Goal: Task Accomplishment & Management: Use online tool/utility

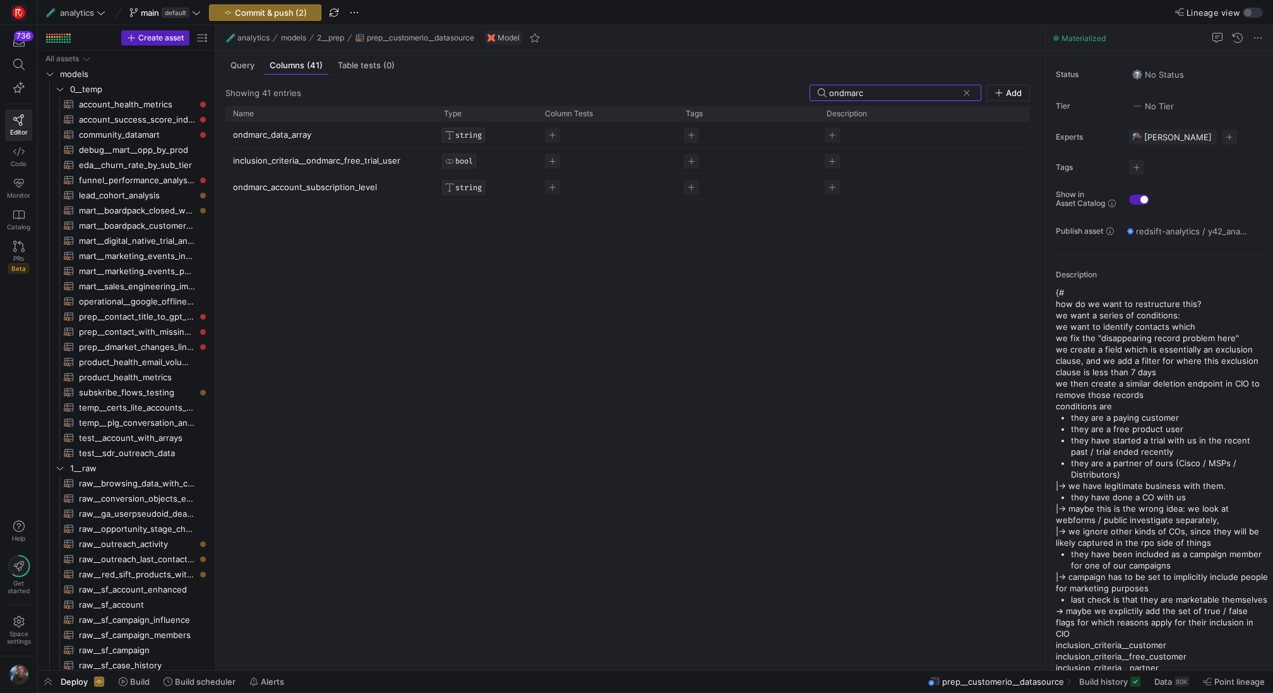
scroll to position [547, 0]
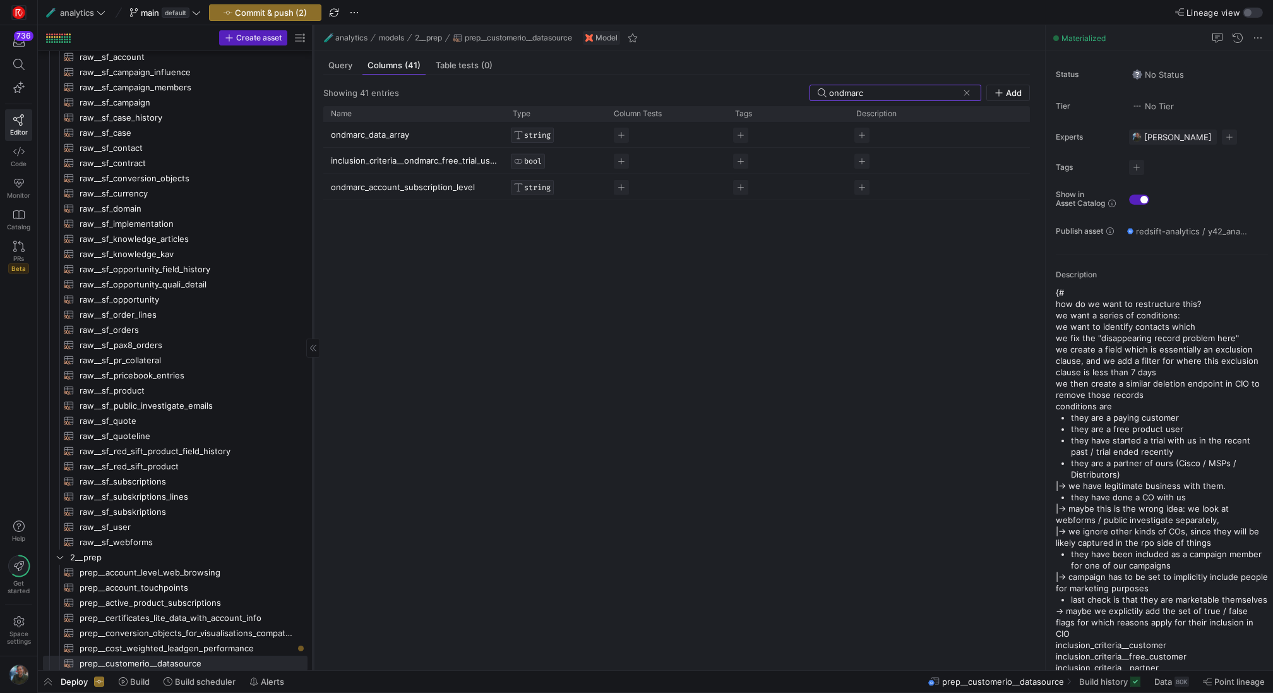
drag, startPoint x: 214, startPoint y: 256, endPoint x: 313, endPoint y: 265, distance: 98.9
click at [313, 265] on div at bounding box center [313, 347] width 1 height 645
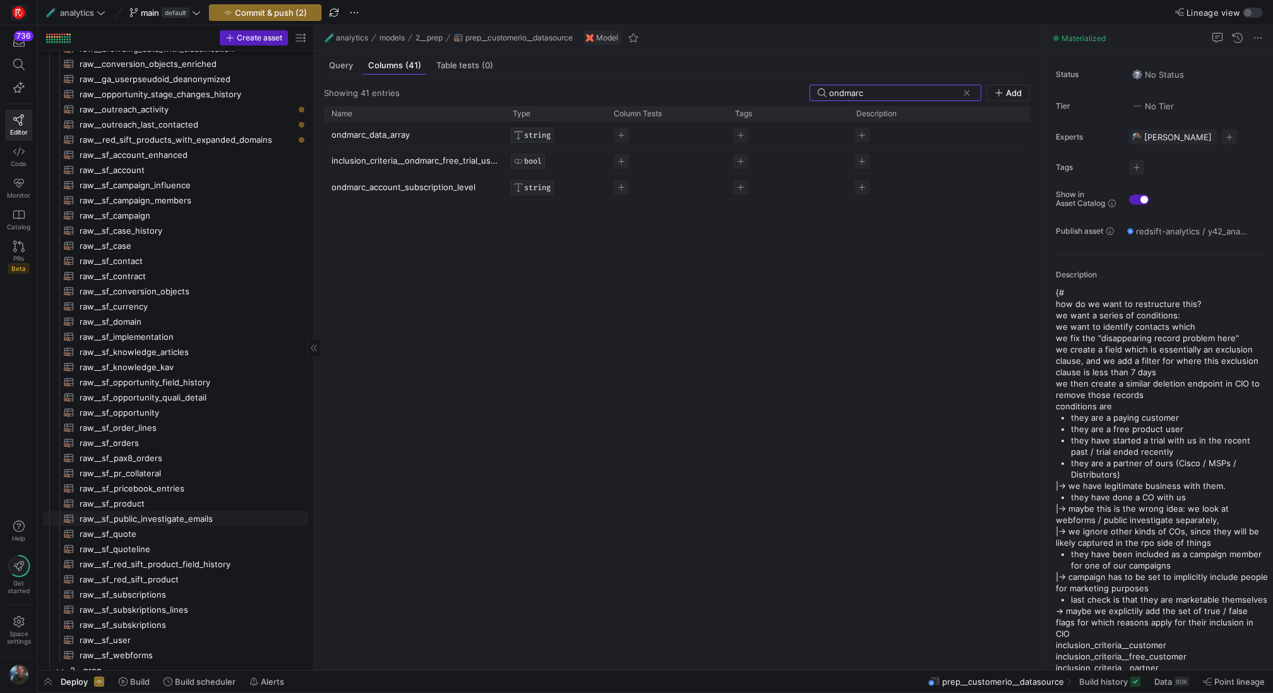
scroll to position [691, 0]
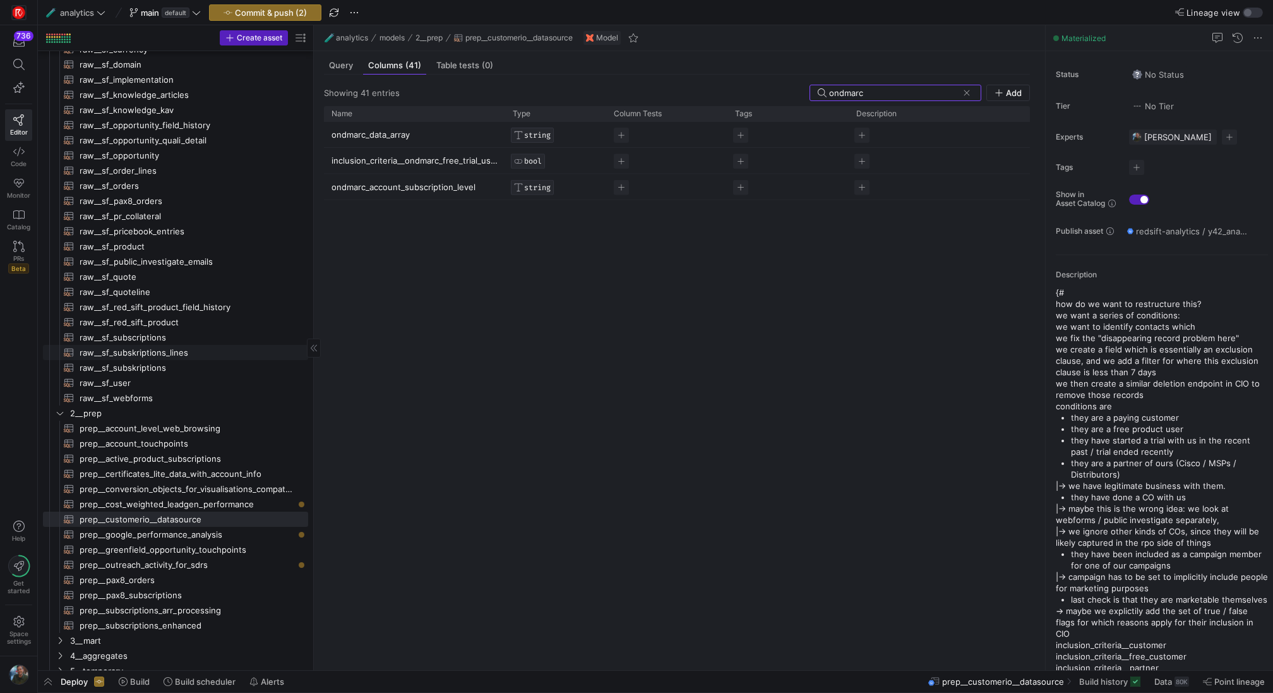
click at [174, 356] on span "raw__sf_subskriptions_lines​​​​​​​​​​" at bounding box center [187, 352] width 214 height 15
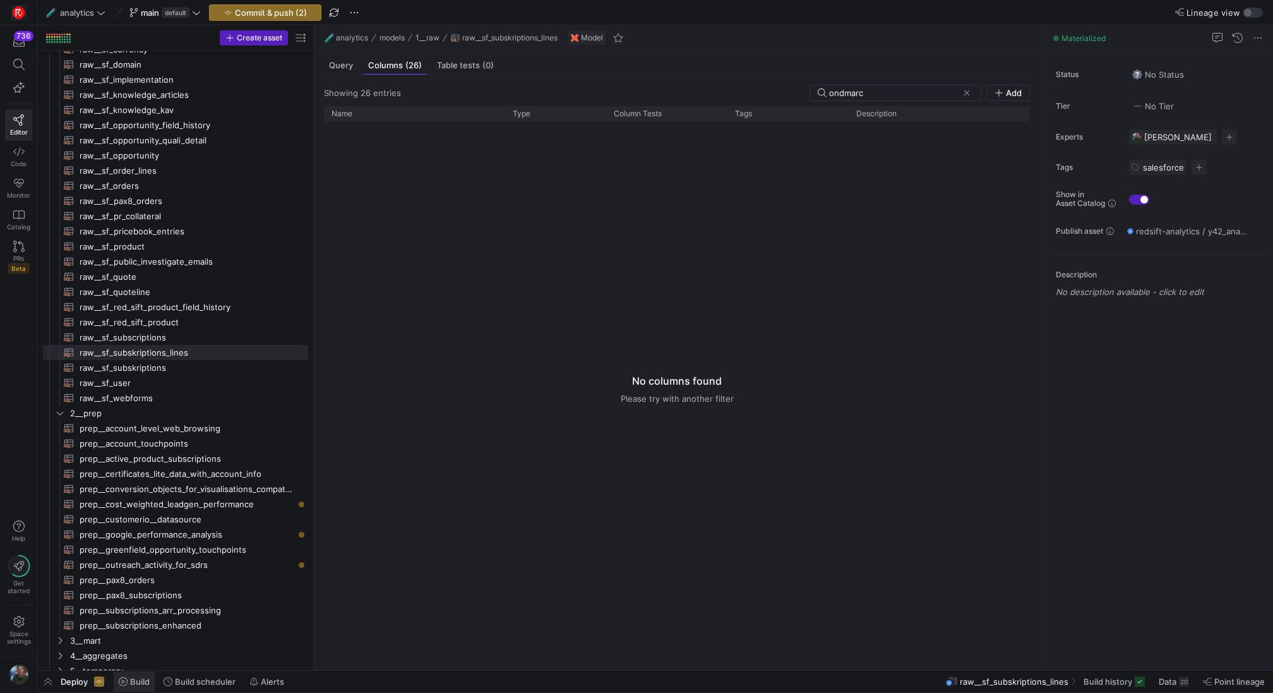
click at [148, 688] on span at bounding box center [134, 681] width 41 height 20
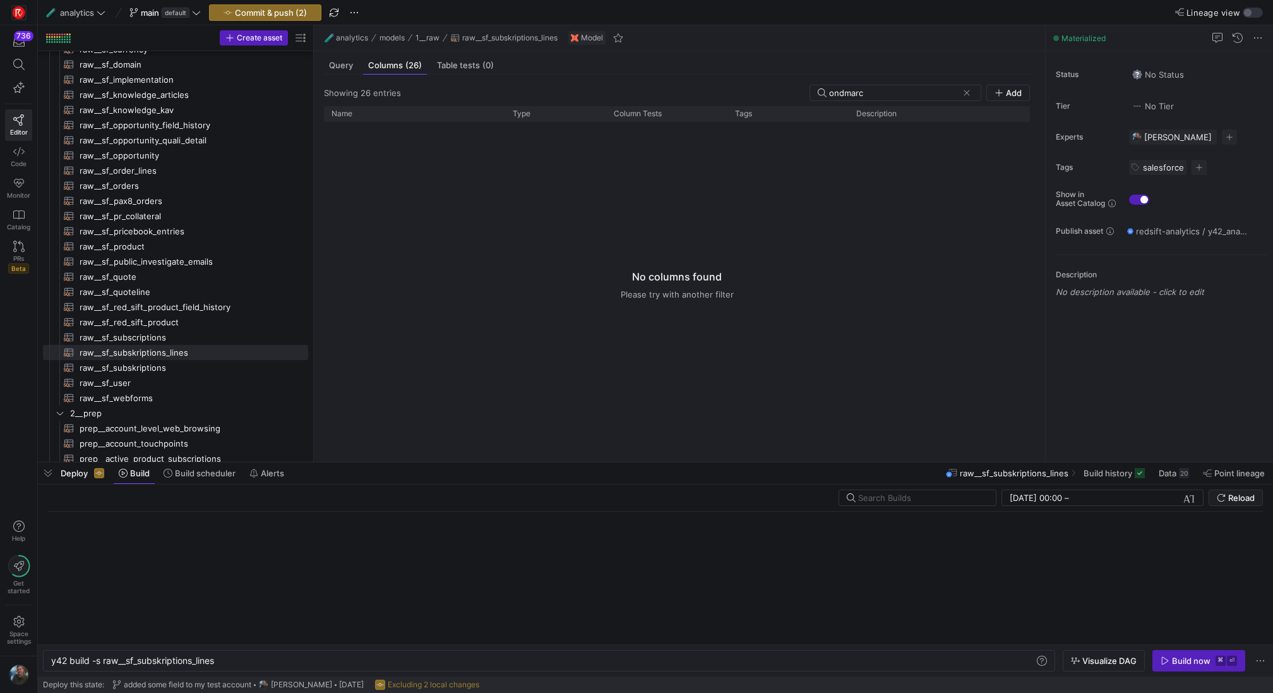
scroll to position [0, 165]
click at [474, 665] on div "y42 build -s raw__sf_subskriptions_lines" at bounding box center [543, 660] width 984 height 10
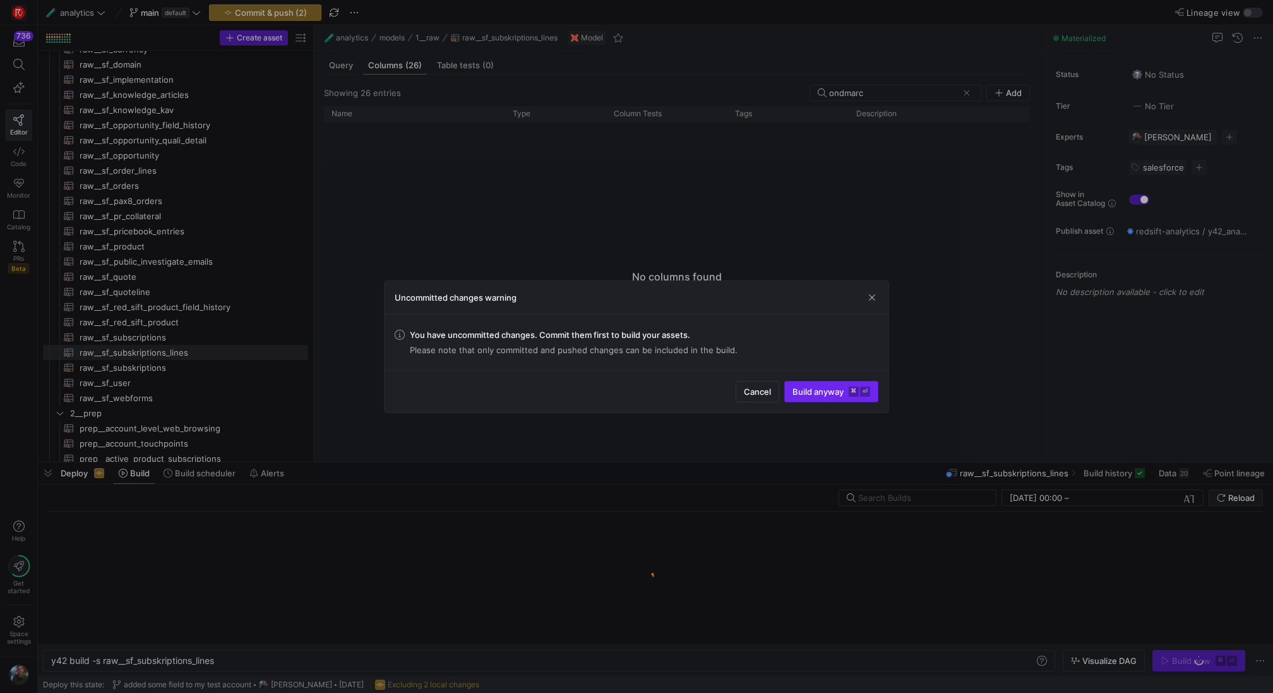
click at [821, 387] on span "Build anyway ⌘ ⏎" at bounding box center [831, 391] width 78 height 10
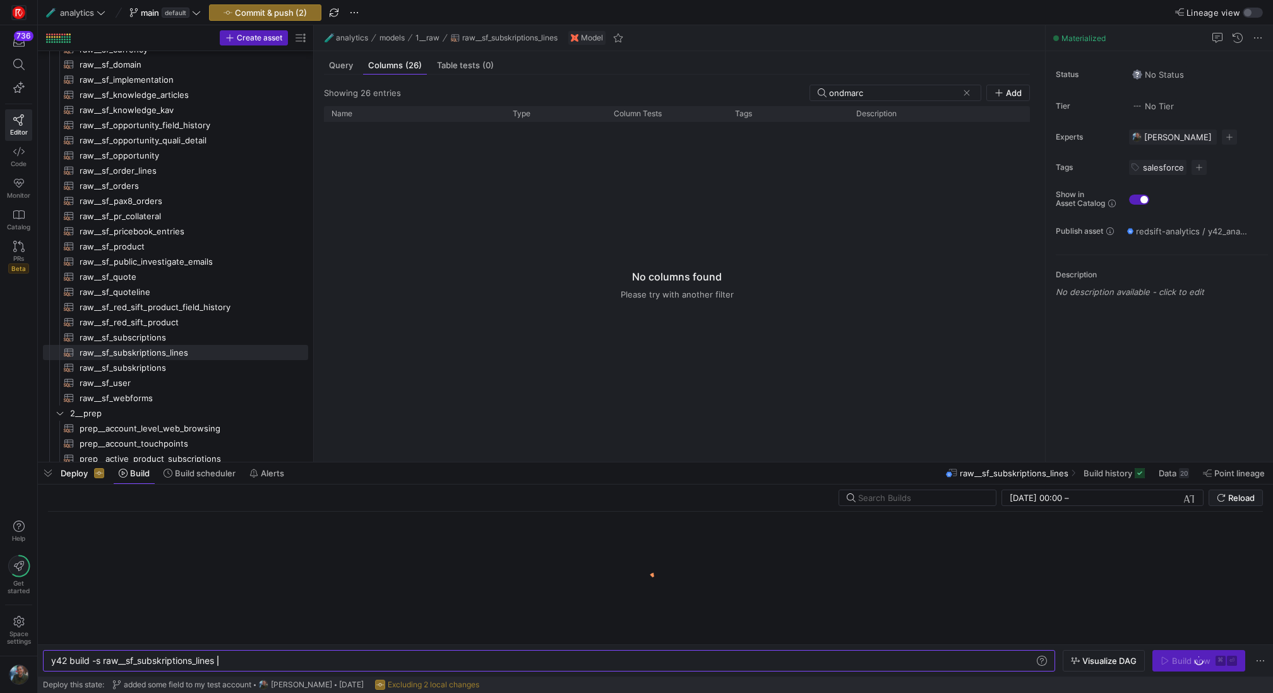
scroll to position [0, 165]
click at [266, 18] on span "button" at bounding box center [265, 12] width 111 height 15
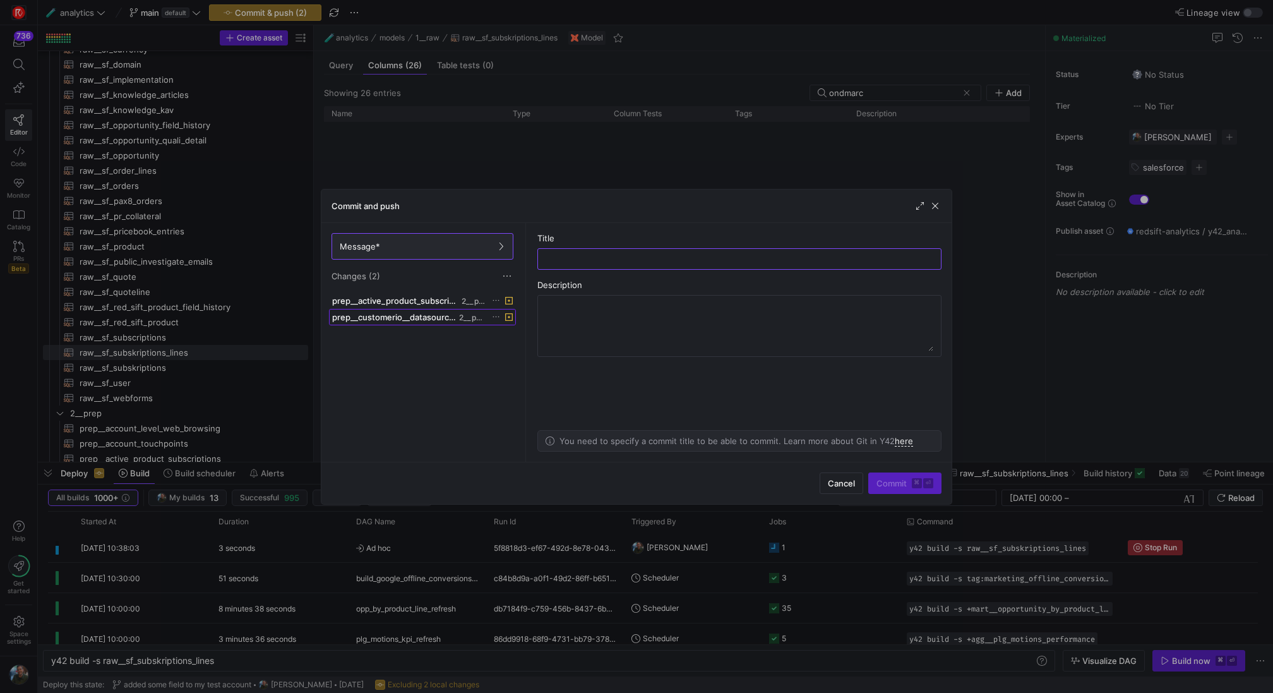
click at [448, 321] on span at bounding box center [423, 316] width 186 height 15
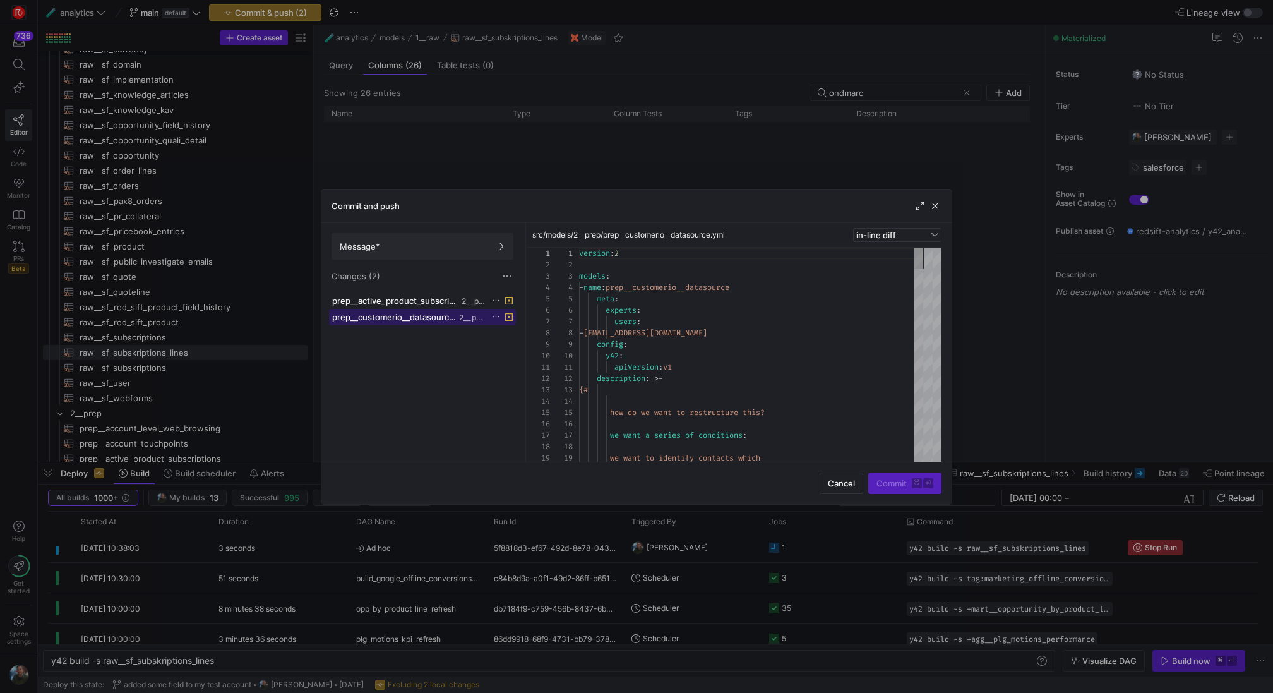
scroll to position [114, 0]
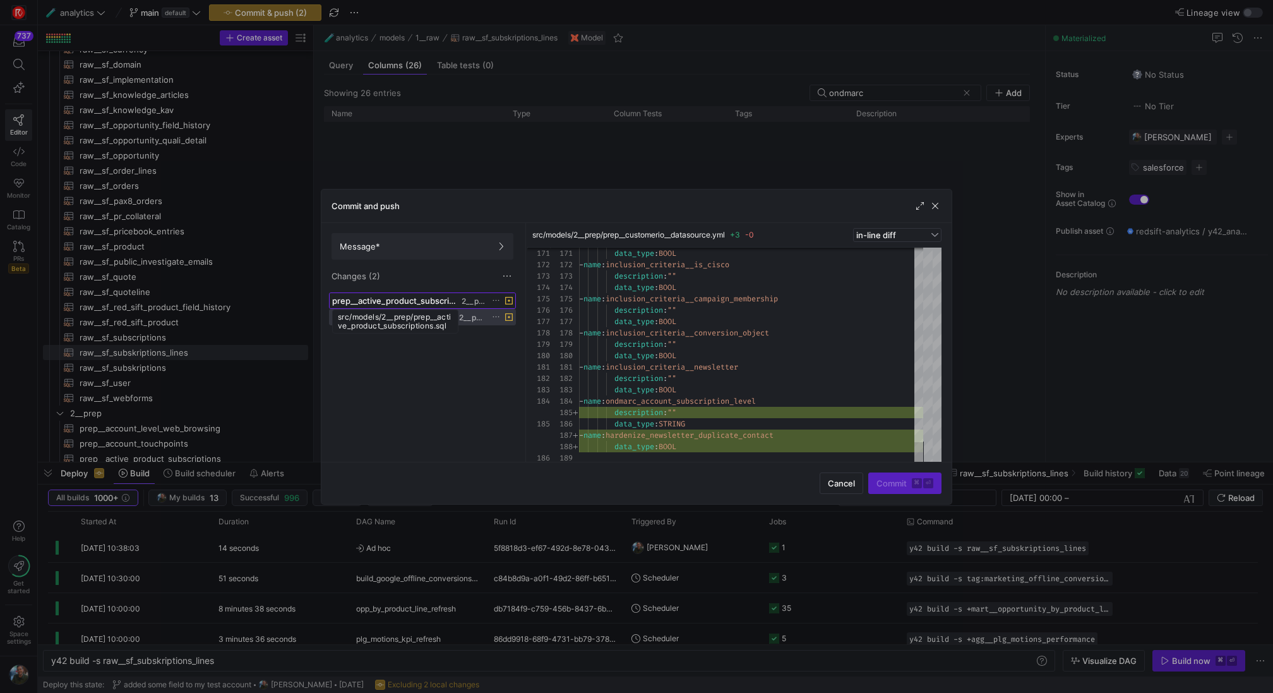
click at [383, 302] on span "prep__active_product_subscriptions.sql" at bounding box center [395, 301] width 127 height 10
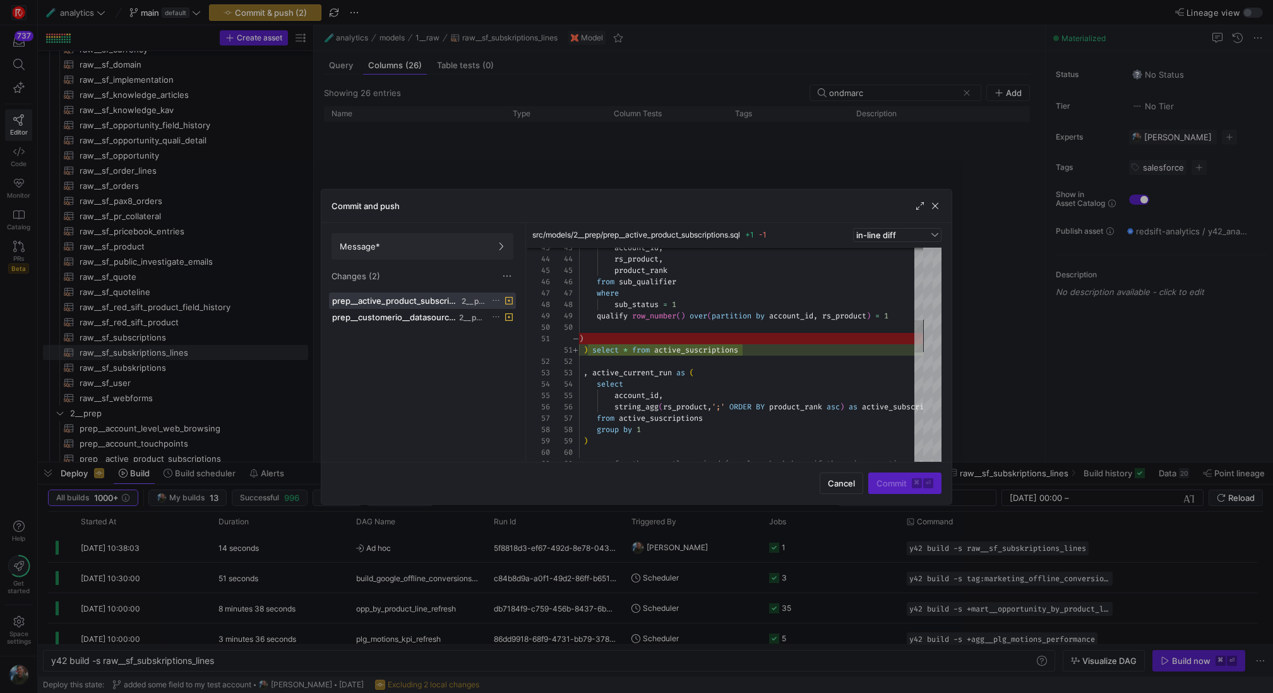
click at [492, 299] on icon at bounding box center [496, 300] width 8 height 8
click at [501, 333] on span "Discard" at bounding box center [513, 335] width 29 height 10
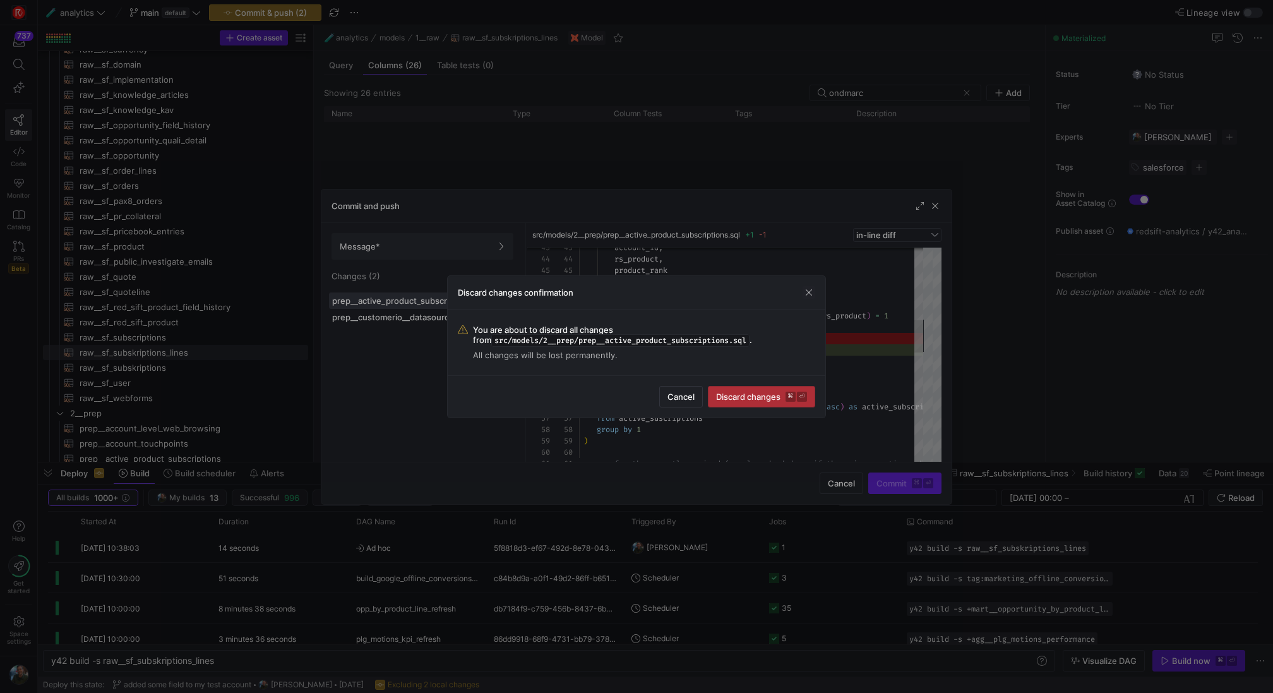
click at [728, 396] on span "Discard changes ⌘ ⏎" at bounding box center [761, 396] width 91 height 10
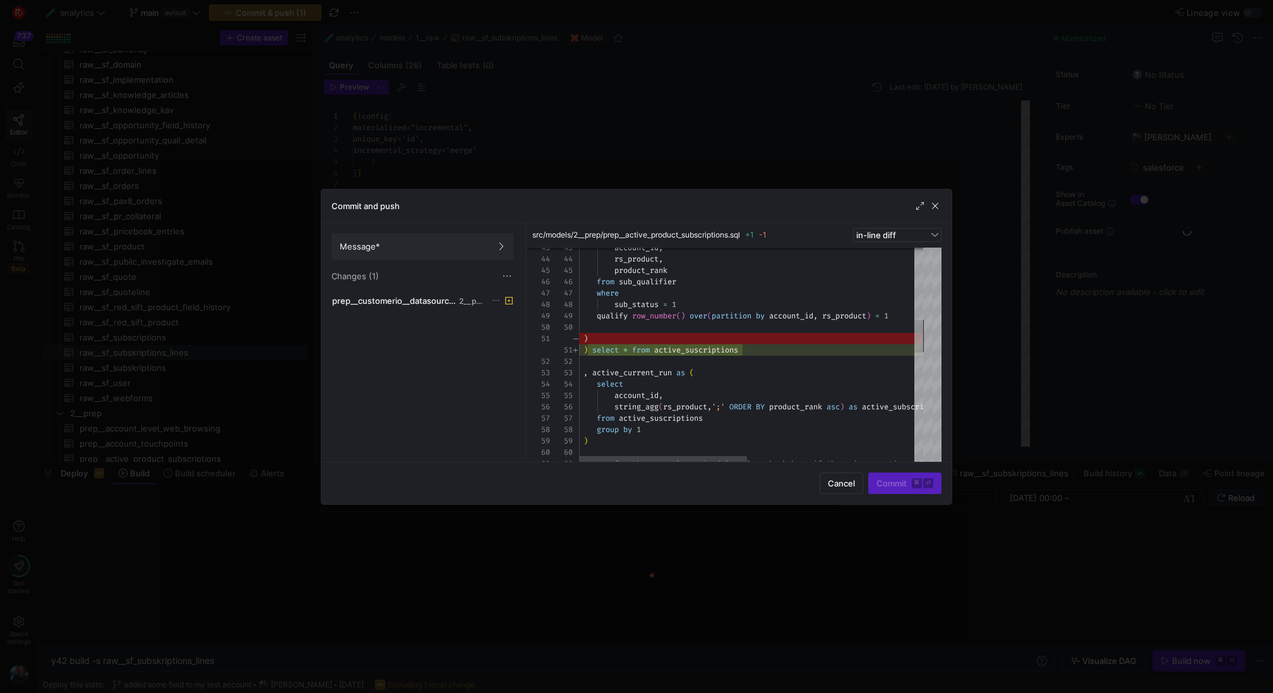
scroll to position [114, 0]
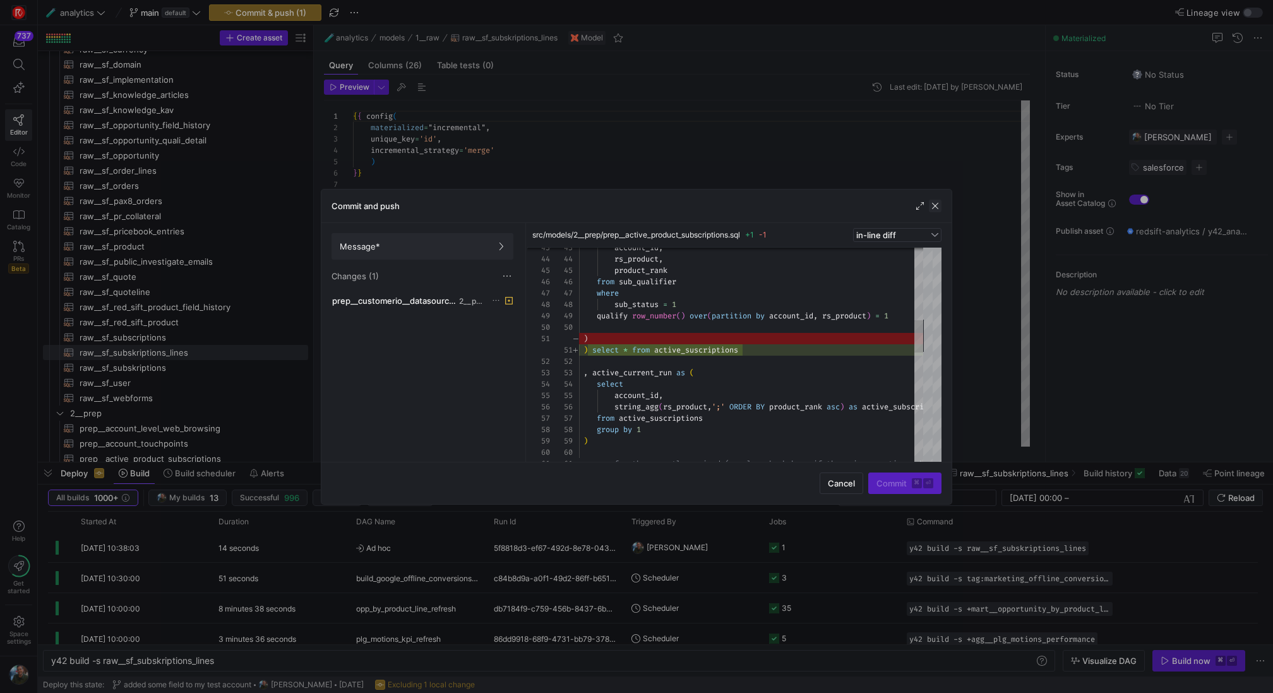
click at [932, 205] on span "button" at bounding box center [935, 206] width 13 height 13
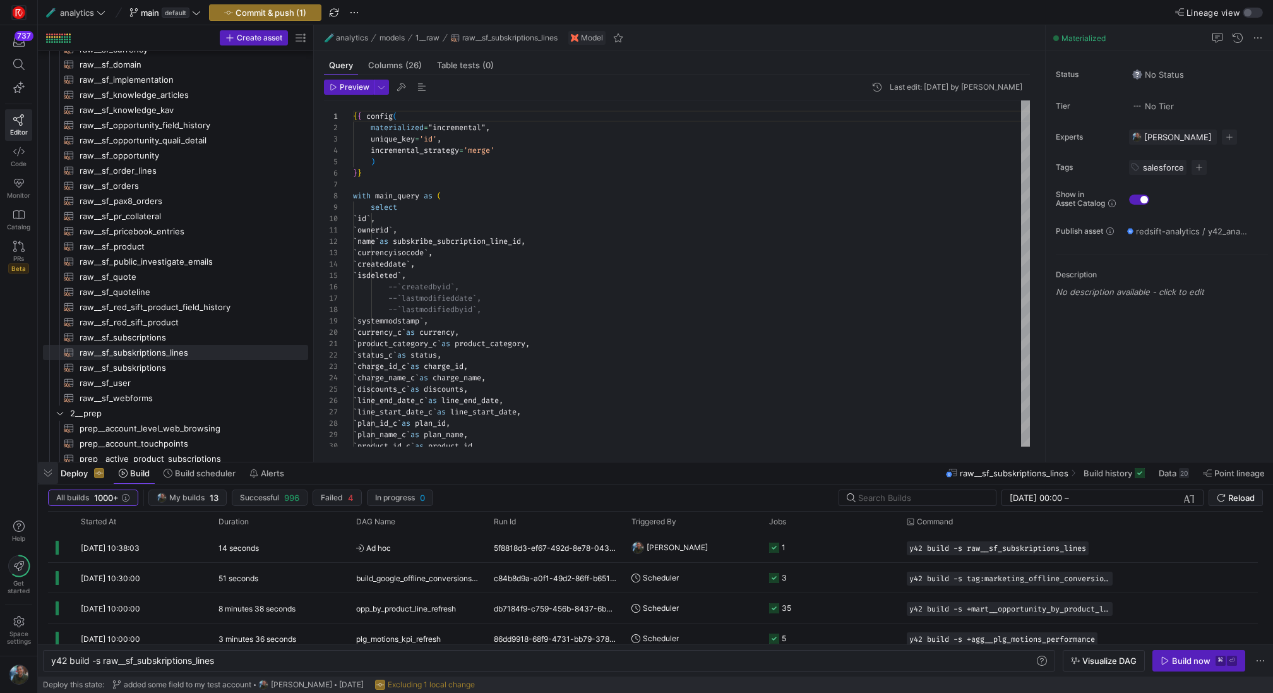
click at [43, 469] on span "button" at bounding box center [48, 472] width 20 height 21
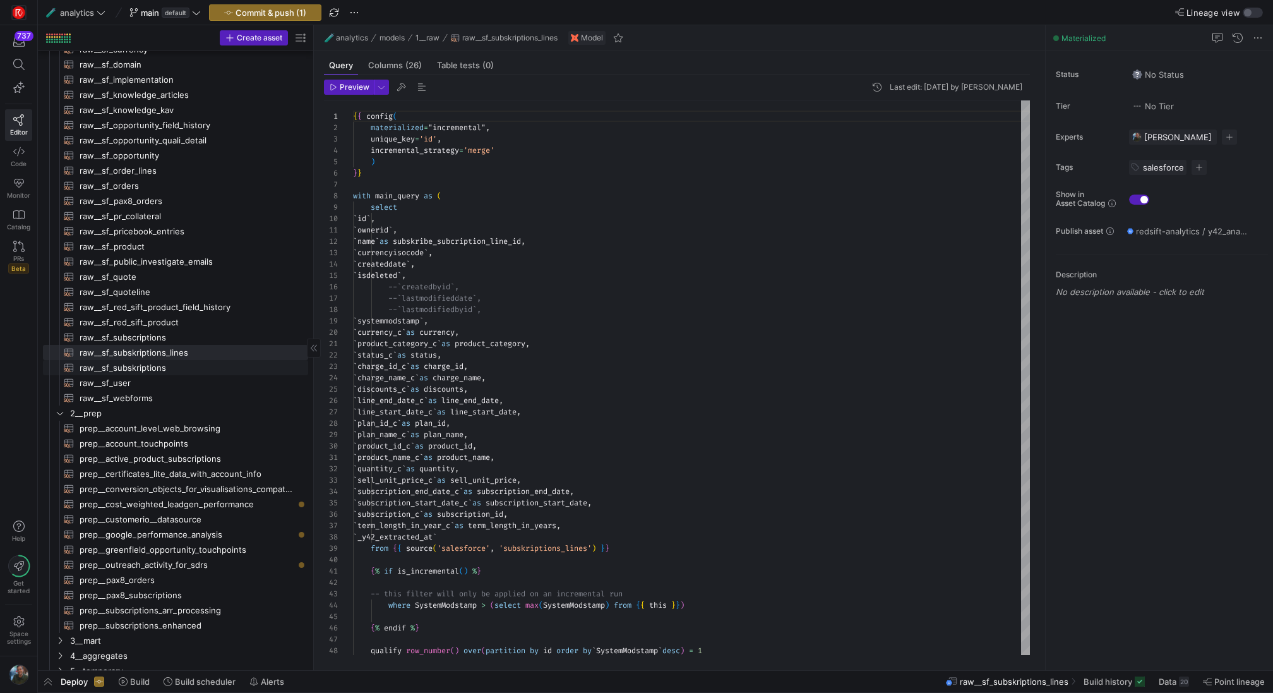
click at [237, 366] on span "raw__sf_subskriptions​​​​​​​​​​" at bounding box center [187, 368] width 214 height 15
type textarea "{{ config( materialized="incremental", unique_key='id', incremental_strategy='m…"
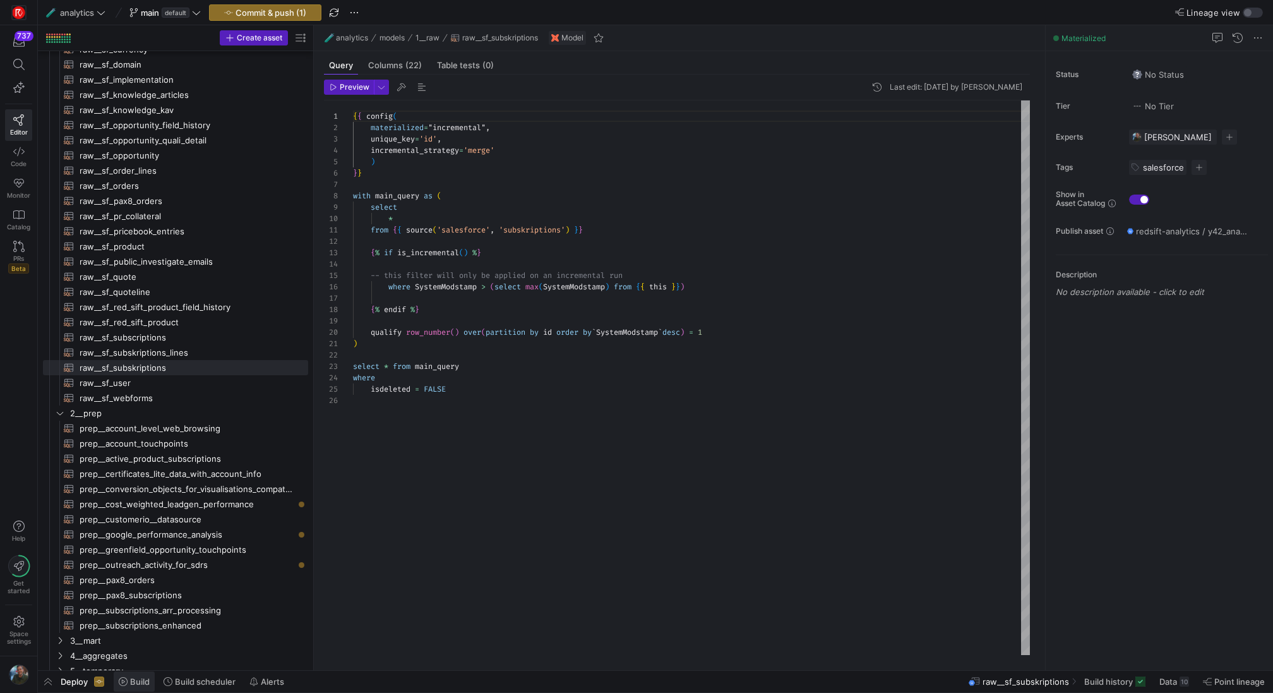
click at [141, 680] on span "Build" at bounding box center [140, 681] width 20 height 10
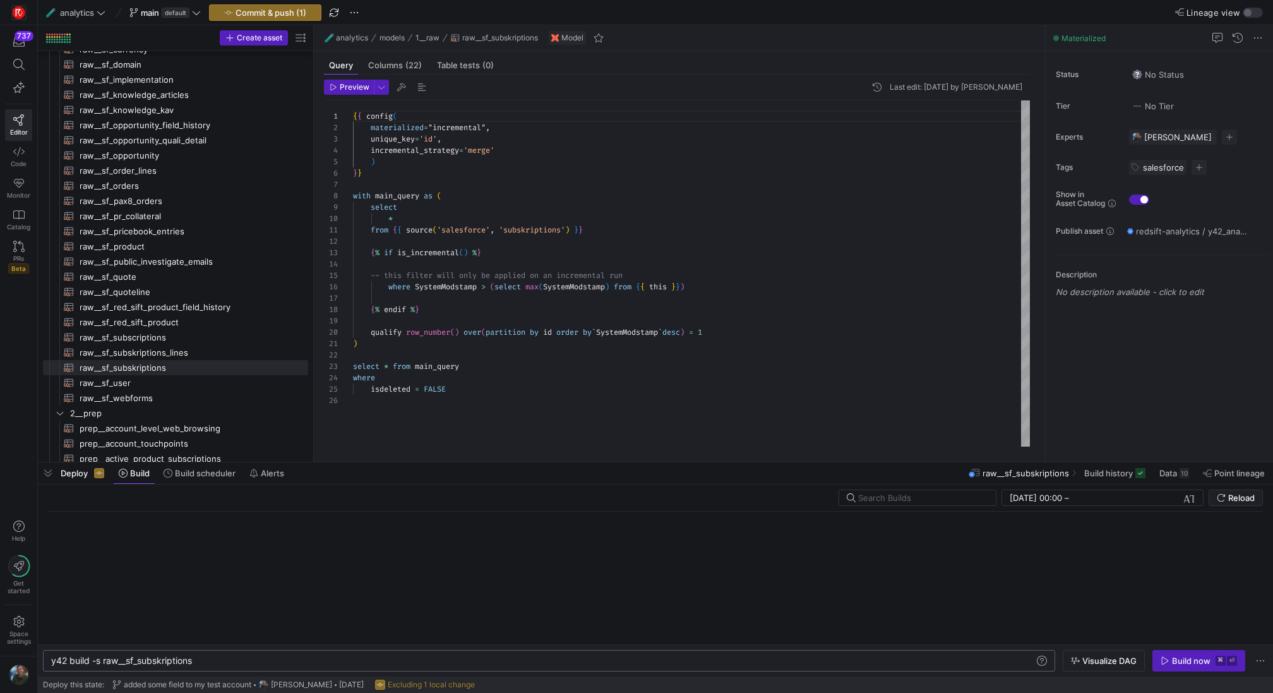
click at [414, 660] on div "y42 build -s raw__sf_subskriptions" at bounding box center [543, 660] width 984 height 10
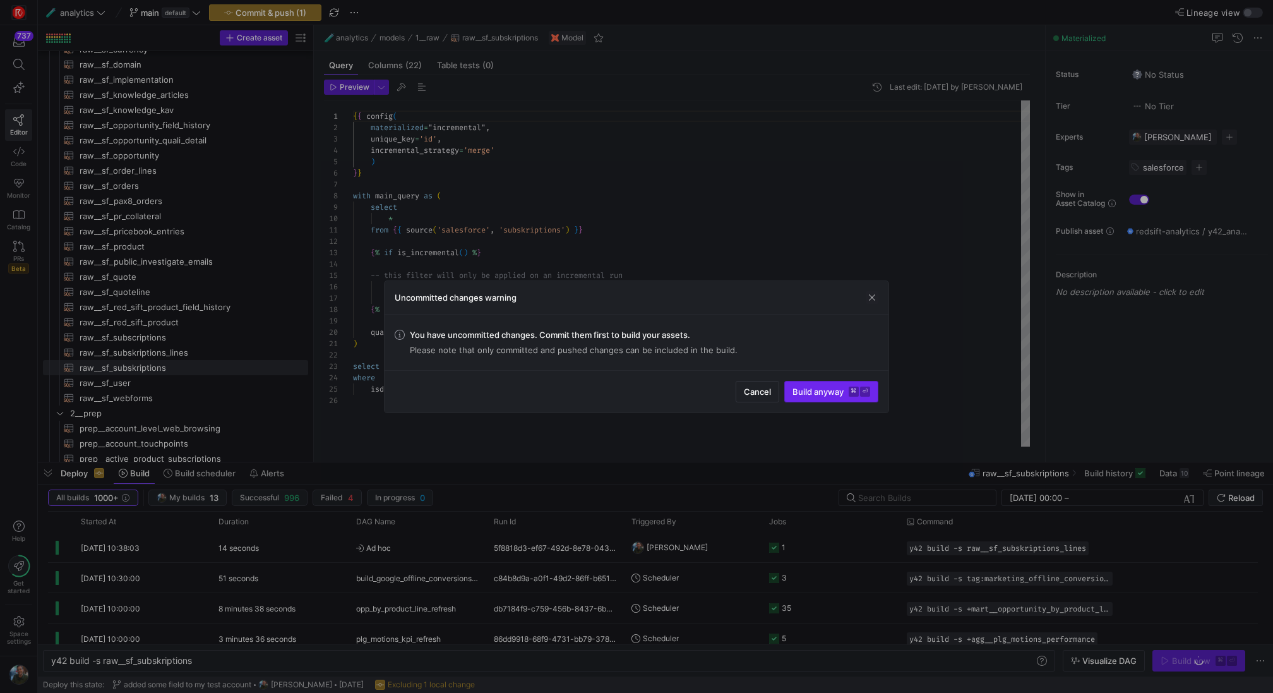
click at [863, 388] on kbd "⏎" at bounding box center [865, 391] width 10 height 10
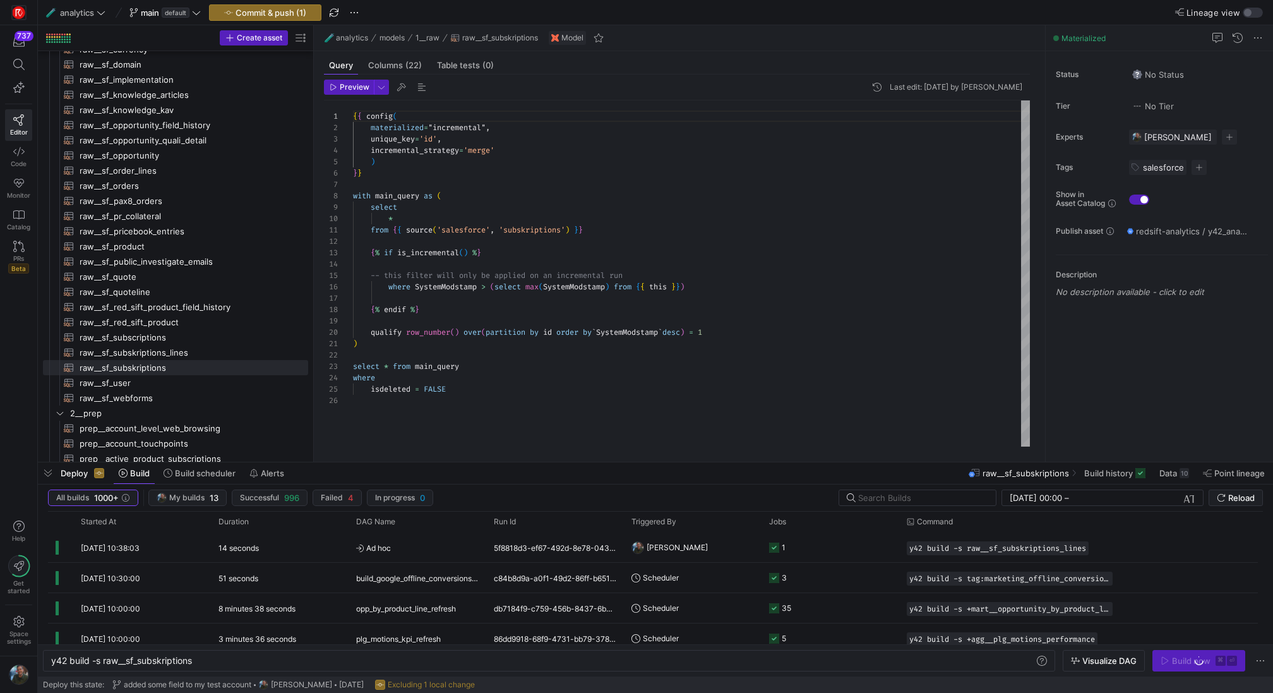
scroll to position [0, 142]
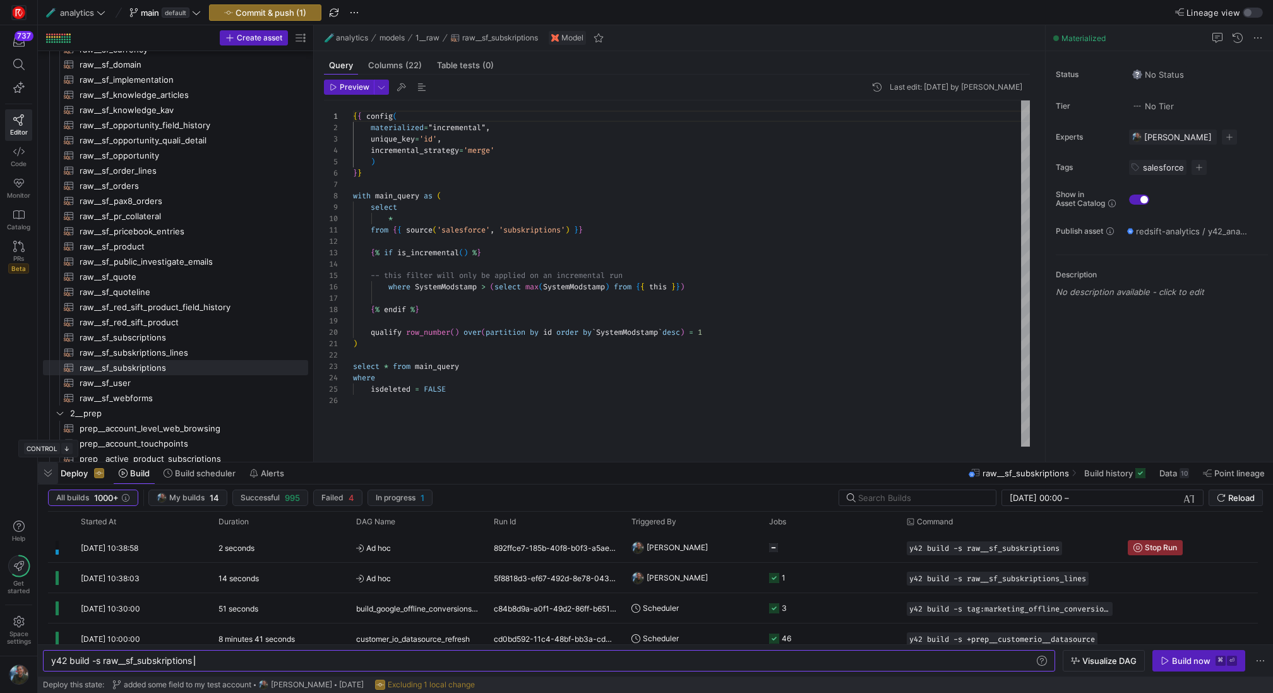
click at [43, 468] on span "button" at bounding box center [48, 472] width 20 height 21
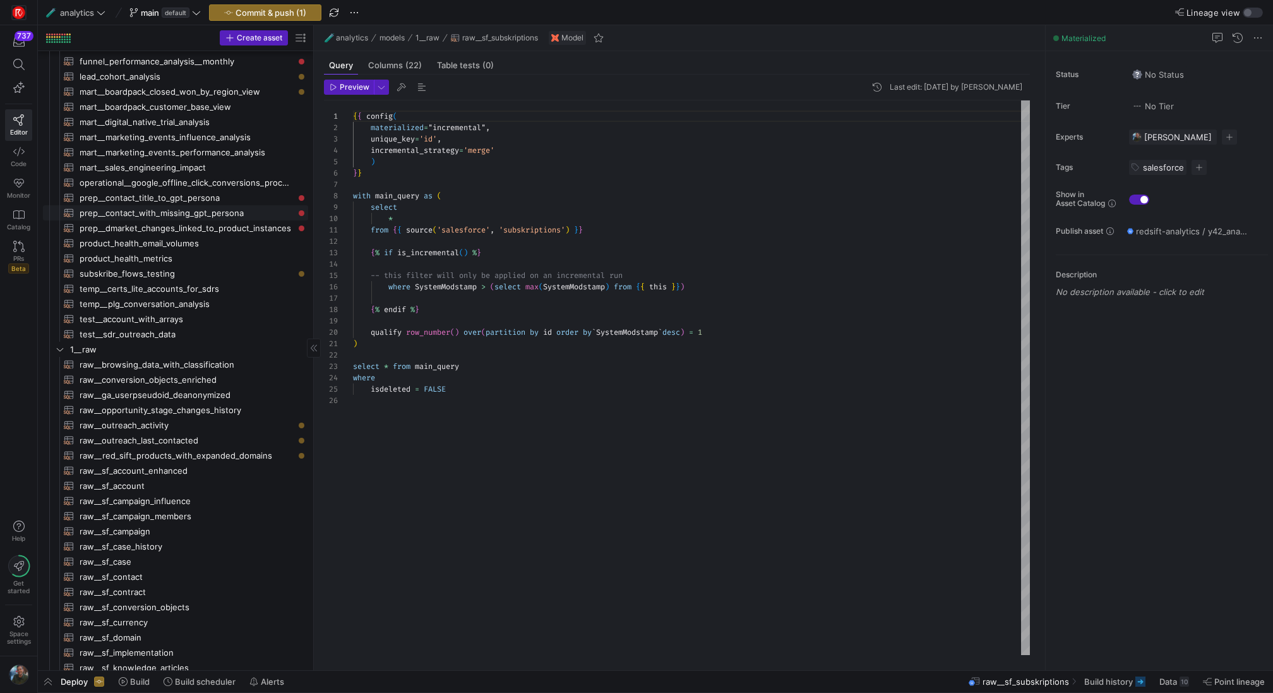
scroll to position [87, 0]
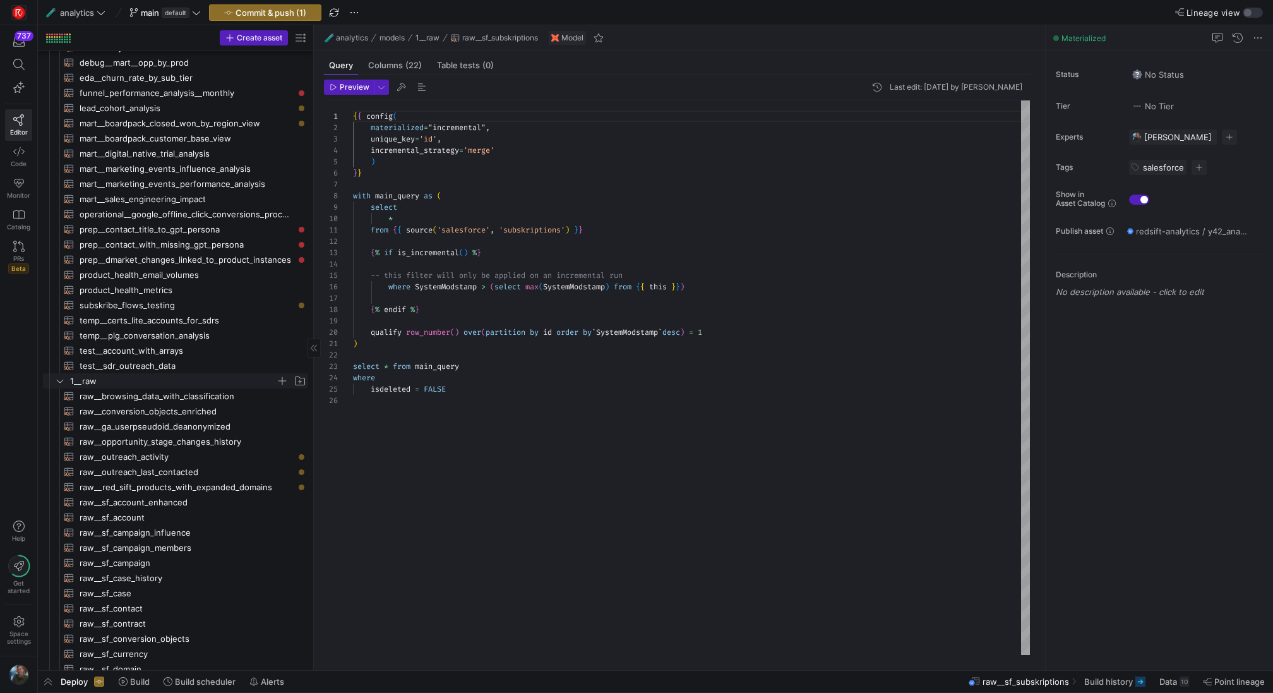
click at [59, 374] on span "1__raw" at bounding box center [181, 381] width 254 height 14
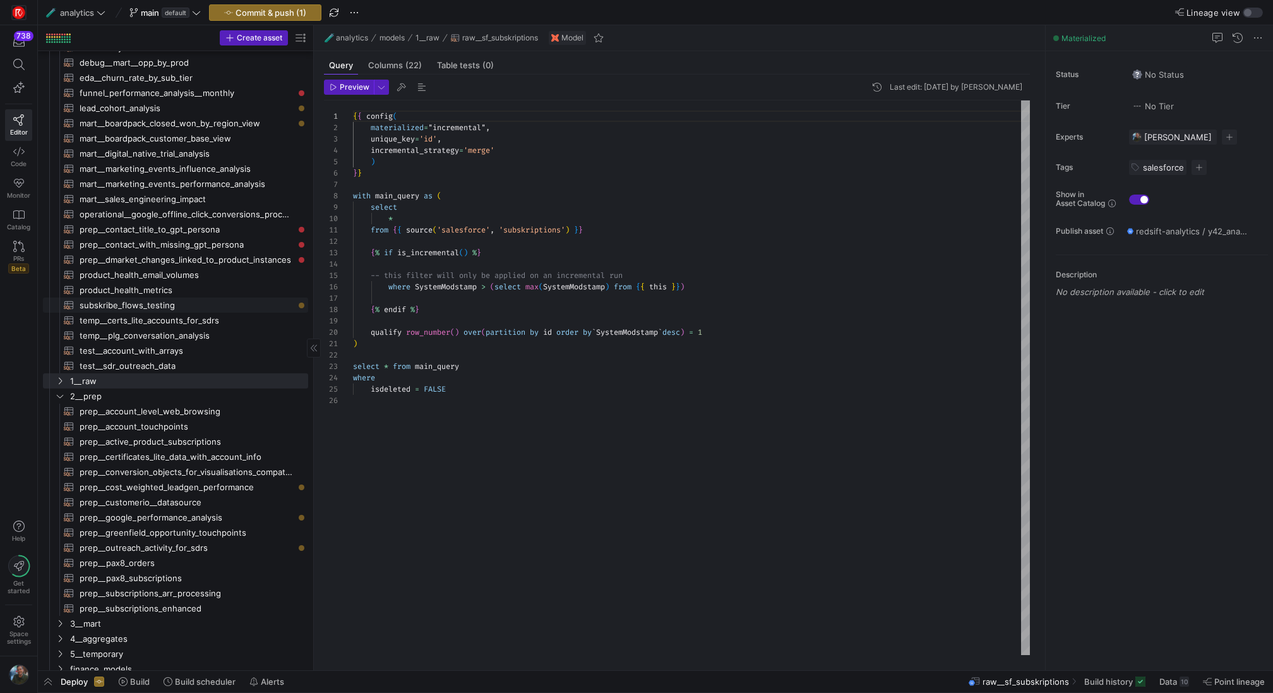
click at [193, 301] on span "subskribe_flows_testing​​​​​​​​​​" at bounding box center [187, 305] width 214 height 15
type textarea "with sl as ( select `subscription_c`, `product_name_c`, --sl.`currency_c` as sl…"
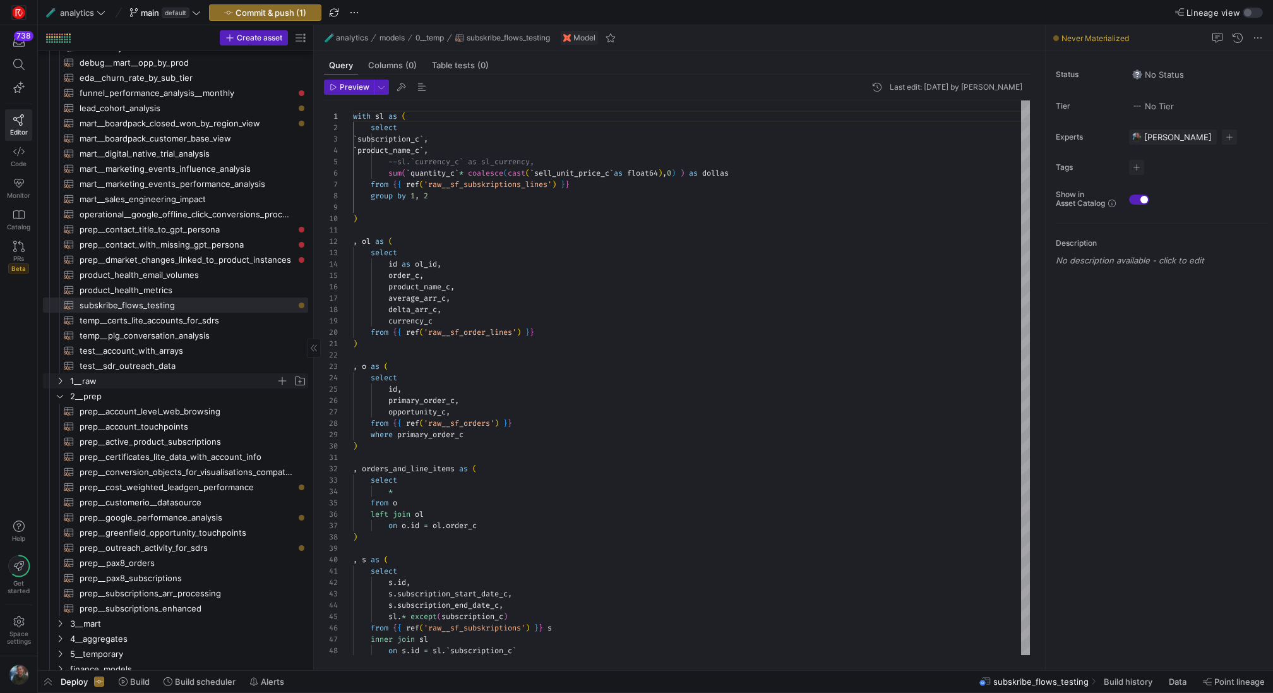
click at [270, 378] on span "1__raw" at bounding box center [173, 381] width 206 height 15
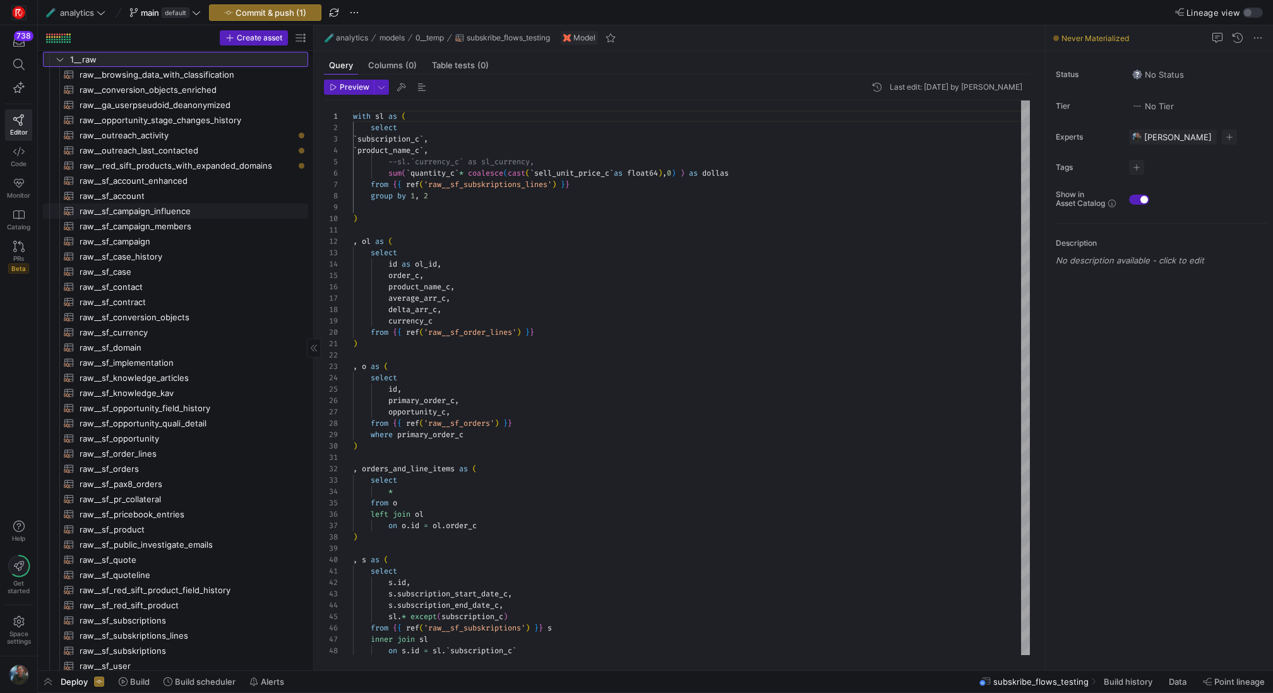
scroll to position [176, 0]
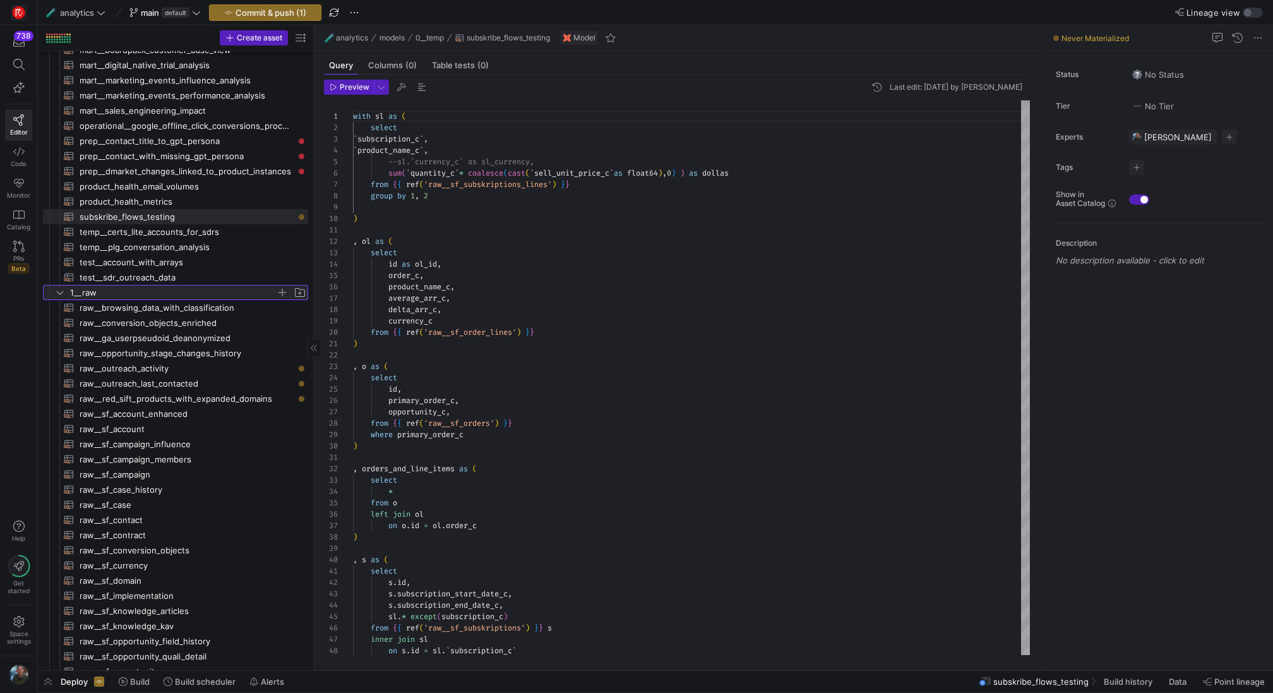
click at [282, 292] on span "button" at bounding box center [282, 292] width 13 height 13
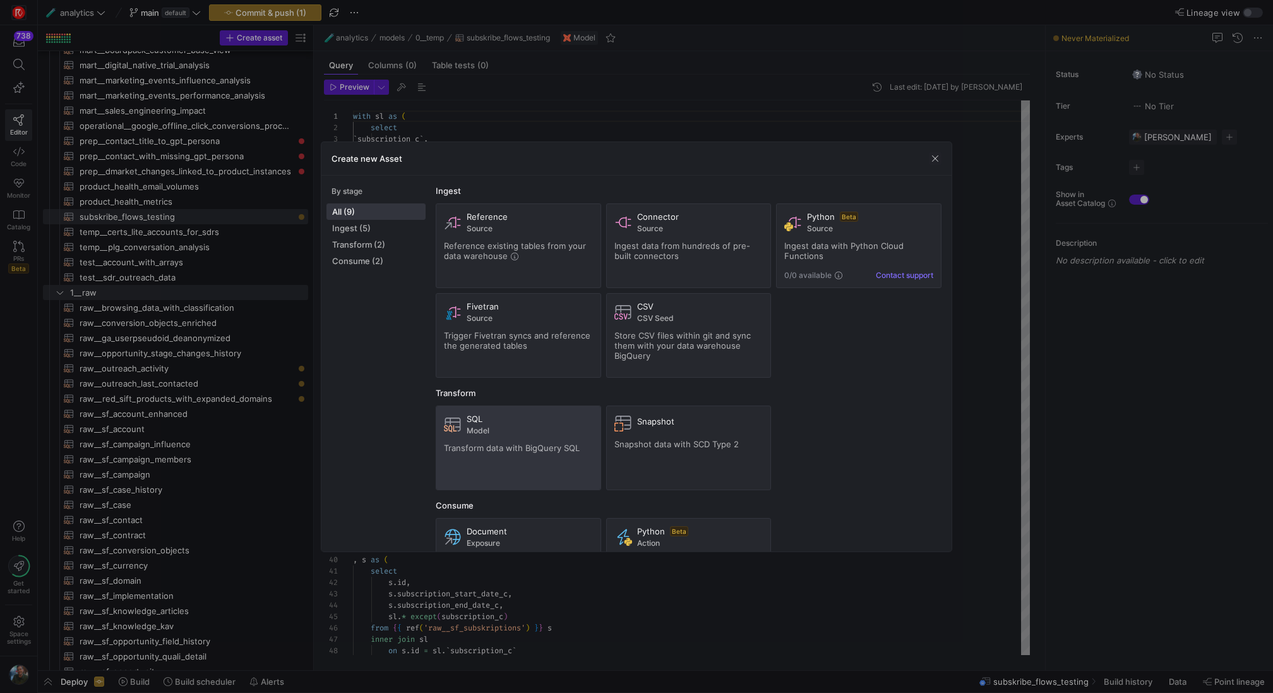
click at [488, 467] on div "SQL Model Transform data with BigQuery SQL" at bounding box center [518, 448] width 149 height 68
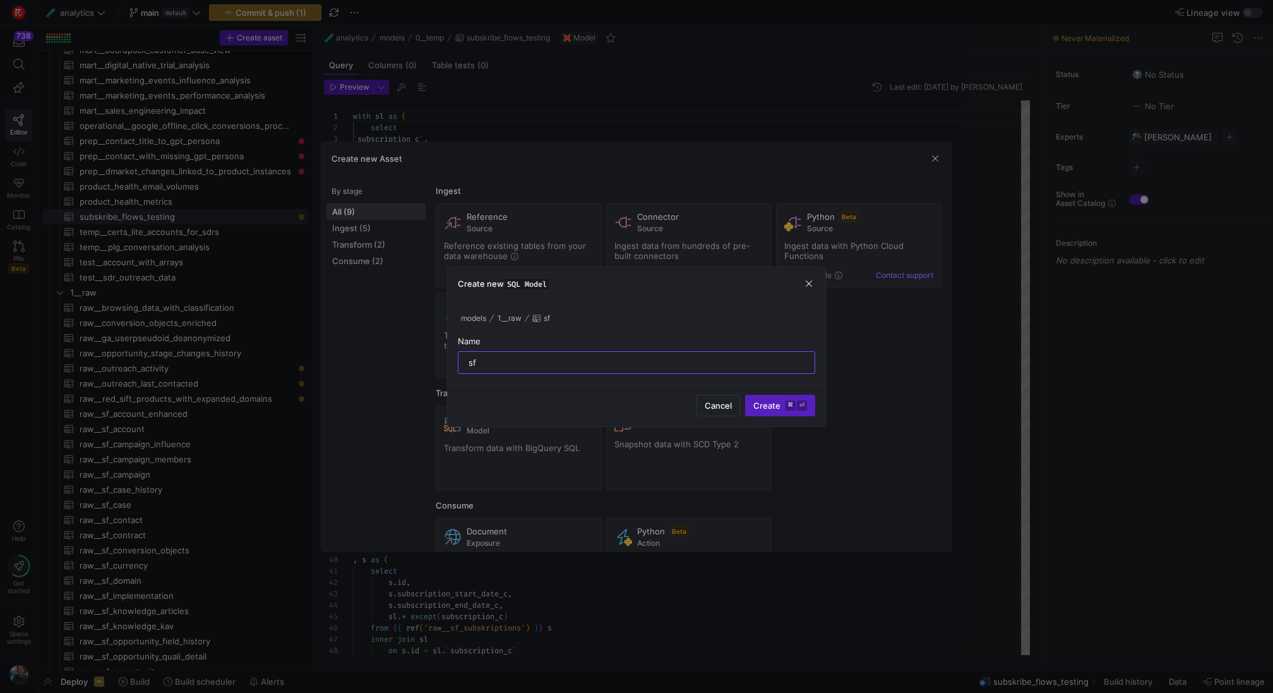
type input "s"
type input "raw__subskribe_orders"
click at [773, 405] on span "Create ⌘ ⏎" at bounding box center [780, 405] width 54 height 10
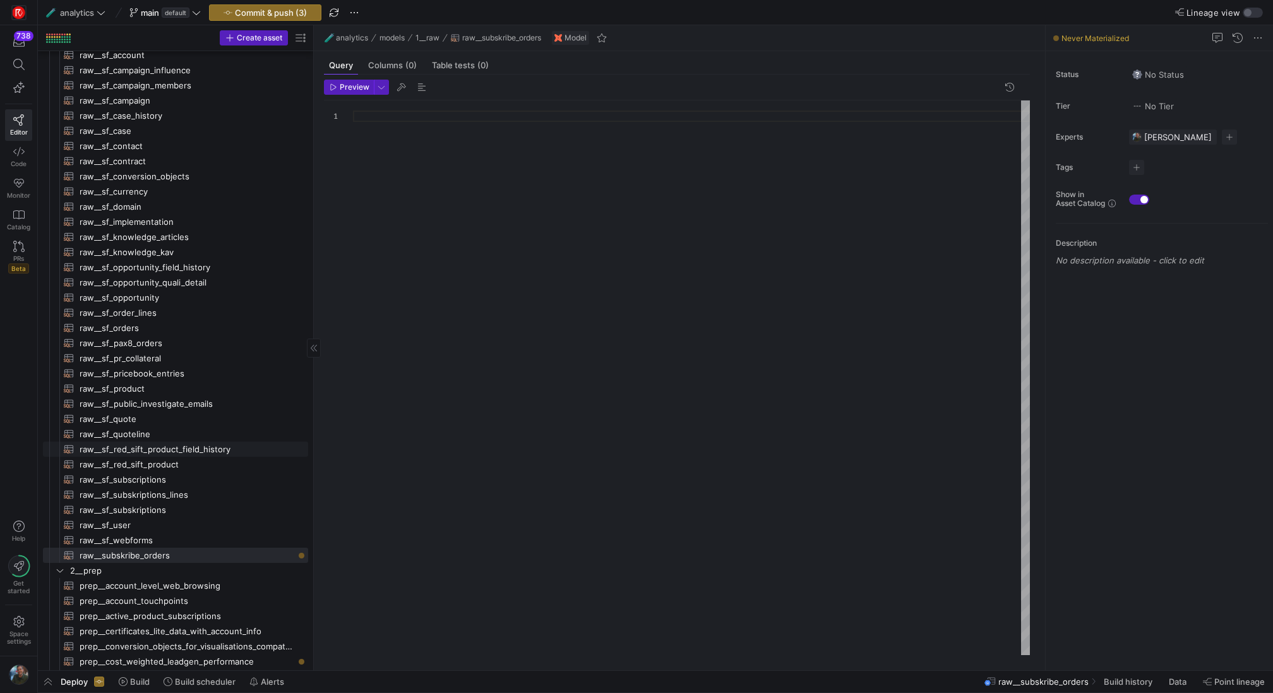
scroll to position [556, 0]
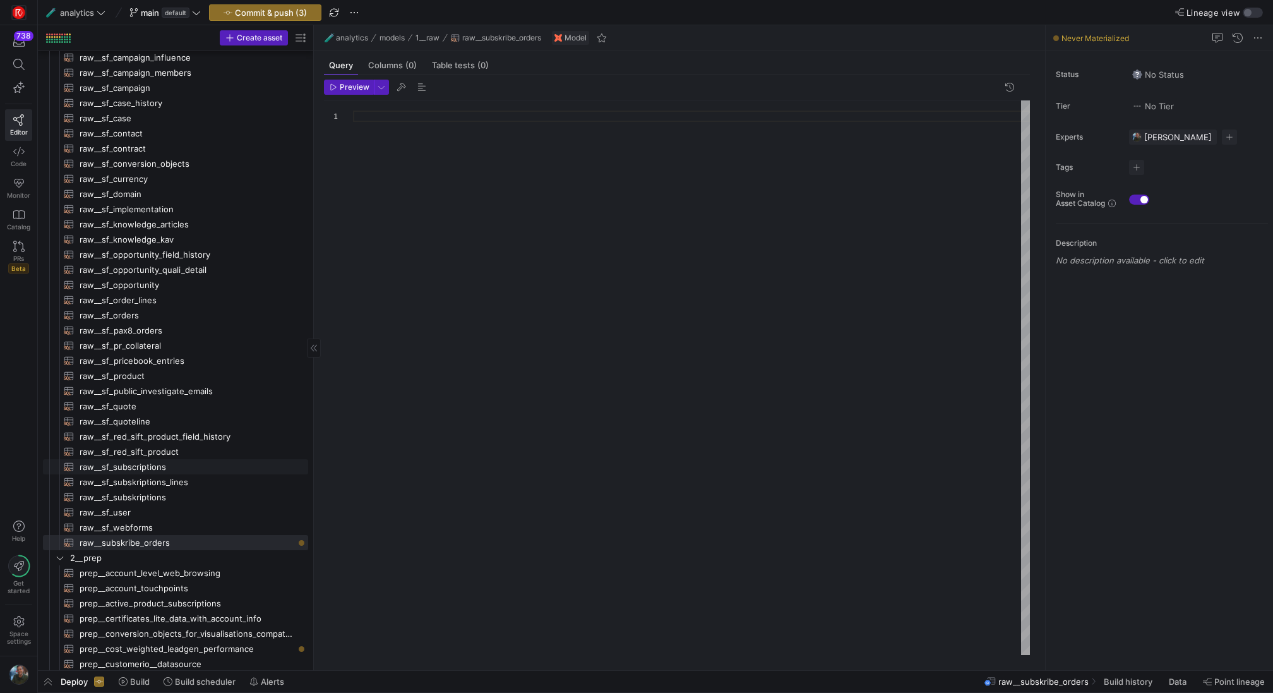
click at [189, 470] on span "raw__sf_subscriptions​​​​​​​​​​" at bounding box center [187, 467] width 214 height 15
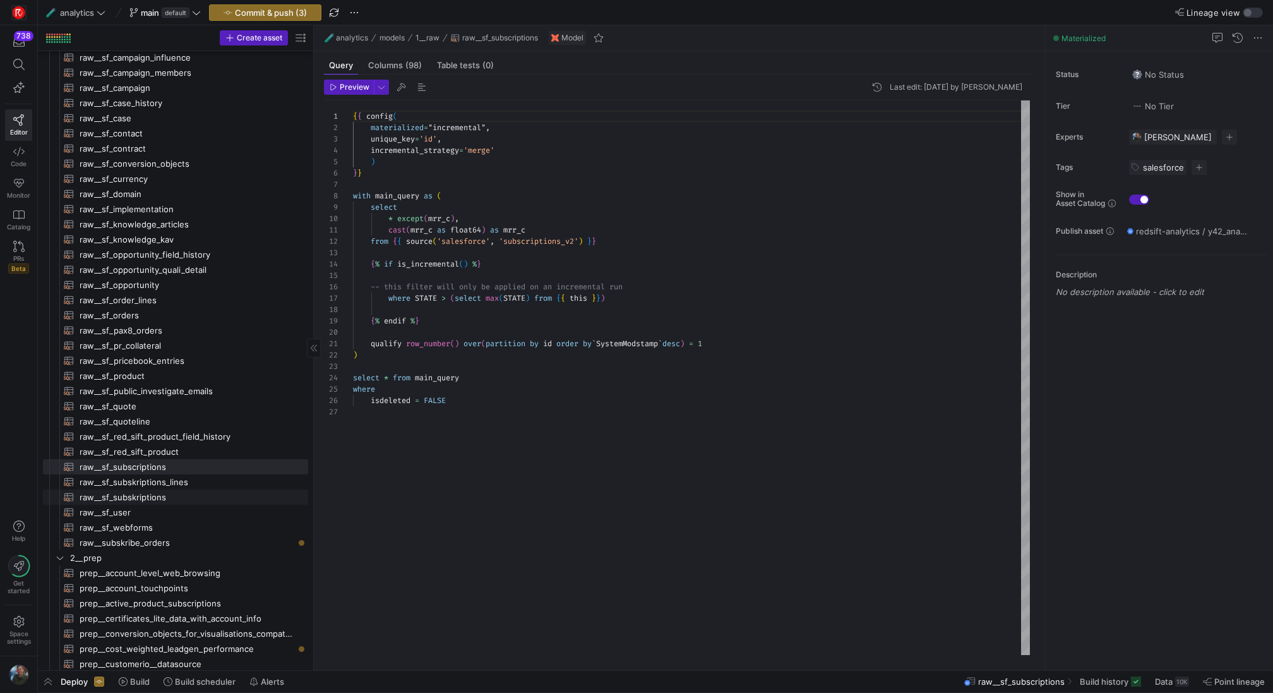
click at [223, 491] on span "raw__sf_subskriptions​​​​​​​​​​" at bounding box center [187, 497] width 214 height 15
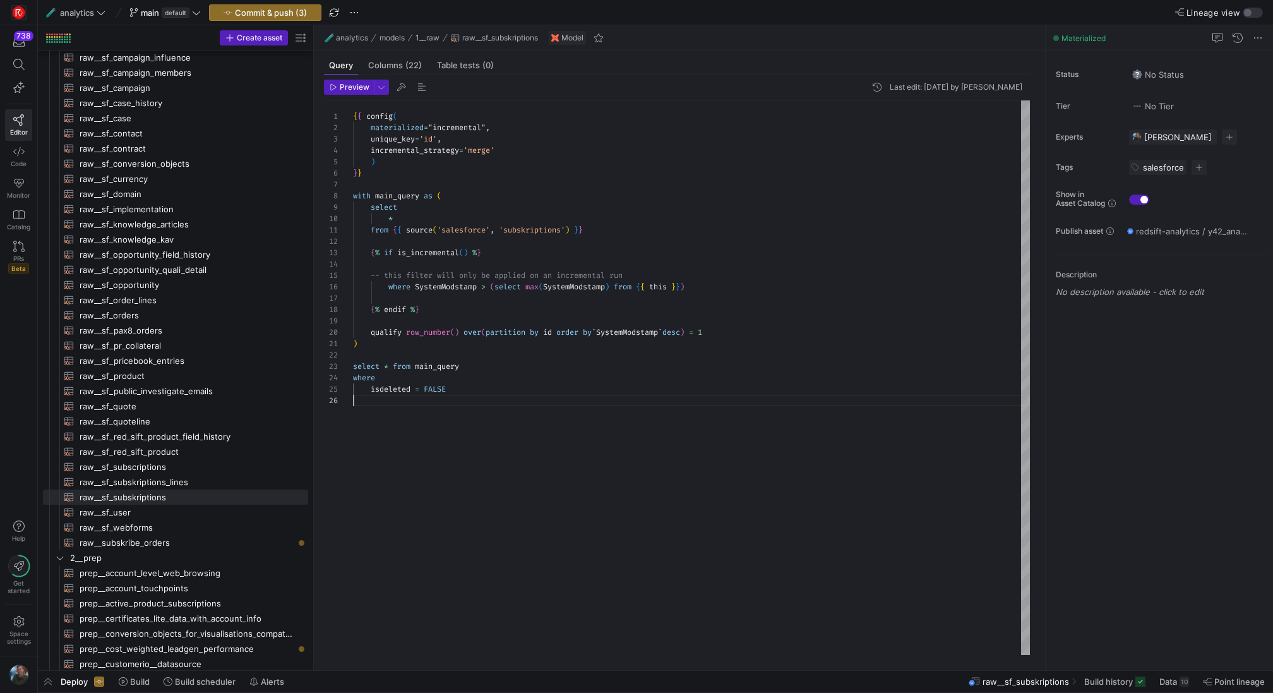
scroll to position [57, 0]
type textarea "{{ config( materialized="incremental", unique_key='id', incremental_strategy='m…"
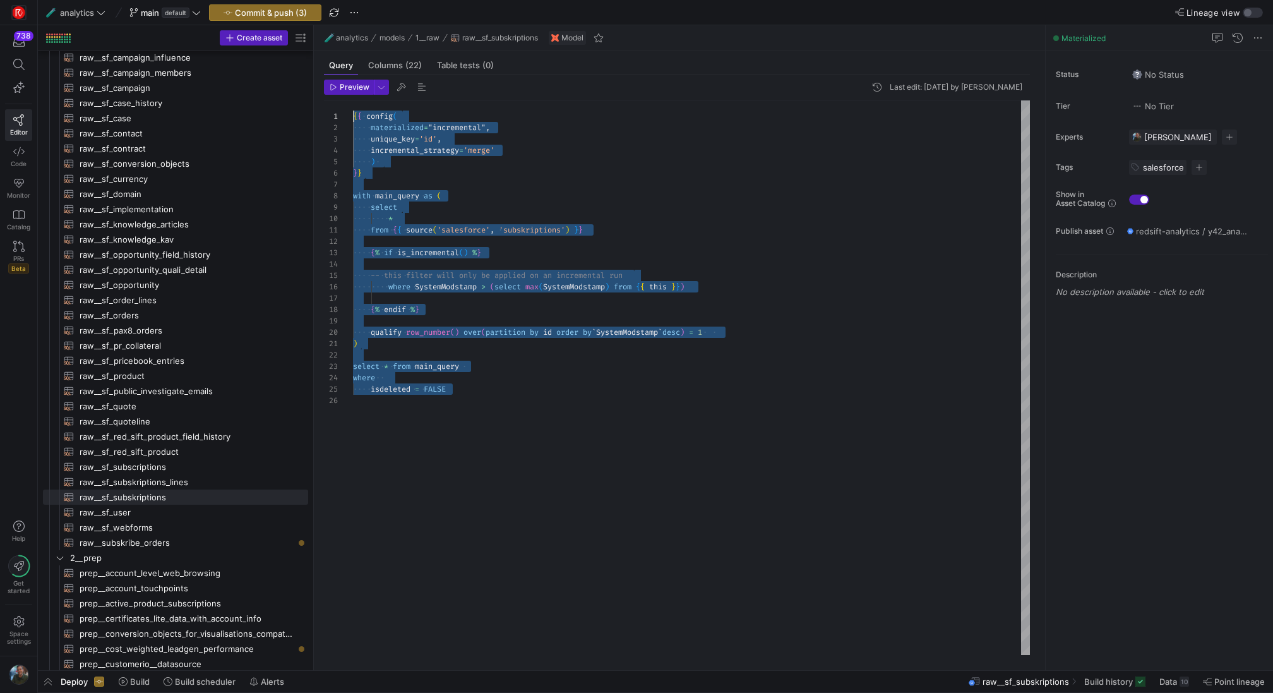
scroll to position [0, 0]
drag, startPoint x: 539, startPoint y: 453, endPoint x: 347, endPoint y: 113, distance: 390.7
click at [353, 113] on div "{ { config ( materialized = "incremental" , unique_key = 'id' , incremental_str…" at bounding box center [691, 377] width 677 height 555
click at [153, 542] on span "raw__subskribe_orders​​​​​​​​​​" at bounding box center [187, 542] width 214 height 15
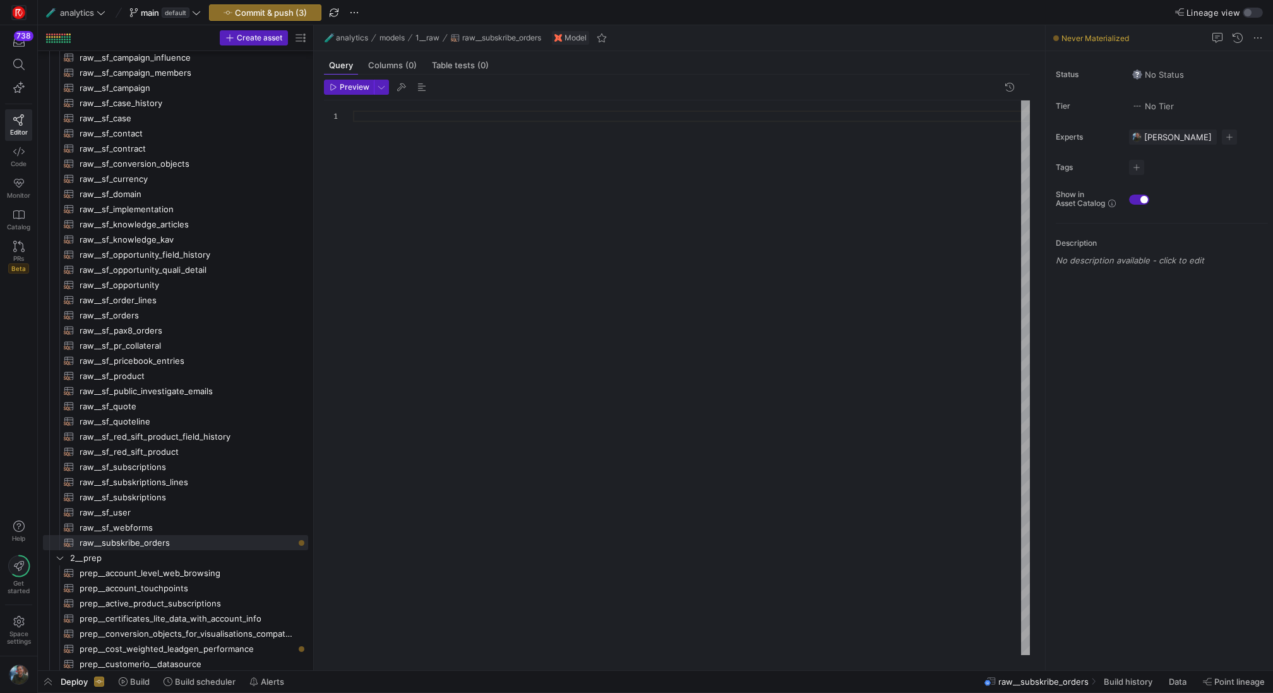
click at [483, 92] on header "Preview" at bounding box center [677, 90] width 706 height 21
click at [480, 105] on div at bounding box center [691, 377] width 677 height 555
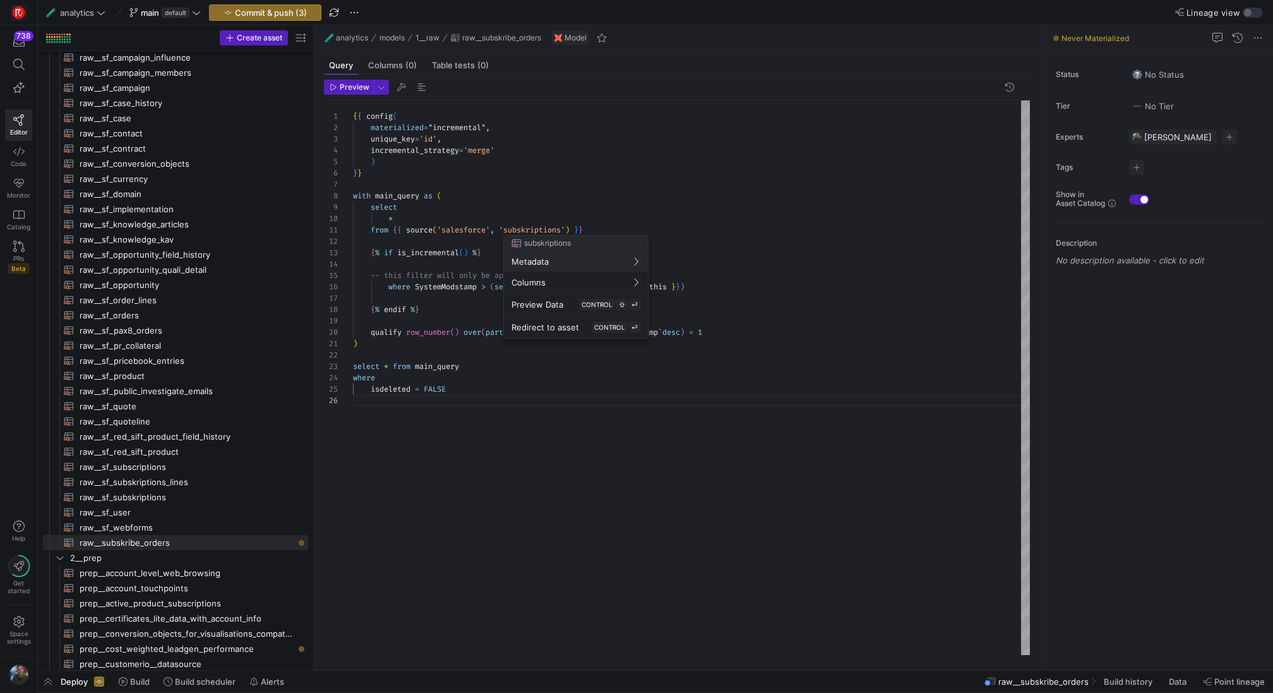
click at [567, 232] on div at bounding box center [636, 346] width 1273 height 693
click at [599, 232] on div "{ { config ( materialized = "incremental" , unique_key = 'id' , incremental_str…" at bounding box center [691, 377] width 677 height 555
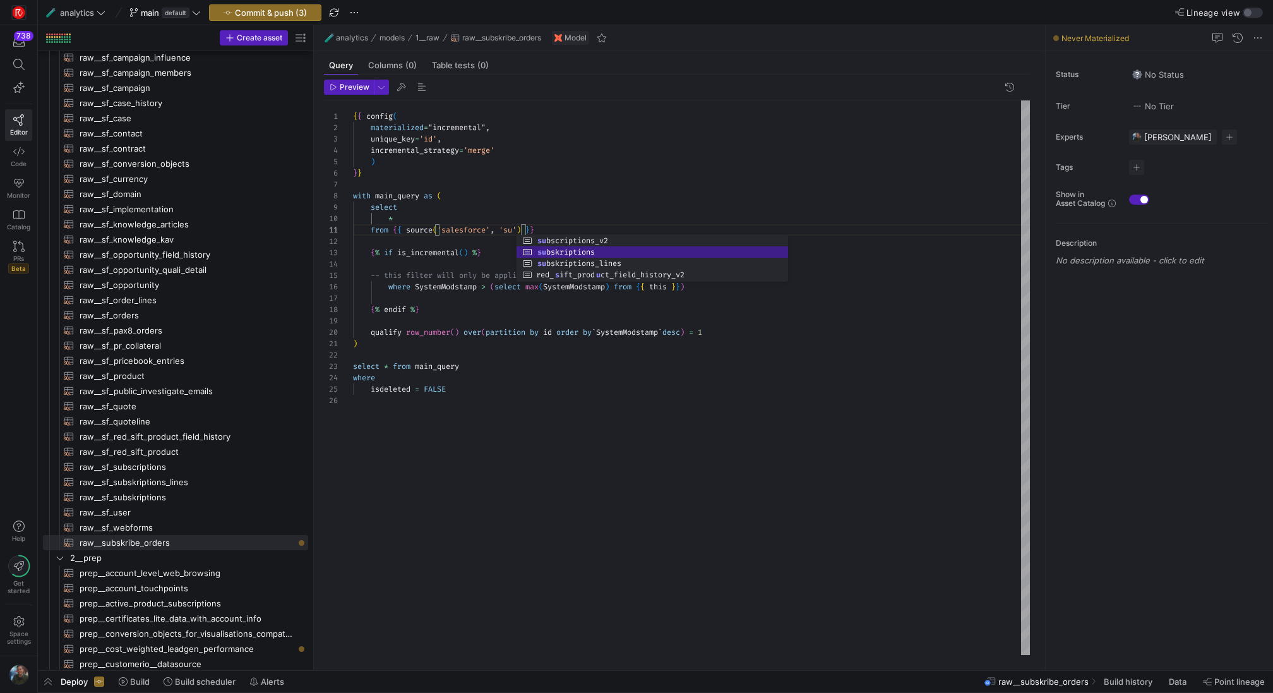
scroll to position [0, 213]
click at [612, 482] on div "{ { config ( materialized = "incremental" , unique_key = 'id' , incremental_str…" at bounding box center [691, 377] width 677 height 555
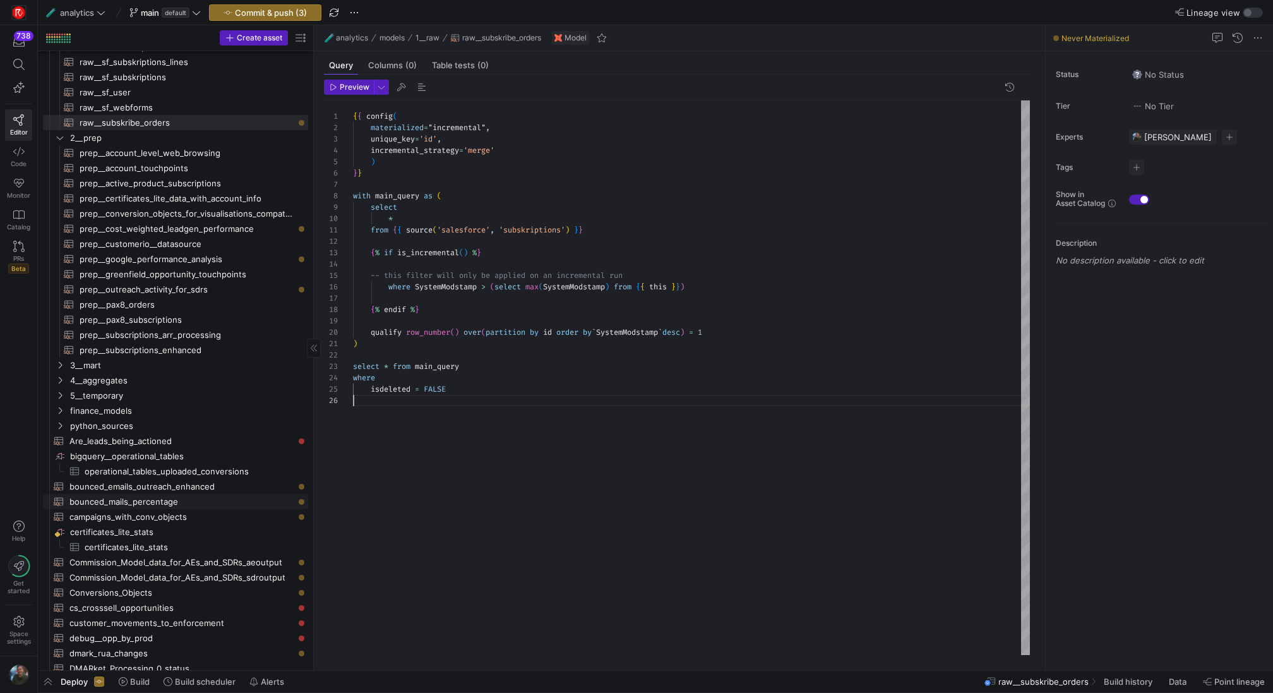
scroll to position [1042, 0]
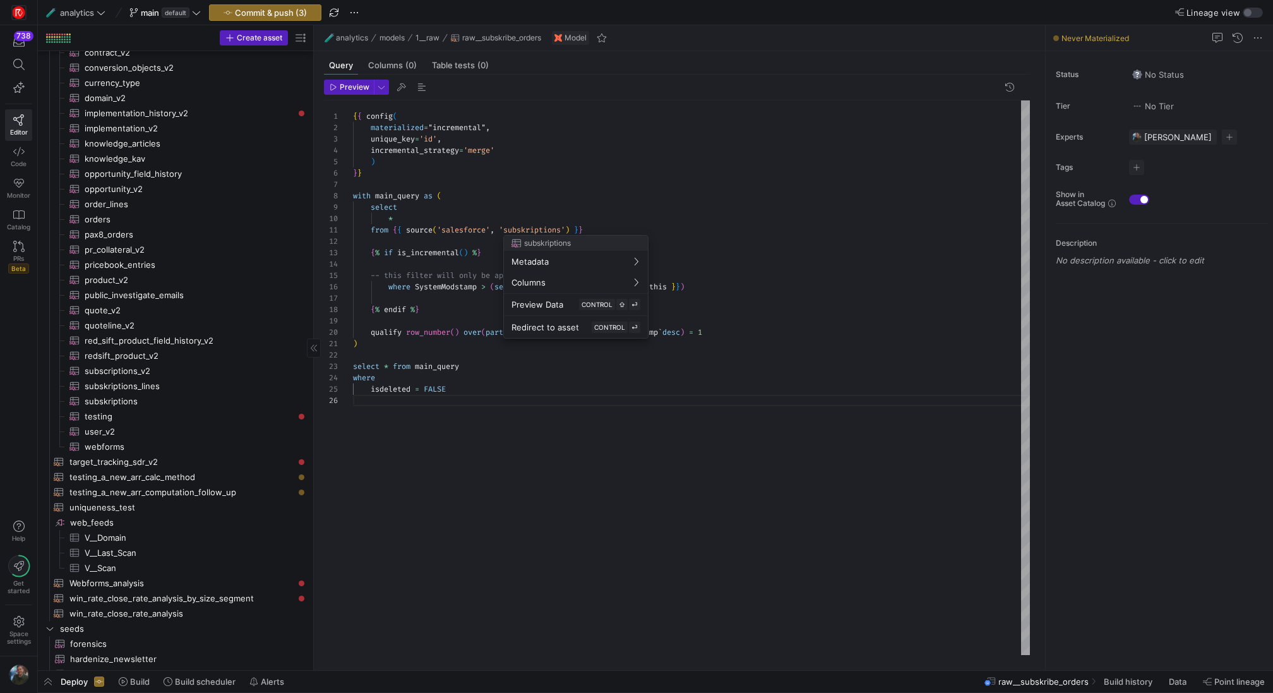
click at [572, 232] on div at bounding box center [636, 346] width 1273 height 693
click at [624, 234] on div "{ { config ( materialized = "incremental" , unique_key = 'id' , incremental_str…" at bounding box center [691, 377] width 677 height 555
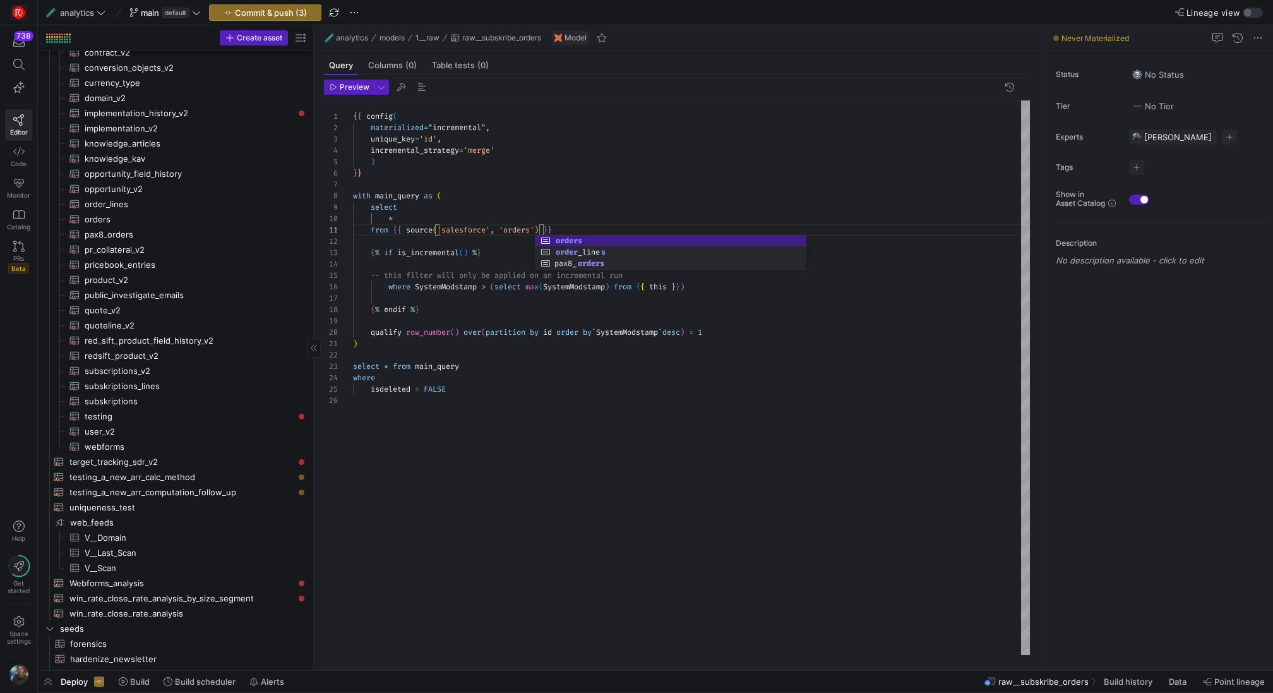
click at [612, 180] on div "{ { config ( materialized = "incremental" , unique_key = 'id' , incremental_str…" at bounding box center [691, 377] width 677 height 555
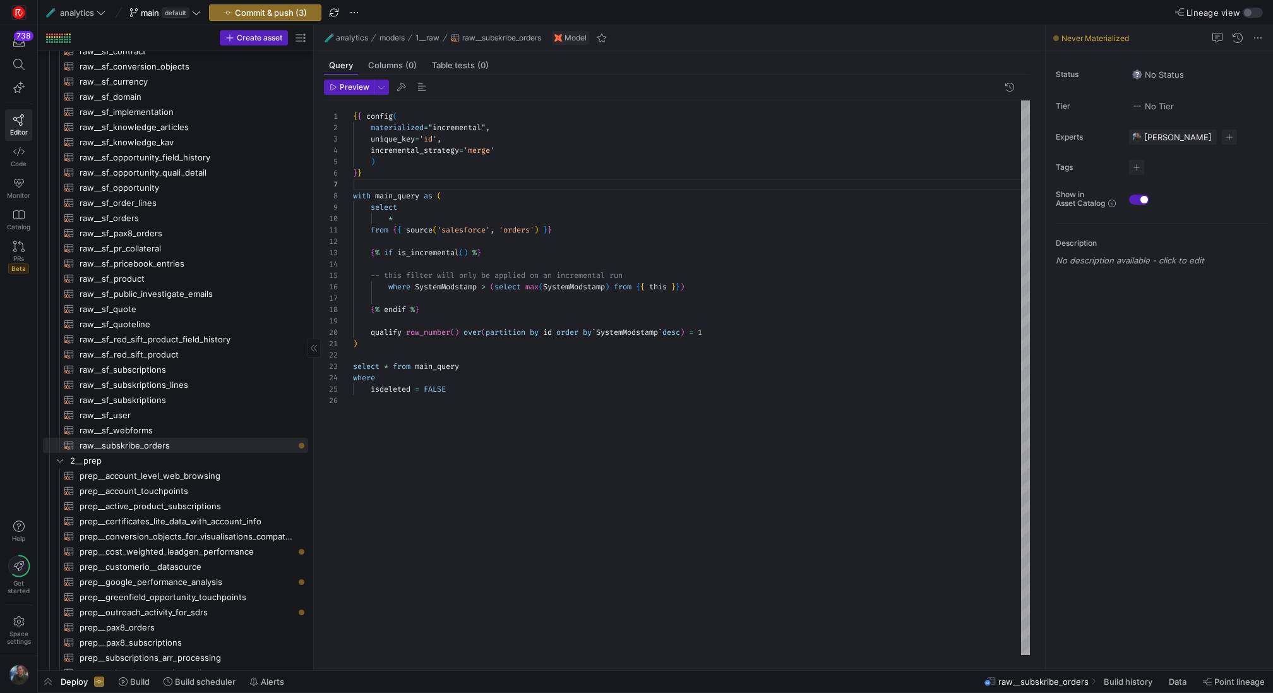
click at [467, 260] on div "{ { config ( materialized = "incremental" , unique_key = 'id' , incremental_str…" at bounding box center [691, 377] width 677 height 555
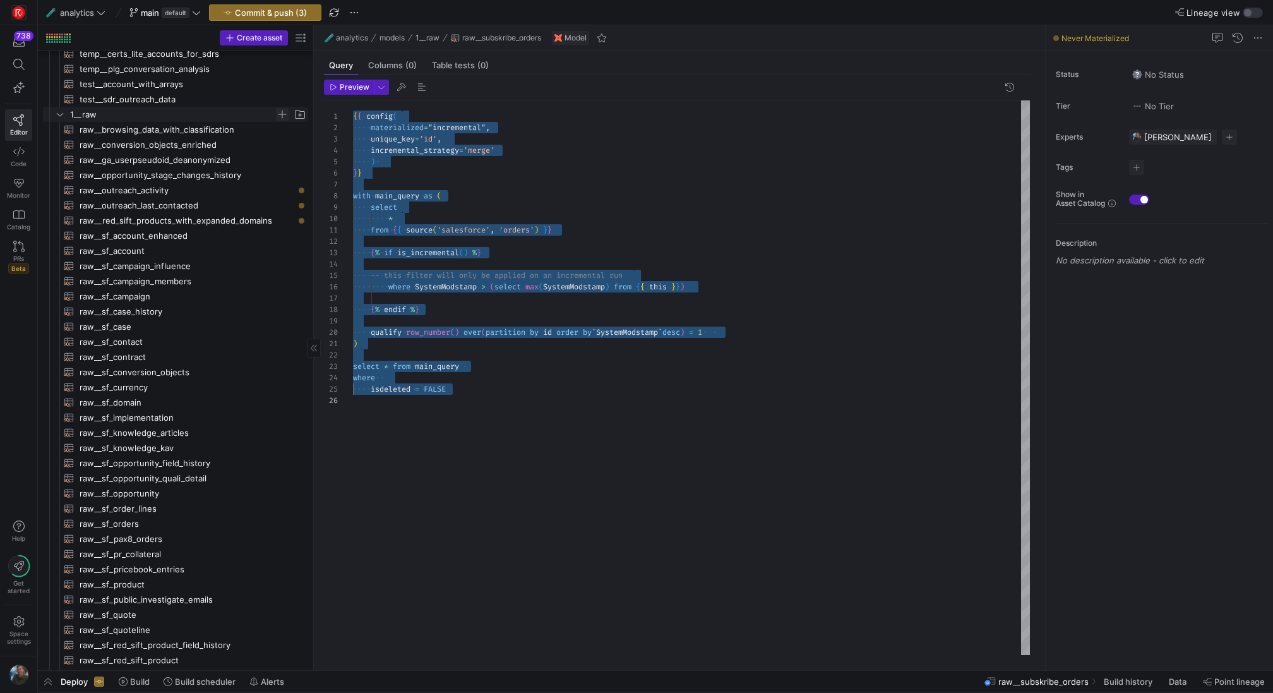
type textarea "{{ config( materialized="incremental", unique_key='id', incremental_strategy='m…"
click at [281, 115] on span "Press SPACE to select this row." at bounding box center [282, 114] width 13 height 13
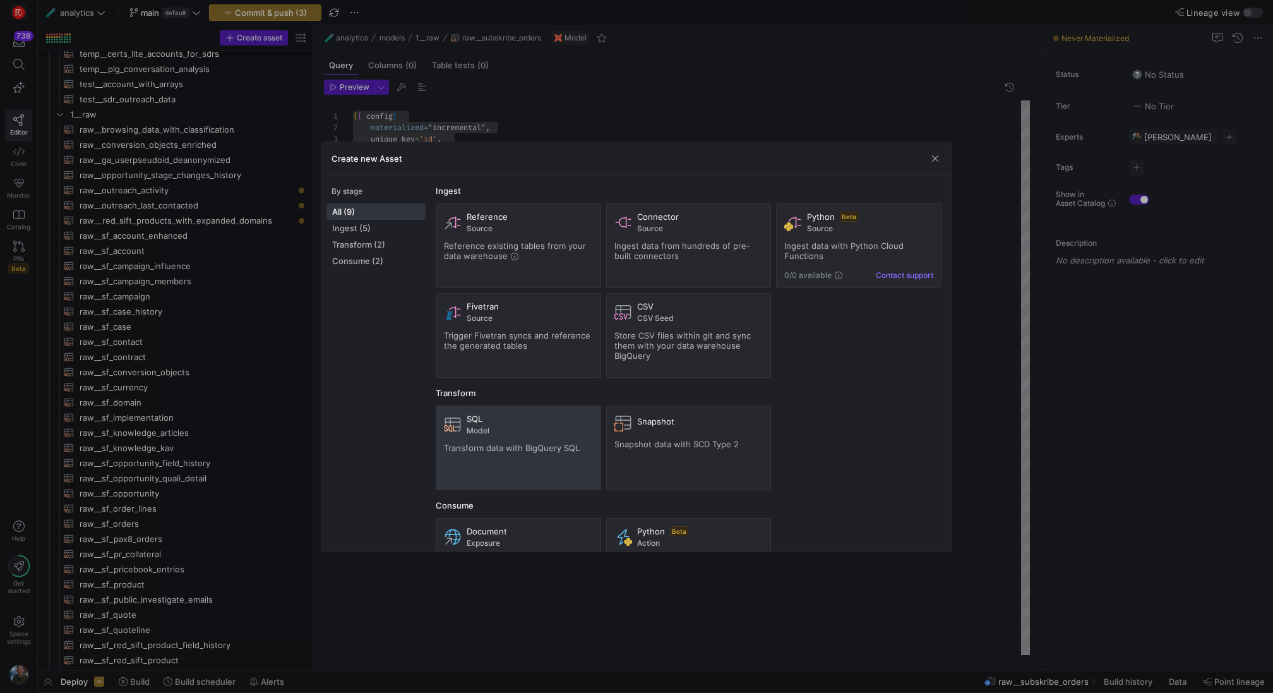
click at [564, 448] on span "Transform data with BigQuery SQL" at bounding box center [512, 448] width 136 height 10
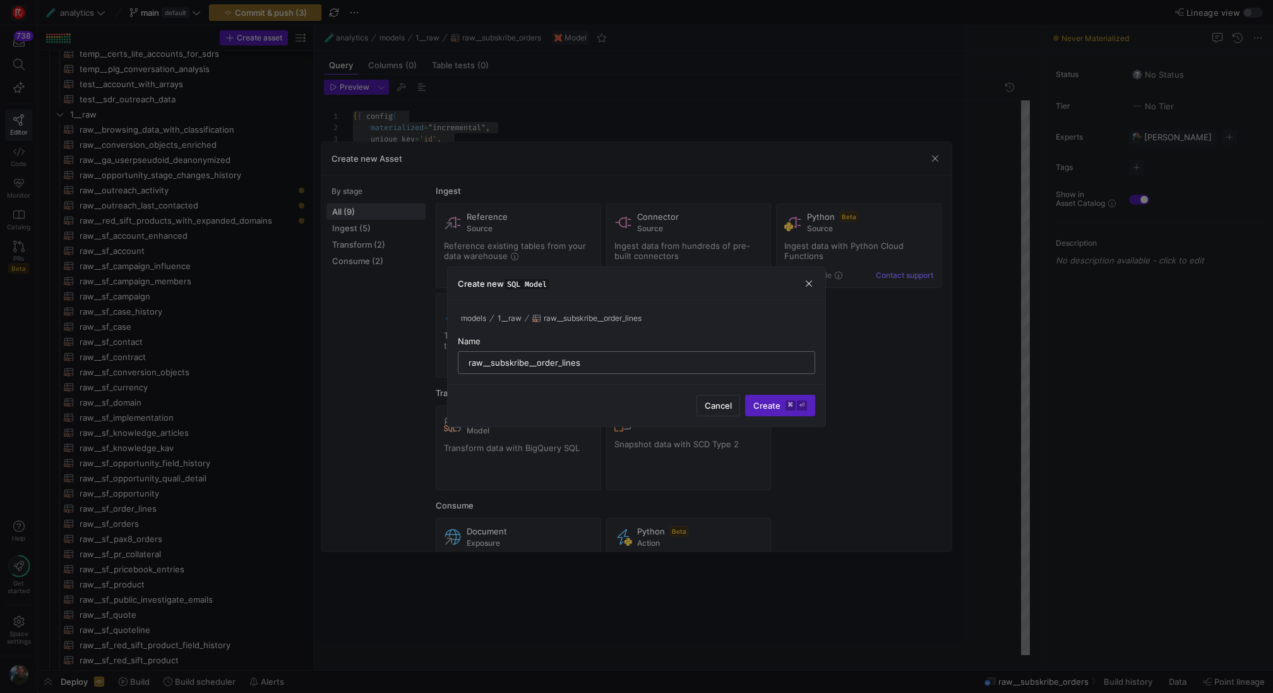
click at [533, 365] on input "raw__subskribe__order_lines" at bounding box center [637, 362] width 336 height 10
type input "raw__subskribe_order_lines"
click at [791, 405] on kbd "⌘" at bounding box center [790, 405] width 10 height 10
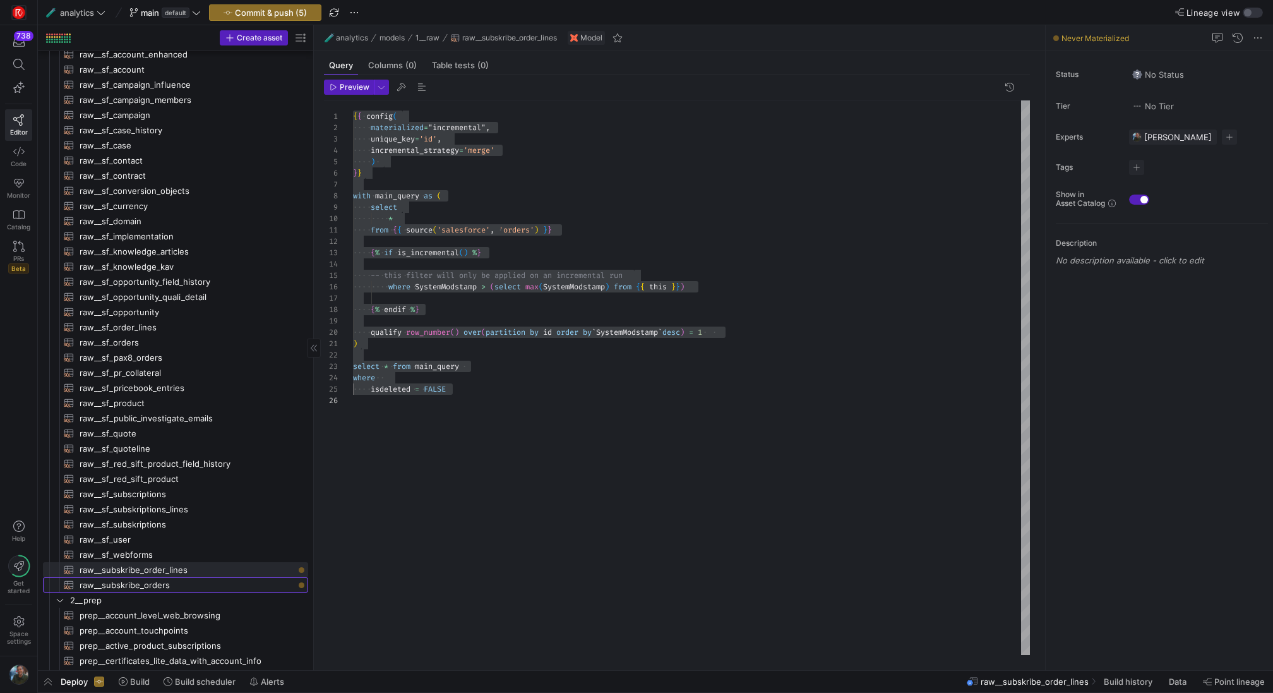
click at [226, 583] on span "raw__subskribe_orders​​​​​​​​​​" at bounding box center [187, 585] width 214 height 15
click at [231, 570] on span "raw__subskribe_order_lines​​​​​​​​​​" at bounding box center [187, 570] width 214 height 15
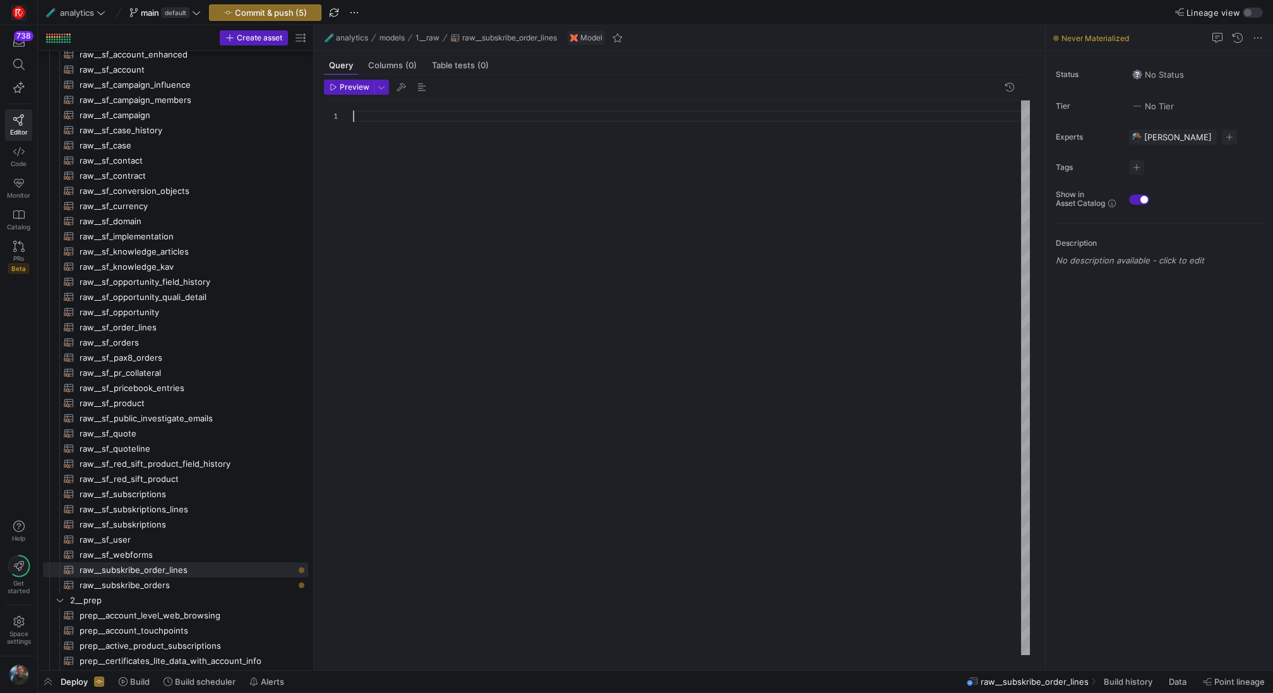
click at [435, 115] on div at bounding box center [691, 377] width 677 height 555
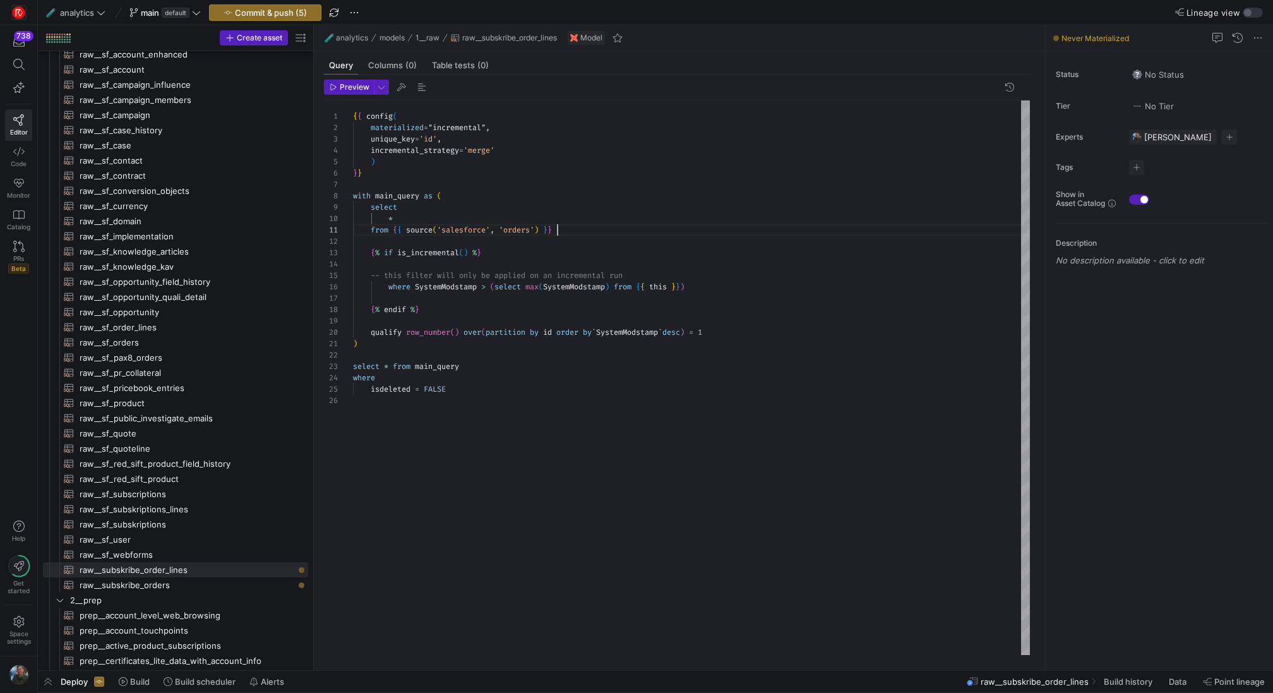
click at [569, 234] on div "{ { config ( materialized = "incremental" , unique_key = 'id' , incremental_str…" at bounding box center [691, 377] width 677 height 555
click at [573, 337] on div "{ { config ( materialized = "incremental" , unique_key = 'id' , incremental_str…" at bounding box center [691, 377] width 677 height 555
click at [535, 416] on div "{ { config ( materialized = "incremental" , unique_key = 'id' , incremental_str…" at bounding box center [691, 377] width 677 height 555
click at [228, 584] on span "raw__subskribe_orders​​​​​​​​​​" at bounding box center [187, 585] width 214 height 15
click at [341, 83] on span "Preview" at bounding box center [355, 87] width 30 height 9
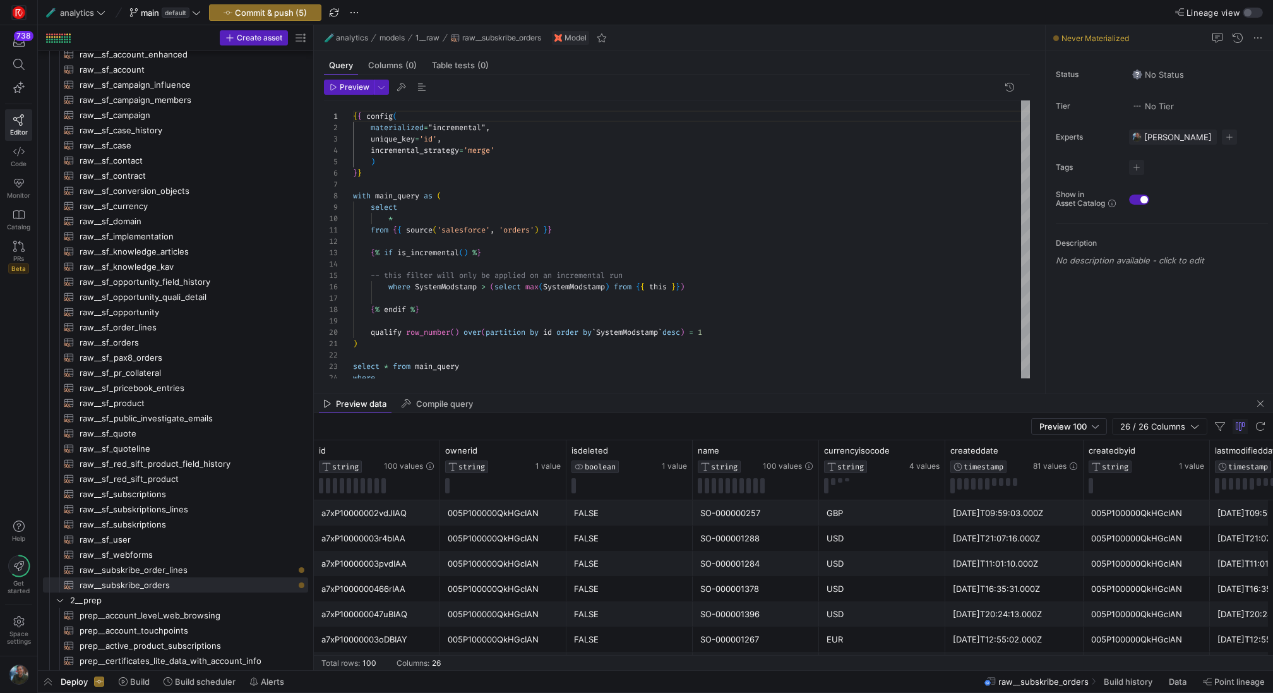
drag, startPoint x: 602, startPoint y: 448, endPoint x: 609, endPoint y: 407, distance: 41.5
click at [616, 393] on div at bounding box center [793, 393] width 959 height 1
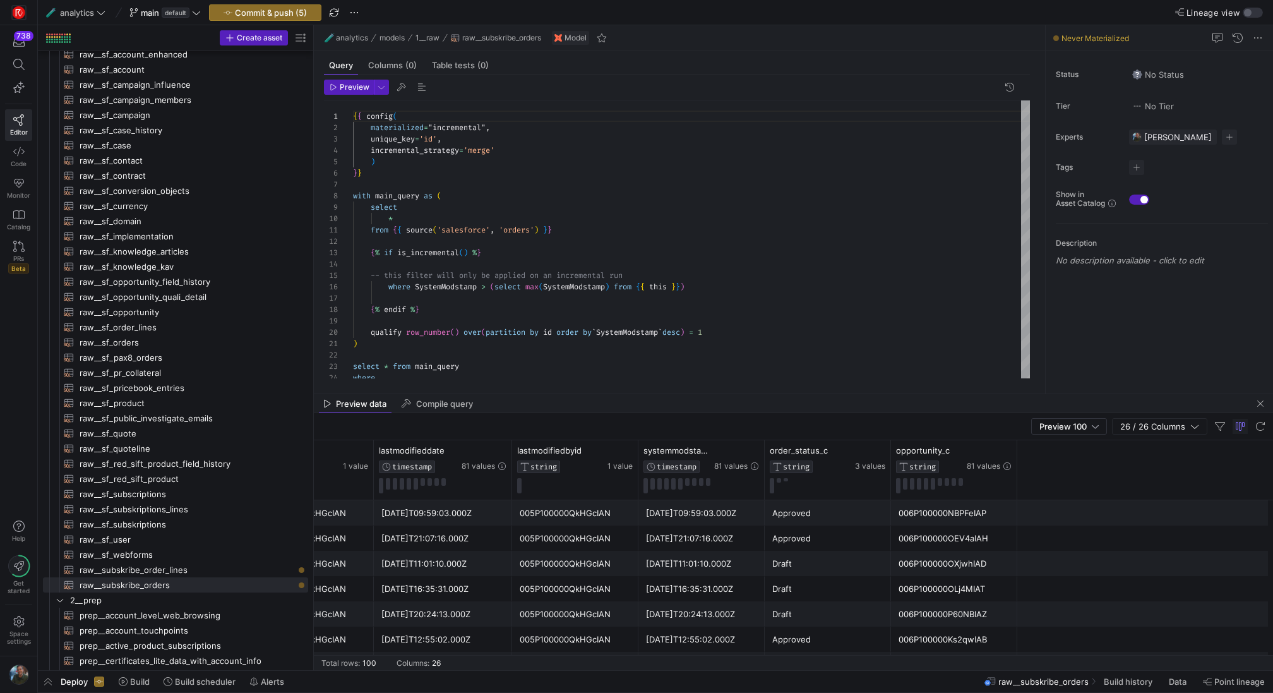
scroll to position [0, 1455]
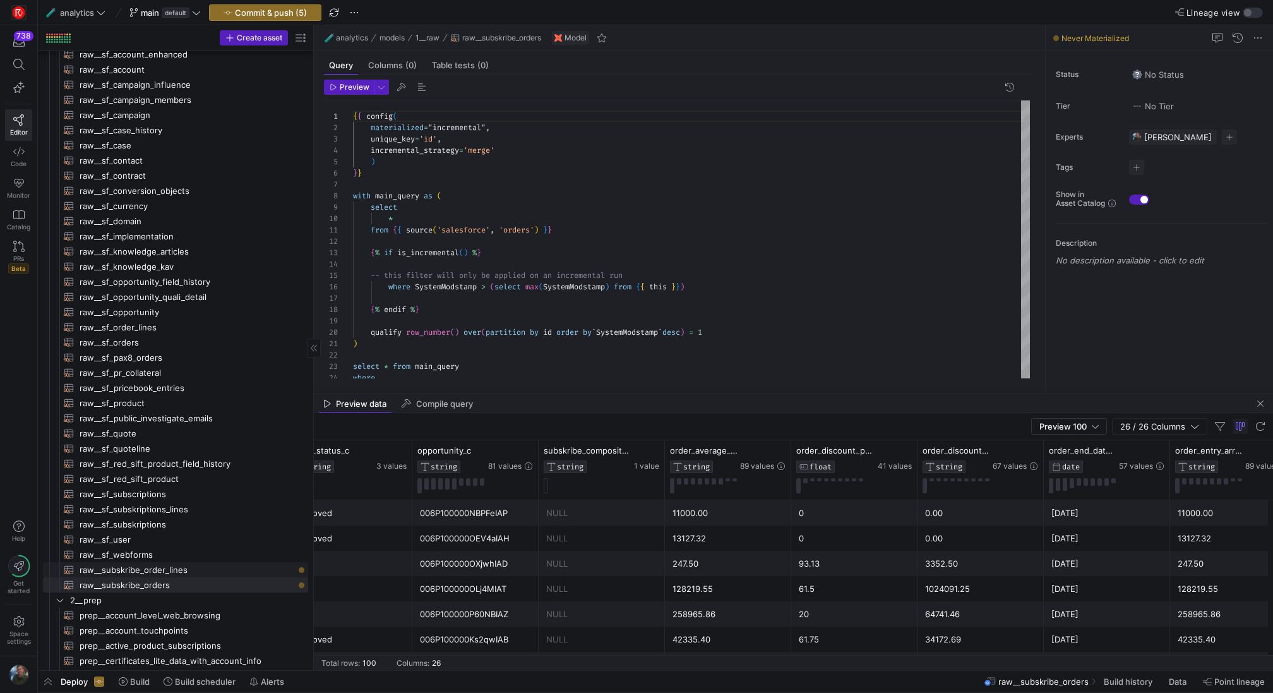
click at [195, 566] on span "raw__subskribe_order_lines​​​​​​​​​​" at bounding box center [187, 570] width 214 height 15
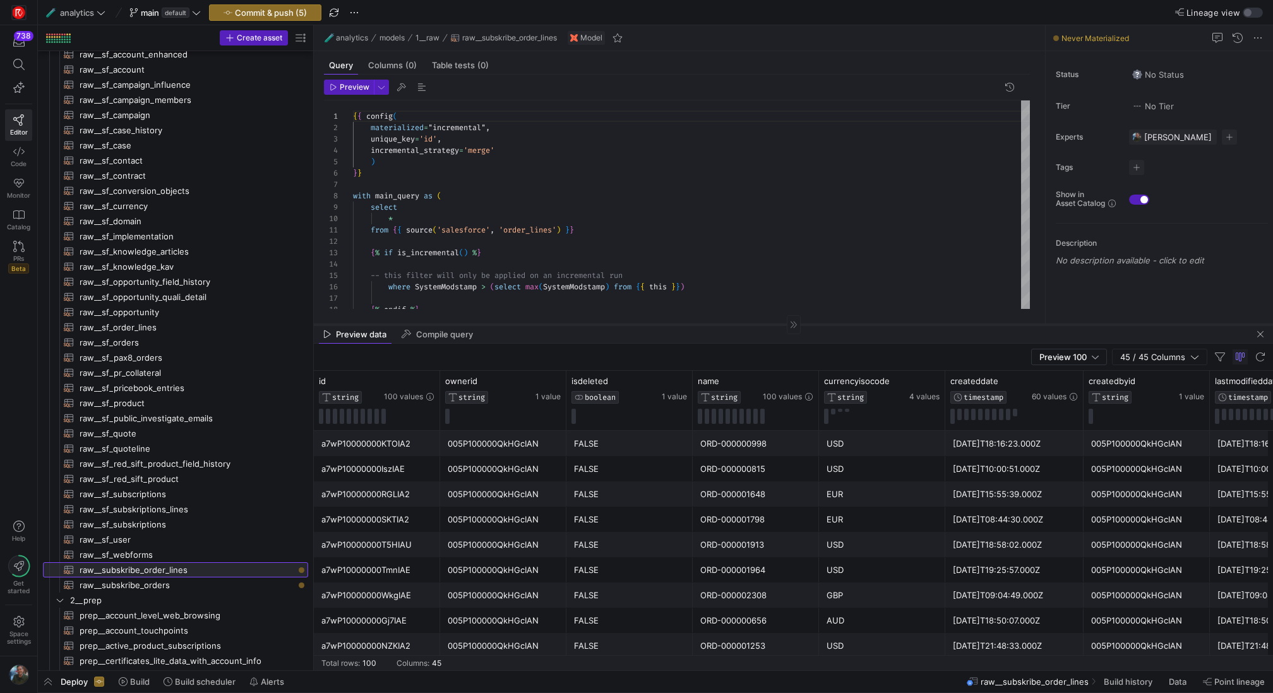
drag, startPoint x: 512, startPoint y: 393, endPoint x: 538, endPoint y: 323, distance: 74.1
click at [538, 324] on div at bounding box center [793, 324] width 959 height 1
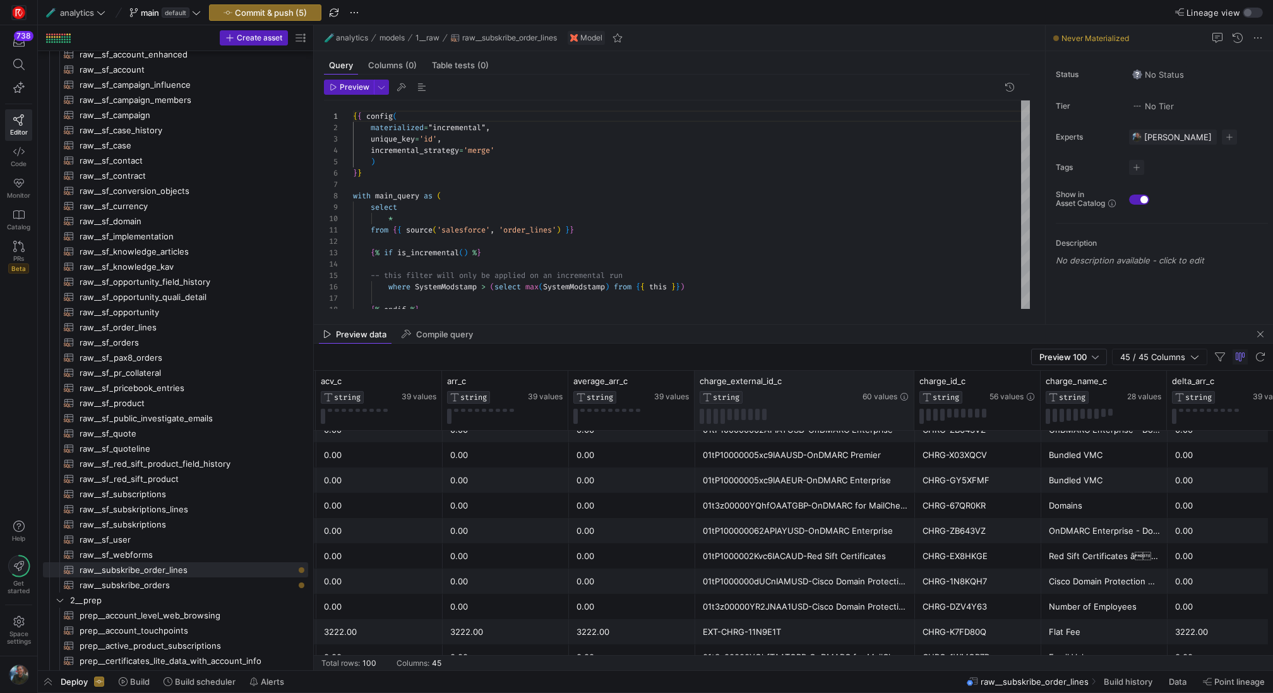
drag, startPoint x: 818, startPoint y: 391, endPoint x: 912, endPoint y: 409, distance: 95.0
click at [912, 408] on div at bounding box center [913, 400] width 5 height 59
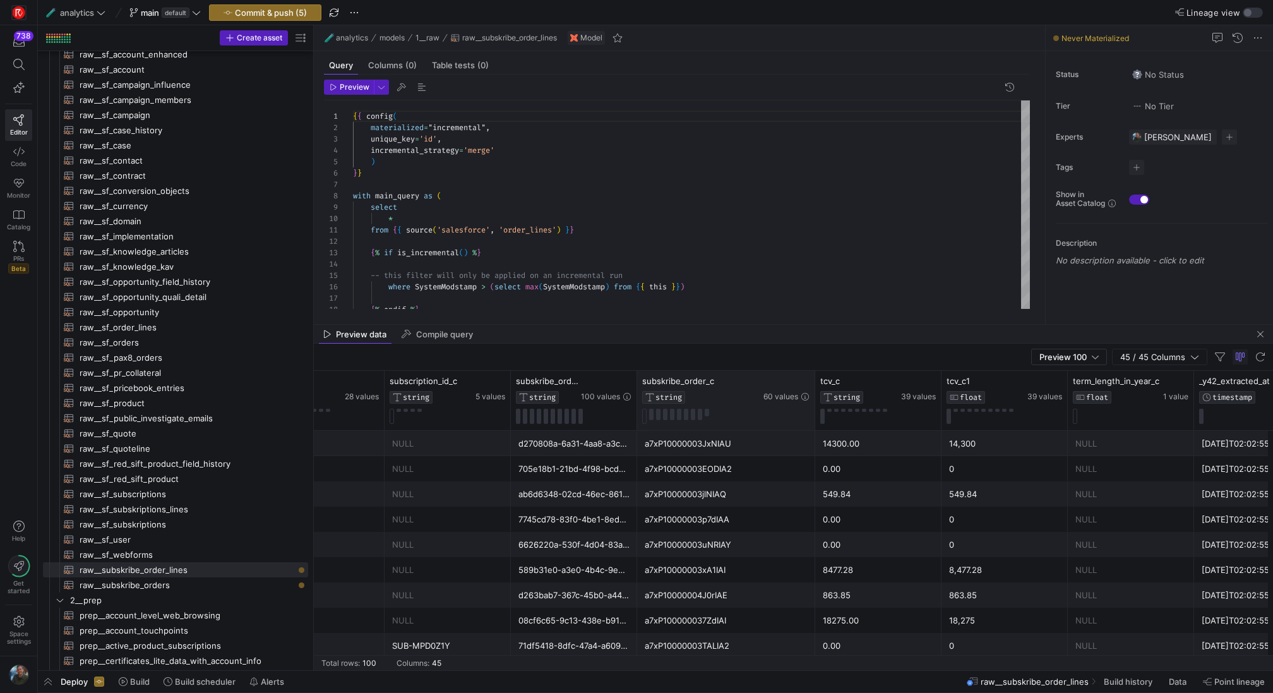
drag, startPoint x: 760, startPoint y: 400, endPoint x: 811, endPoint y: 399, distance: 51.8
click at [812, 399] on div at bounding box center [814, 400] width 5 height 59
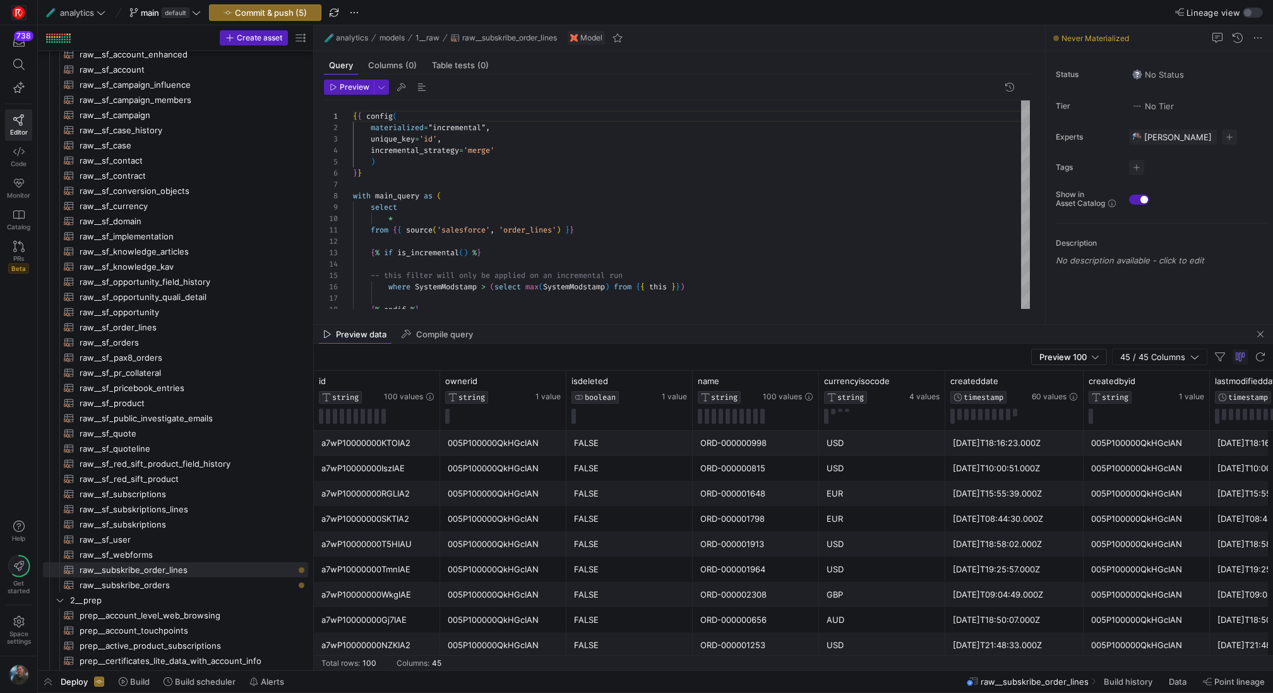
click at [460, 557] on div "005P100000QkHGcIAN" at bounding box center [503, 569] width 111 height 25
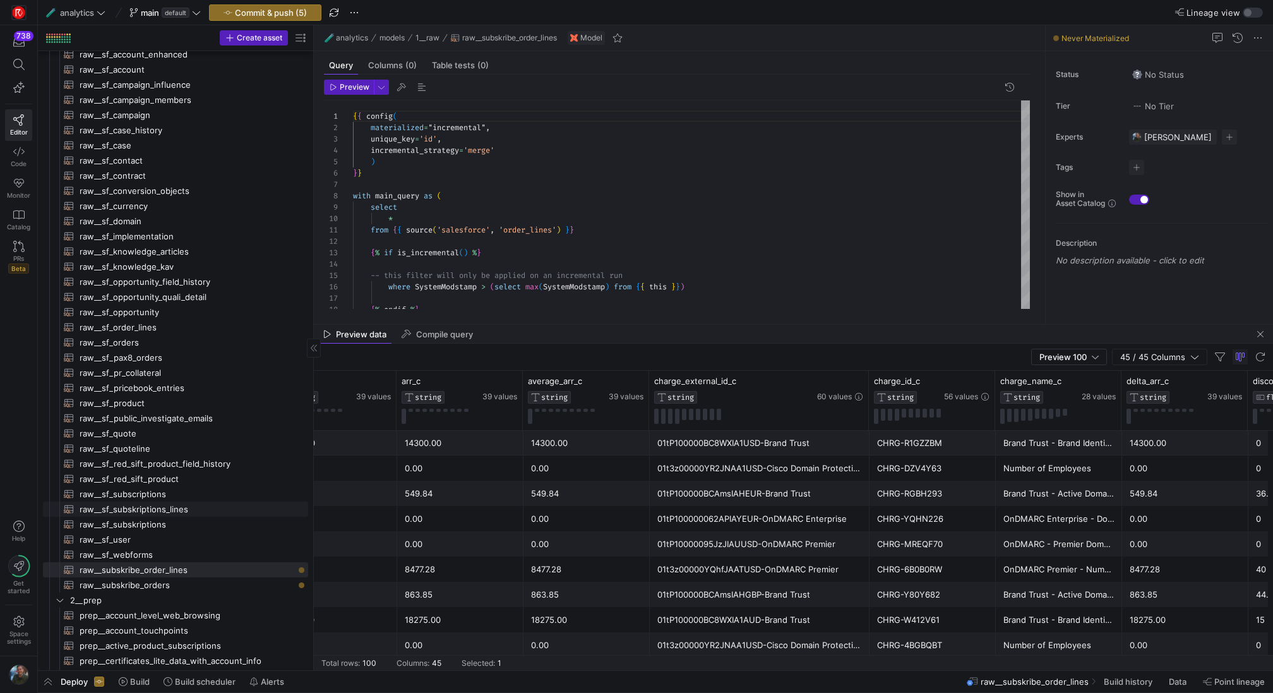
click at [186, 510] on span "raw__sf_subskriptions_lines​​​​​​​​​​" at bounding box center [187, 509] width 214 height 15
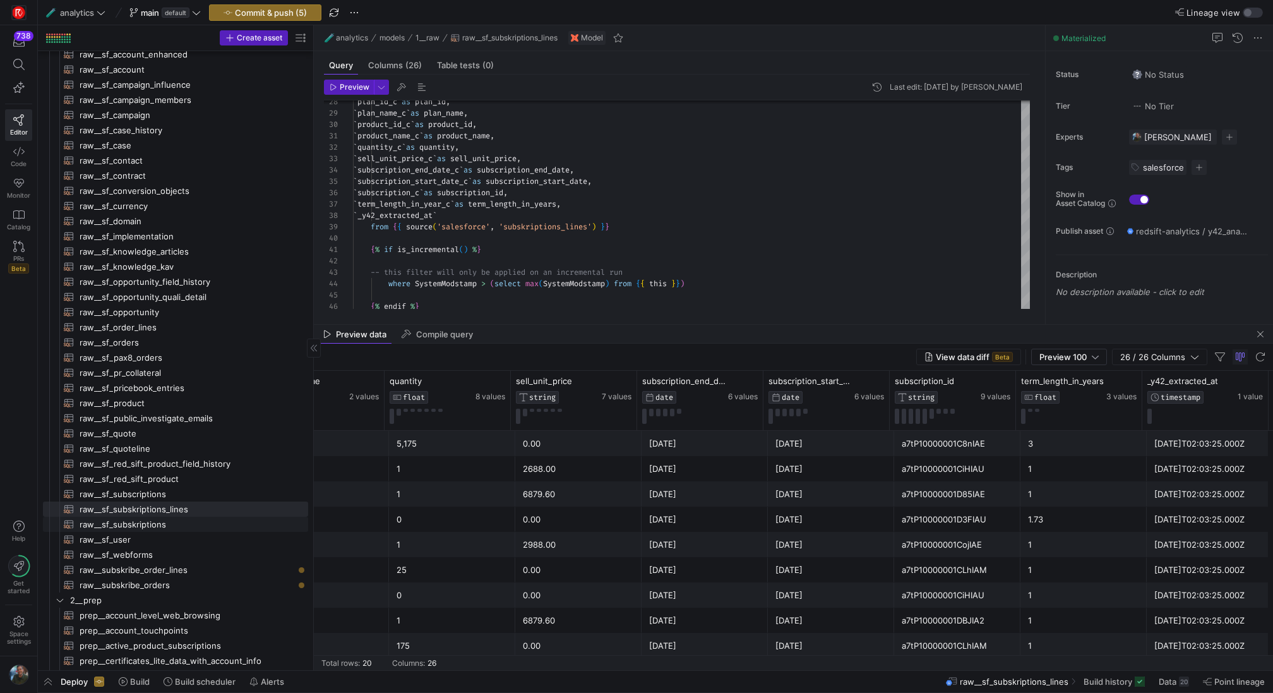
click at [199, 522] on span "raw__sf_subskriptions​​​​​​​​​​" at bounding box center [187, 524] width 214 height 15
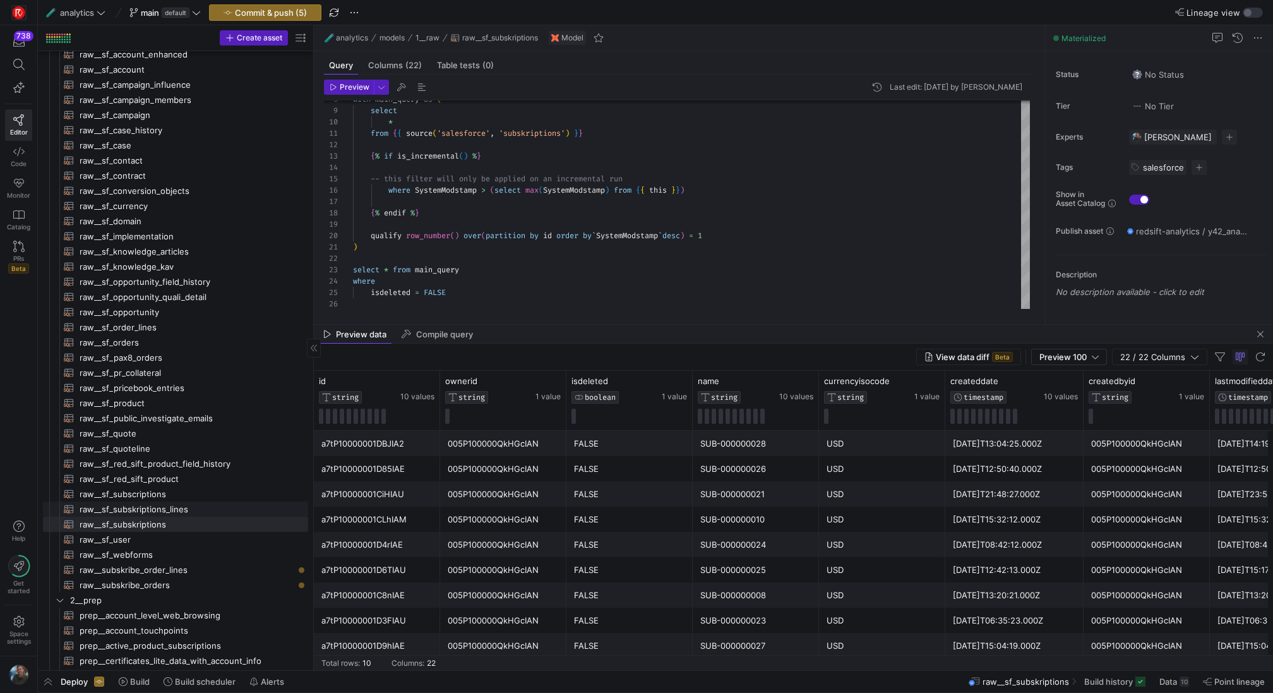
click at [186, 514] on span "raw__sf_subskriptions_lines​​​​​​​​​​" at bounding box center [187, 509] width 214 height 15
type textarea "{{ config( materialized="incremental", unique_key='id', incremental_strategy='m…"
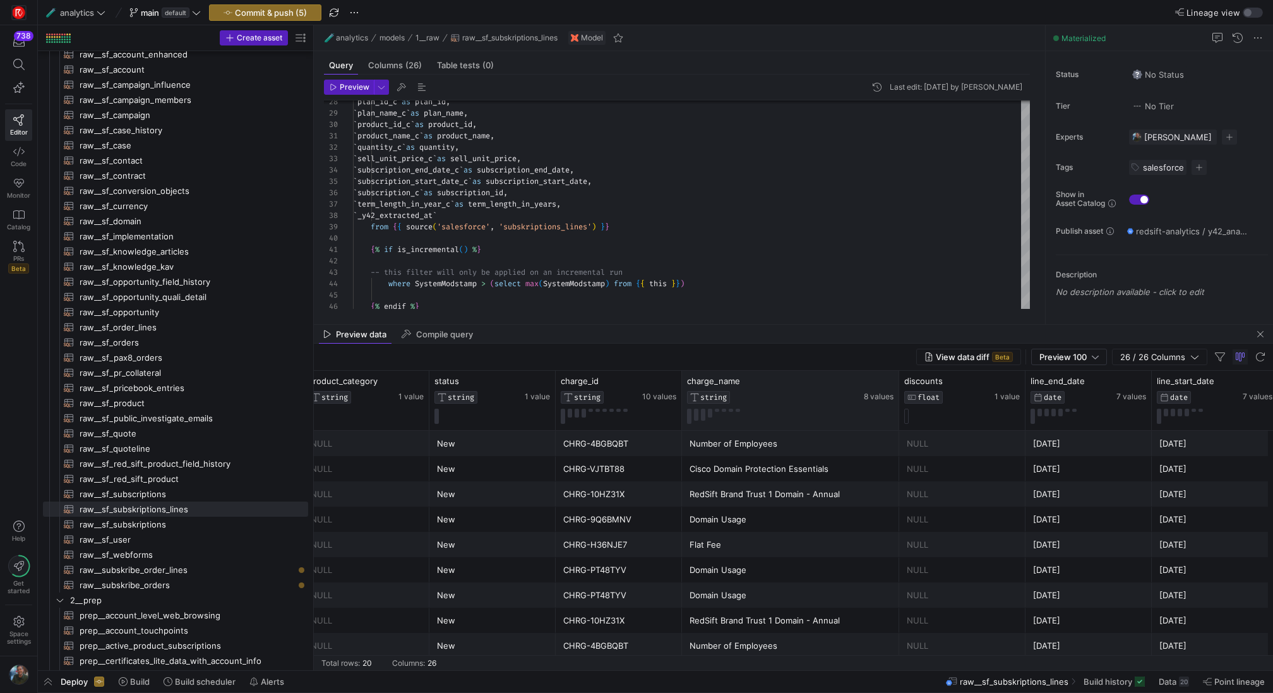
drag, startPoint x: 807, startPoint y: 399, endPoint x: 899, endPoint y: 410, distance: 92.9
click at [899, 410] on div at bounding box center [898, 400] width 5 height 59
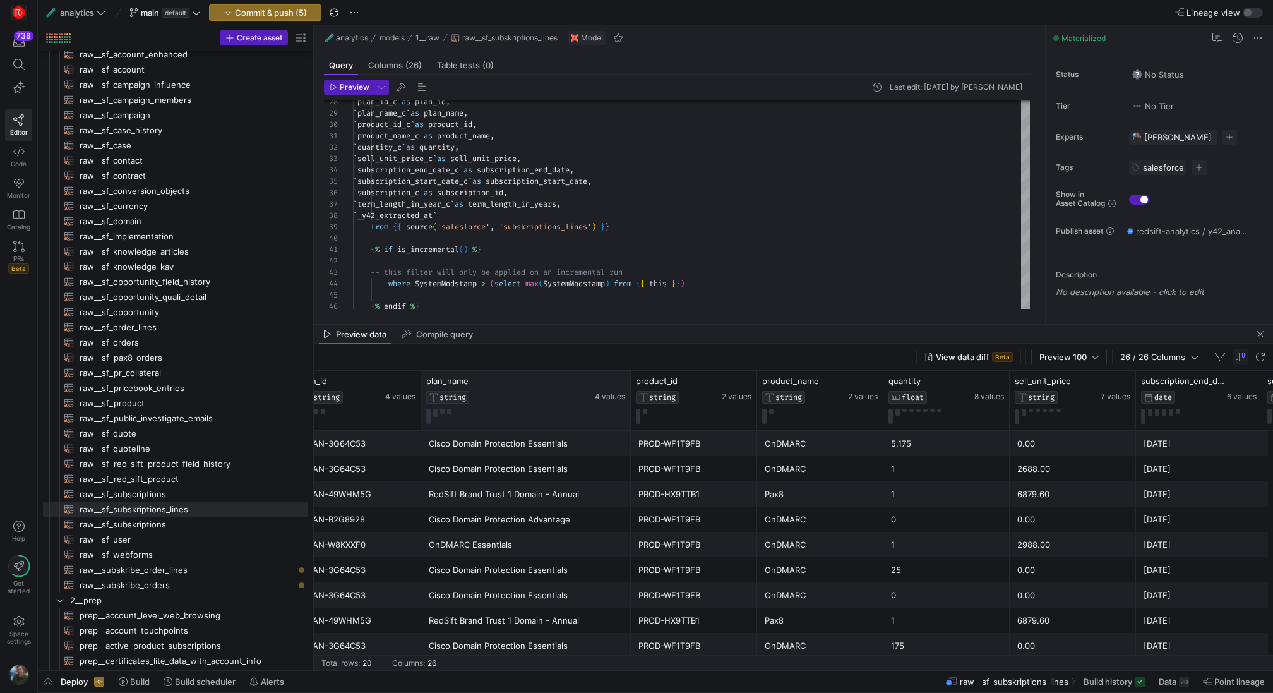
drag, startPoint x: 546, startPoint y: 401, endPoint x: 629, endPoint y: 426, distance: 86.9
click at [629, 426] on div at bounding box center [630, 400] width 5 height 59
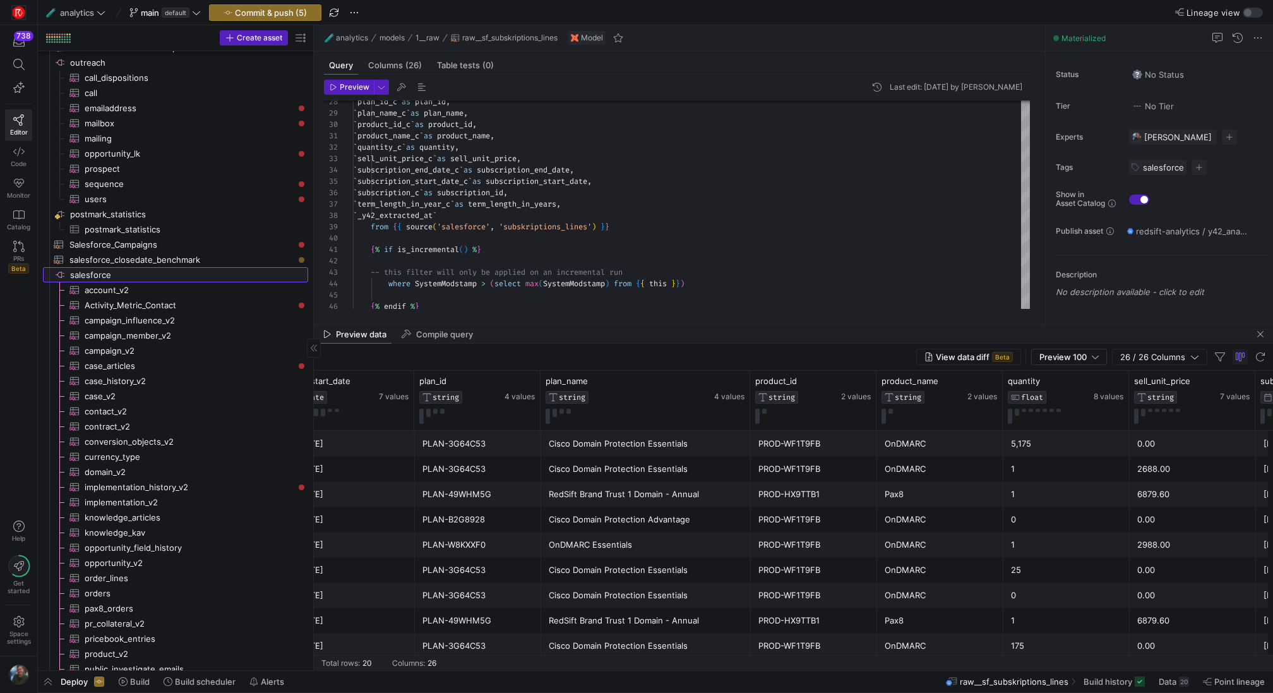
click at [173, 278] on span "salesforce​​​​​​​​" at bounding box center [188, 275] width 236 height 15
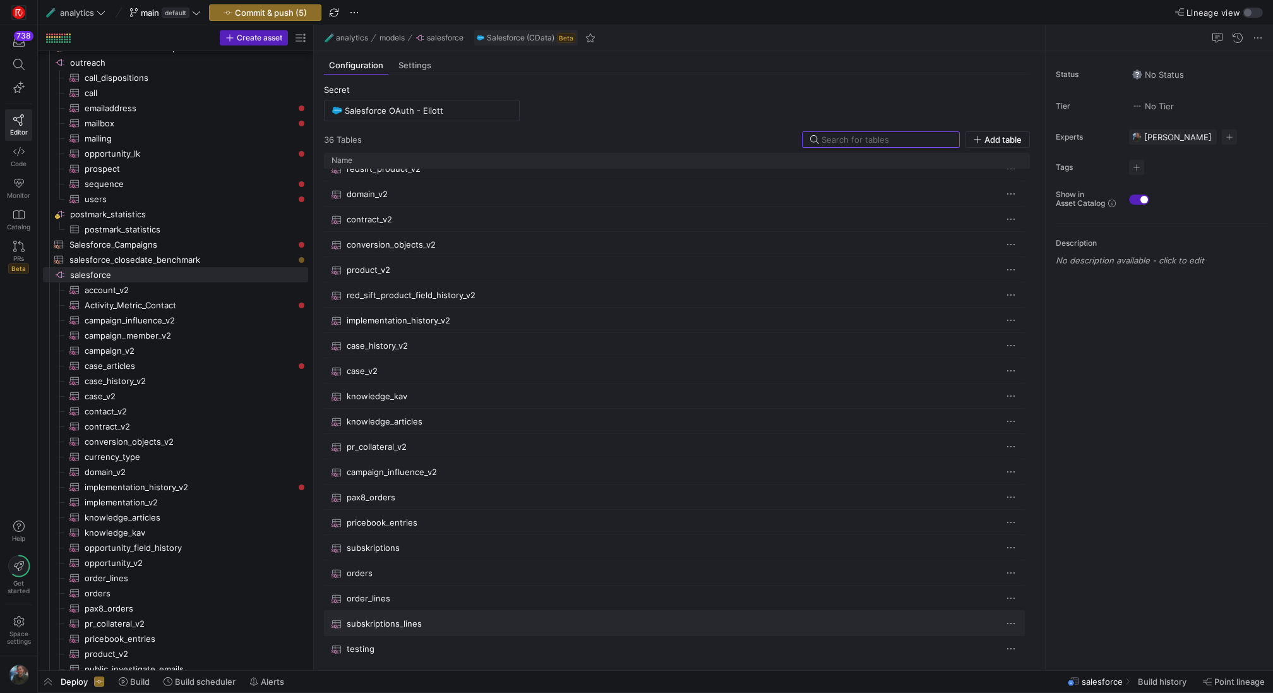
click at [503, 628] on div "subskriptions_lines" at bounding box center [661, 623] width 660 height 25
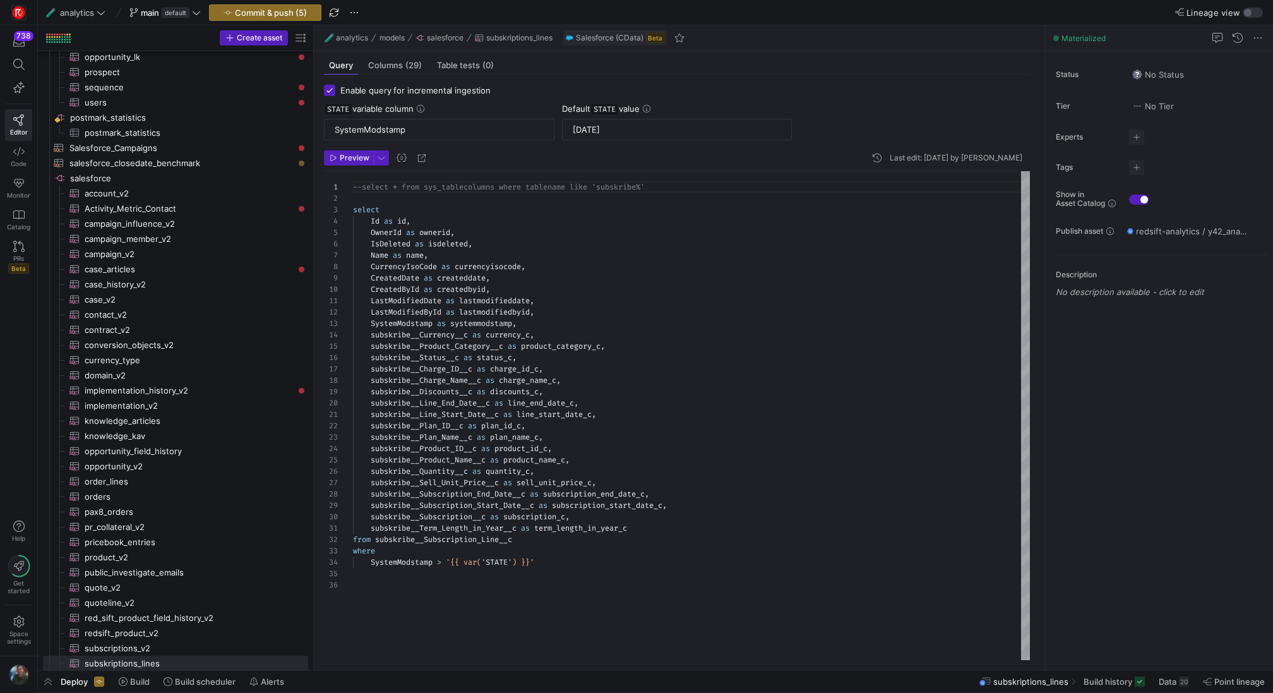
click at [763, 385] on div "--select * from sys_tablecolumns where tablename l ike 'subskribe%' select Id a…" at bounding box center [691, 416] width 677 height 490
type textarea "--select * from sys_tablecolumns where tablename like 'subskribe%' select Id as…"
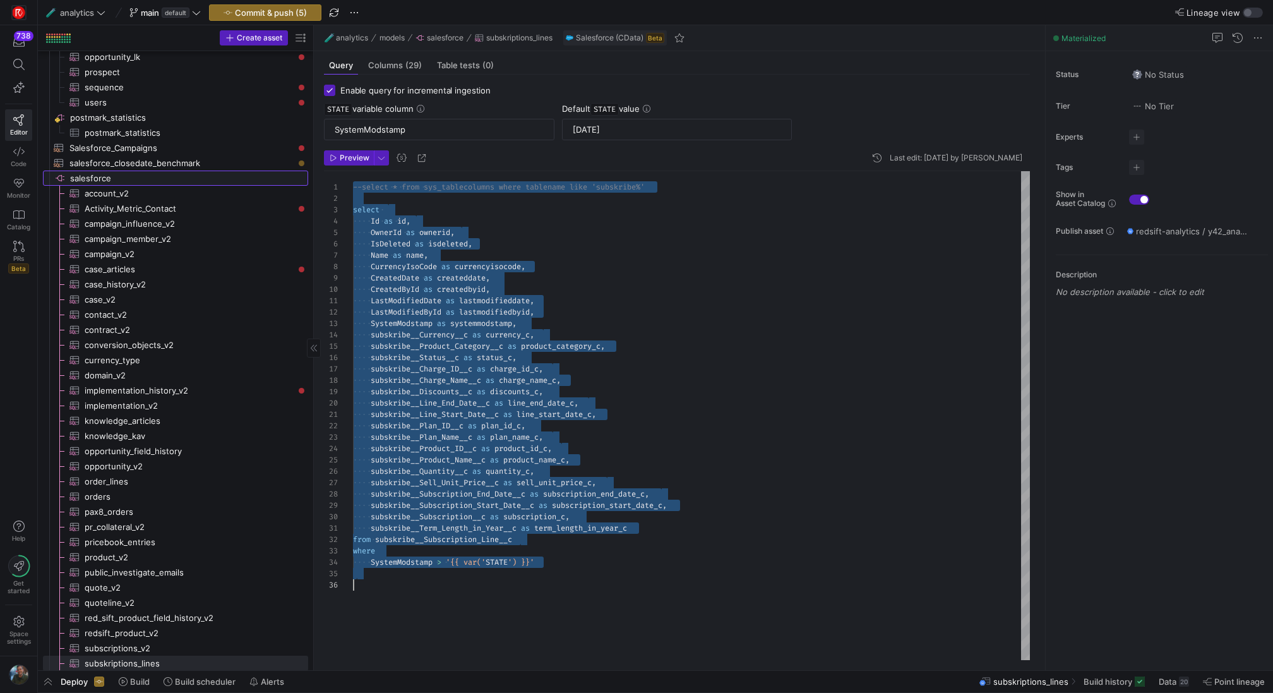
click at [186, 179] on span "salesforce​​​​​​​​" at bounding box center [188, 178] width 236 height 15
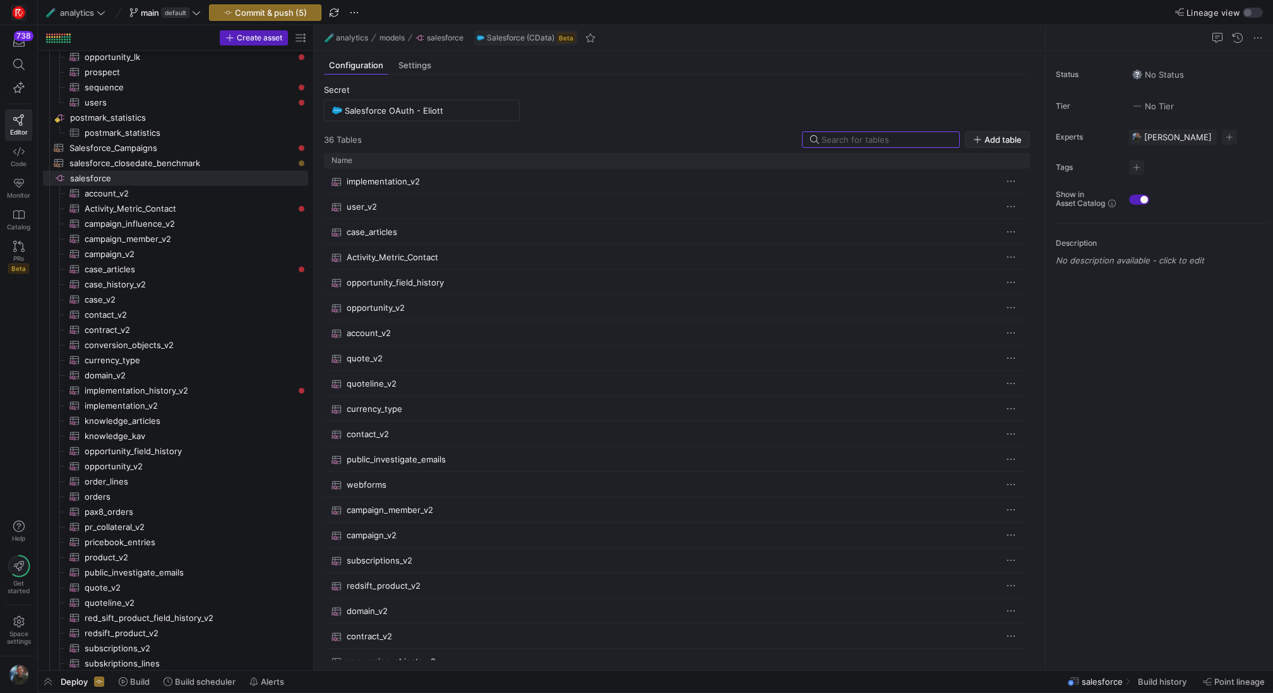
click at [1003, 136] on span "Add table" at bounding box center [1002, 139] width 37 height 10
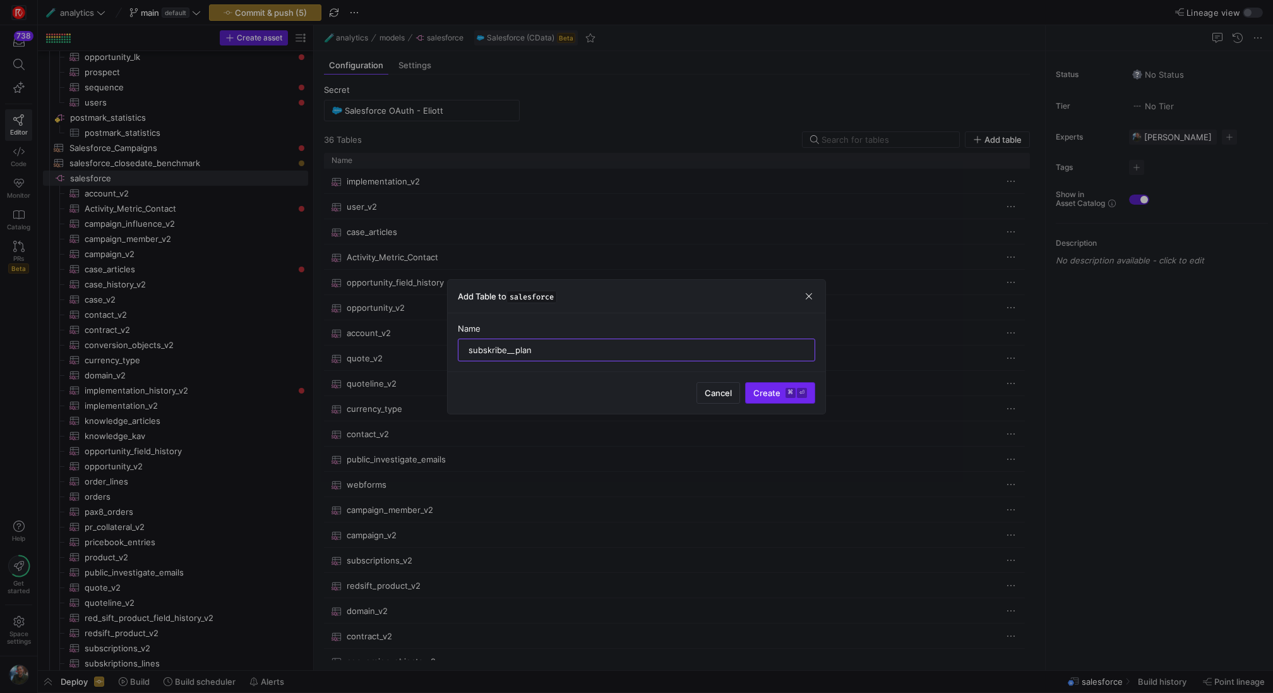
type input "subskribe__plan"
click at [779, 393] on span "Create ⌘ ⏎" at bounding box center [780, 393] width 54 height 10
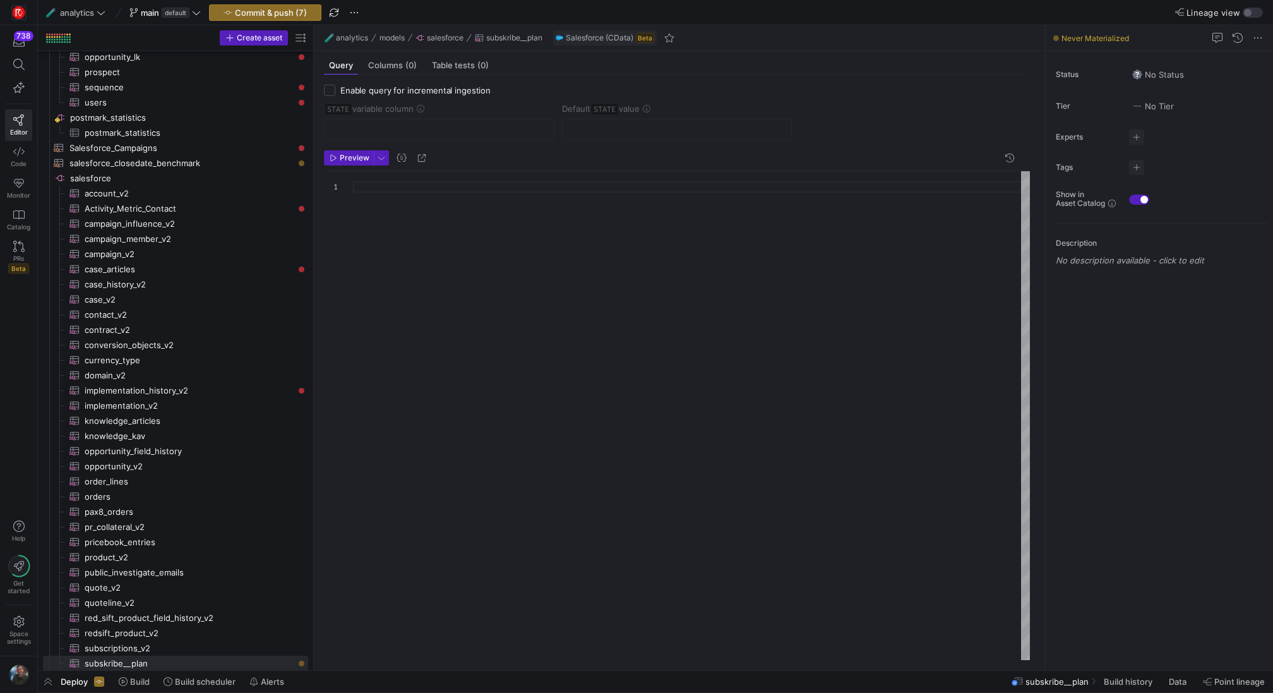
click at [472, 191] on div at bounding box center [691, 416] width 677 height 490
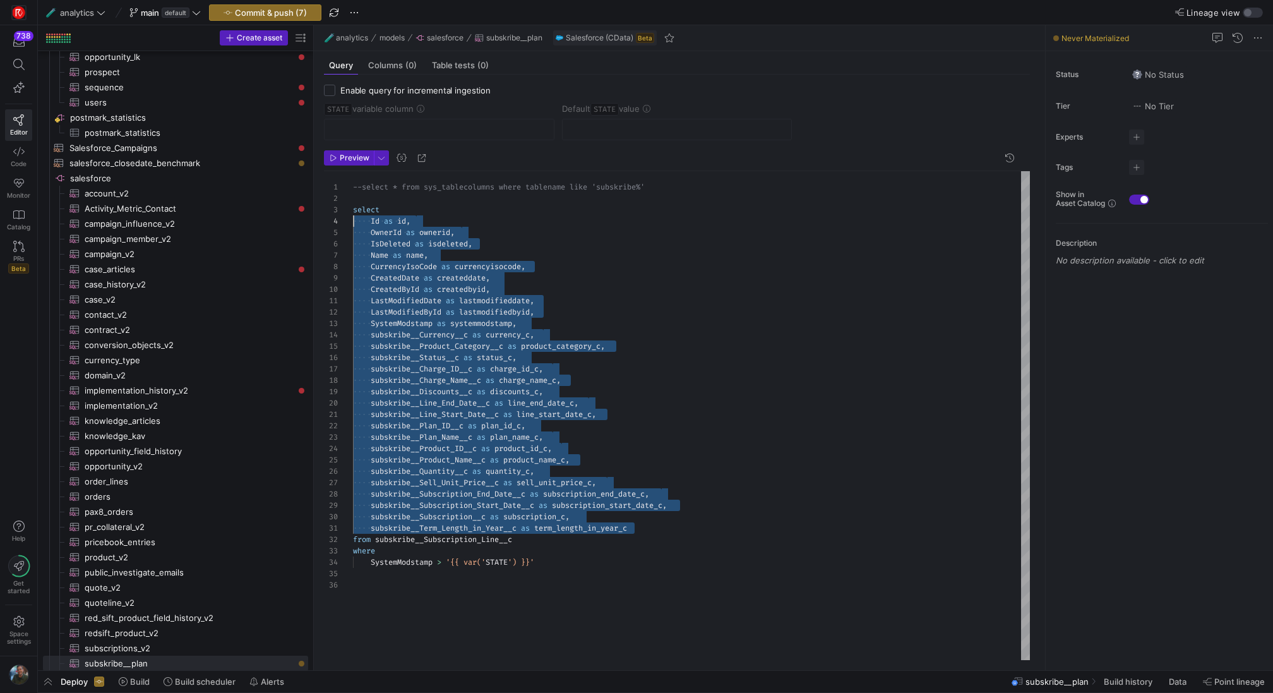
drag, startPoint x: 664, startPoint y: 527, endPoint x: 318, endPoint y: 221, distance: 461.2
click at [353, 221] on div "--select * from sys_tablecolumns where tablename l ike 'subskribe%' select Id a…" at bounding box center [691, 416] width 677 height 490
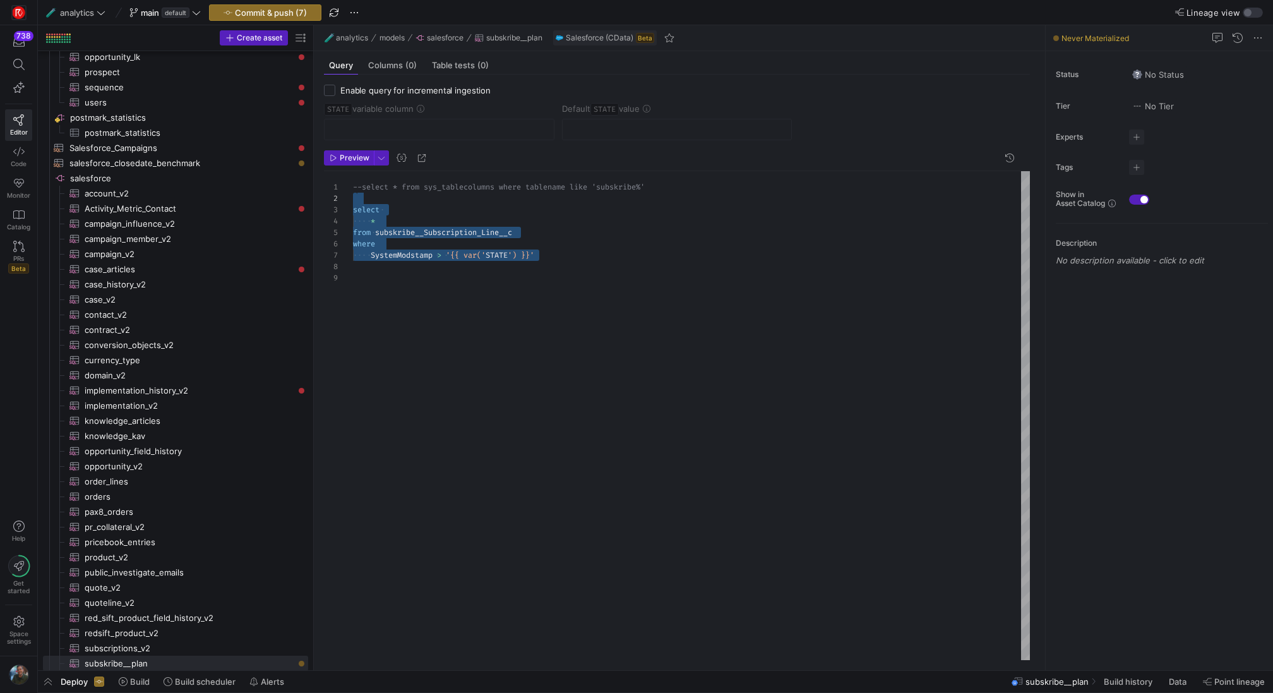
drag, startPoint x: 559, startPoint y: 256, endPoint x: 294, endPoint y: 201, distance: 270.7
click at [353, 201] on div "--select * from sys_tablecolumns where tablename l ike 'subskribe%' select * fr…" at bounding box center [691, 416] width 677 height 490
click at [727, 181] on div "--select * from sys_tablecolumns where tablename l ike 'subskribe%' {# select *…" at bounding box center [691, 416] width 677 height 490
click at [364, 188] on div "--select * from sys_tablecolumns where tablename l ike 'subskribe%' {# select *…" at bounding box center [691, 416] width 677 height 490
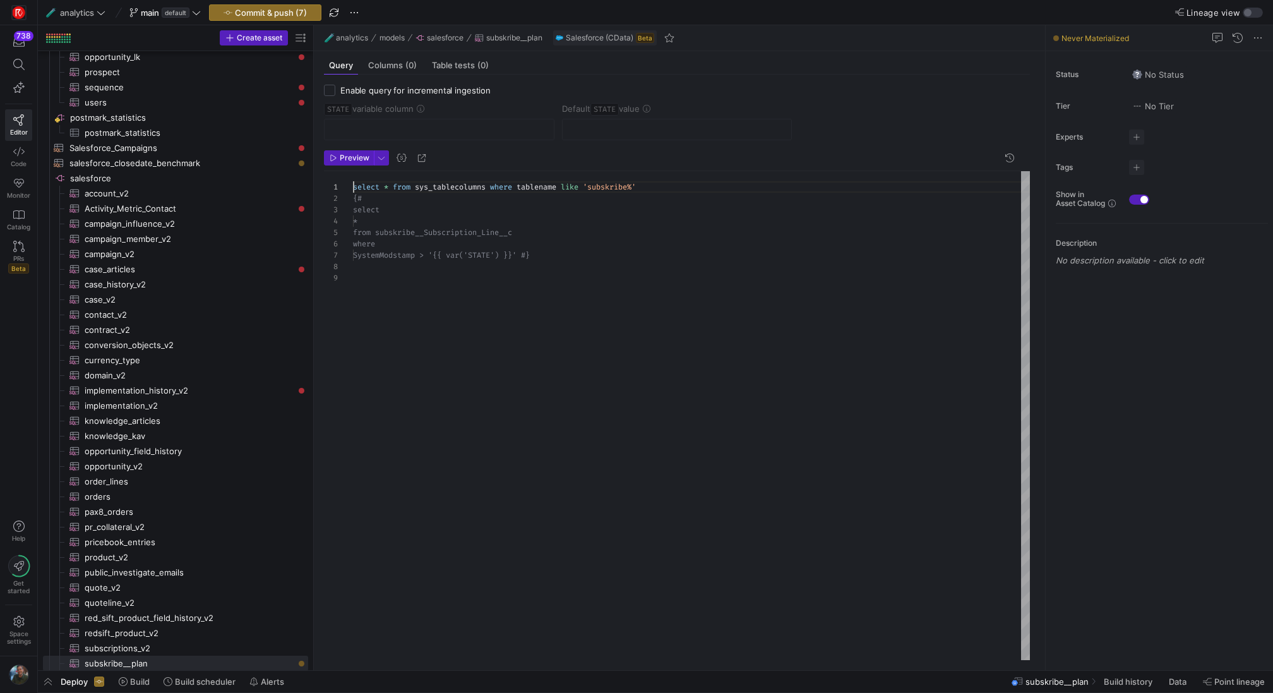
scroll to position [0, 0]
type textarea "select * from sys_tablecolumns where tablename like 'subskribe%' {# select * fr…"
click at [342, 157] on span "Preview" at bounding box center [355, 157] width 30 height 9
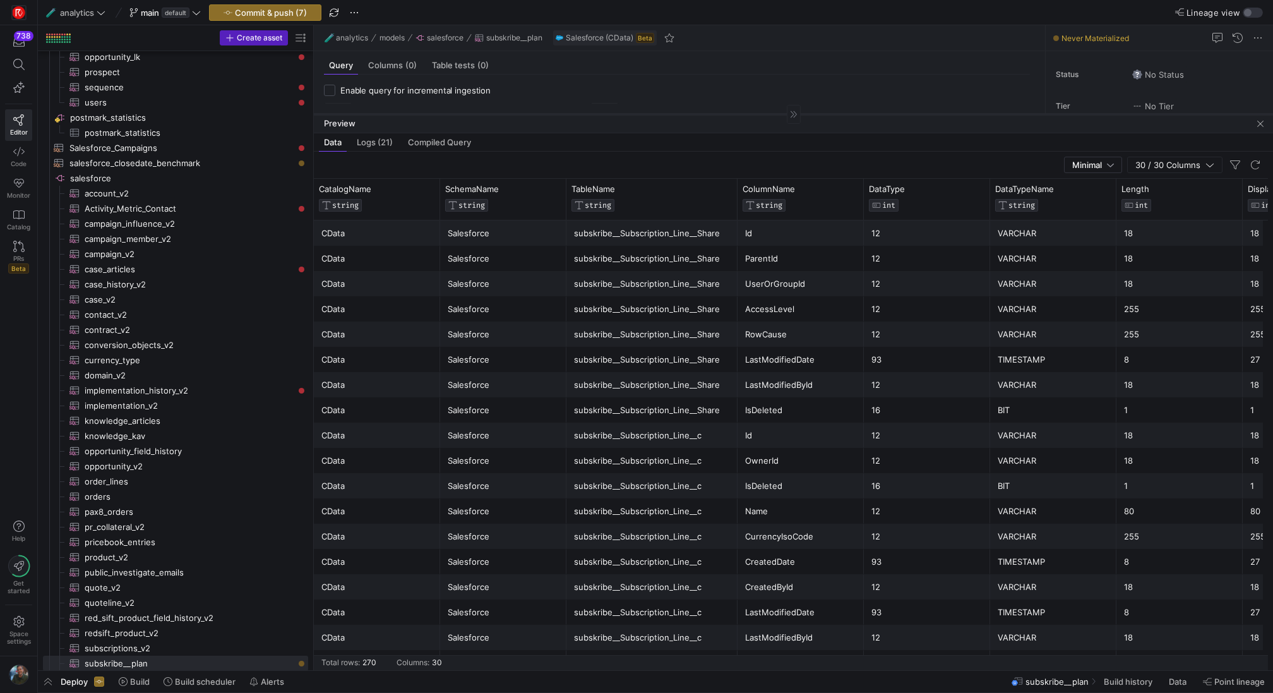
drag, startPoint x: 646, startPoint y: 448, endPoint x: 754, endPoint y: 112, distance: 352.8
click at [754, 114] on div at bounding box center [793, 114] width 959 height 1
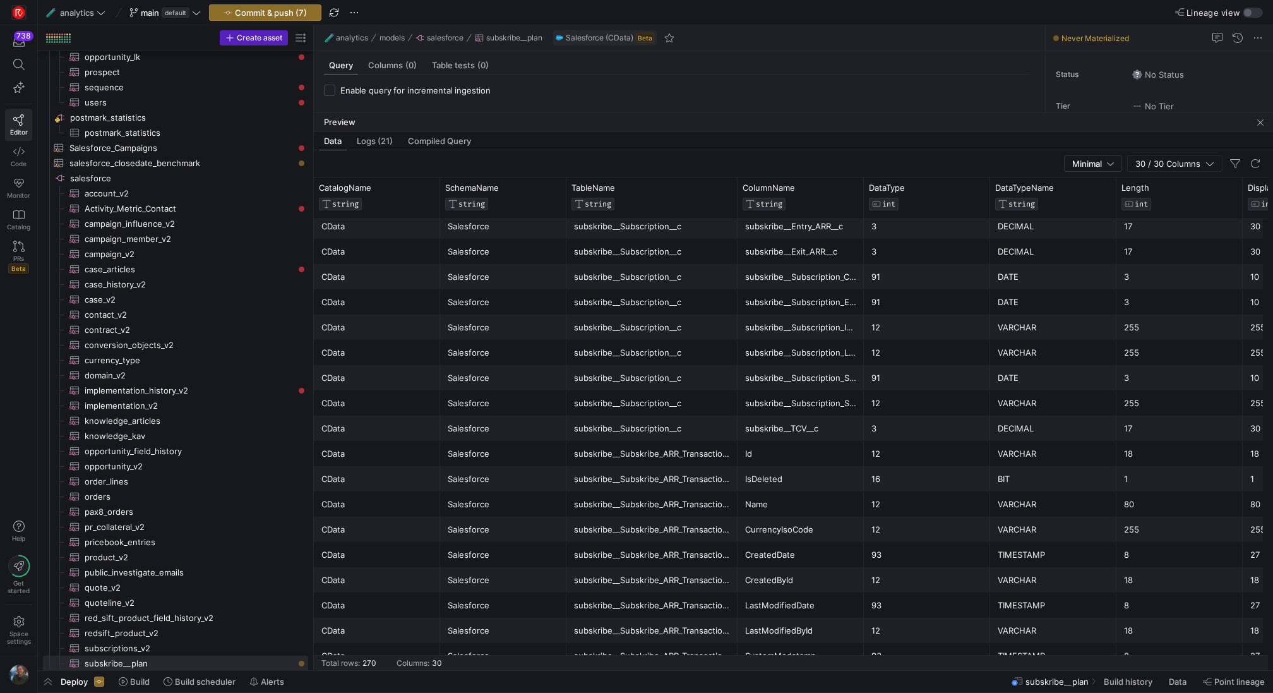
scroll to position [1805, 0]
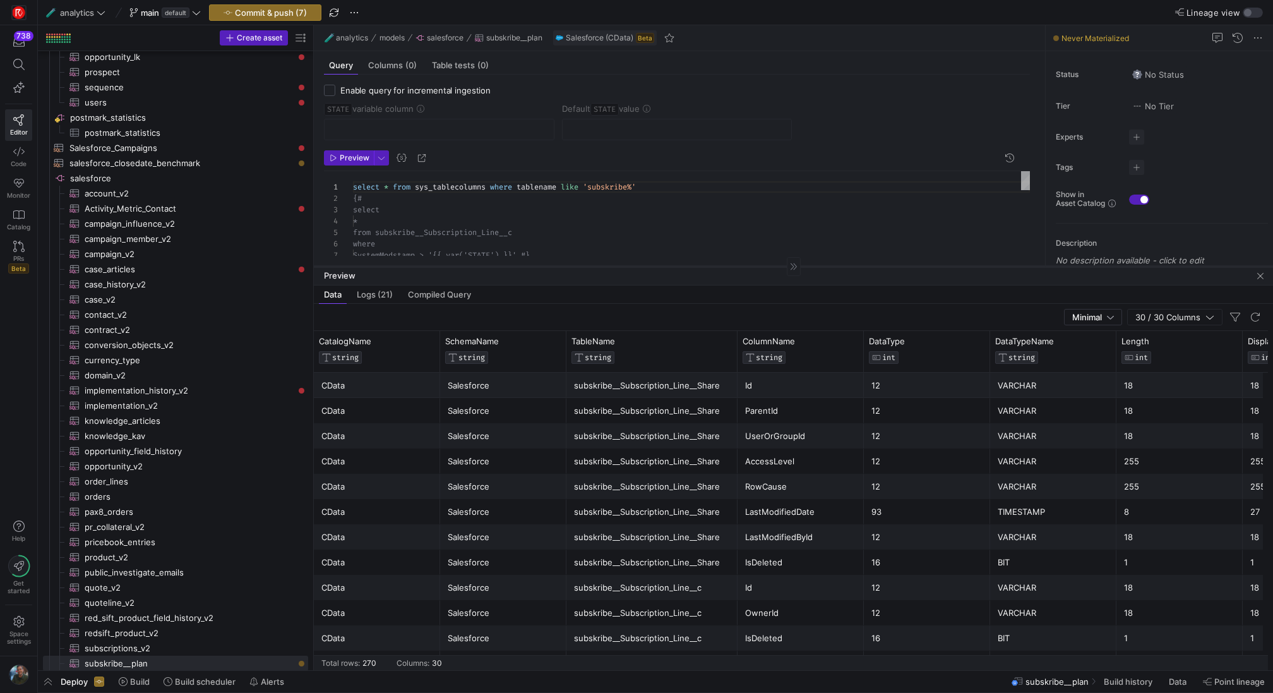
drag, startPoint x: 629, startPoint y: 111, endPoint x: 633, endPoint y: 266, distance: 155.4
click at [633, 266] on div at bounding box center [793, 266] width 959 height 1
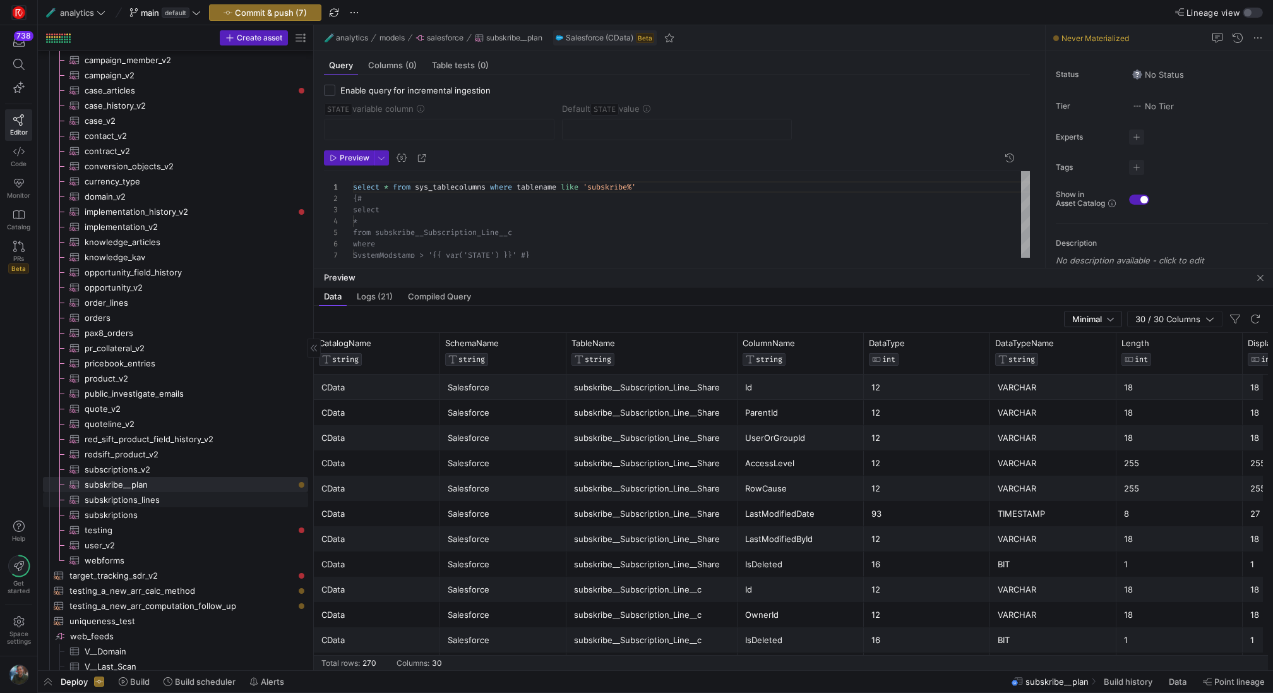
click at [194, 496] on span "subskriptions_lines​​​​​​​​​" at bounding box center [189, 500] width 209 height 15
checkbox input "true"
type input "SystemModstamp"
type input "[DATE]"
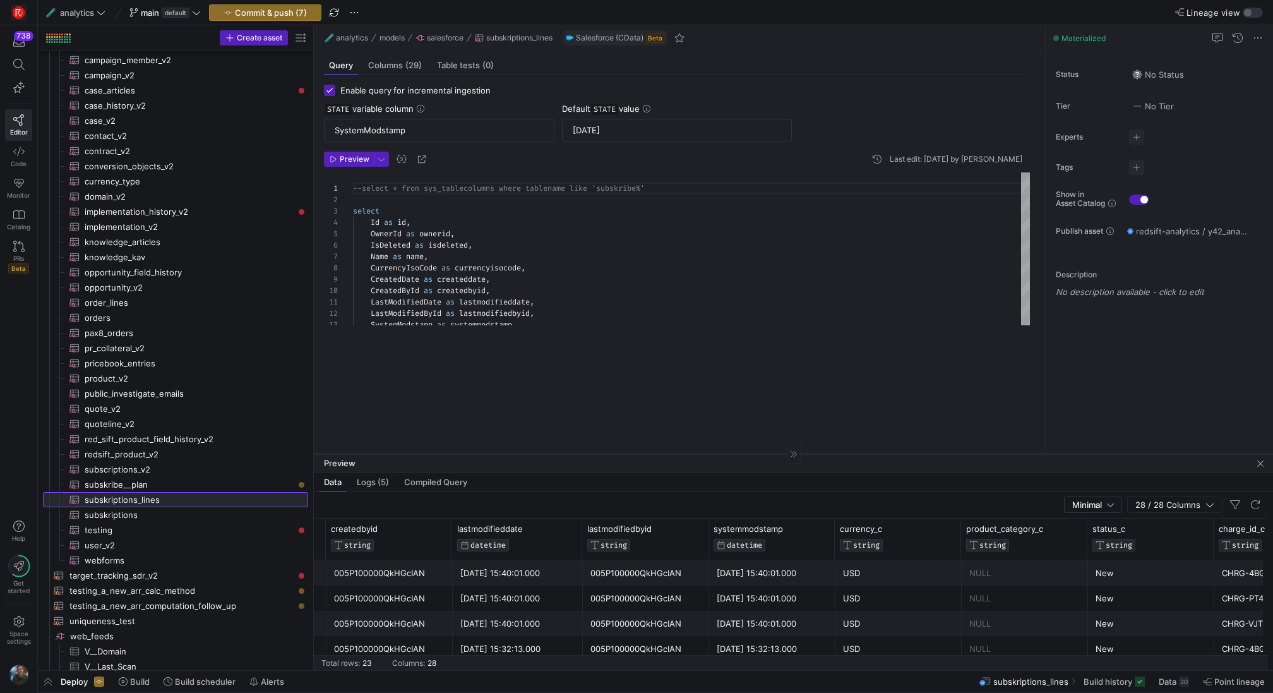
drag, startPoint x: 626, startPoint y: 267, endPoint x: 619, endPoint y: 464, distance: 197.1
click at [619, 454] on div at bounding box center [793, 453] width 959 height 1
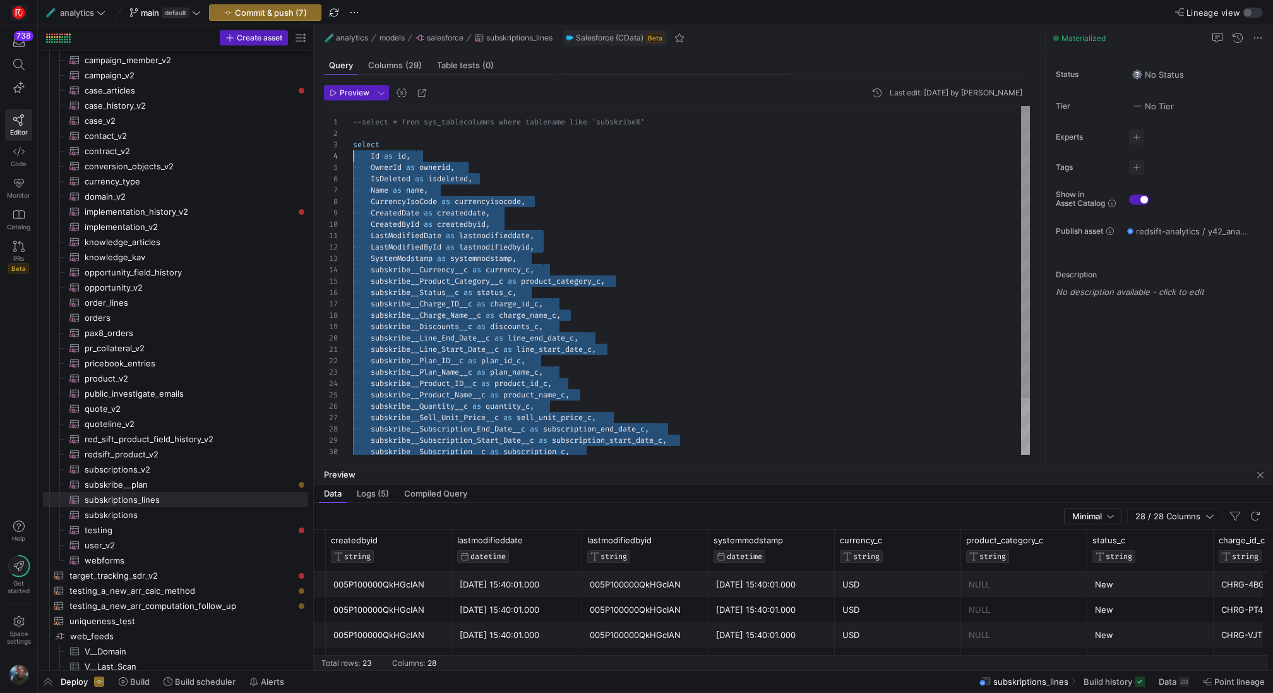
drag, startPoint x: 643, startPoint y: 395, endPoint x: 324, endPoint y: 152, distance: 401.3
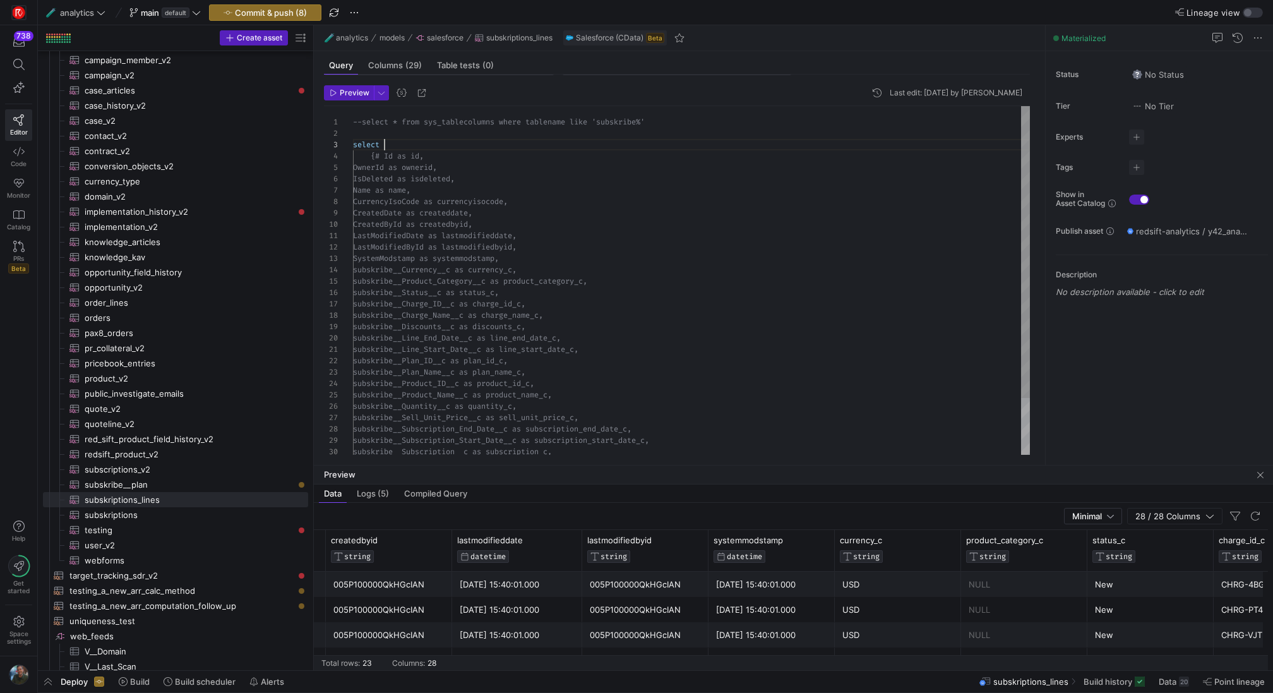
click at [400, 140] on div "SystemModstamp as systemmodstamp, LastModifiedById as lastmodifiedbyid, LastMod…" at bounding box center [691, 315] width 677 height 419
type textarea "--select * from sys_tablecolumns where tablename like 'subskribe%' select * {# …"
click at [350, 97] on span "button" at bounding box center [349, 93] width 49 height 14
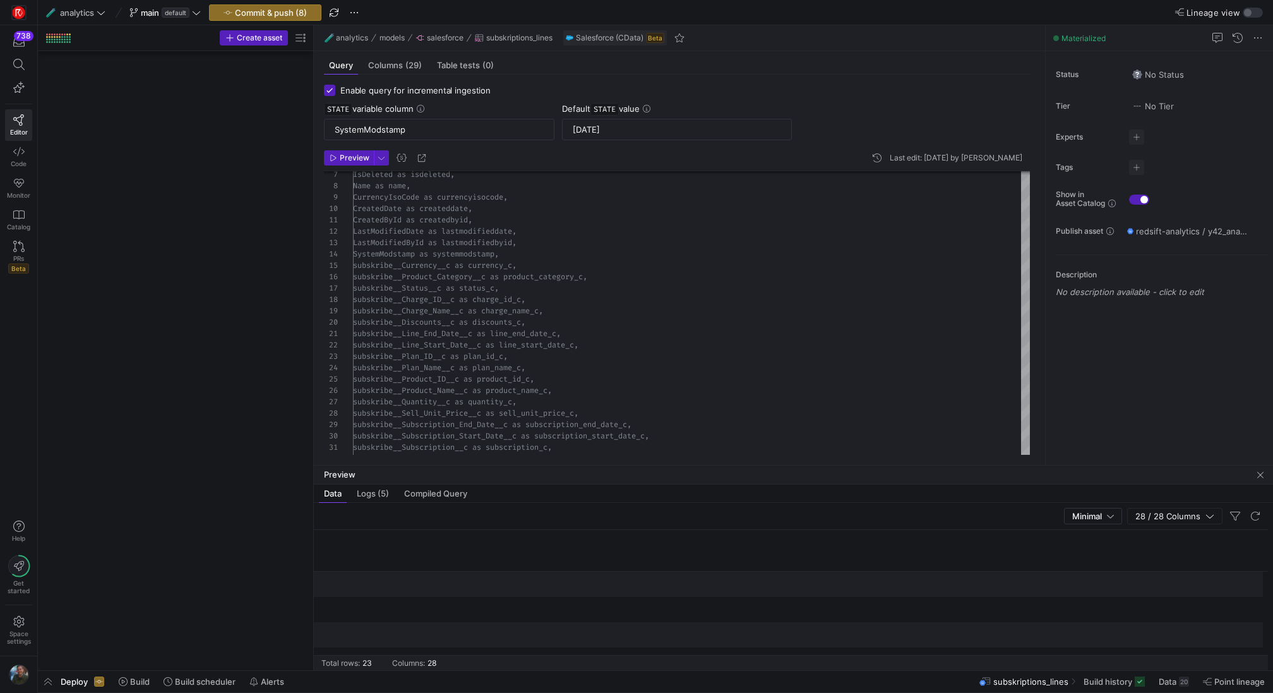
scroll to position [0, 2594]
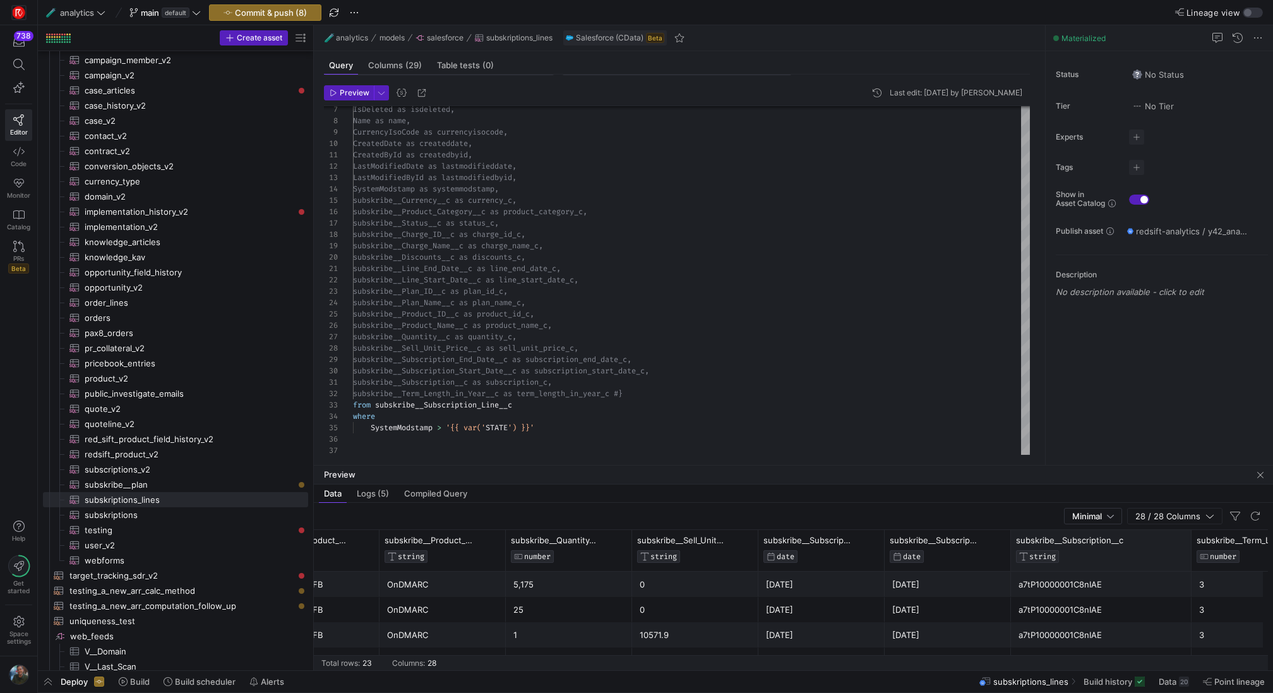
drag, startPoint x: 1134, startPoint y: 552, endPoint x: 1188, endPoint y: 553, distance: 54.3
click at [1188, 553] on div at bounding box center [1190, 550] width 5 height 41
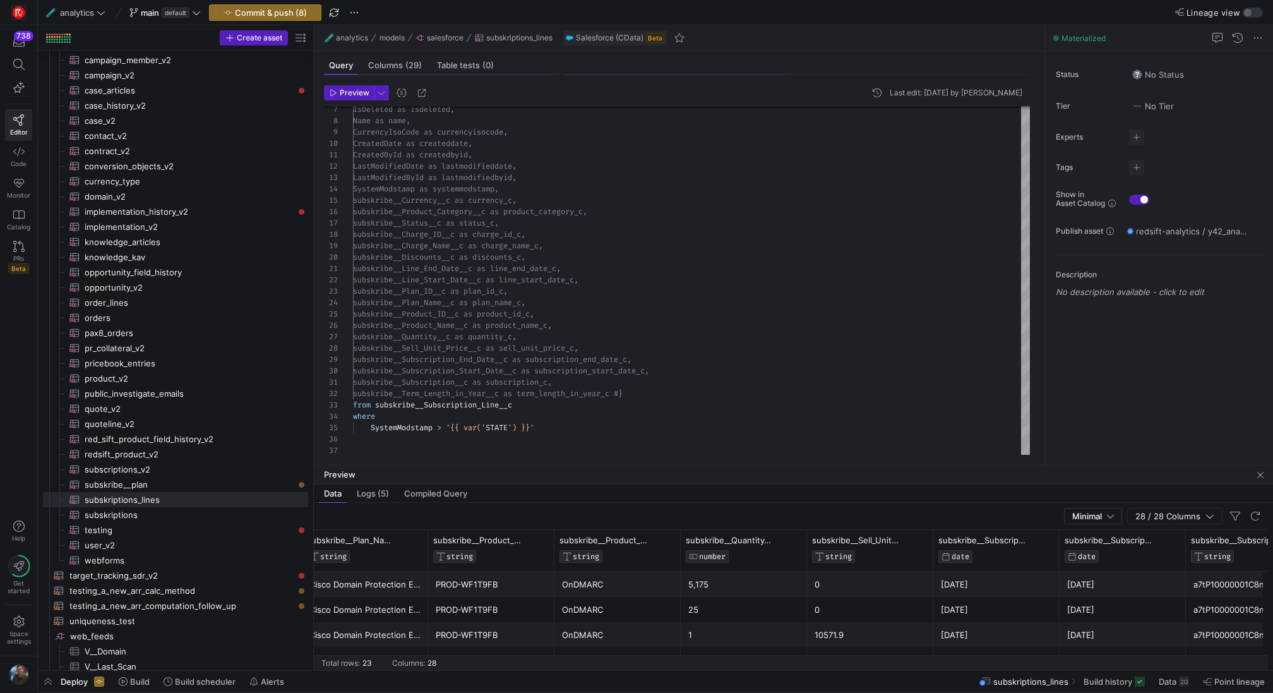
scroll to position [0, 2299]
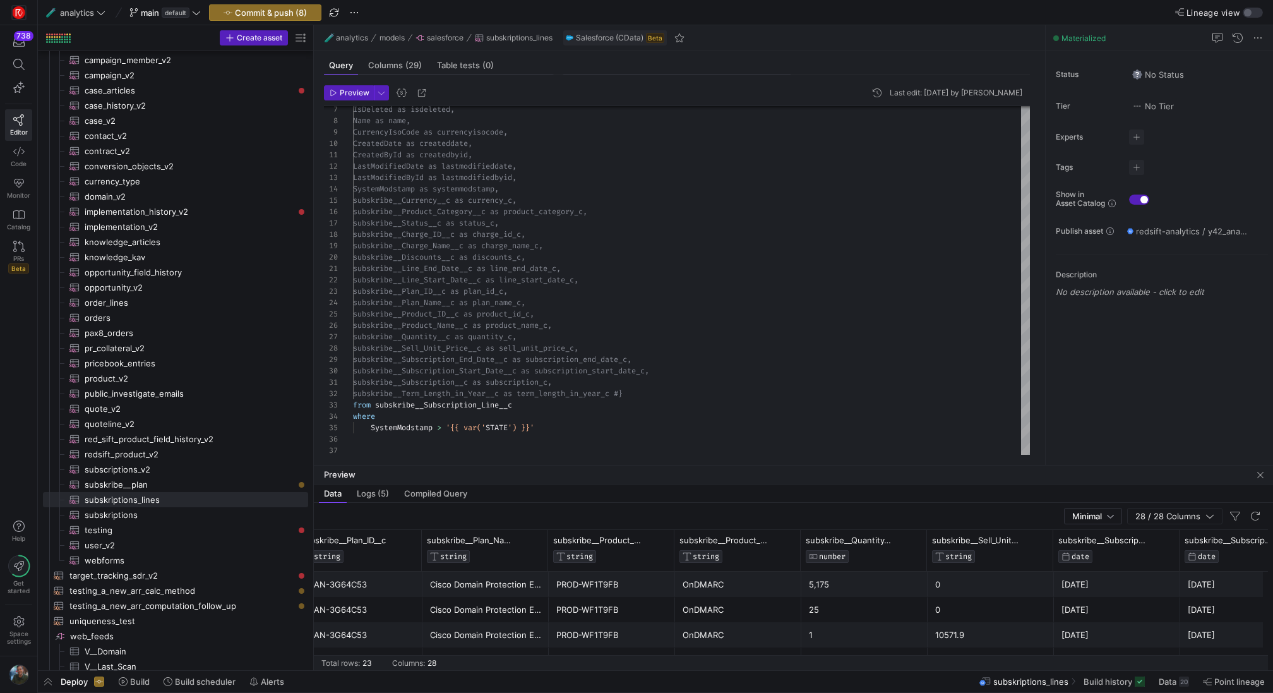
click at [726, 581] on div "OnDMARC" at bounding box center [738, 584] width 111 height 25
click at [493, 580] on div "Cisco Domain Protection Essentials" at bounding box center [485, 584] width 111 height 25
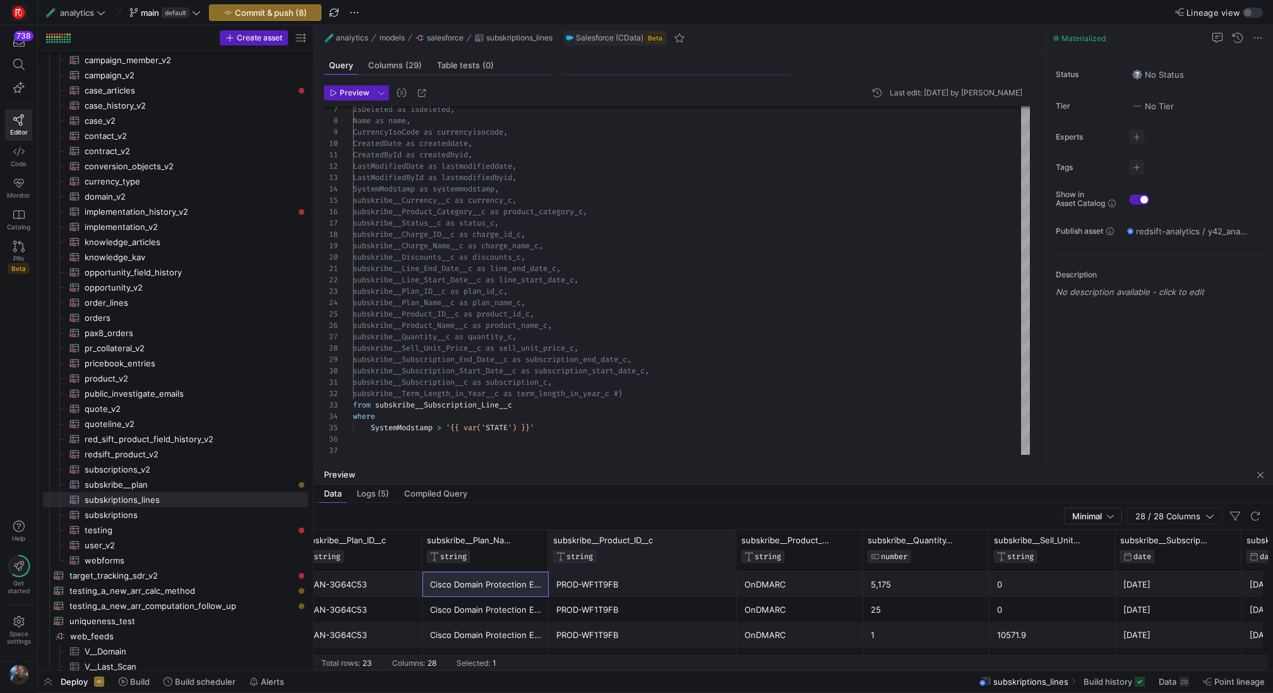
drag, startPoint x: 671, startPoint y: 549, endPoint x: 733, endPoint y: 563, distance: 63.4
click at [733, 563] on div at bounding box center [735, 550] width 5 height 41
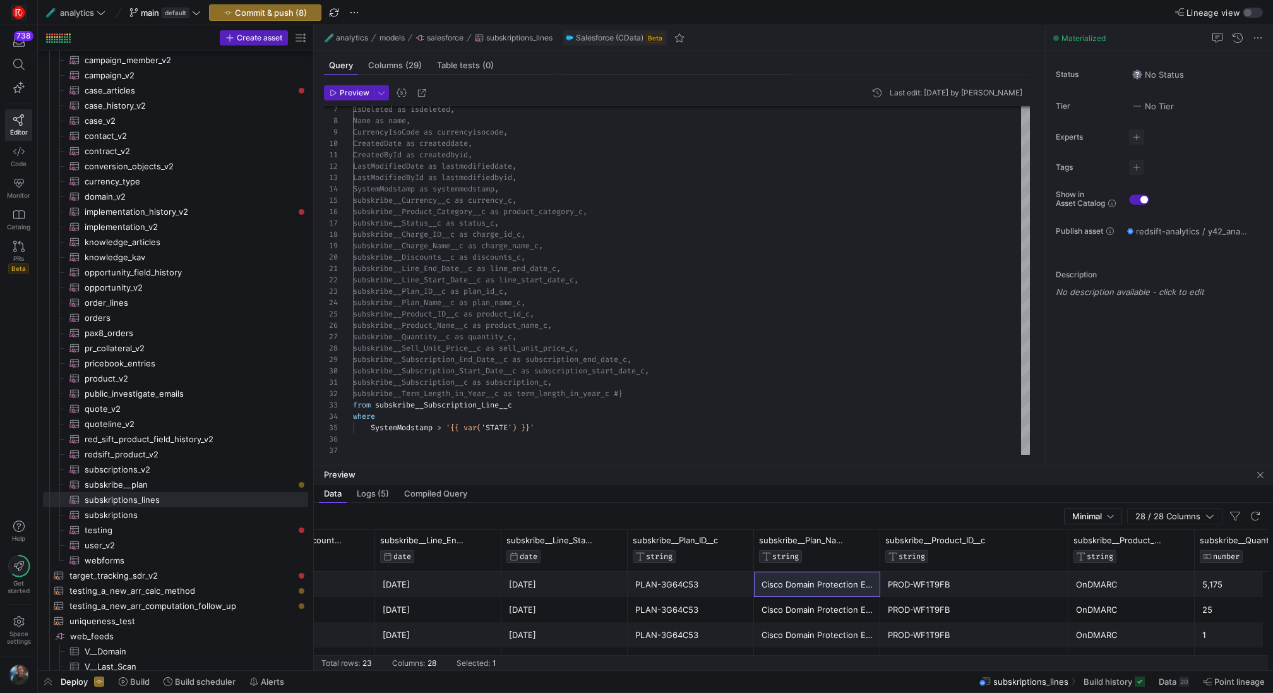
scroll to position [0, 0]
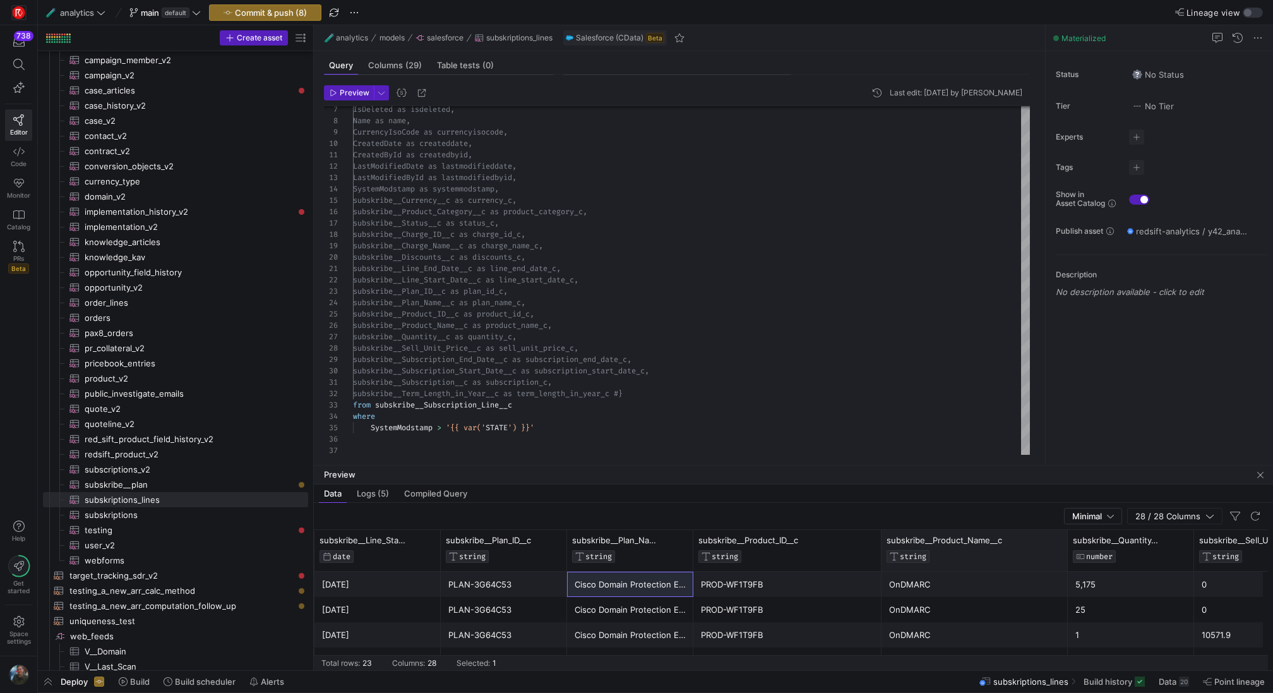
drag, startPoint x: 1004, startPoint y: 550, endPoint x: 1064, endPoint y: 556, distance: 60.3
click at [1065, 556] on div at bounding box center [1067, 550] width 5 height 41
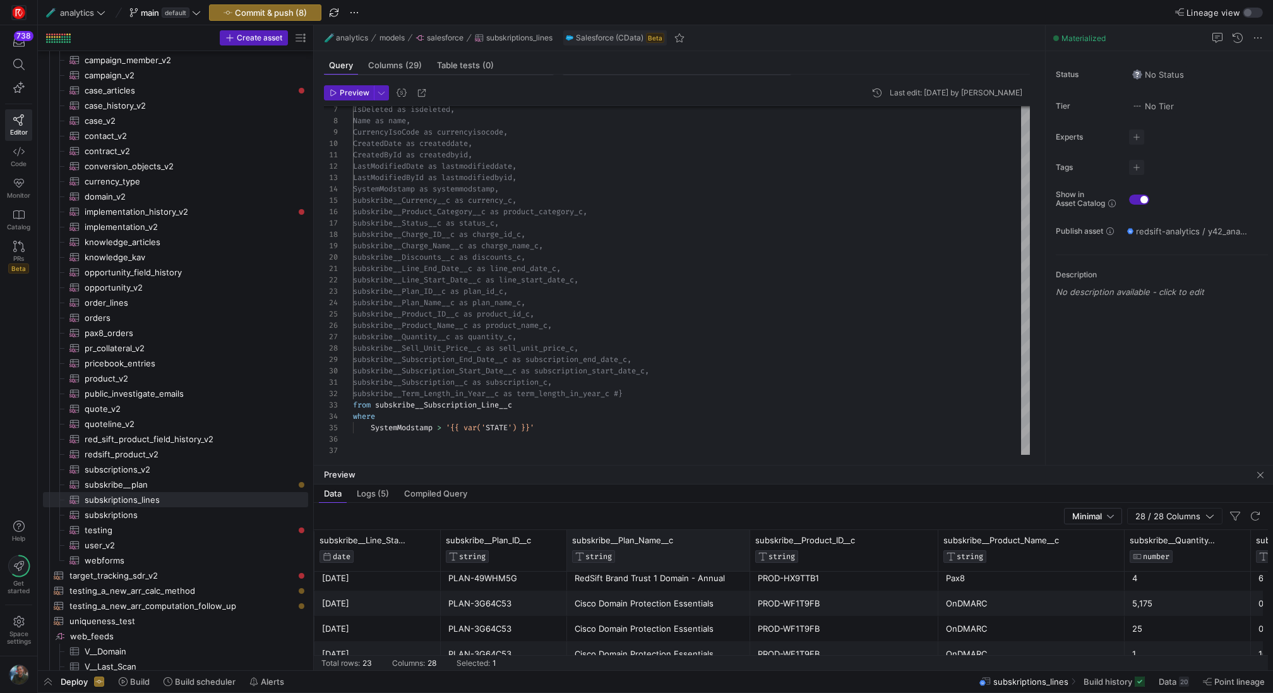
drag, startPoint x: 690, startPoint y: 550, endPoint x: 746, endPoint y: 552, distance: 56.9
click at [747, 552] on div at bounding box center [749, 550] width 5 height 41
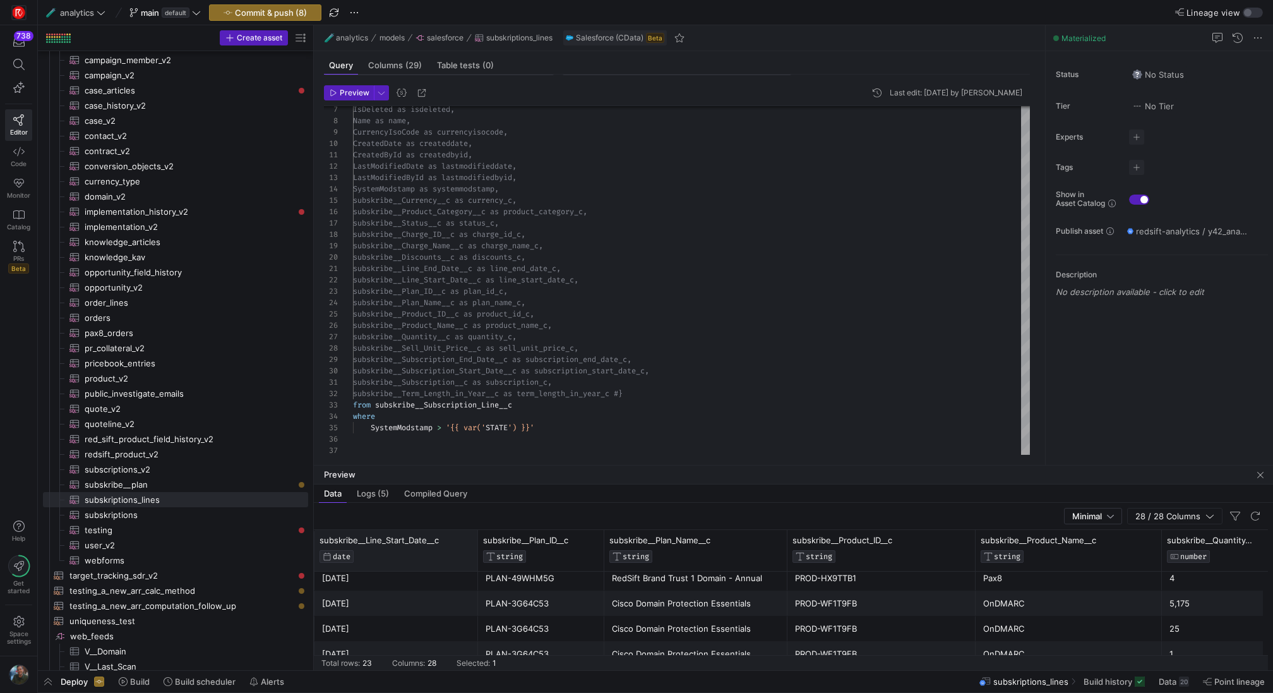
drag, startPoint x: 439, startPoint y: 552, endPoint x: 476, endPoint y: 549, distance: 37.4
click at [476, 549] on div at bounding box center [477, 550] width 5 height 41
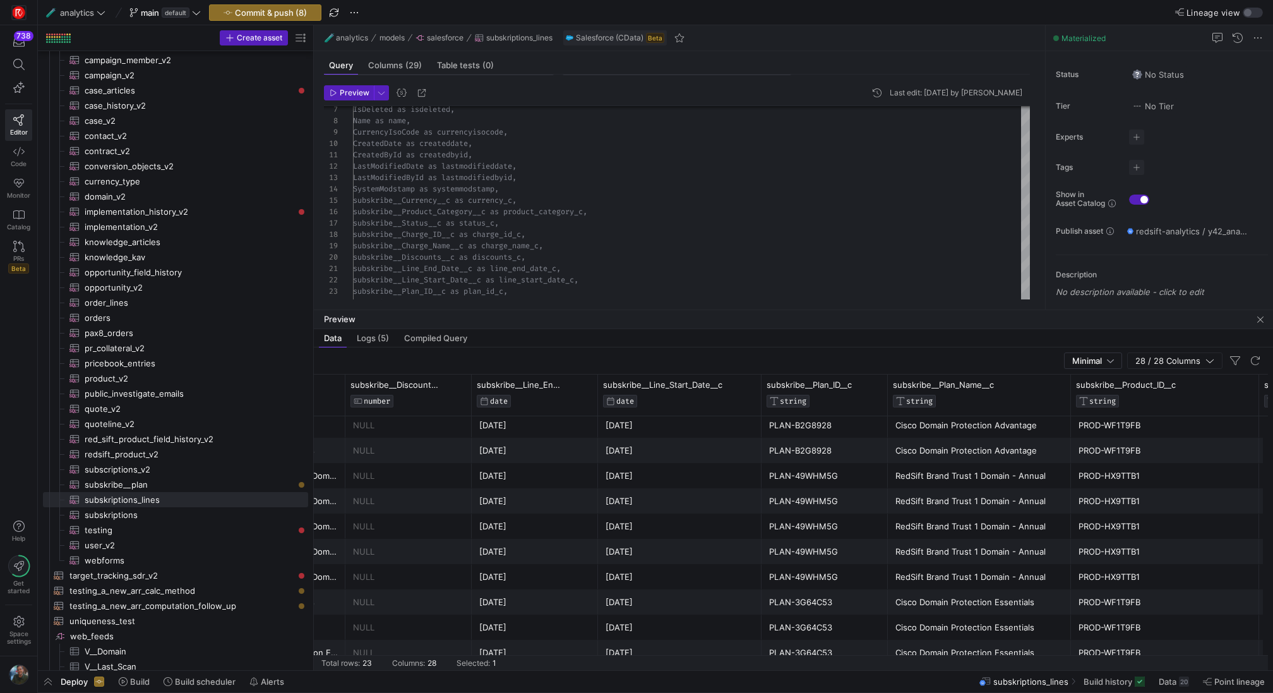
scroll to position [329, 0]
drag, startPoint x: 876, startPoint y: 465, endPoint x: 830, endPoint y: 307, distance: 163.8
click at [830, 309] on div at bounding box center [793, 309] width 959 height 1
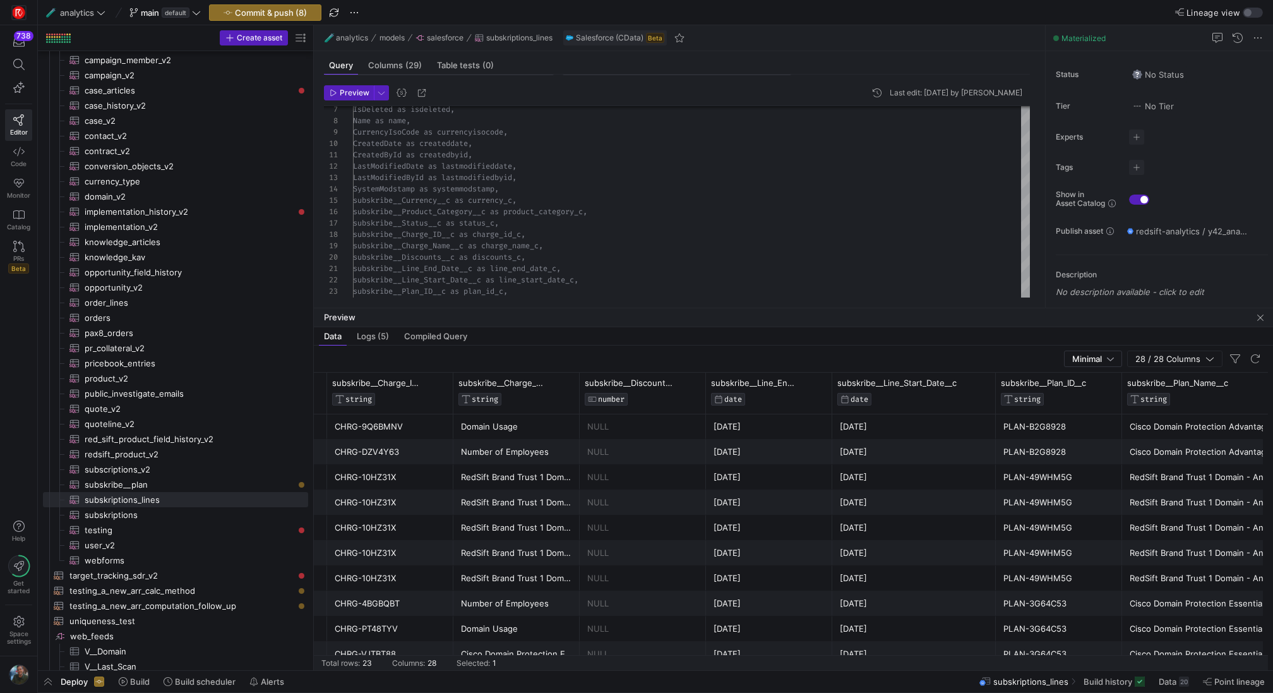
scroll to position [0, 1744]
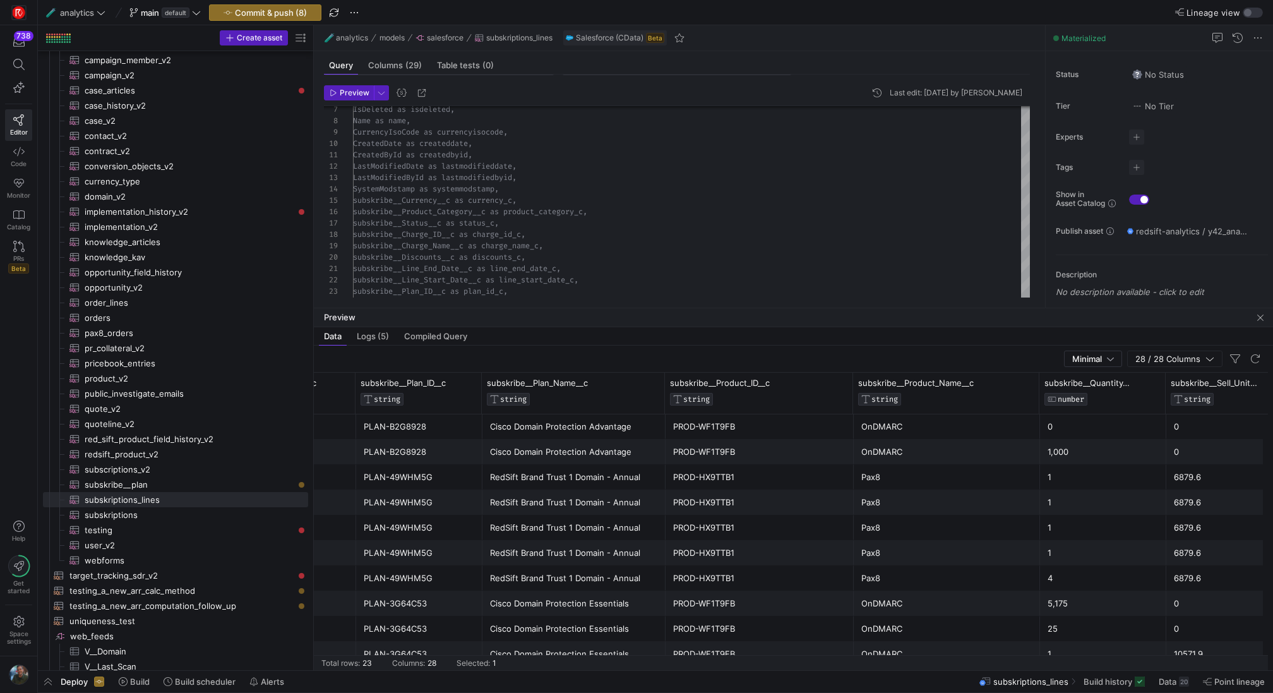
click at [878, 547] on div "Pax8" at bounding box center [946, 552] width 171 height 25
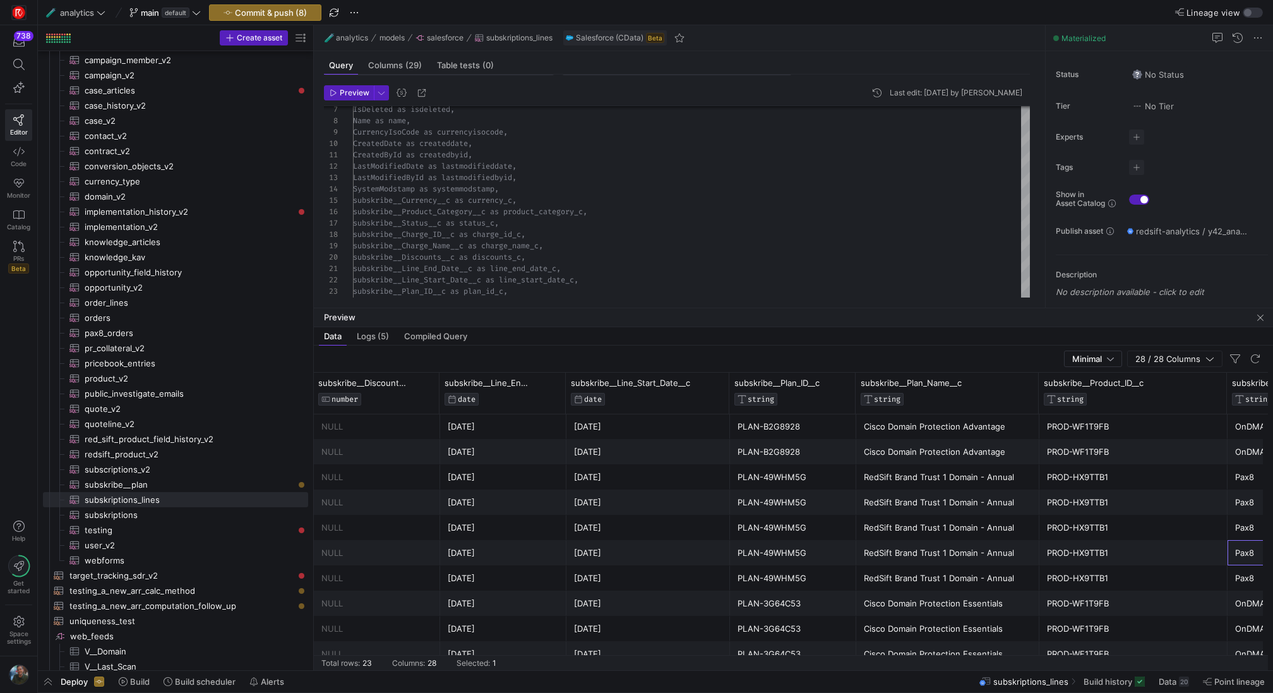
scroll to position [0, 1711]
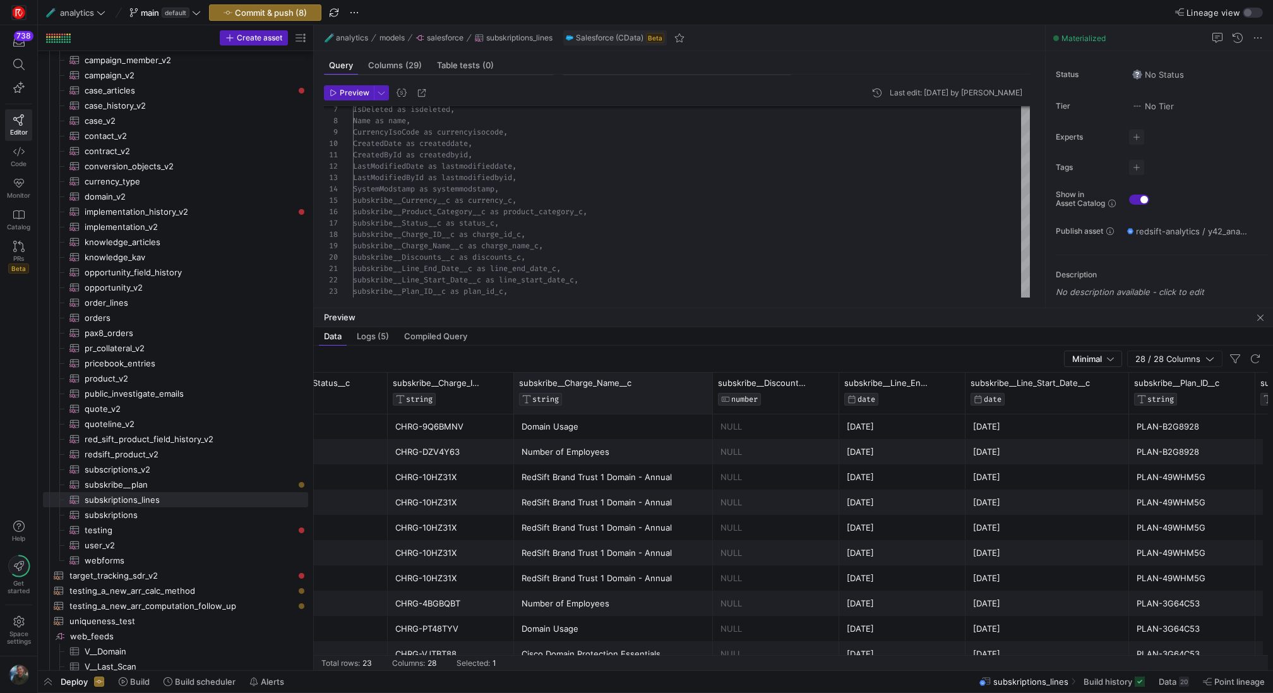
drag, startPoint x: 638, startPoint y: 397, endPoint x: 710, endPoint y: 394, distance: 72.1
click at [710, 395] on div at bounding box center [712, 393] width 5 height 41
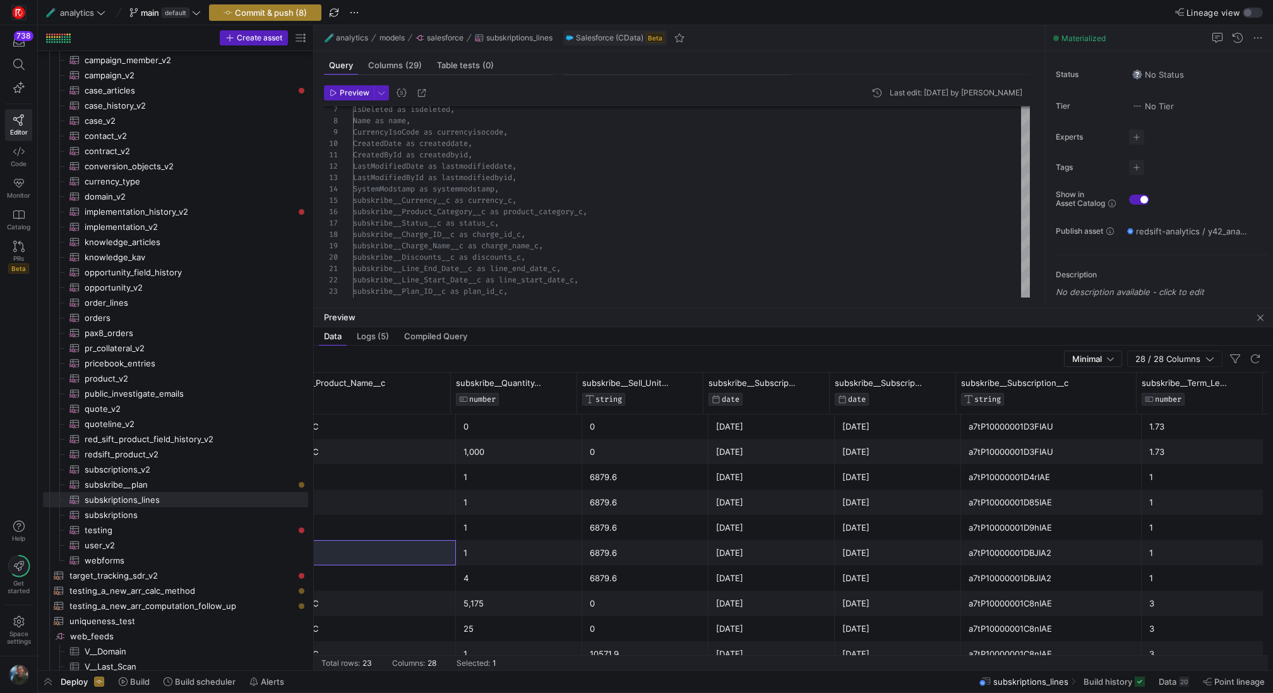
click at [294, 10] on span "Commit & push (8)" at bounding box center [271, 13] width 72 height 10
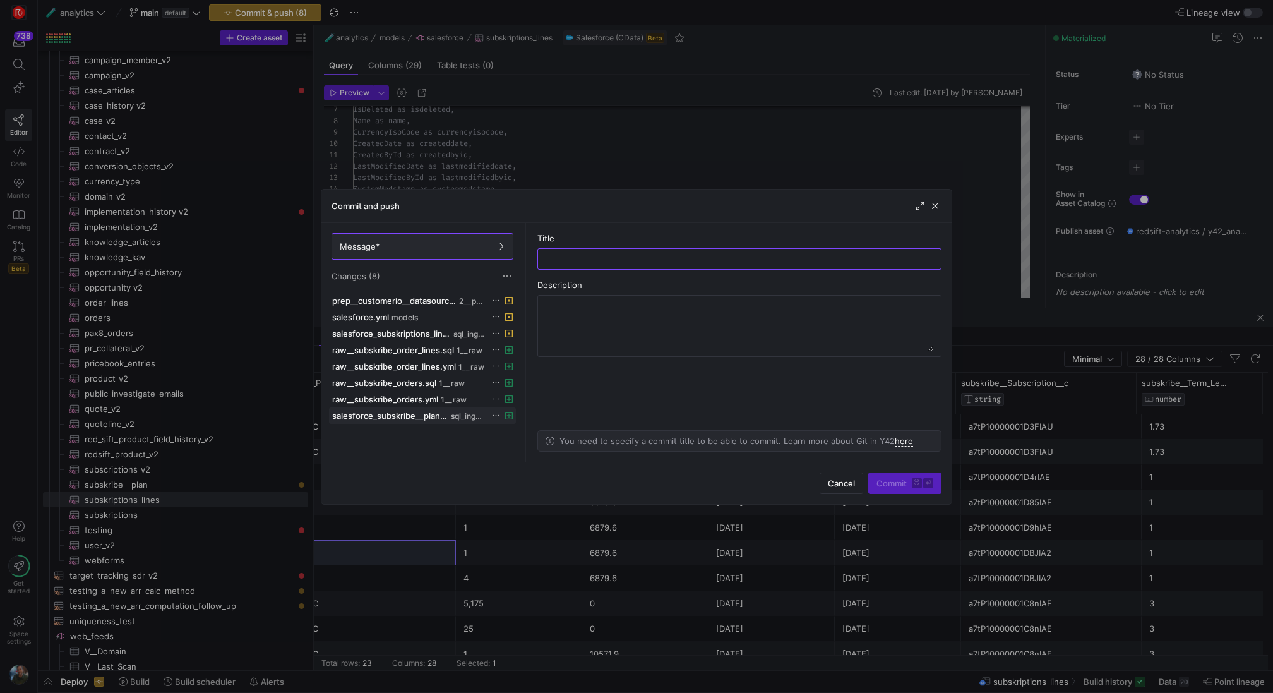
click at [496, 411] on icon at bounding box center [496, 415] width 8 height 8
click at [506, 452] on button "Discard" at bounding box center [543, 447] width 103 height 20
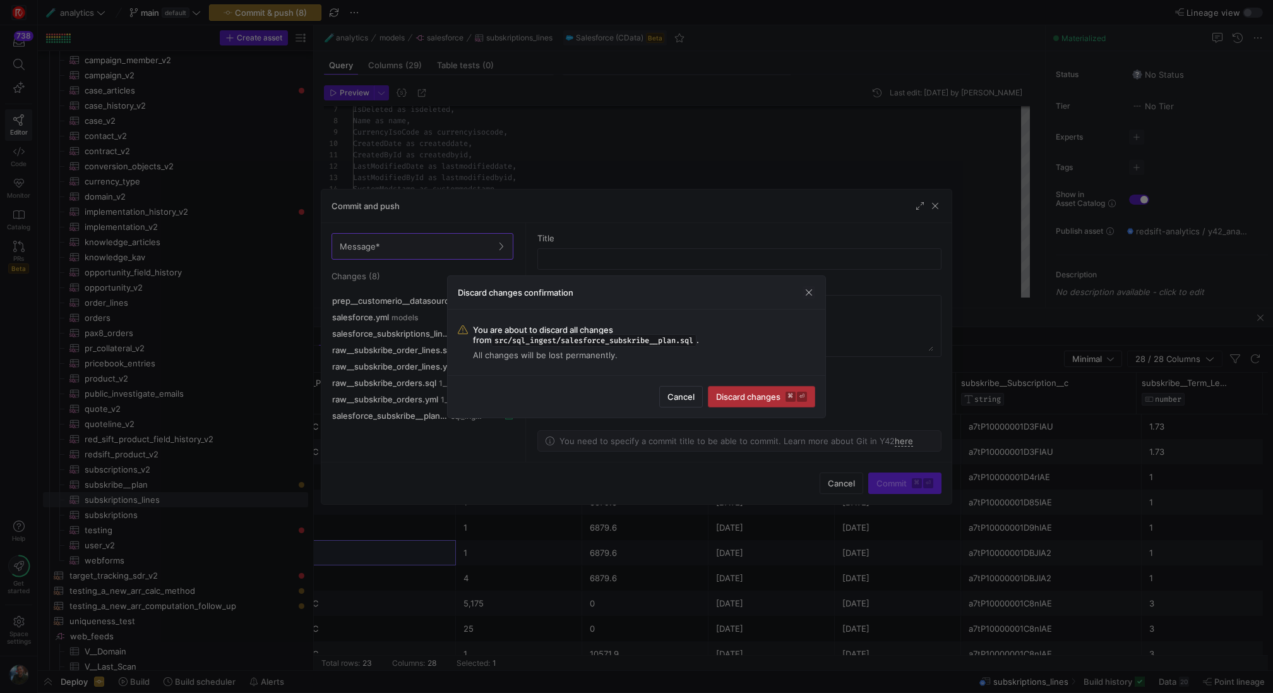
click at [729, 391] on span "Discard changes ⌘ ⏎" at bounding box center [761, 396] width 91 height 10
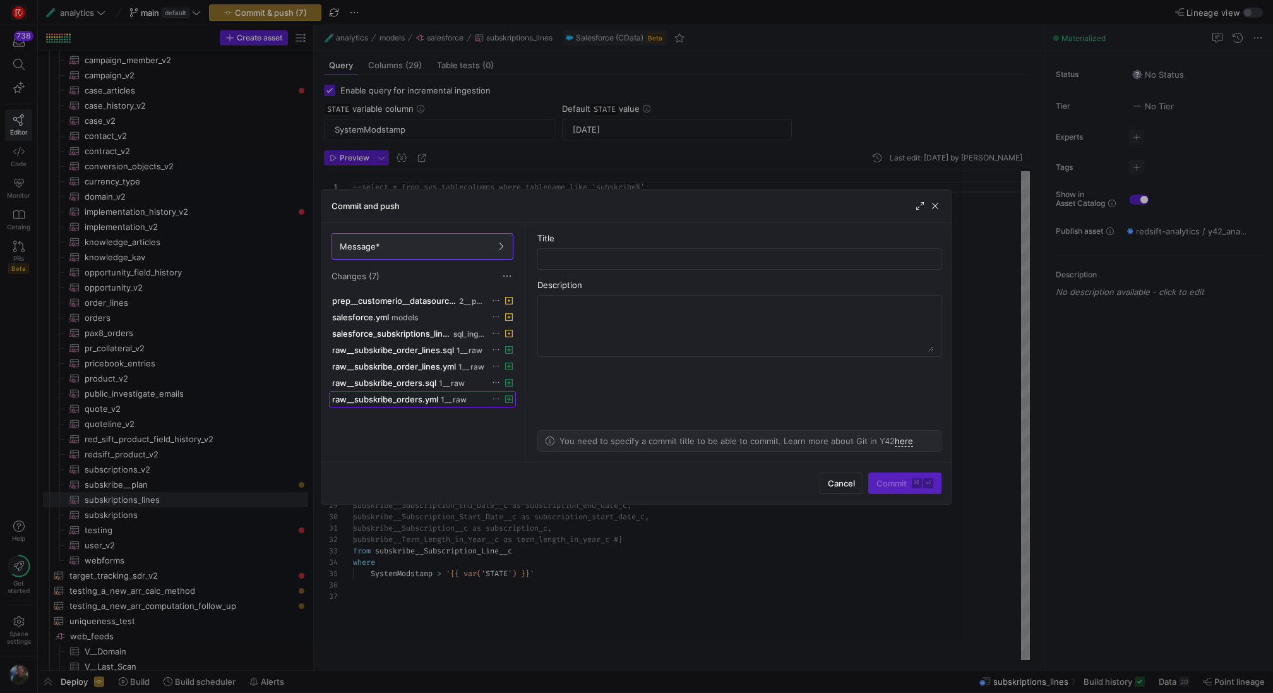
click at [456, 395] on span "1__raw" at bounding box center [454, 399] width 26 height 9
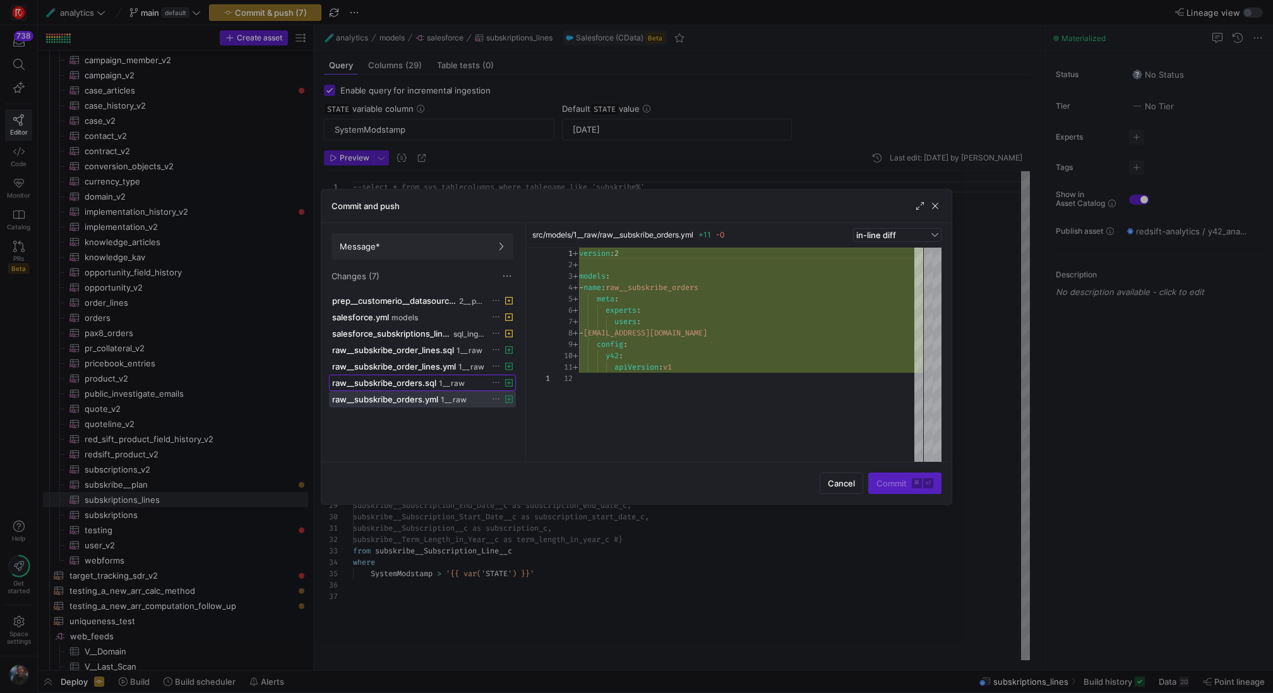
click at [462, 375] on span at bounding box center [423, 382] width 186 height 15
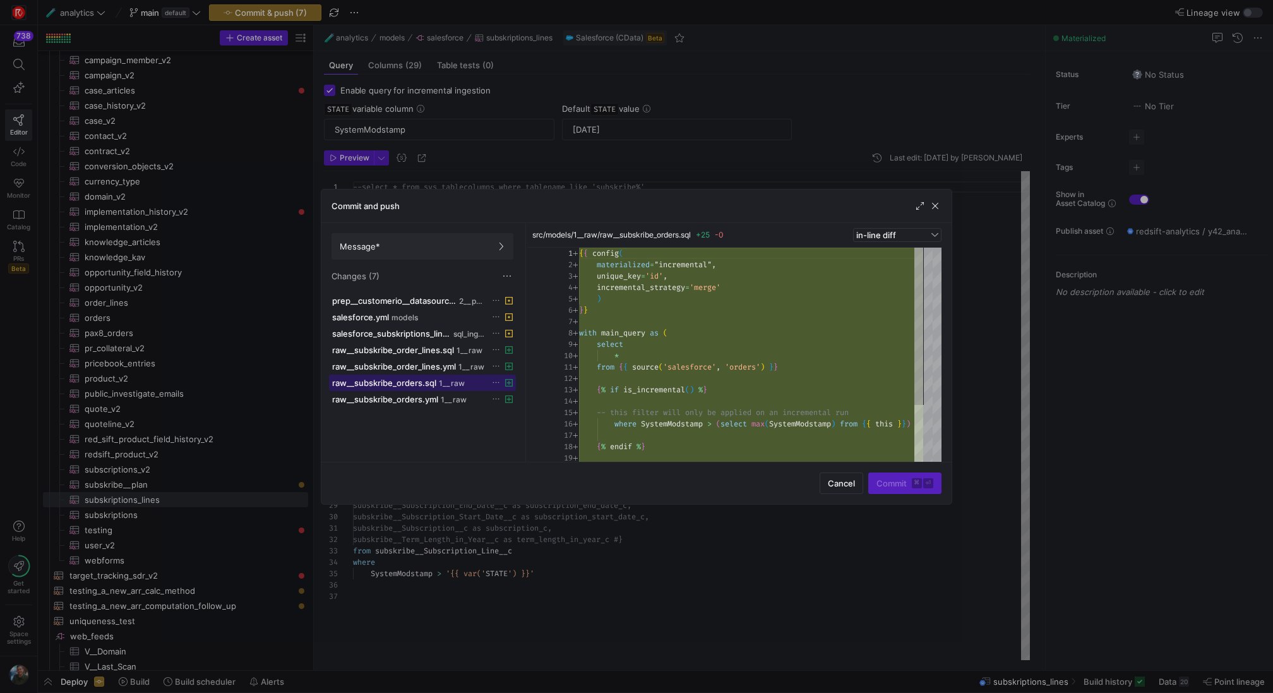
scroll to position [114, 0]
click at [435, 362] on span "raw__subskribe_order_lines.yml" at bounding box center [394, 366] width 124 height 10
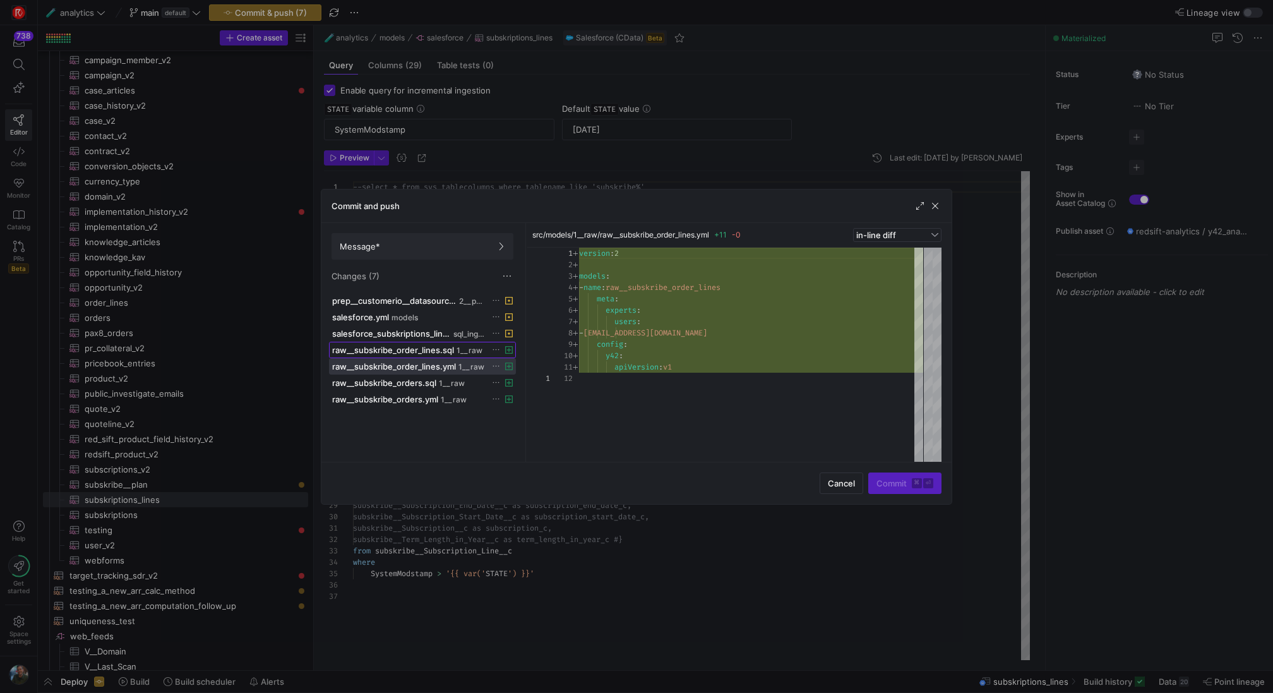
click at [436, 347] on span "raw__subskribe_order_lines.sql" at bounding box center [393, 350] width 122 height 10
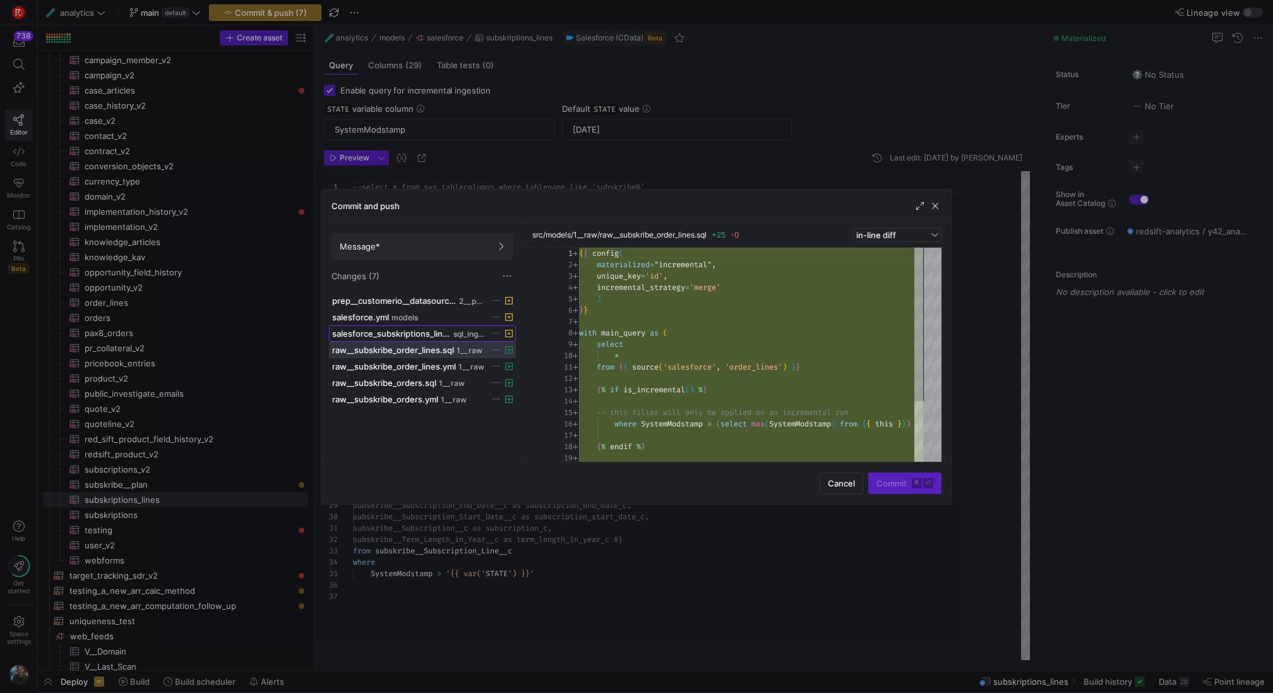
click at [436, 333] on span "salesforce_subskriptions_lines.sql" at bounding box center [391, 333] width 119 height 10
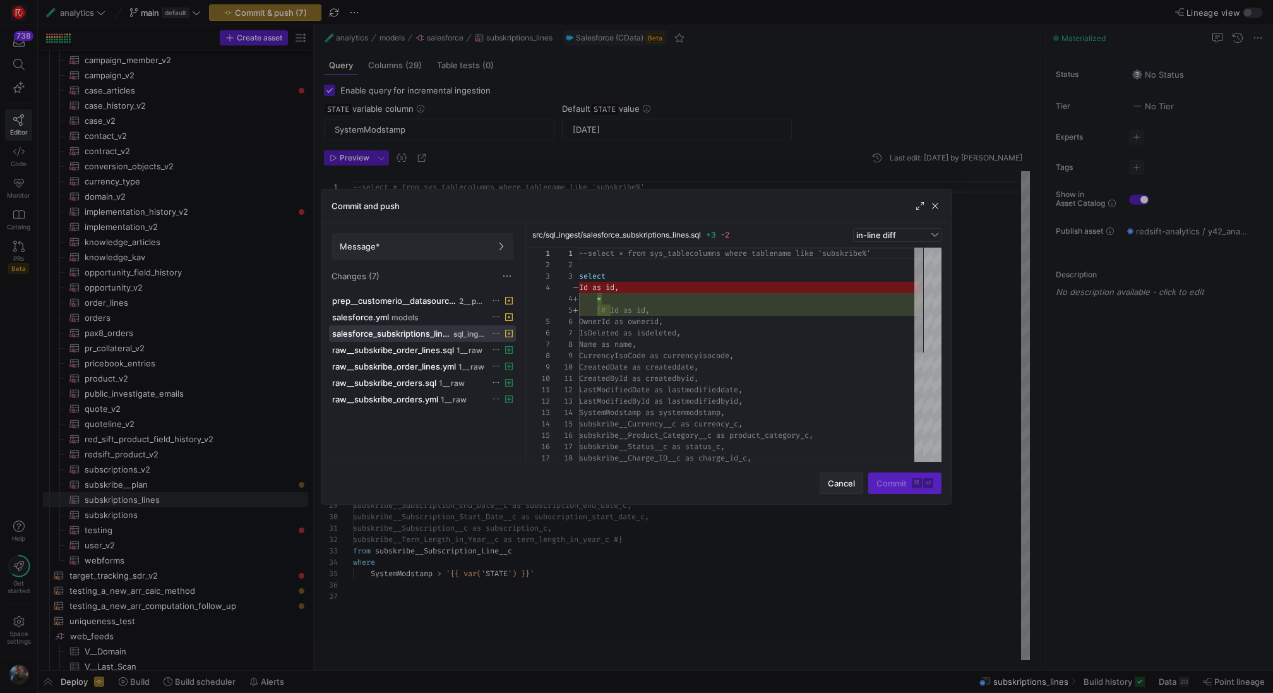
click at [839, 488] on span "button" at bounding box center [841, 483] width 42 height 20
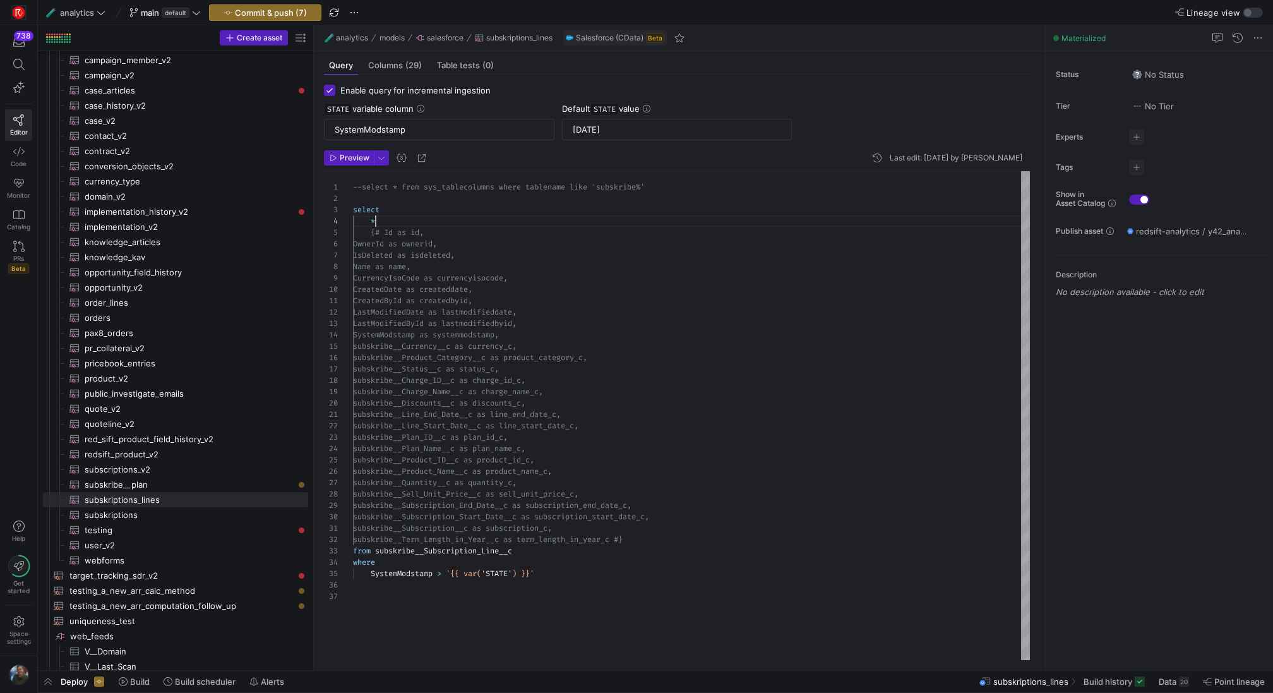
click at [402, 215] on div "--select * from sys_tablecolumns where tablename l ike 'subskribe%' select * {#…" at bounding box center [691, 416] width 677 height 490
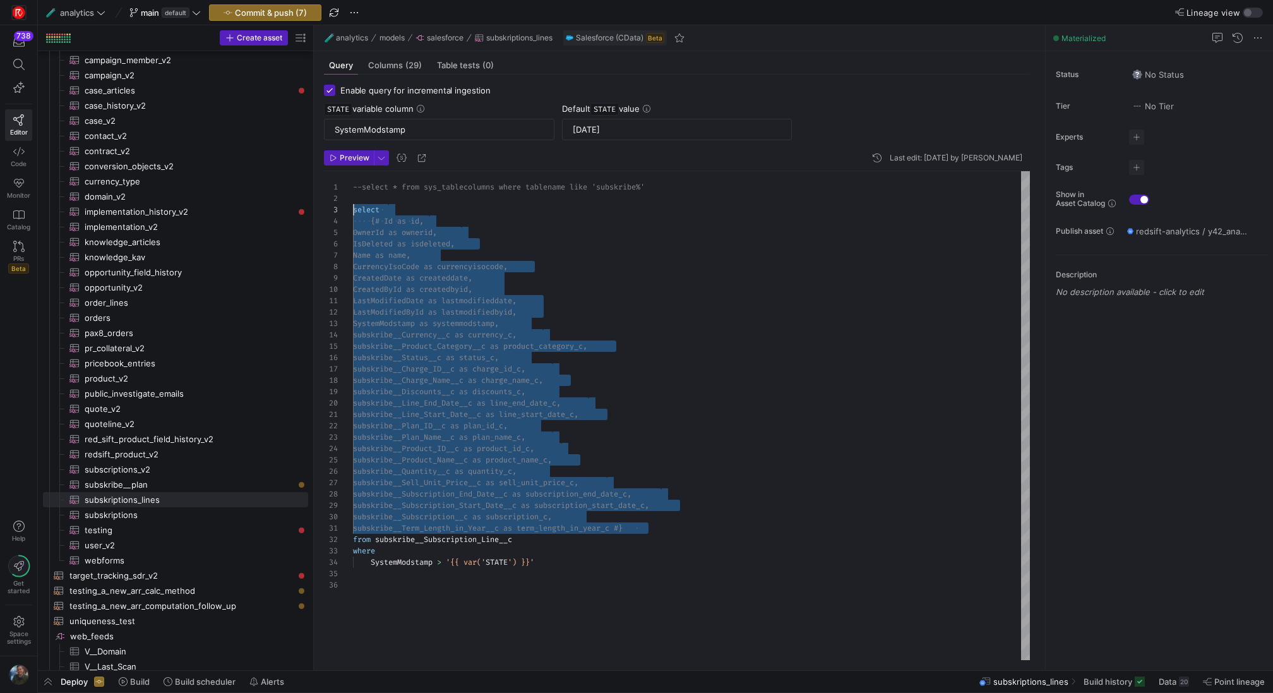
scroll to position [34, 0]
drag, startPoint x: 664, startPoint y: 528, endPoint x: 304, endPoint y: 222, distance: 473.0
click at [353, 222] on div "--select * from sys_tablecolumns where tablename l ike 'subskribe%' select {# I…" at bounding box center [691, 416] width 677 height 490
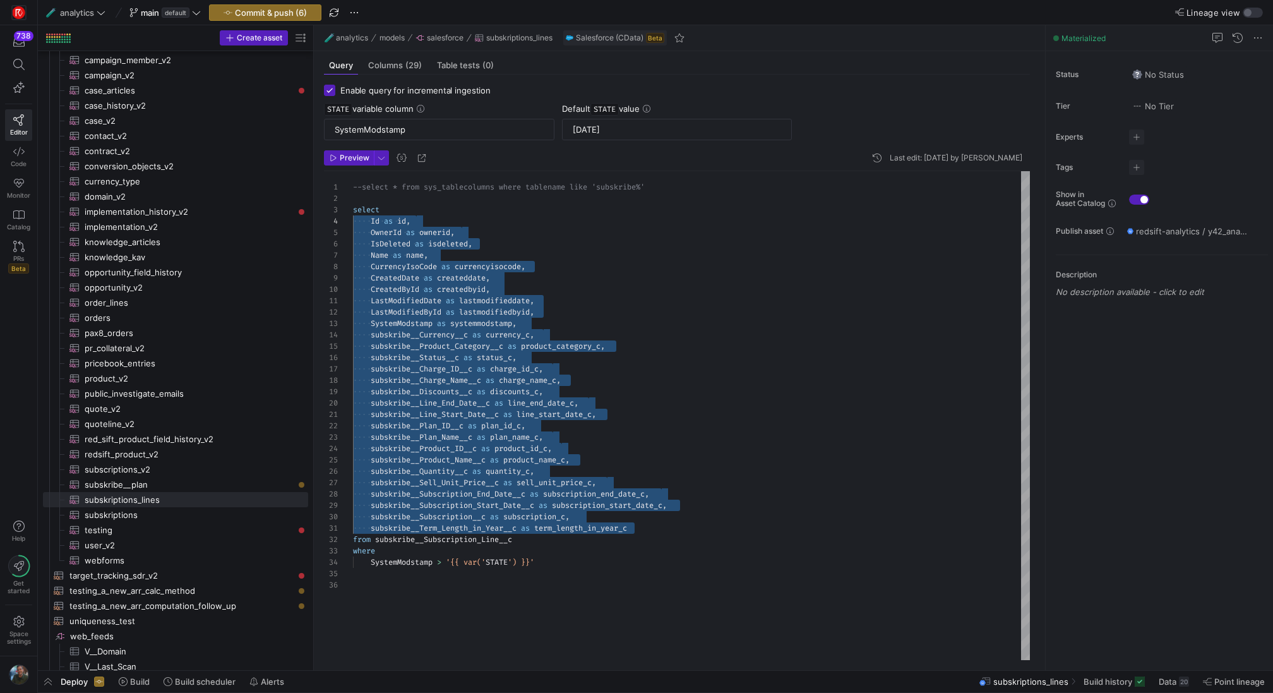
type textarea "LastModifiedDate as lastmodifieddate, LastModifiedById as lastmodifiedbyid, Sys…"
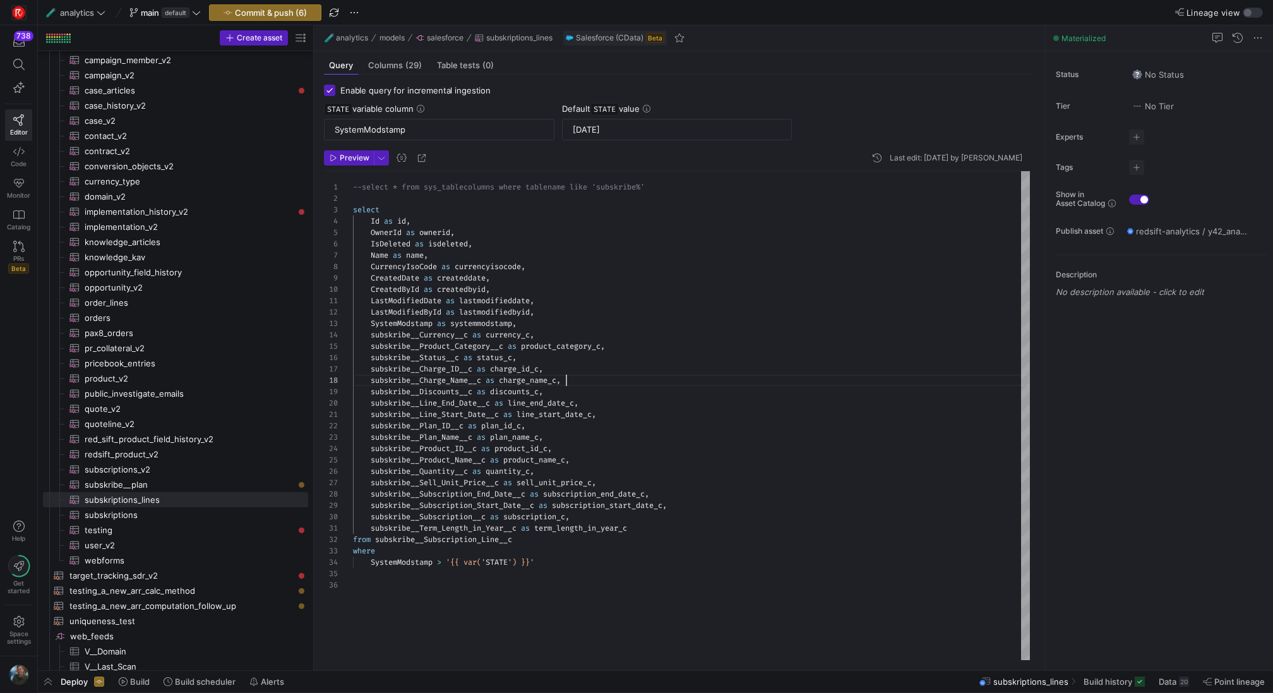
click at [719, 383] on div "--select * from sys_tablecolumns where tablename l ike 'subskribe%' select Id a…" at bounding box center [691, 416] width 677 height 490
click at [271, 13] on span "Commit & push (6)" at bounding box center [271, 13] width 72 height 10
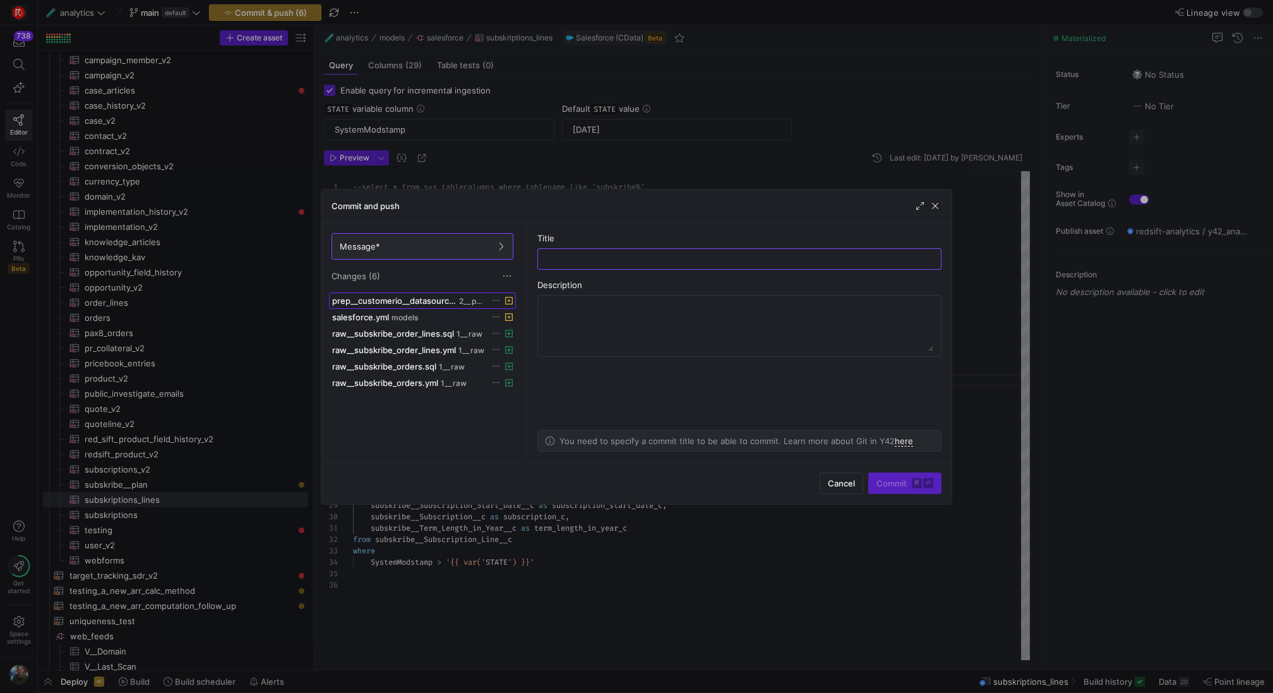
click at [426, 299] on span "prep__customerio__datasource.yml" at bounding box center [394, 301] width 124 height 10
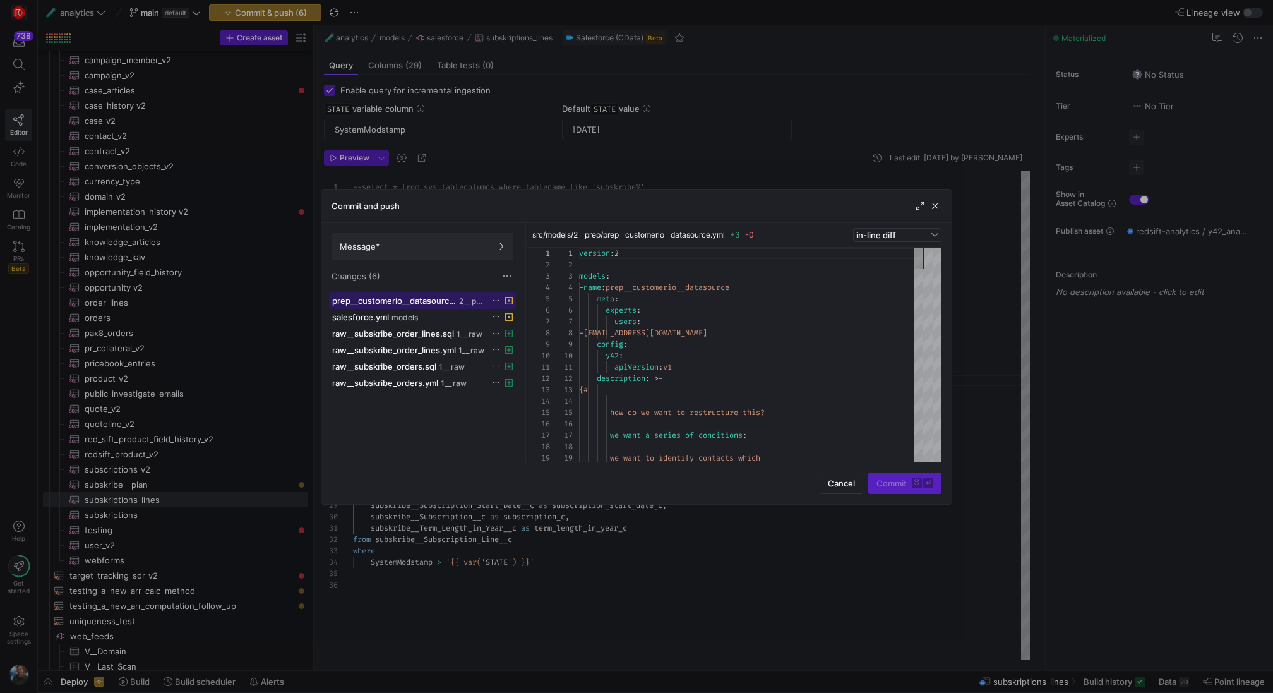
scroll to position [114, 0]
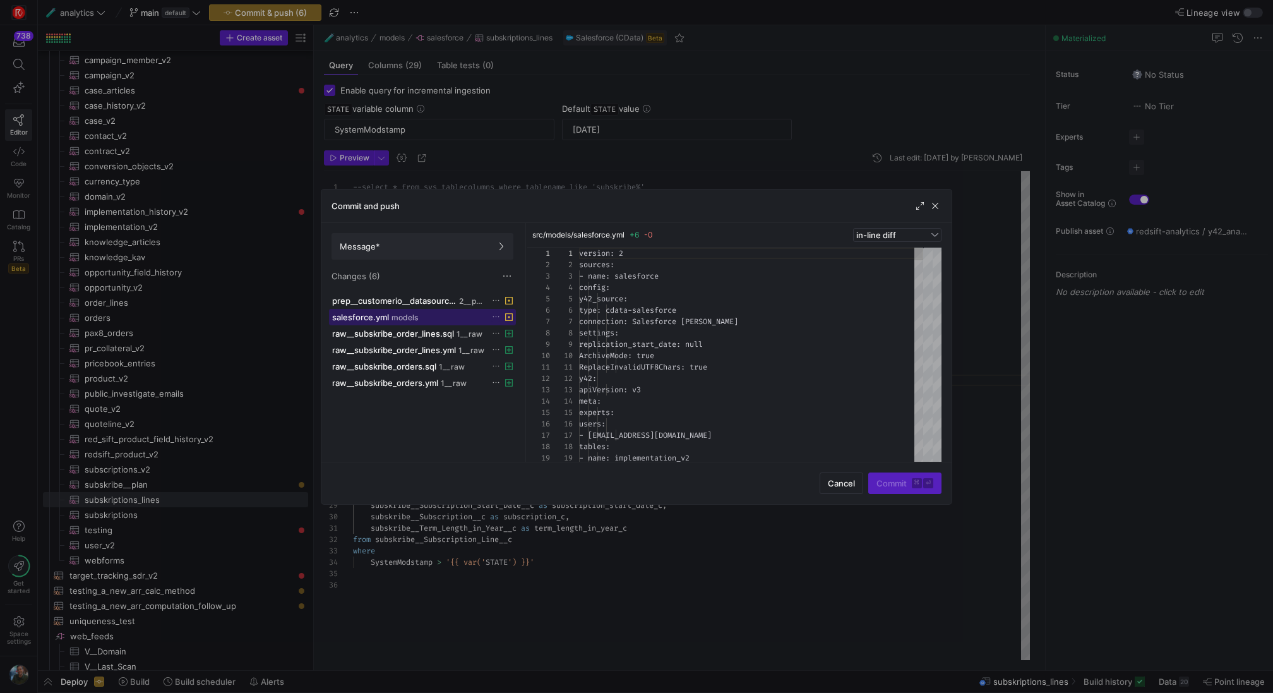
click at [379, 316] on span "salesforce.yml" at bounding box center [360, 317] width 57 height 10
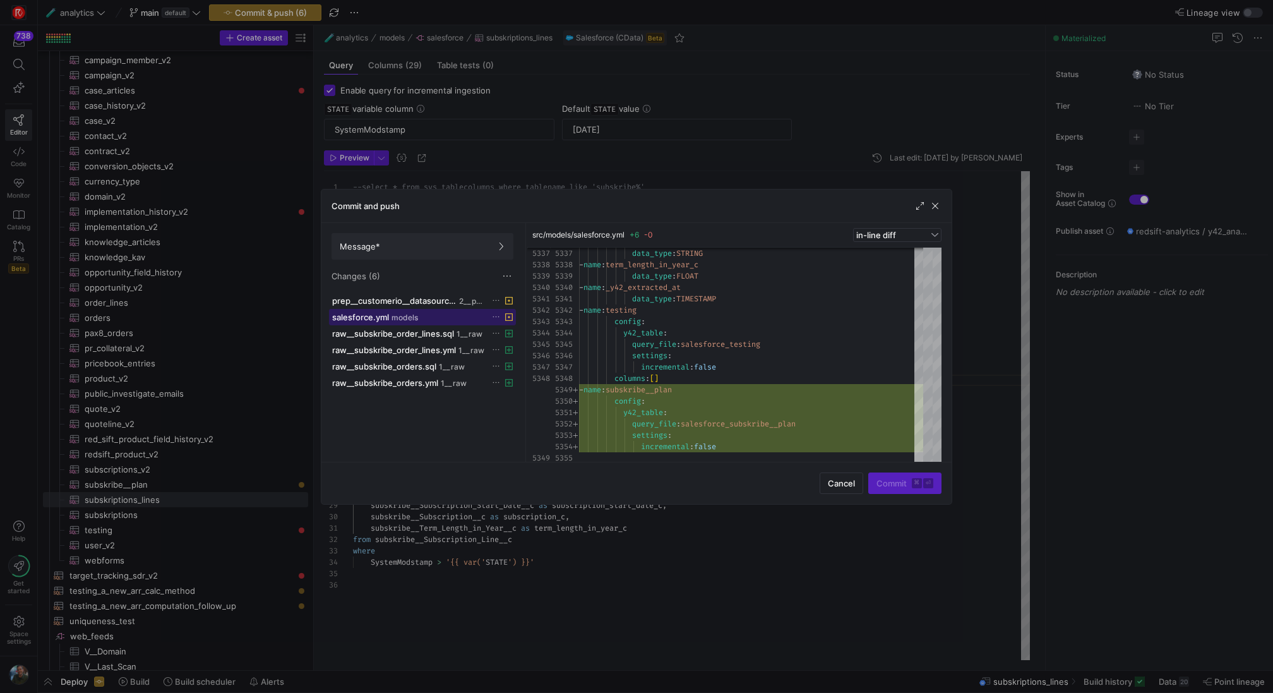
click at [914, 463] on div at bounding box center [918, 457] width 9 height 13
click at [494, 315] on icon at bounding box center [496, 317] width 8 height 8
click at [519, 354] on span "Discard" at bounding box center [513, 351] width 29 height 10
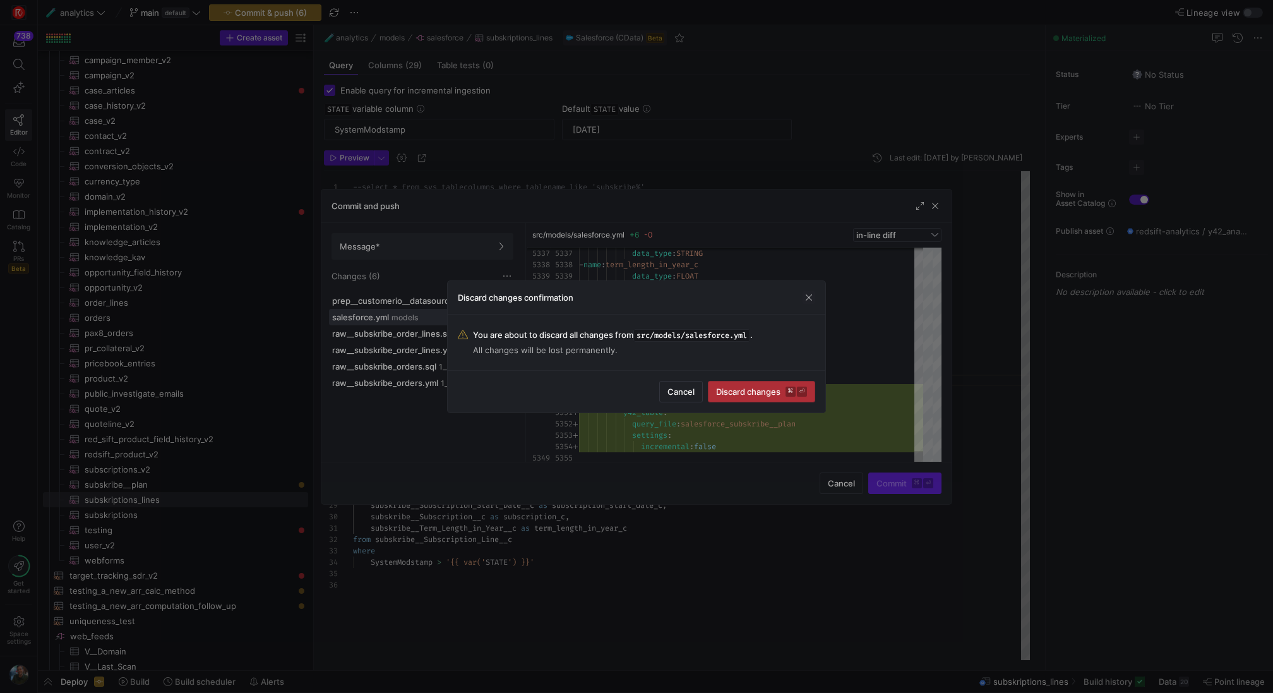
click at [797, 390] on kbd "⏎" at bounding box center [802, 391] width 10 height 10
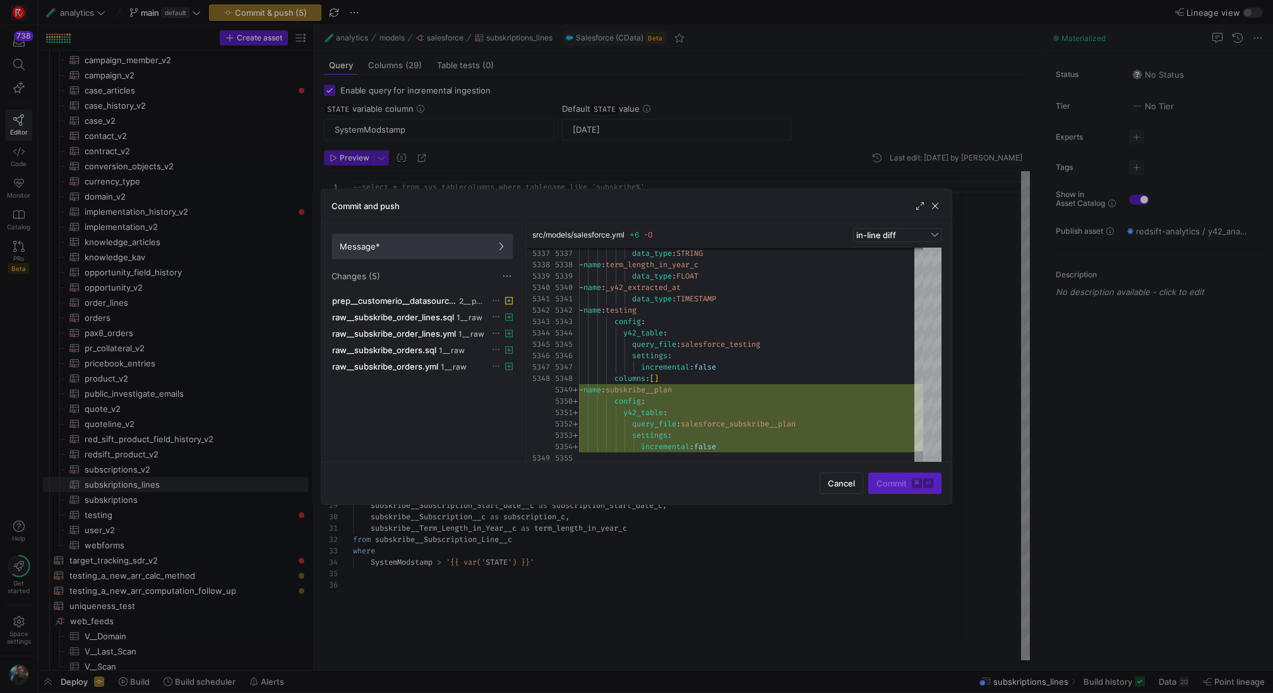
click at [426, 253] on span at bounding box center [422, 246] width 181 height 25
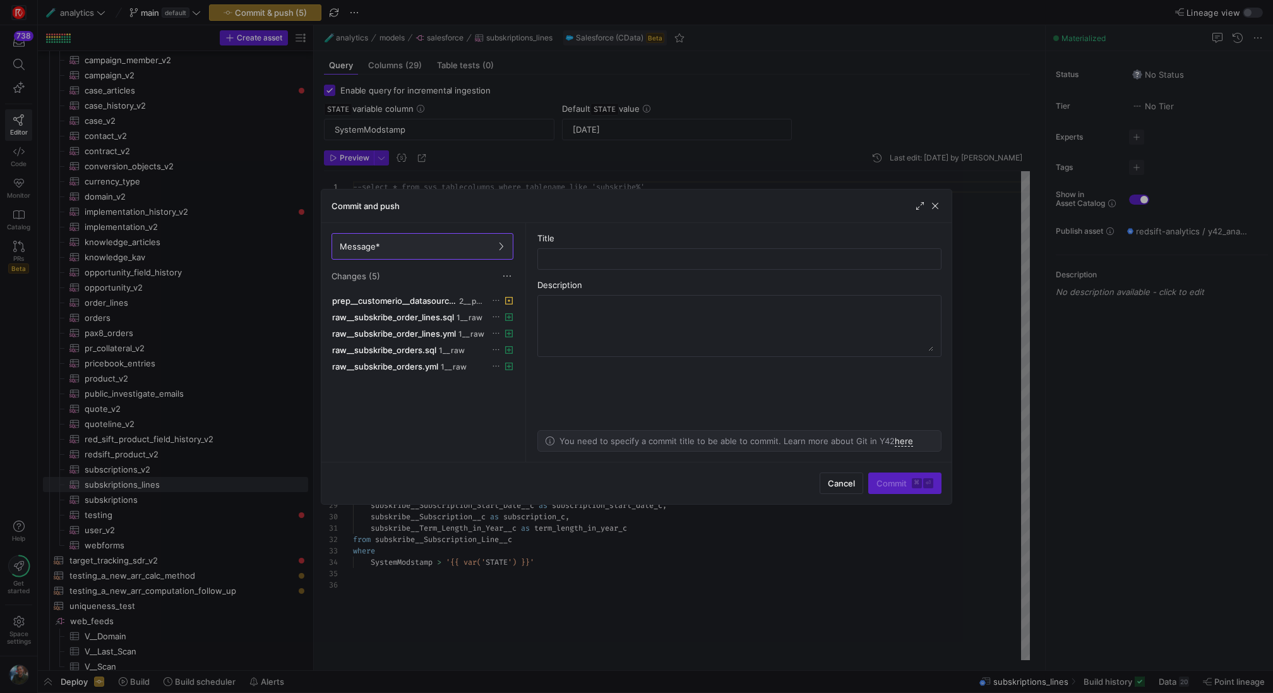
click at [588, 272] on as-split-area "Title Description You need to specify a commit title to be able to commit. Lear…" at bounding box center [739, 342] width 424 height 239
click at [607, 261] on input "text" at bounding box center [739, 259] width 383 height 10
type input "added orders and order lines to raw tables"
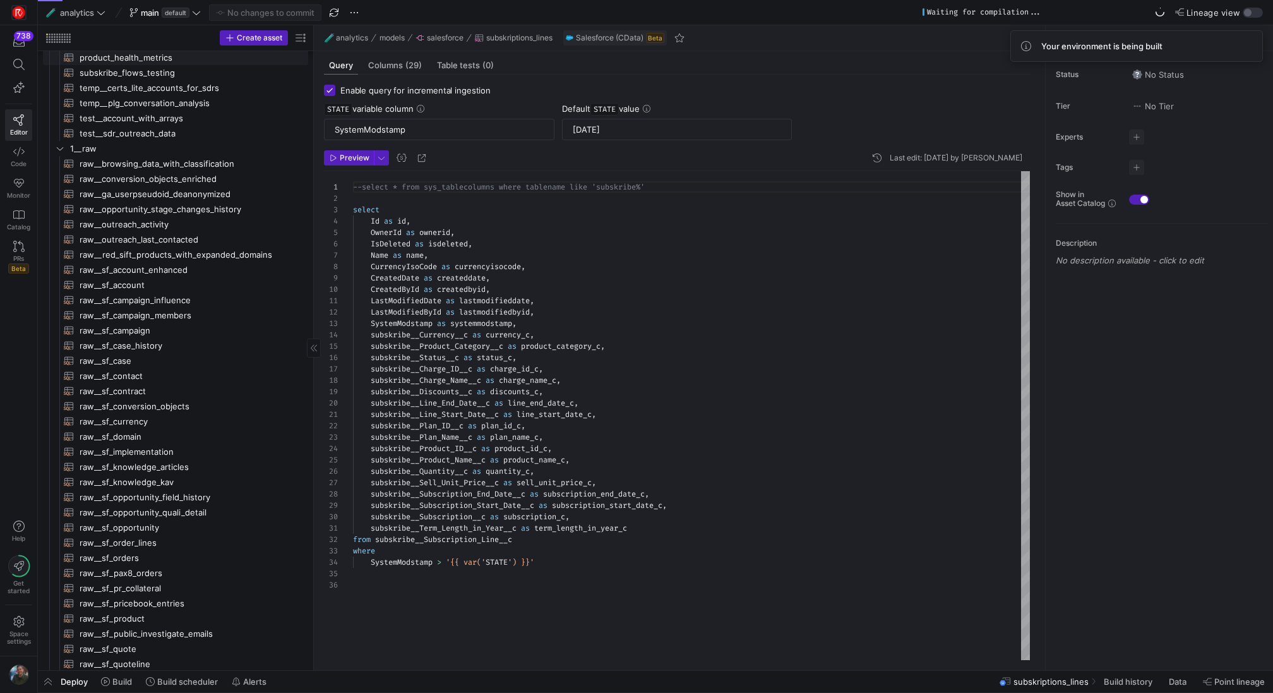
scroll to position [0, 0]
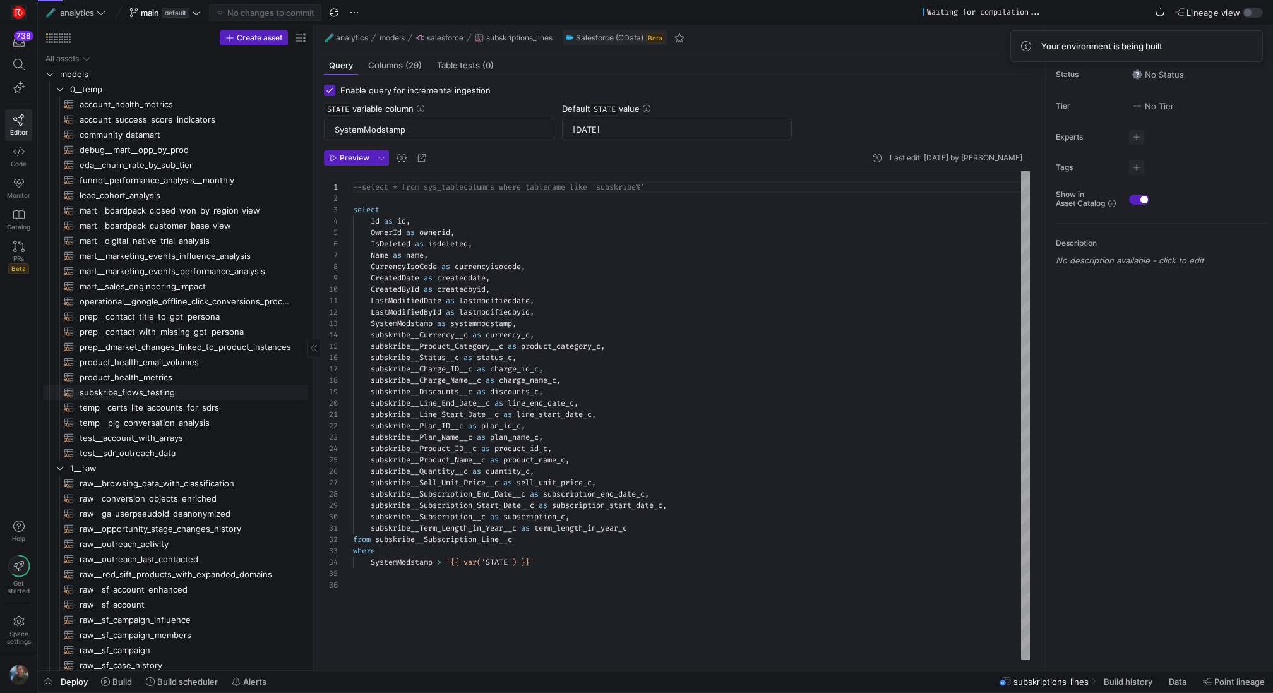
click at [218, 389] on span "subskribe_flows_testing​​​​​​​​​​" at bounding box center [187, 392] width 214 height 15
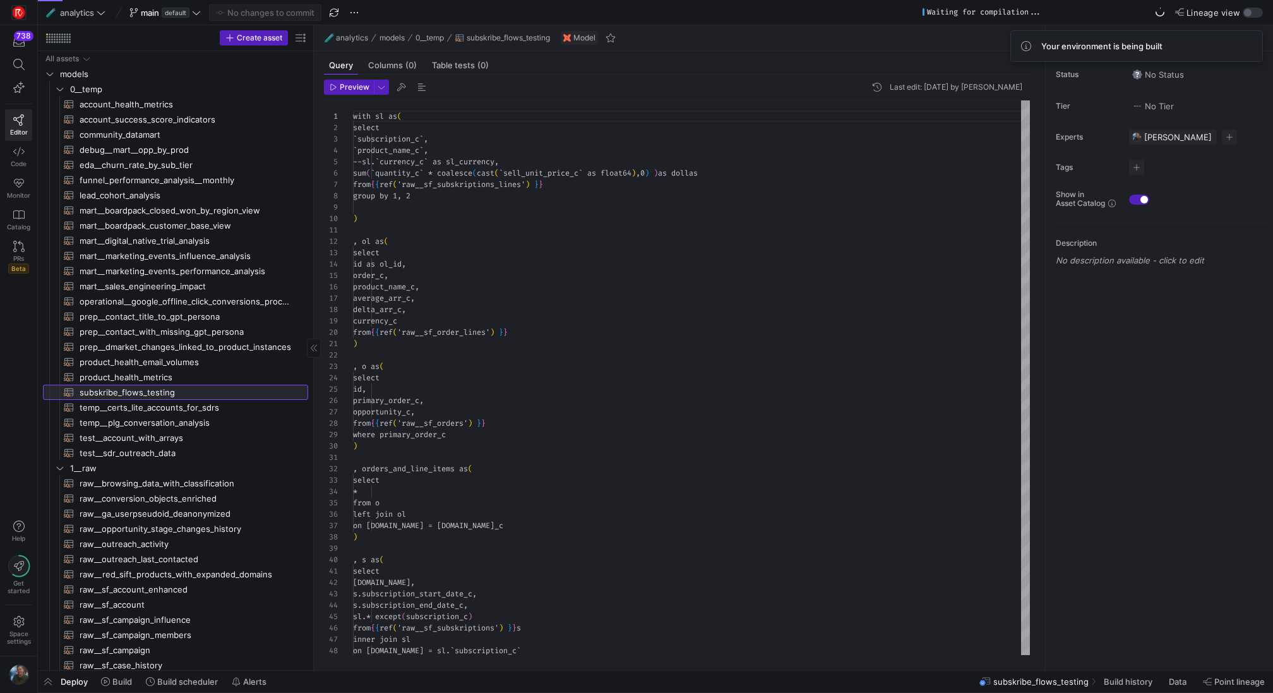
scroll to position [114, 0]
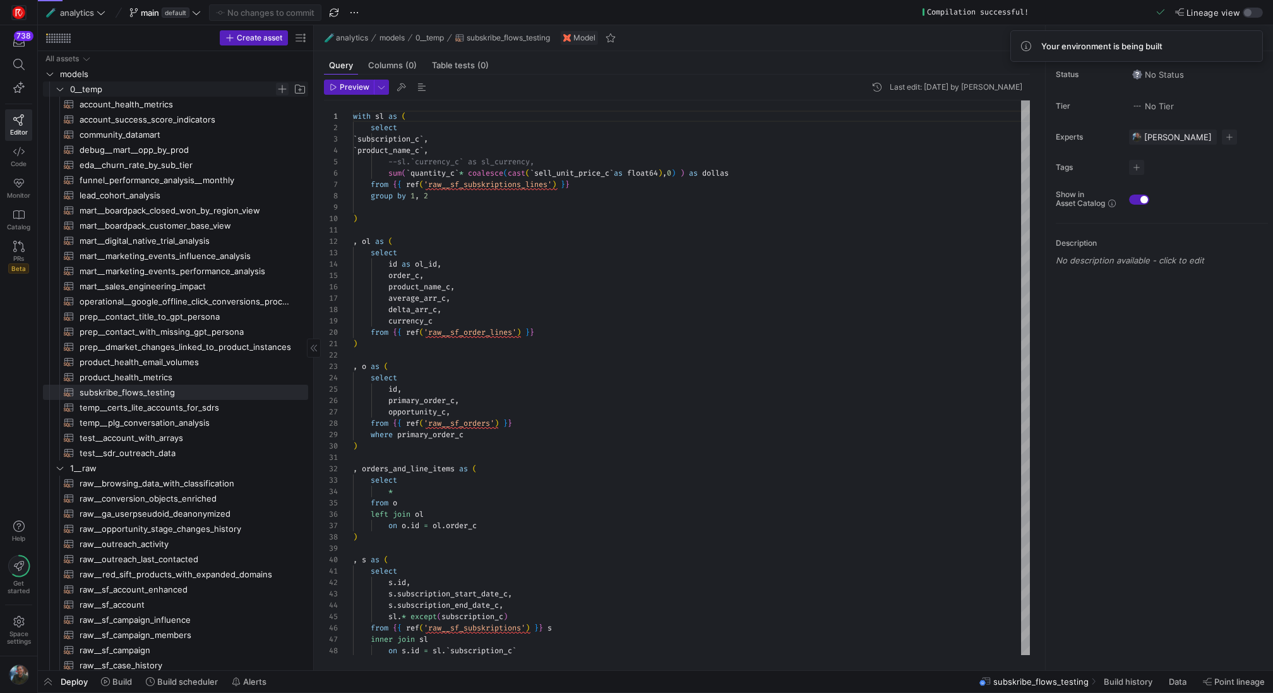
click at [278, 88] on span "Press SPACE to select this row." at bounding box center [282, 89] width 13 height 13
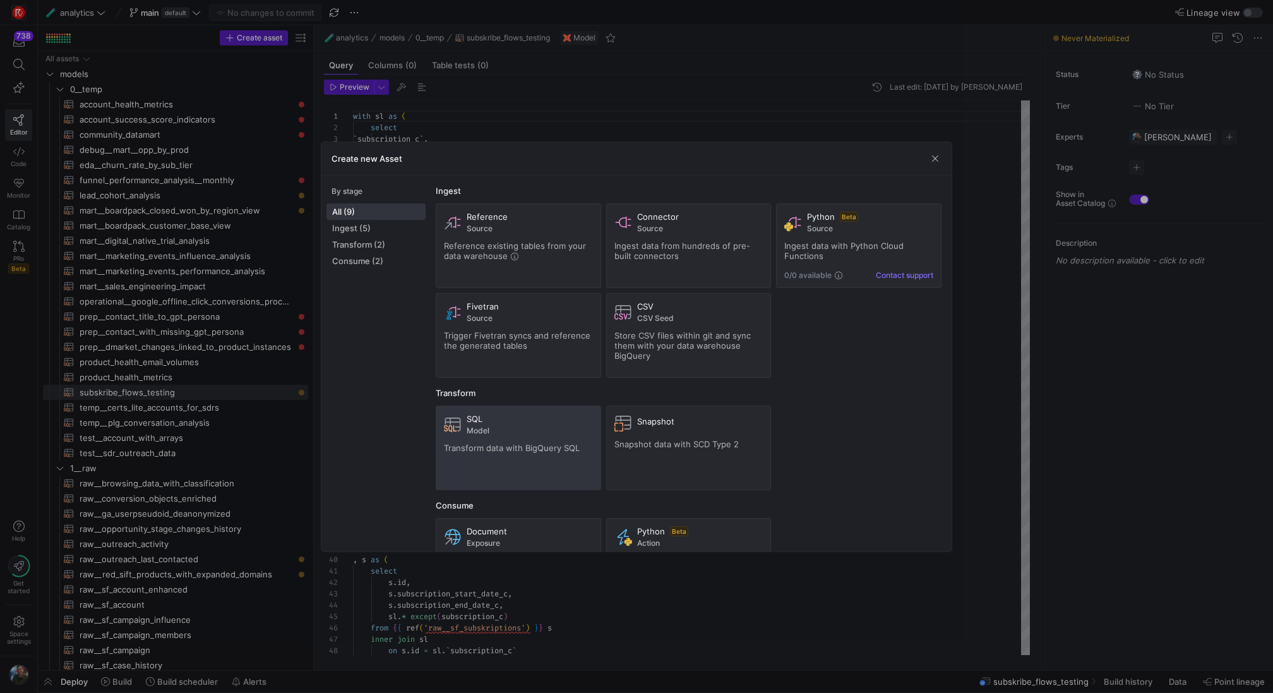
click at [498, 443] on span "Transform data with BigQuery SQL" at bounding box center [512, 448] width 136 height 10
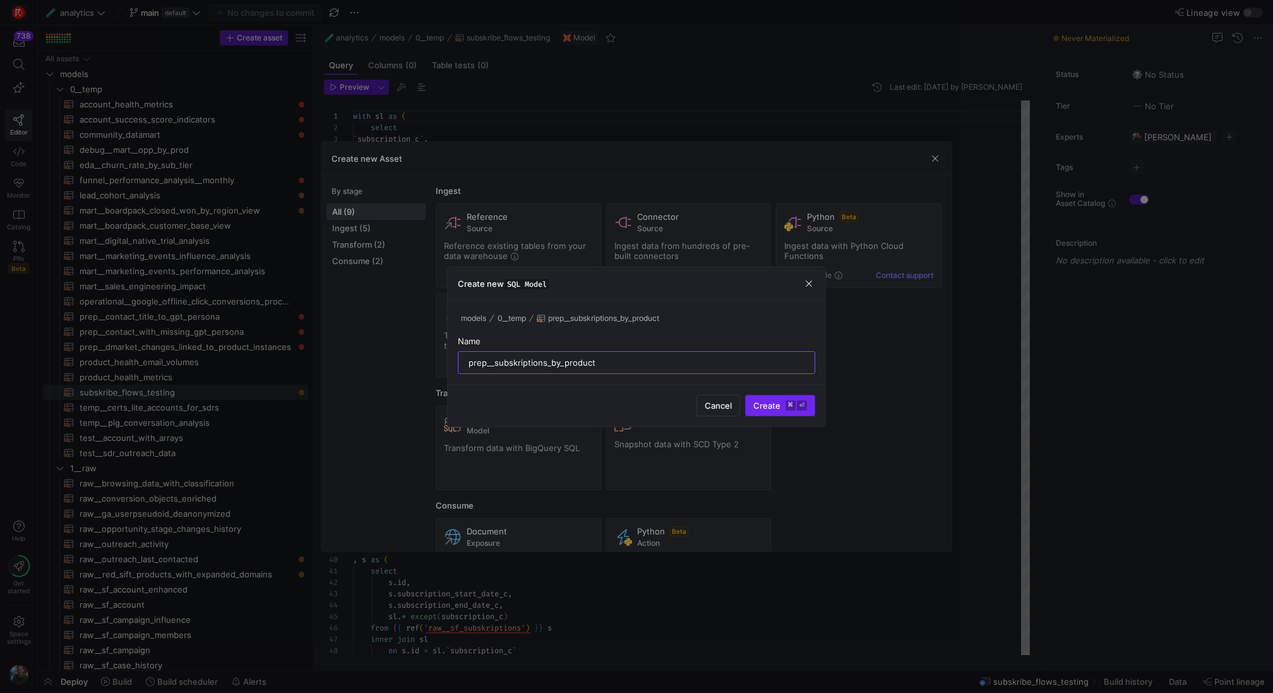
type input "prep__subskriptions_by_product"
click at [799, 403] on kbd "⏎" at bounding box center [802, 405] width 10 height 10
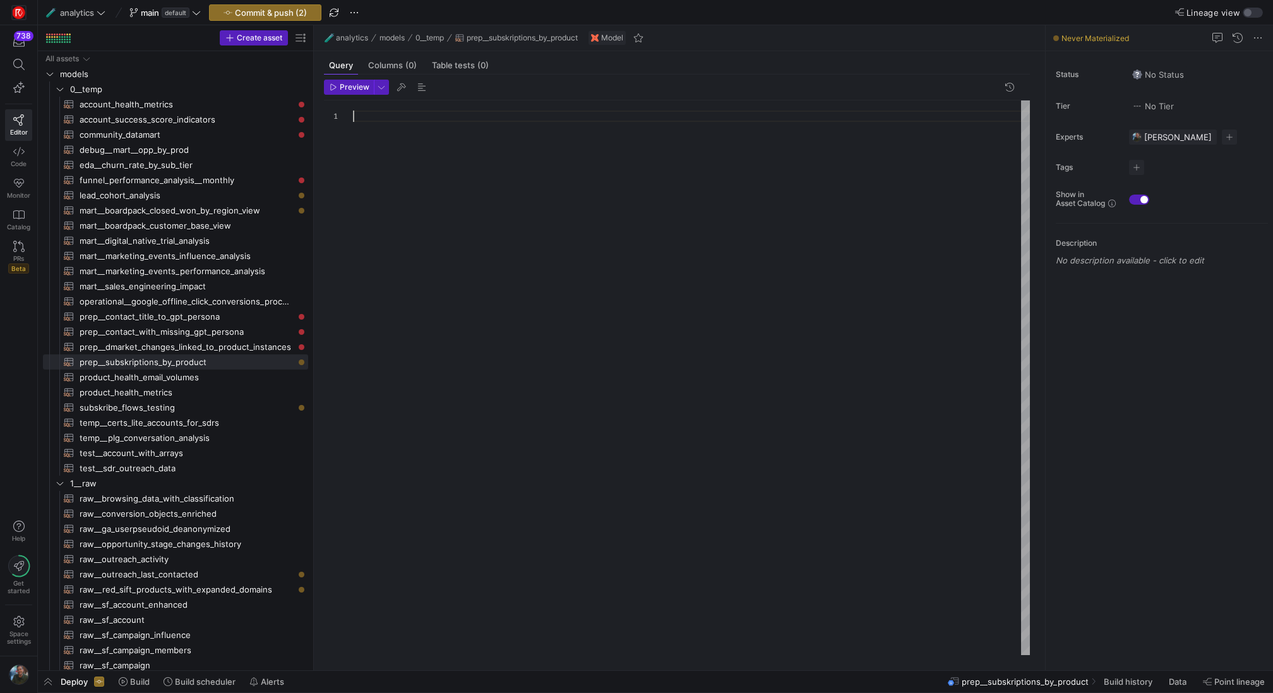
click at [455, 138] on div at bounding box center [691, 377] width 677 height 555
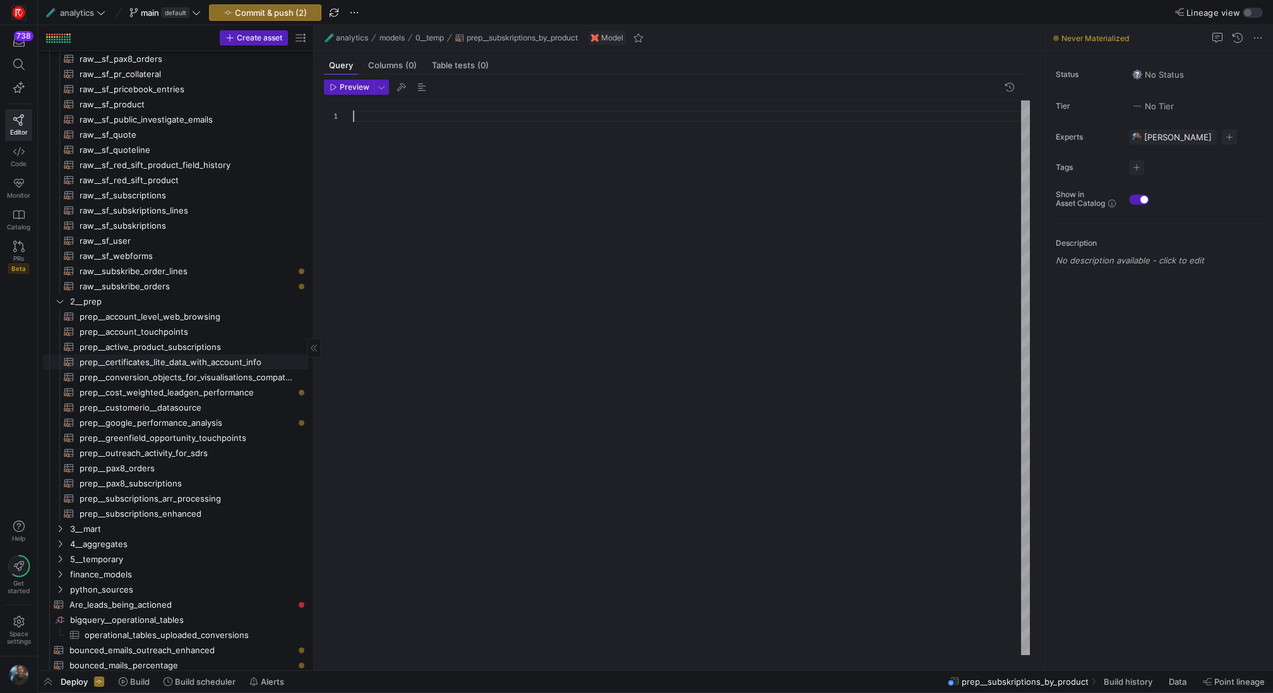
scroll to position [849, 0]
click at [219, 481] on span "prep__pax8_subscriptions​​​​​​​​​​" at bounding box center [187, 483] width 214 height 15
type textarea "with pax8 as ( select id, `CreatedDate` as order_created, if(`Type_c` in ('NetN…"
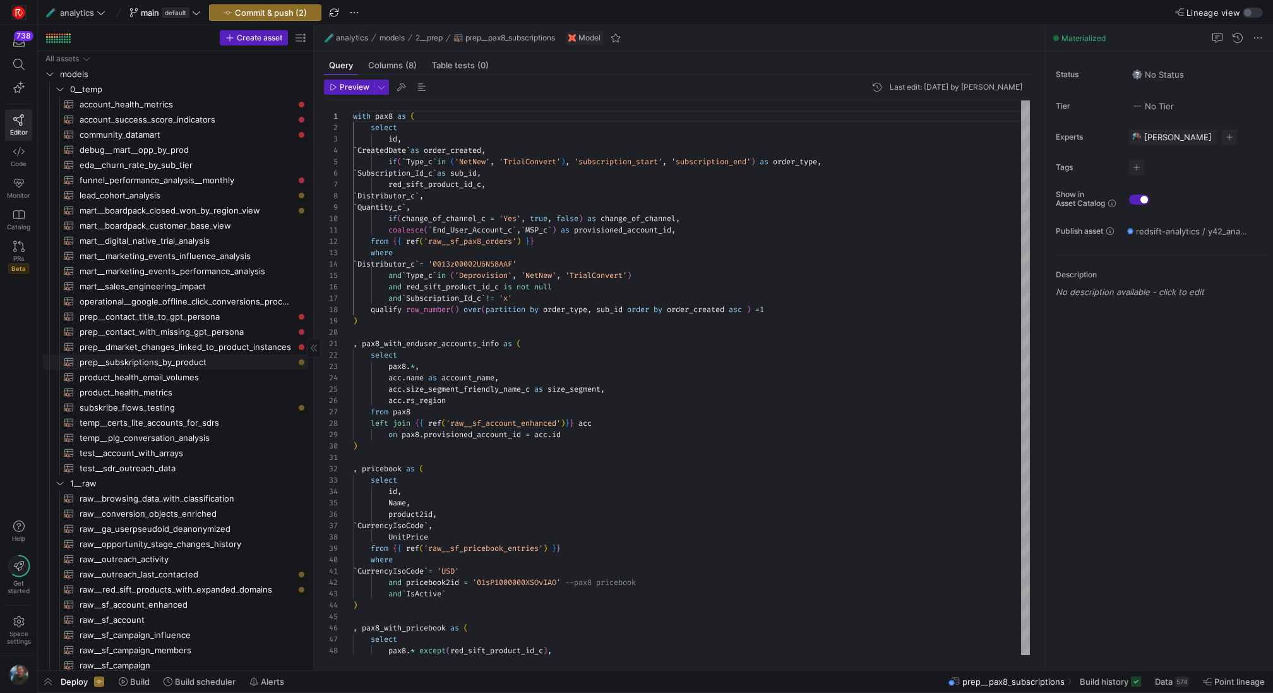
click at [210, 361] on span "prep__subskriptions_by_product​​​​​​​​​​" at bounding box center [187, 362] width 214 height 15
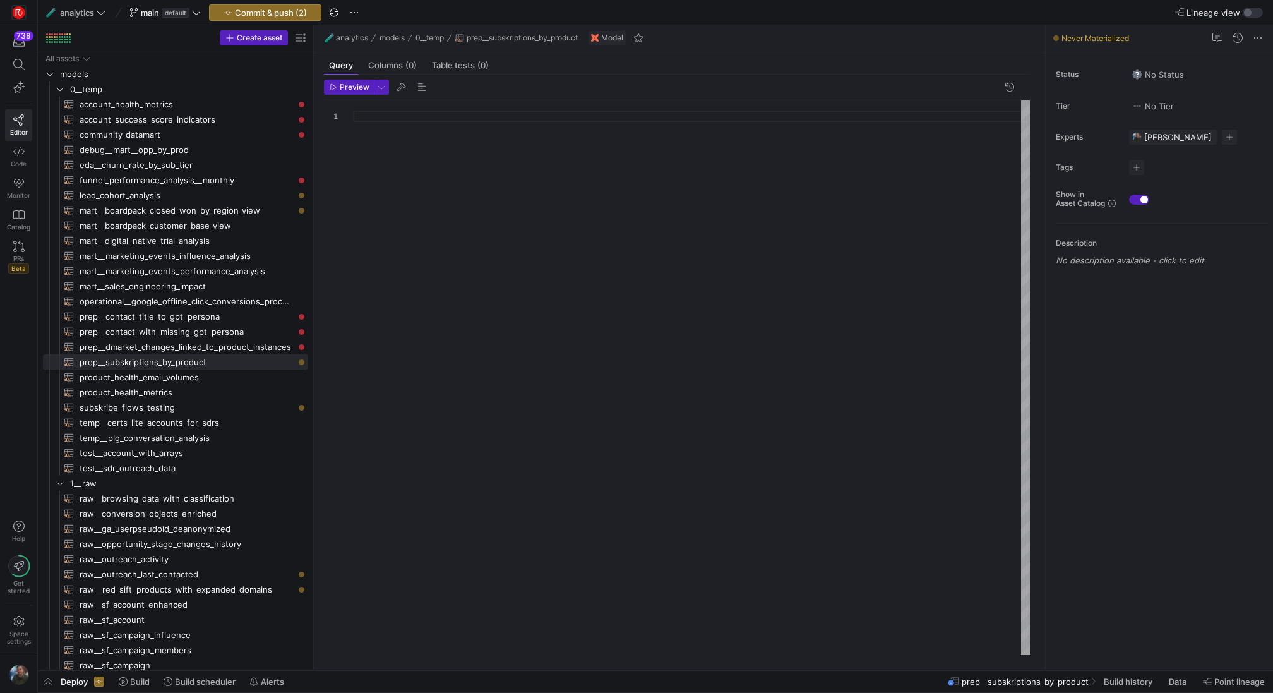
click at [474, 202] on div at bounding box center [691, 377] width 677 height 555
click at [430, 129] on div "with sl as ( select" at bounding box center [691, 377] width 677 height 555
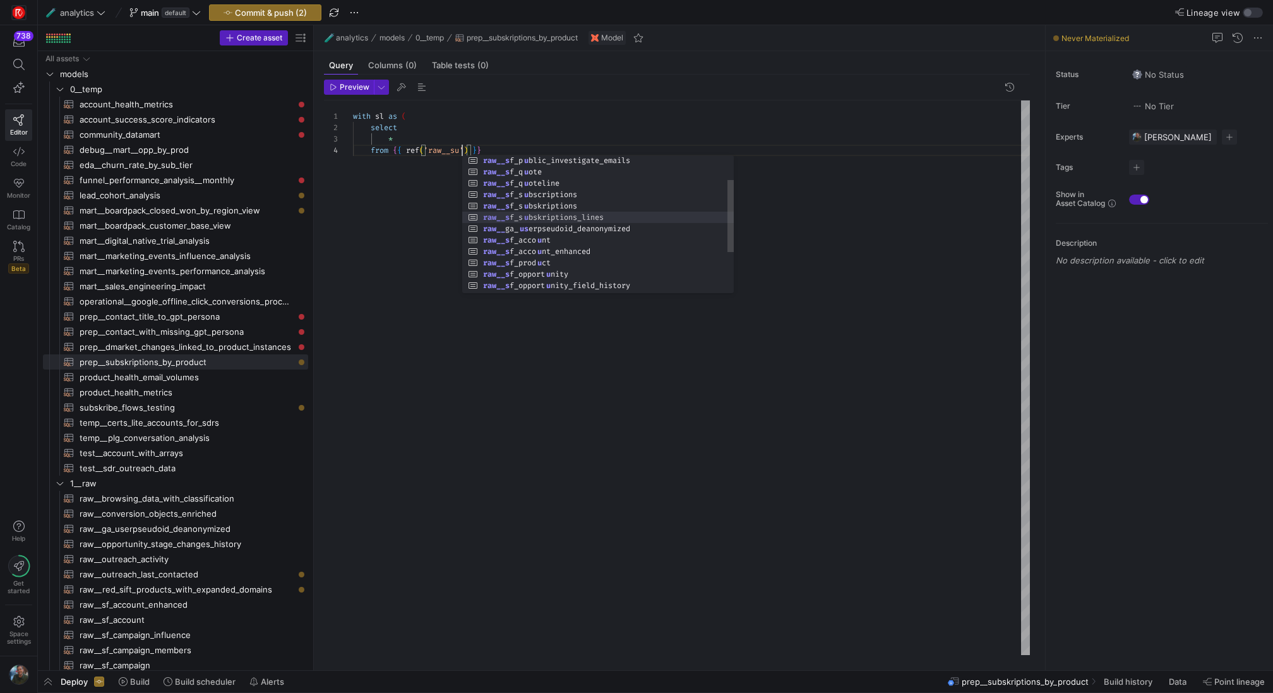
scroll to position [34, 200]
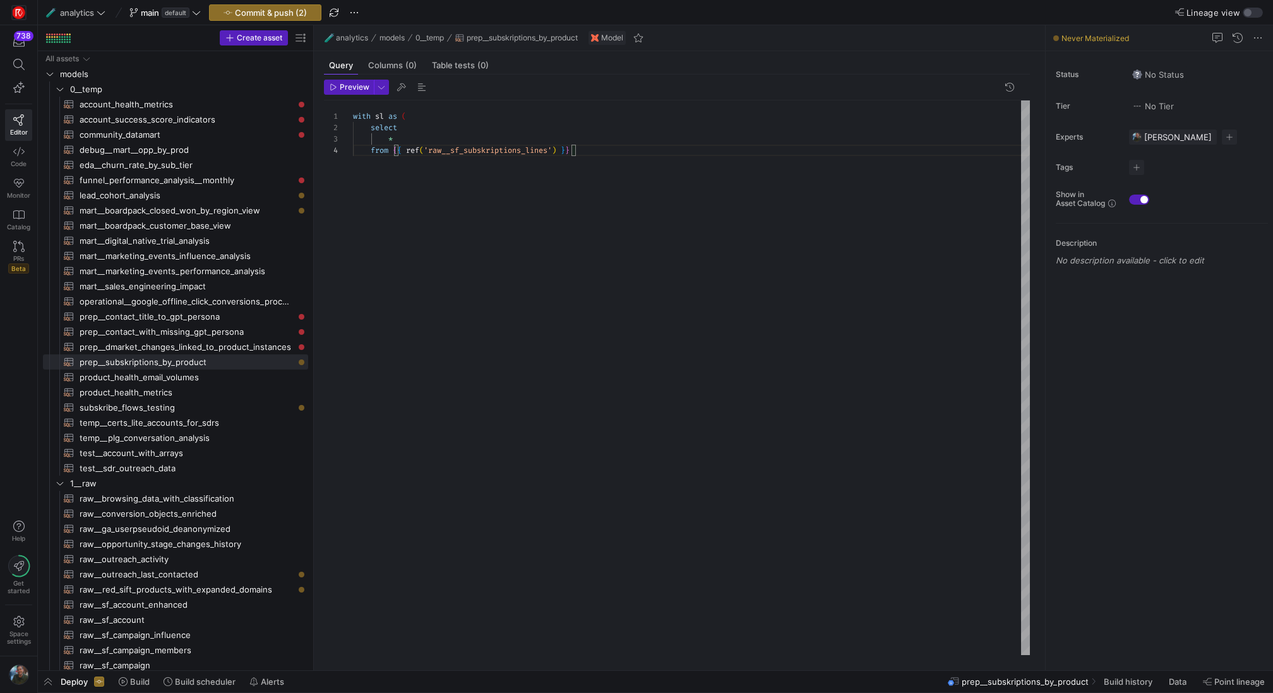
click at [632, 153] on div "with sl as ( select * from { { ref ( 'raw__sf_subskriptions_lines' ) } }" at bounding box center [691, 377] width 677 height 555
click at [429, 138] on div "with sl as ( select * from { { ref ( 'raw__sf_subskriptions_lines' ) } } ) sele" at bounding box center [691, 377] width 677 height 555
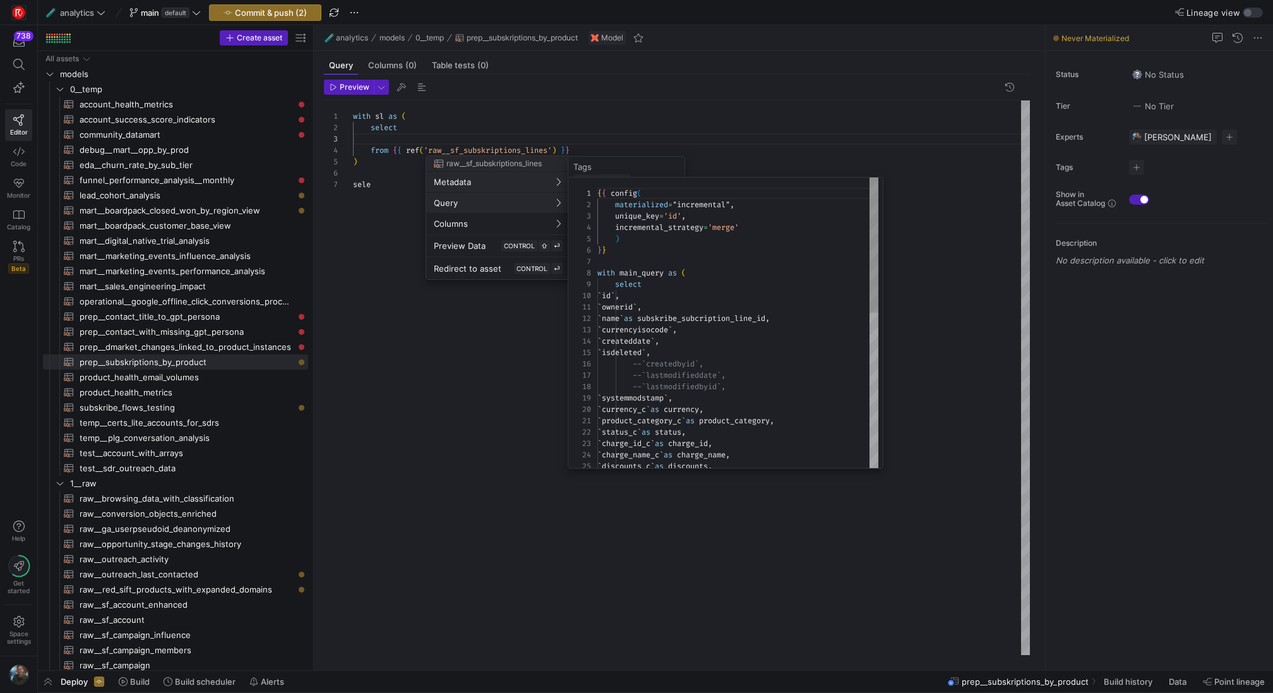
scroll to position [114, 0]
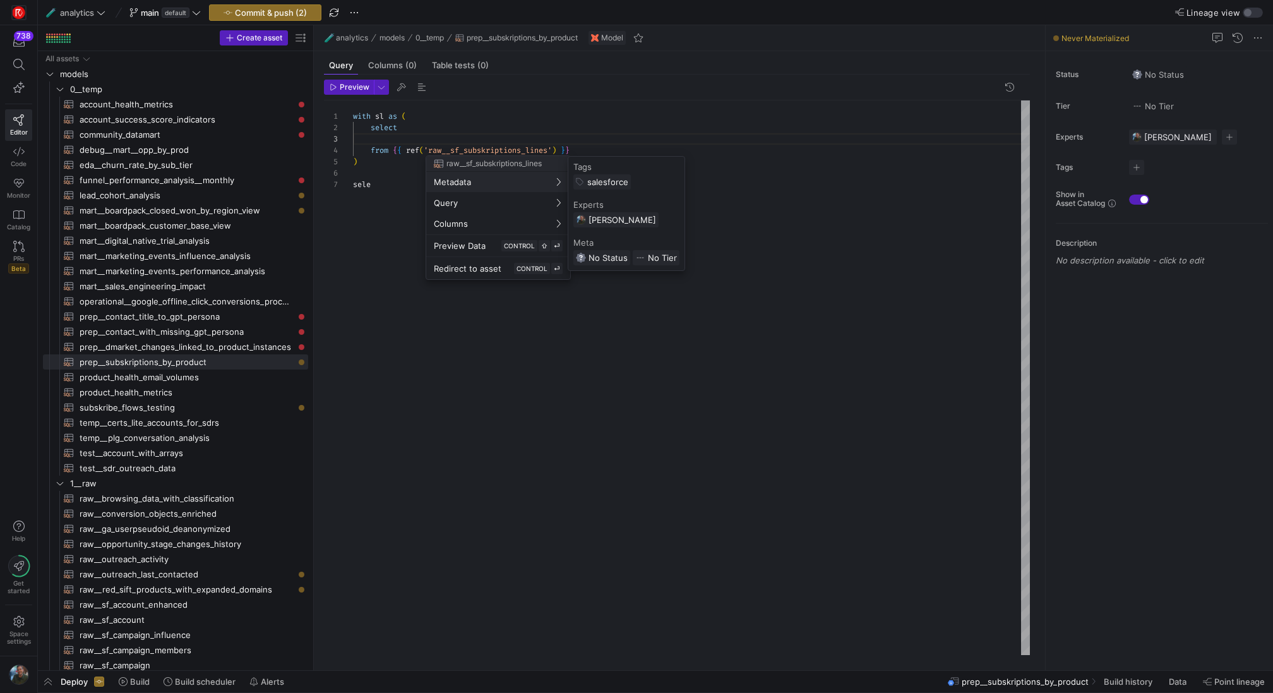
click at [421, 129] on div at bounding box center [636, 346] width 1273 height 693
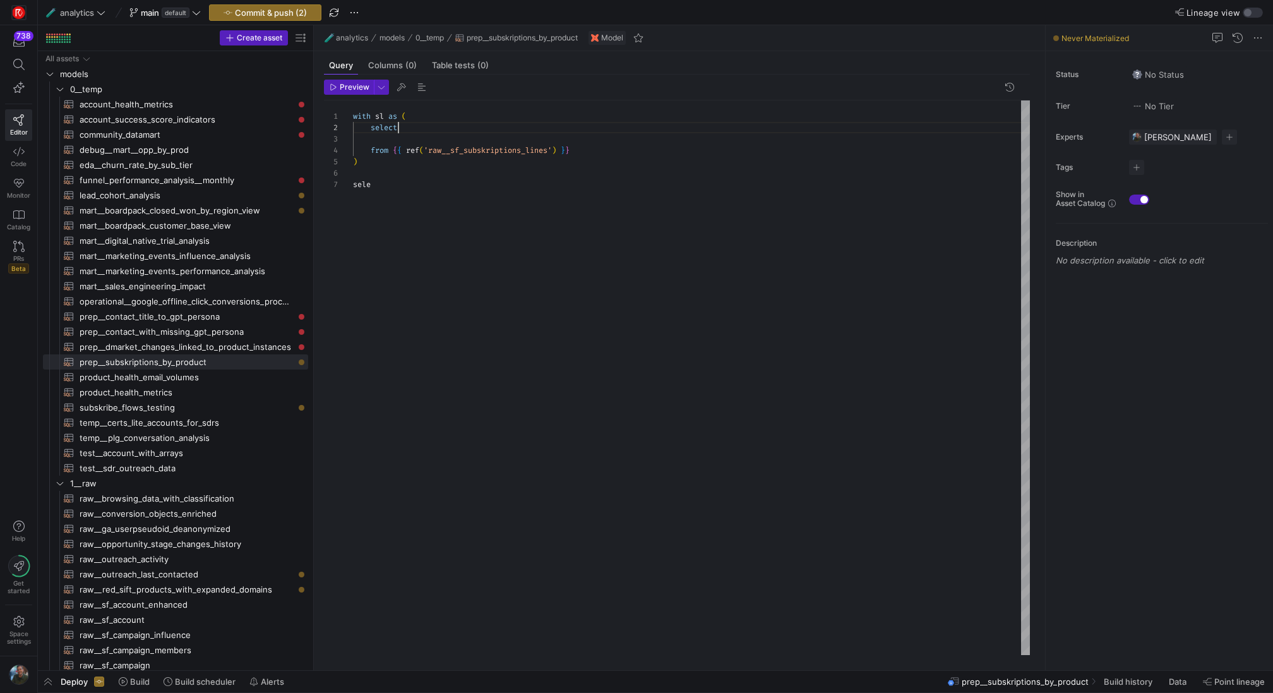
click at [417, 131] on div "with sl as ( select from { { ref ( 'raw__sf_subskriptions_lines' ) } } ) sele" at bounding box center [691, 377] width 677 height 555
click at [407, 138] on div "with sl as ( select from { { ref ( 'raw__sf_subskriptions_lines' ) } } ) sele" at bounding box center [691, 377] width 677 height 555
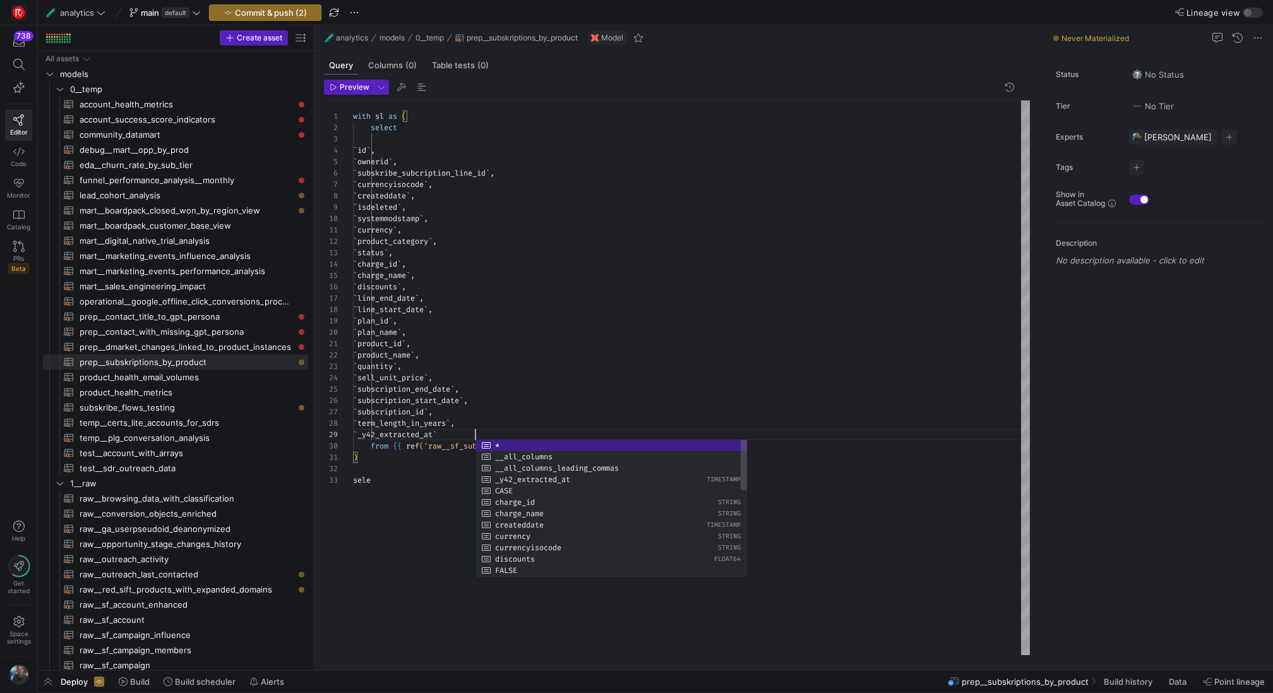
scroll to position [91, 122]
click at [408, 138] on div "with sl as ( select ` id ` , ` ownerid ` , ` subskribe_subcription_line_id ` , …" at bounding box center [691, 377] width 677 height 555
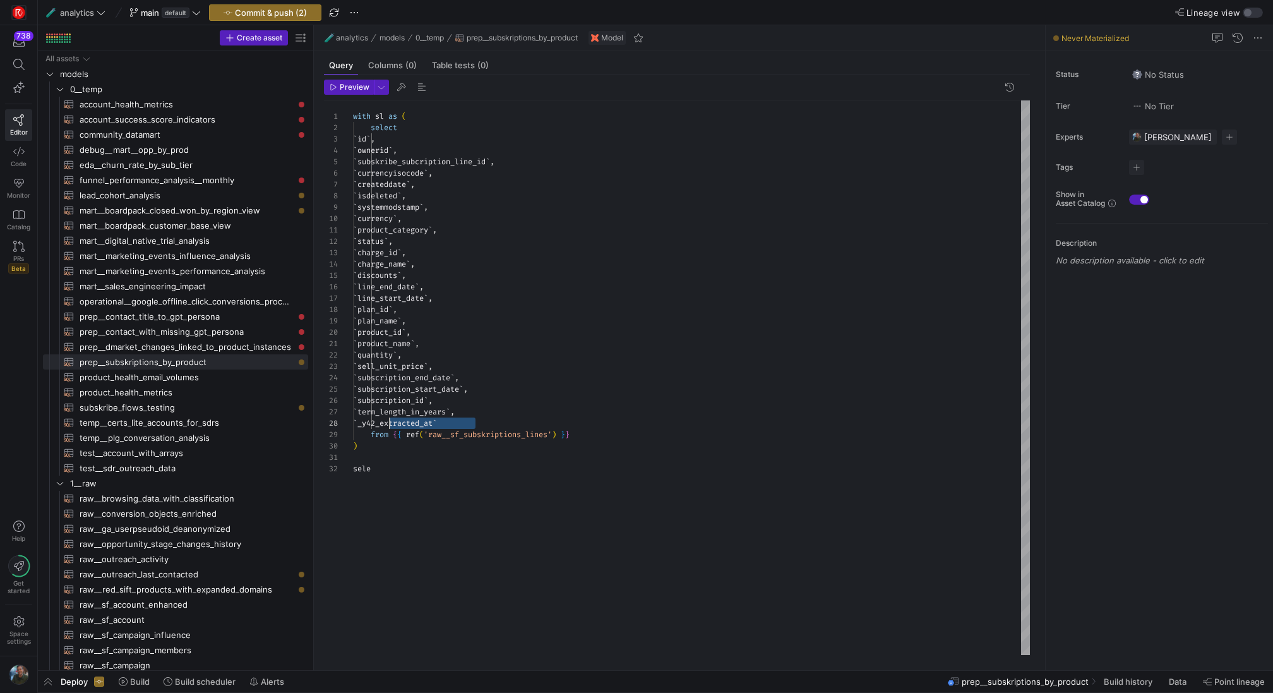
scroll to position [80, 41]
drag, startPoint x: 492, startPoint y: 422, endPoint x: 391, endPoint y: 424, distance: 100.4
click at [391, 424] on div "with sl as ( select ` id ` , ` ownerid ` , ` subskribe_subcription_line_id ` , …" at bounding box center [691, 377] width 677 height 555
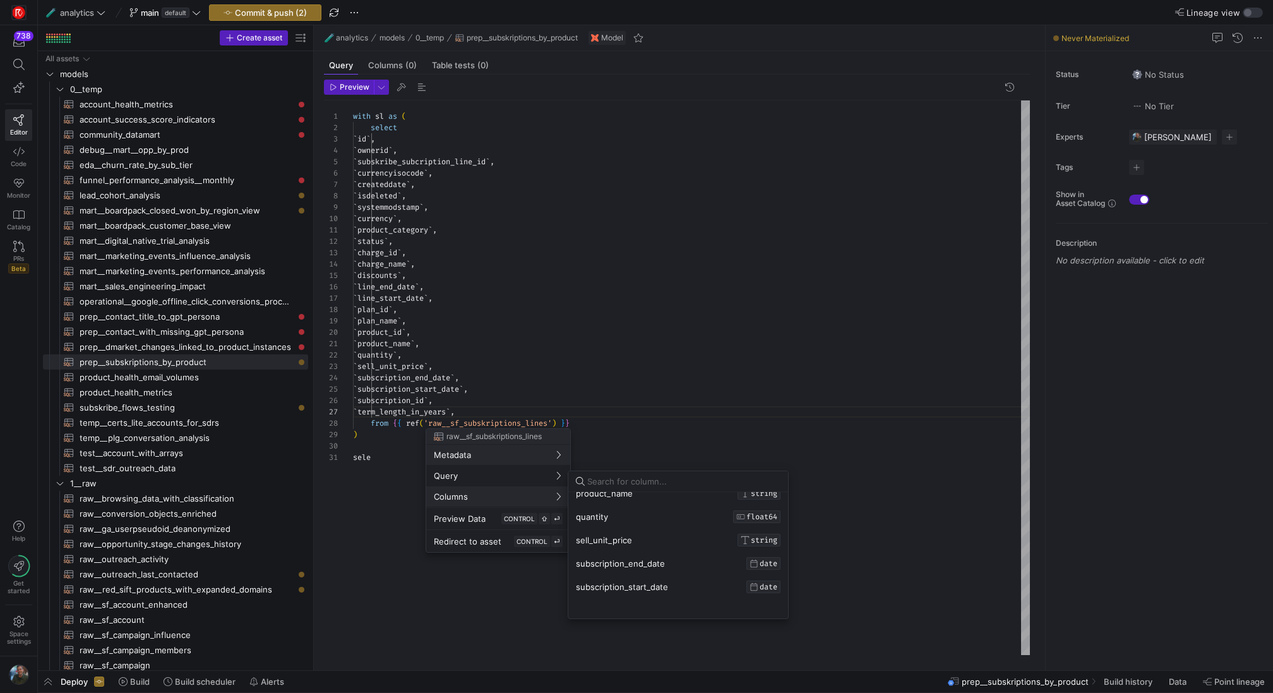
scroll to position [399, 0]
click at [566, 249] on div at bounding box center [636, 346] width 1273 height 693
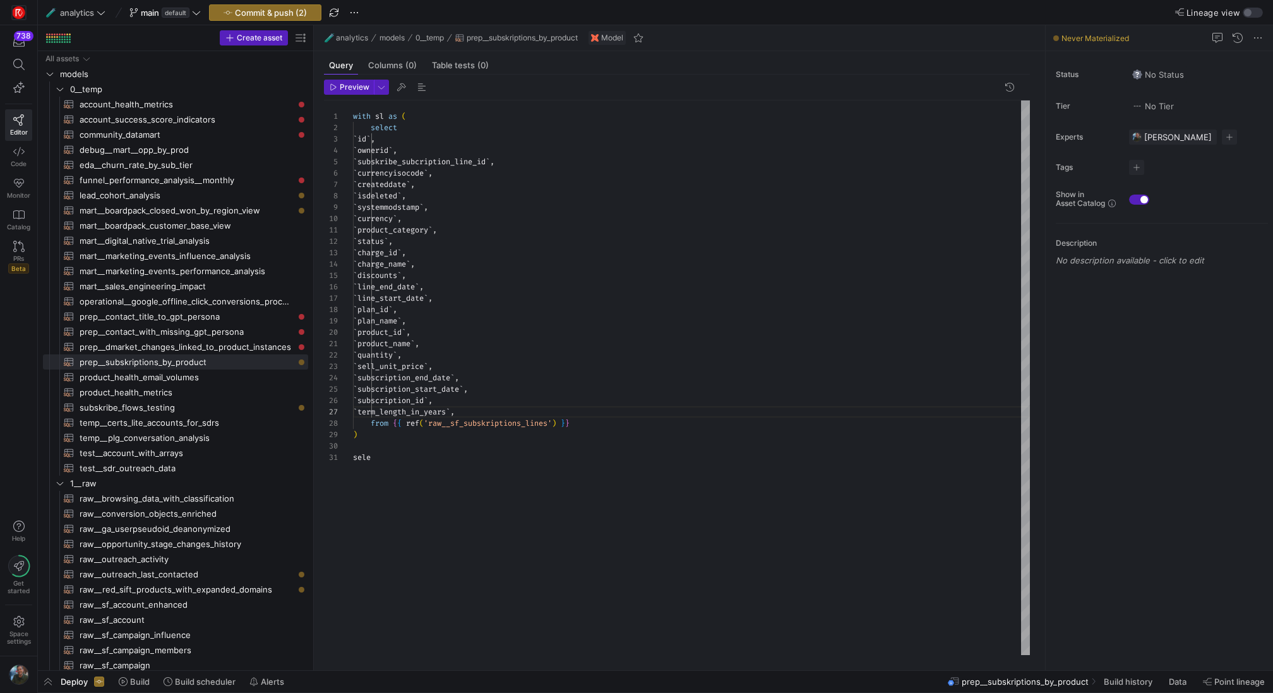
scroll to position [102, 0]
click at [427, 444] on div "with sl as ( select ` id ` , ` ownerid ` , ` subskribe_subcription_line_id ` , …" at bounding box center [691, 377] width 677 height 555
drag, startPoint x: 594, startPoint y: 417, endPoint x: 392, endPoint y: 421, distance: 201.5
click at [392, 421] on div "with sl as ( select ` id ` , ` ownerid ` , ` subskribe_subcription_line_id ` , …" at bounding box center [691, 377] width 677 height 555
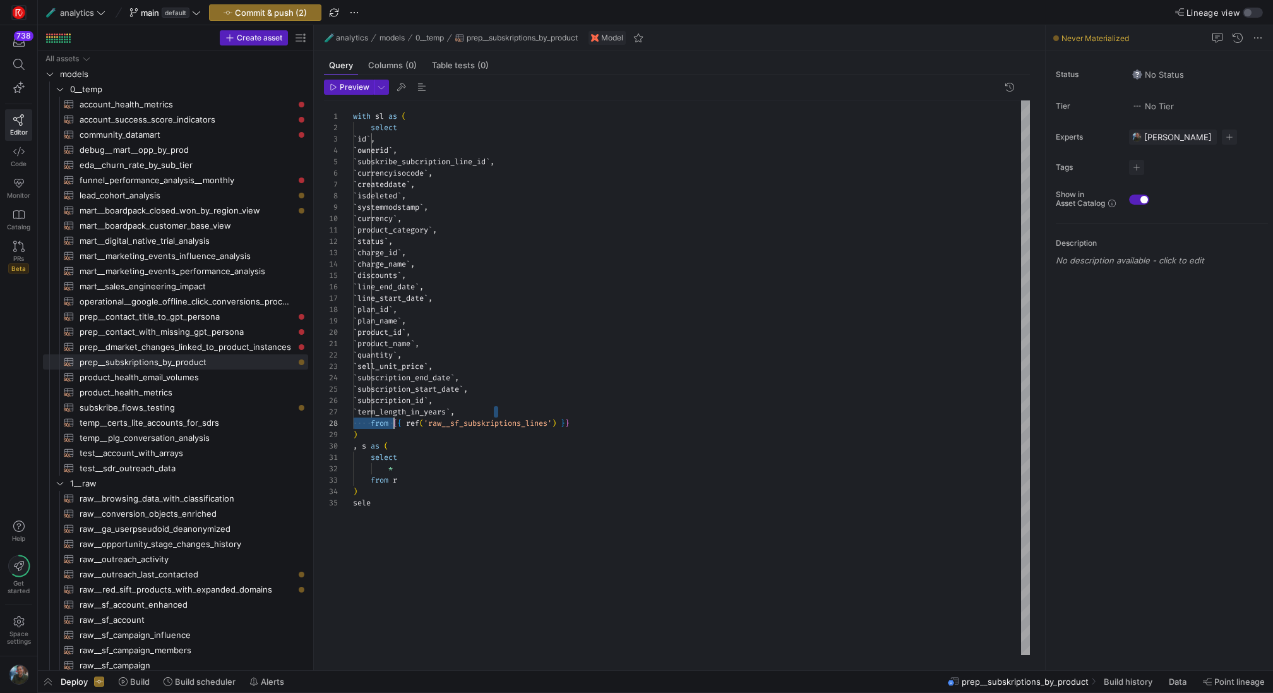
scroll to position [80, 222]
click at [595, 417] on div "with sl as ( select ` id ` , ` ownerid ` , ` subskribe_subcription_line_id ` , …" at bounding box center [691, 377] width 677 height 555
drag, startPoint x: 588, startPoint y: 420, endPoint x: 394, endPoint y: 426, distance: 194.6
click at [394, 426] on div "with sl as ( select ` id ` , ` ownerid ` , ` subskribe_subcription_line_id ` , …" at bounding box center [691, 377] width 677 height 555
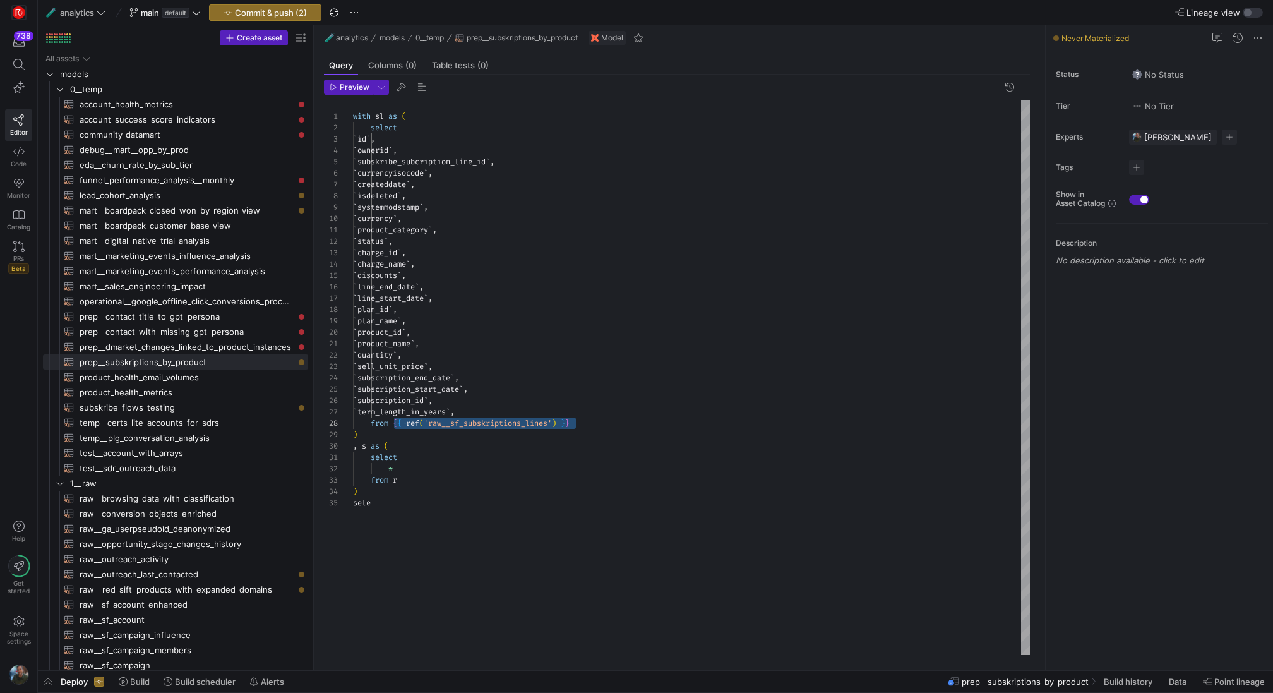
click at [411, 482] on div "with sl as ( select ` id ` , ` ownerid ` , ` subskribe_subcription_line_id ` , …" at bounding box center [691, 377] width 677 height 555
click at [816, 490] on div "with sl as ( select ` id ` , ` ownerid ` , ` subskribe_subcription_line_id ` , …" at bounding box center [691, 377] width 677 height 555
click at [504, 546] on div "with sl as ( select ` id ` , ` ownerid ` , ` subskribe_subcription_line_id ` , …" at bounding box center [691, 377] width 677 height 555
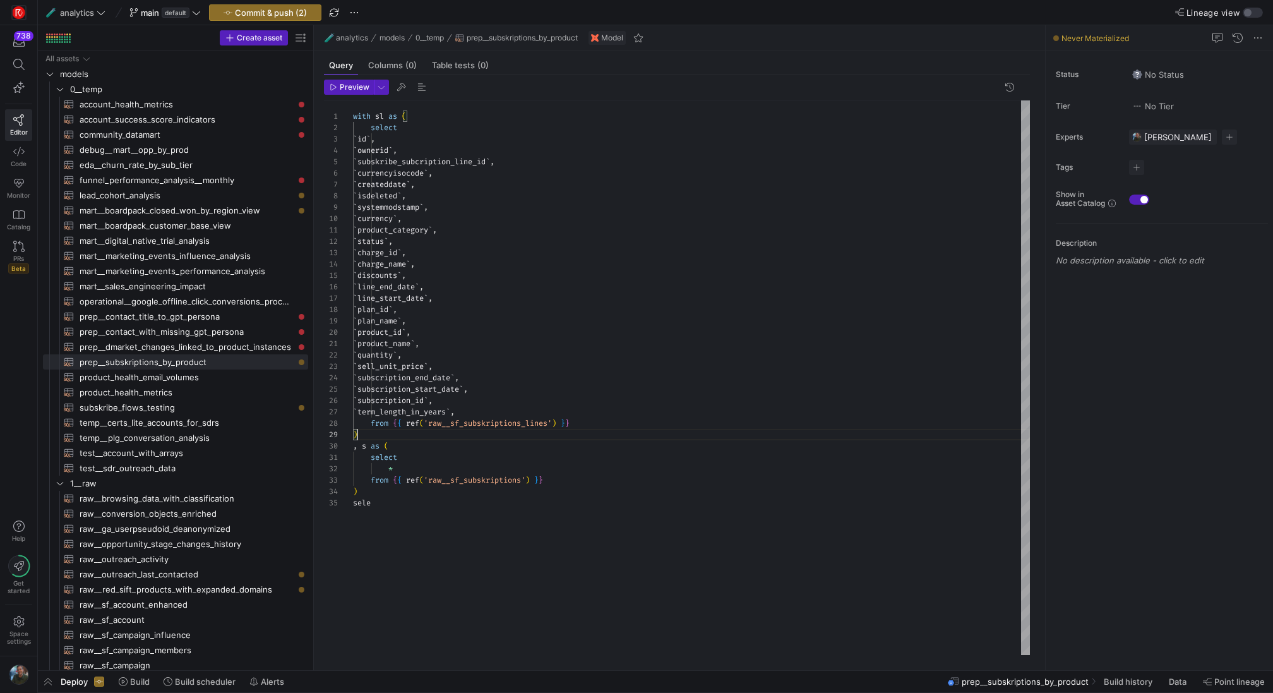
scroll to position [91, 4]
click at [391, 439] on div "with sl as ( select ` id ` , ` ownerid ` , ` subskribe_subcription_line_id ` , …" at bounding box center [691, 377] width 677 height 555
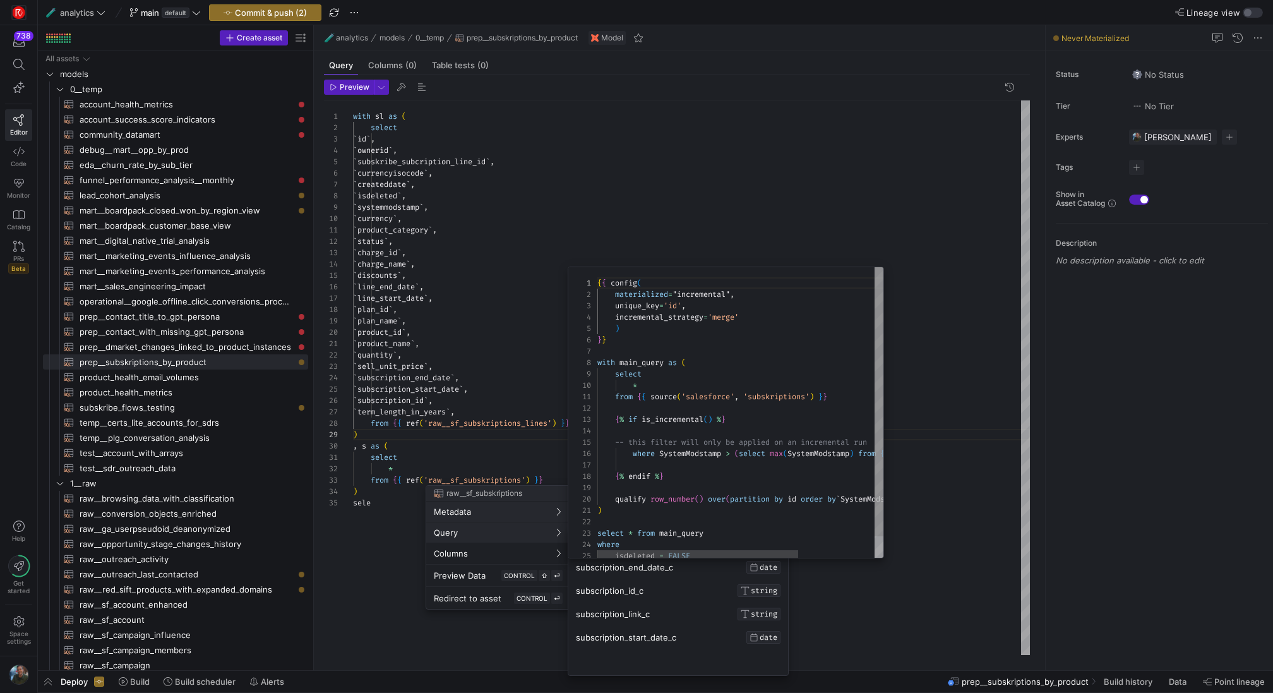
scroll to position [114, 0]
click at [412, 471] on div at bounding box center [636, 346] width 1273 height 693
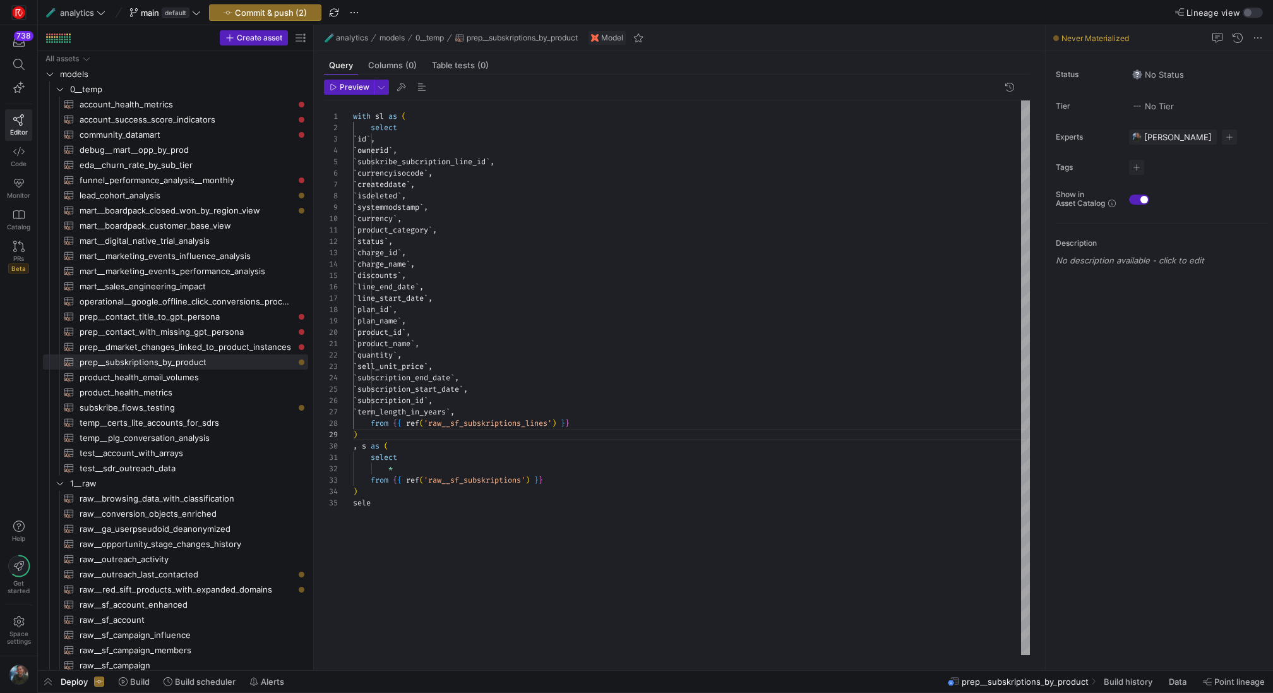
click at [412, 471] on div "with sl as ( select ` id ` , ` ownerid ` , ` subskribe_subcription_line_id ` , …" at bounding box center [691, 377] width 677 height 555
click at [391, 498] on div "with sl as ( select ` id ` , ` ownerid ` , ` subskribe_subcription_line_id ` , …" at bounding box center [691, 377] width 677 height 555
click at [397, 494] on div "with sl as ( select ` id ` , ` ownerid ` , ` subskribe_subcription_line_id ` , …" at bounding box center [691, 377] width 677 height 555
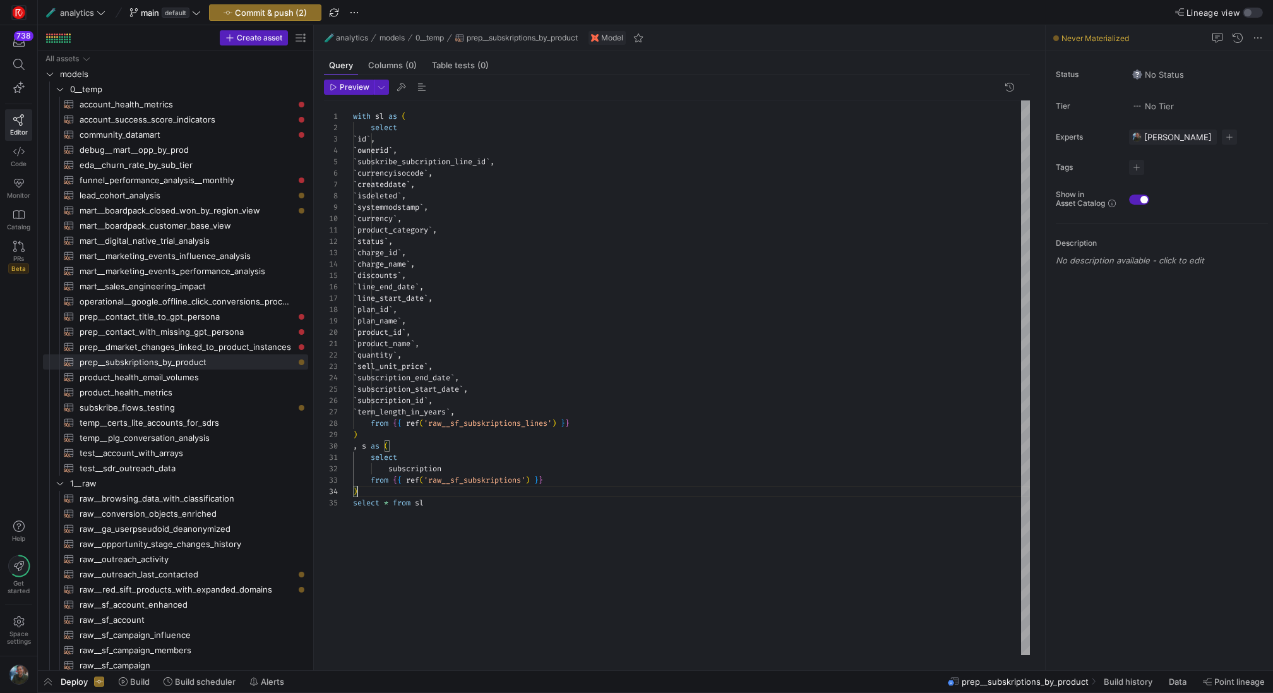
scroll to position [45, 0]
click at [376, 431] on div "with sl as ( select ` id ` , ` ownerid ` , ` subskribe_subcription_line_id ` , …" at bounding box center [691, 377] width 677 height 555
click at [472, 475] on div "with sl as ( select ` id ` , ` ownerid ` , ` subskribe_subcription_line_id ` , …" at bounding box center [691, 377] width 677 height 555
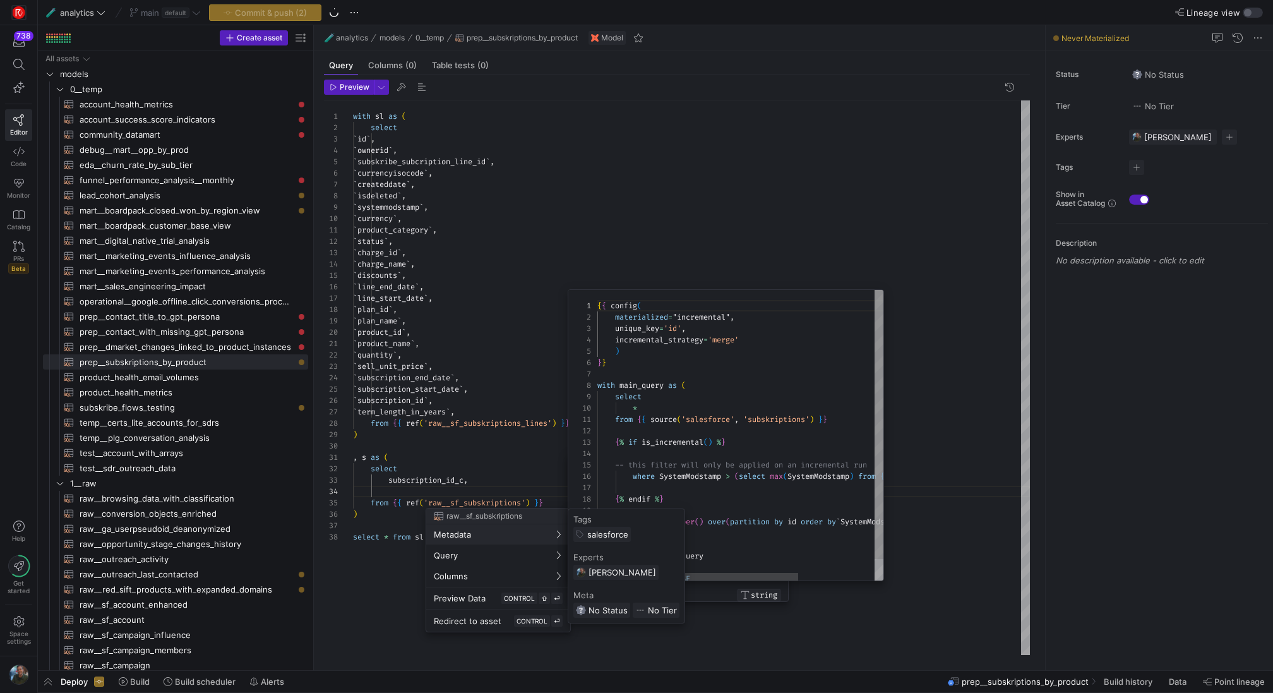
scroll to position [114, 0]
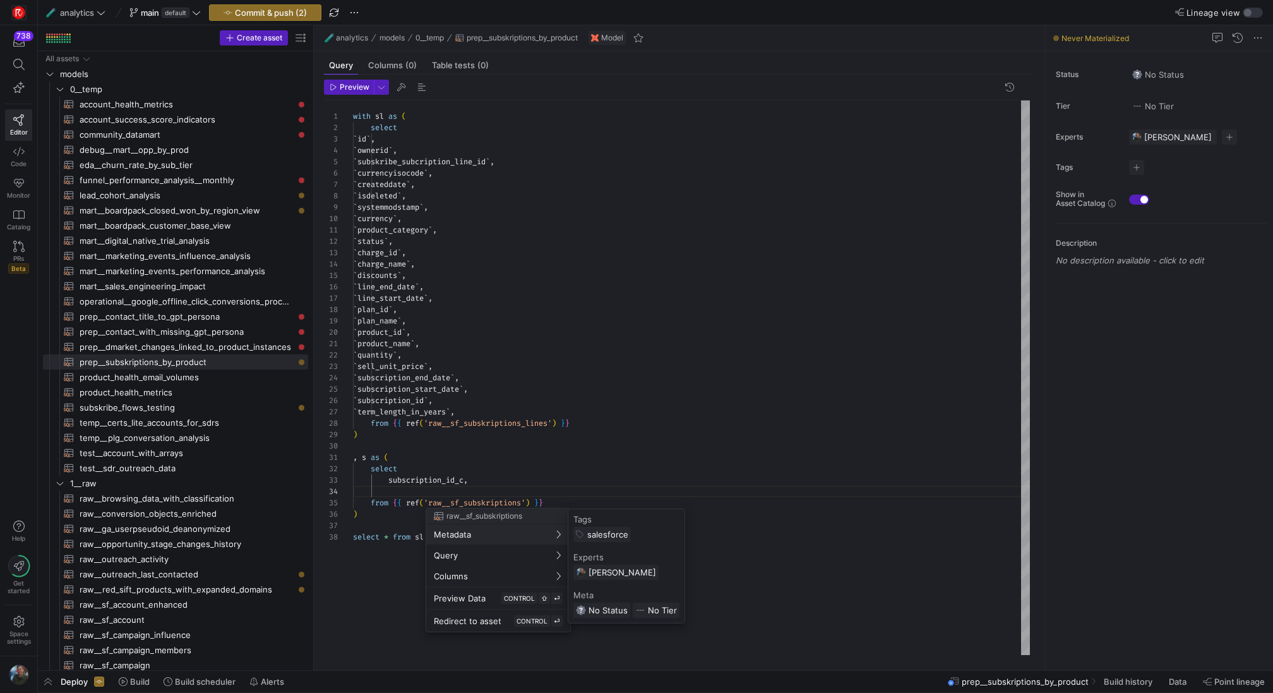
click at [467, 487] on div at bounding box center [636, 346] width 1273 height 693
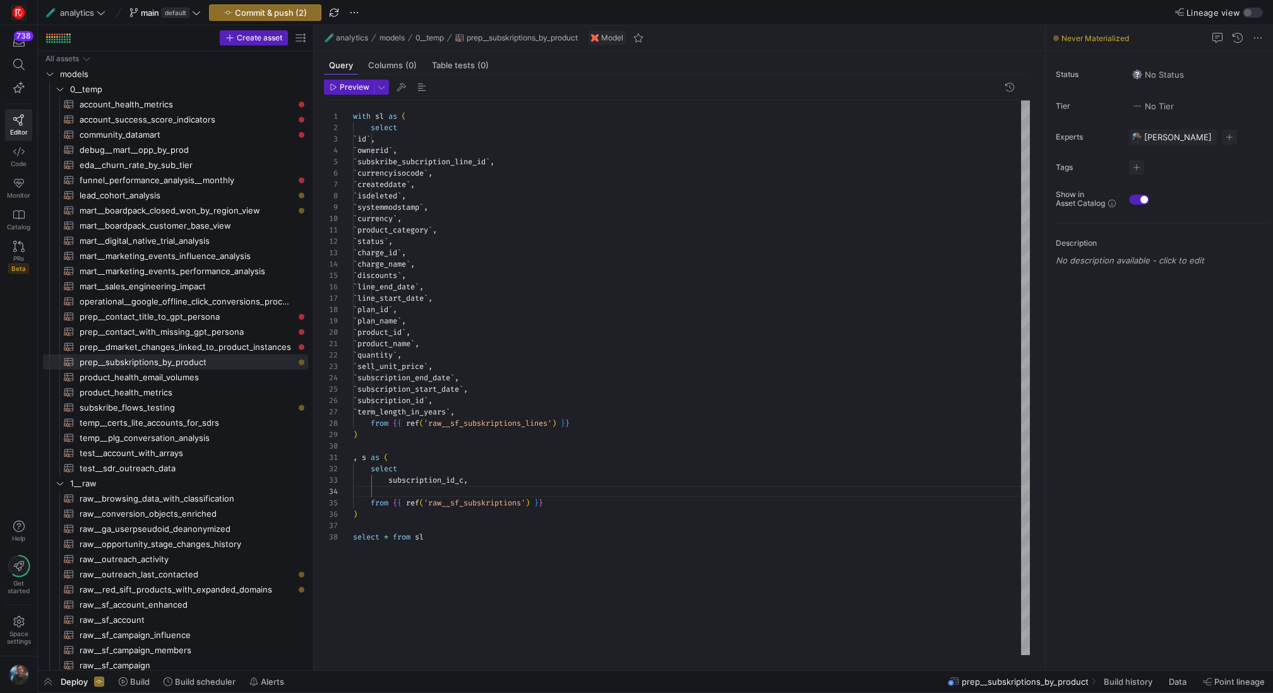
click at [467, 487] on div "with sl as ( select ` id ` , ` ownerid ` , ` subskribe_subcription_line_id ` , …" at bounding box center [691, 377] width 677 height 555
click at [539, 467] on div "with sl as ( select ` id ` , ` ownerid ` , ` subskribe_subcription_line_id ` , …" at bounding box center [691, 377] width 677 height 555
click at [539, 489] on div "with sl as ( select ` id ` , ` ownerid ` , ` subskribe_subcription_line_id ` , …" at bounding box center [691, 377] width 677 height 555
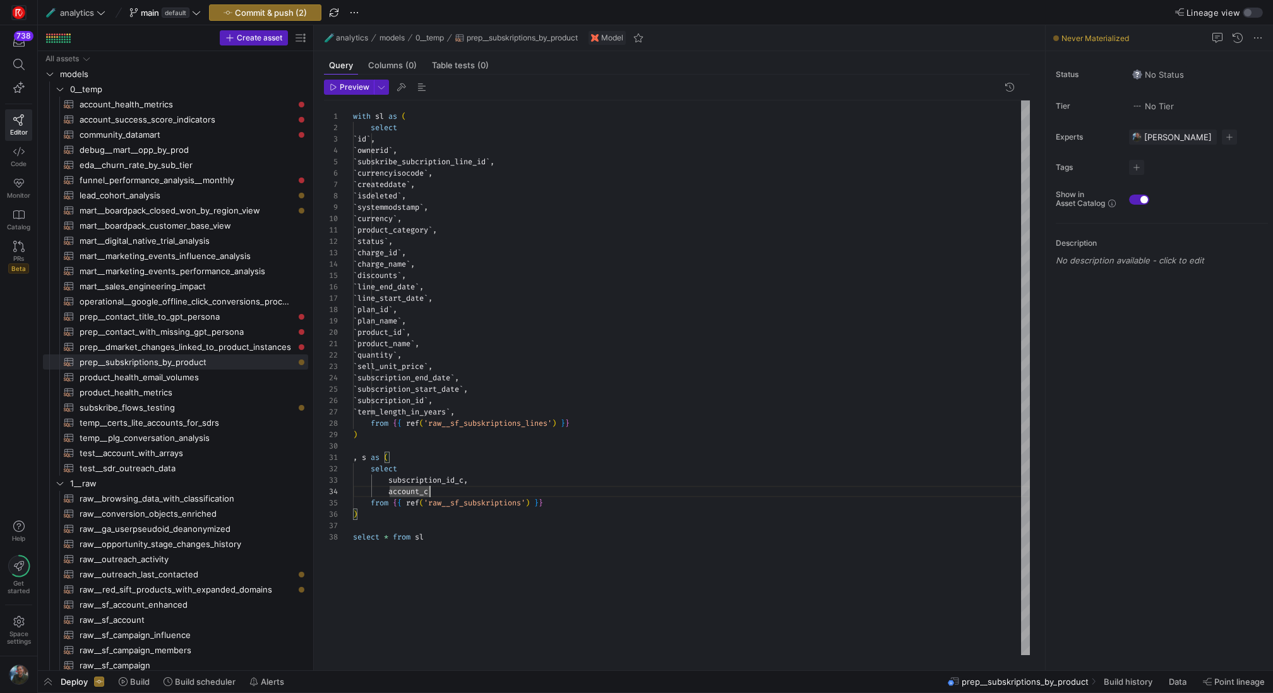
click at [550, 553] on div "with sl as ( select ` id ` , ` ownerid ` , ` subskribe_subcription_line_id ` , …" at bounding box center [691, 377] width 677 height 555
drag, startPoint x: 452, startPoint y: 152, endPoint x: 352, endPoint y: 140, distance: 100.5
click at [353, 140] on div "with sl as ( select ` id ` , ` ownerid ` , ` subskribe_subcription_line_id ` , …" at bounding box center [691, 377] width 677 height 555
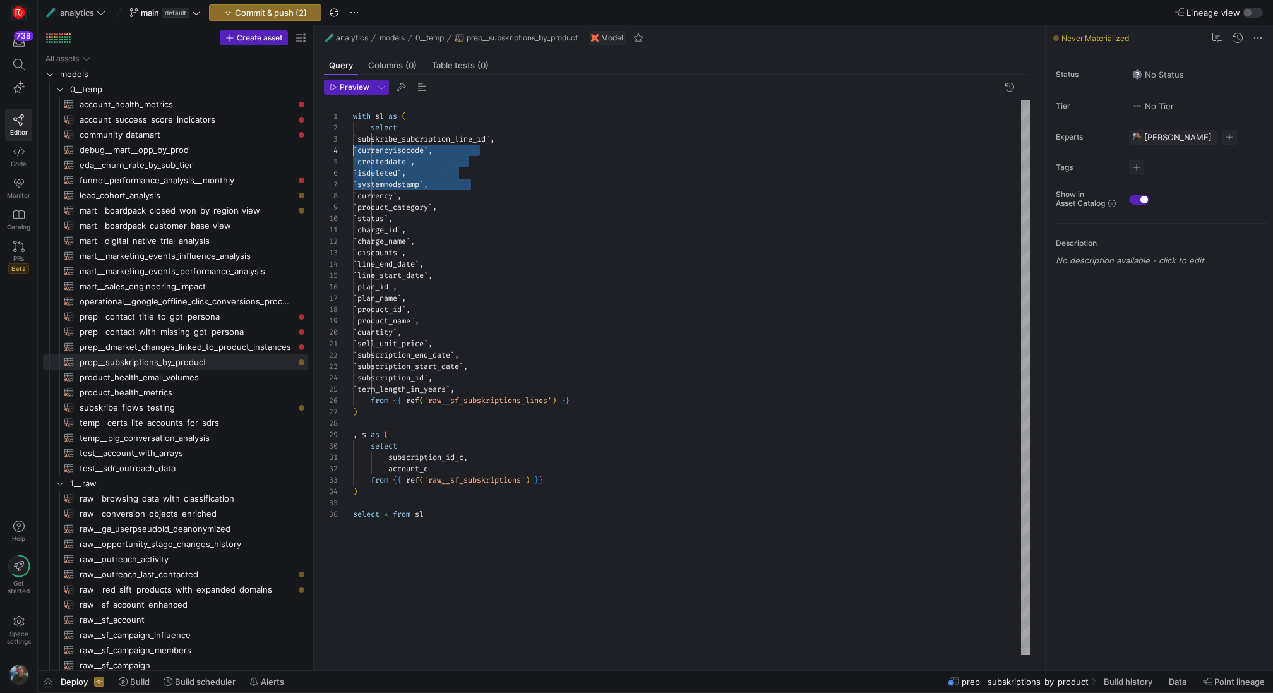
scroll to position [45, 0]
drag, startPoint x: 481, startPoint y: 186, endPoint x: 340, endPoint y: 160, distance: 142.4
click at [353, 160] on div "with sl as ( select ` subskribe_subcription_line_id ` , ` currencyisocode ` , `…" at bounding box center [691, 377] width 677 height 555
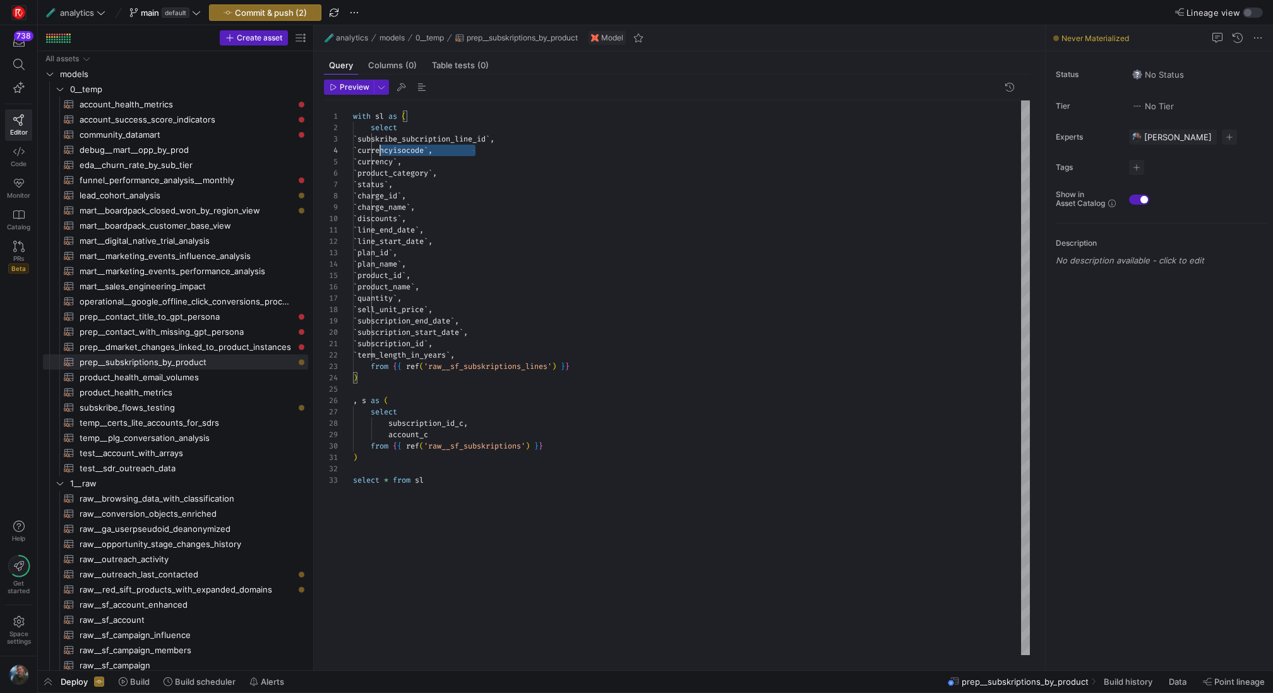
scroll to position [34, 0]
drag, startPoint x: 478, startPoint y: 148, endPoint x: 347, endPoint y: 146, distance: 131.3
click at [353, 146] on div "with sl as ( select ` subskribe_subcription_line_id ` , ` currencyisocode ` , `…" at bounding box center [691, 377] width 677 height 555
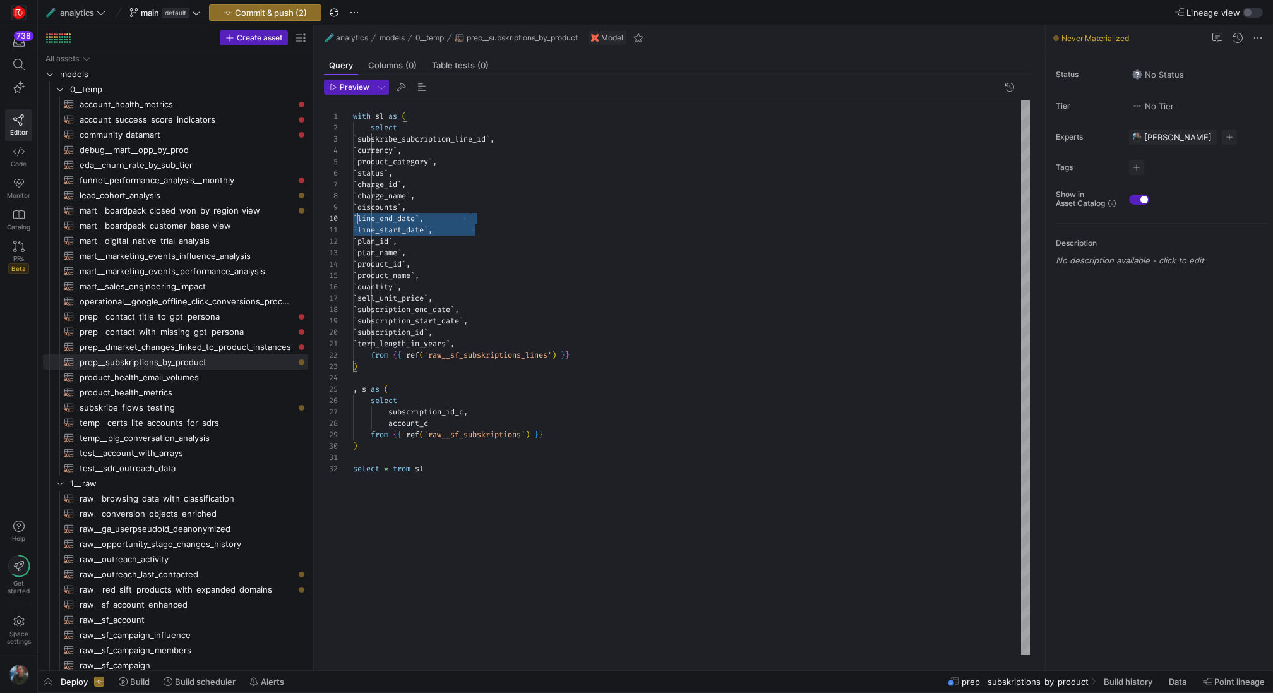
scroll to position [102, 0]
drag, startPoint x: 482, startPoint y: 226, endPoint x: 334, endPoint y: 212, distance: 148.4
click at [353, 212] on div "with sl as ( select ` subskribe_subcription_line_id ` , ` currency ` , ` produc…" at bounding box center [691, 377] width 677 height 555
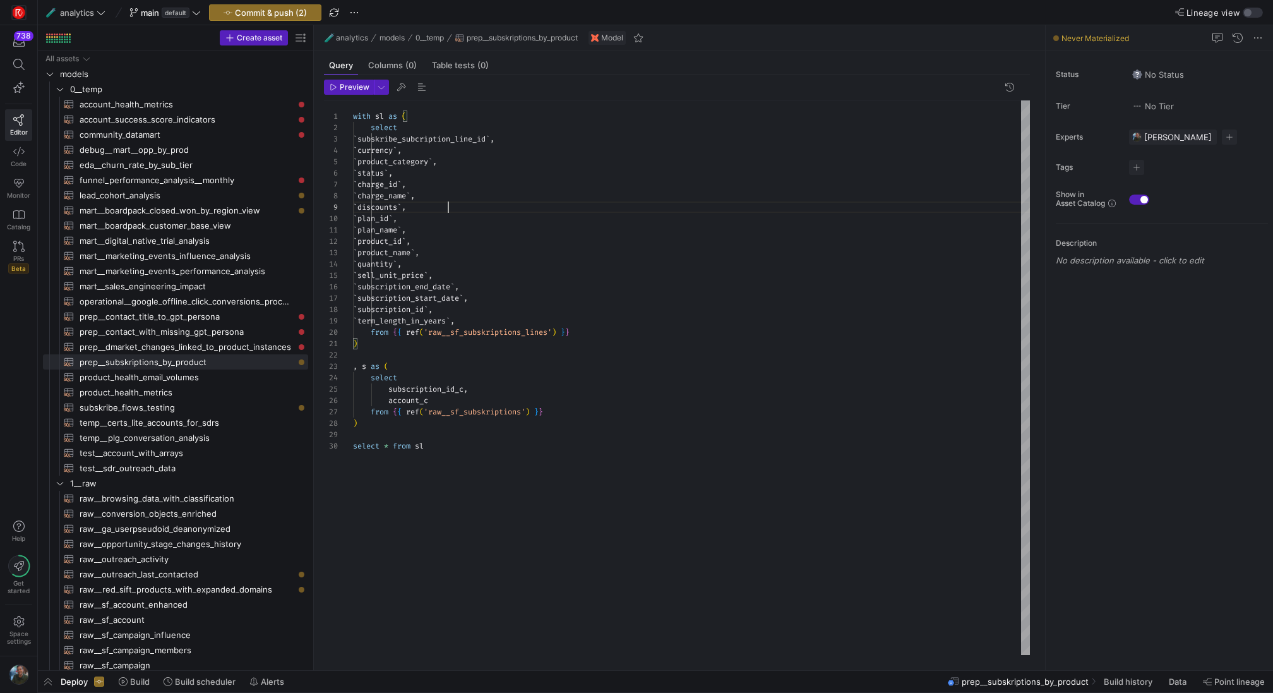
scroll to position [91, 95]
click at [517, 318] on div "with sl as ( select ` subskribe_subcription_line_id ` , ` currency ` , ` produc…" at bounding box center [691, 377] width 677 height 555
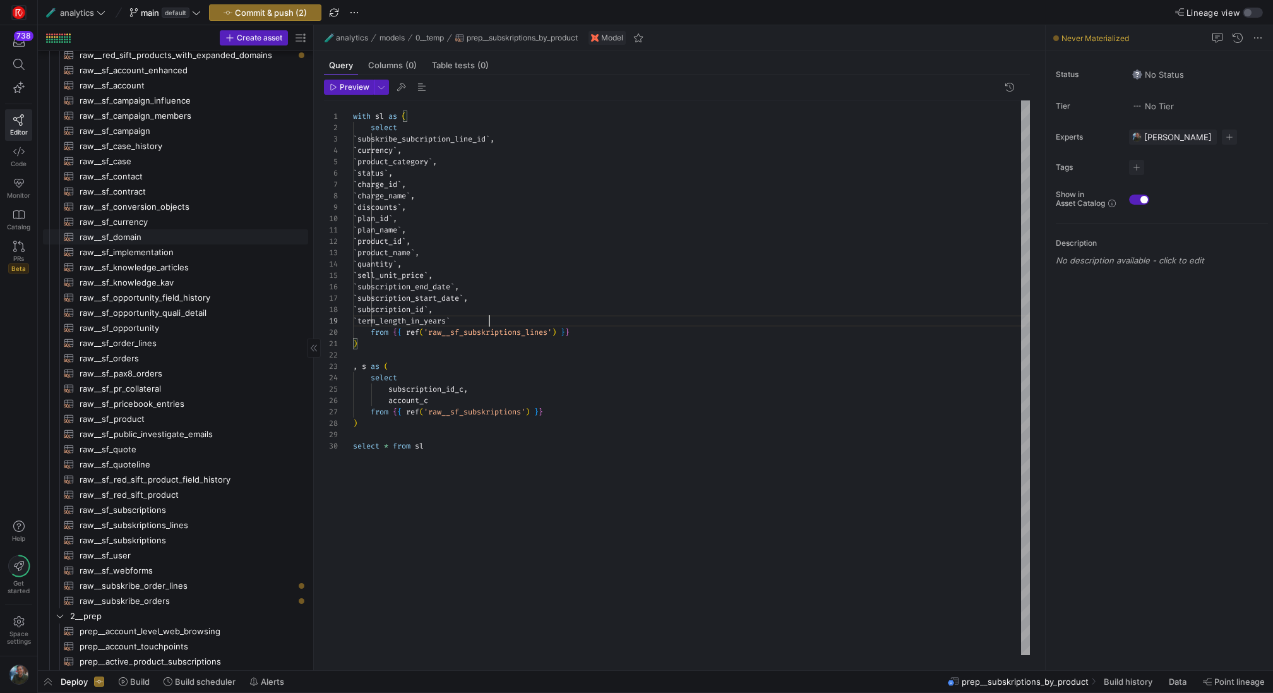
scroll to position [581, 0]
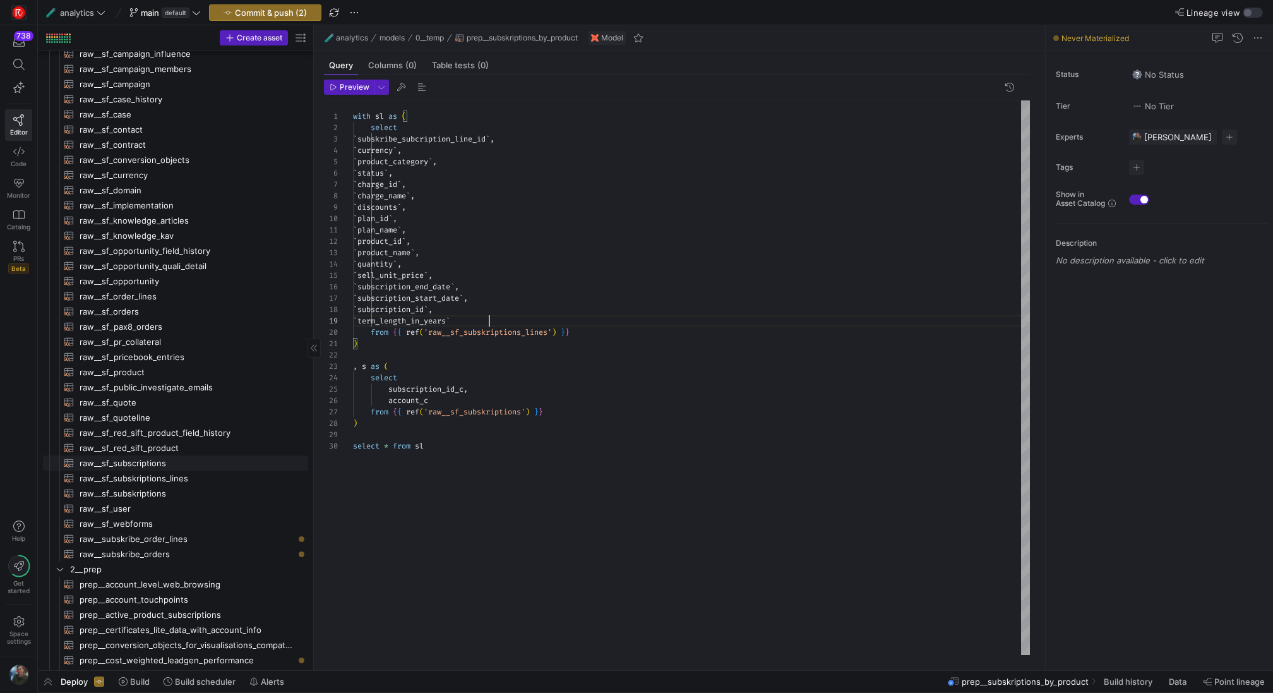
click at [168, 460] on span "raw__sf_subscriptions​​​​​​​​​​" at bounding box center [187, 463] width 214 height 15
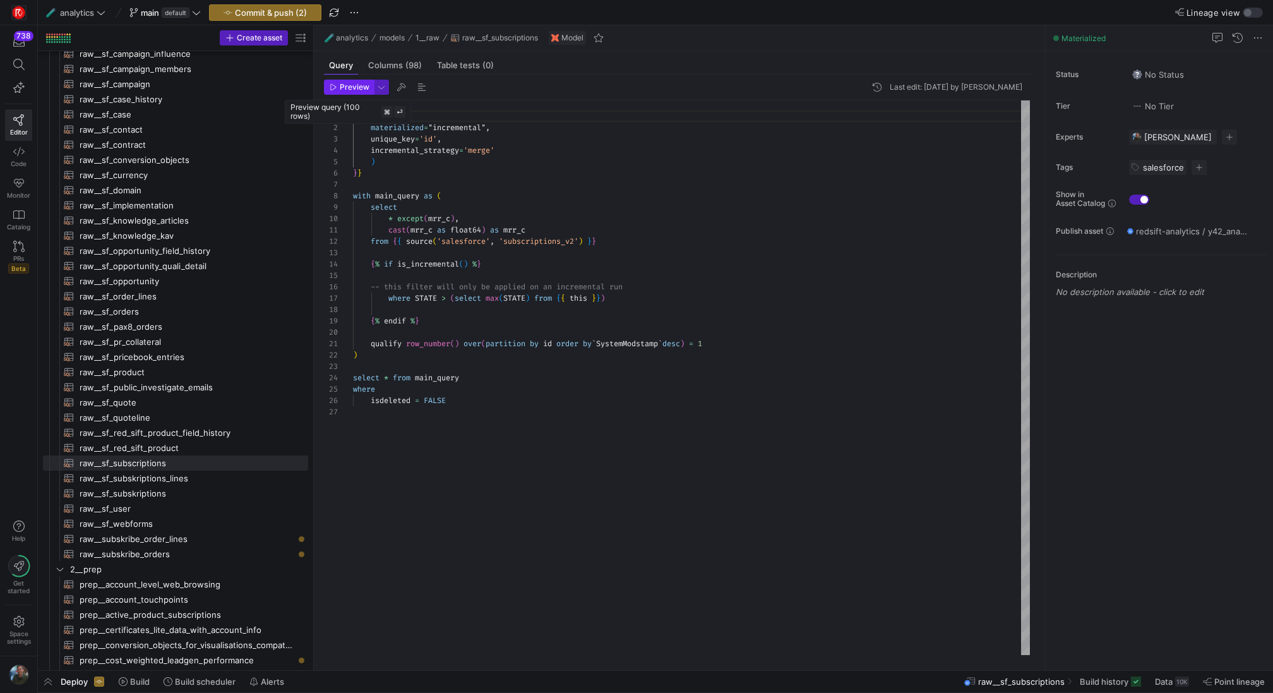
click at [355, 88] on span "Preview" at bounding box center [355, 87] width 30 height 9
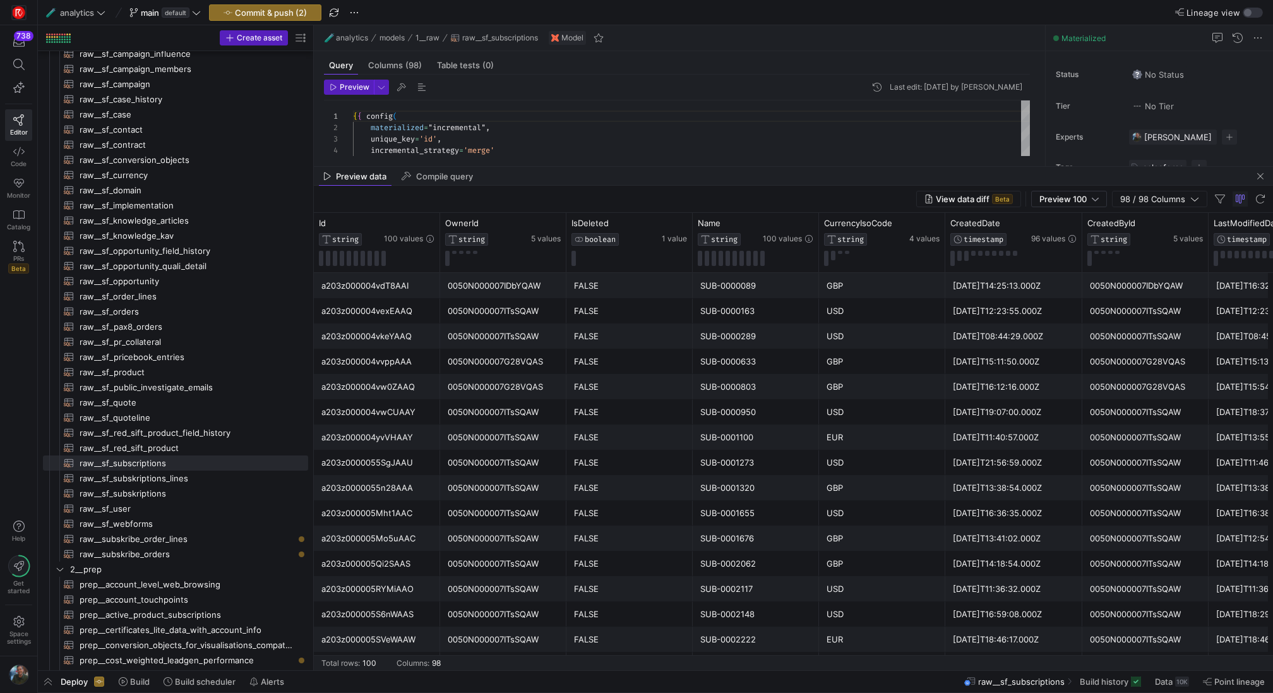
drag, startPoint x: 594, startPoint y: 447, endPoint x: 625, endPoint y: 165, distance: 284.0
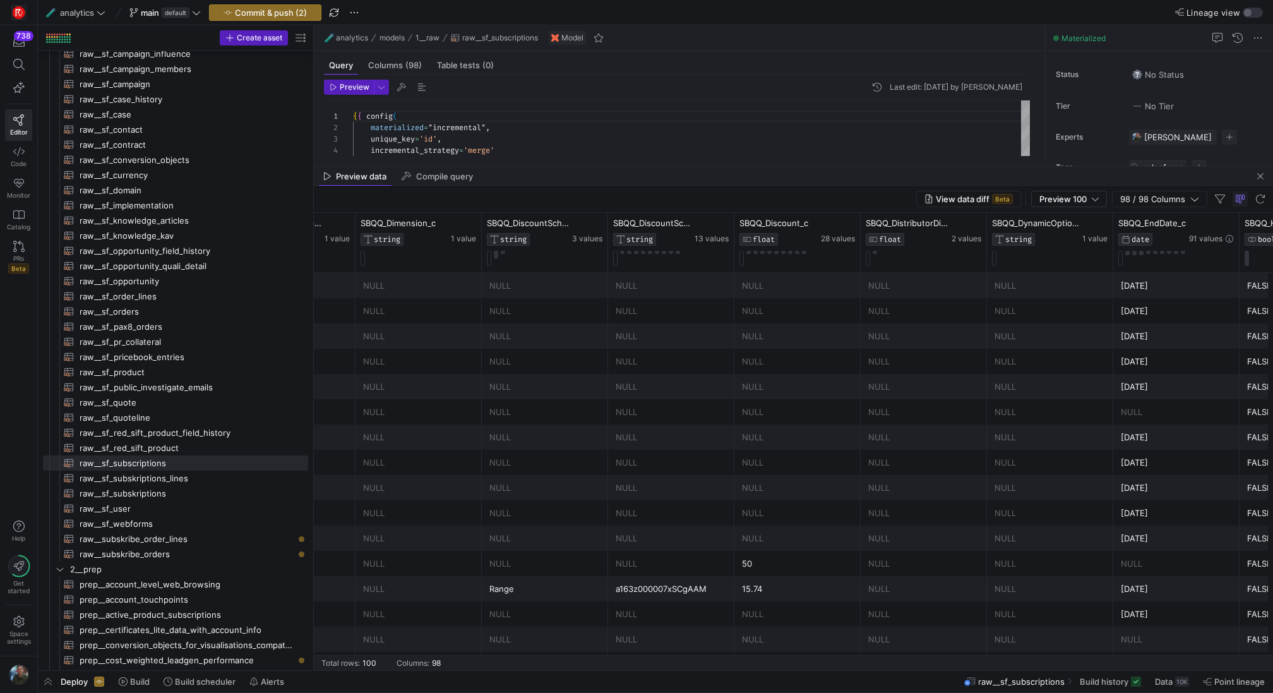
scroll to position [0, 3142]
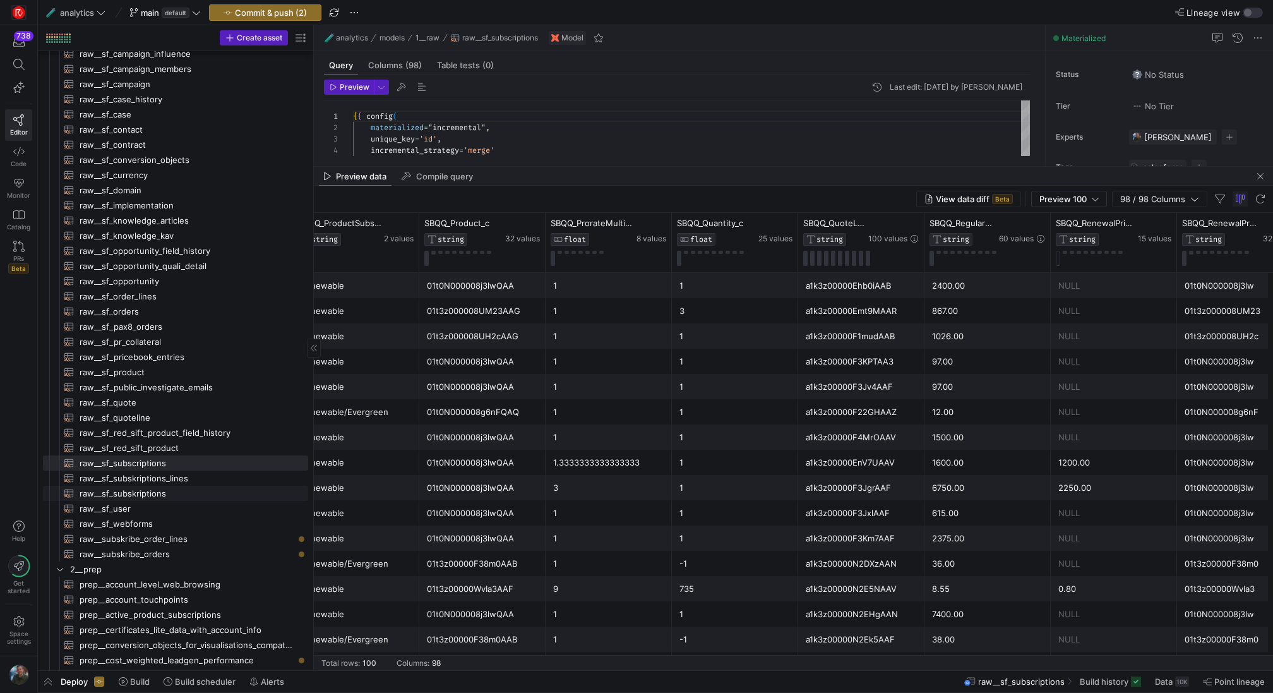
click at [172, 489] on span "raw__sf_subskriptions​​​​​​​​​​" at bounding box center [187, 493] width 214 height 15
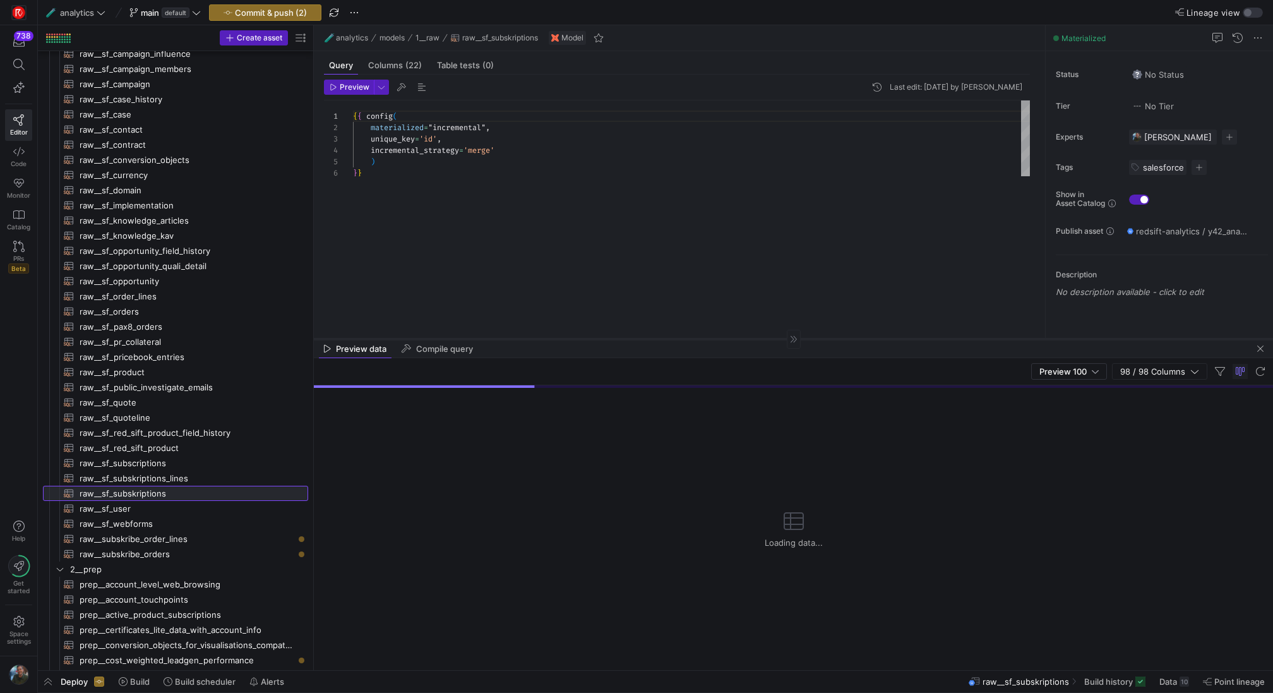
drag, startPoint x: 544, startPoint y: 165, endPoint x: 544, endPoint y: 337, distance: 171.7
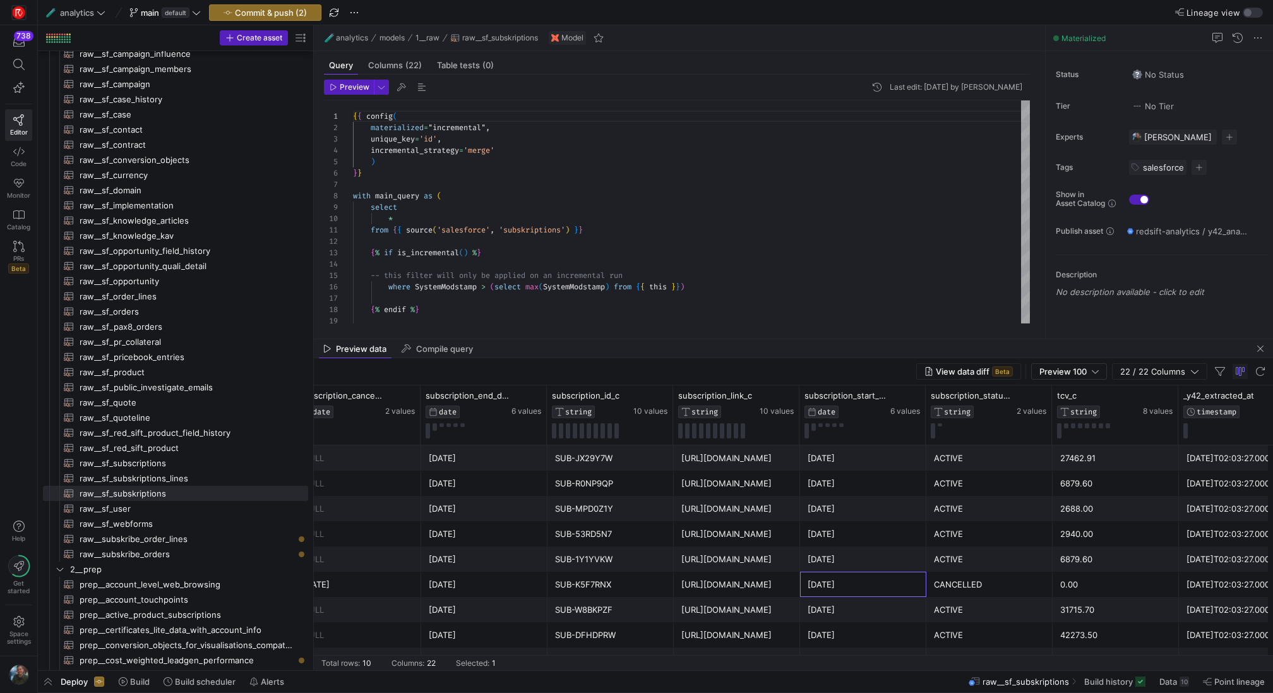
click at [871, 573] on div "[DATE]" at bounding box center [863, 584] width 111 height 25
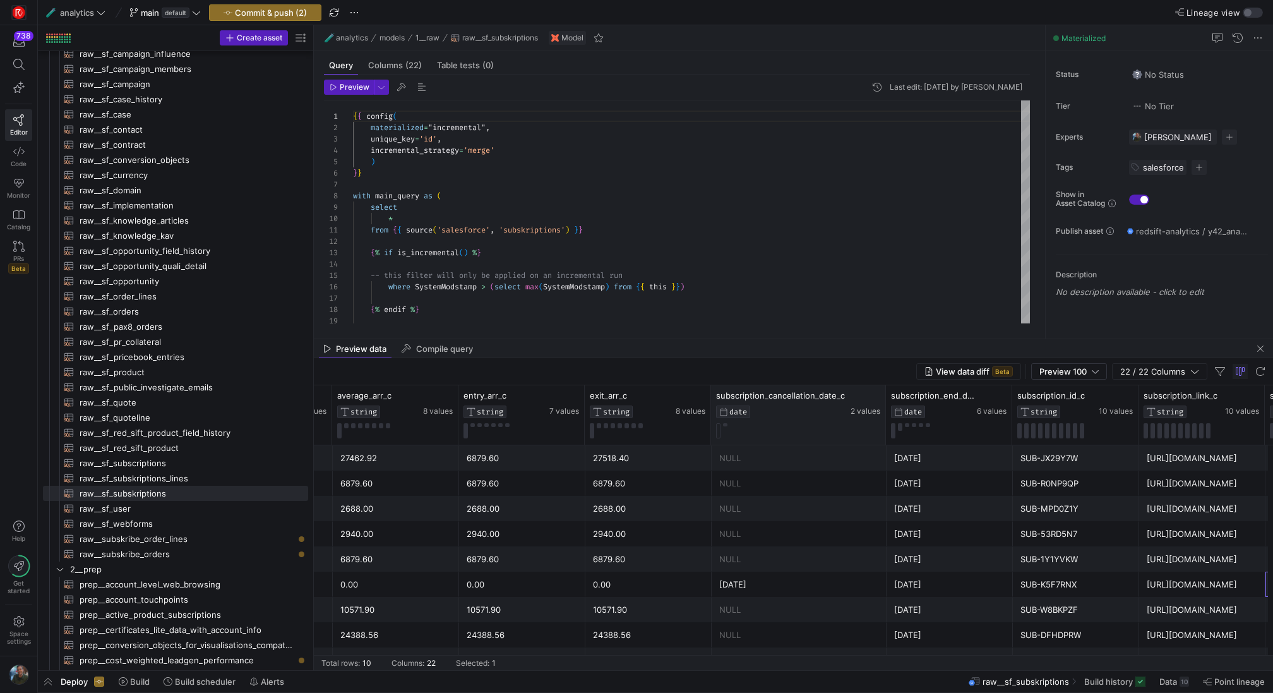
drag, startPoint x: 833, startPoint y: 415, endPoint x: 881, endPoint y: 435, distance: 52.1
click at [883, 435] on div at bounding box center [885, 414] width 5 height 59
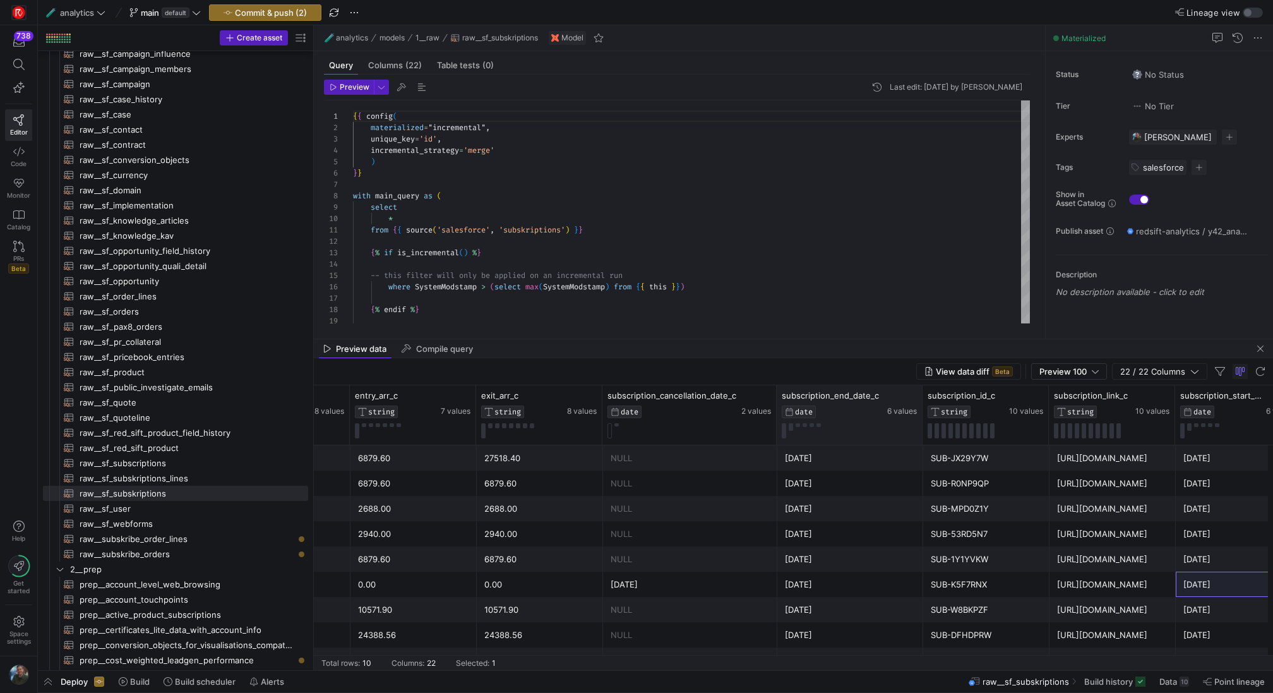
drag, startPoint x: 902, startPoint y: 408, endPoint x: 920, endPoint y: 412, distance: 18.7
click at [920, 412] on div at bounding box center [921, 414] width 5 height 59
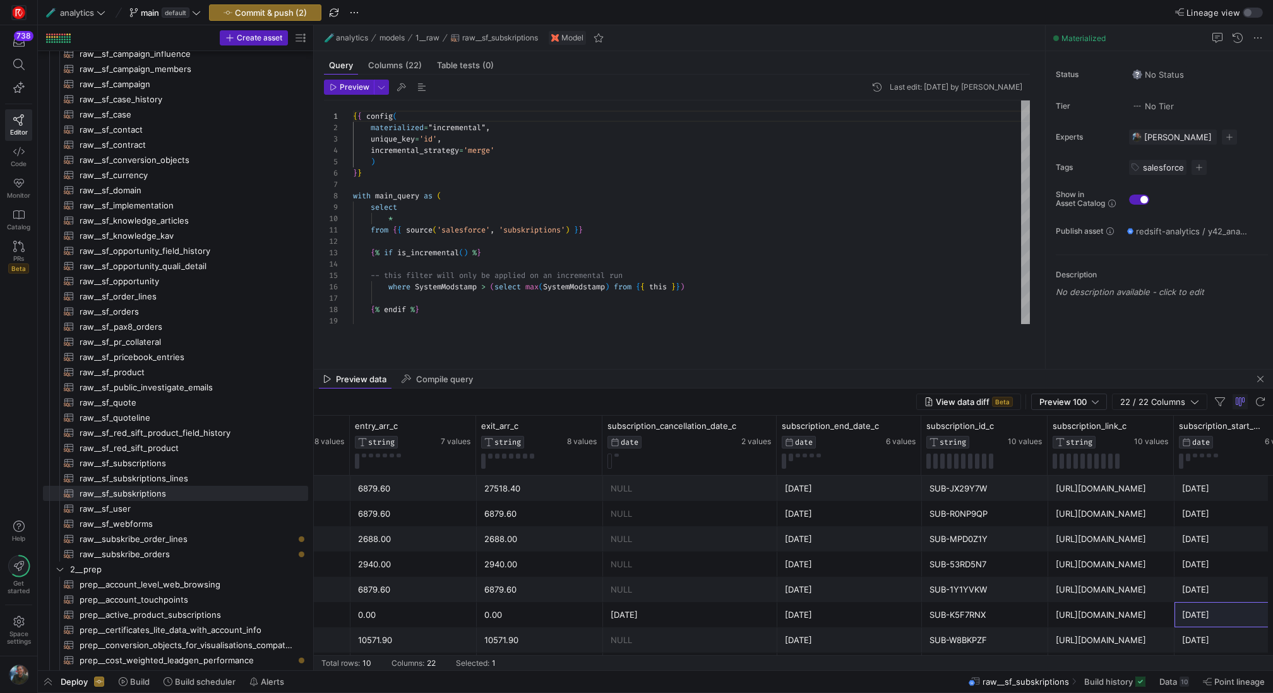
scroll to position [0, 1503]
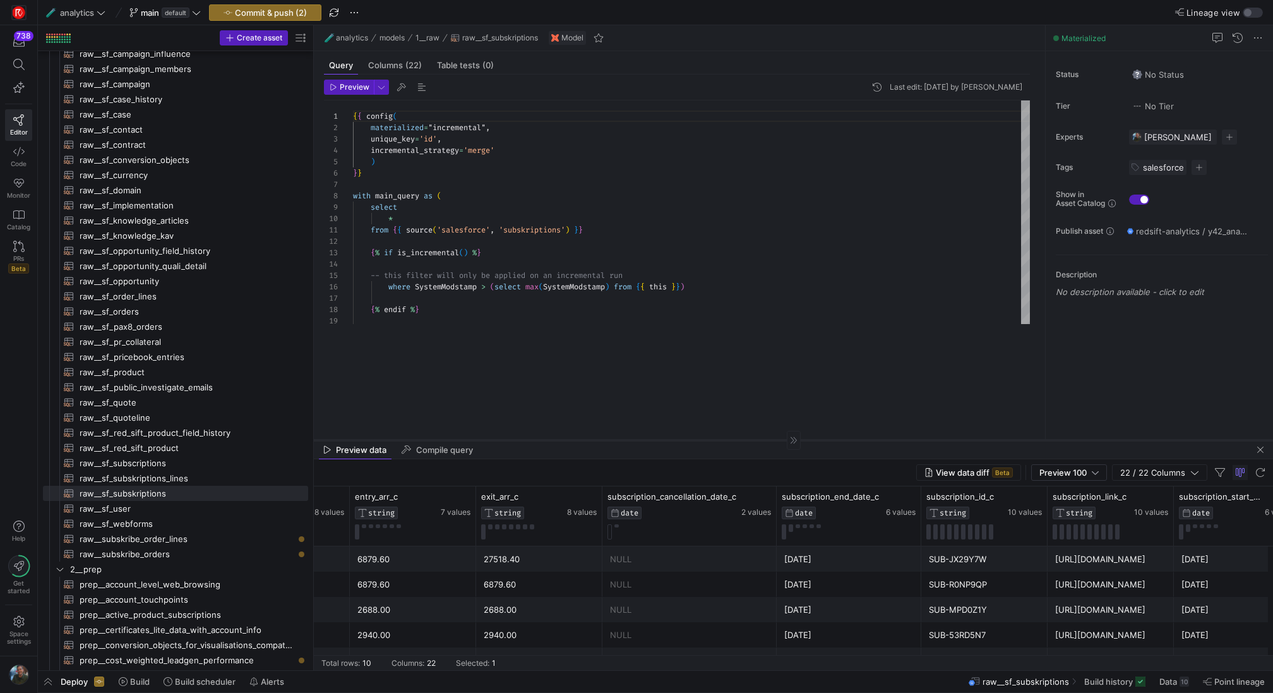
drag, startPoint x: 702, startPoint y: 338, endPoint x: 690, endPoint y: 439, distance: 101.7
click at [690, 439] on div at bounding box center [793, 439] width 959 height 1
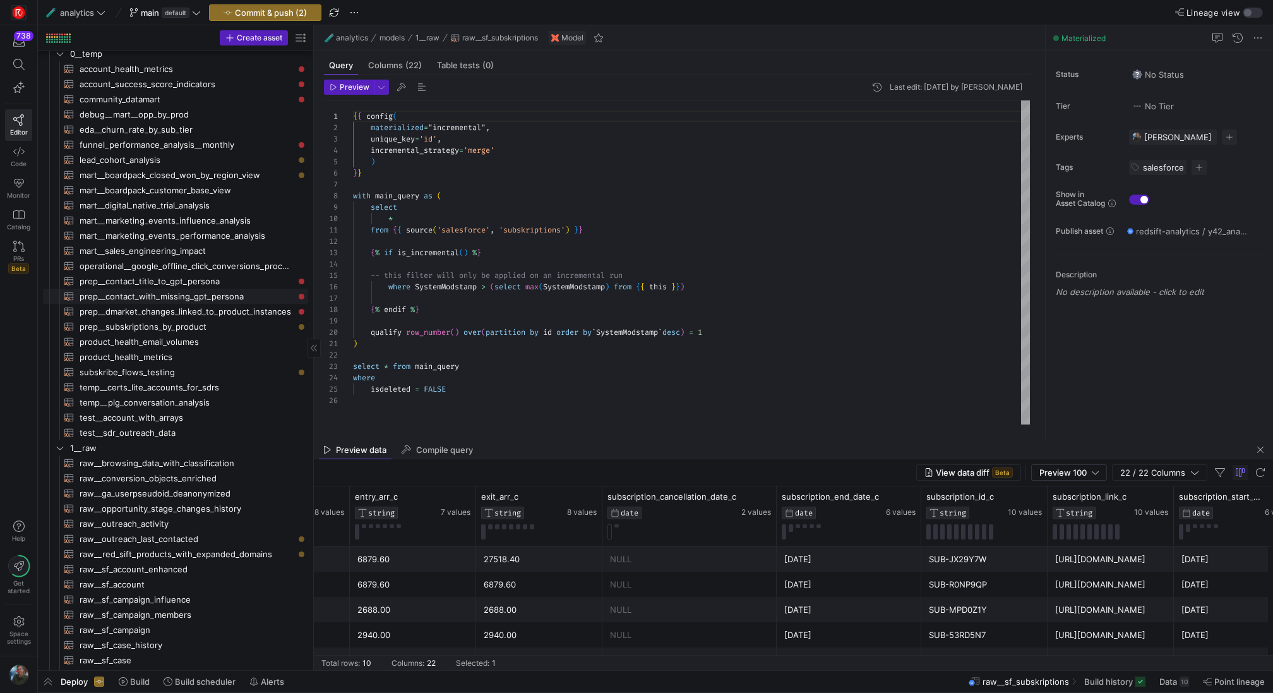
scroll to position [25, 0]
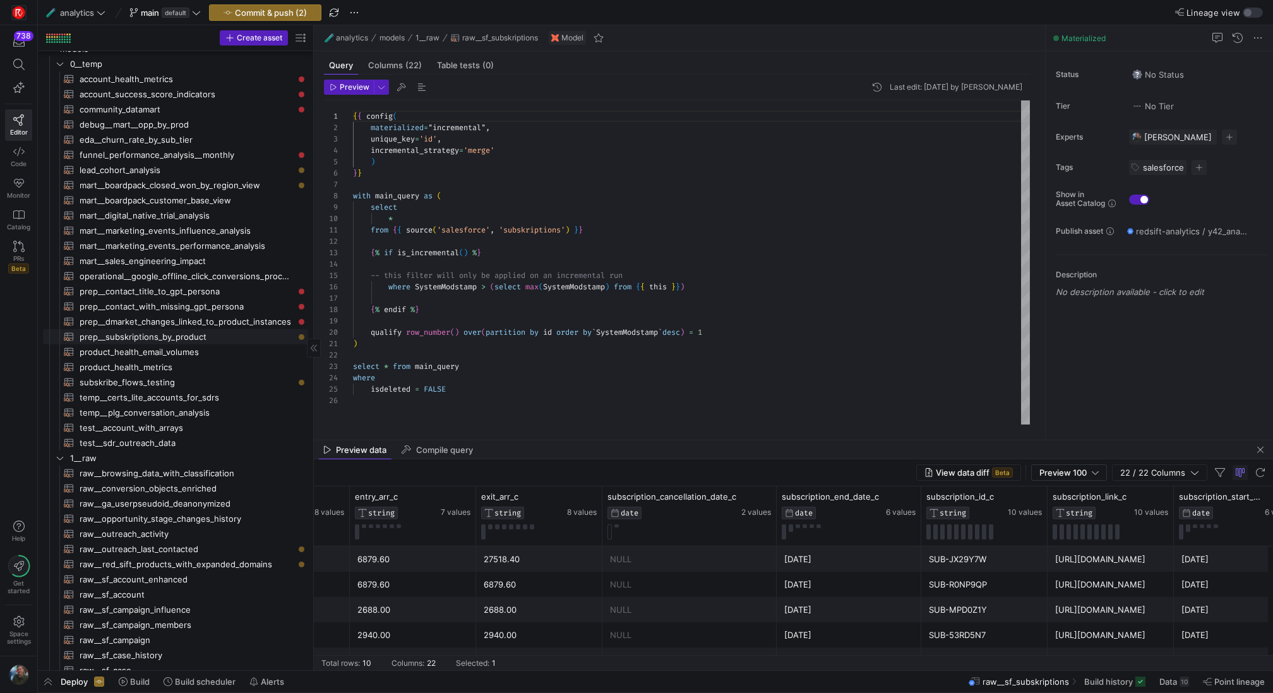
click at [216, 335] on span "prep__subskriptions_by_product​​​​​​​​​​" at bounding box center [187, 337] width 214 height 15
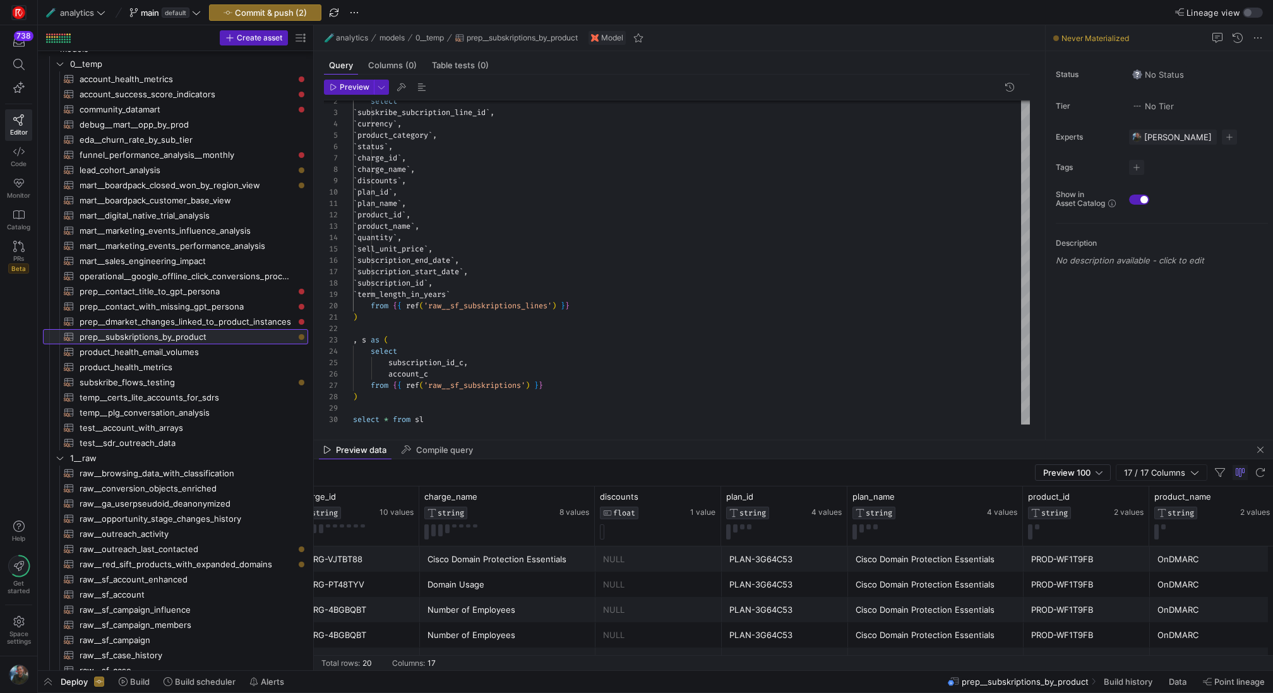
scroll to position [0, 671]
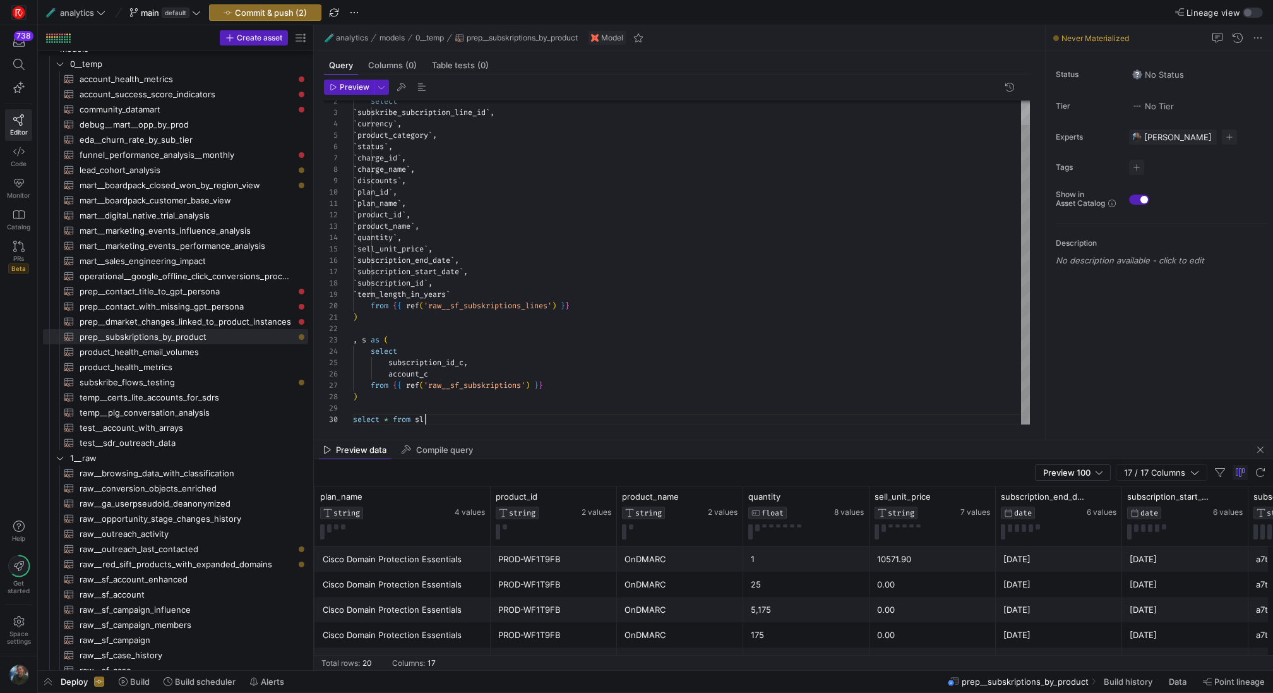
click at [436, 418] on div "select ` subskribe_subcription_line_id ` , ` currency ` , ` product_category ` …" at bounding box center [691, 249] width 677 height 351
click at [396, 421] on div "select ` subskribe_subcription_line_id ` , ` currency ` , ` product_category ` …" at bounding box center [691, 249] width 677 height 351
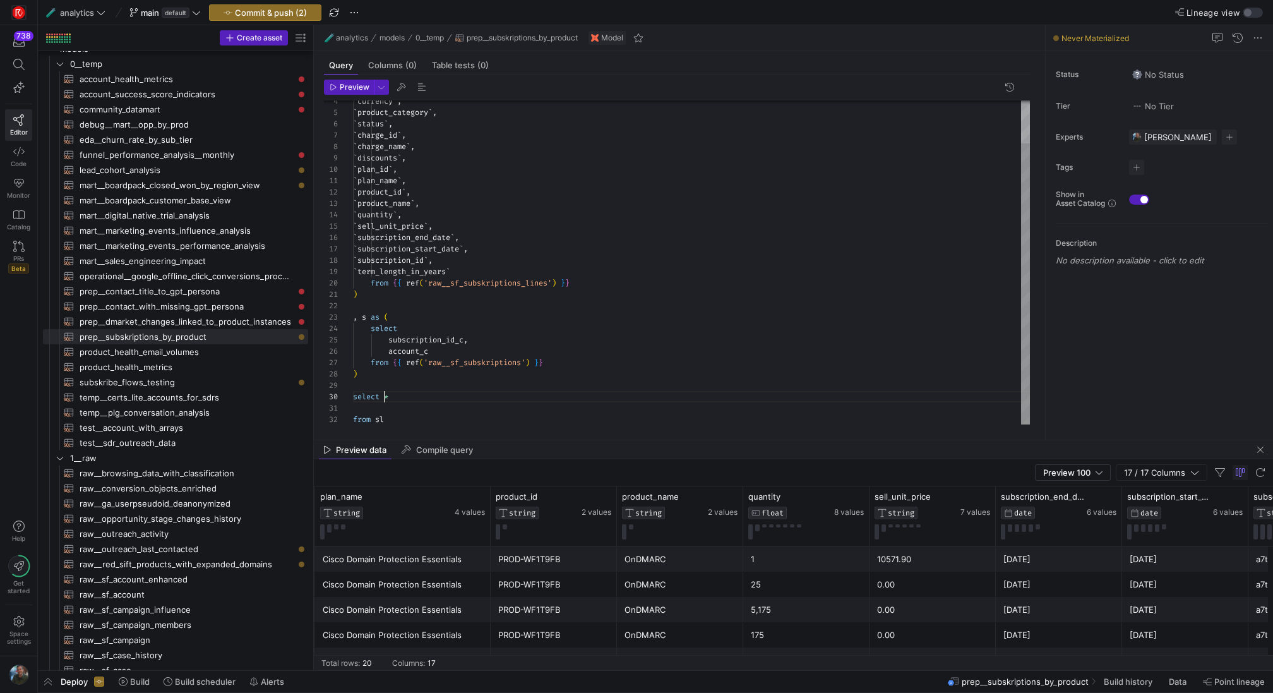
click at [385, 400] on div "` currency ` , ` product_category ` , ` status ` , ` charge_id ` , ` charge_nam…" at bounding box center [691, 238] width 677 height 374
click at [415, 405] on div "` product_category ` , ` status ` , ` charge_id ` , ` charge_name ` , ` discoun…" at bounding box center [691, 232] width 677 height 385
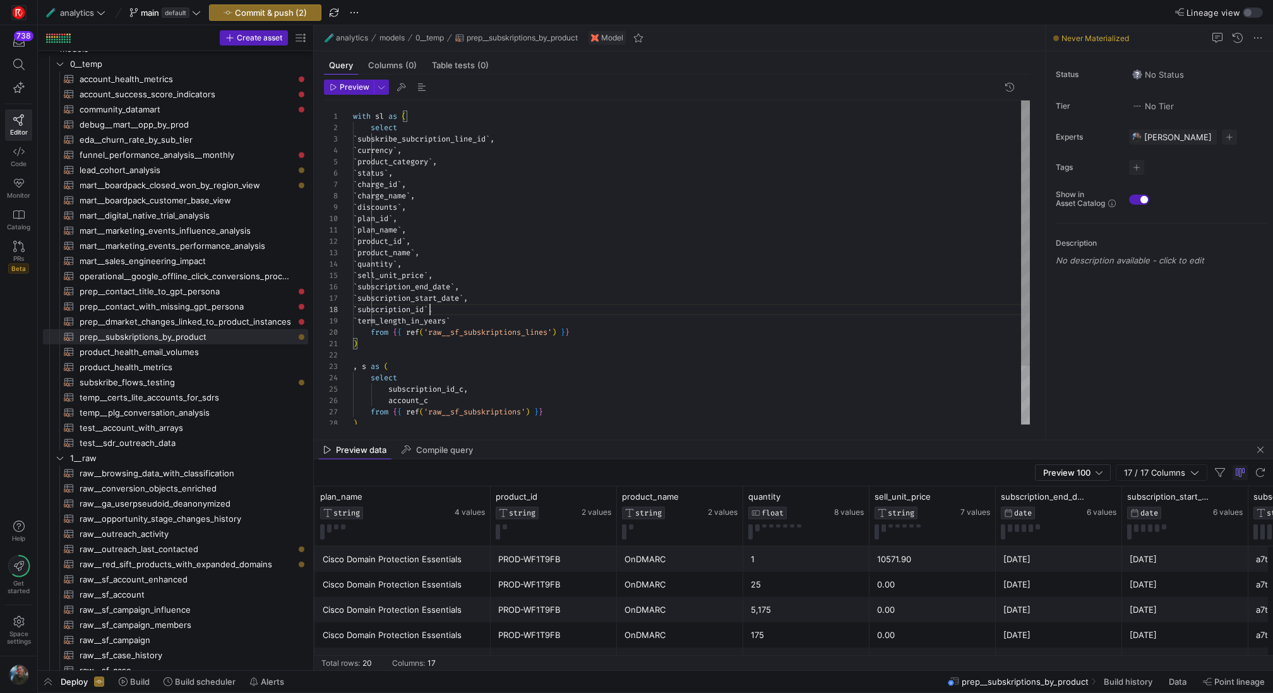
click at [430, 306] on div "` status ` , ` charge_id ` , ` charge_name ` , ` discounts ` , ` plan_id ` , ` …" at bounding box center [691, 298] width 677 height 397
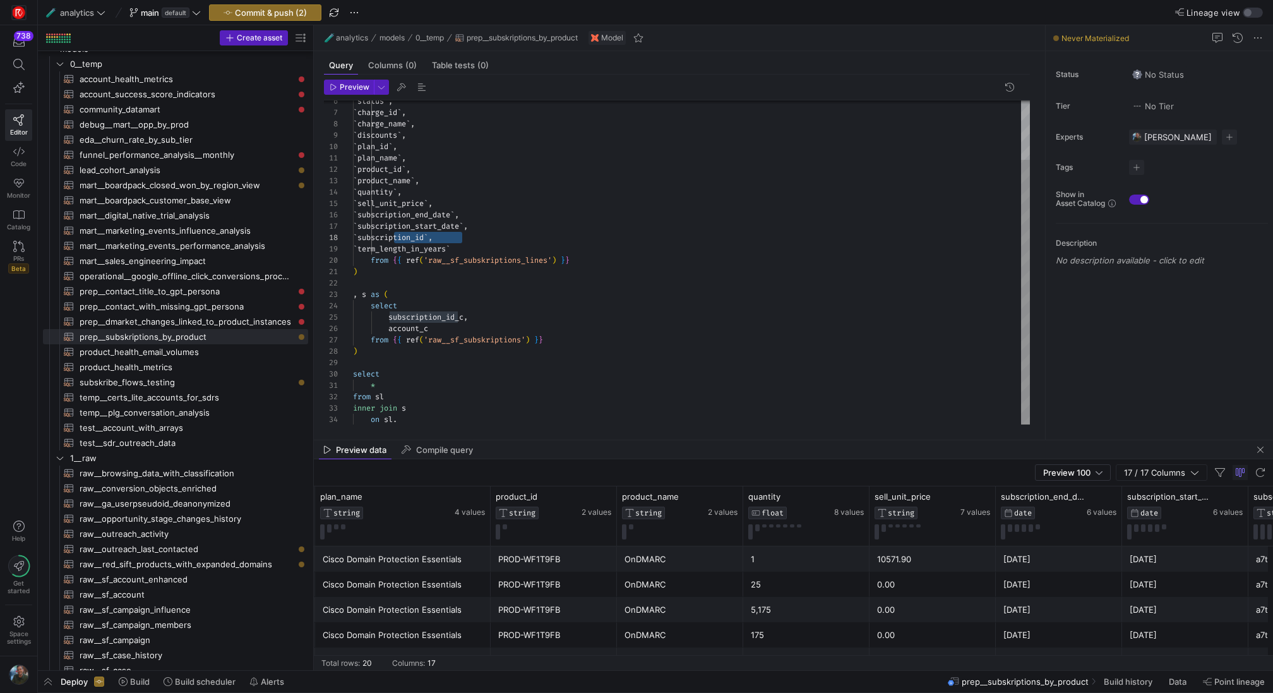
click at [430, 417] on div "` status ` , ` charge_id ` , ` charge_name ` , ` discounts ` , ` plan_id ` , ` …" at bounding box center [691, 226] width 677 height 397
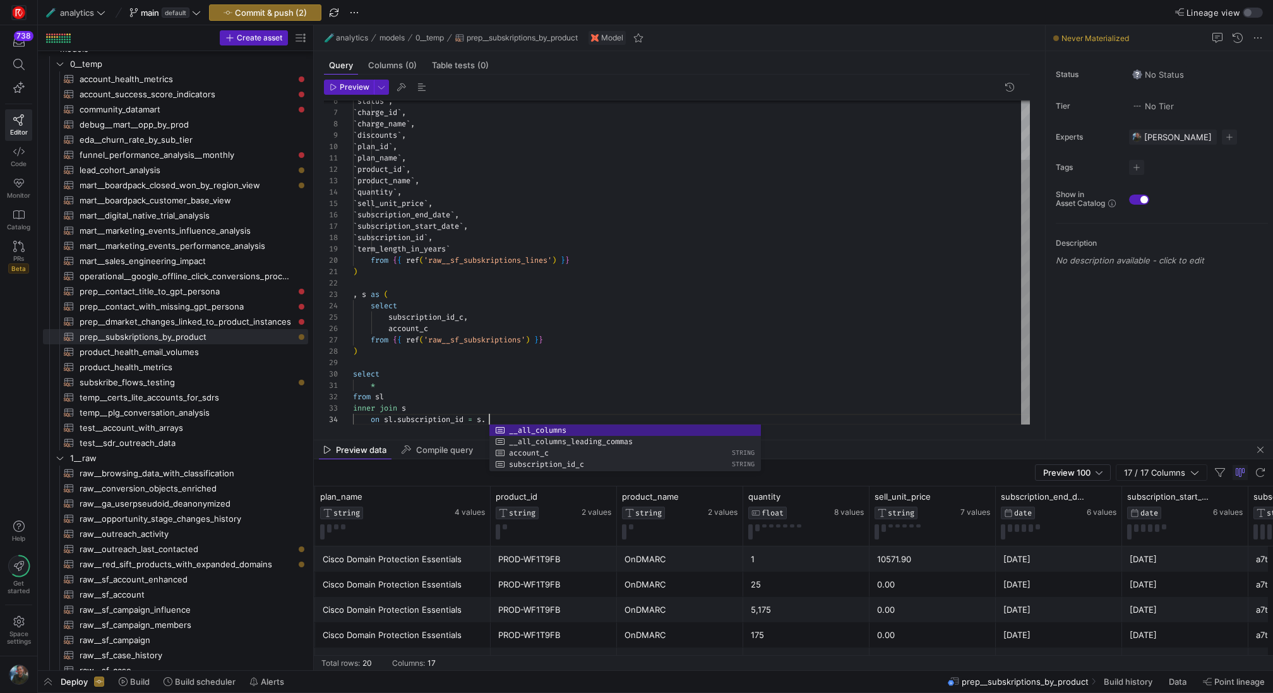
click at [427, 316] on div "` status ` , ` charge_id ` , ` charge_name ` , ` discounts ` , ` plan_id ` , ` …" at bounding box center [691, 226] width 677 height 397
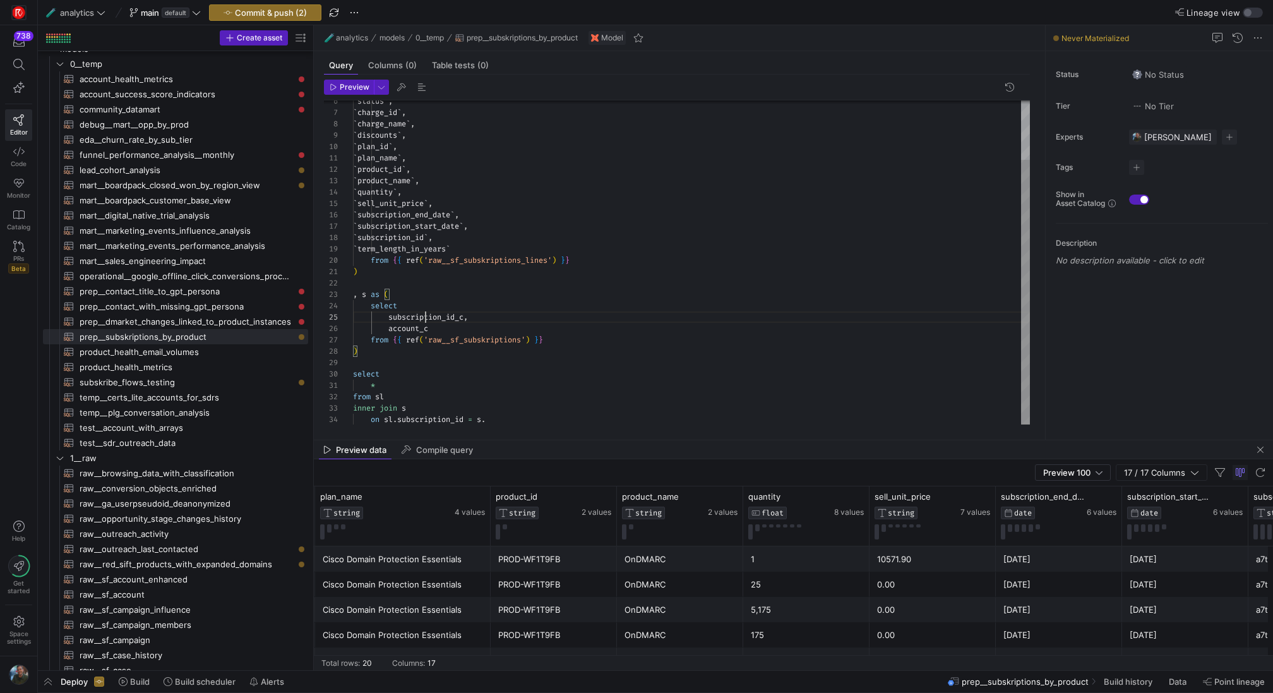
click at [427, 316] on div "` status ` , ` charge_id ` , ` charge_name ` , ` discounts ` , ` plan_id ` , ` …" at bounding box center [691, 226] width 677 height 397
click at [516, 417] on div "` status ` , ` charge_id ` , ` charge_name ` , ` discounts ` , ` plan_id ` , ` …" at bounding box center [691, 226] width 677 height 397
click at [652, 417] on div "` status ` , ` charge_id ` , ` charge_name ` , ` discounts ` , ` plan_id ` , ` …" at bounding box center [691, 226] width 677 height 397
click at [626, 359] on div "` status ` , ` charge_id ` , ` charge_name ` , ` discounts ` , ` plan_id ` , ` …" at bounding box center [691, 226] width 677 height 397
click at [397, 383] on div "` status ` , ` charge_id ` , ` charge_name ` , ` discounts ` , ` plan_id ` , ` …" at bounding box center [691, 226] width 677 height 397
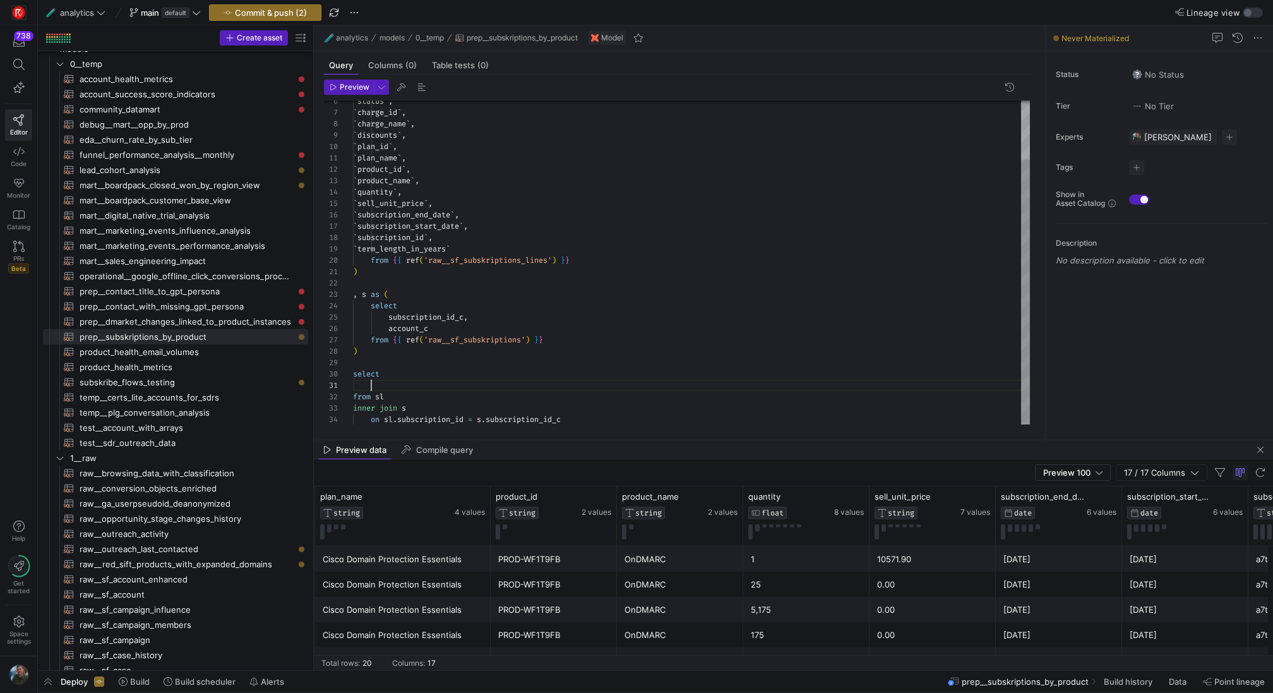
click at [464, 216] on div "` status ` , ` charge_id ` , ` charge_name ` , ` discounts ` , ` plan_id ` , ` …" at bounding box center [691, 226] width 677 height 397
click at [391, 383] on div "` status ` , ` charge_id ` , ` charge_name ` , ` discounts ` , ` plan_id ` , ` …" at bounding box center [691, 226] width 677 height 397
click at [408, 386] on div "` status ` , ` charge_id ` , ` charge_name ` , ` discounts ` , ` plan_id ` , ` …" at bounding box center [691, 232] width 677 height 408
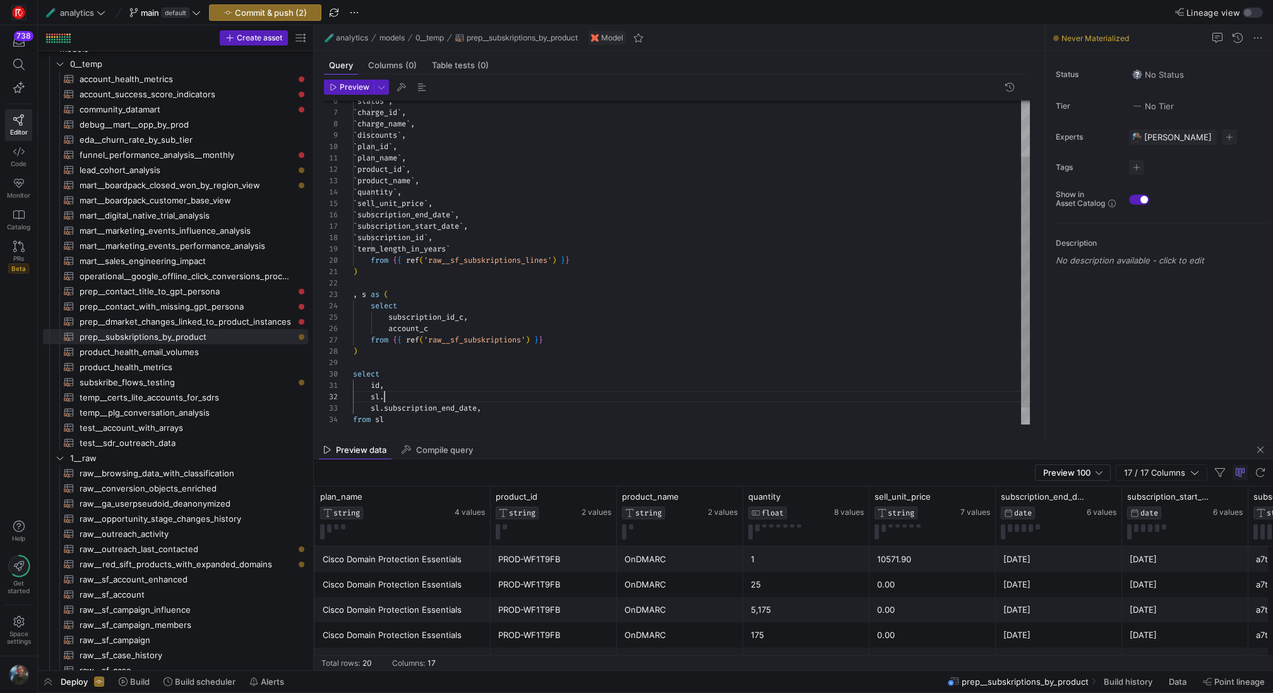
scroll to position [11, 32]
click at [467, 222] on div "` status ` , ` charge_id ` , ` charge_name ` , ` discounts ` , ` plan_id ` , ` …" at bounding box center [691, 237] width 677 height 419
click at [391, 397] on div "` status ` , ` charge_id ` , ` charge_name ` , ` discounts ` , ` plan_id ` , ` …" at bounding box center [691, 237] width 677 height 419
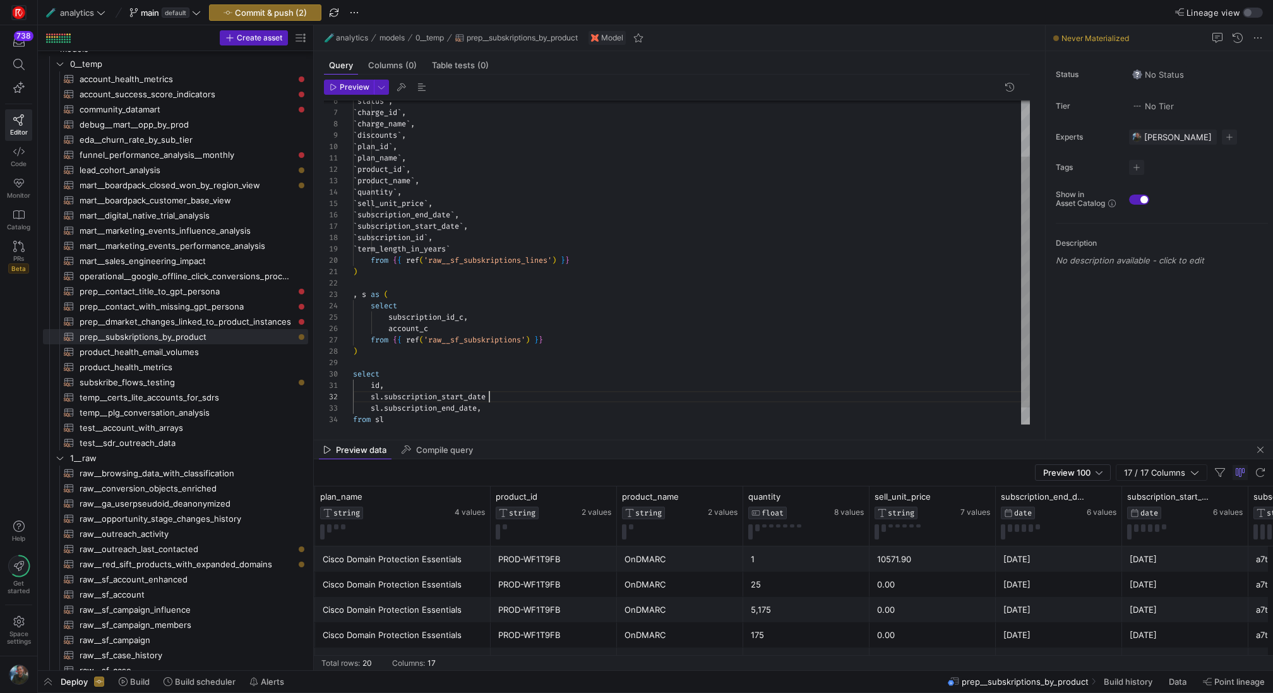
scroll to position [11, 141]
click at [433, 180] on div "` status ` , ` charge_id ` , ` charge_name ` , ` discounts ` , ` plan_id ` , ` …" at bounding box center [691, 237] width 677 height 419
click at [511, 406] on div "` status ` , ` charge_id ` , ` charge_name ` , ` discounts ` , ` plan_id ` , ` …" at bounding box center [691, 237] width 677 height 419
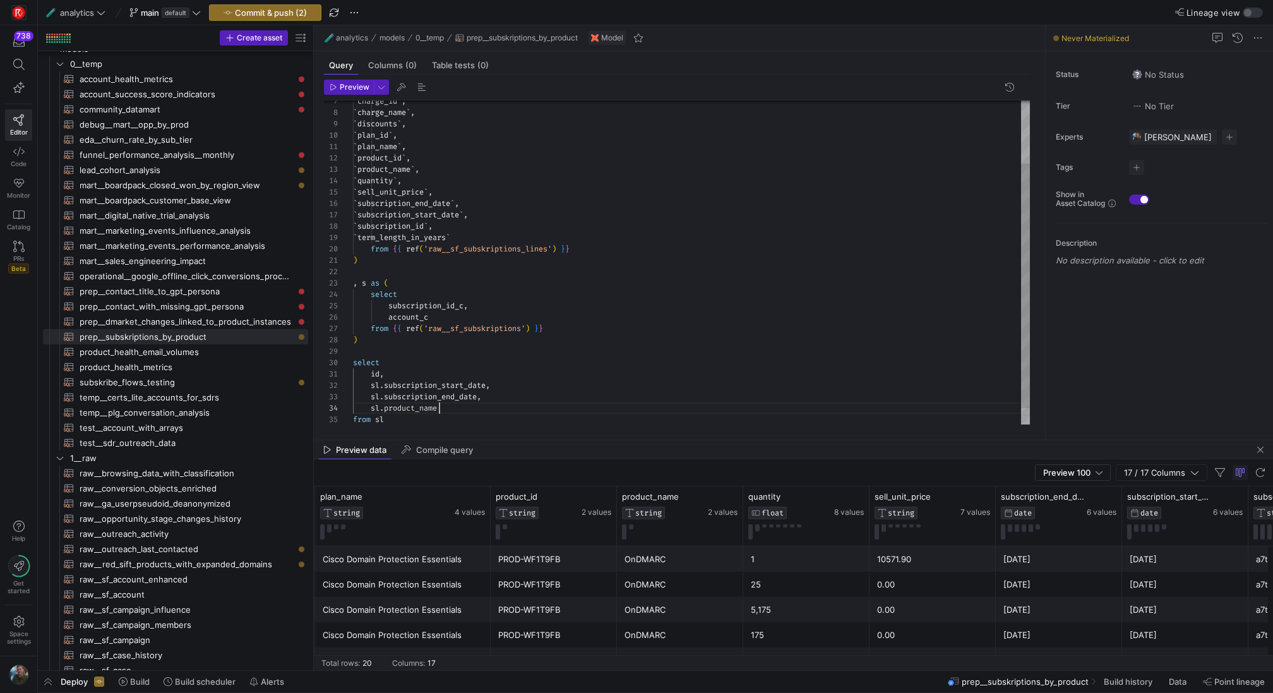
scroll to position [34, 87]
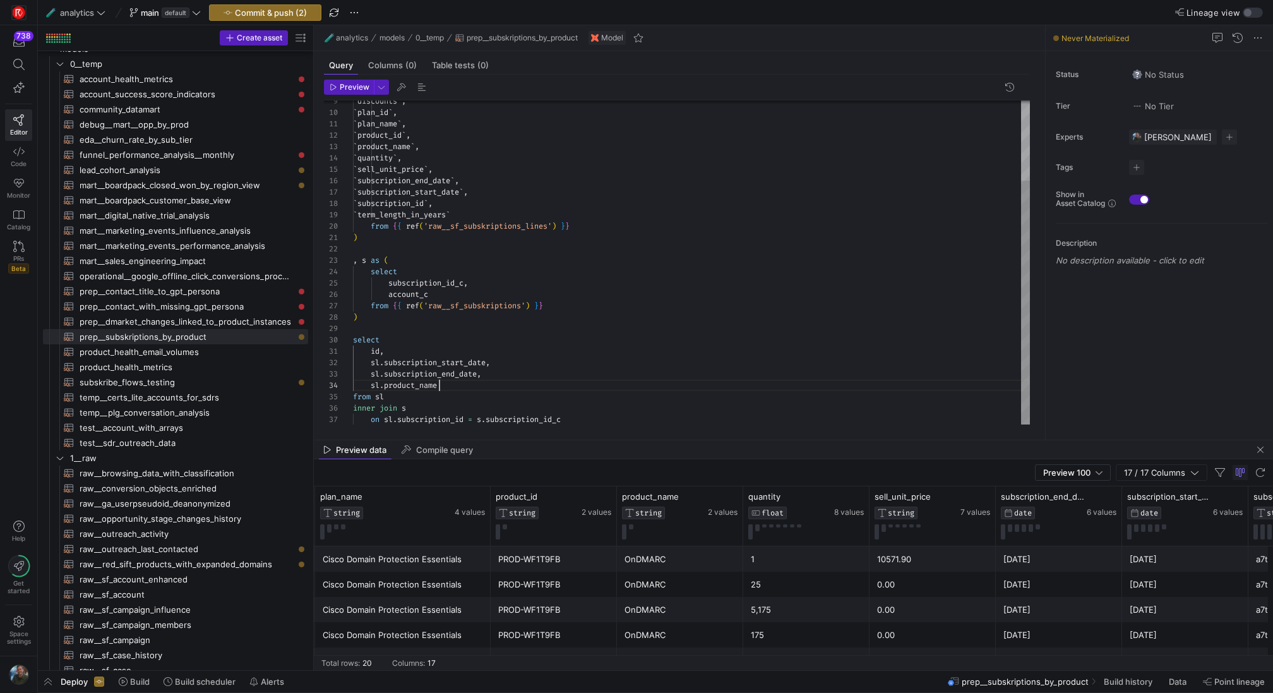
click at [374, 350] on div "` discounts ` , ` plan_id ` , ` plan_name ` , ` product_id ` , ` product_name `…" at bounding box center [691, 209] width 677 height 431
click at [431, 351] on div "` discounts ` , ` plan_id ` , ` plan_name ` , ` product_id ` , ` product_name `…" at bounding box center [691, 209] width 677 height 431
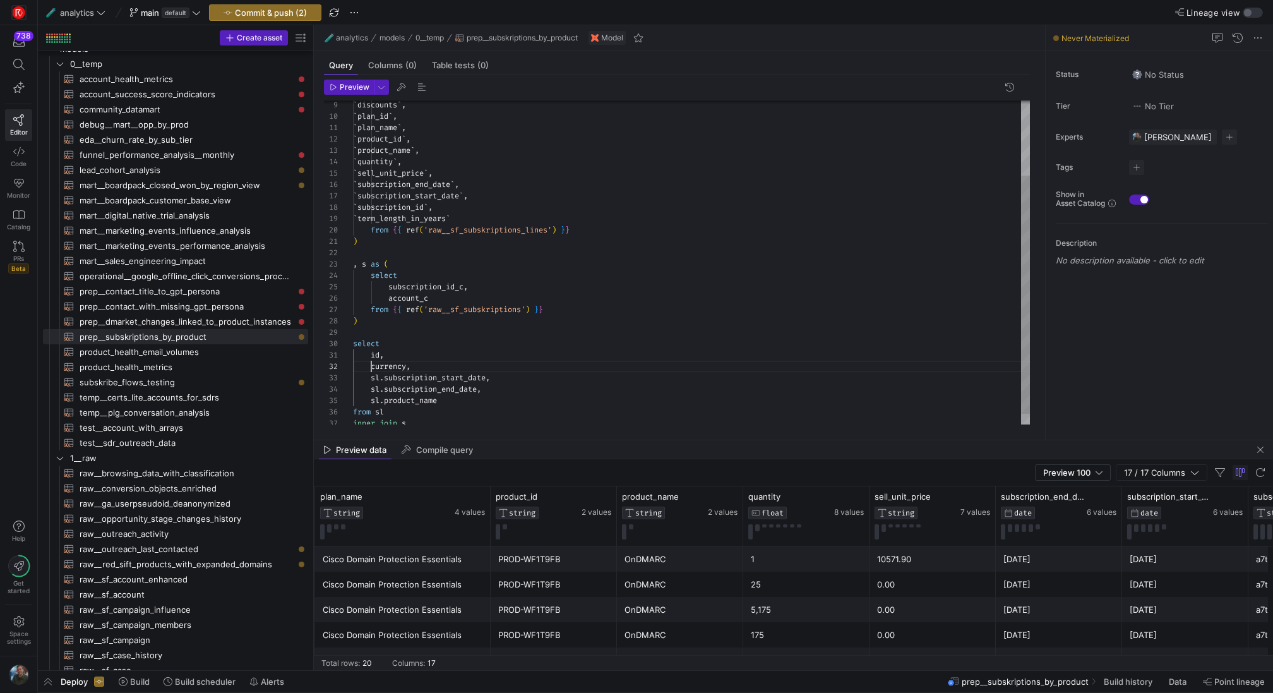
click at [370, 366] on div "` discounts ` , ` plan_id ` , ` plan_name ` , ` product_id ` , ` product_name `…" at bounding box center [691, 219] width 677 height 442
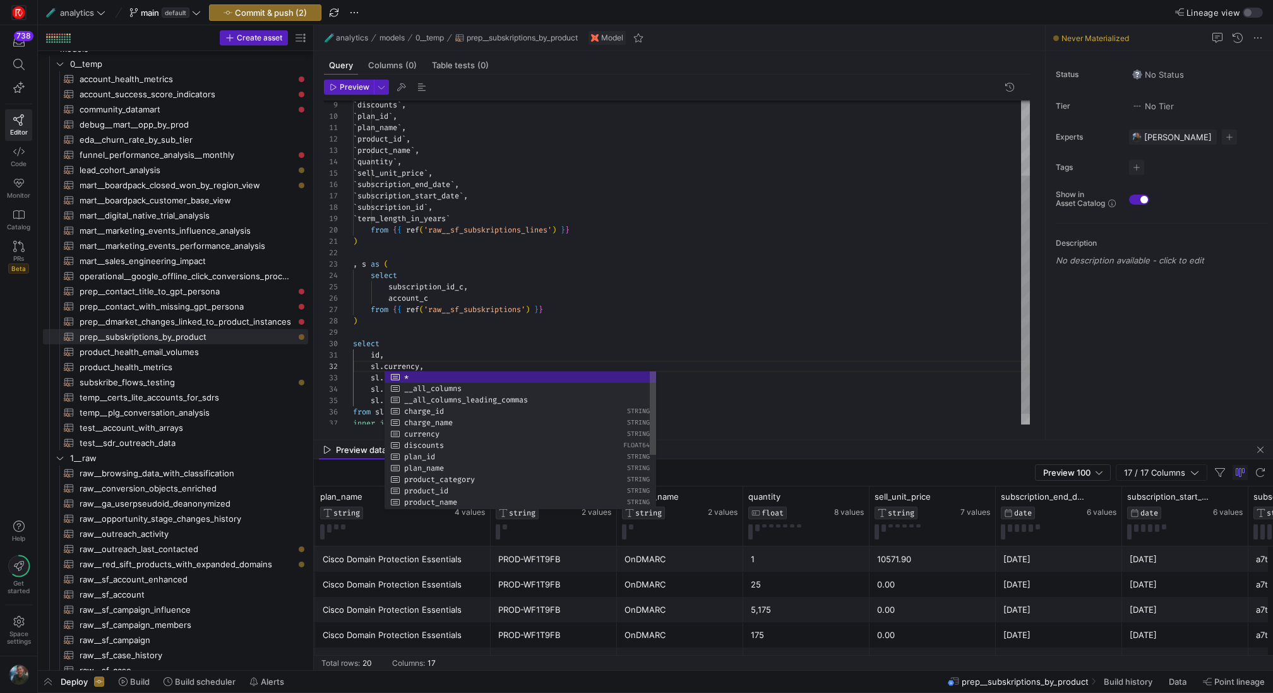
click at [483, 307] on div "` discounts ` , ` plan_id ` , ` plan_name ` , ` product_id ` , ` product_name `…" at bounding box center [691, 219] width 677 height 442
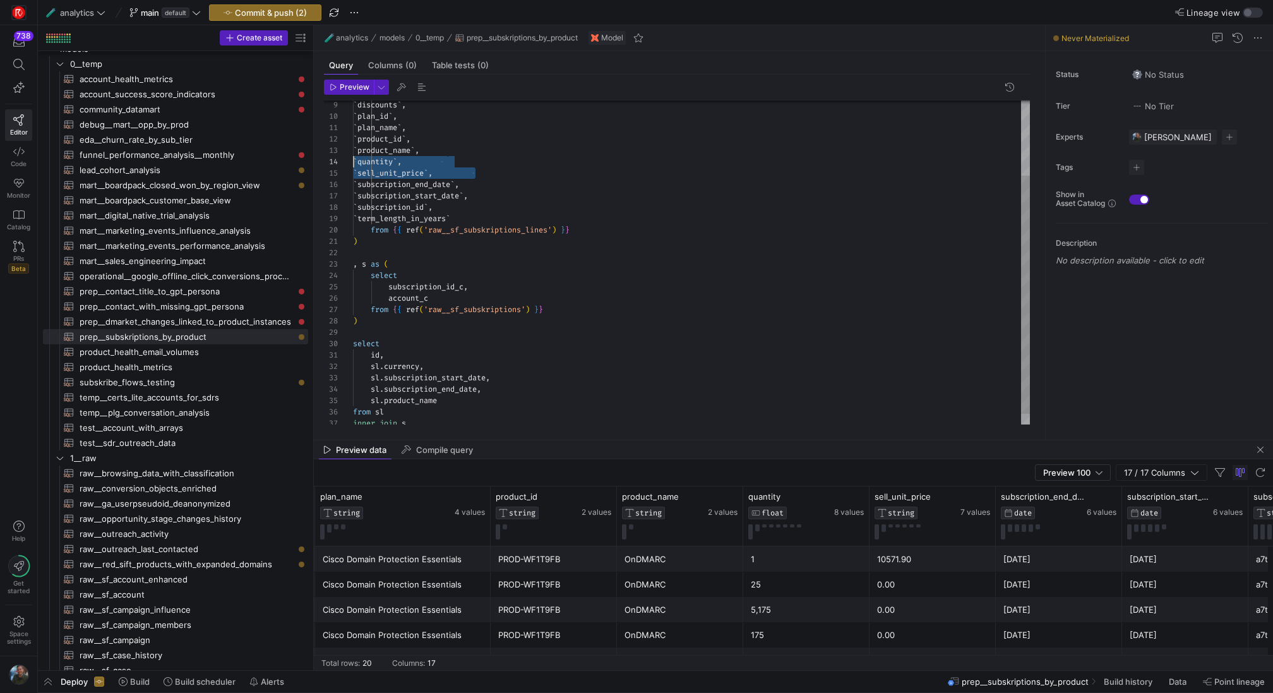
scroll to position [34, 0]
drag, startPoint x: 482, startPoint y: 172, endPoint x: 325, endPoint y: 162, distance: 157.5
click at [353, 162] on div "` discounts ` , ` plan_id ` , ` plan_name ` , ` product_id ` , ` product_name `…" at bounding box center [691, 219] width 677 height 442
click at [474, 393] on div "` discounts ` , ` plan_id ` , ` plan_name ` , ` product_id ` , ` product_name `…" at bounding box center [691, 219] width 677 height 442
click at [445, 401] on div "` discounts ` , ` plan_id ` , ` plan_name ` , ` product_id ` , ` product_name `…" at bounding box center [691, 219] width 677 height 442
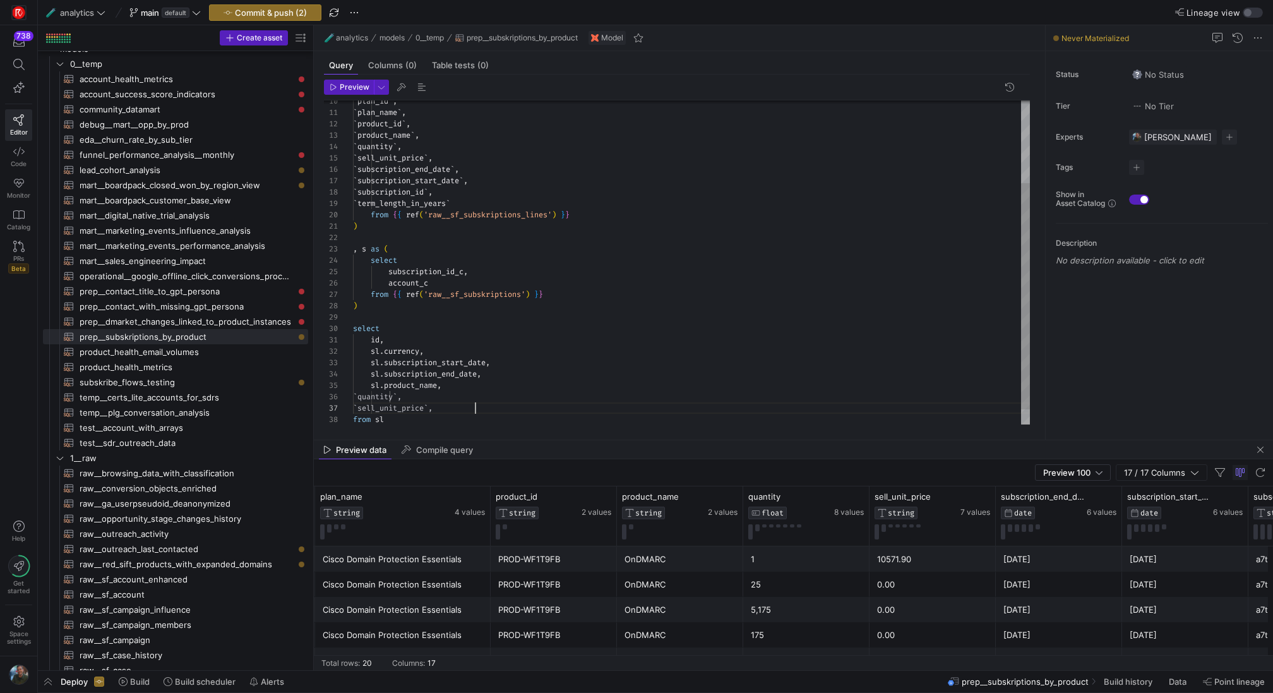
scroll to position [68, 122]
click at [409, 396] on div "` plan_id ` , ` plan_name ` , ` product_id ` , ` product_name ` , ` quantity ` …" at bounding box center [691, 215] width 677 height 465
type textarea "id, sl.currency, sl.subscription_start_date, sl.subscription_end_date, sl.produ…"
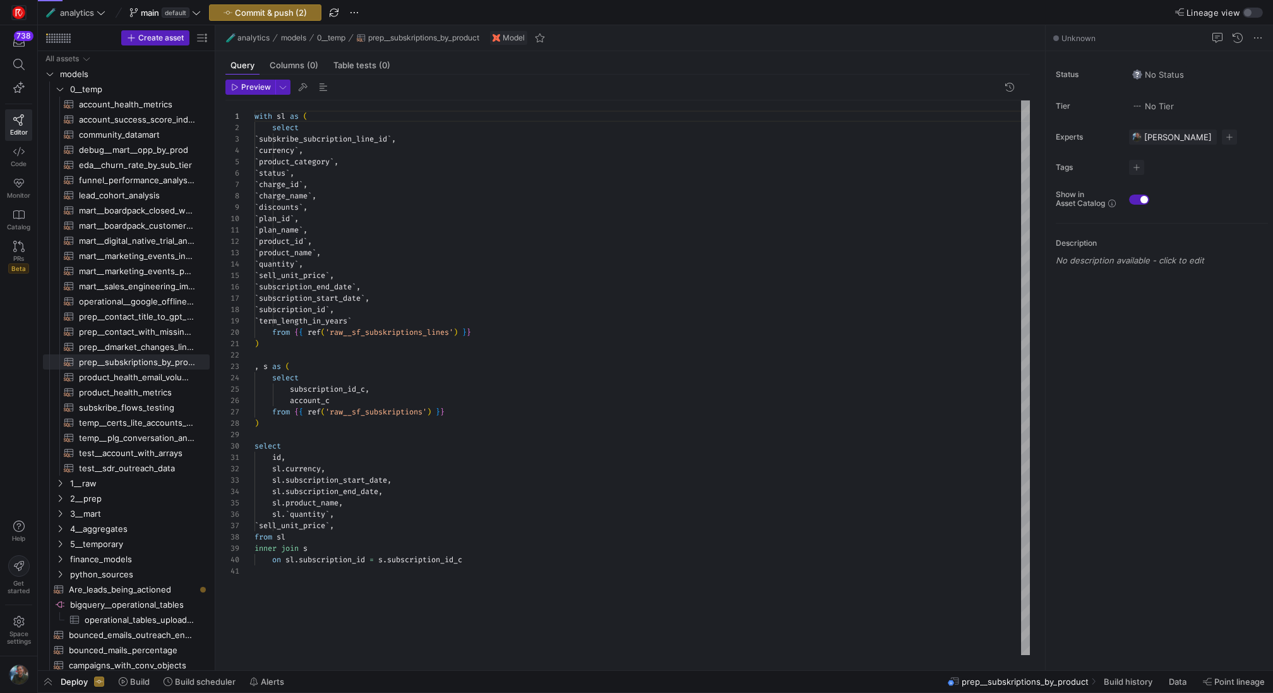
scroll to position [114, 0]
click at [289, 525] on div "with sl as ( select ` subskribe_subcription_line_id ` , ` currency ` , ` produc…" at bounding box center [641, 377] width 775 height 555
click at [305, 457] on div "with sl as ( select ` subskribe_subcription_line_id ` , ` currency ` , ` produc…" at bounding box center [641, 377] width 775 height 555
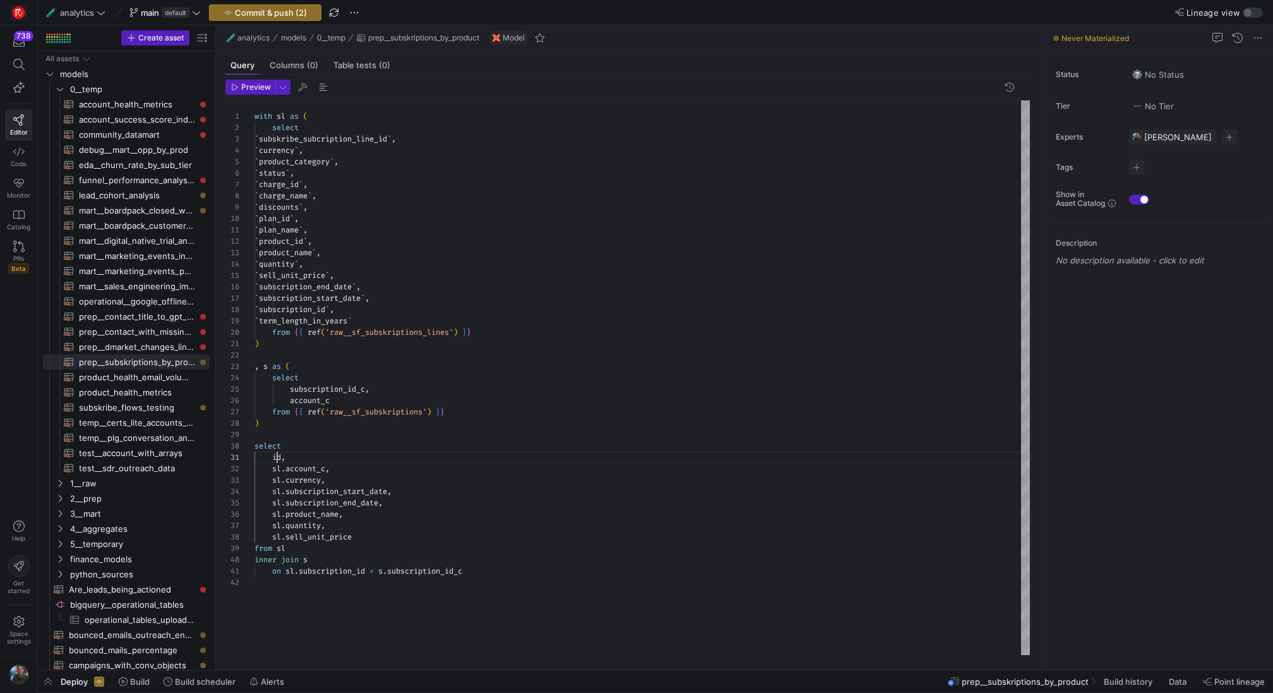
click at [276, 455] on div "with sl as ( select ` subskribe_subcription_line_id ` , ` currency ` , ` produc…" at bounding box center [641, 377] width 775 height 555
click at [381, 522] on div "with sl as ( select ` subskribe_subcription_line_id ` , ` currency ` , ` produc…" at bounding box center [641, 377] width 775 height 555
click at [254, 90] on span "Preview" at bounding box center [256, 87] width 30 height 9
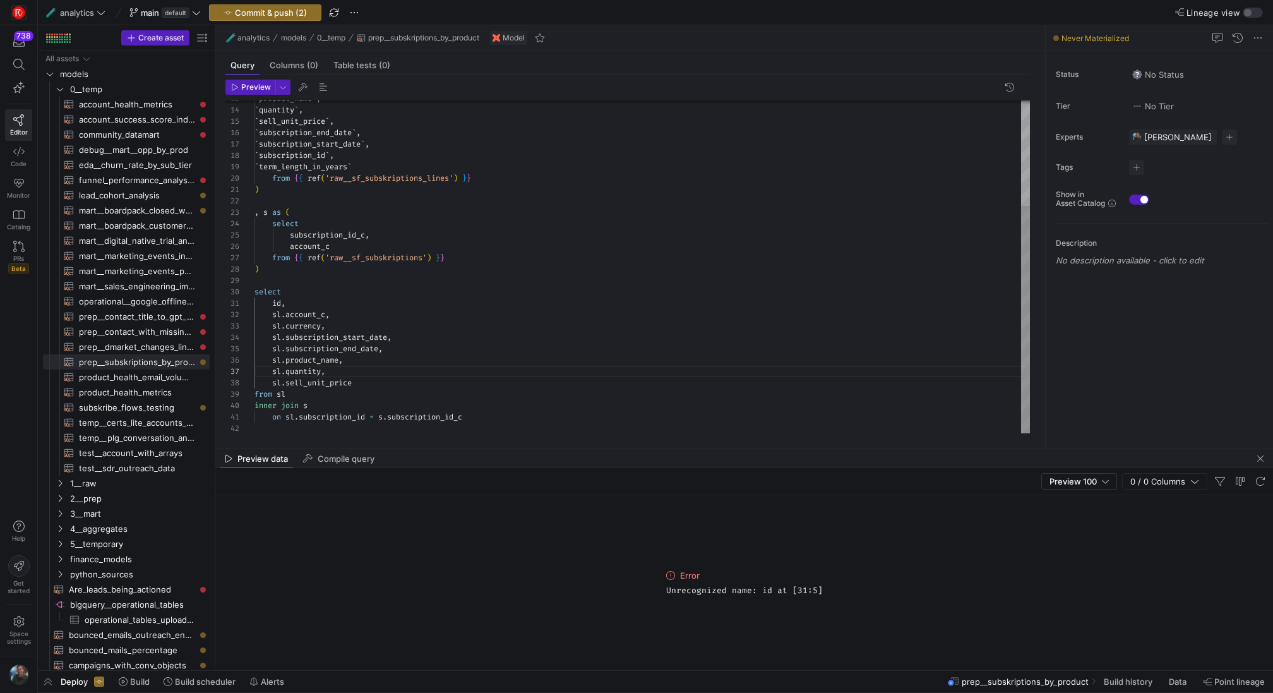
scroll to position [0, 18]
click at [273, 299] on div "` product_name ` , ` quantity ` , ` sell_unit_price ` , ` subscription_end_date…" at bounding box center [641, 189] width 775 height 487
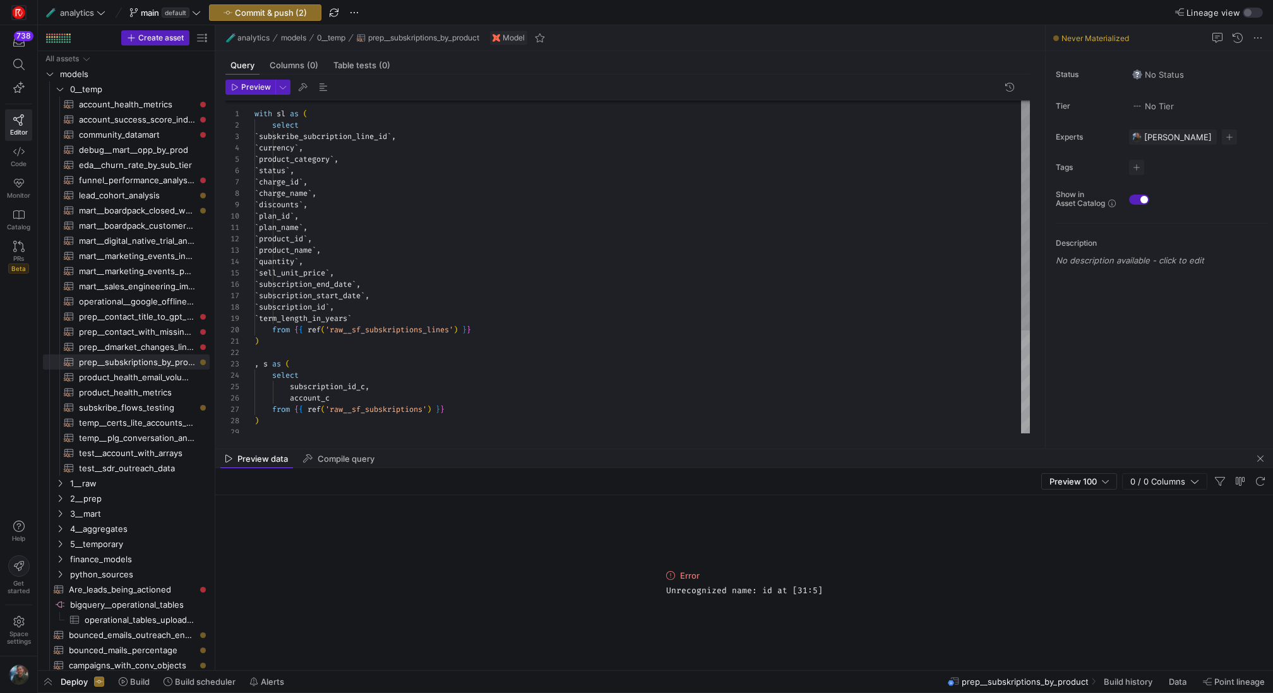
click at [361, 134] on div "` product_name ` , ` quantity ` , ` sell_unit_price ` , ` subscription_end_date…" at bounding box center [641, 341] width 775 height 487
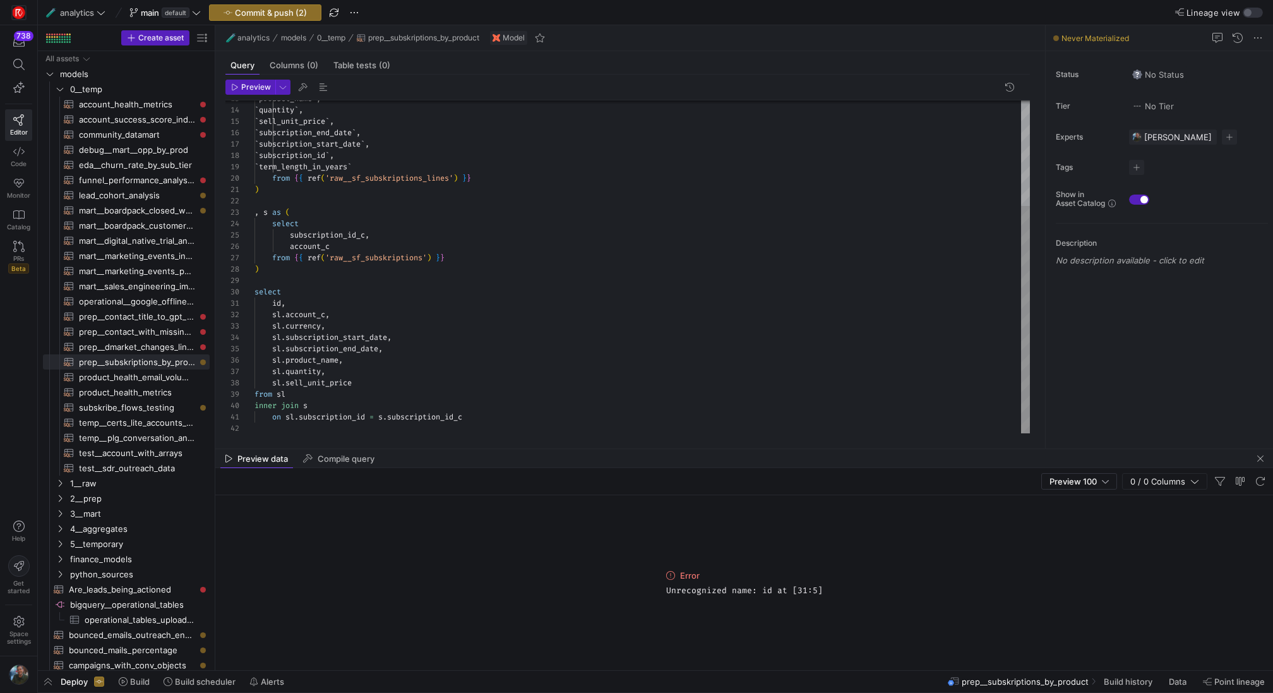
click at [275, 302] on div "` product_name ` , ` quantity ` , ` sell_unit_price ` , ` subscription_end_date…" at bounding box center [641, 189] width 775 height 487
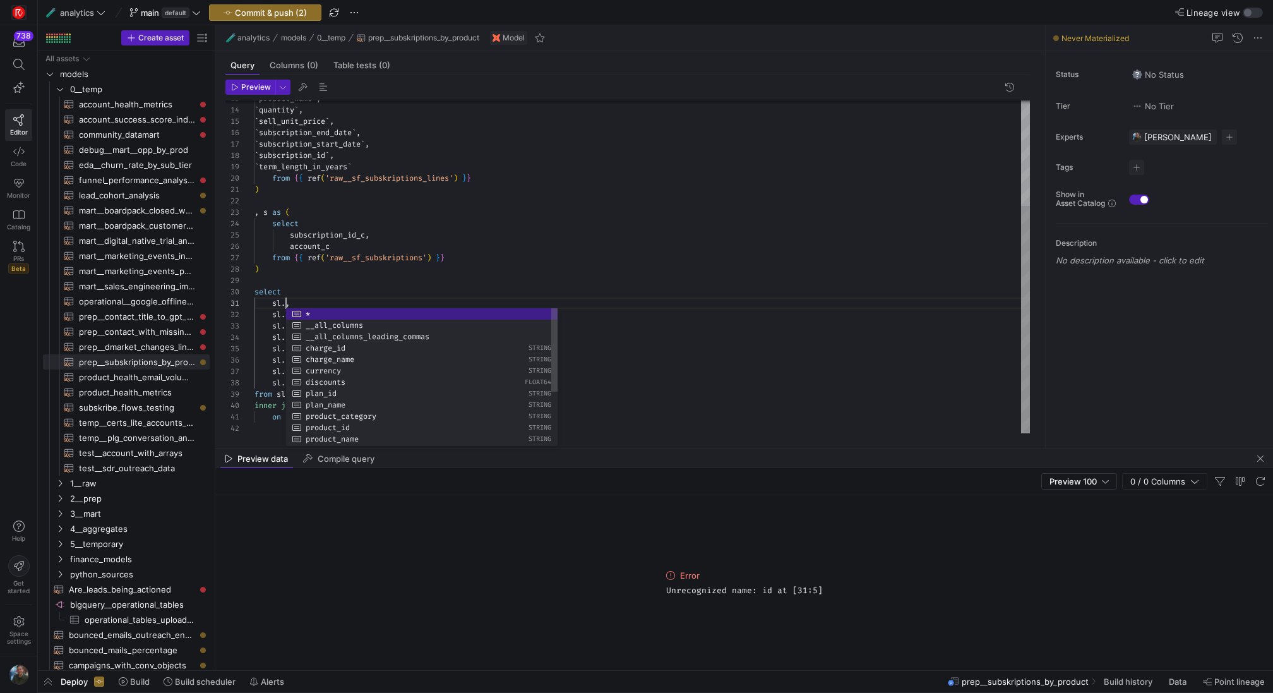
scroll to position [0, 164]
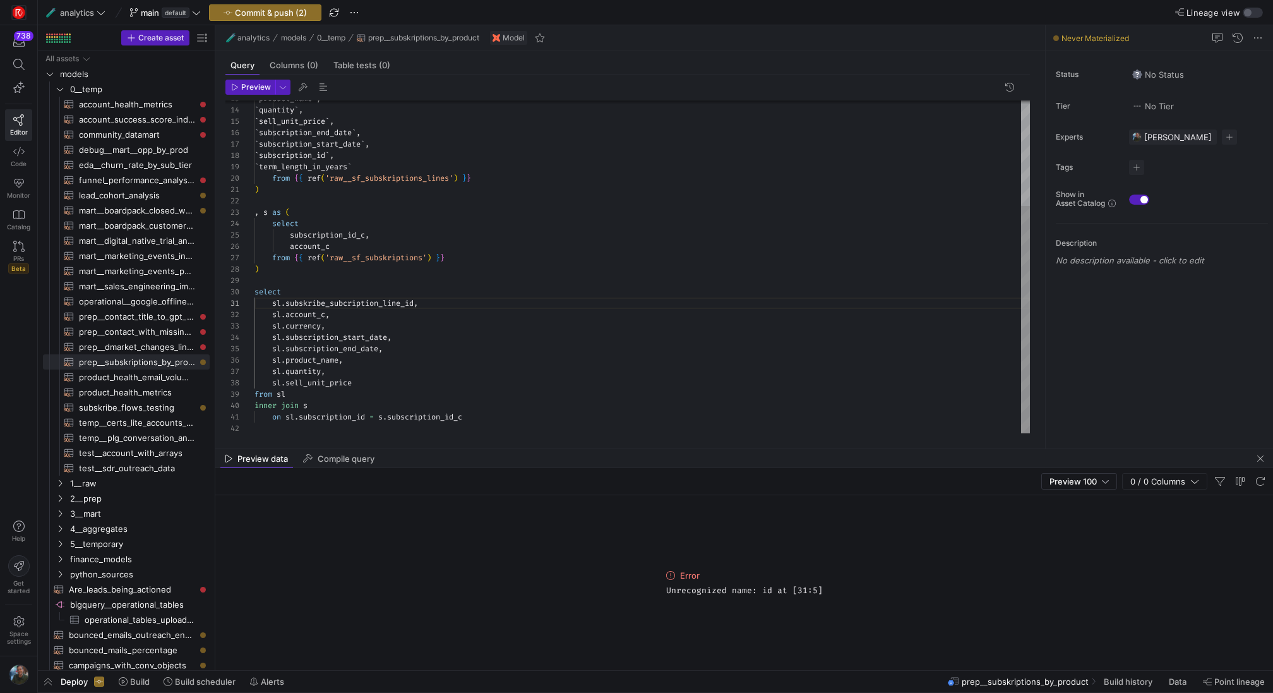
click at [282, 313] on div "` product_name ` , ` quantity ` , ` sell_unit_price ` , ` subscription_end_date…" at bounding box center [641, 189] width 775 height 487
click at [253, 89] on span "Preview" at bounding box center [256, 87] width 30 height 9
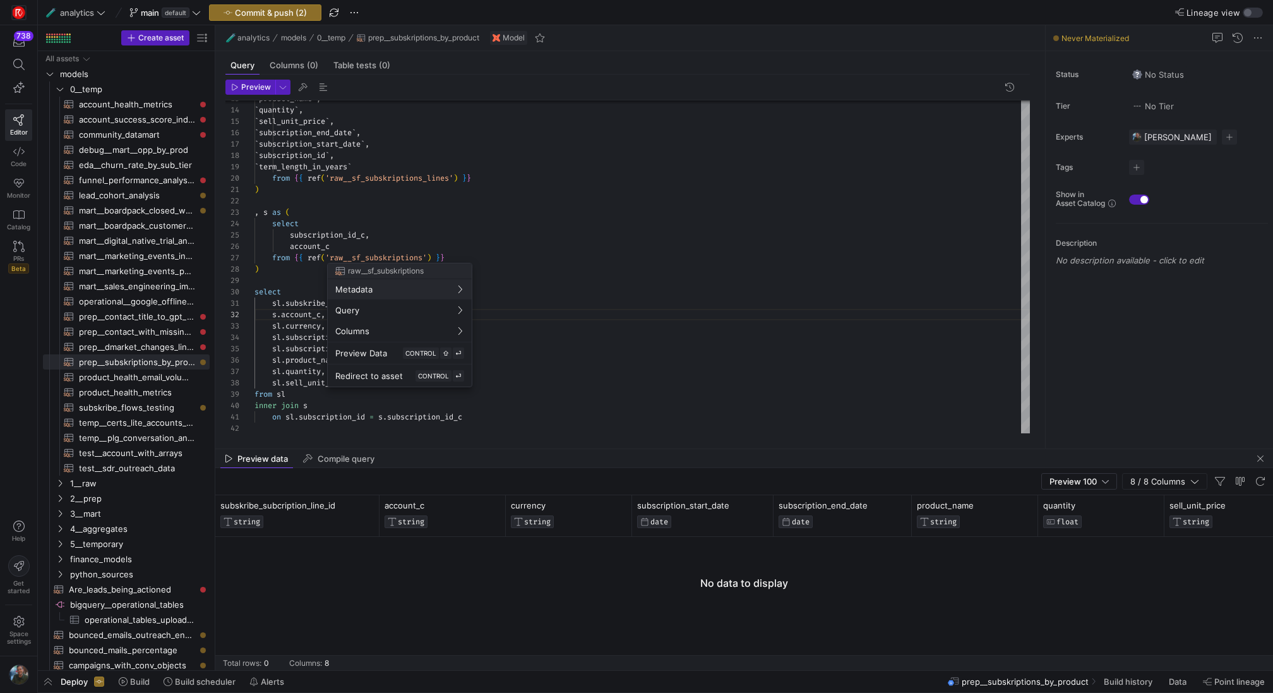
click at [470, 239] on div at bounding box center [636, 346] width 1273 height 693
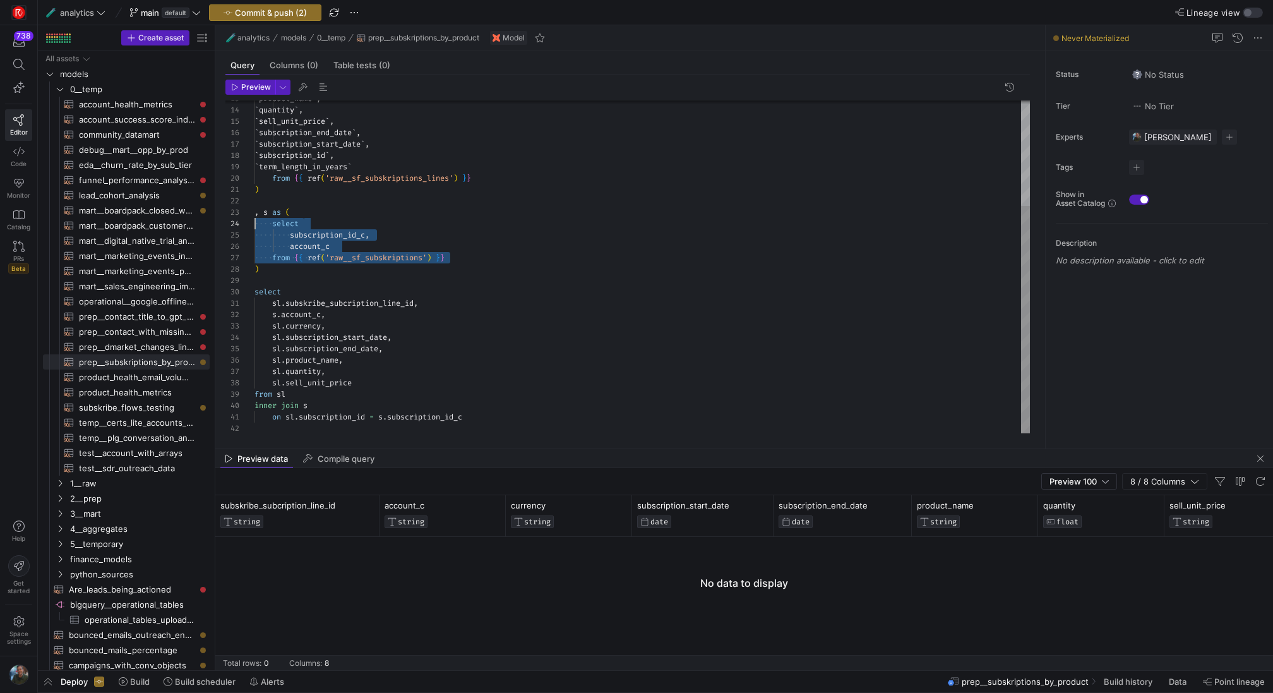
scroll to position [34, 0]
drag, startPoint x: 469, startPoint y: 259, endPoint x: 210, endPoint y: 218, distance: 261.4
click at [254, 218] on div "` product_name ` , ` quantity ` , ` sell_unit_price ` , ` subscription_end_date…" at bounding box center [641, 189] width 775 height 487
click at [326, 222] on div "` product_name ` , ` quantity ` , ` sell_unit_price ` , ` subscription_end_date…" at bounding box center [641, 189] width 775 height 487
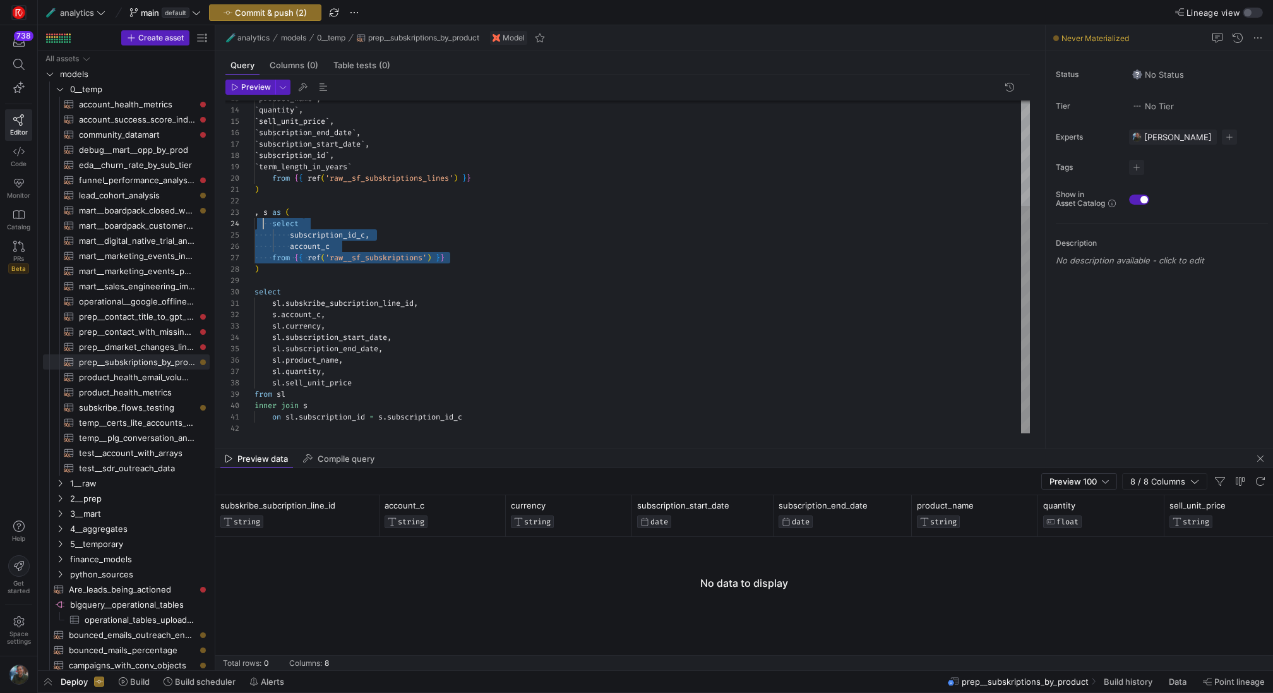
drag, startPoint x: 465, startPoint y: 258, endPoint x: 249, endPoint y: 220, distance: 219.2
click at [254, 220] on div "` product_name ` , ` quantity ` , ` sell_unit_price ` , ` subscription_end_date…" at bounding box center [641, 189] width 775 height 487
click at [323, 258] on span "Preview Selection" at bounding box center [345, 259] width 99 height 8
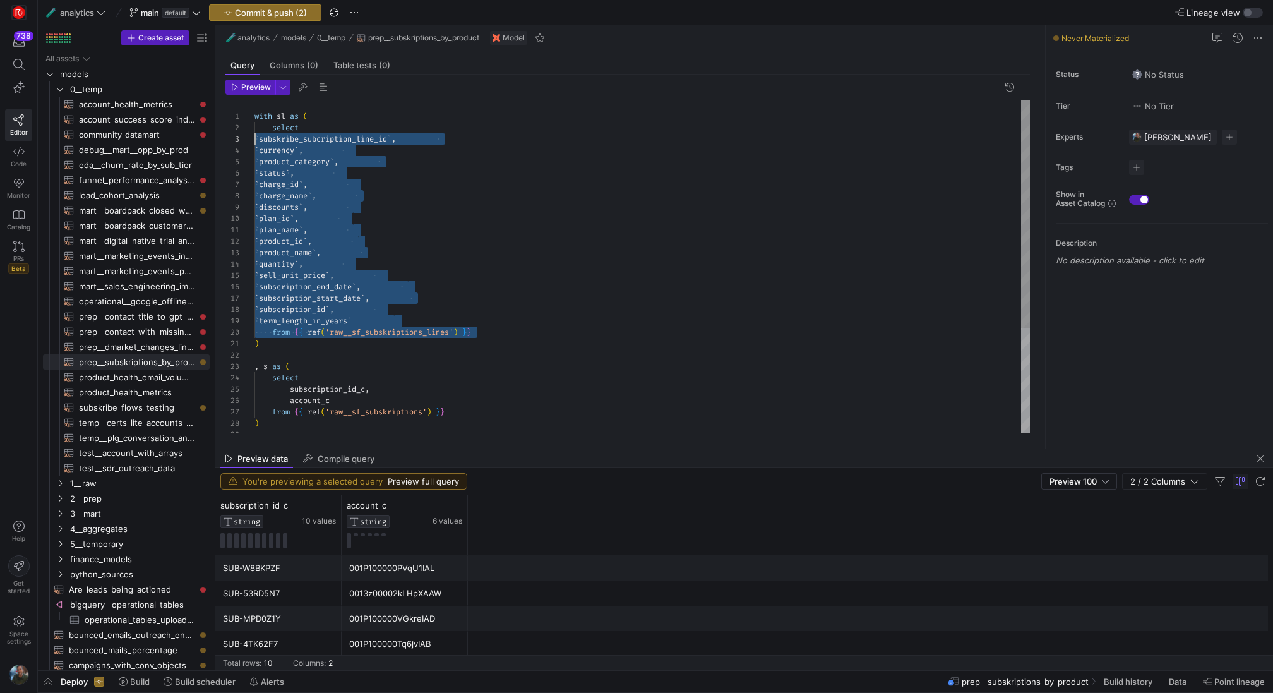
scroll to position [11, 0]
drag, startPoint x: 494, startPoint y: 331, endPoint x: 239, endPoint y: 131, distance: 324.7
click at [254, 131] on div "` product_name ` , ` quantity ` , ` sell_unit_price ` , ` subscription_end_date…" at bounding box center [641, 343] width 775 height 487
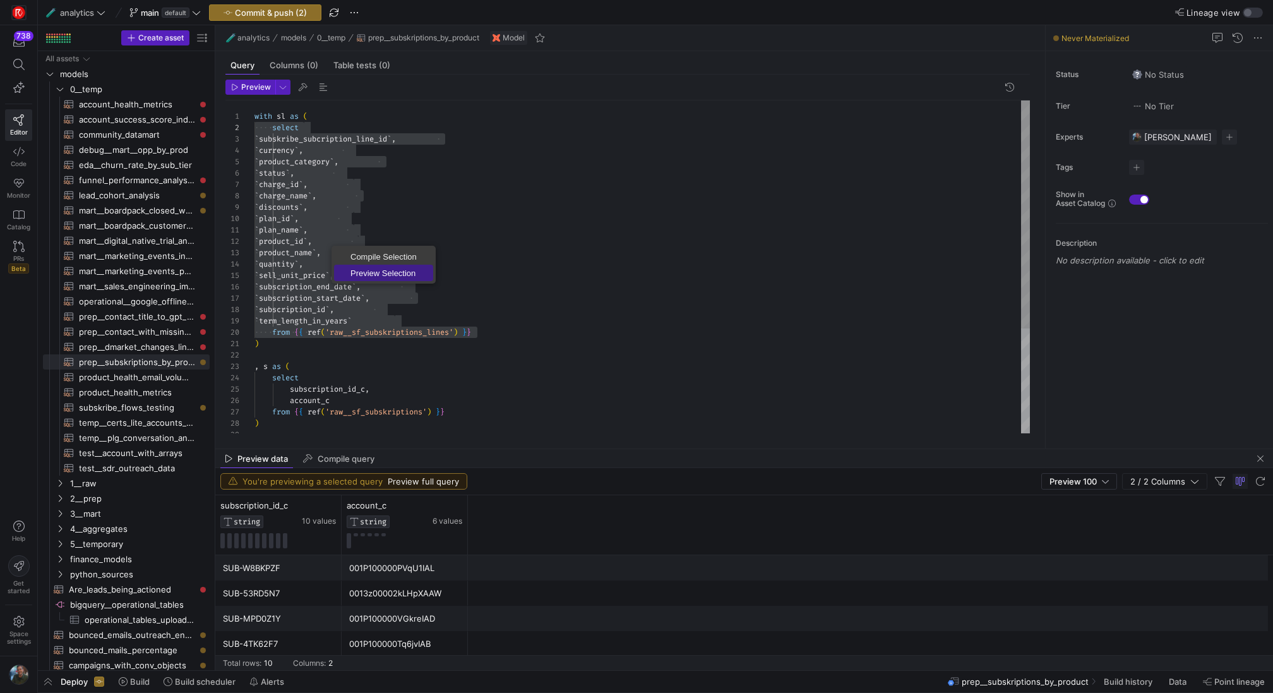
click at [365, 270] on span "Preview Selection" at bounding box center [383, 273] width 99 height 8
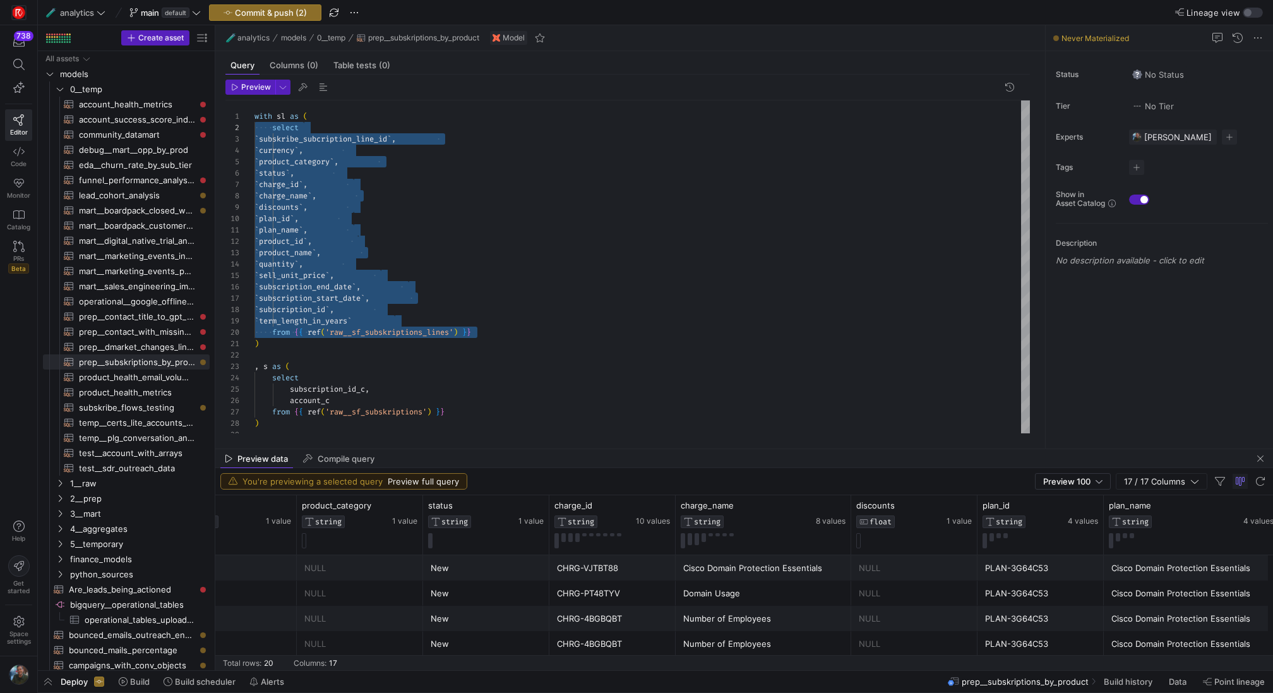
scroll to position [0, 363]
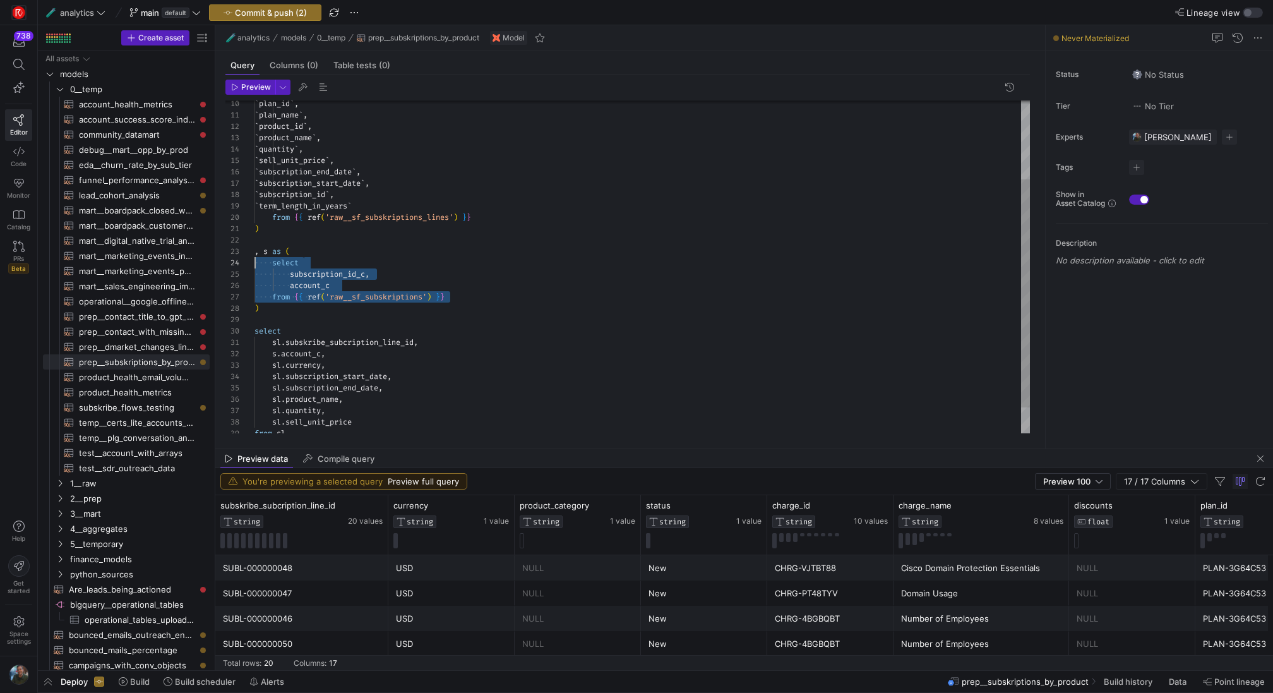
drag, startPoint x: 468, startPoint y: 297, endPoint x: 248, endPoint y: 267, distance: 221.7
click at [254, 267] on div "` product_name ` , ` quantity ` , ` sell_unit_price ` , ` subscription_end_date…" at bounding box center [641, 228] width 775 height 487
click at [325, 273] on div "` product_name ` , ` quantity ` , ` sell_unit_price ` , ` subscription_end_date…" at bounding box center [641, 228] width 775 height 487
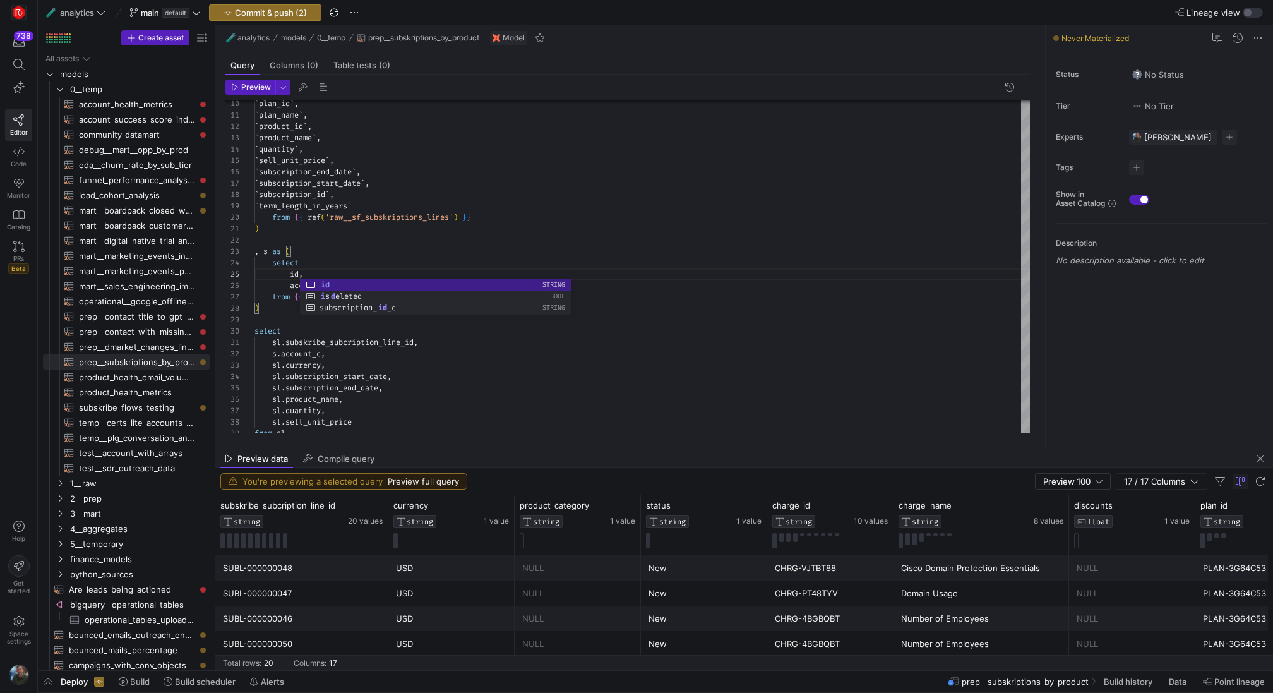
click at [433, 224] on div "` product_name ` , ` quantity ` , ` sell_unit_price ` , ` subscription_end_date…" at bounding box center [641, 228] width 775 height 487
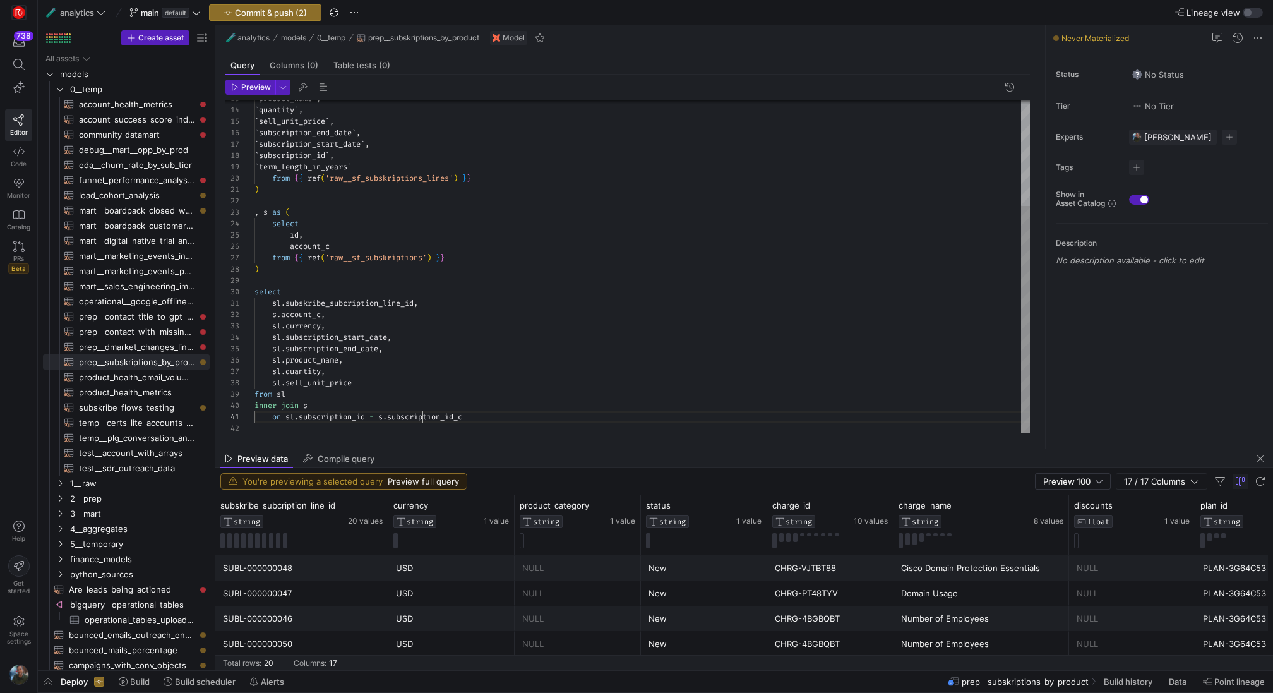
click at [424, 417] on div "` product_name ` , ` quantity ` , ` sell_unit_price ` , ` subscription_end_date…" at bounding box center [641, 189] width 775 height 487
click at [457, 371] on div "` product_name ` , ` quantity ` , ` sell_unit_price ` , ` subscription_end_date…" at bounding box center [641, 189] width 775 height 487
click at [246, 85] on span "Preview" at bounding box center [256, 87] width 30 height 9
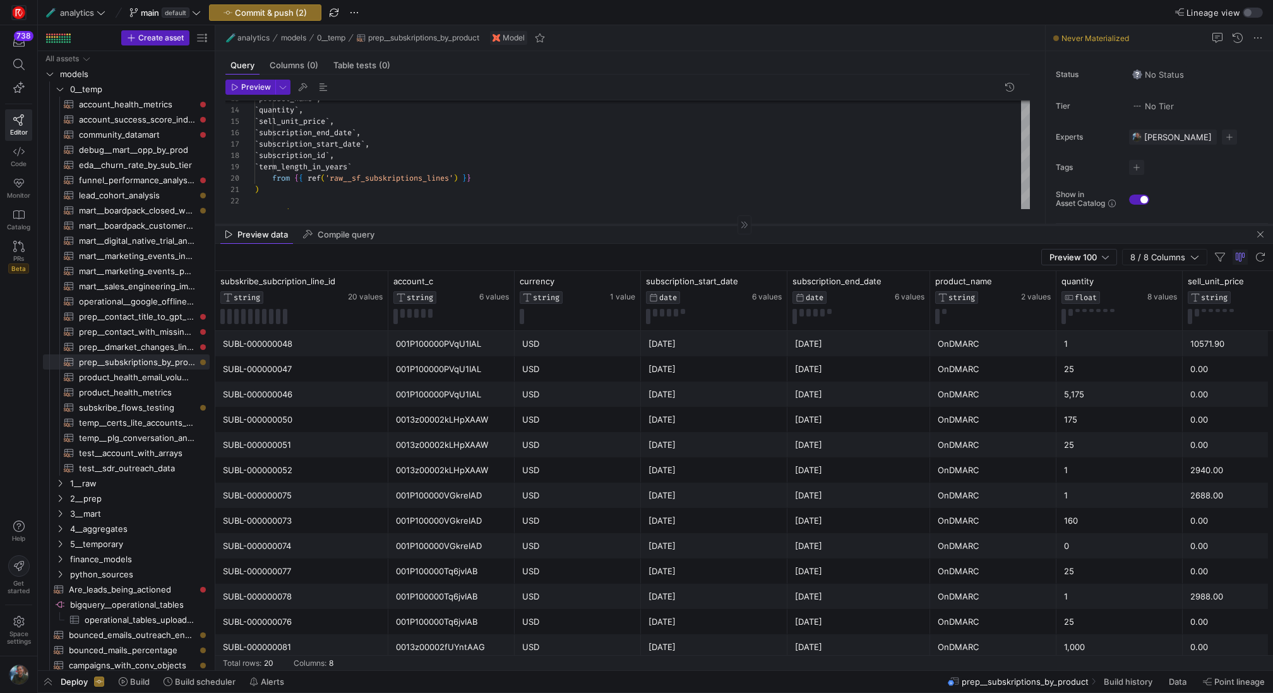
drag, startPoint x: 540, startPoint y: 448, endPoint x: 573, endPoint y: 222, distance: 228.4
click at [573, 224] on div at bounding box center [744, 224] width 1058 height 1
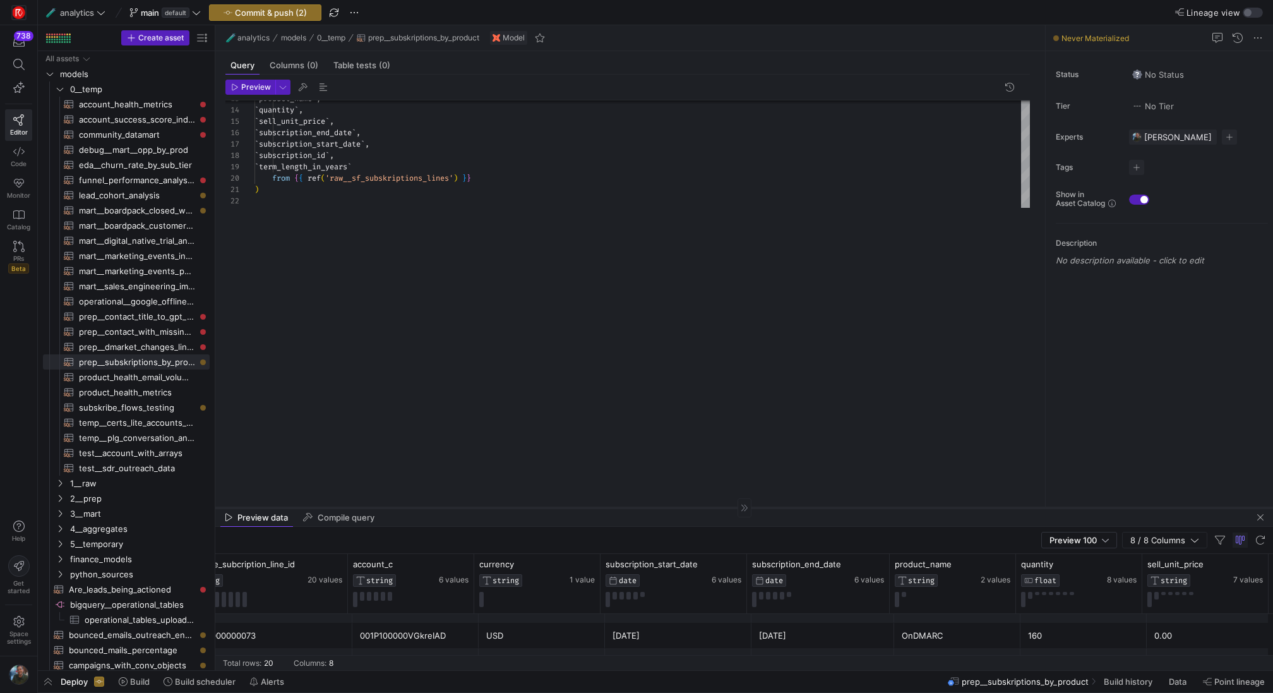
drag, startPoint x: 671, startPoint y: 222, endPoint x: 643, endPoint y: 506, distance: 286.1
click at [643, 507] on div at bounding box center [744, 507] width 1058 height 1
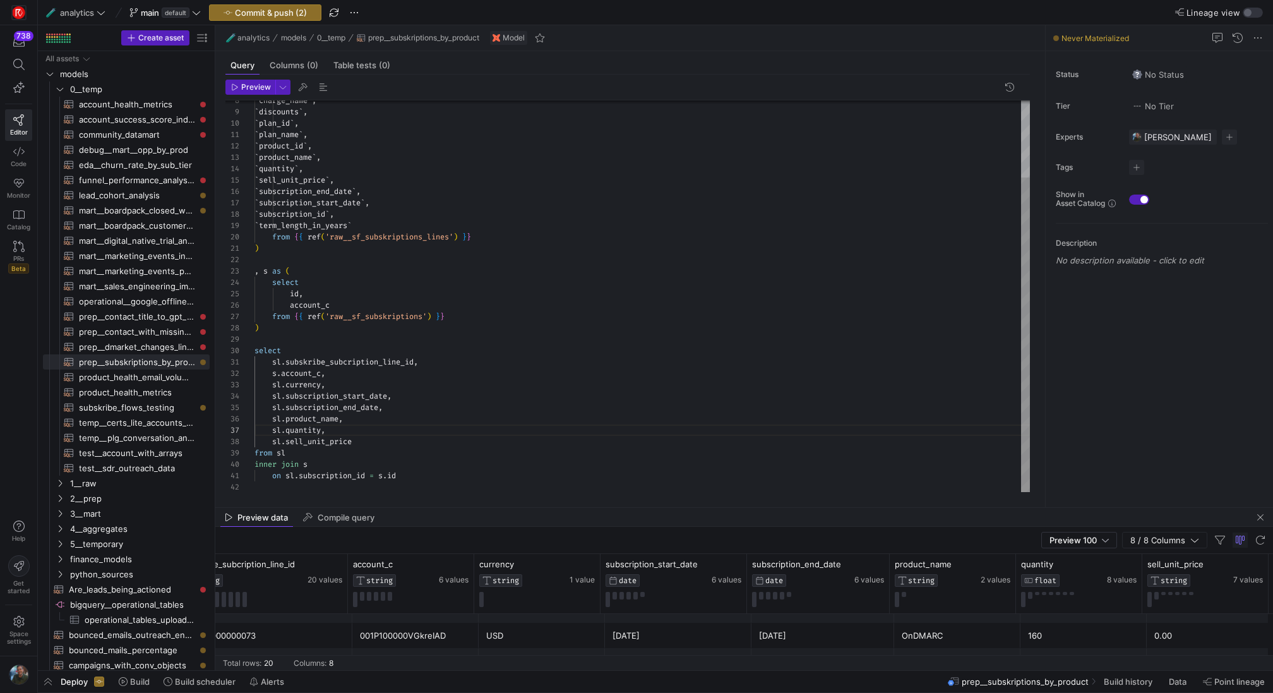
scroll to position [68, 68]
click at [323, 426] on div "` product_name ` , ` quantity ` , ` sell_unit_price ` , ` subscription_end_date…" at bounding box center [641, 248] width 775 height 487
click at [274, 436] on div "` product_name ` , ` quantity ` , ` sell_unit_price ` , ` subscription_end_date…" at bounding box center [641, 248] width 775 height 487
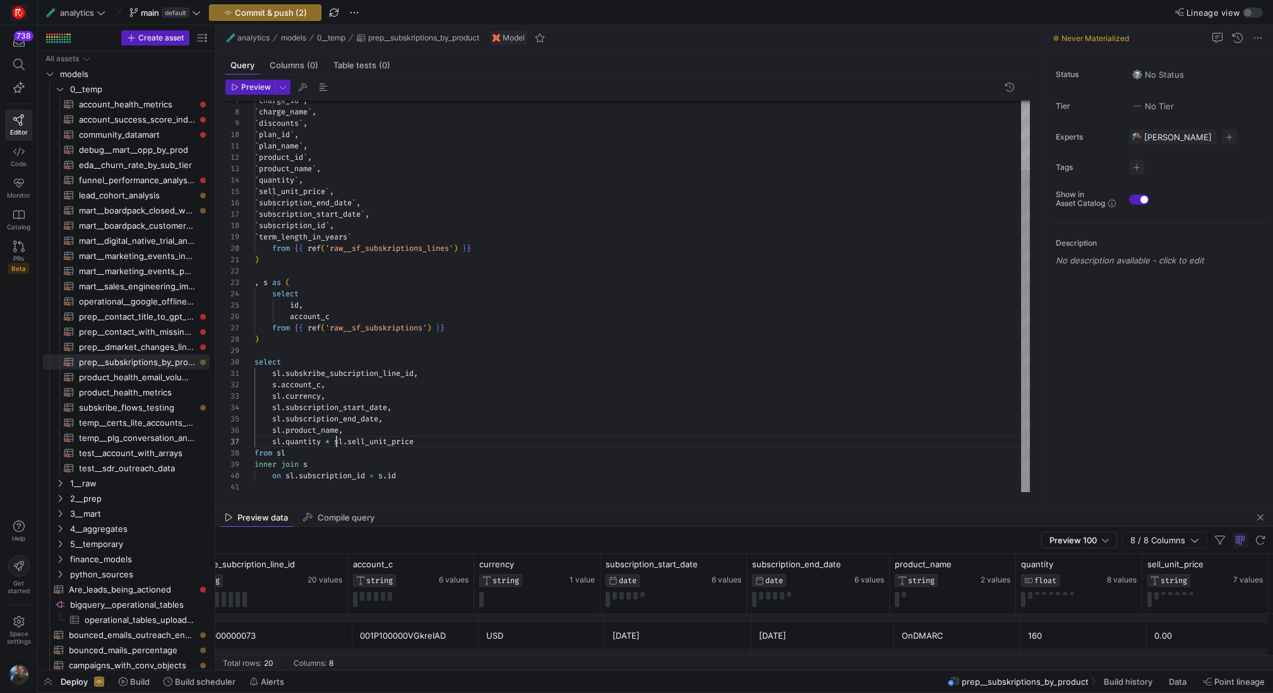
scroll to position [68, 164]
click at [429, 436] on div "` product_name ` , ` quantity ` , ` sell_unit_price ` , ` subscription_end_date…" at bounding box center [641, 254] width 775 height 476
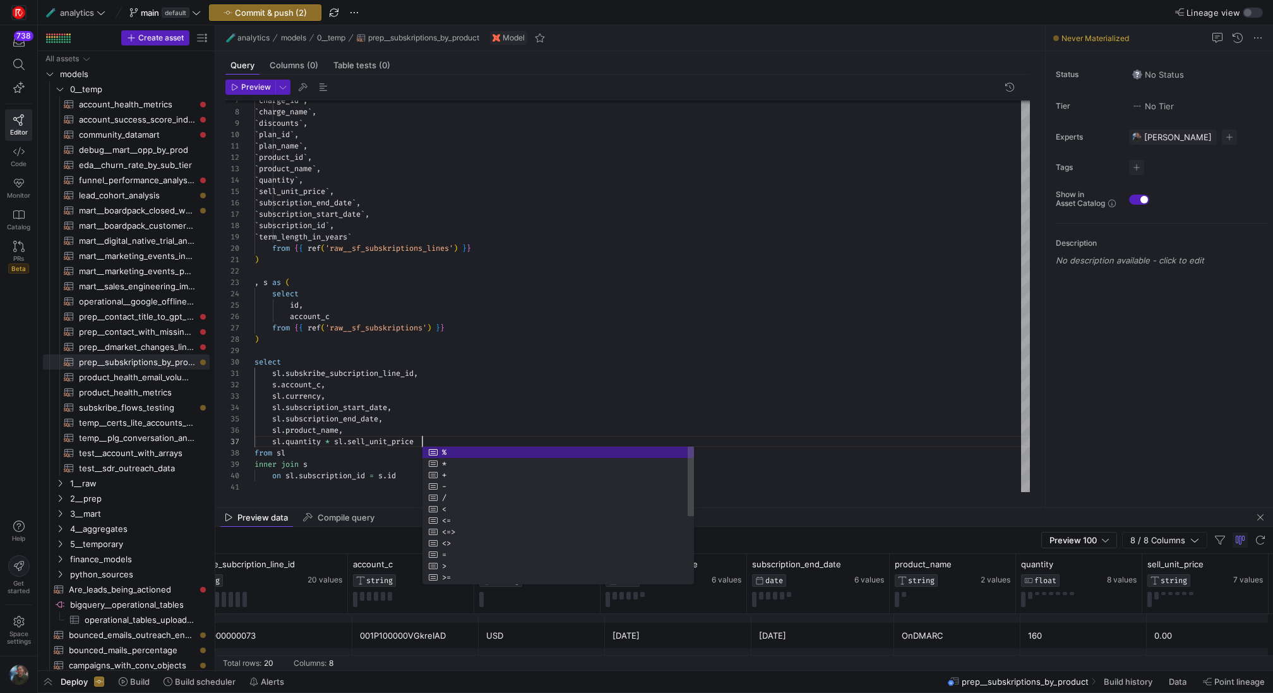
type textarea "sl.subskribe_subcription_line_id, s.account_c, sl.currency, sl.subscription_sta…"
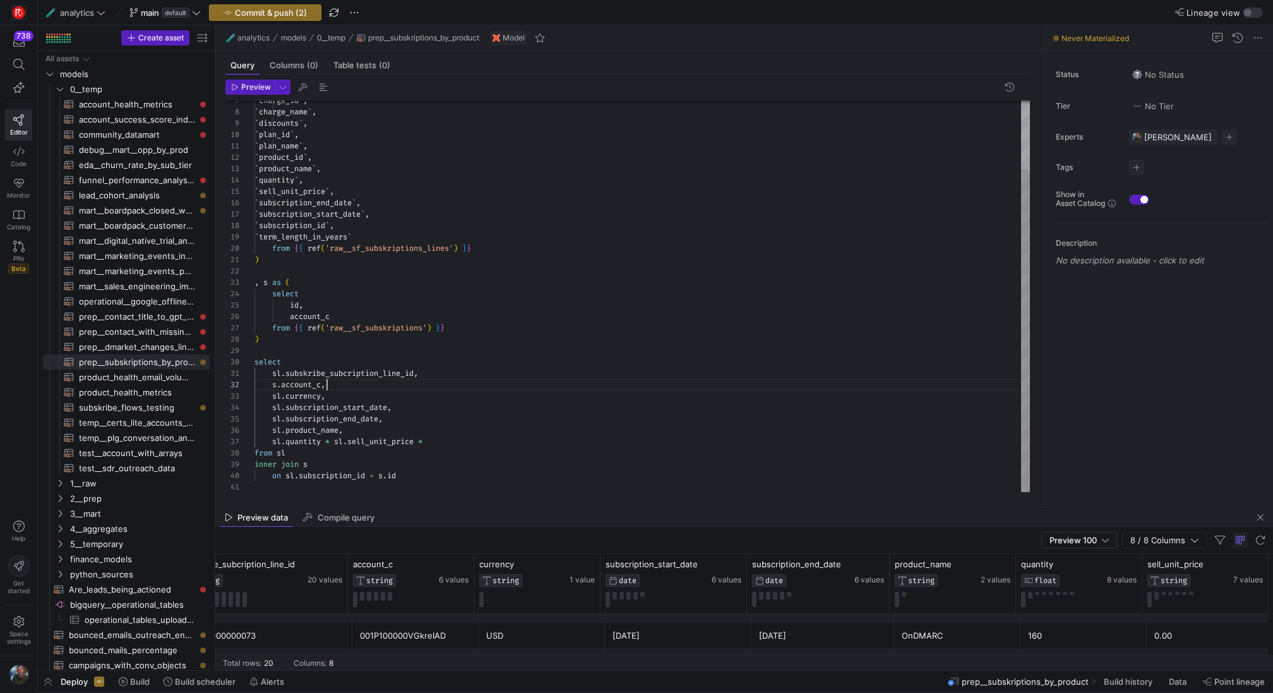
click at [462, 381] on div "` product_name ` , ` quantity ` , ` sell_unit_price ` , ` subscription_end_date…" at bounding box center [641, 254] width 775 height 476
click at [419, 477] on div "` product_name ` , ` quantity ` , ` sell_unit_price ` , ` subscription_end_date…" at bounding box center [641, 254] width 775 height 476
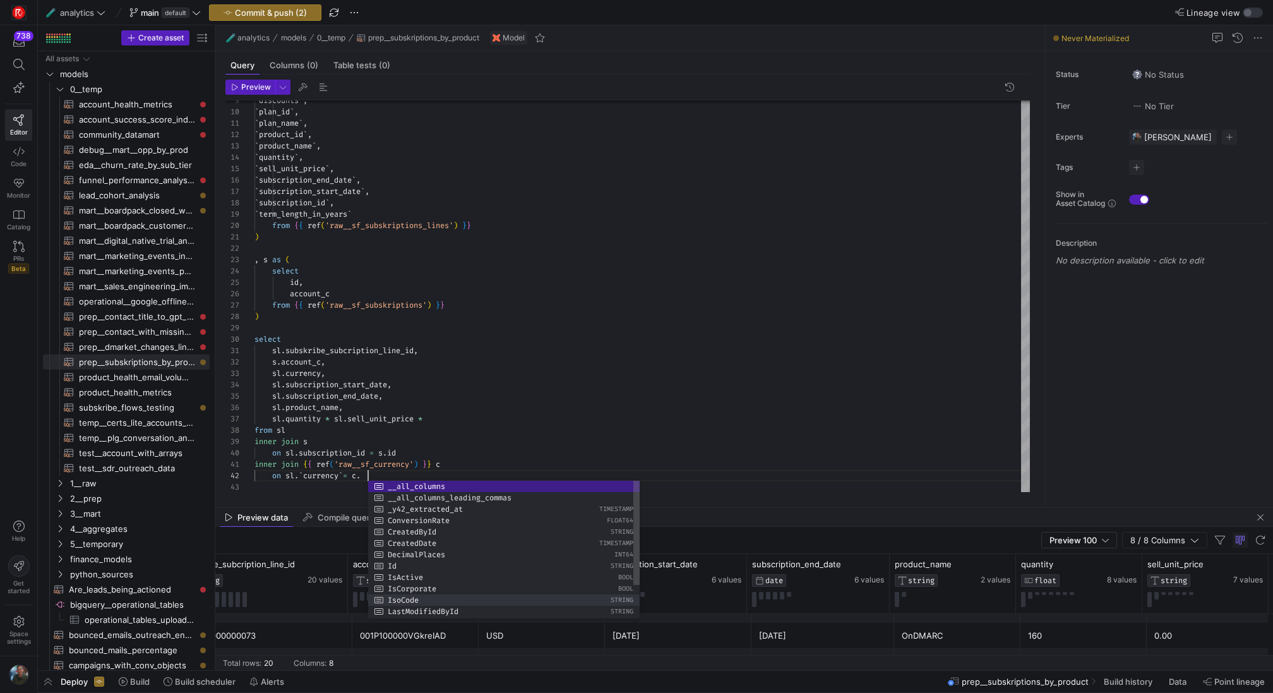
scroll to position [11, 155]
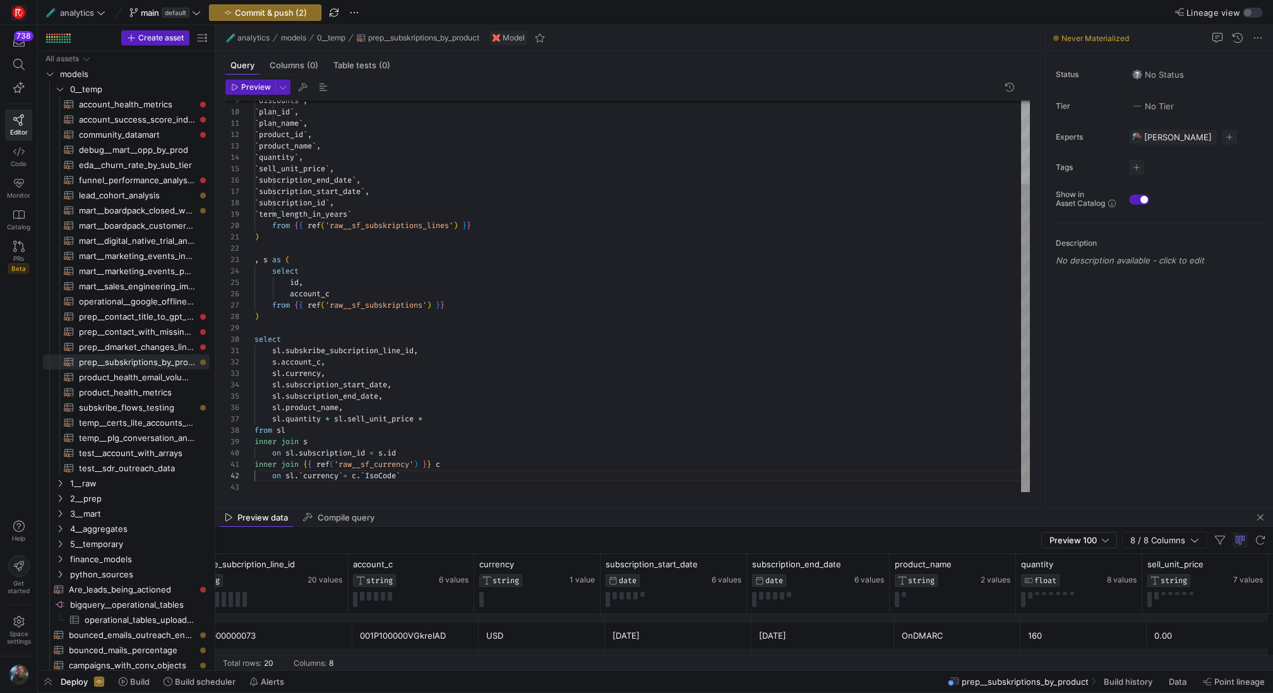
click at [489, 478] on div "` product_name ` , ` quantity ` , ` sell_unit_price ` , ` subscription_end_date…" at bounding box center [641, 243] width 775 height 499
click at [441, 417] on div "` product_name ` , ` quantity ` , ` sell_unit_price ` , ` subscription_end_date…" at bounding box center [641, 243] width 775 height 499
click at [269, 417] on div "` product_name ` , ` quantity ` , ` sell_unit_price ` , ` subscription_end_date…" at bounding box center [641, 243] width 775 height 499
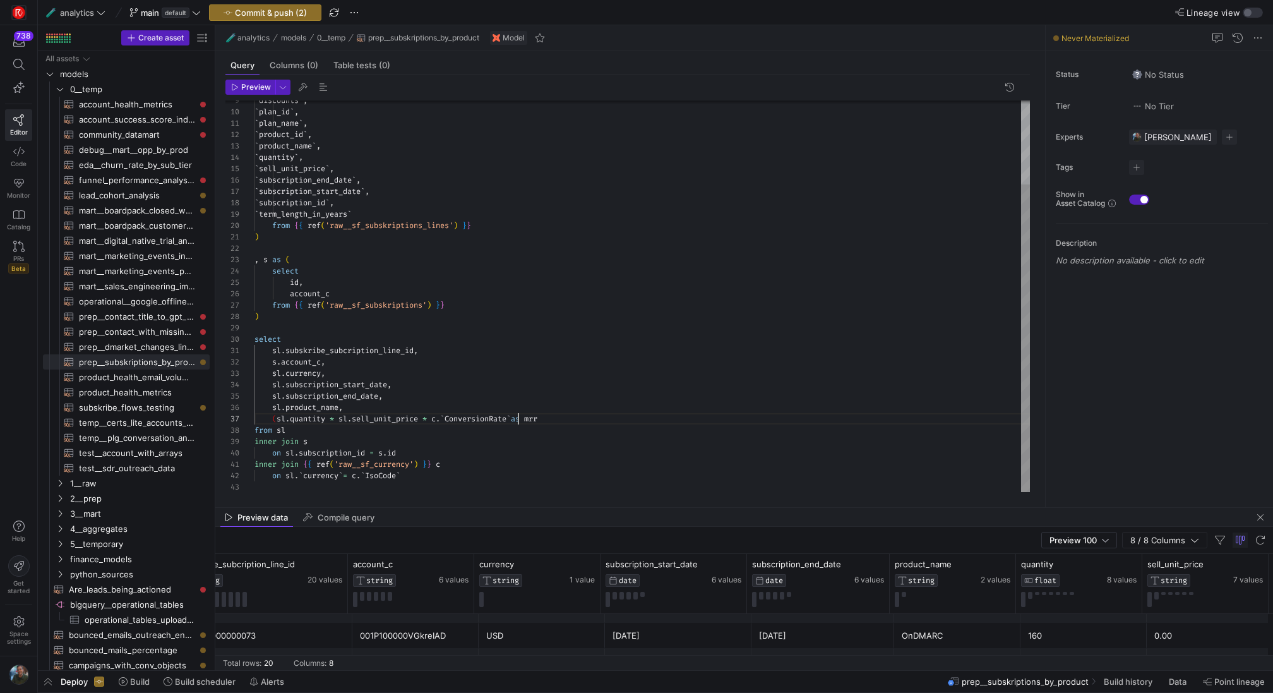
click at [516, 416] on div "` product_name ` , ` quantity ` , ` sell_unit_price ` , ` subscription_end_date…" at bounding box center [641, 243] width 775 height 499
click at [612, 449] on div "` product_name ` , ` quantity ` , ` sell_unit_price ` , ` subscription_end_date…" at bounding box center [641, 243] width 775 height 499
click at [608, 417] on div "` product_name ` , ` quantity ` , ` sell_unit_price ` , ` subscription_end_date…" at bounding box center [641, 243] width 775 height 499
click at [594, 456] on div "` product_name ` , ` quantity ` , ` sell_unit_price ` , ` subscription_end_date…" at bounding box center [641, 243] width 775 height 499
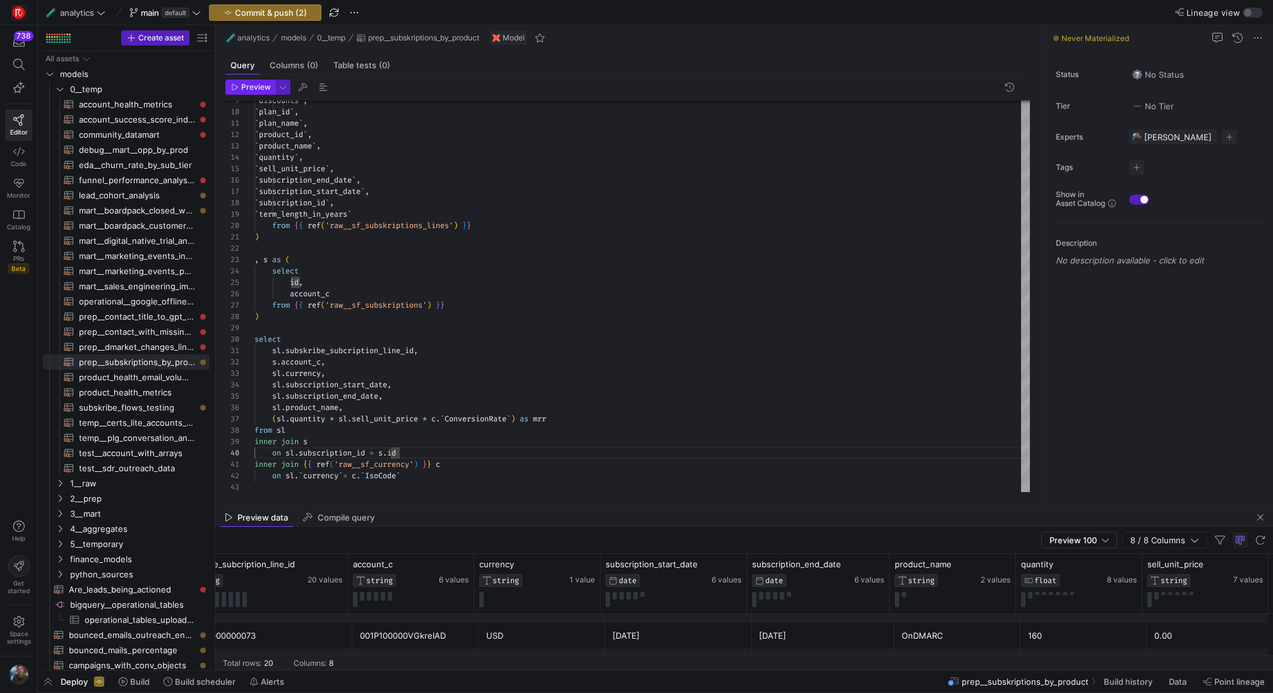
click at [254, 87] on span "Preview" at bounding box center [256, 87] width 30 height 9
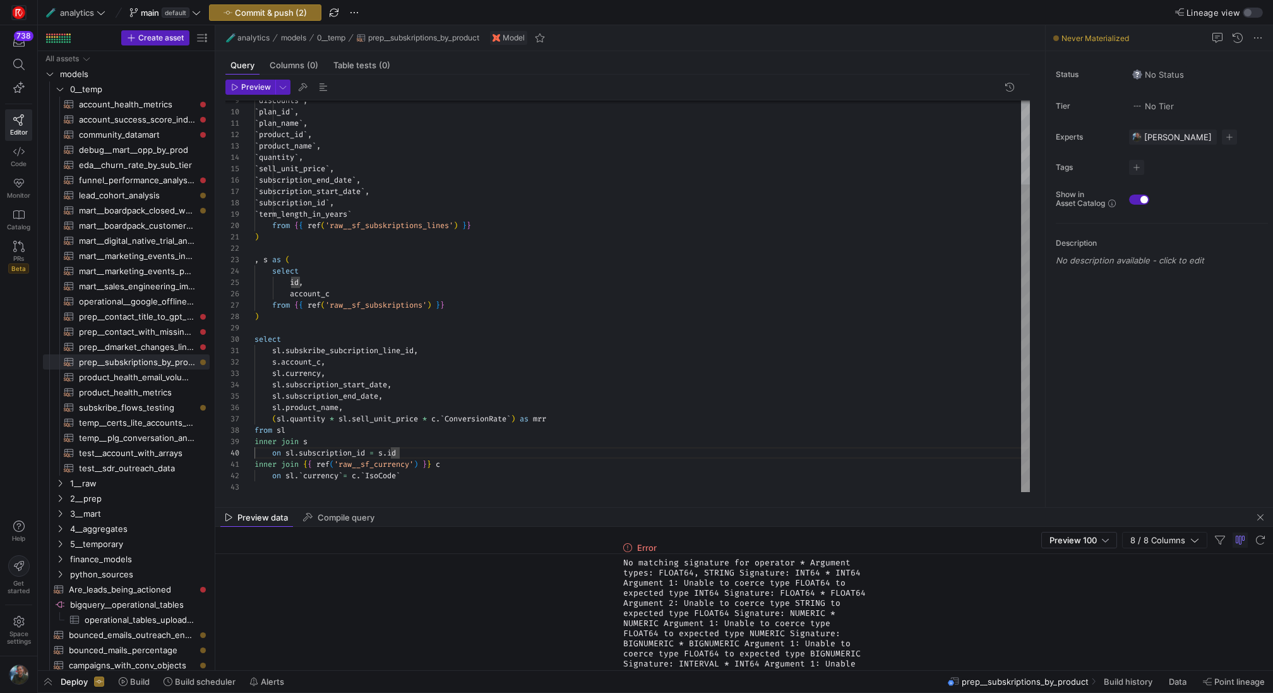
scroll to position [68, 87]
click at [340, 419] on div "` product_name ` , ` quantity ` , ` sell_unit_price ` , ` subscription_end_date…" at bounding box center [641, 243] width 775 height 499
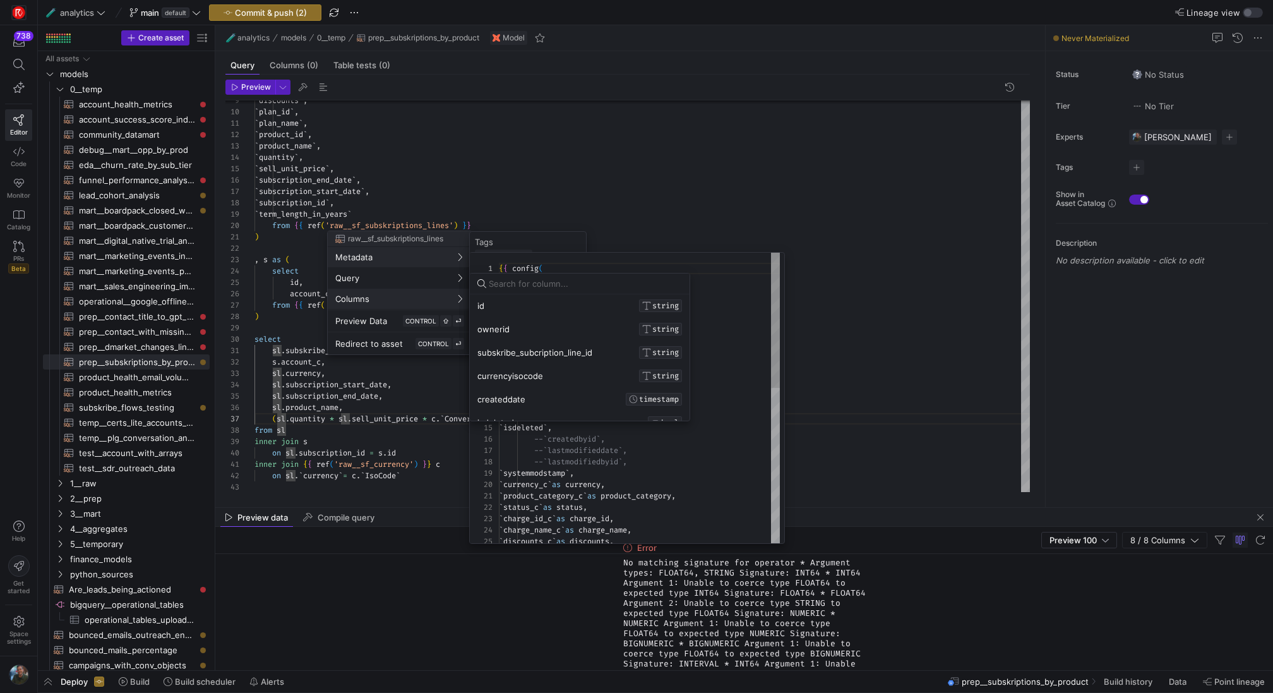
scroll to position [0, 0]
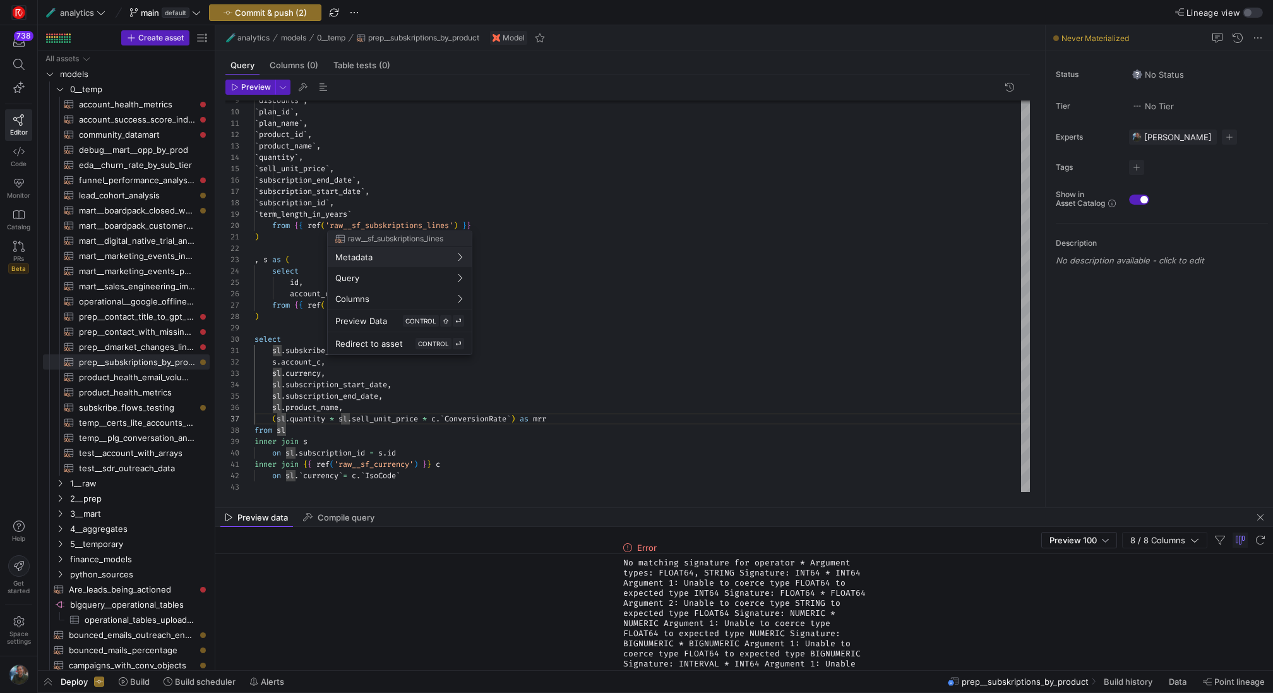
click at [592, 372] on div at bounding box center [636, 346] width 1273 height 693
click at [494, 201] on div at bounding box center [636, 346] width 1273 height 693
click at [148, 477] on div at bounding box center [636, 346] width 1273 height 693
click at [122, 482] on span "1__raw" at bounding box center [123, 483] width 107 height 15
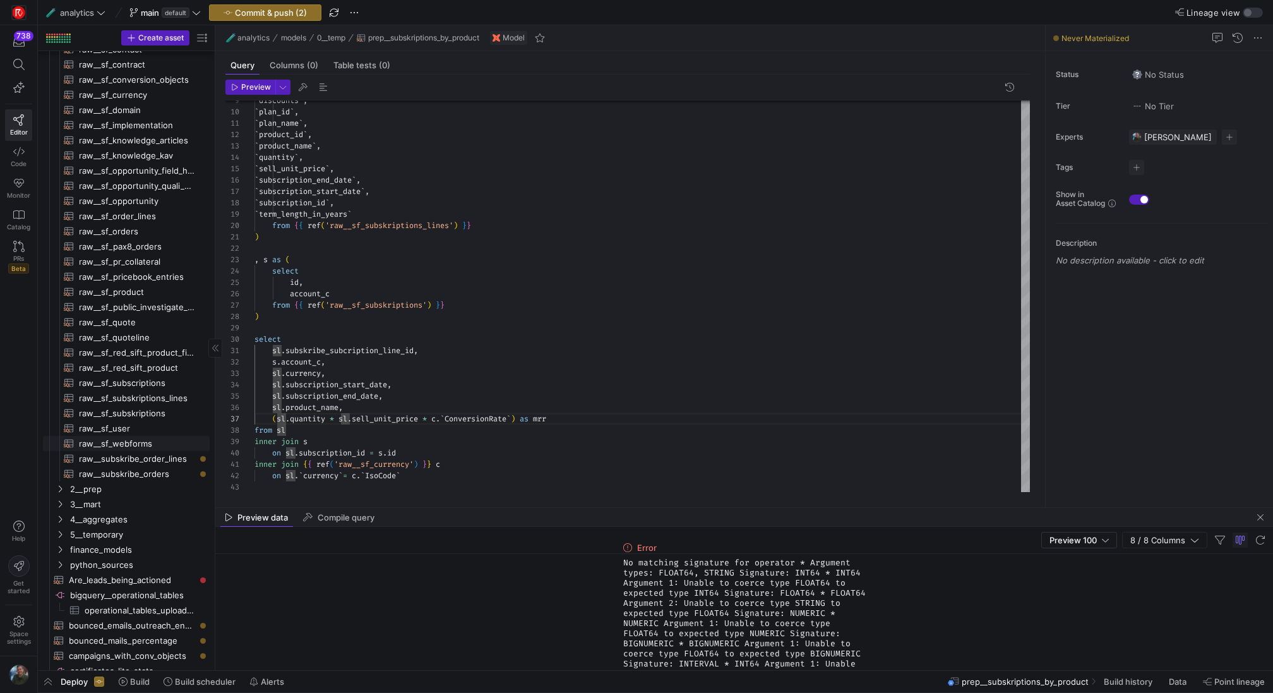
scroll to position [668, 0]
click at [163, 390] on span "raw__sf_subskriptions_lines​​​​​​​​​​" at bounding box center [137, 391] width 116 height 15
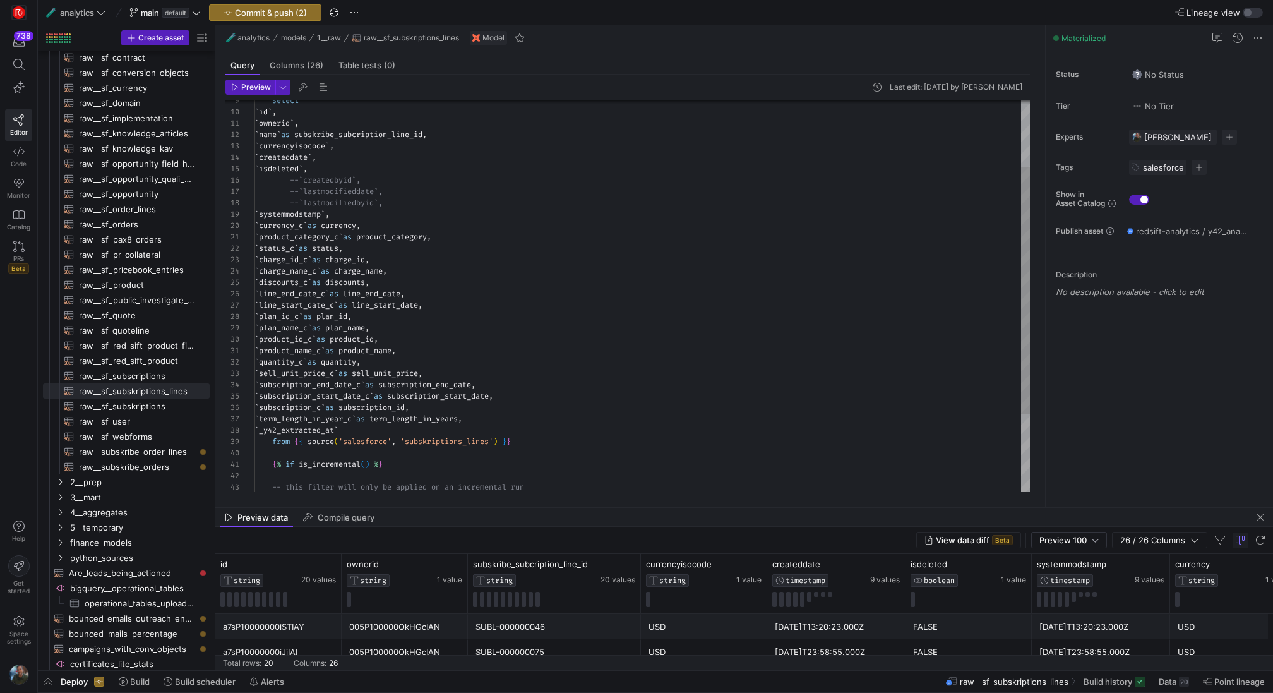
scroll to position [23, 37]
click at [292, 372] on div "select ` id ` , ` ownerid ` , ` name ` as subskribe_subcription_line_id , ` cur…" at bounding box center [641, 306] width 775 height 624
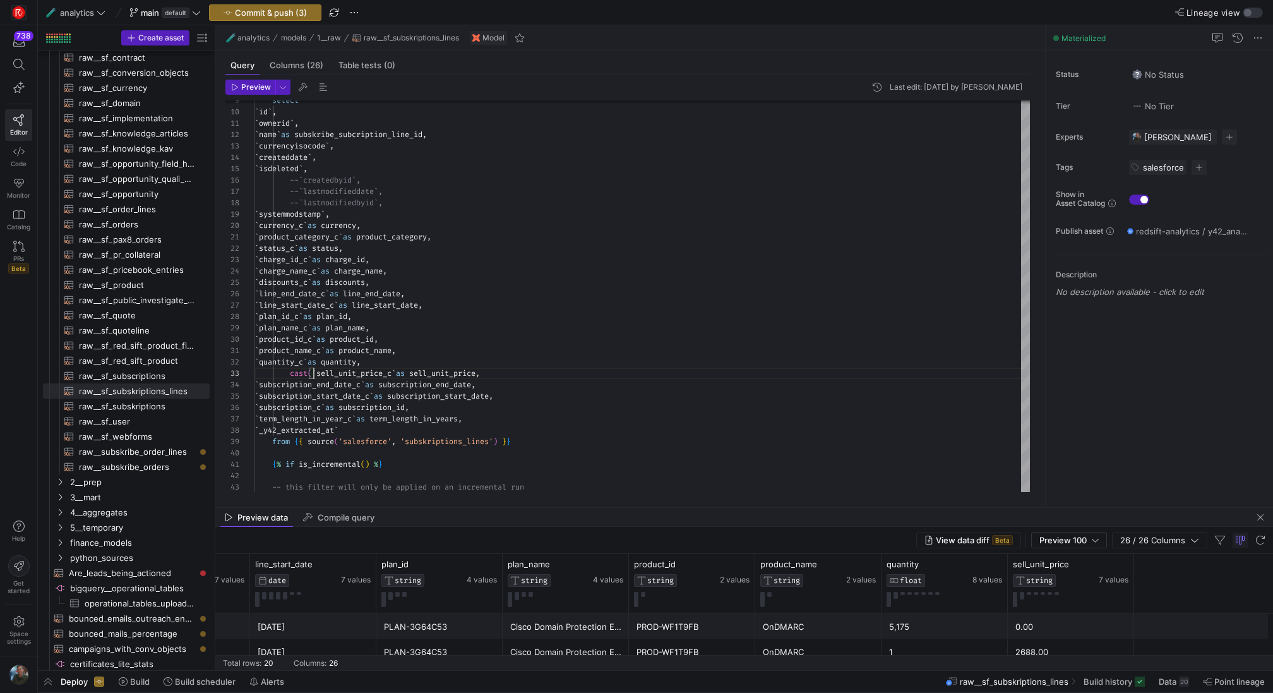
scroll to position [0, 2301]
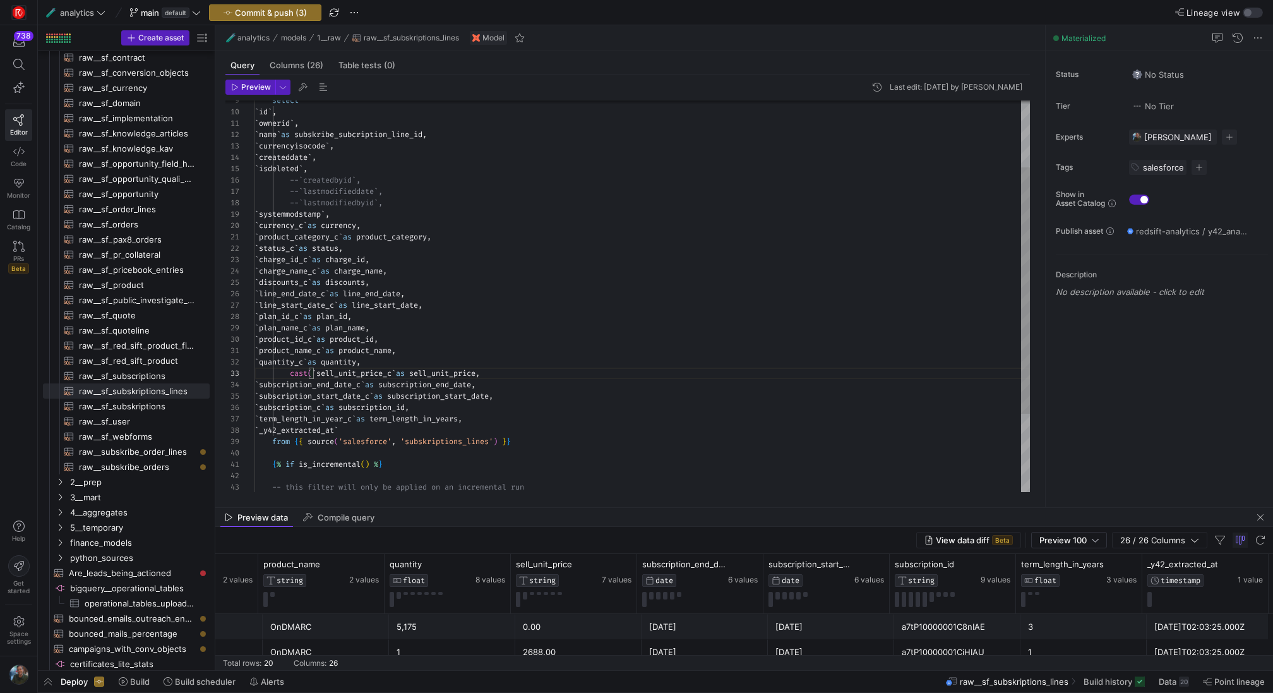
click at [402, 368] on div "select ` id ` , ` ownerid ` , ` name ` as subskribe_subcription_line_id , ` cur…" at bounding box center [641, 306] width 775 height 624
click at [528, 422] on div "select ` id ` , ` ownerid ` , ` name ` as subskribe_subcription_line_id , ` cur…" at bounding box center [641, 306] width 775 height 624
click at [595, 417] on div "select ` id ` , ` ownerid ` , ` name ` as subskribe_subcription_line_id , ` cur…" at bounding box center [641, 306] width 775 height 624
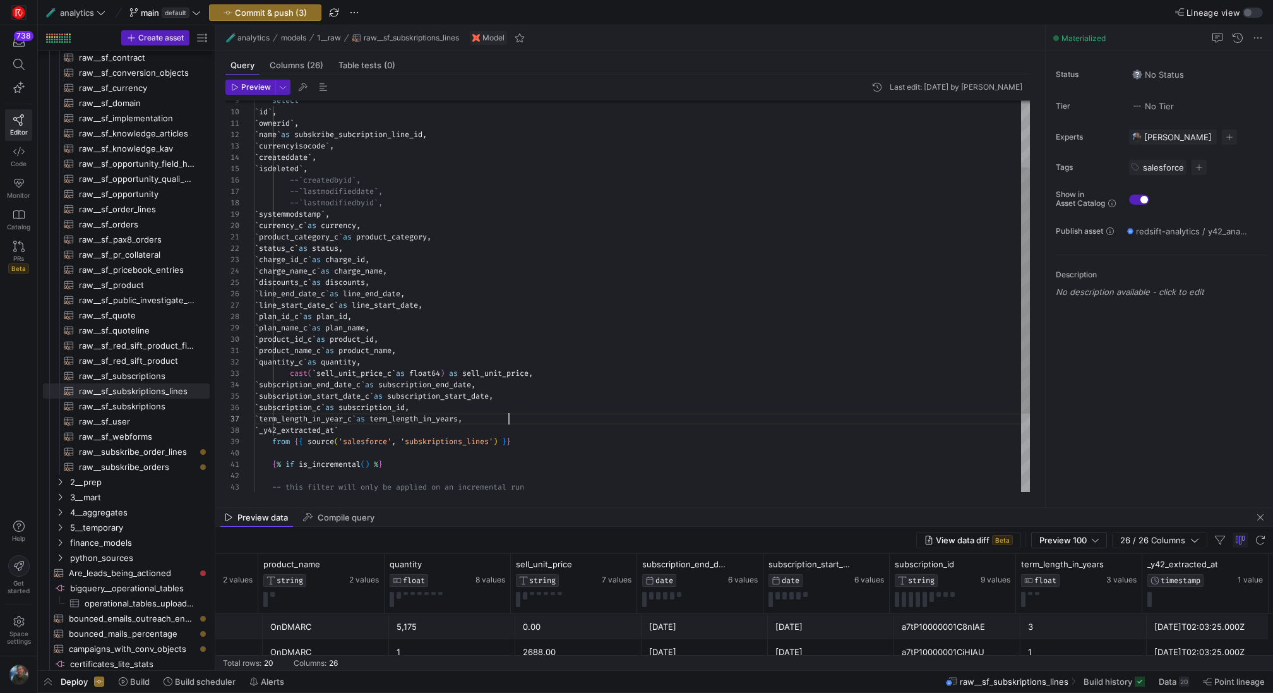
click at [252, 96] on header "Preview Last edit: Monday 16 June 2025 by Eliott Sacau" at bounding box center [627, 90] width 804 height 21
click at [252, 85] on span "Preview" at bounding box center [256, 87] width 30 height 9
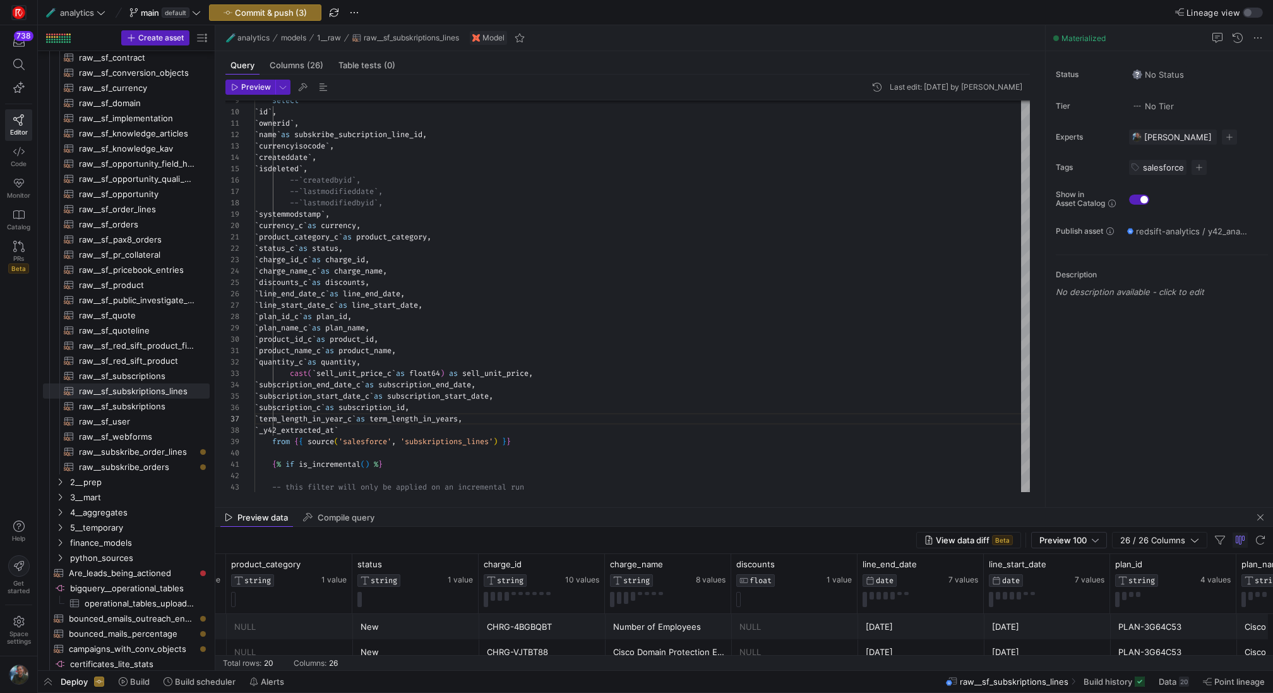
scroll to position [0, 1750]
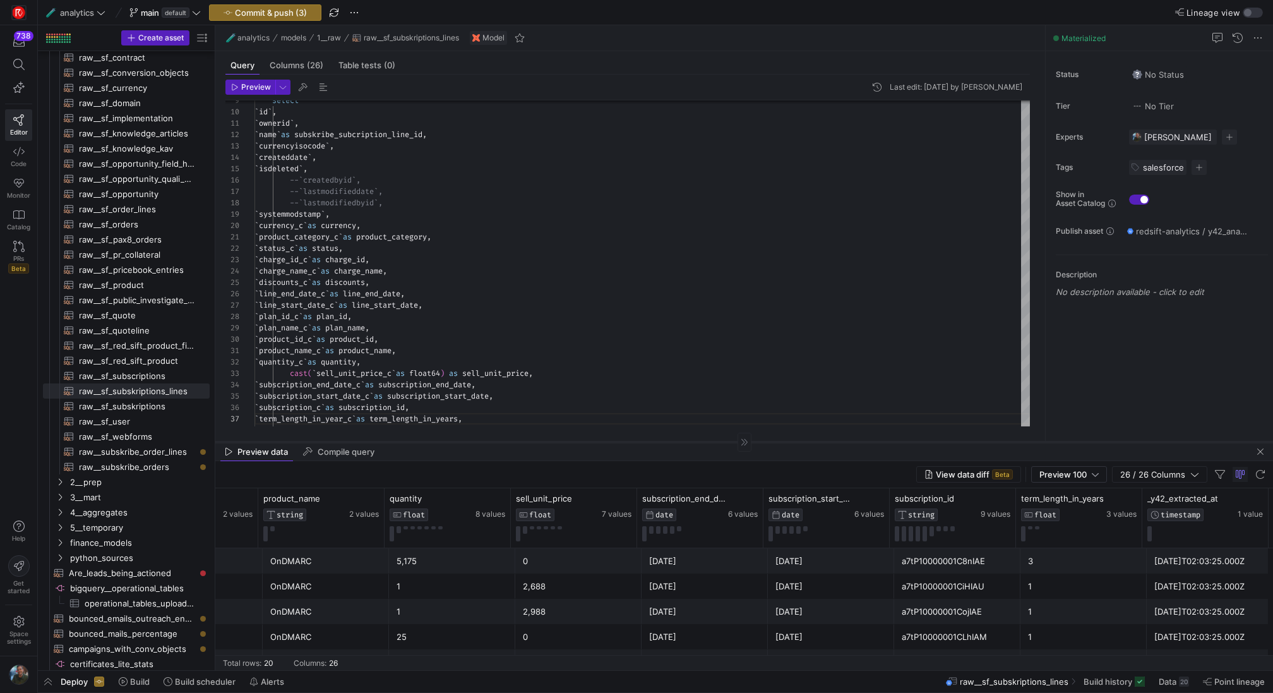
drag, startPoint x: 709, startPoint y: 506, endPoint x: 711, endPoint y: 418, distance: 88.4
click at [711, 441] on div at bounding box center [744, 441] width 1058 height 1
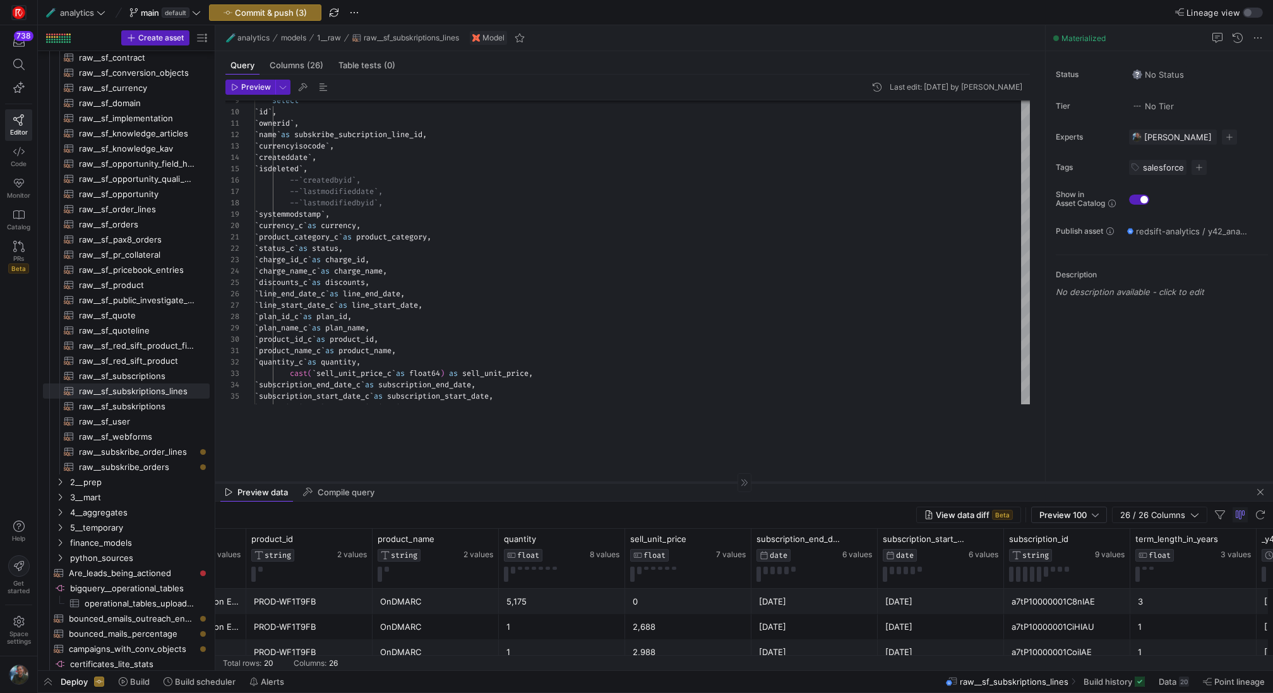
drag, startPoint x: 522, startPoint y: 419, endPoint x: 520, endPoint y: 482, distance: 63.2
click at [520, 482] on div at bounding box center [744, 482] width 1058 height 1
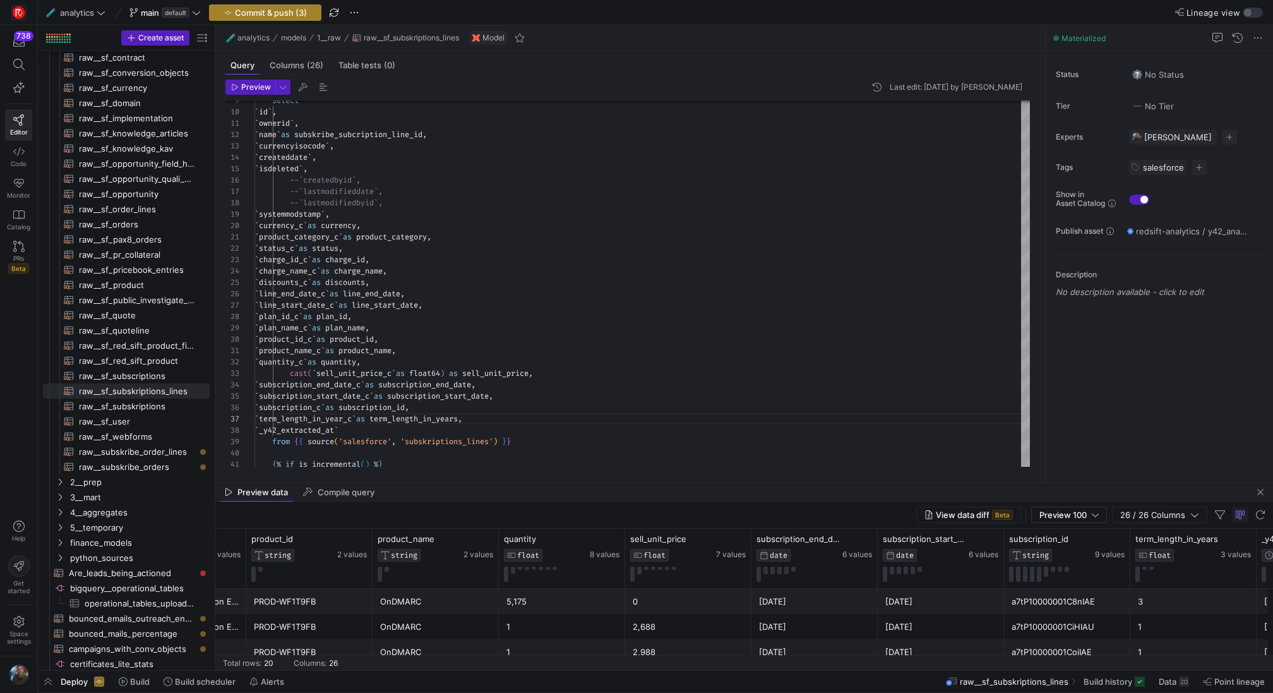
click at [296, 13] on span "Commit & push (3)" at bounding box center [271, 13] width 72 height 10
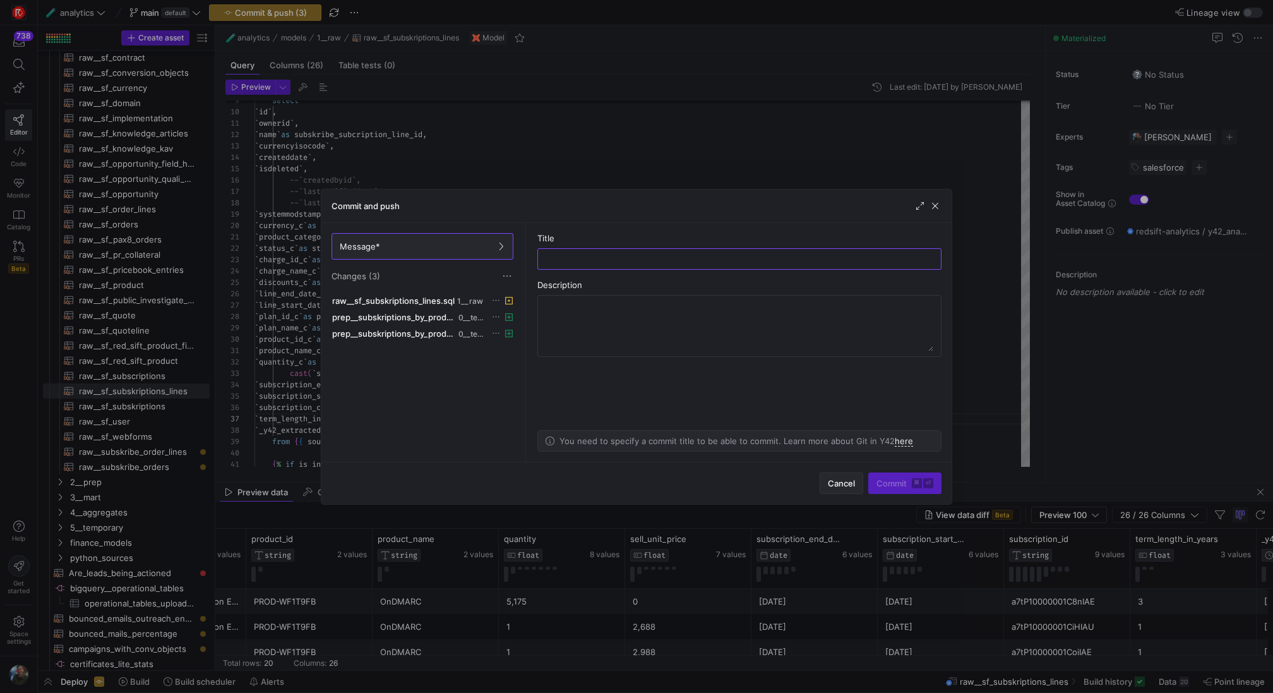
click at [835, 482] on span "Cancel" at bounding box center [841, 483] width 27 height 10
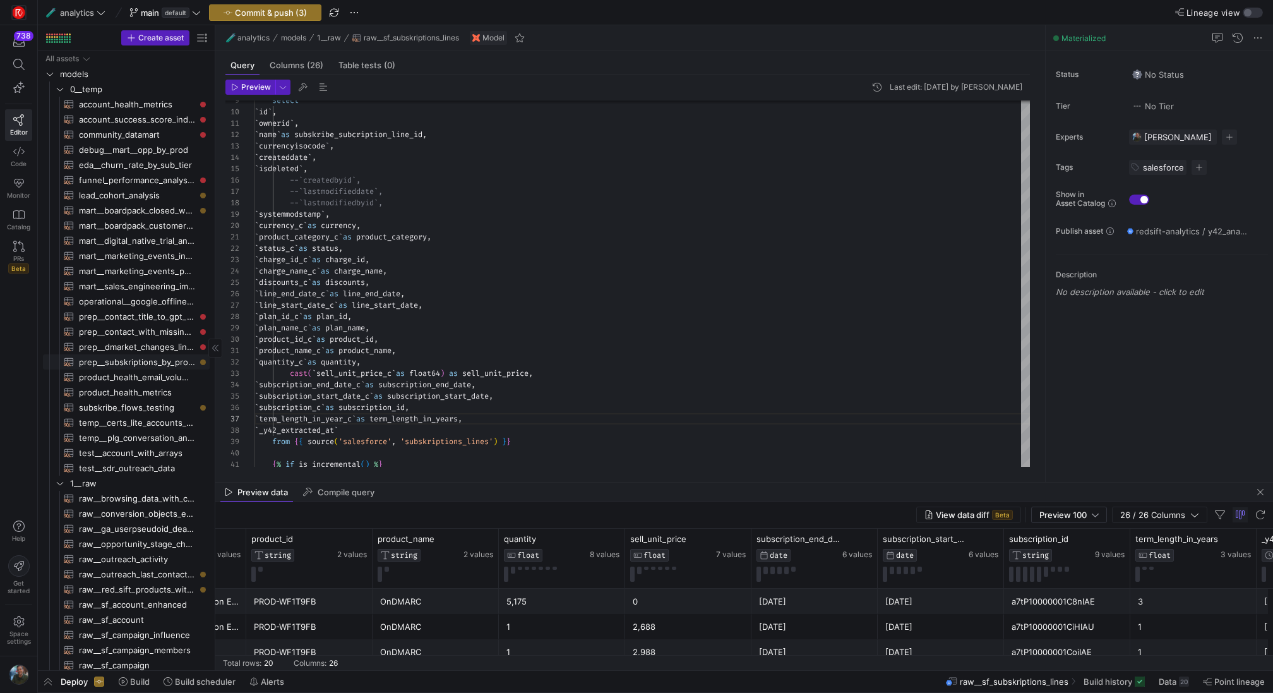
click at [153, 365] on span "prep__subskriptions_by_product​​​​​​​​​​" at bounding box center [137, 362] width 116 height 15
type textarea "with sl as ( select `subskribe_subcription_line_id`, `currency`, `product_categ…"
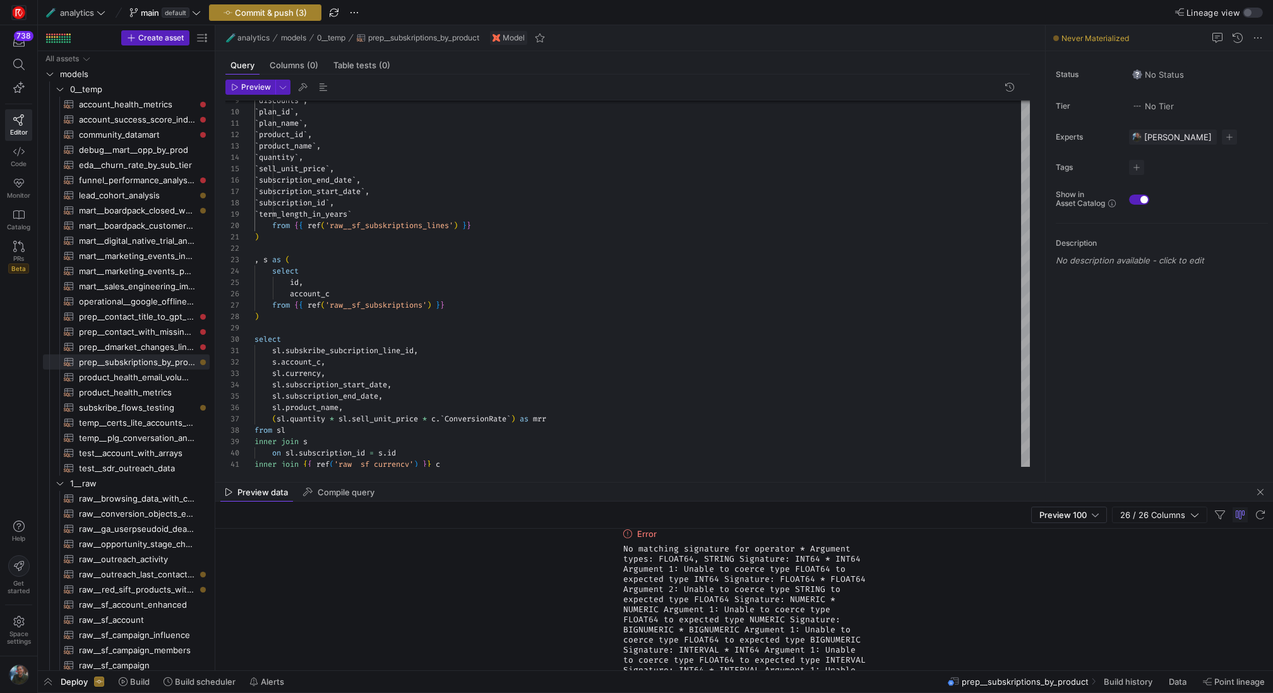
click at [249, 13] on span "Commit & push (3)" at bounding box center [271, 13] width 72 height 10
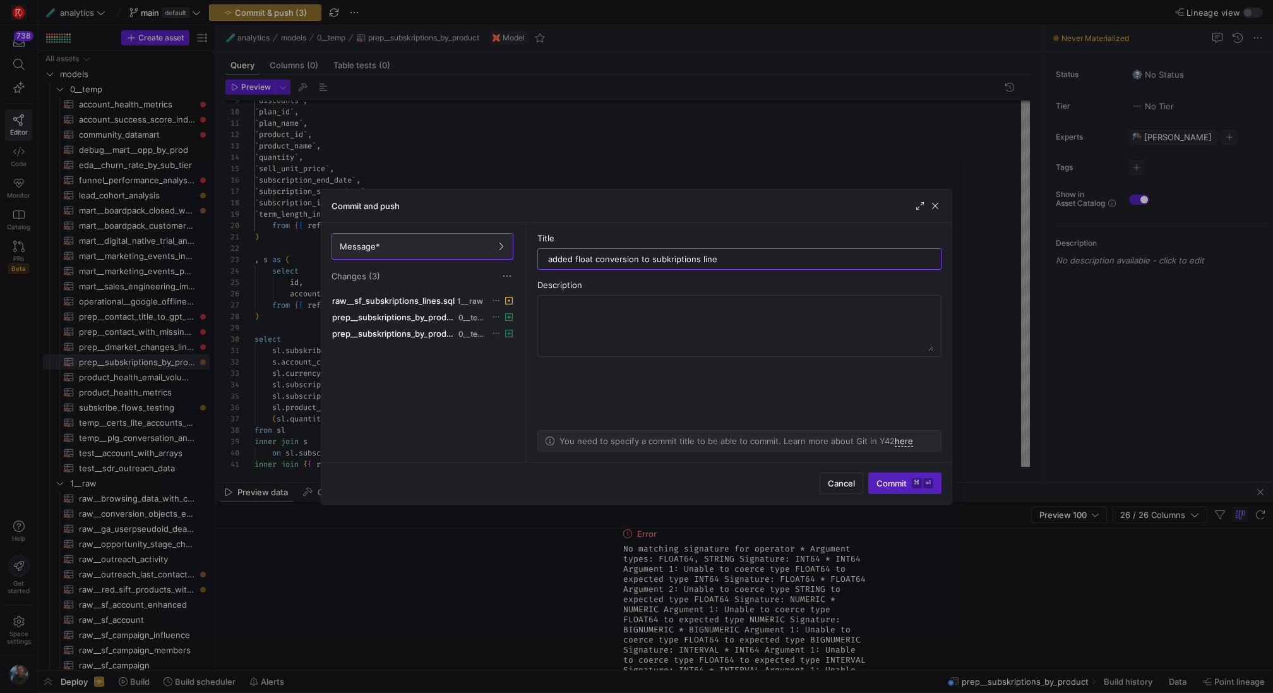
type input "added float conversion to subkriptions lines"
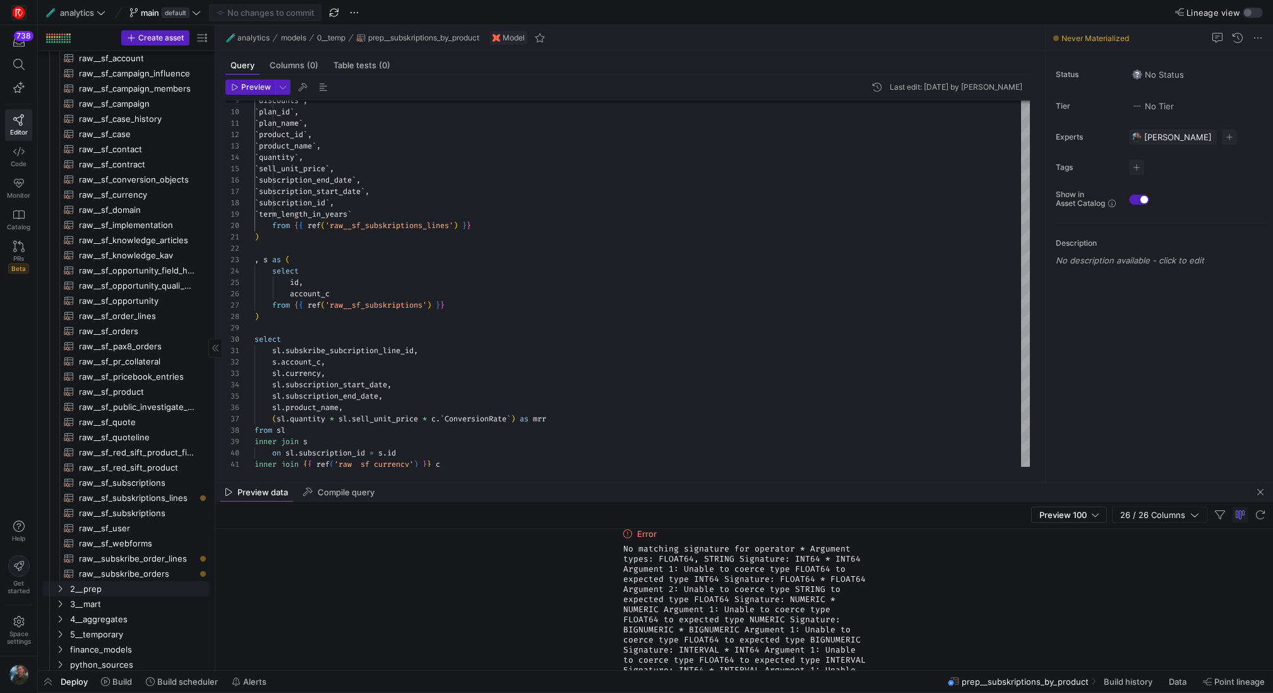
scroll to position [602, 0]
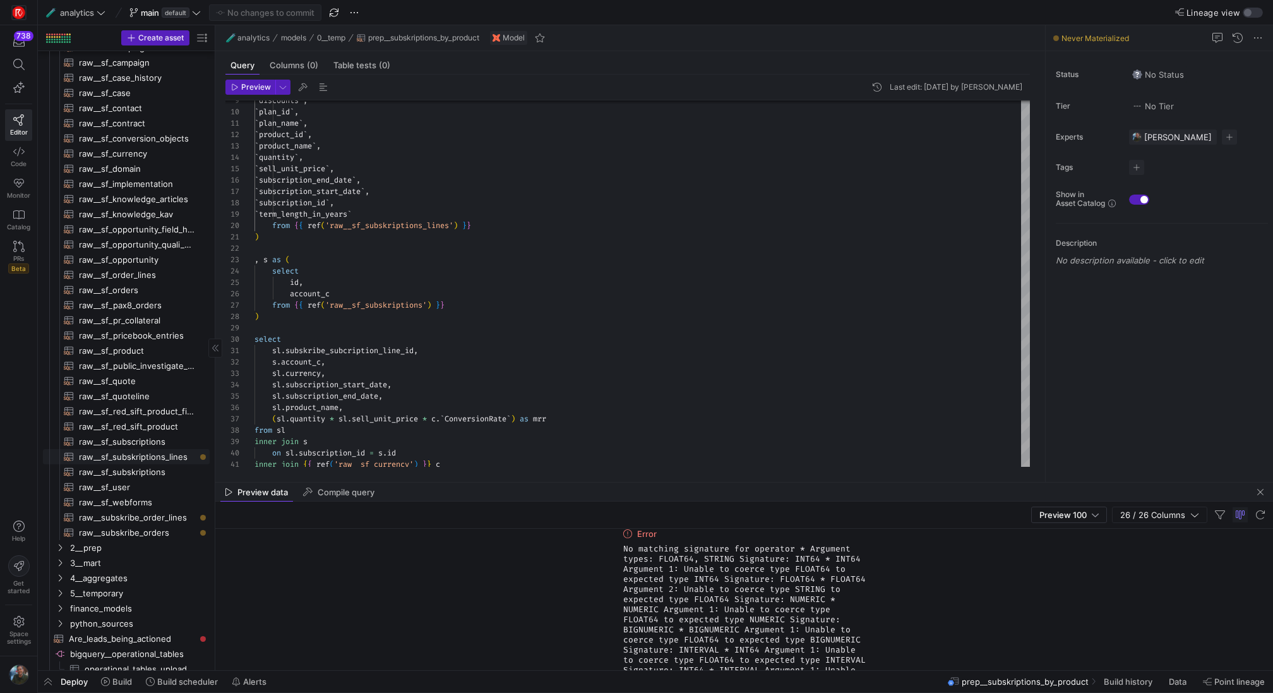
click at [173, 455] on span "raw__sf_subskriptions_lines​​​​​​​​​​" at bounding box center [137, 457] width 116 height 15
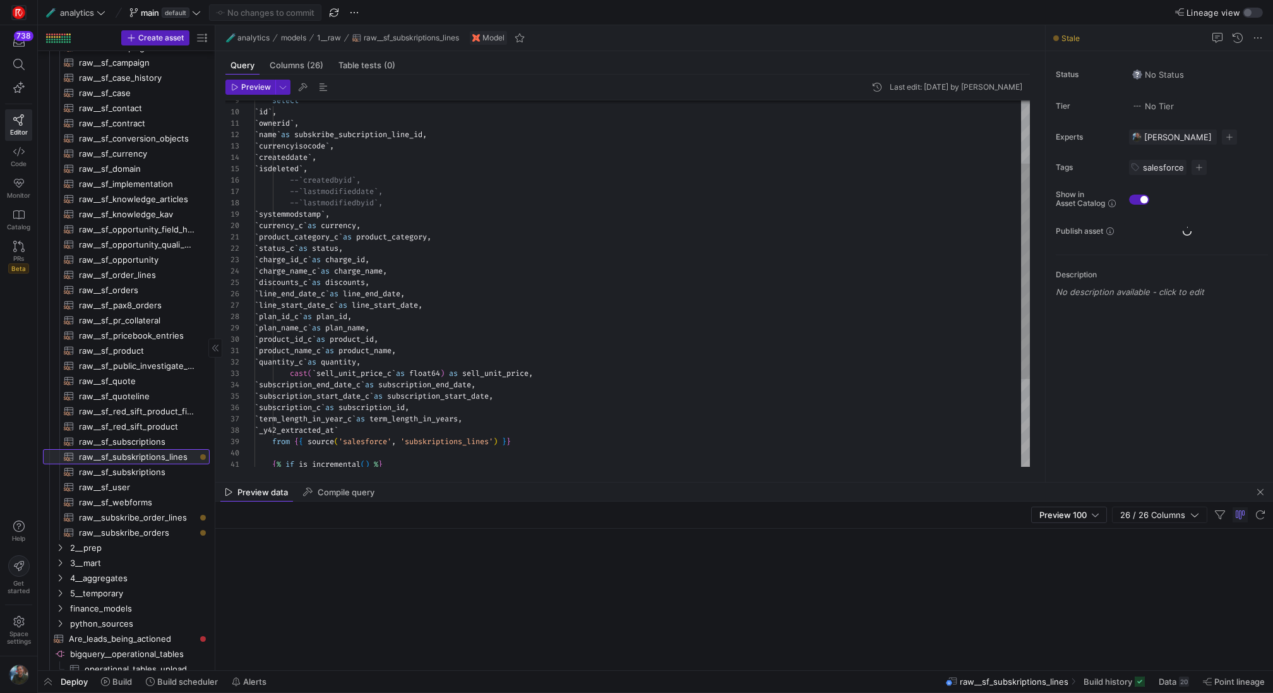
scroll to position [68, 145]
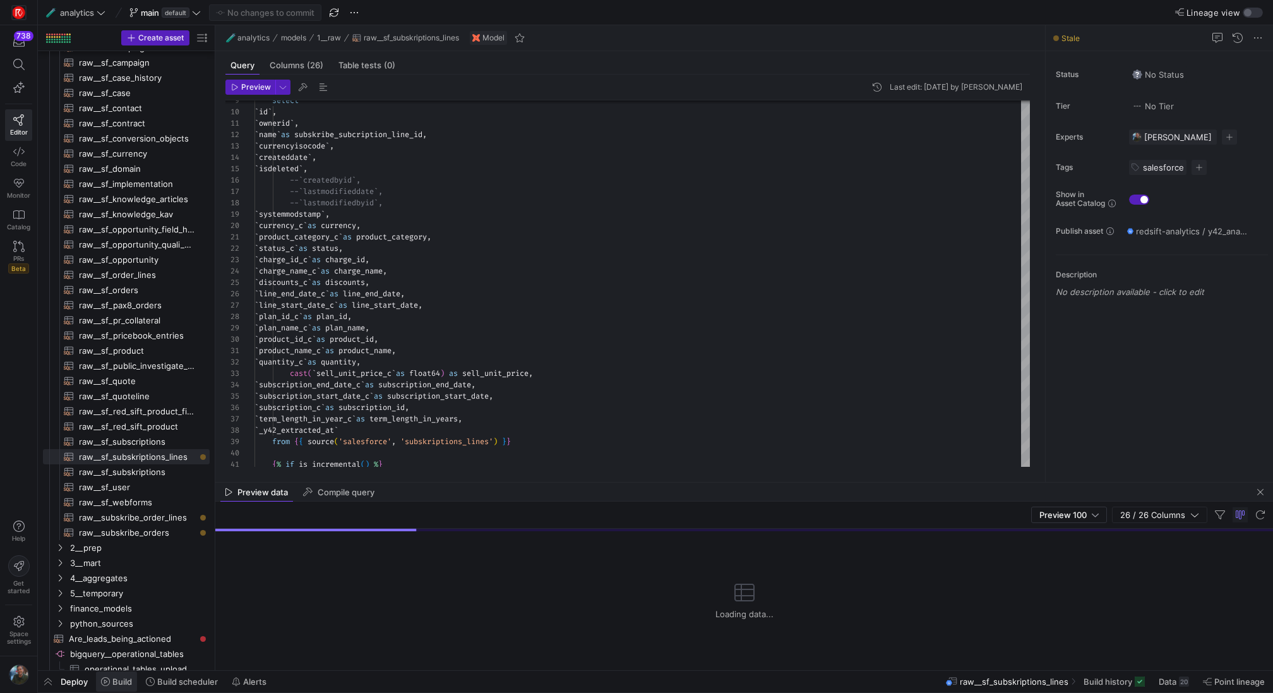
click at [129, 686] on span at bounding box center [116, 681] width 41 height 20
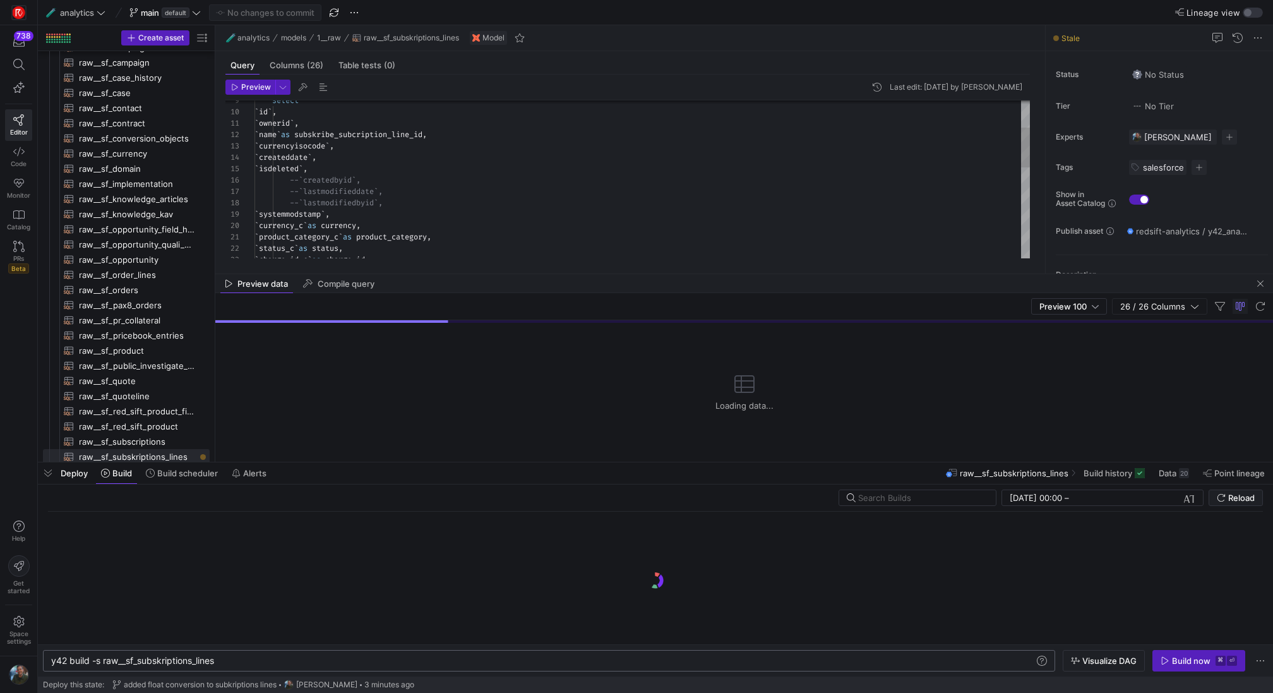
scroll to position [0, 165]
click at [403, 665] on div "y42 build -s raw__sf_subskriptions_lines" at bounding box center [543, 660] width 984 height 10
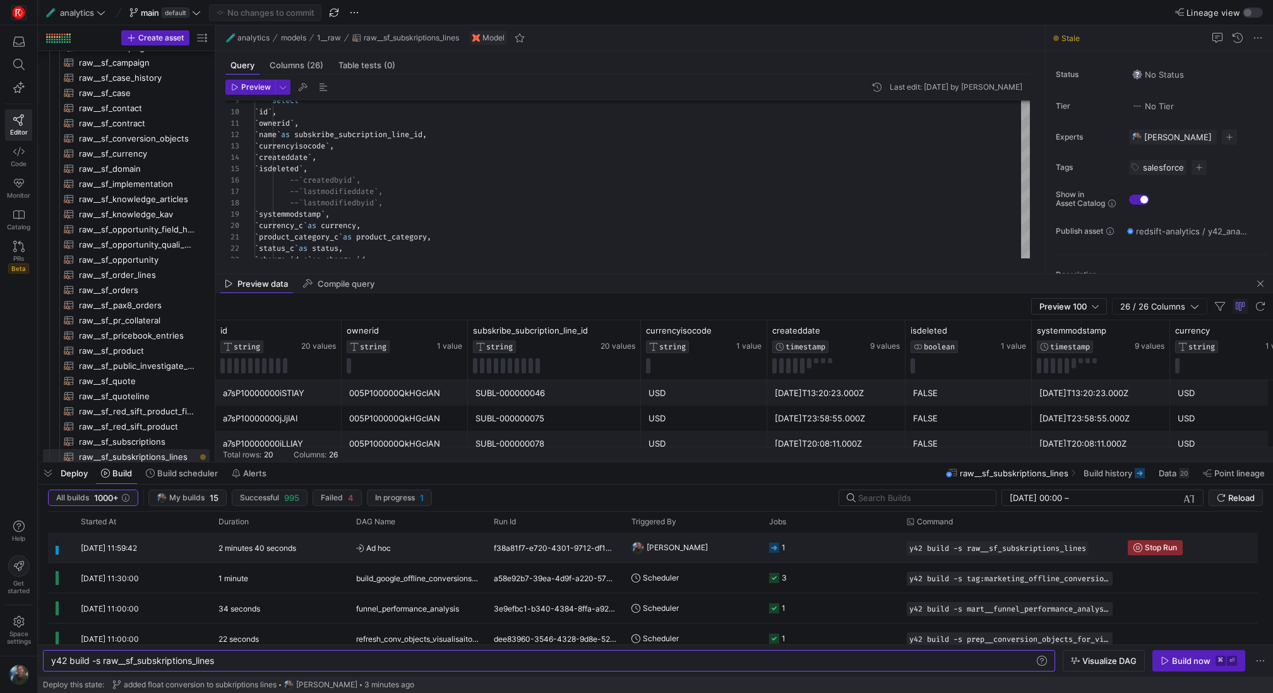
click at [137, 543] on span "12/09/25, 11:59:42" at bounding box center [109, 547] width 56 height 9
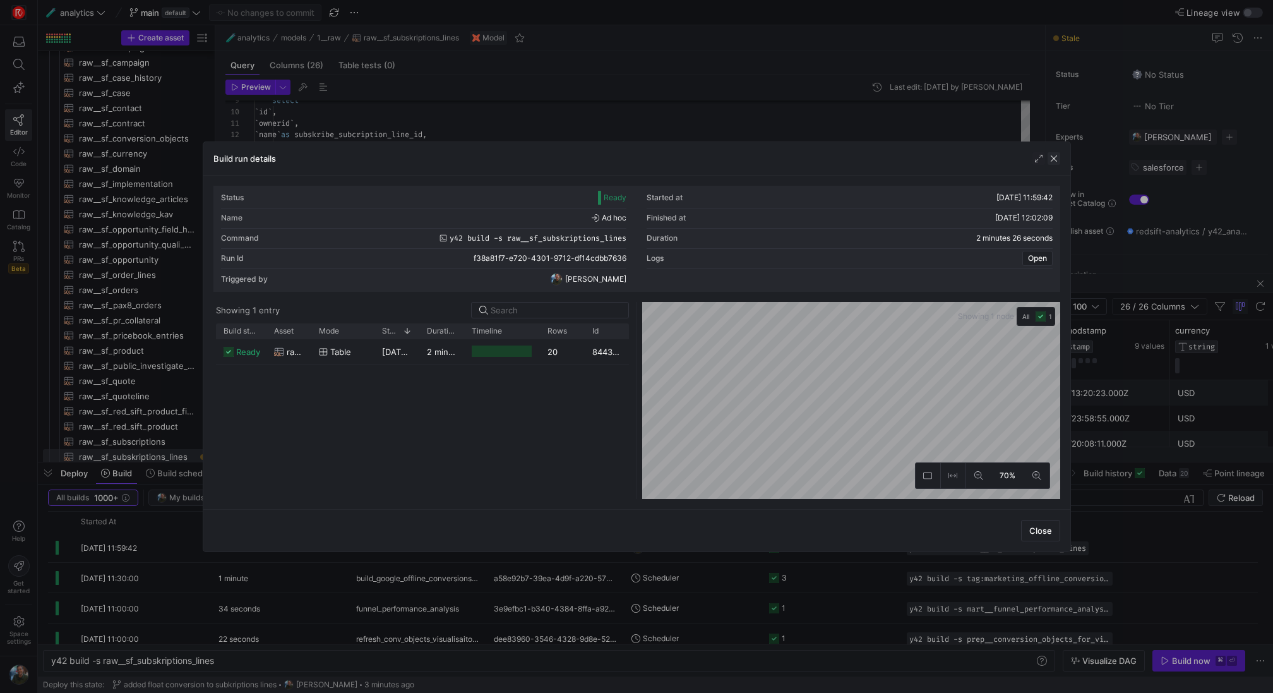
click at [1058, 160] on span "button" at bounding box center [1054, 158] width 13 height 13
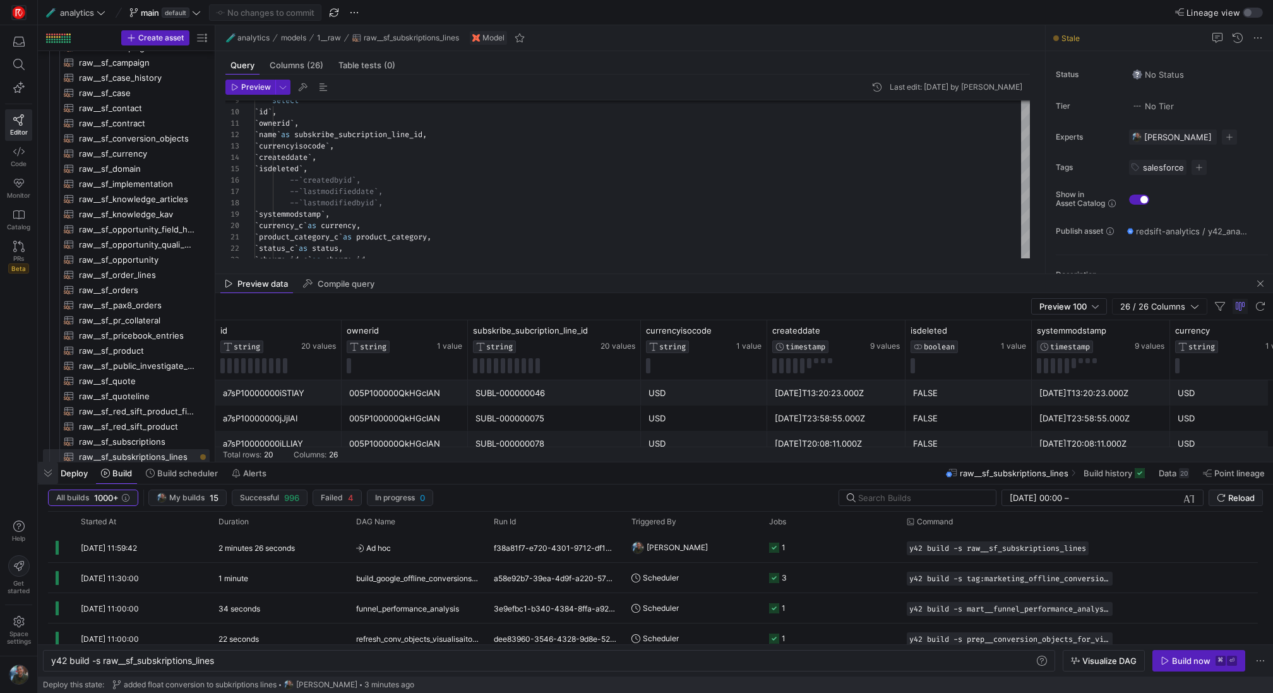
click at [48, 475] on span "button" at bounding box center [48, 472] width 20 height 21
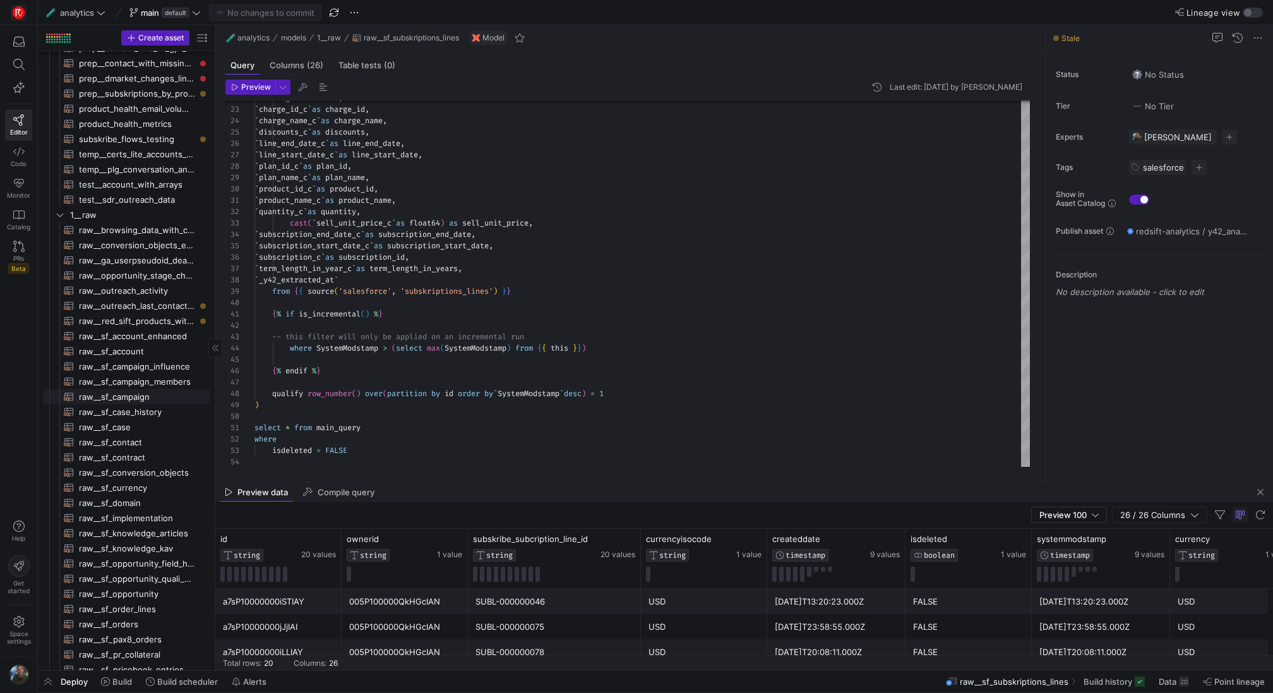
scroll to position [253, 0]
click at [156, 111] on span "prep__subskriptions_by_product​​​​​​​​​​" at bounding box center [137, 109] width 116 height 15
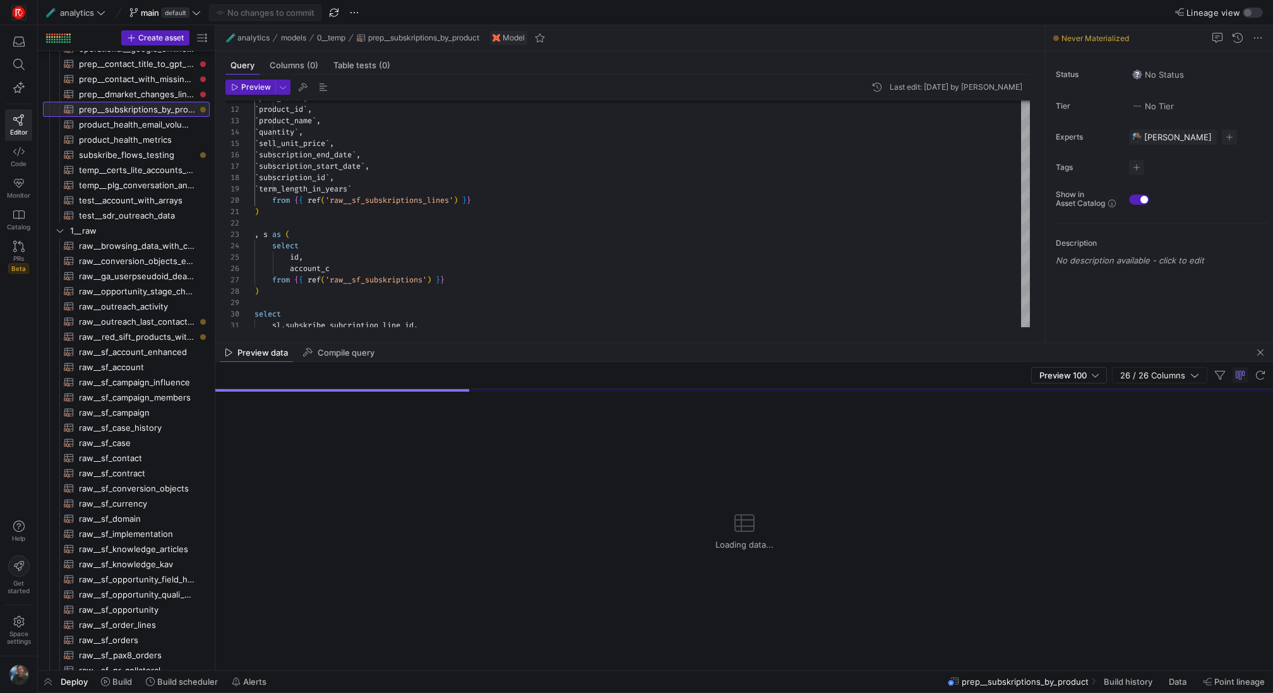
drag, startPoint x: 534, startPoint y: 481, endPoint x: 555, endPoint y: 341, distance: 141.1
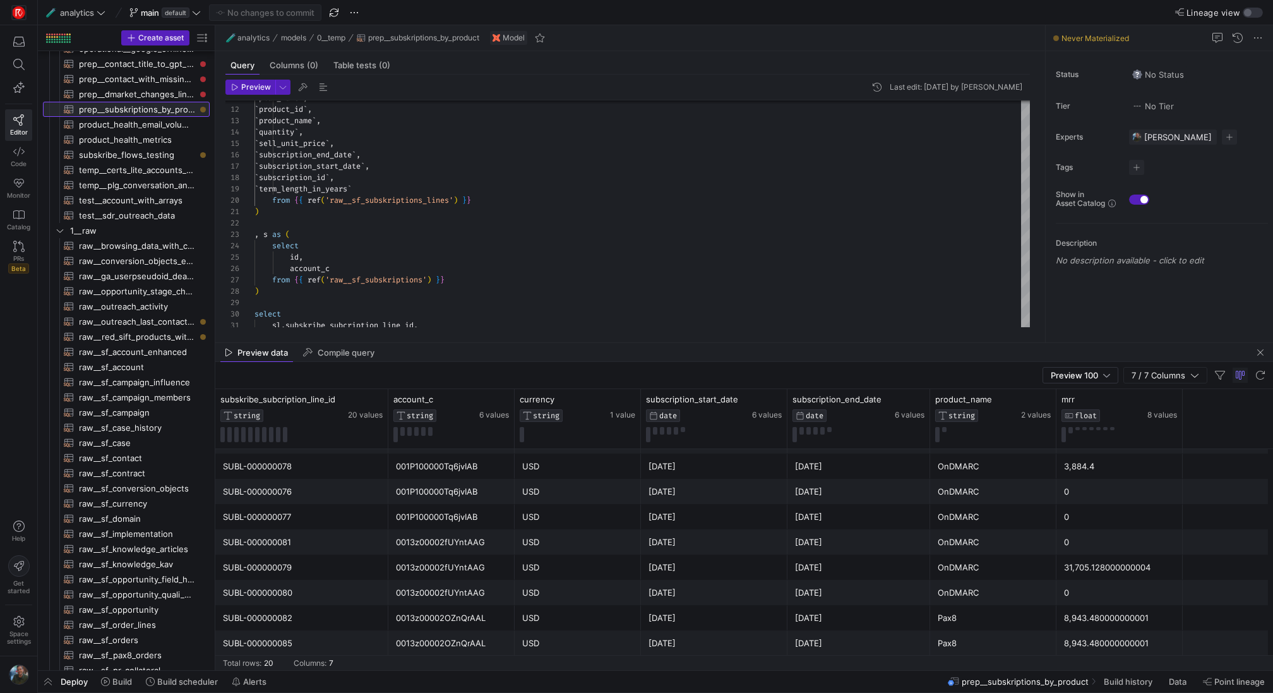
scroll to position [221, 0]
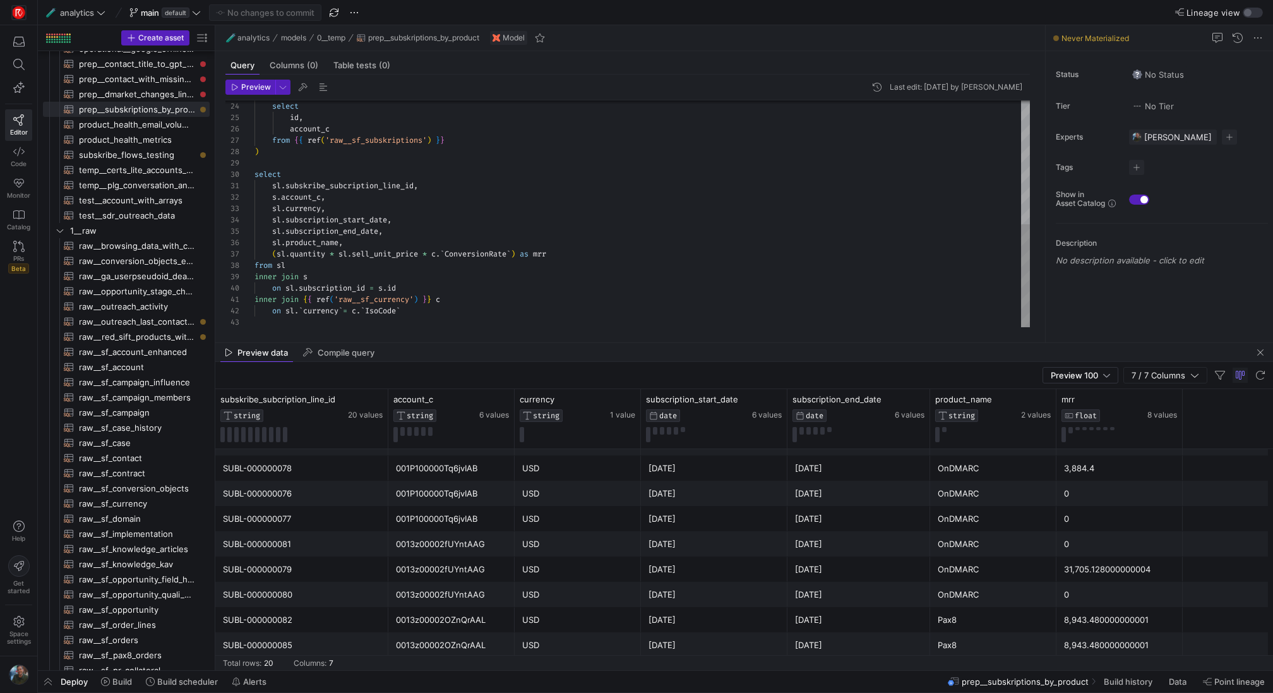
click at [432, 251] on div "select id , account_c from { { ref ( 'raw__sf_subskriptions' ) } } ) select sl …" at bounding box center [641, 78] width 775 height 499
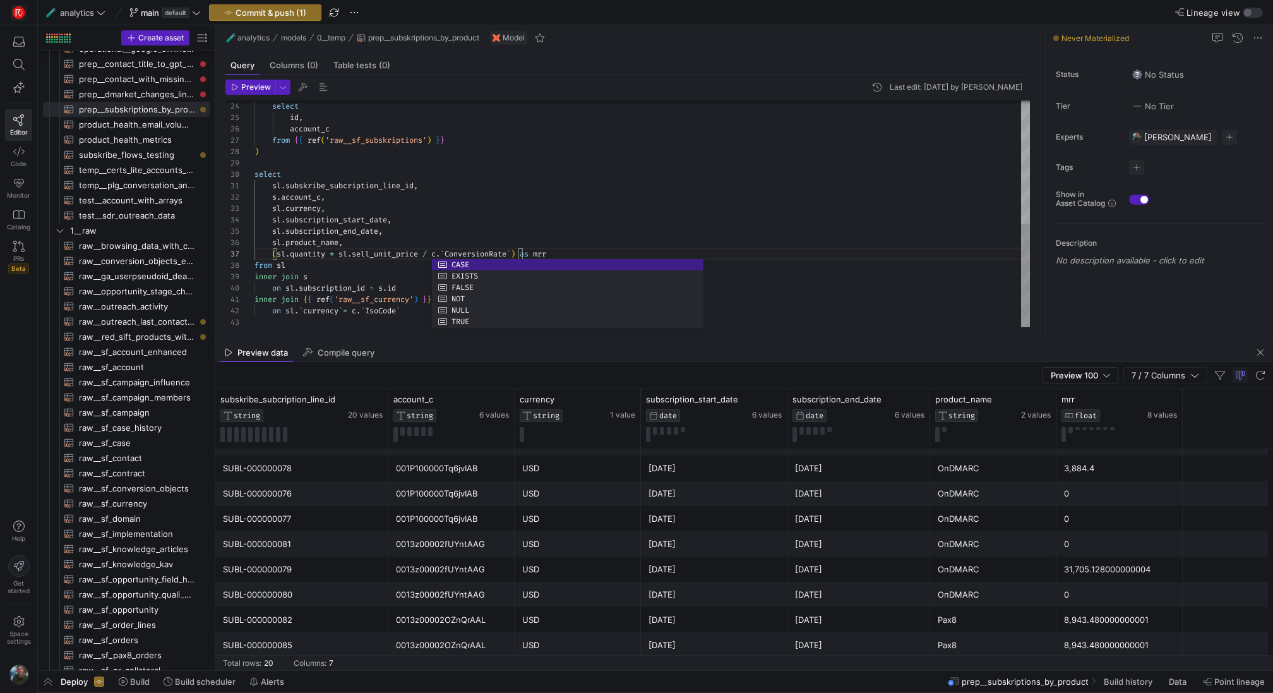
click at [372, 253] on div "select id , account_c from { { ref ( 'raw__sf_subskriptions' ) } } ) select sl …" at bounding box center [641, 78] width 775 height 499
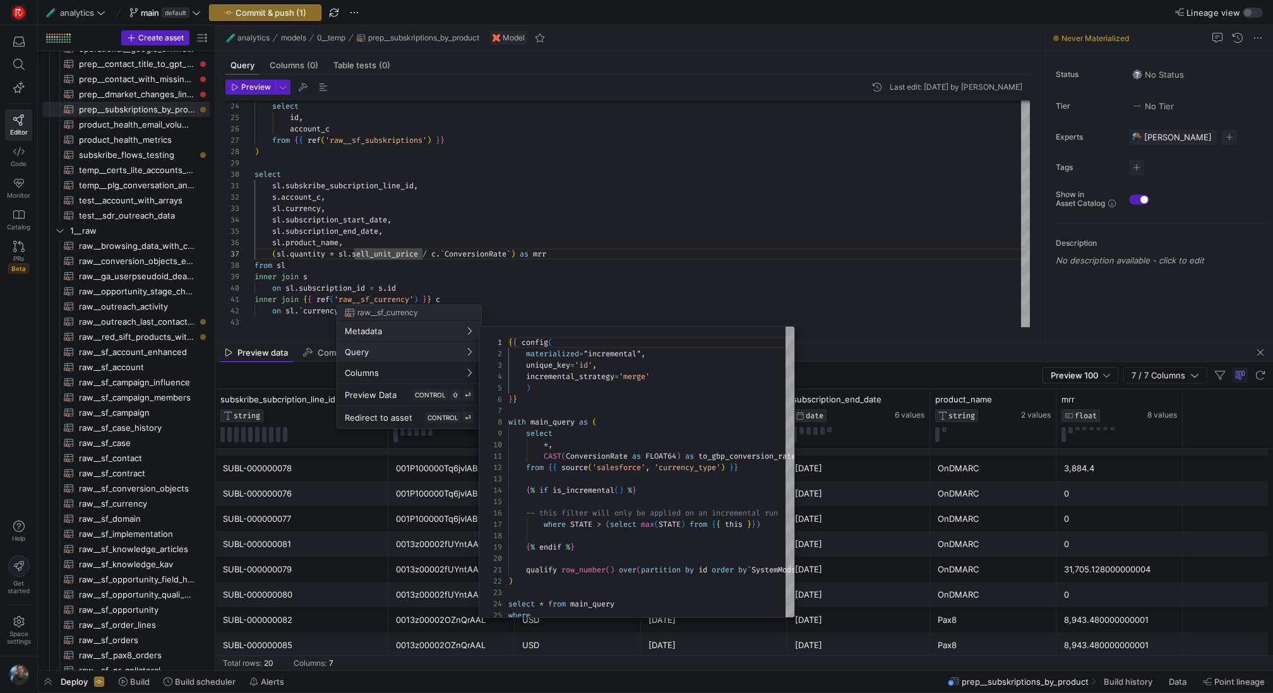
scroll to position [114, 0]
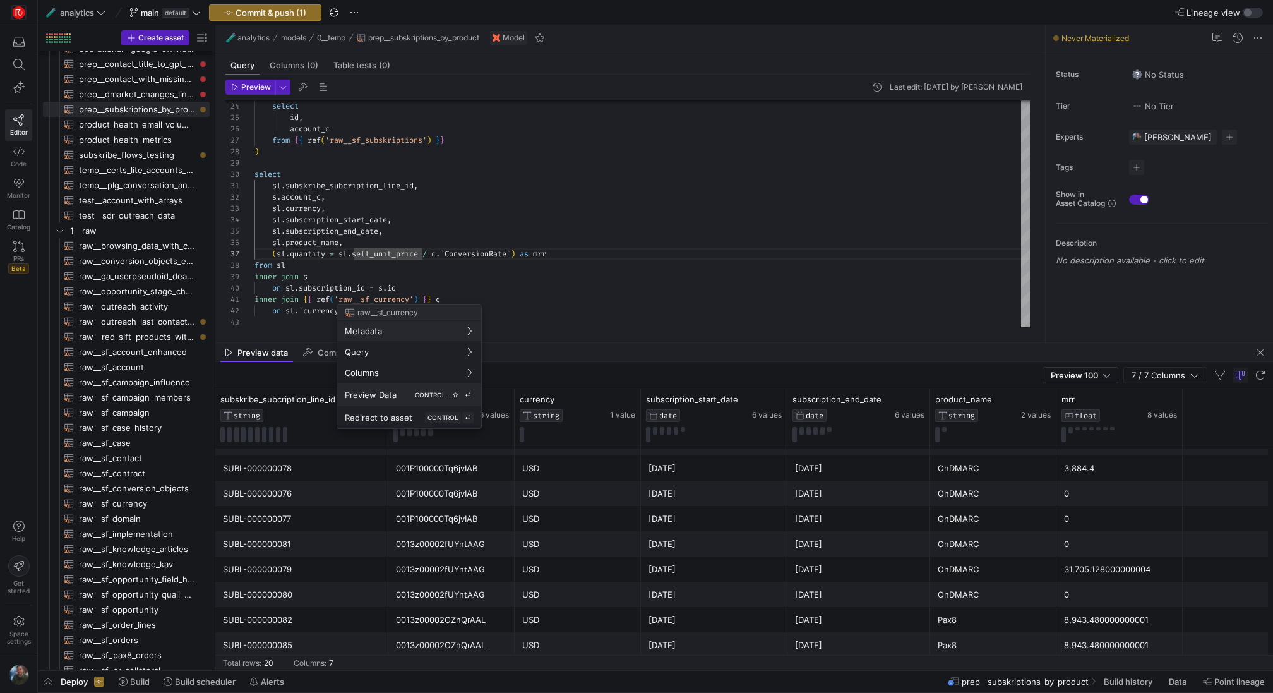
click at [415, 395] on span "CONTROL" at bounding box center [430, 395] width 31 height 8
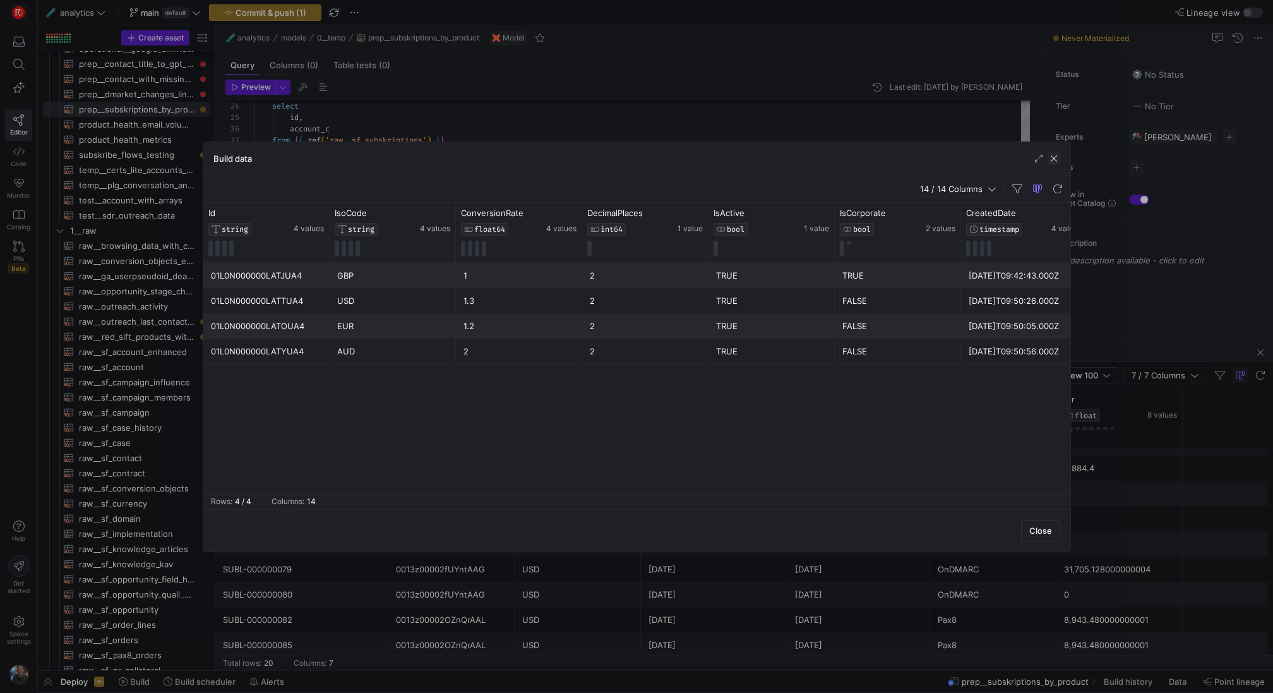
click at [1053, 158] on span "button" at bounding box center [1054, 158] width 13 height 13
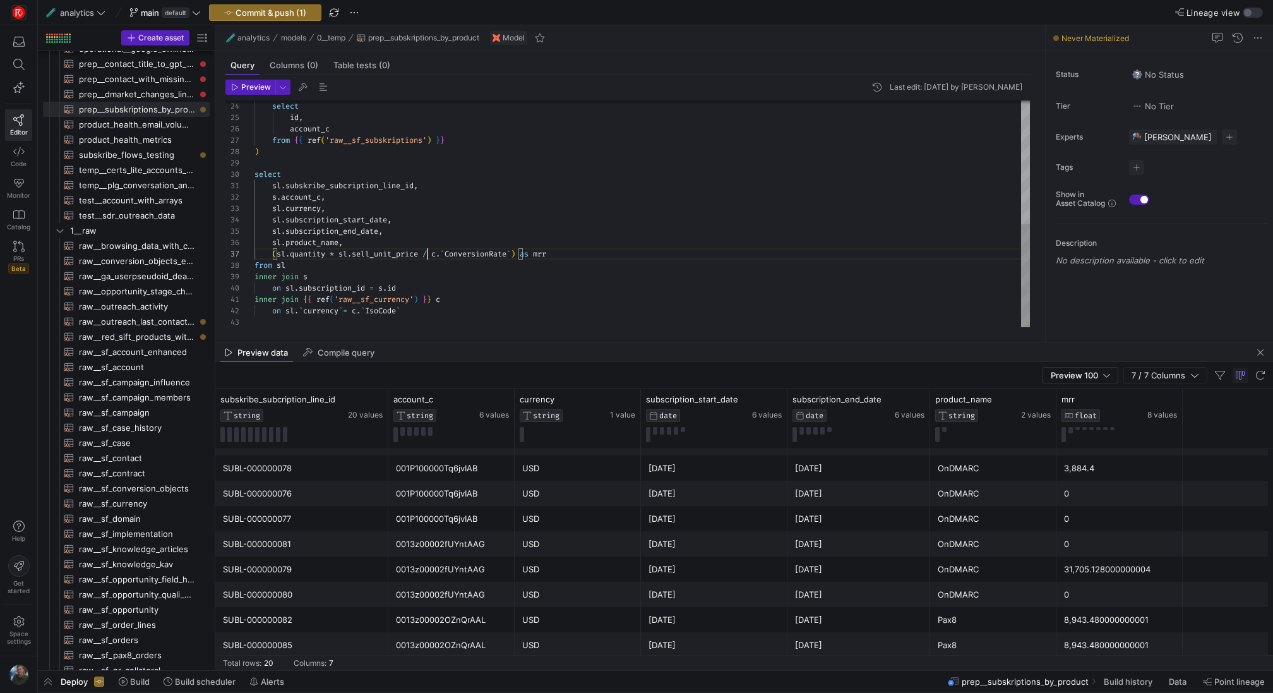
click at [425, 250] on div "select id , account_c from { { ref ( 'raw__sf_subskriptions' ) } } ) select sl …" at bounding box center [641, 78] width 775 height 499
click at [463, 216] on div "select id , account_c from { { ref ( 'raw__sf_subskriptions' ) } } ) select sl …" at bounding box center [641, 78] width 775 height 499
click at [254, 88] on span "Preview" at bounding box center [256, 87] width 30 height 9
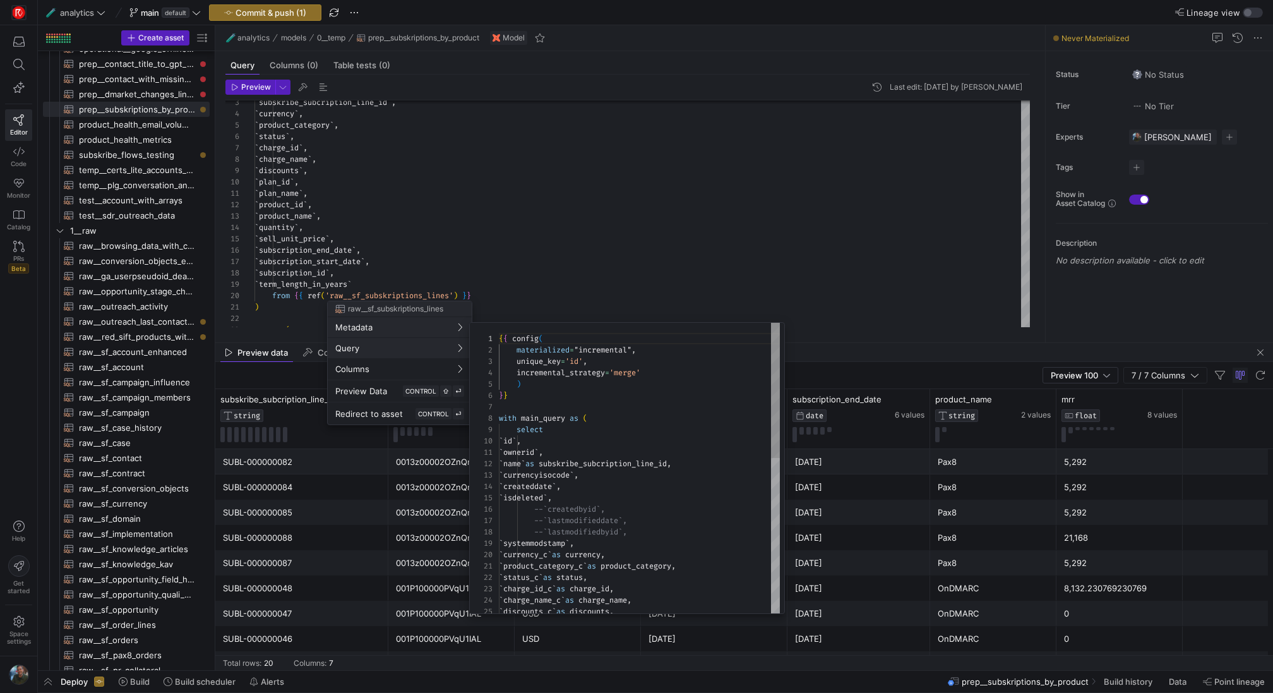
scroll to position [114, 0]
click at [104, 506] on div at bounding box center [636, 346] width 1273 height 693
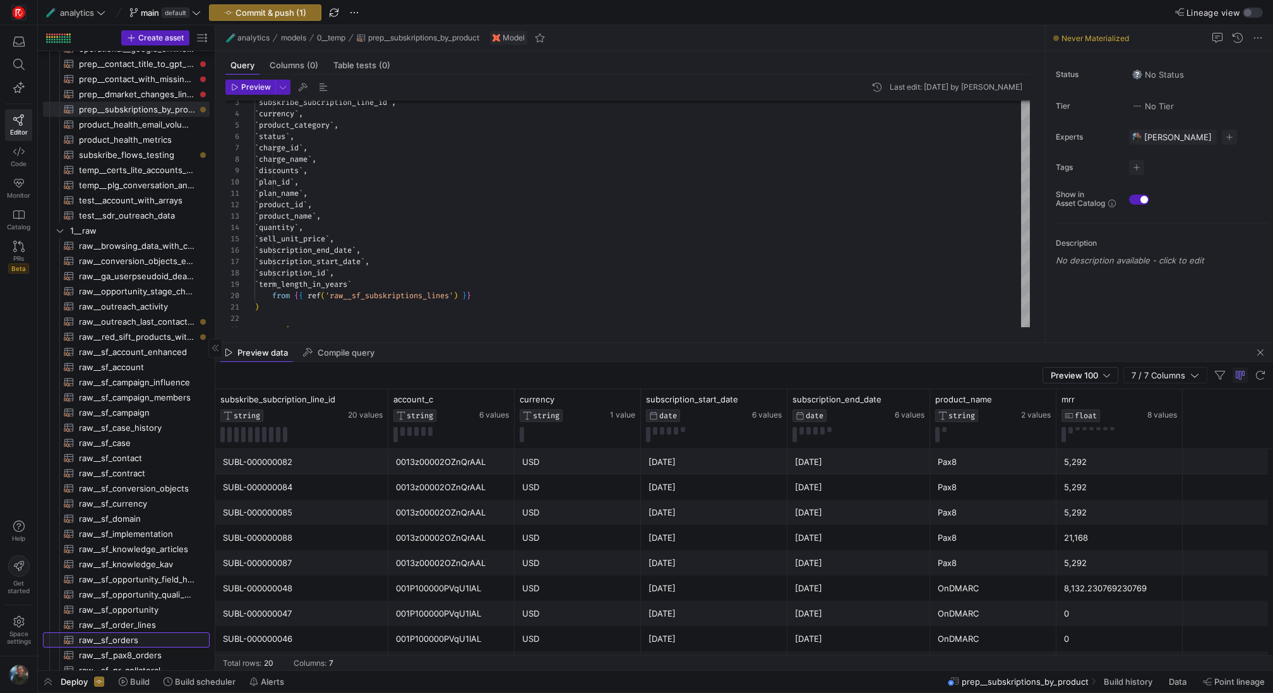
click at [130, 643] on span "raw__sf_orders​​​​​​​​​​" at bounding box center [137, 640] width 116 height 15
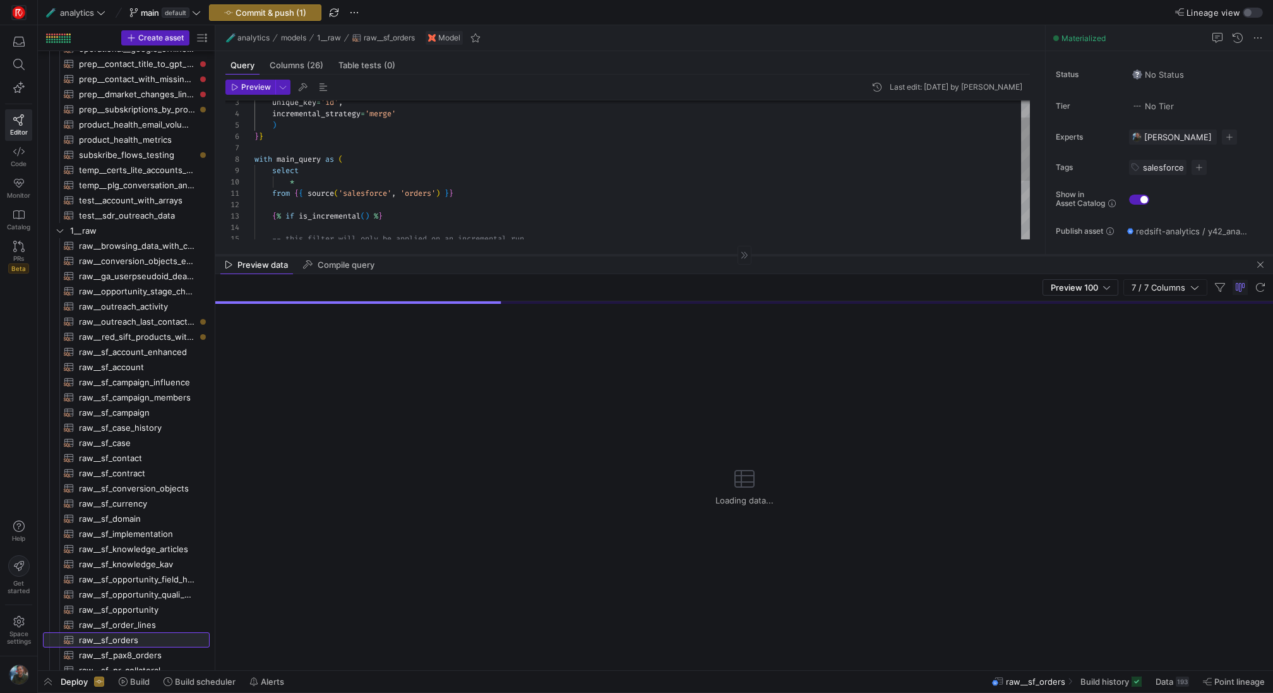
drag, startPoint x: 464, startPoint y: 342, endPoint x: 496, endPoint y: 254, distance: 93.3
click at [496, 254] on div at bounding box center [744, 254] width 1058 height 1
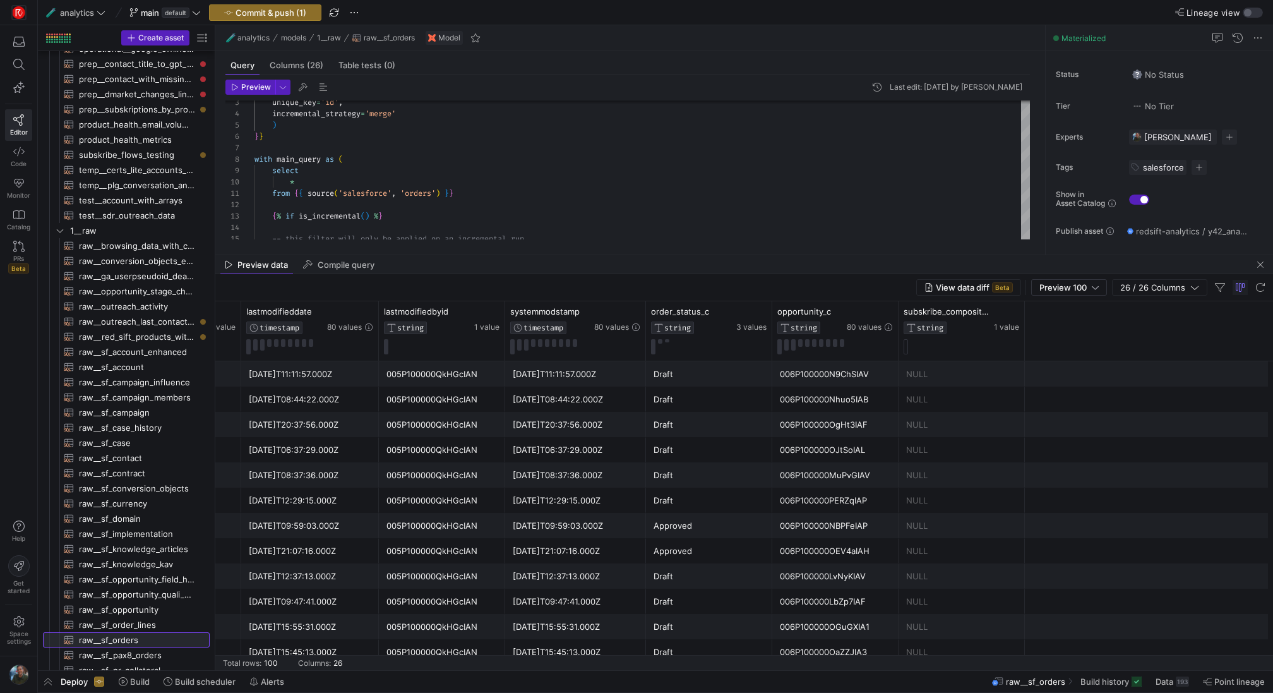
scroll to position [0, 1091]
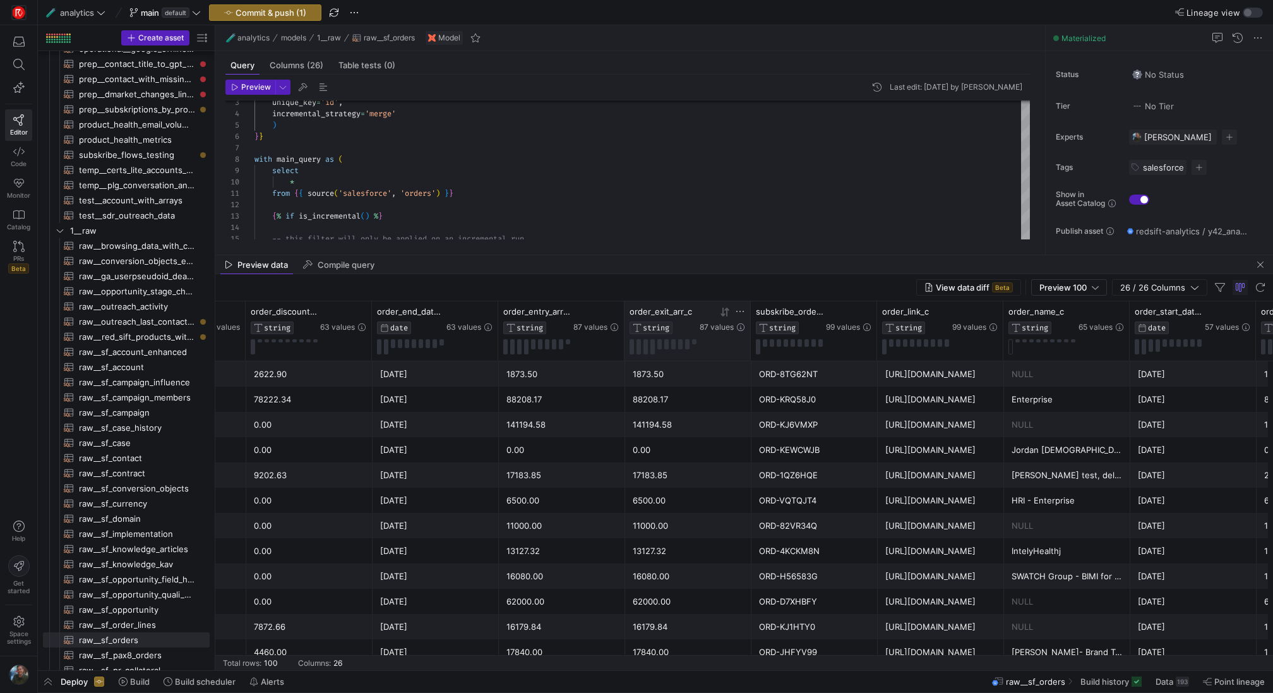
click at [722, 314] on icon at bounding box center [722, 311] width 4 height 9
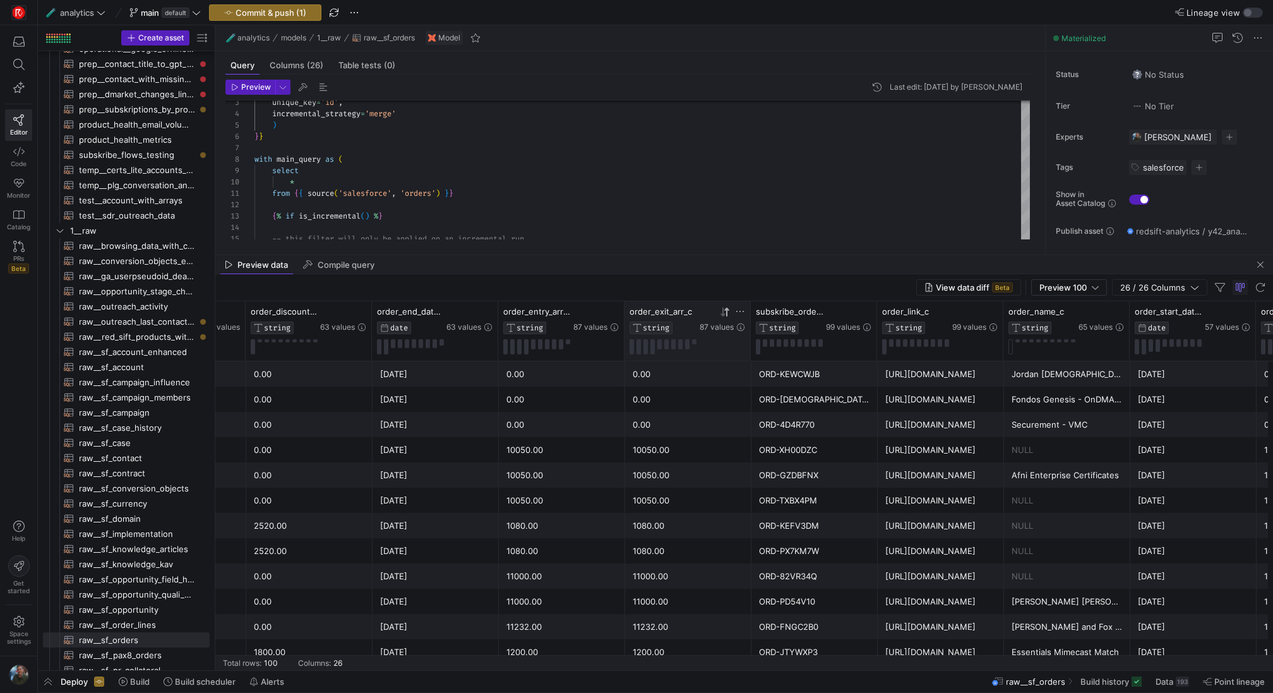
click at [722, 314] on icon at bounding box center [722, 311] width 4 height 9
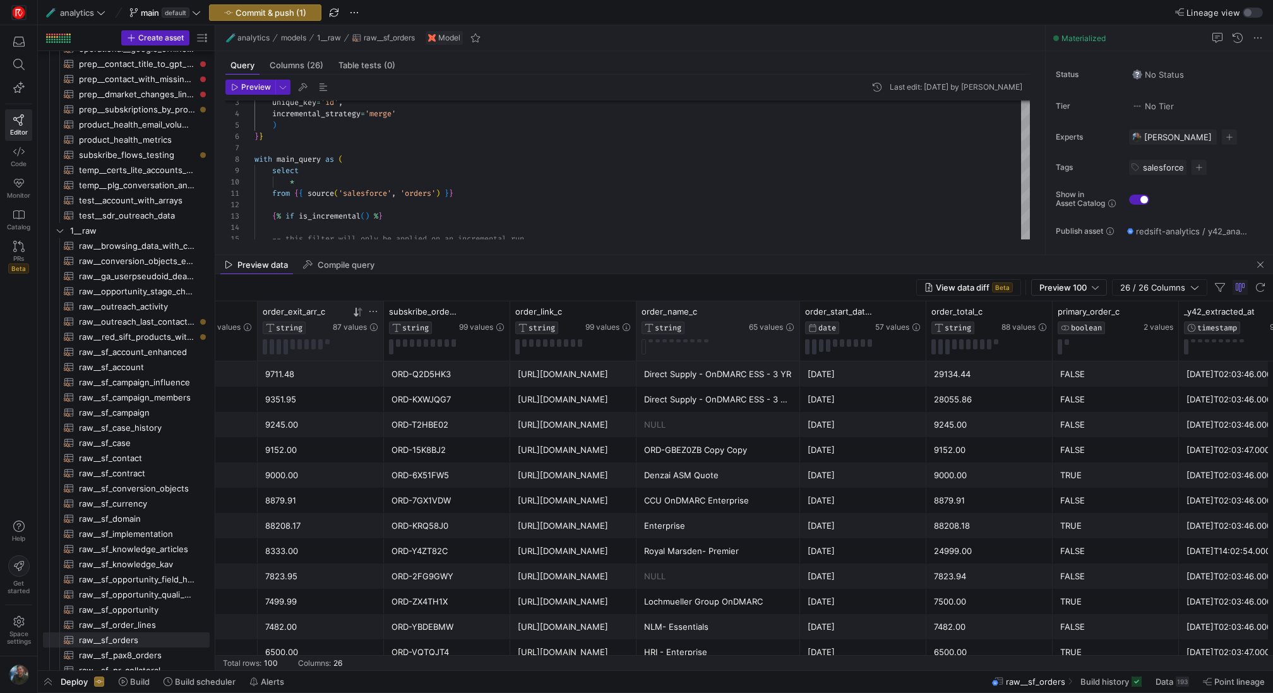
drag, startPoint x: 760, startPoint y: 326, endPoint x: 797, endPoint y: 333, distance: 38.6
click at [797, 333] on div at bounding box center [799, 330] width 5 height 59
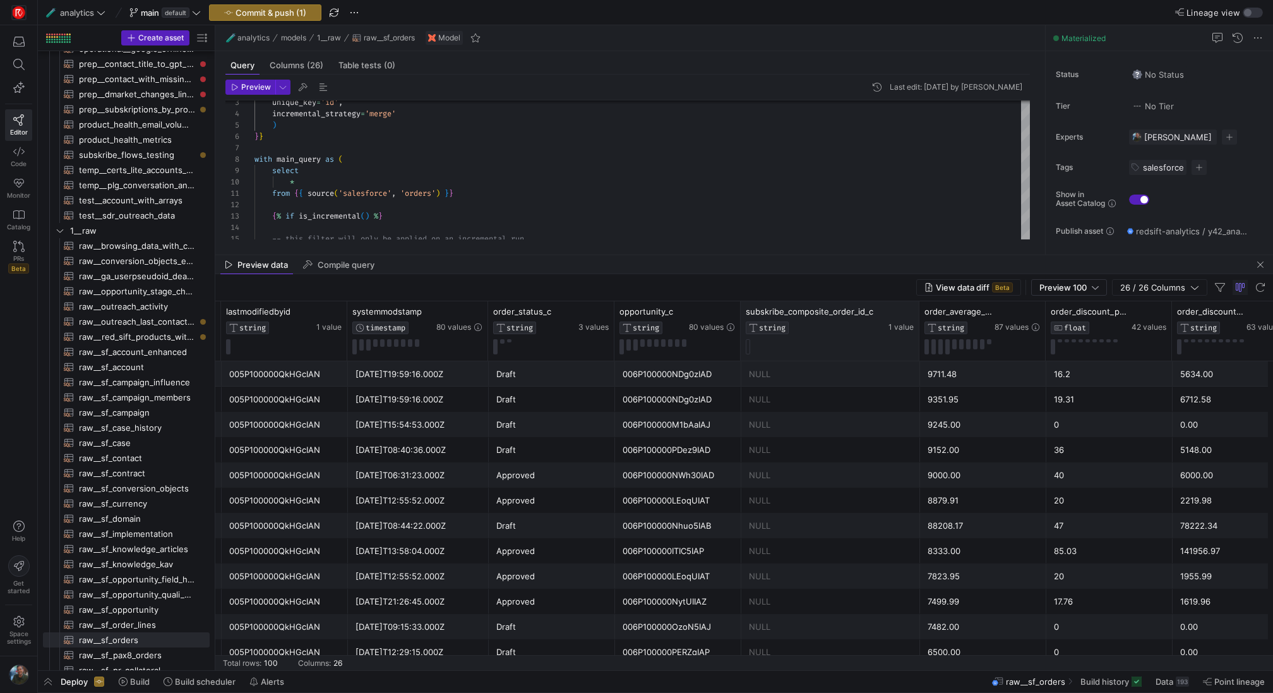
drag, startPoint x: 864, startPoint y: 322, endPoint x: 917, endPoint y: 324, distance: 52.4
click at [917, 324] on div at bounding box center [918, 330] width 5 height 59
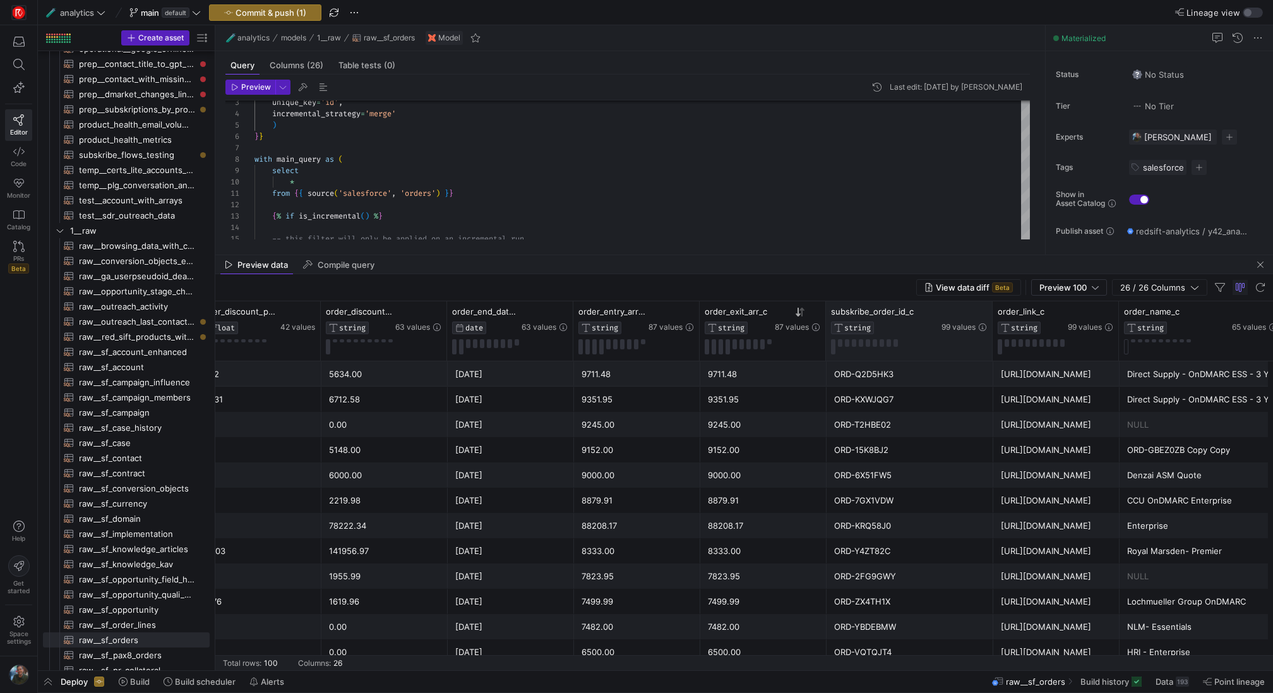
drag, startPoint x: 950, startPoint y: 325, endPoint x: 991, endPoint y: 326, distance: 40.4
click at [991, 326] on div at bounding box center [991, 330] width 5 height 59
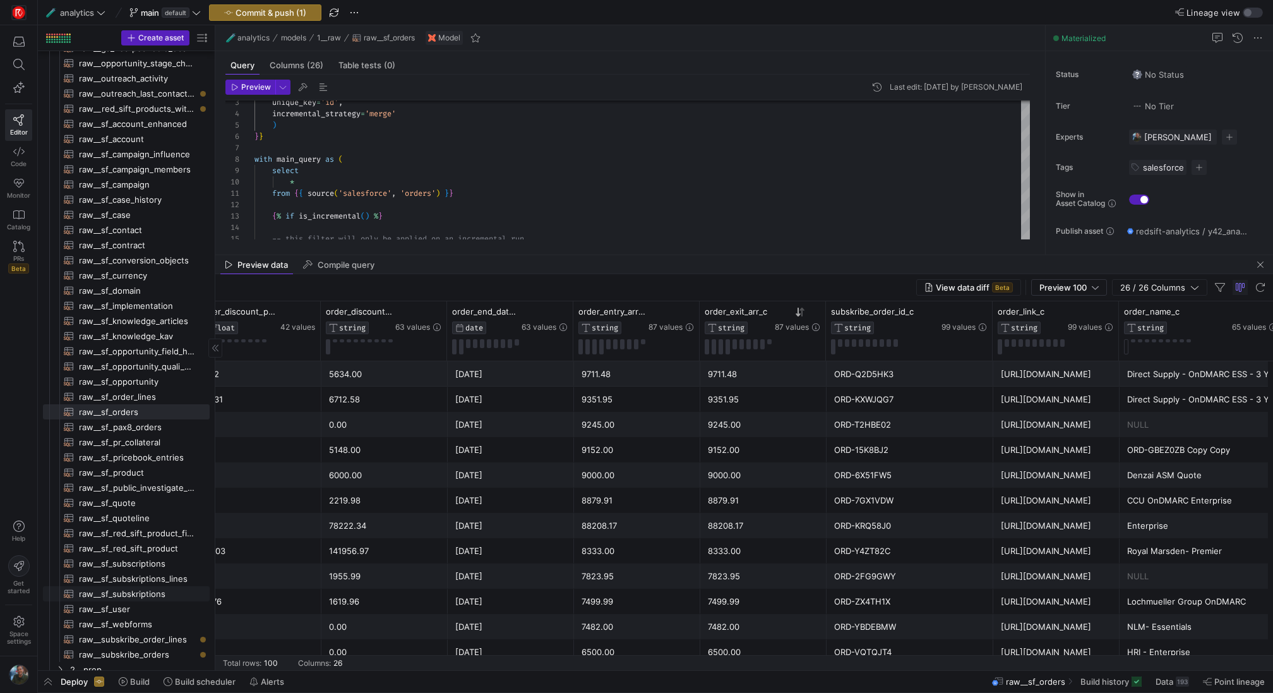
click at [158, 593] on span "raw__sf_subskriptions​​​​​​​​​​" at bounding box center [137, 594] width 116 height 15
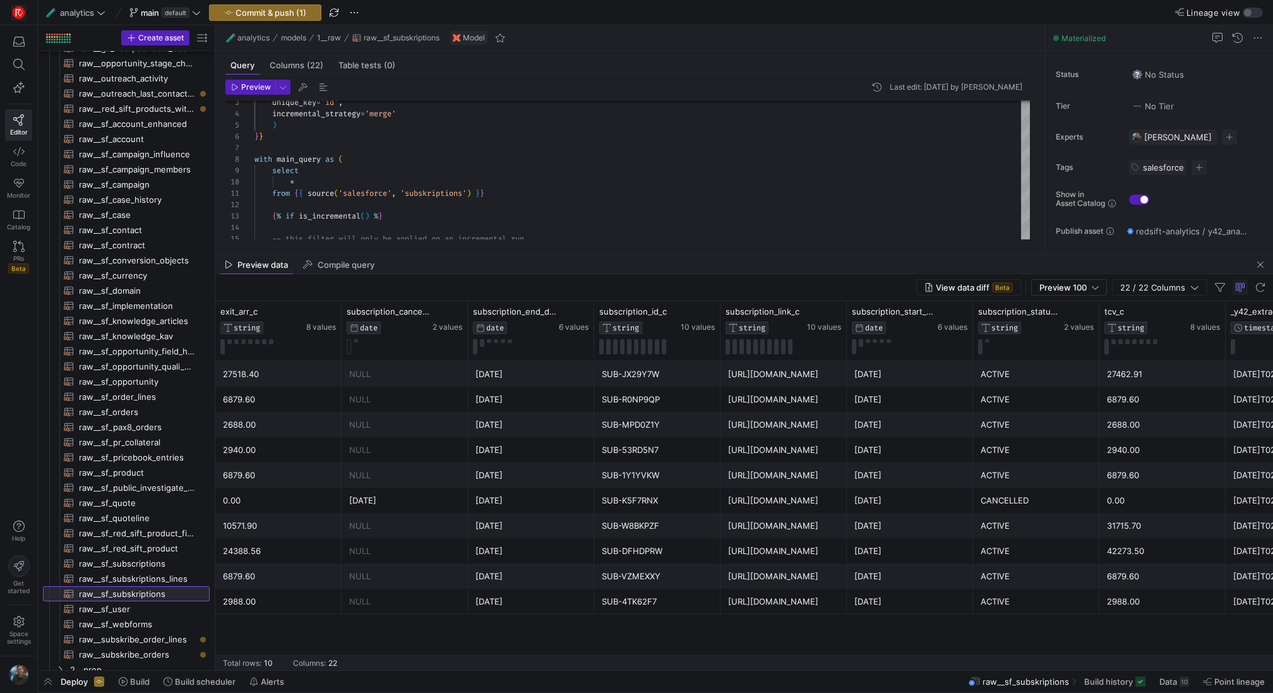
scroll to position [0, 1757]
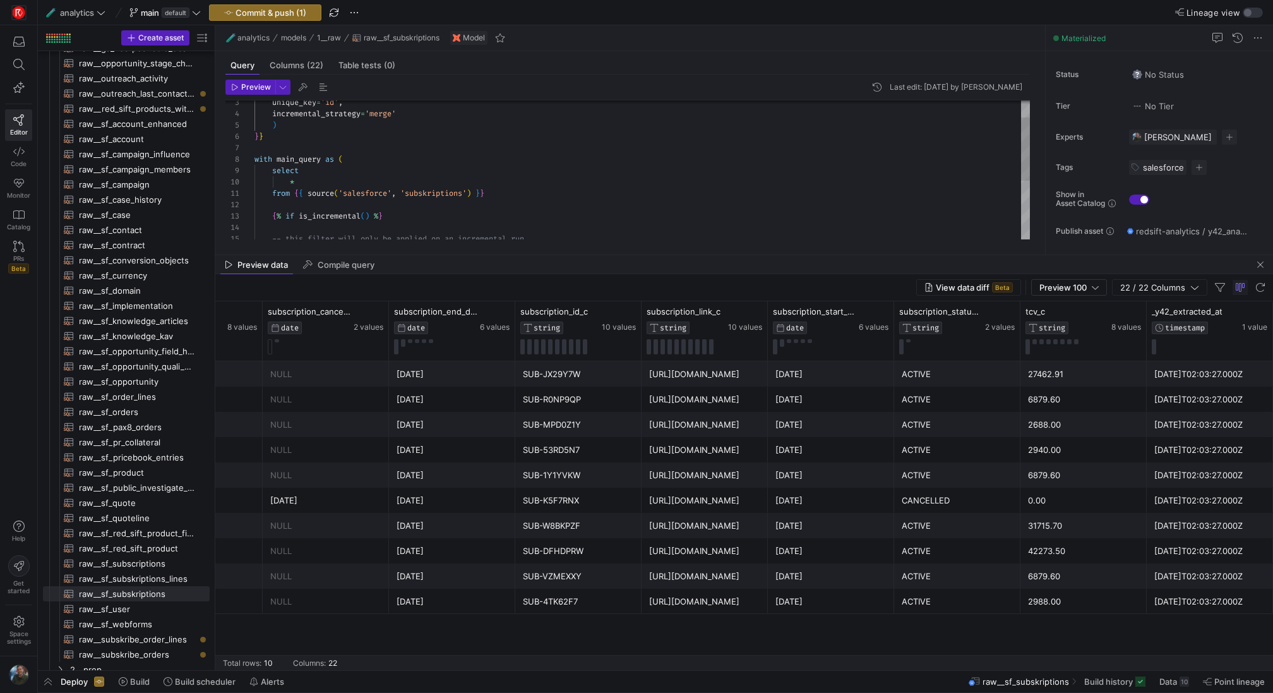
click at [464, 162] on div "unique_key = 'id' , incremental_strategy = 'merge' ) } } with main_query as ( s…" at bounding box center [641, 217] width 775 height 306
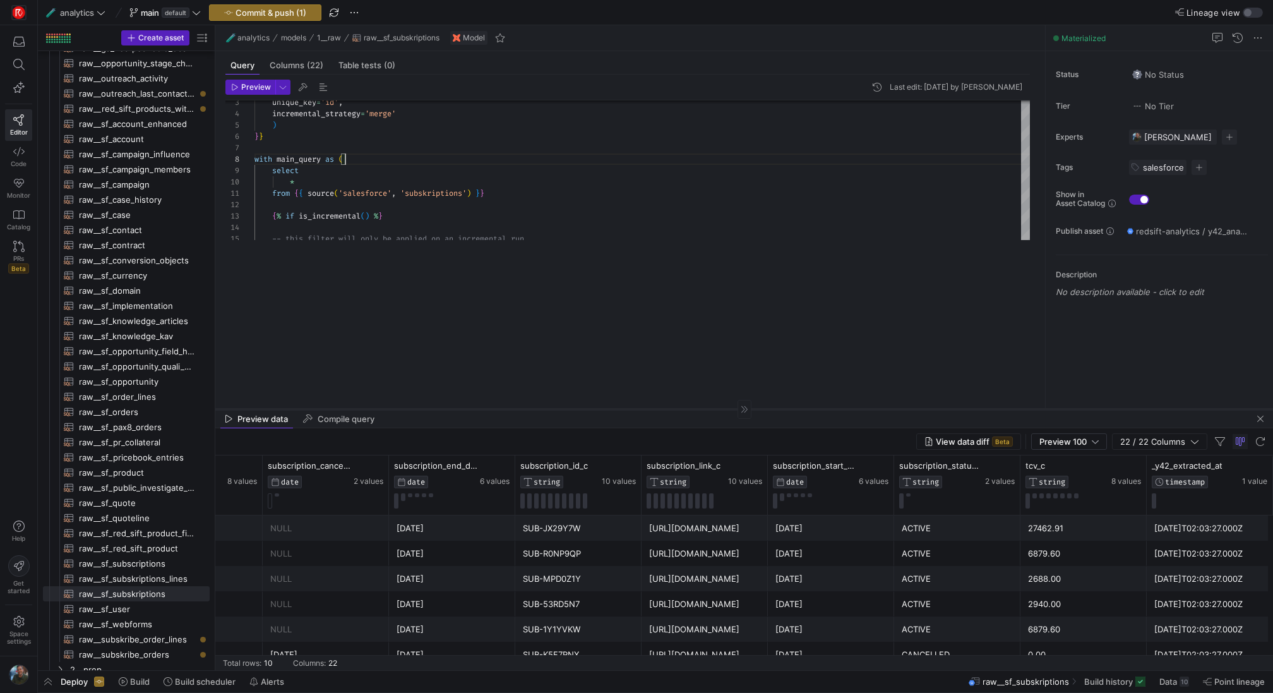
drag, startPoint x: 547, startPoint y: 254, endPoint x: 516, endPoint y: 516, distance: 263.9
click at [516, 409] on div at bounding box center [744, 409] width 1058 height 1
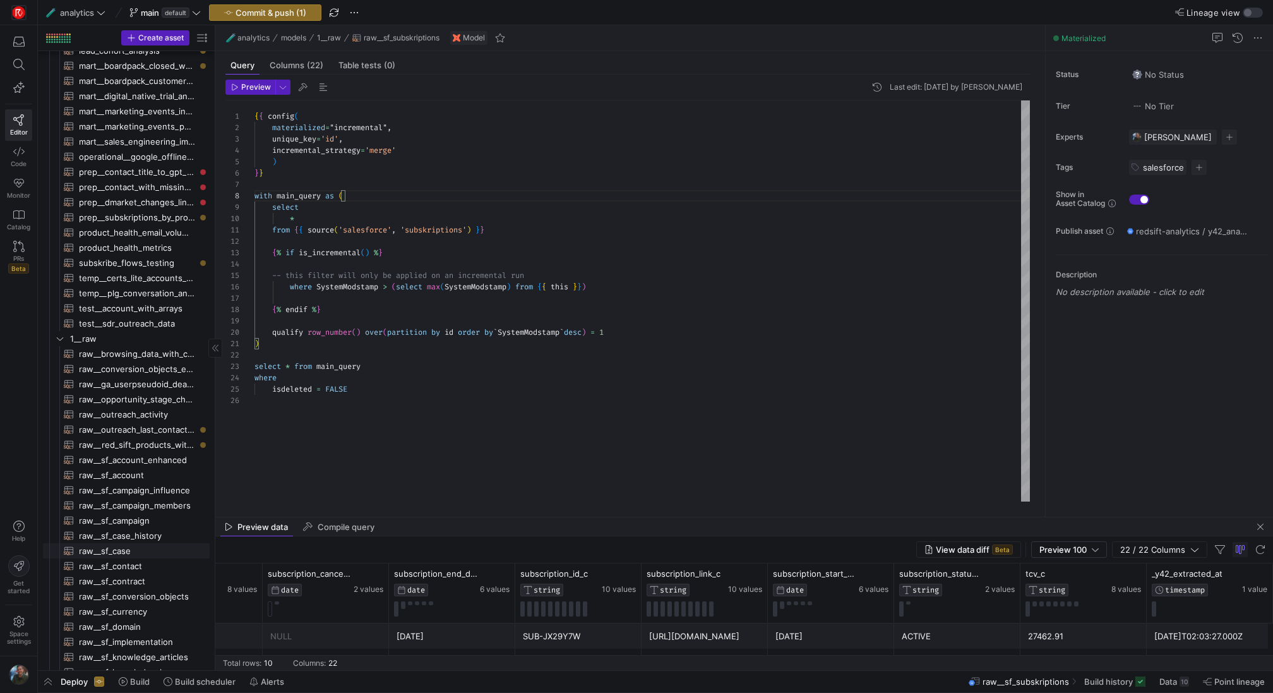
scroll to position [130, 0]
click at [158, 232] on span "prep__subskriptions_by_product​​​​​​​​​​" at bounding box center [137, 232] width 116 height 15
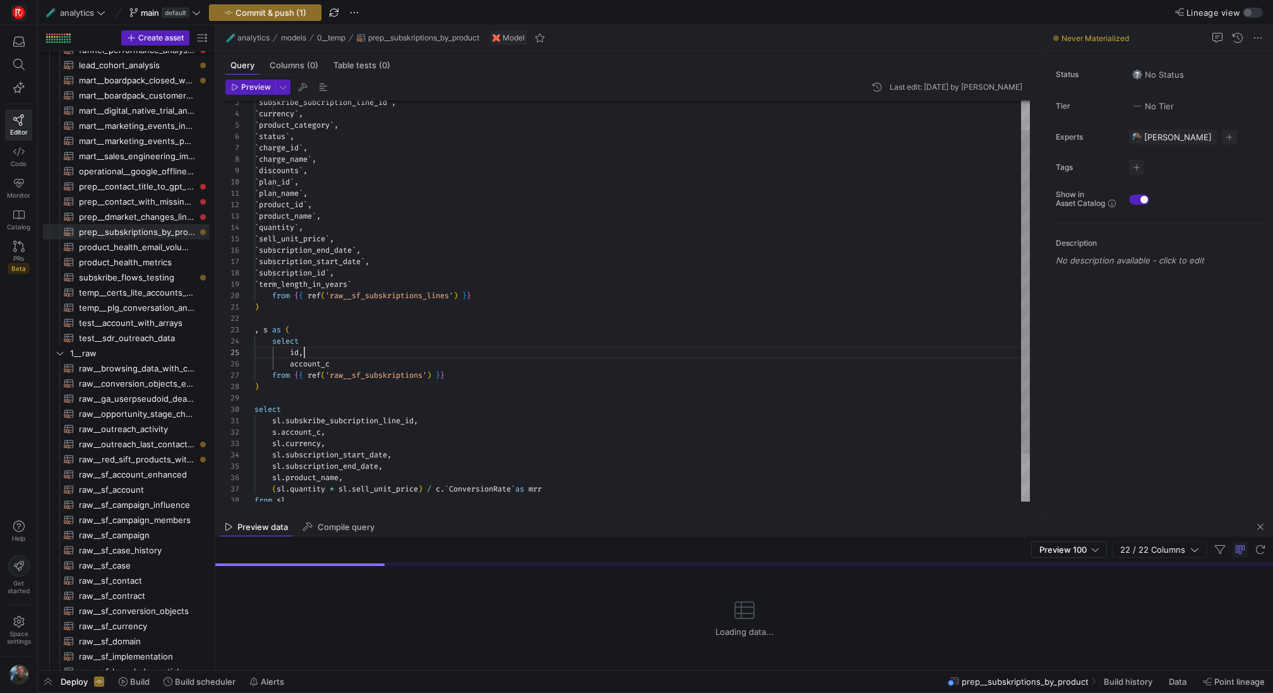
click at [551, 349] on div "` subskribe_subcription_line_id ` , ` currency ` , ` product_category ` , ` sta…" at bounding box center [641, 313] width 775 height 499
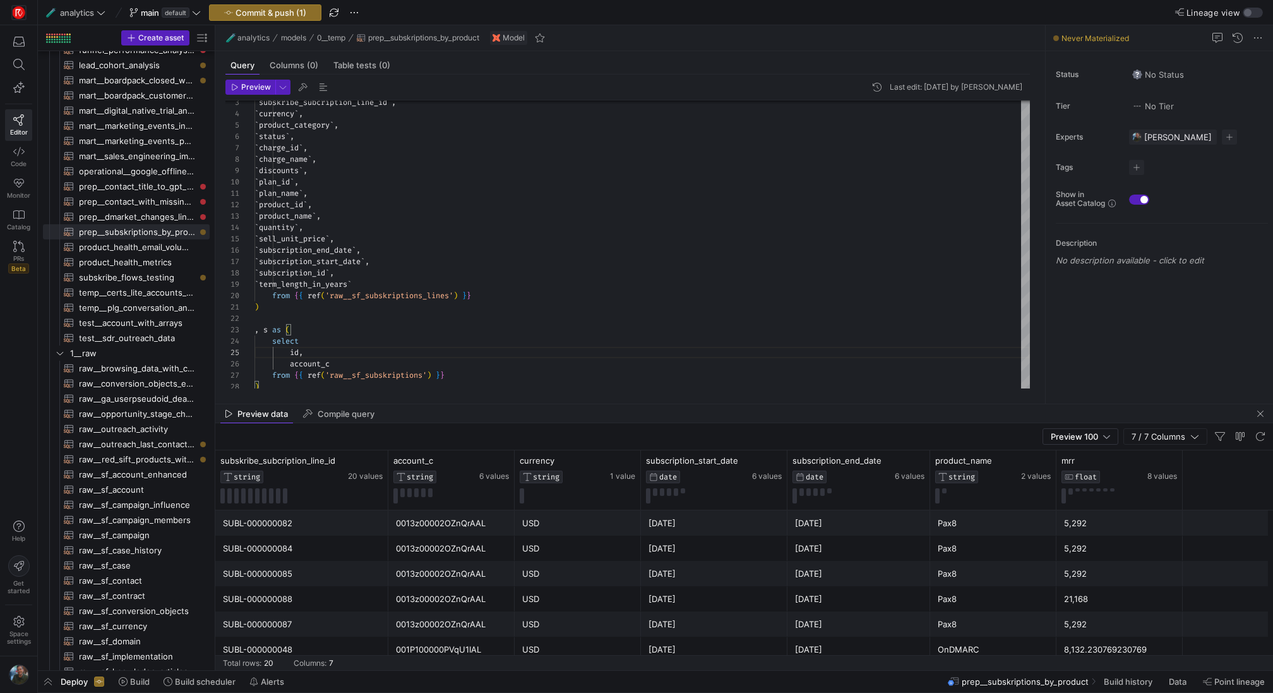
drag, startPoint x: 760, startPoint y: 515, endPoint x: 779, endPoint y: 402, distance: 114.5
click at [1126, 530] on div "5,292" at bounding box center [1119, 523] width 111 height 25
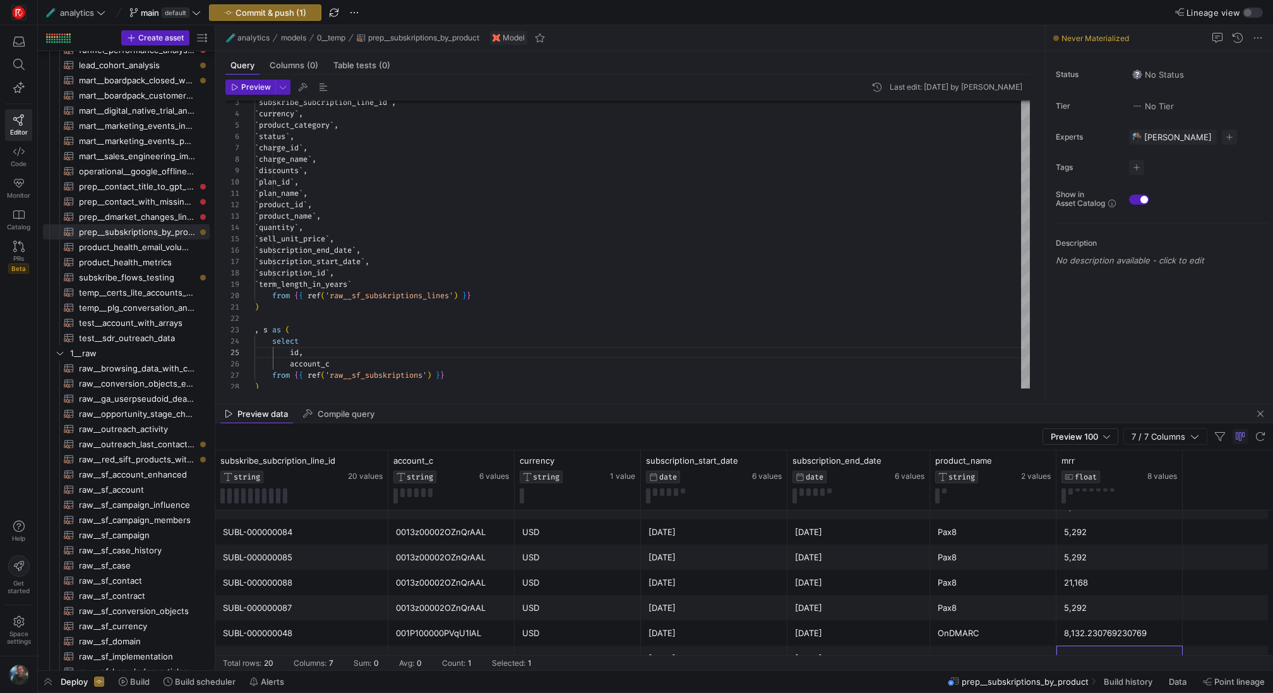
scroll to position [16, 0]
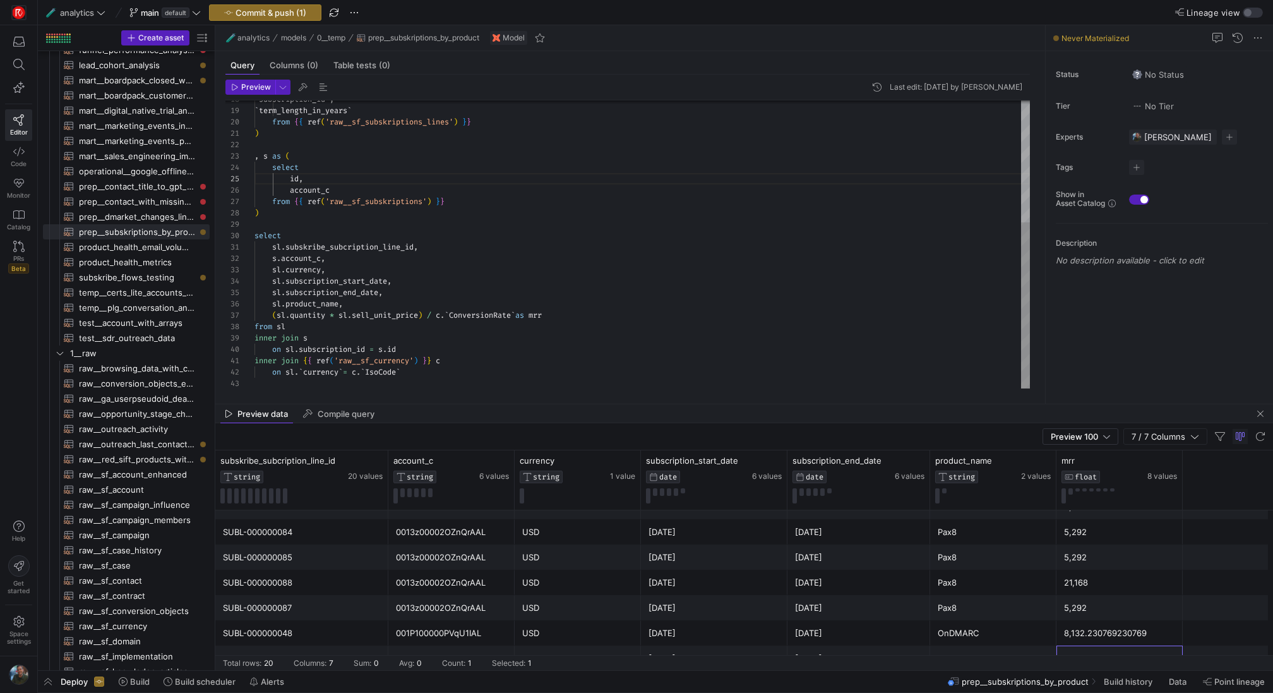
click at [299, 313] on div "` subscription_id ` , ` term_length_in_years ` from { { ref ( 'raw__sf_subskrip…" at bounding box center [641, 139] width 775 height 499
click at [376, 319] on div "` subscription_id ` , ` term_length_in_years ` from { { ref ( 'raw__sf_subskrip…" at bounding box center [641, 139] width 775 height 499
click at [471, 318] on div "` subscription_id ` , ` term_length_in_years ` from { { ref ( 'raw__sf_subskrip…" at bounding box center [641, 139] width 775 height 499
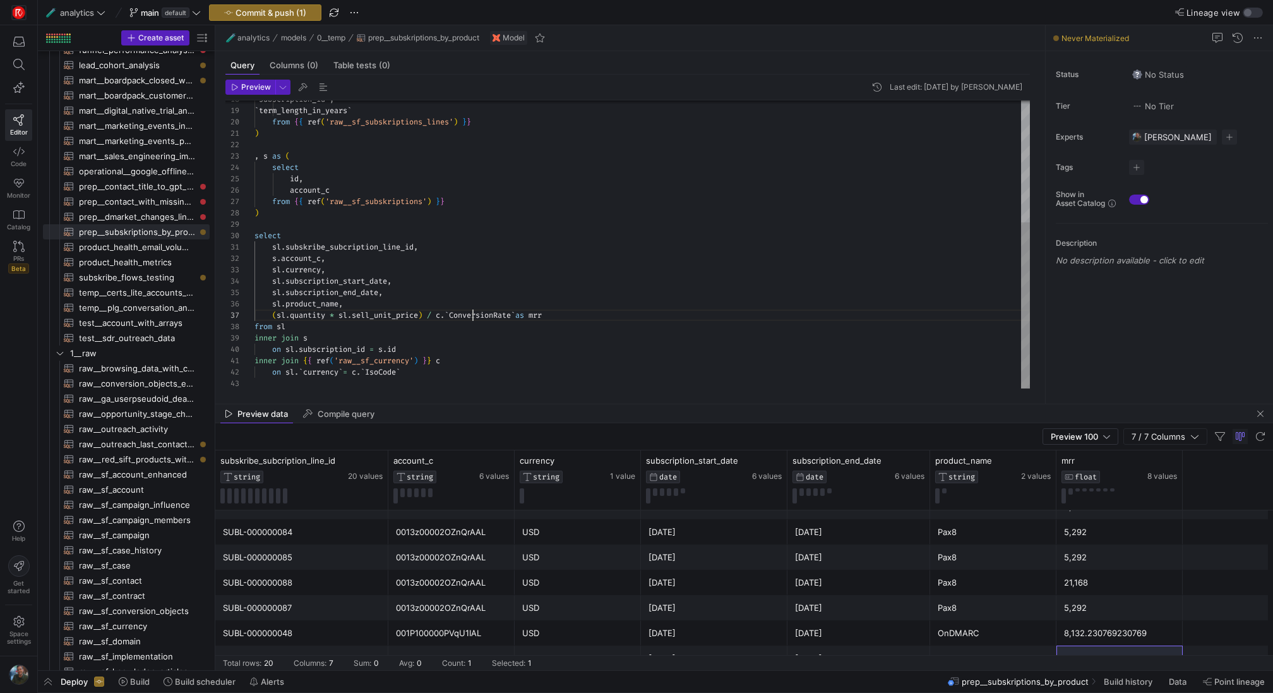
scroll to position [68, 264]
click at [471, 318] on div "` subscription_id ` , ` term_length_in_years ` from { { ref ( 'raw__sf_subskrip…" at bounding box center [641, 139] width 775 height 499
click at [1072, 566] on div "5,292" at bounding box center [1119, 557] width 111 height 25
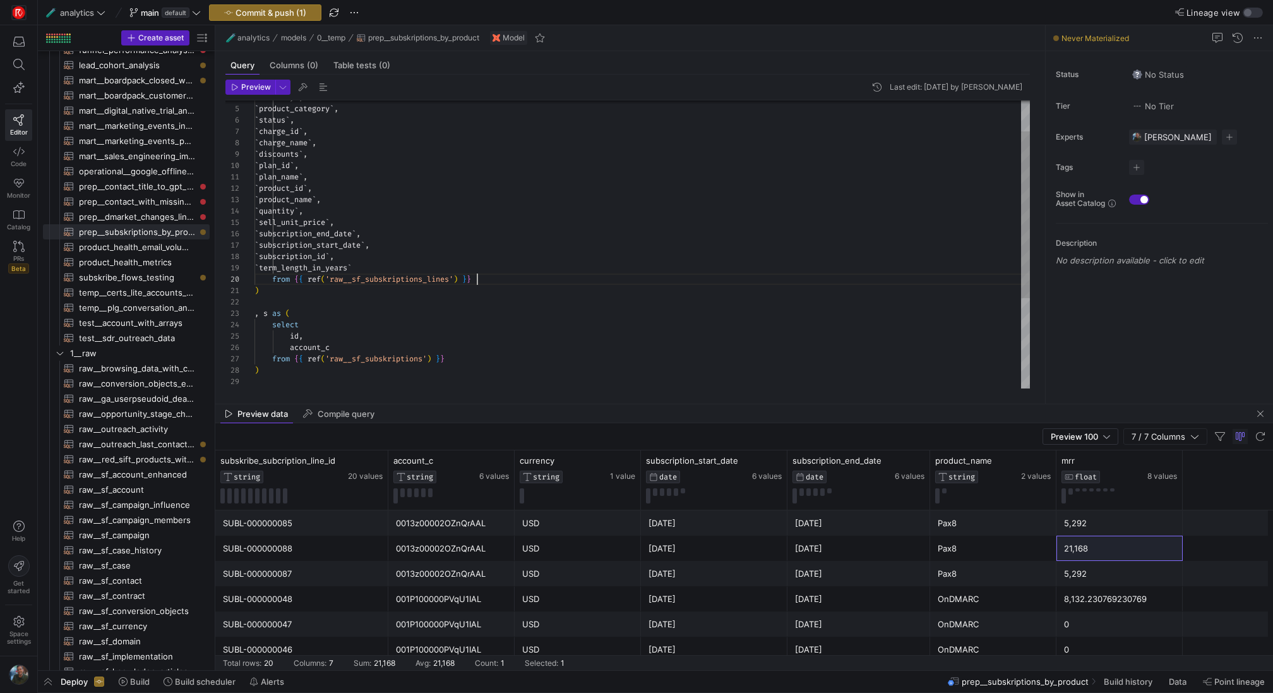
scroll to position [0, 0]
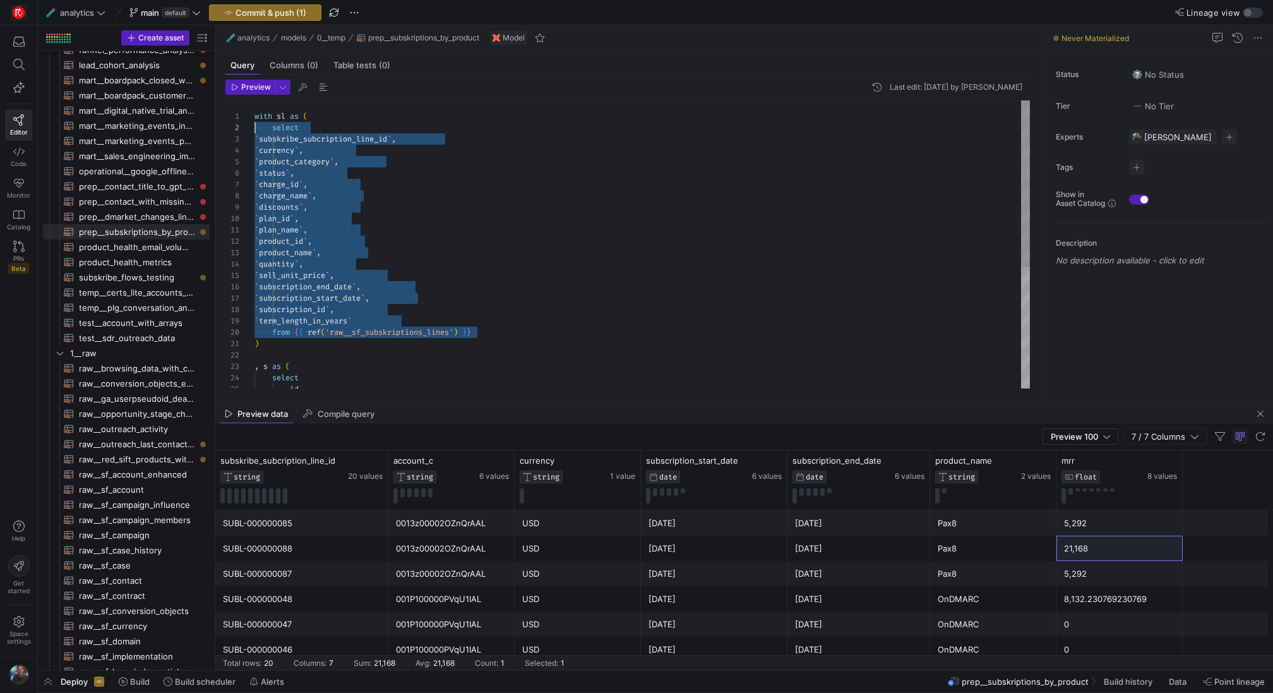
drag, startPoint x: 490, startPoint y: 278, endPoint x: 208, endPoint y: 129, distance: 319.2
click at [254, 129] on div "` subscription_id ` , ` term_length_in_years ` from { { ref ( 'raw__sf_subskrip…" at bounding box center [641, 349] width 775 height 499
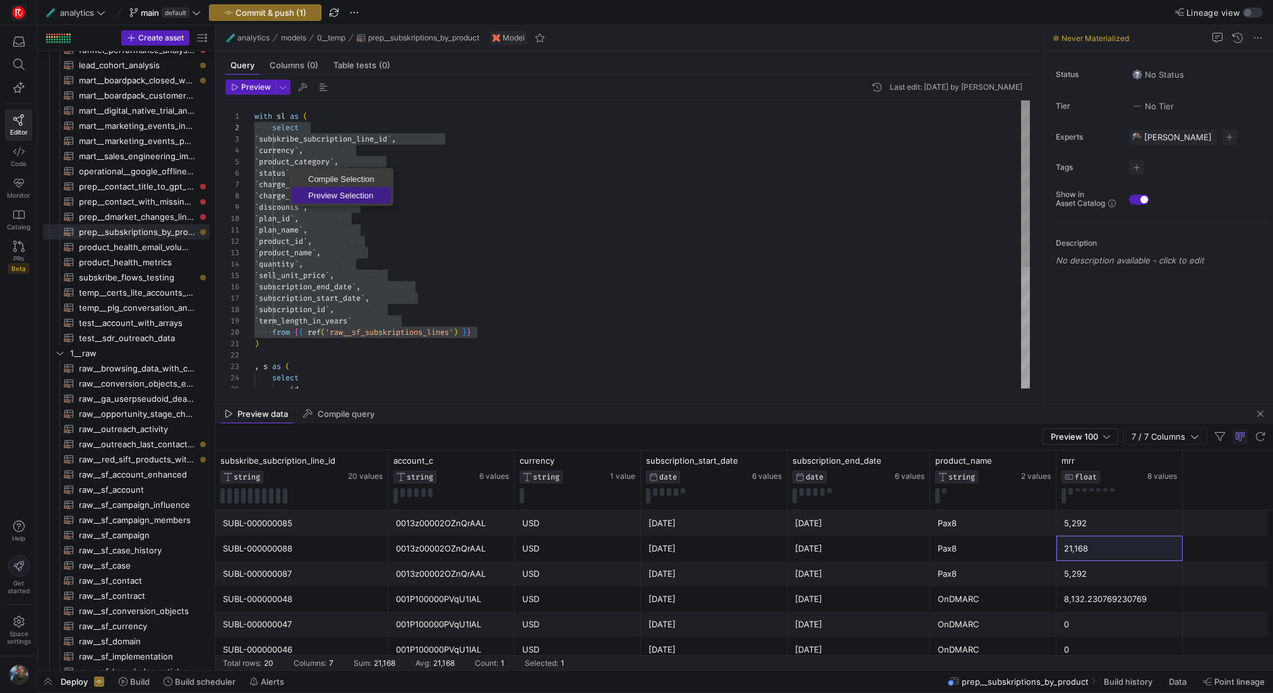
click at [363, 197] on span "Preview Selection" at bounding box center [341, 195] width 99 height 8
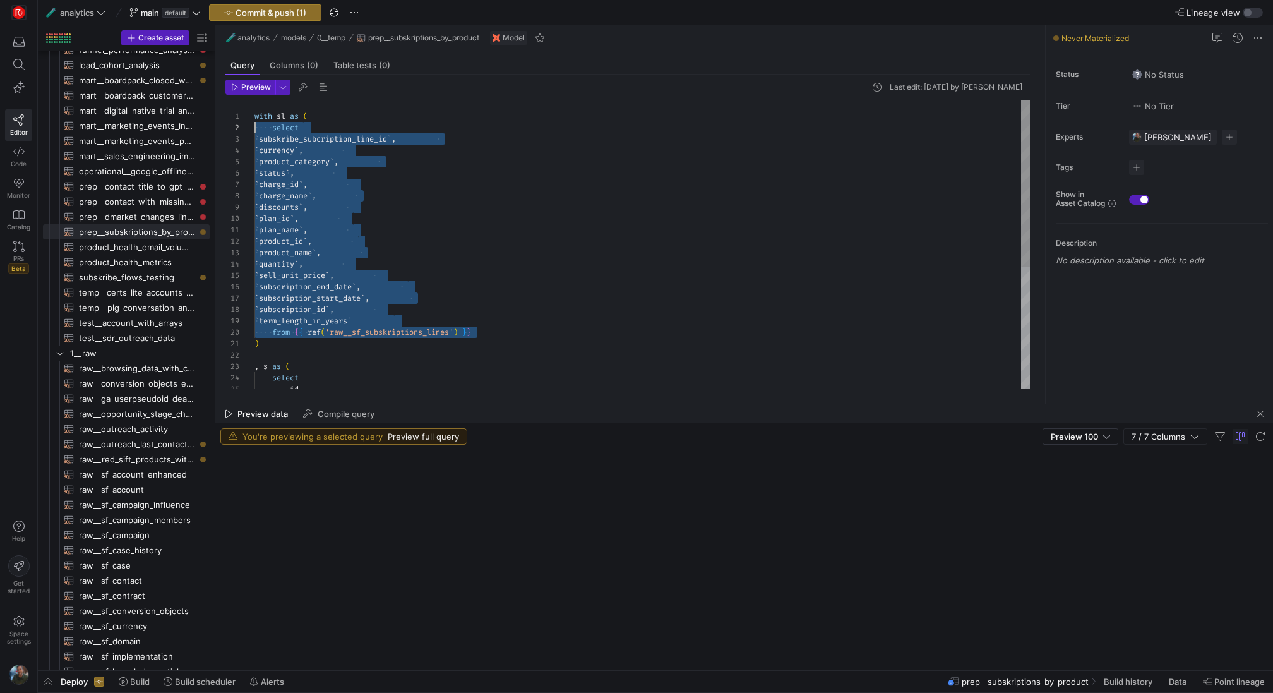
scroll to position [11, 0]
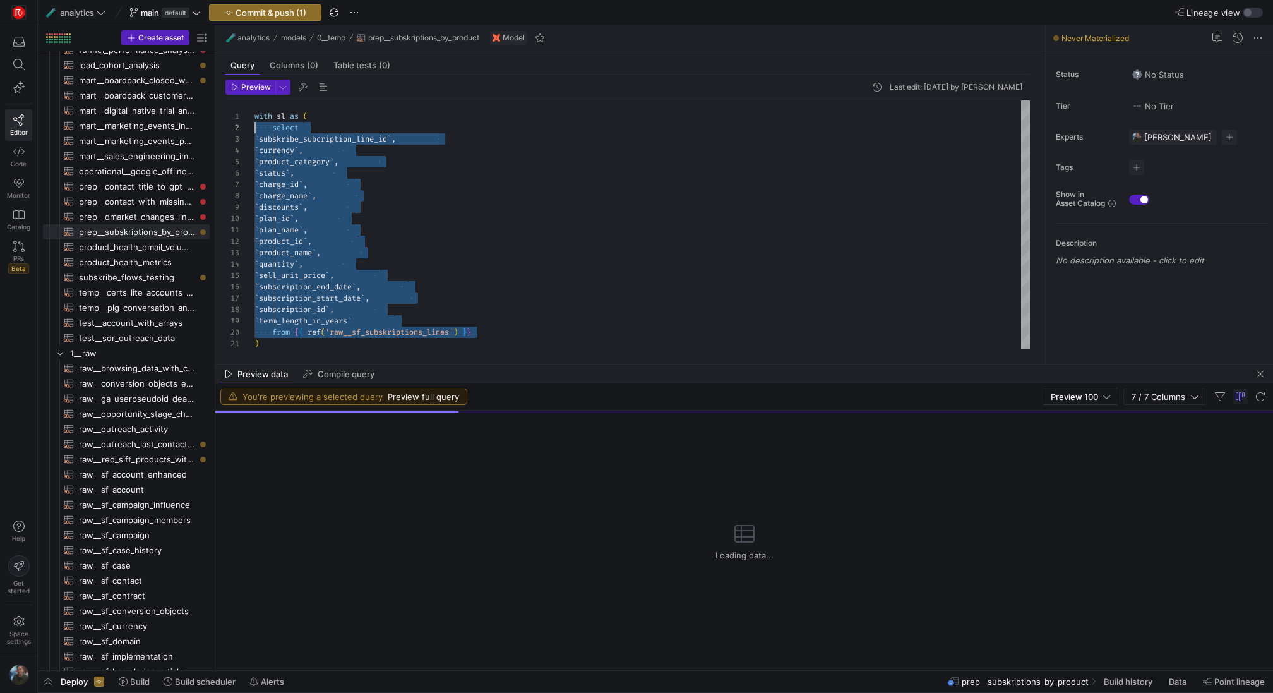
drag, startPoint x: 608, startPoint y: 404, endPoint x: 609, endPoint y: 364, distance: 39.8
click at [609, 364] on as-split "🧪 analytics models 0__temp prep__subskriptions_by_product Model Query Columns (…" at bounding box center [744, 347] width 1058 height 645
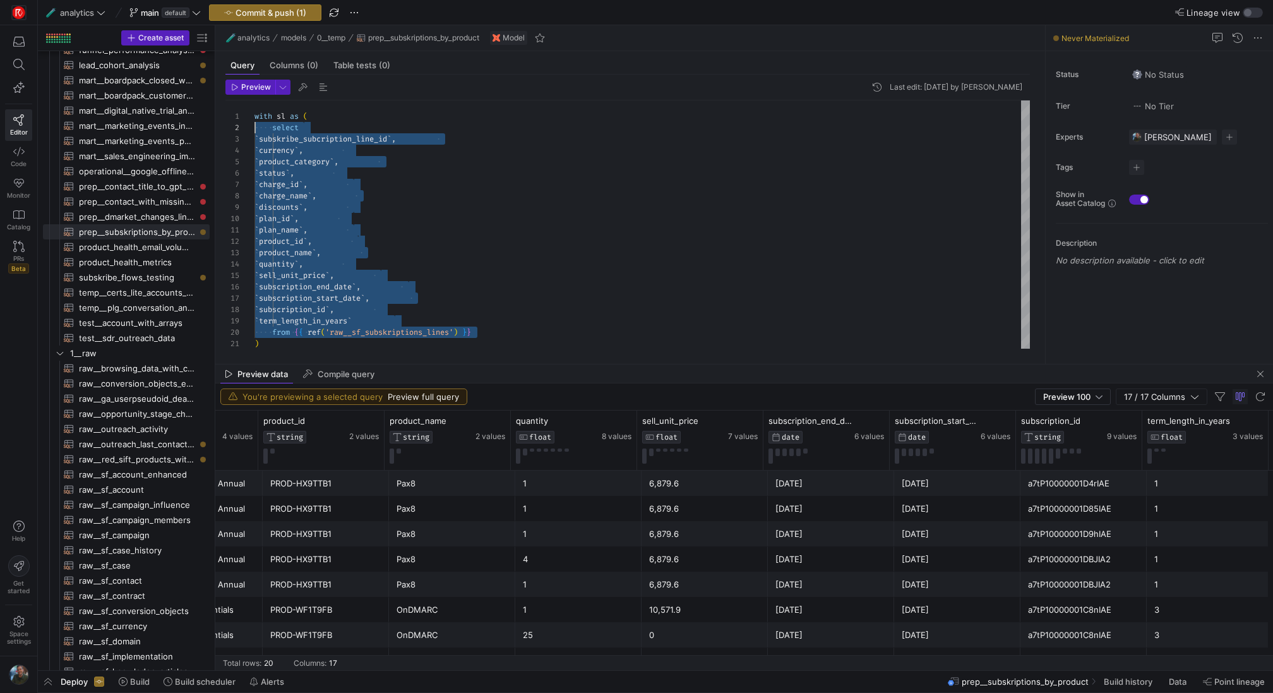
scroll to position [309, 0]
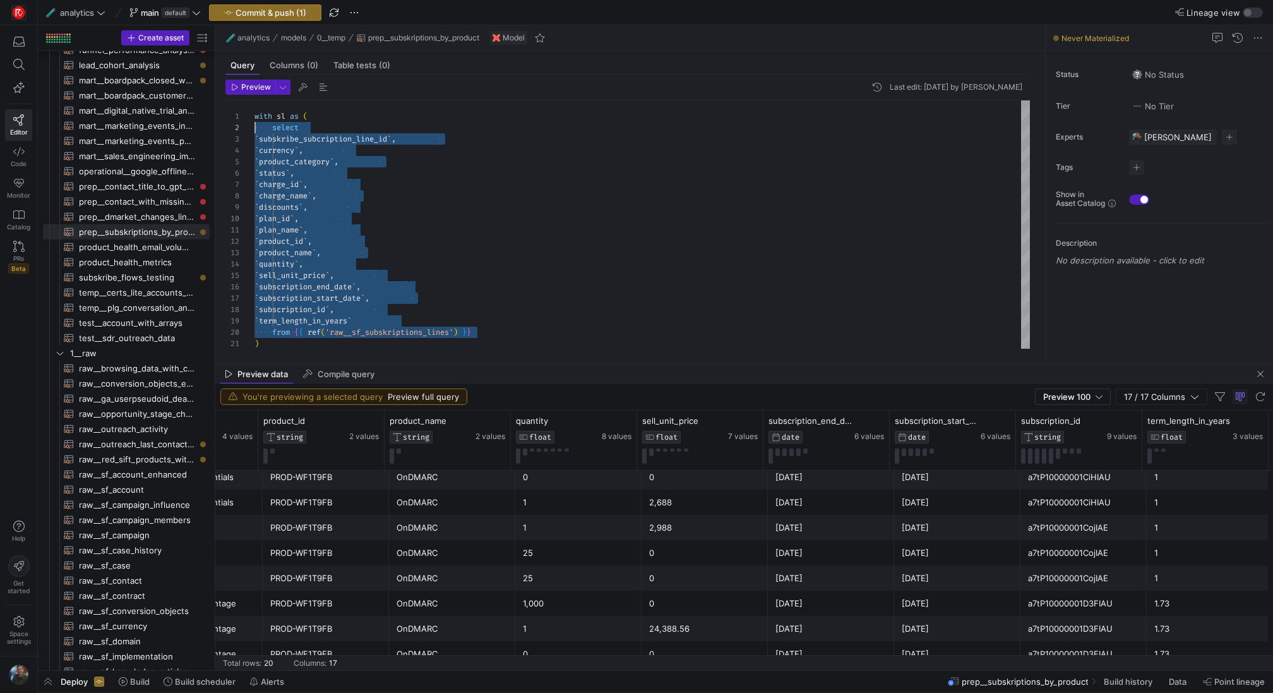
click at [1164, 606] on div "1.73" at bounding box center [1209, 603] width 111 height 25
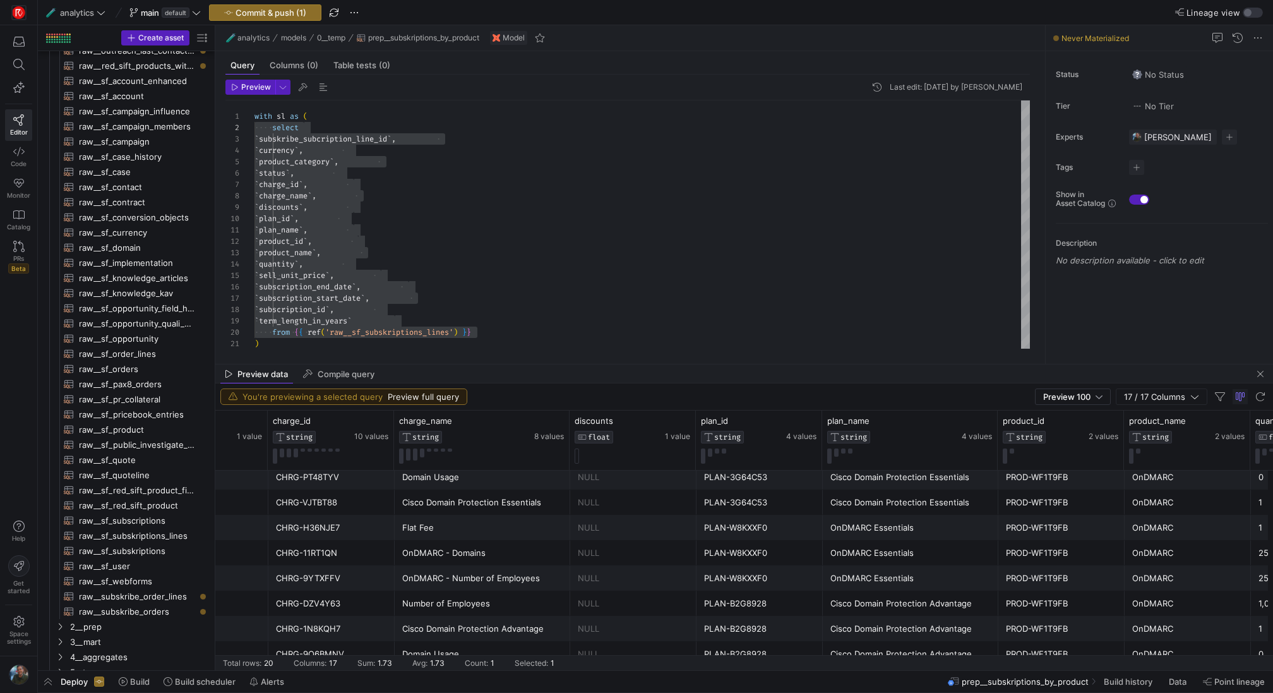
scroll to position [0, 290]
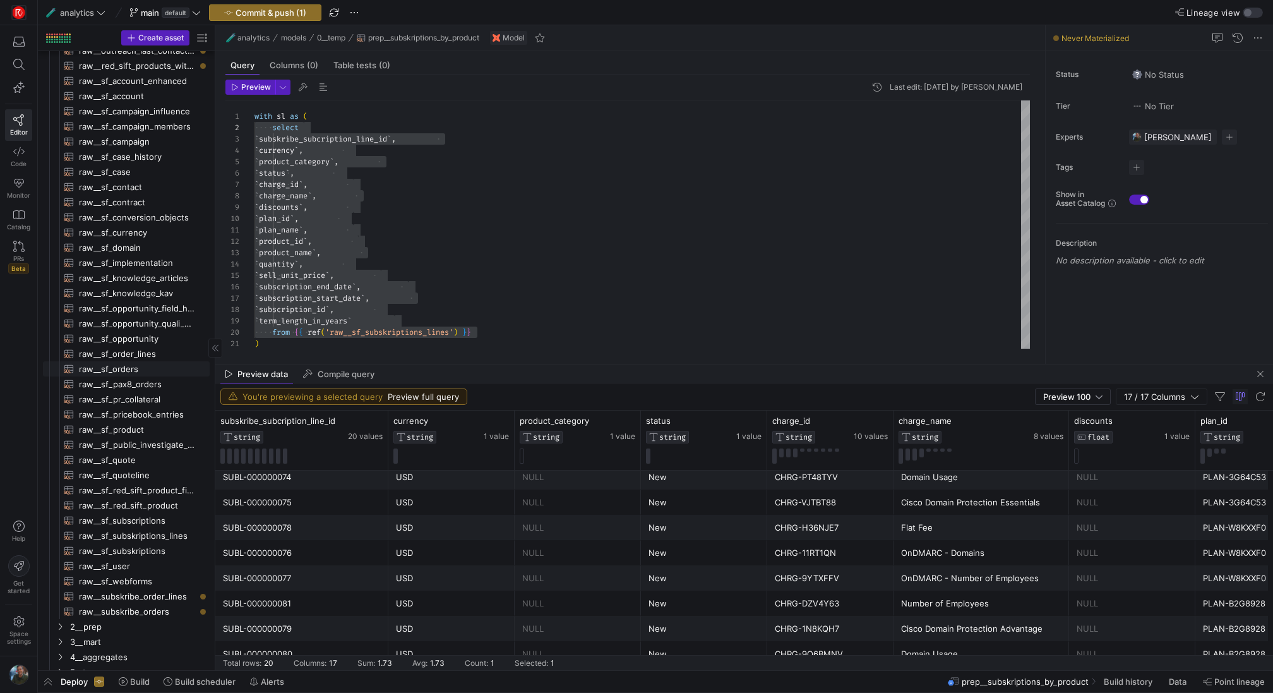
click at [138, 362] on span "raw__sf_orders​​​​​​​​​​" at bounding box center [137, 369] width 116 height 15
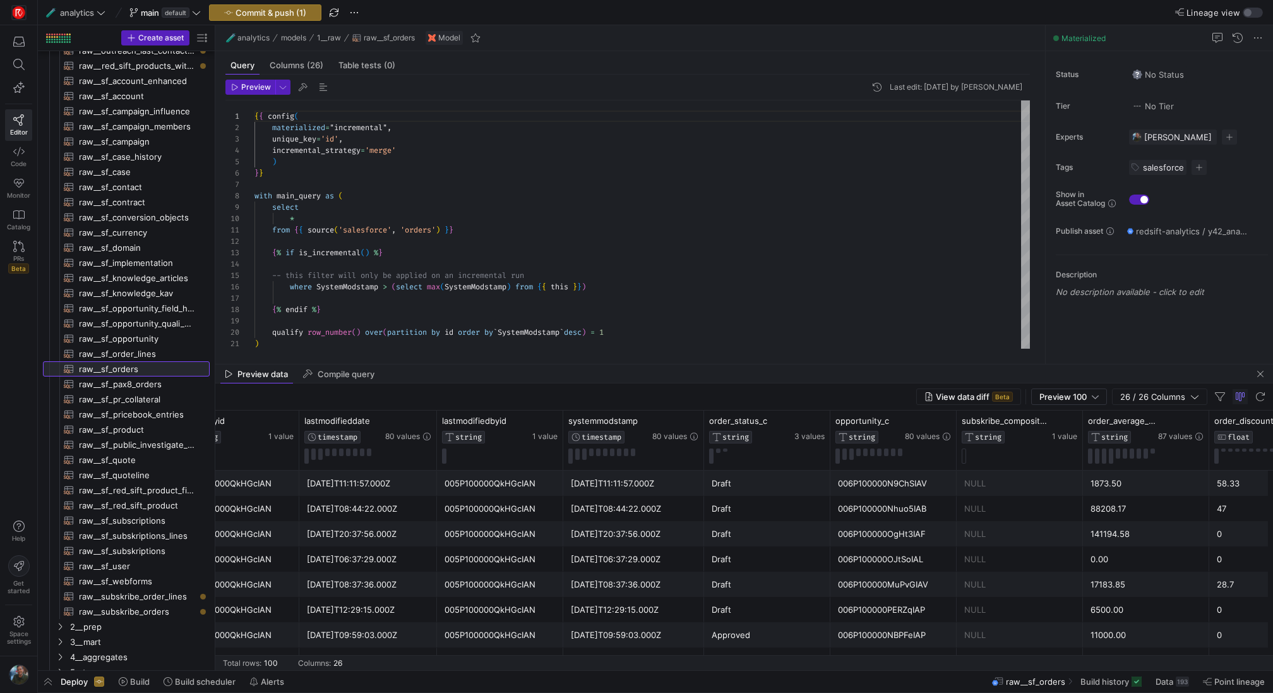
scroll to position [0, 837]
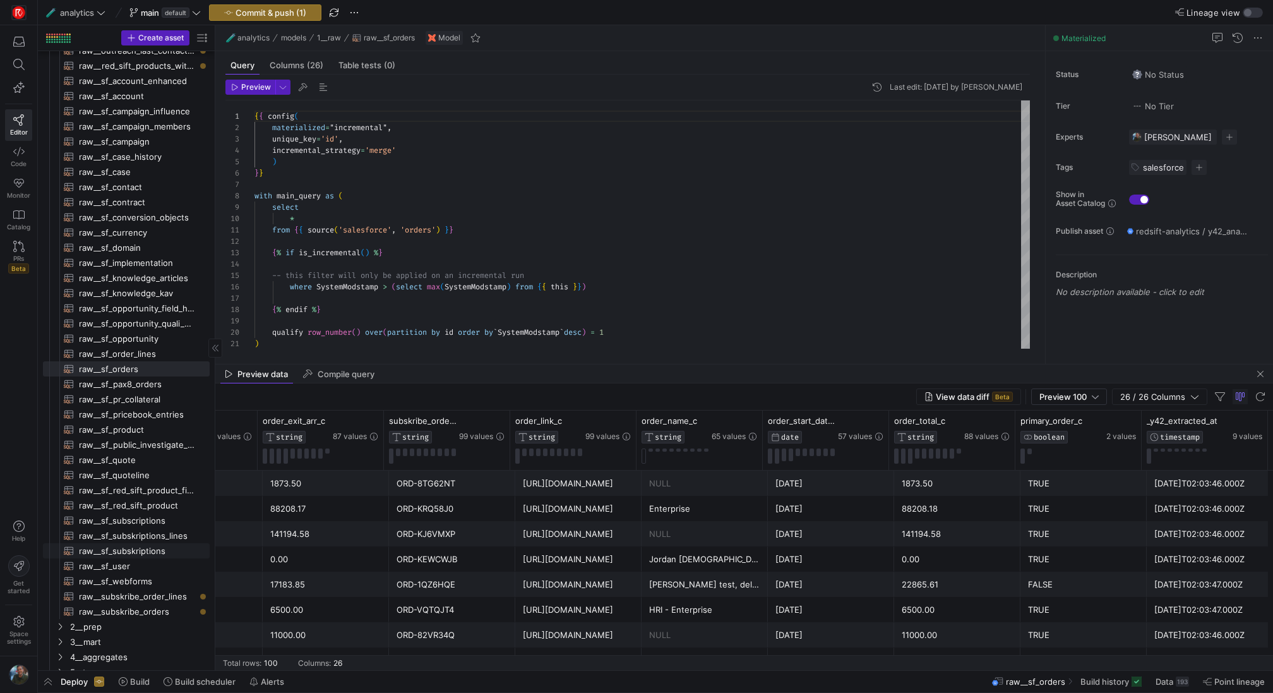
click at [165, 552] on span "raw__sf_subskriptions​​​​​​​​​​" at bounding box center [137, 551] width 116 height 15
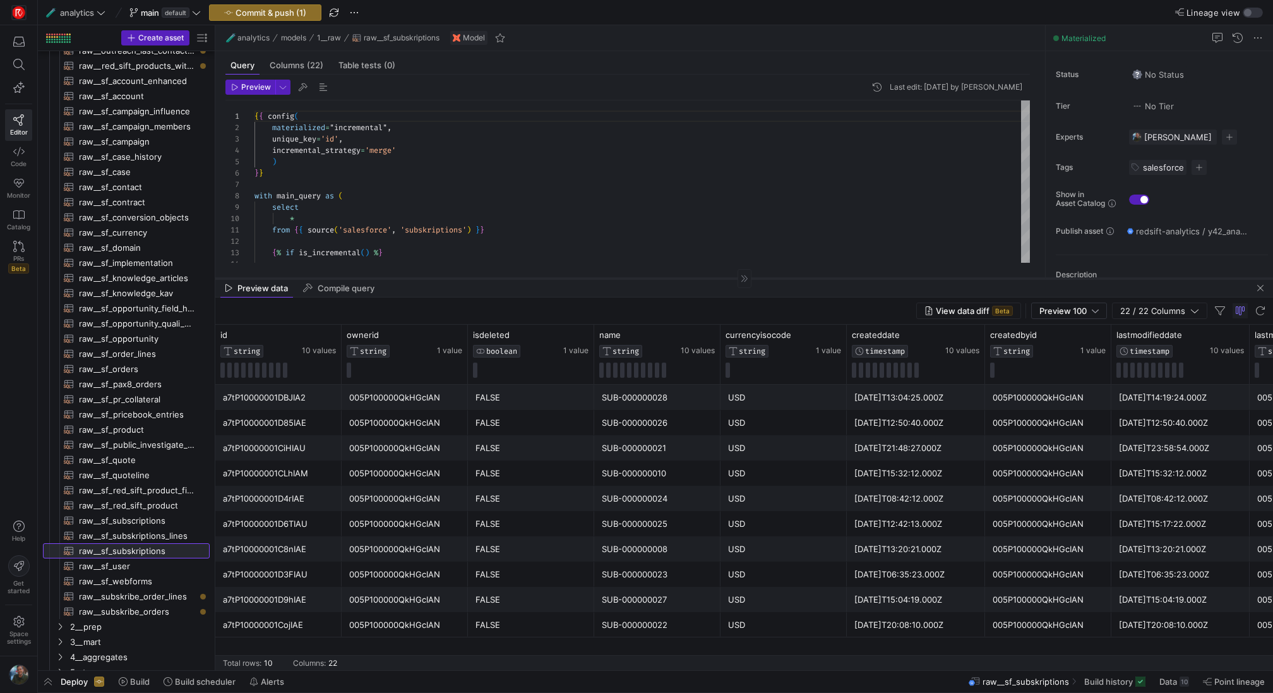
drag, startPoint x: 701, startPoint y: 365, endPoint x: 702, endPoint y: 279, distance: 85.9
click at [702, 278] on div at bounding box center [744, 278] width 1058 height 1
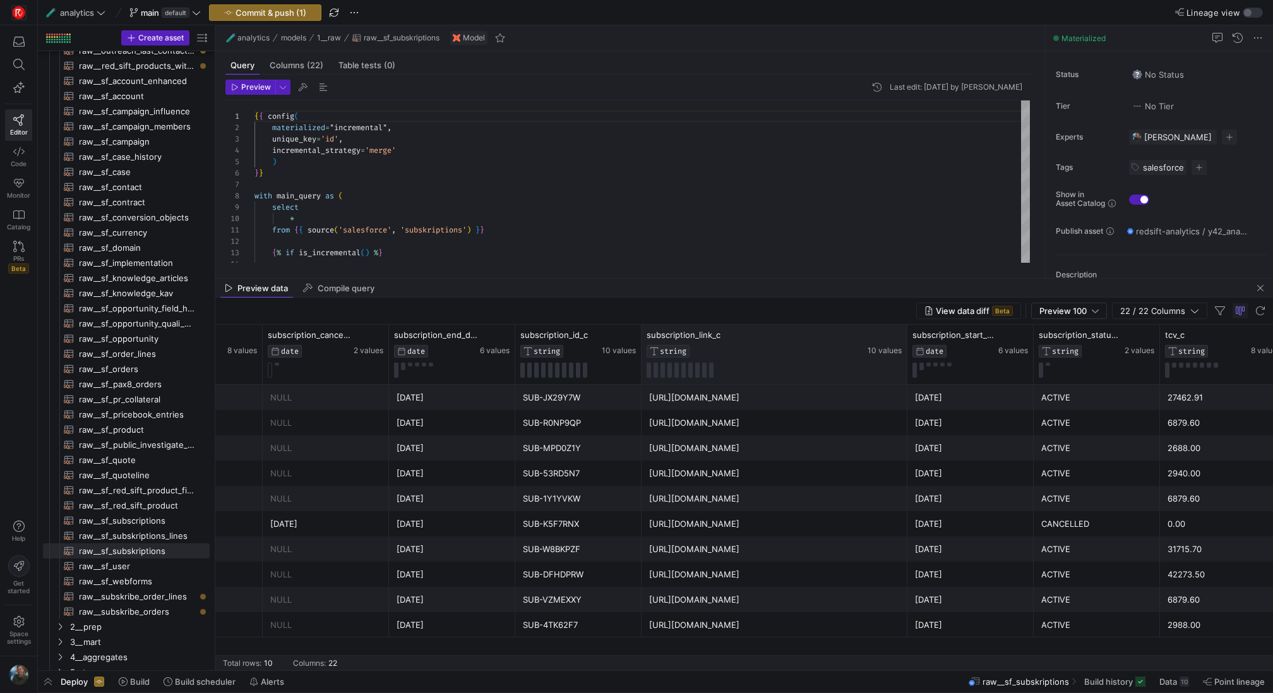
drag, startPoint x: 766, startPoint y: 349, endPoint x: 905, endPoint y: 341, distance: 139.8
click at [905, 341] on div at bounding box center [906, 354] width 5 height 59
click at [794, 393] on div "[URL][DOMAIN_NAME]" at bounding box center [774, 397] width 251 height 25
click at [569, 390] on div "SUB-JX29Y7W" at bounding box center [578, 397] width 111 height 25
click at [691, 402] on div "[URL][DOMAIN_NAME]" at bounding box center [774, 397] width 251 height 25
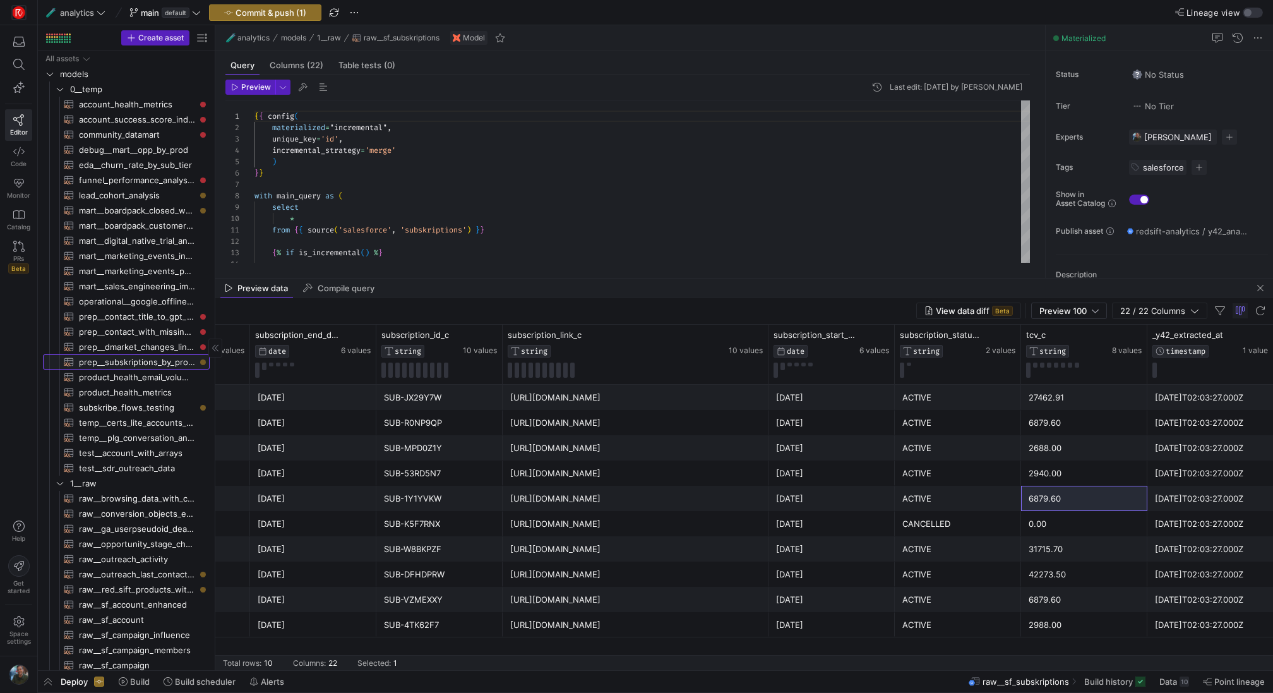
click at [158, 363] on span "prep__subskriptions_by_product​​​​​​​​​​" at bounding box center [137, 362] width 116 height 15
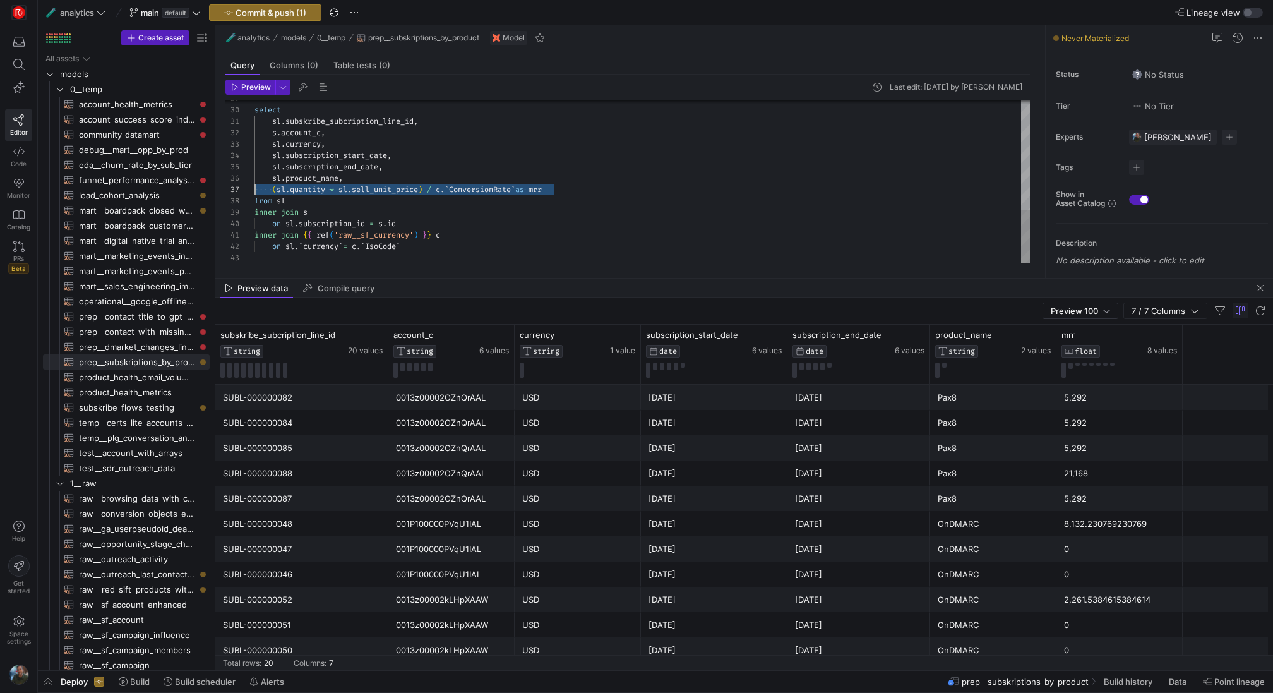
drag, startPoint x: 572, startPoint y: 193, endPoint x: 191, endPoint y: 193, distance: 380.7
click at [254, 193] on div "select sl . subskribe_subcription_line_id , s . account_c , sl . currency , sl …" at bounding box center [641, 13] width 775 height 499
click at [1005, 461] on div "Pax8" at bounding box center [993, 473] width 111 height 25
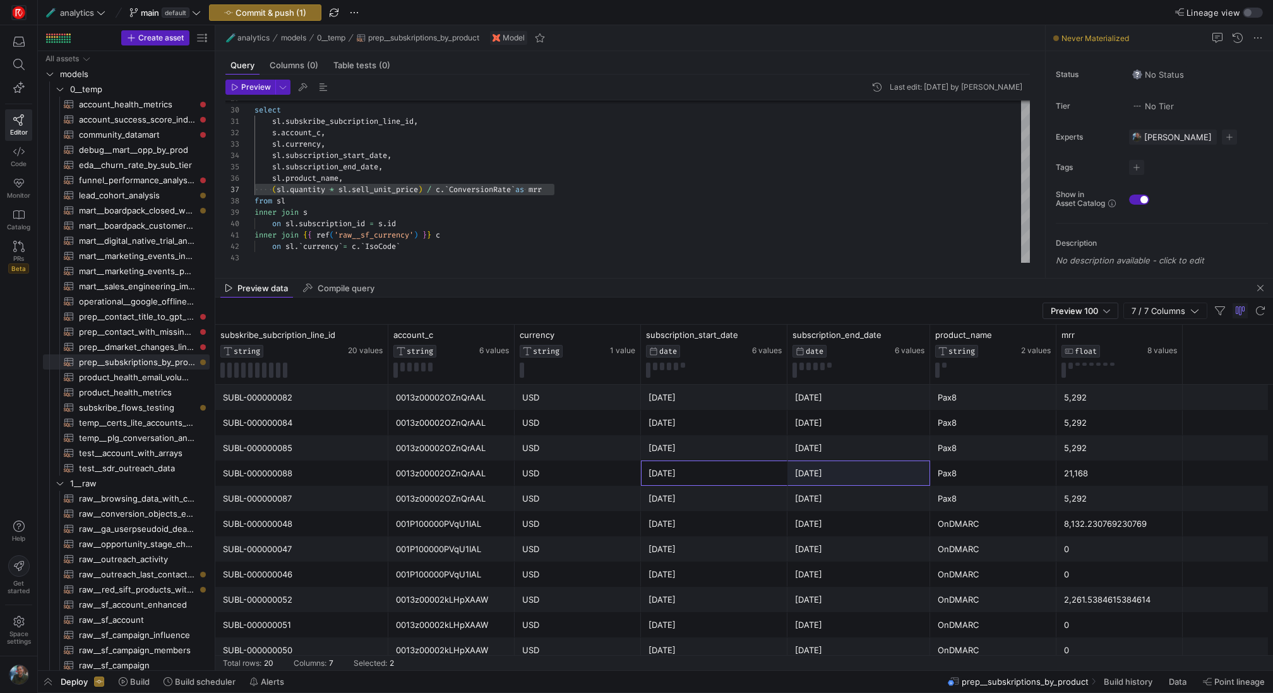
drag, startPoint x: 703, startPoint y: 470, endPoint x: 822, endPoint y: 460, distance: 119.2
click at [822, 460] on div "SUBL-000000088 0013z00002OZnQrAAL USD 2025-08-05 2026-08-05 Pax8 21,168" at bounding box center [744, 472] width 1058 height 25
click at [1101, 482] on div "21,168" at bounding box center [1119, 473] width 111 height 25
click at [364, 180] on div "select sl . subskribe_subcription_line_id , s . account_c , sl . currency , sl …" at bounding box center [641, 13] width 775 height 499
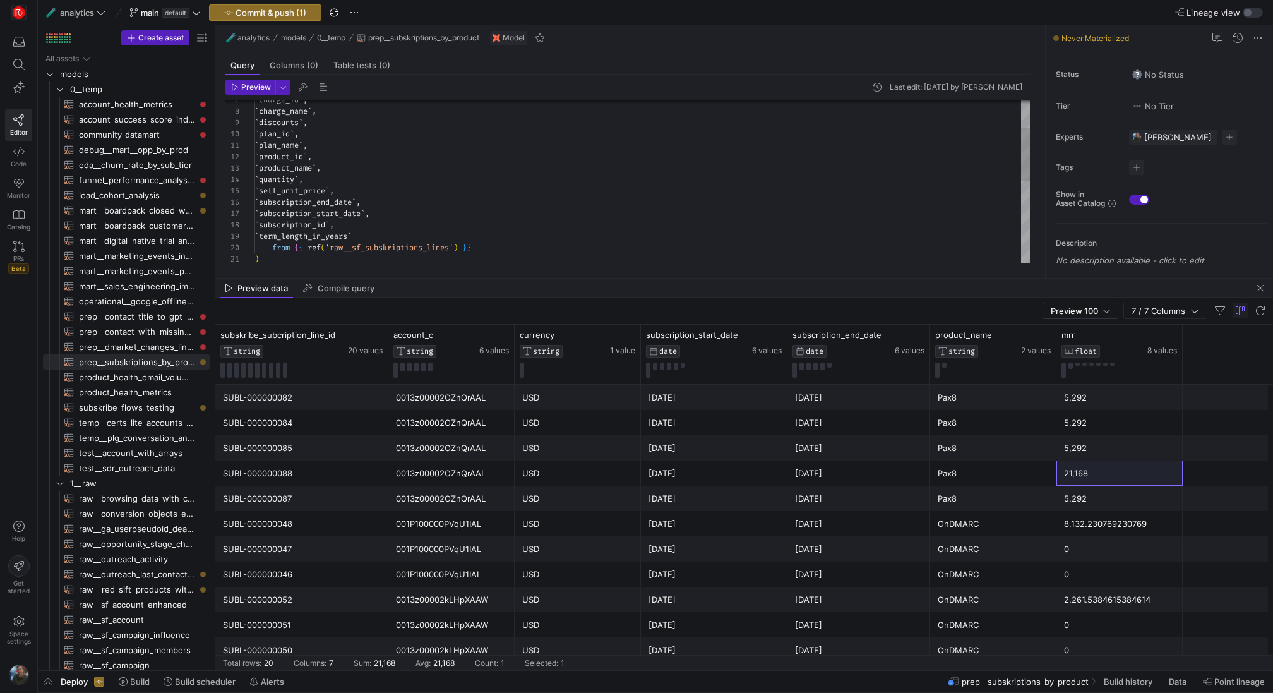
click at [336, 231] on div ") from { { ref ( 'raw__sf_subskriptions_lines' ) } } ` term_length_in_years ` `…" at bounding box center [641, 265] width 775 height 499
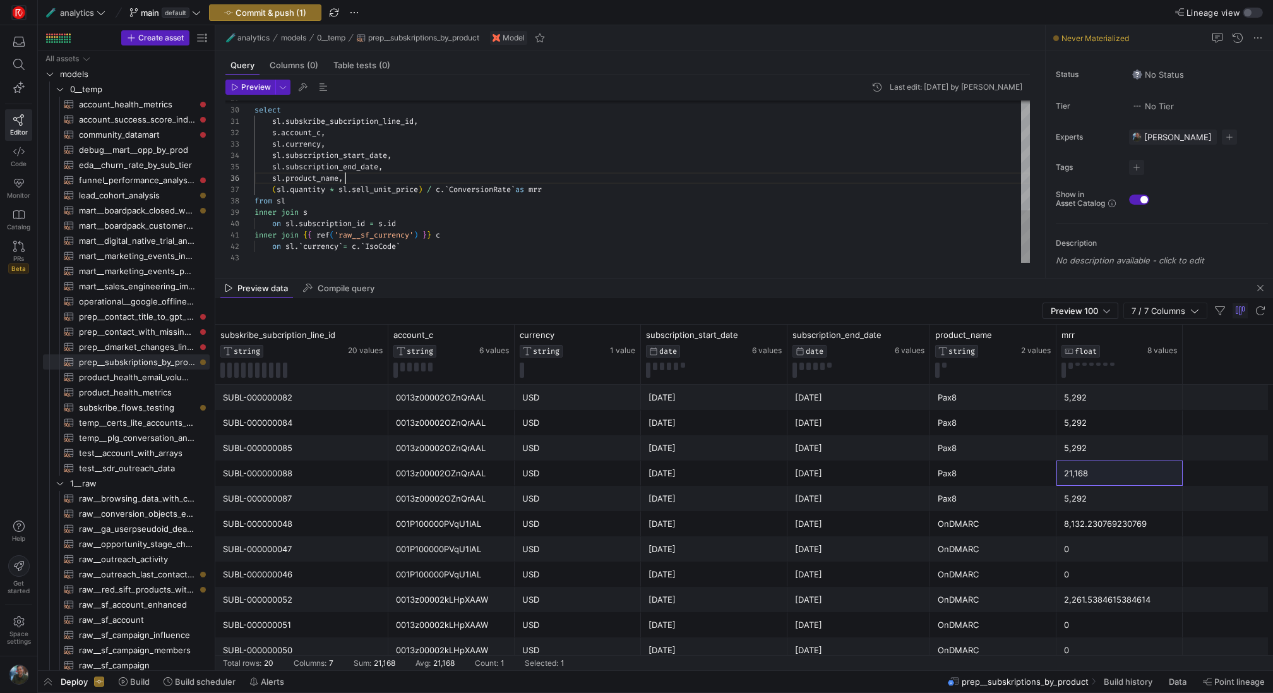
click at [435, 179] on div "select sl . subskribe_subcription_line_id , s . account_c , sl . currency , sl …" at bounding box center [641, 13] width 775 height 499
type textarea "sl.subskribe_subcription_line_id, s.account_c, sl.currency, sl.subscription_sta…"
click at [237, 93] on span "button" at bounding box center [250, 87] width 49 height 14
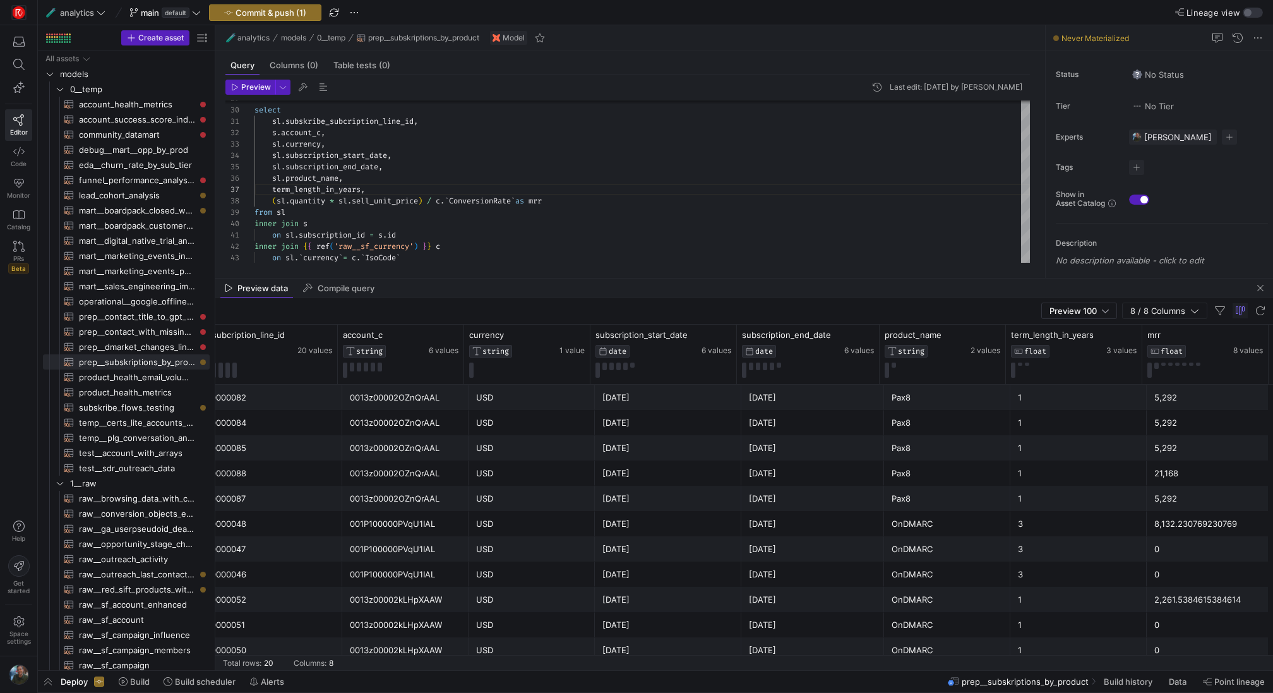
scroll to position [28, 0]
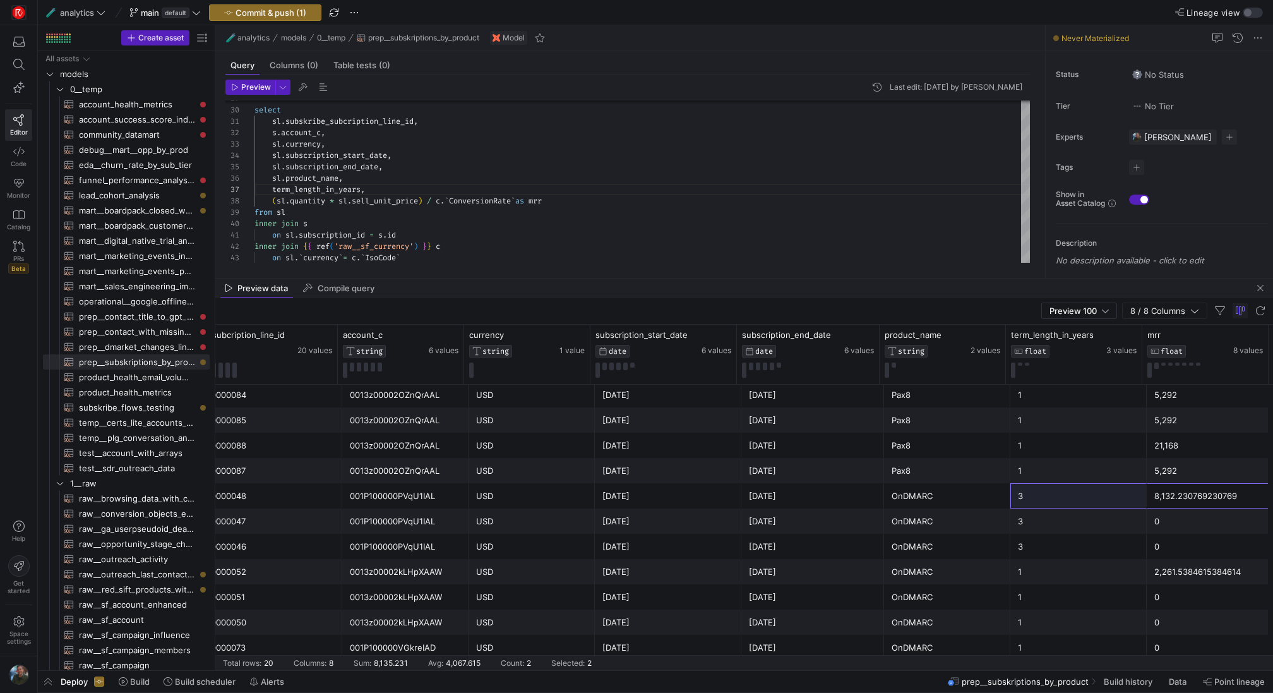
drag, startPoint x: 1172, startPoint y: 499, endPoint x: 1044, endPoint y: 501, distance: 127.6
click at [1044, 501] on div "SUBL-000000048 001P100000PVqU1IAL USD 2025-07-01 2028-06-30 OnDMARC 3 8,132.230…" at bounding box center [721, 495] width 1104 height 25
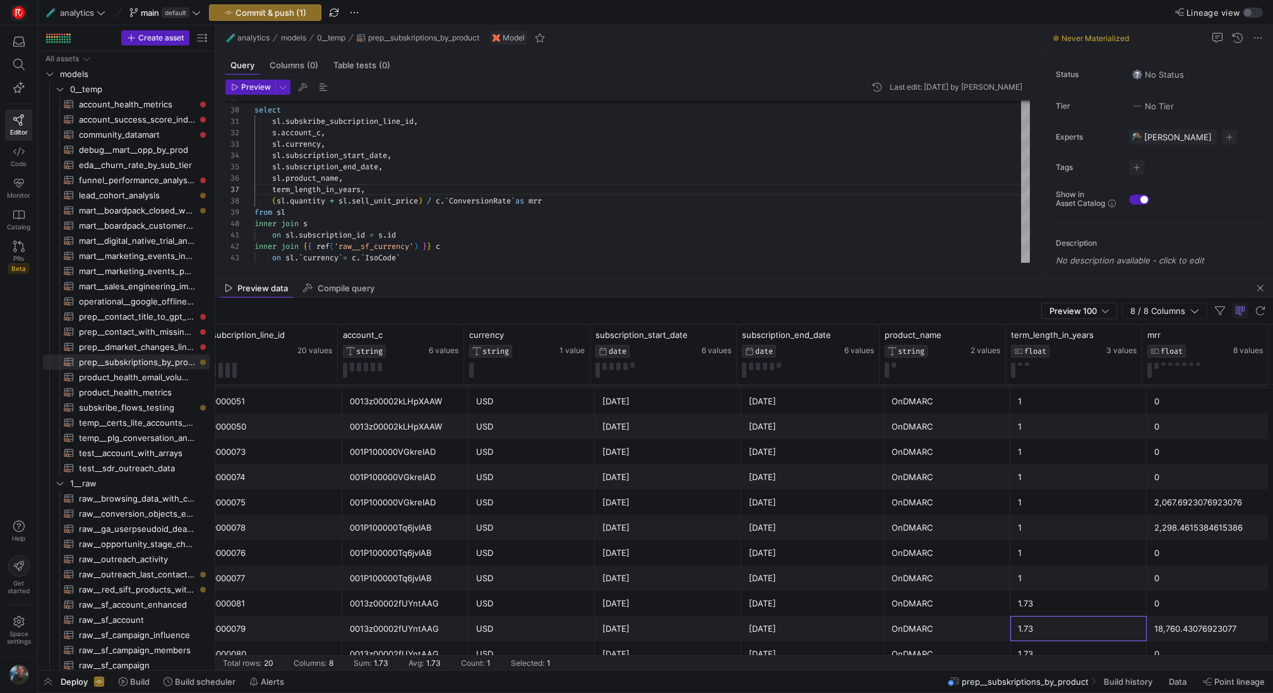
click at [1043, 617] on div "1.73" at bounding box center [1078, 628] width 121 height 25
click at [1090, 575] on span "Copy" at bounding box center [1119, 573] width 116 height 18
click at [1027, 607] on div "1.73" at bounding box center [1078, 603] width 121 height 25
drag, startPoint x: 809, startPoint y: 633, endPoint x: 685, endPoint y: 633, distance: 124.4
click at [685, 633] on div "SUBL-000000079 0013z00002fUYntAAG USD 2025-08-01 2027-04-24 OnDMARC 1.73 18,760…" at bounding box center [721, 628] width 1104 height 25
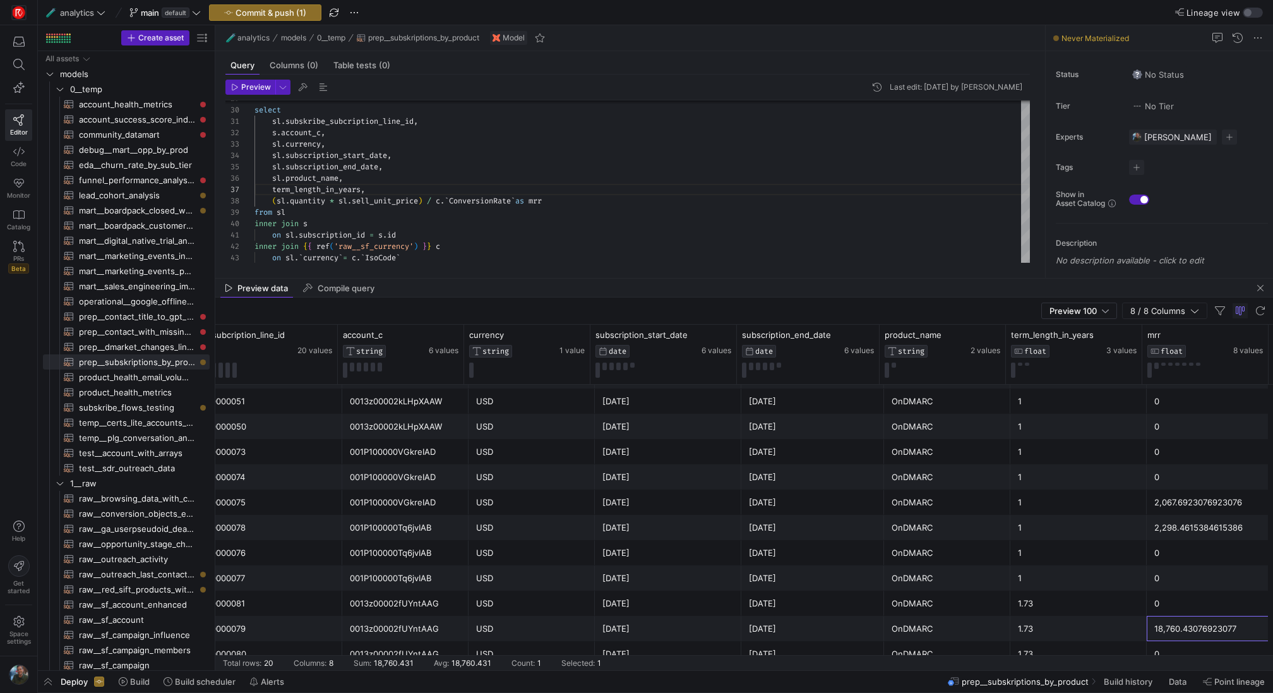
scroll to position [0, 0]
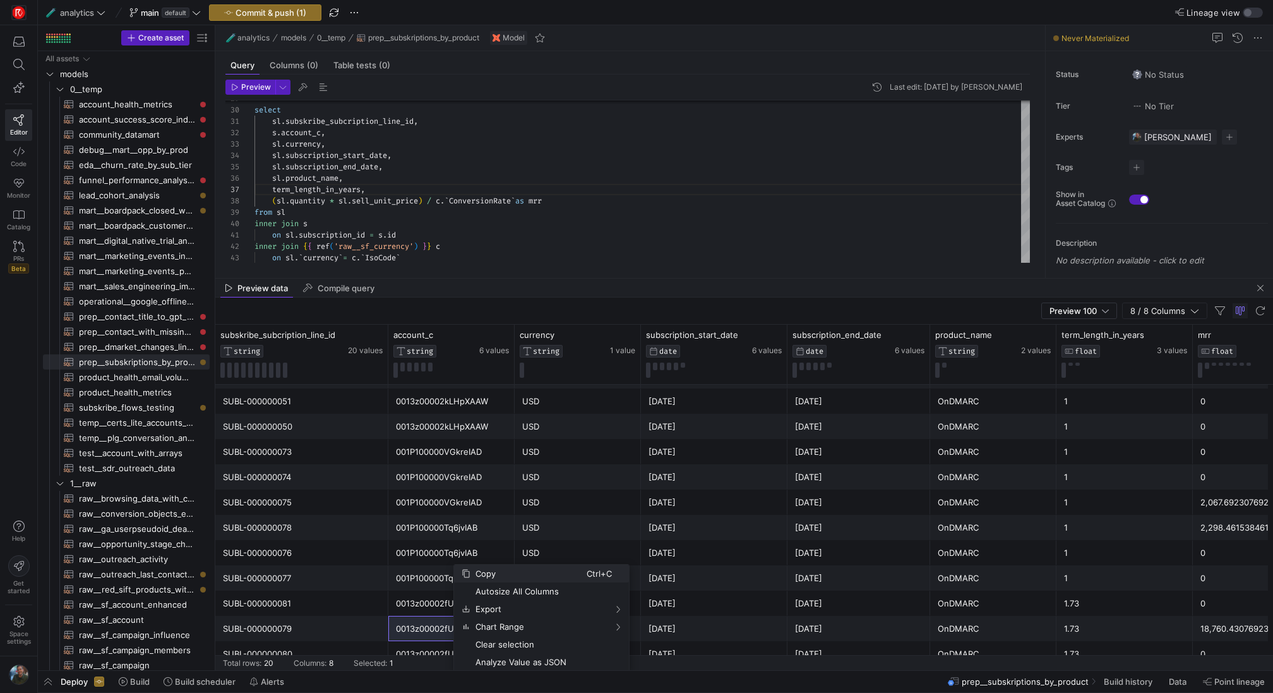
click at [479, 569] on span "Copy" at bounding box center [528, 573] width 116 height 18
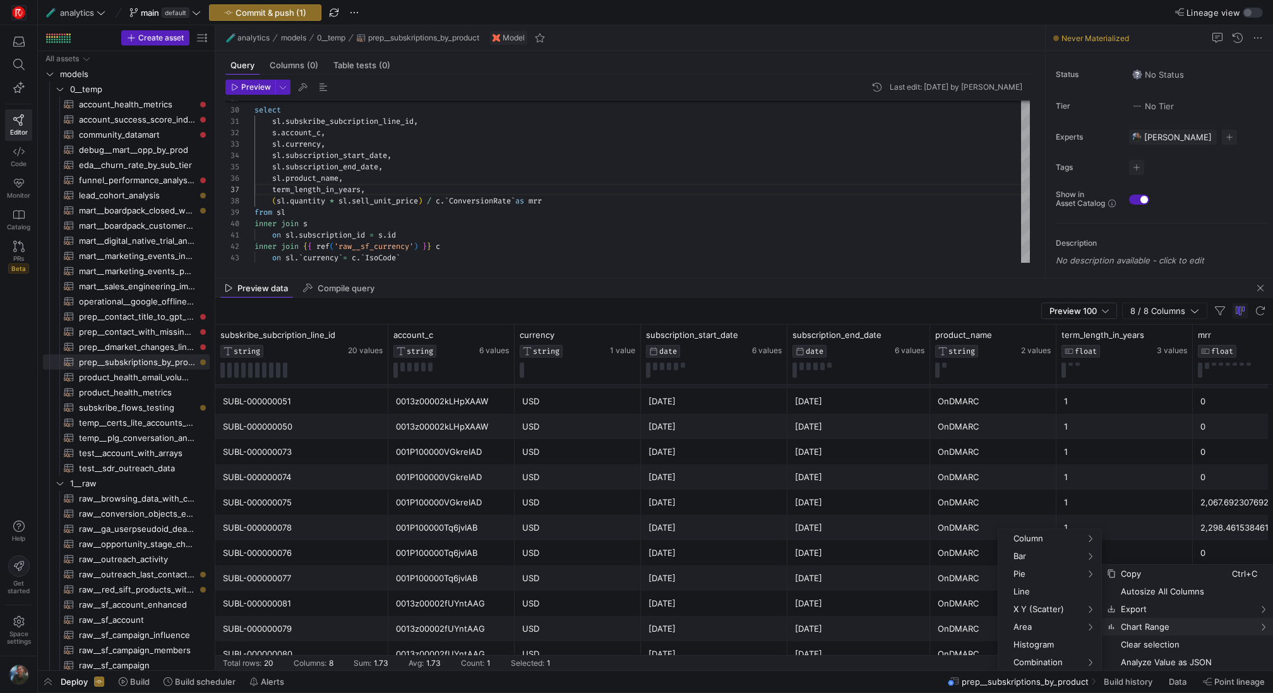
click at [953, 625] on div "OnDMARC" at bounding box center [993, 628] width 111 height 25
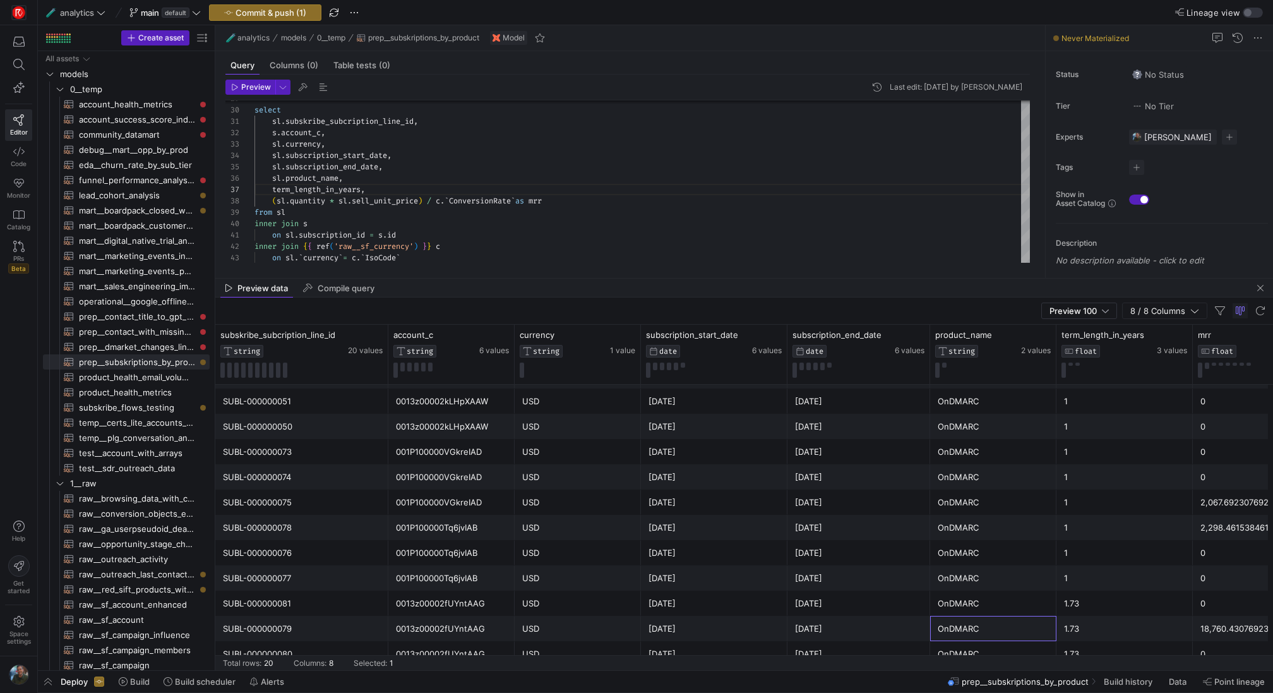
scroll to position [0, 51]
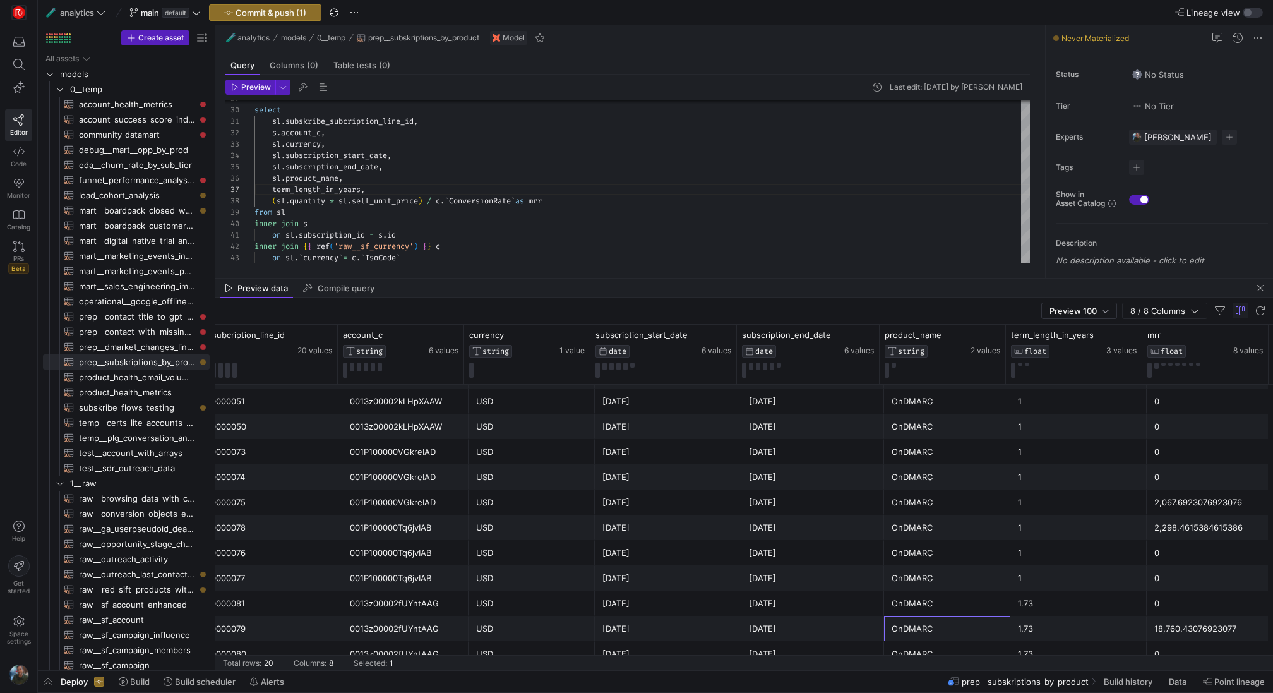
click at [1171, 624] on div "18,760.43076923077" at bounding box center [1209, 628] width 111 height 25
click at [1121, 629] on div "1.73" at bounding box center [1078, 628] width 121 height 25
drag, startPoint x: 1189, startPoint y: 628, endPoint x: 1076, endPoint y: 629, distance: 113.0
click at [1076, 629] on div "SUBL-000000079 0013z00002fUYntAAG USD 2025-08-01 2027-04-24 OnDMARC 1.73 18,760…" at bounding box center [721, 628] width 1104 height 25
drag, startPoint x: 1173, startPoint y: 630, endPoint x: 1119, endPoint y: 631, distance: 53.7
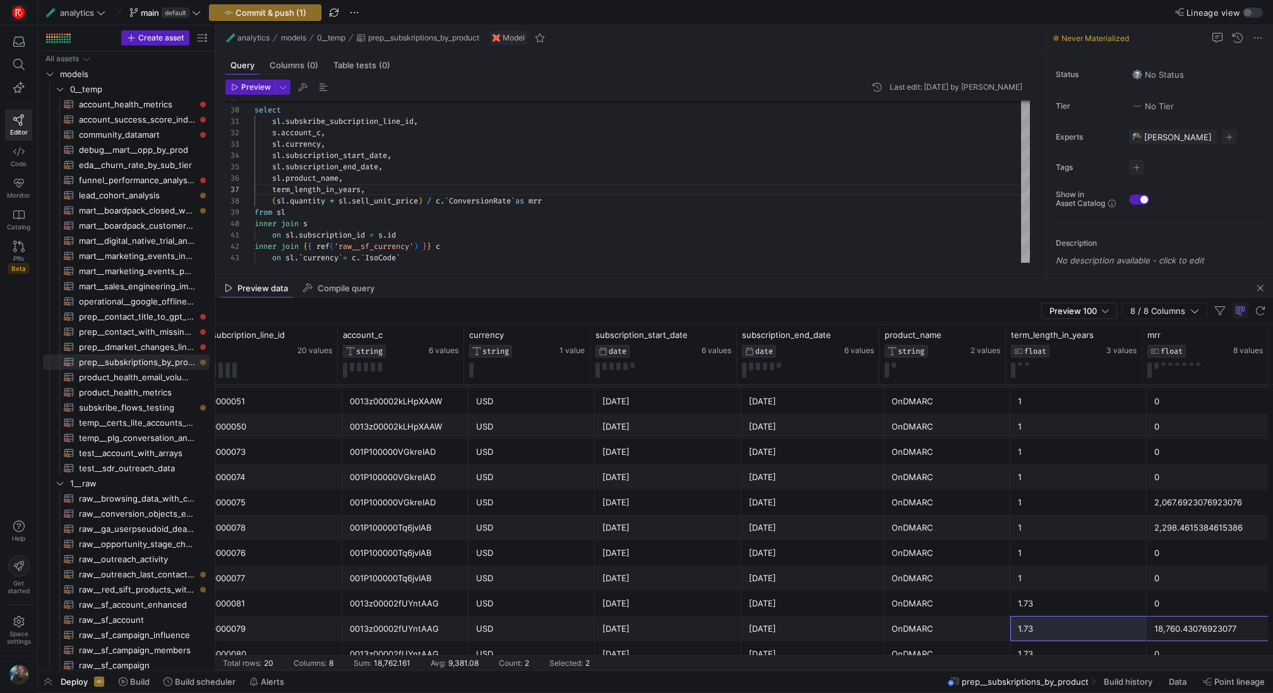
click at [1119, 631] on div "SUBL-000000079 0013z00002fUYntAAG USD 2025-08-01 2027-04-24 OnDMARC 1.73 18,760…" at bounding box center [721, 628] width 1104 height 25
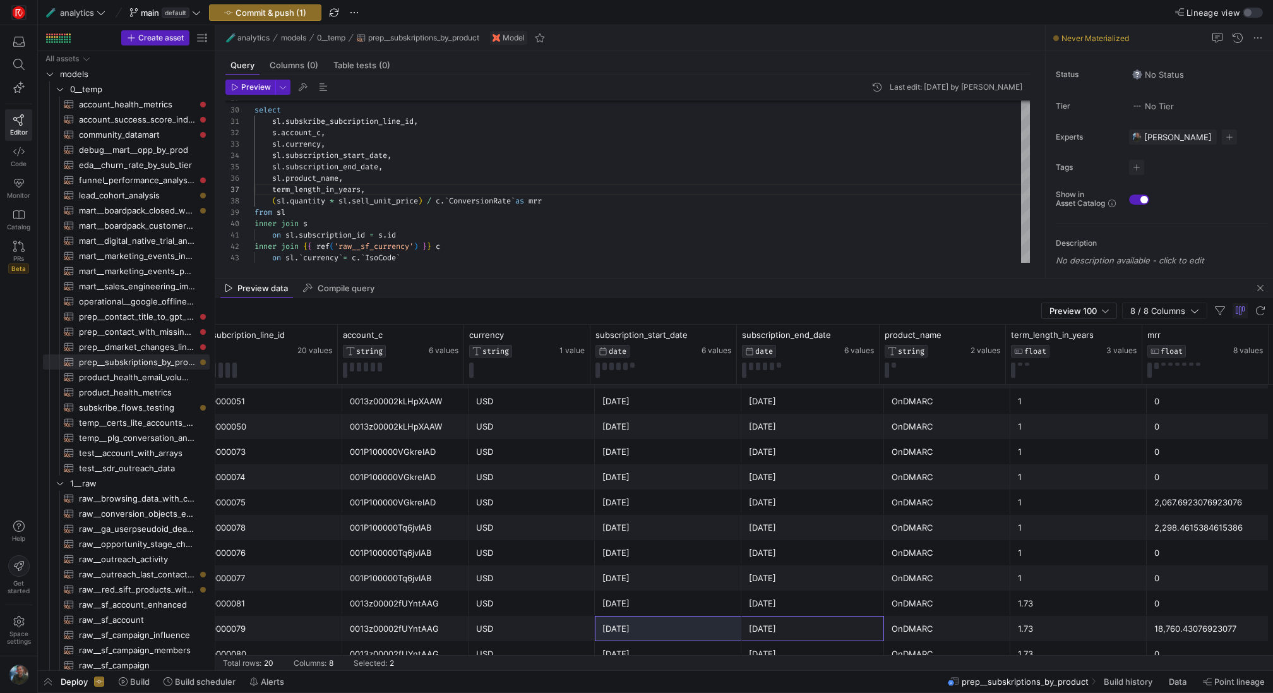
drag, startPoint x: 775, startPoint y: 621, endPoint x: 680, endPoint y: 621, distance: 94.7
click at [680, 621] on div "SUBL-000000079 0013z00002fUYntAAG USD 2025-08-01 2027-04-24 OnDMARC 1.73 18,760…" at bounding box center [721, 628] width 1104 height 25
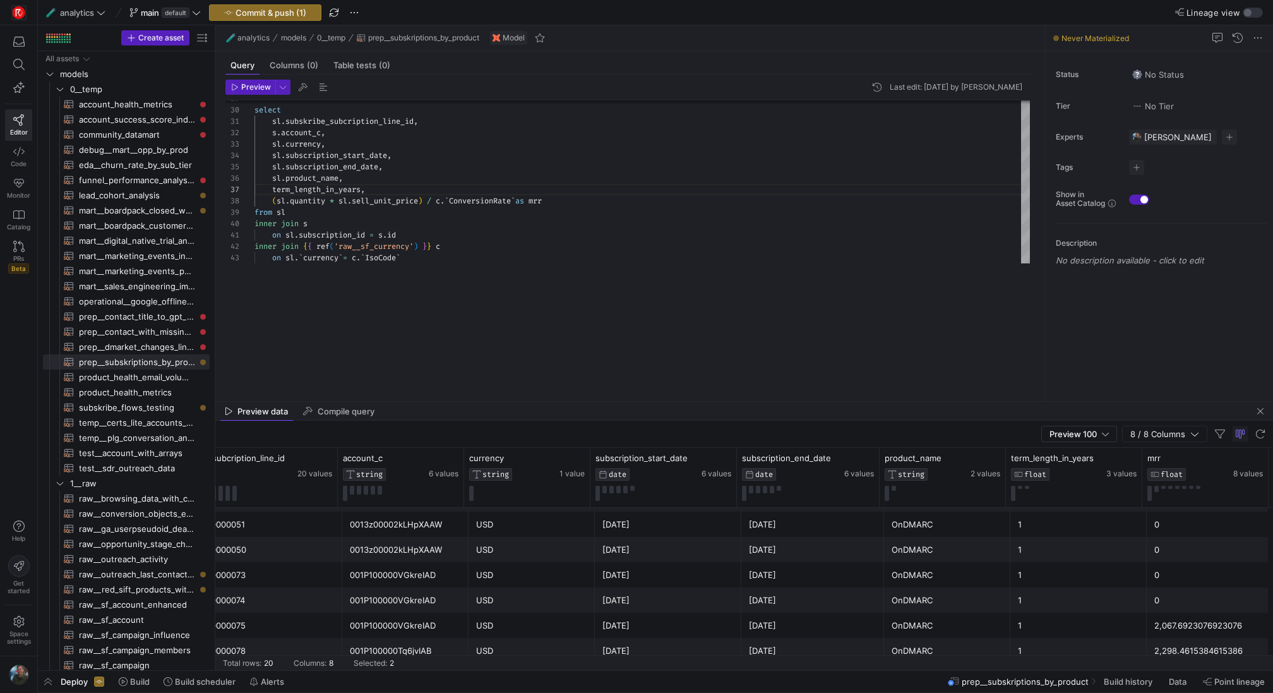
drag, startPoint x: 716, startPoint y: 279, endPoint x: 705, endPoint y: 433, distance: 154.5
click at [705, 433] on as-split "🧪 analytics models 0__temp prep__subskriptions_by_product Model Query Columns (…" at bounding box center [744, 347] width 1058 height 645
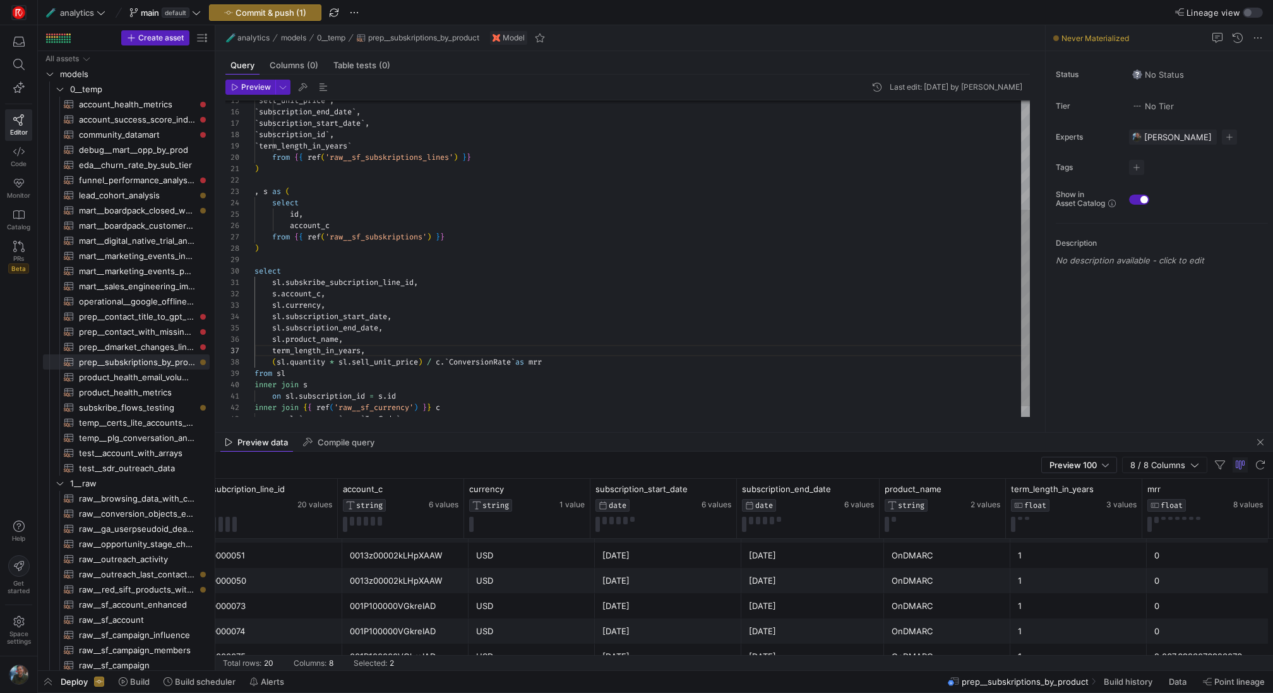
drag, startPoint x: 807, startPoint y: 429, endPoint x: 778, endPoint y: 359, distance: 76.5
click at [778, 358] on mat-tab-group "Query Columns (0) Table tests (0) Preview Last edit: Friday 12 September 2025 b…" at bounding box center [627, 241] width 825 height 381
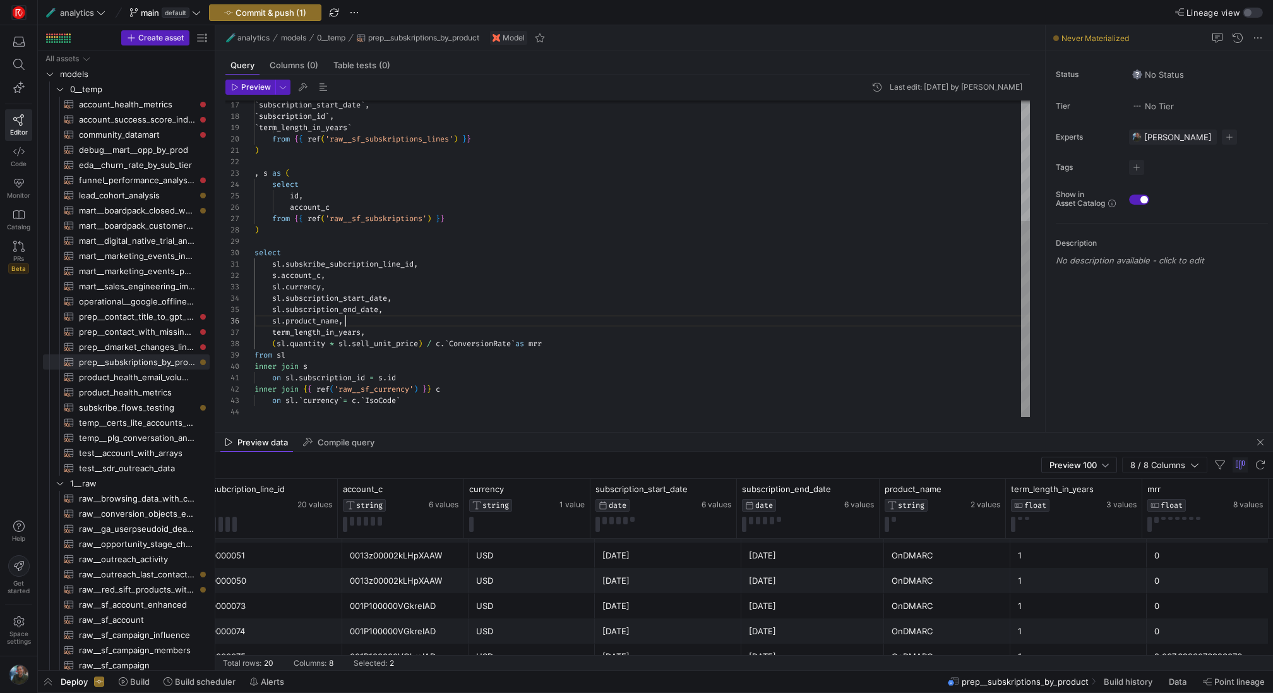
click at [448, 315] on div "select sl . subskribe_subcription_line_id , s . account_c , sl . currency , sl …" at bounding box center [641, 162] width 775 height 510
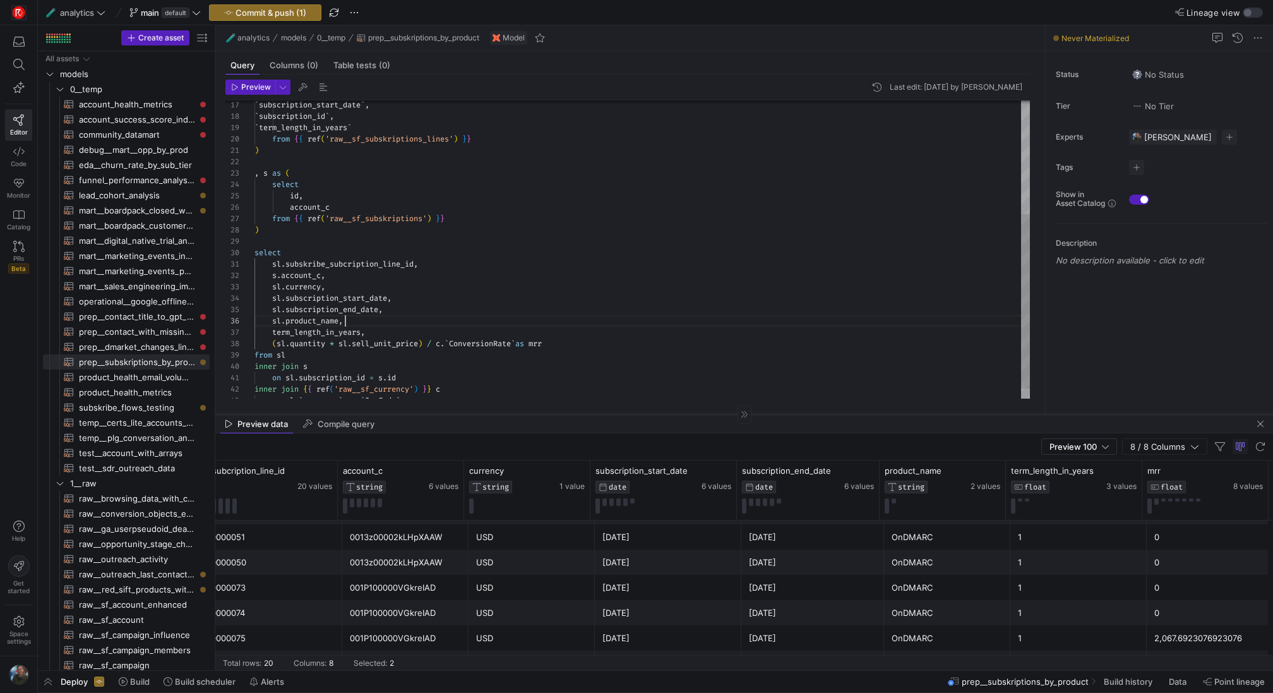
drag, startPoint x: 792, startPoint y: 432, endPoint x: 792, endPoint y: 414, distance: 18.3
click at [792, 414] on div at bounding box center [744, 414] width 1058 height 1
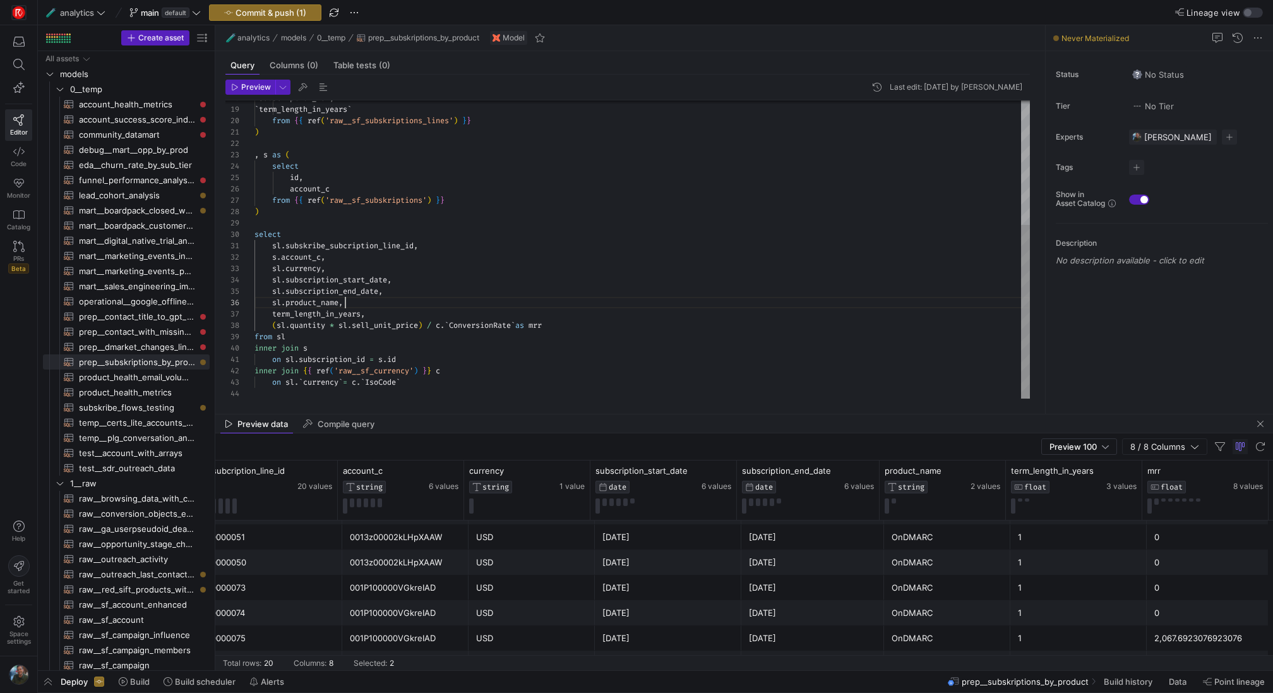
click at [409, 295] on div "select sl . subskribe_subcription_line_id , s . account_c , sl . currency , sl …" at bounding box center [641, 144] width 775 height 510
click at [375, 275] on div "select sl . subskribe_subcription_line_id , s . account_c , sl . currency , sl …" at bounding box center [641, 150] width 775 height 522
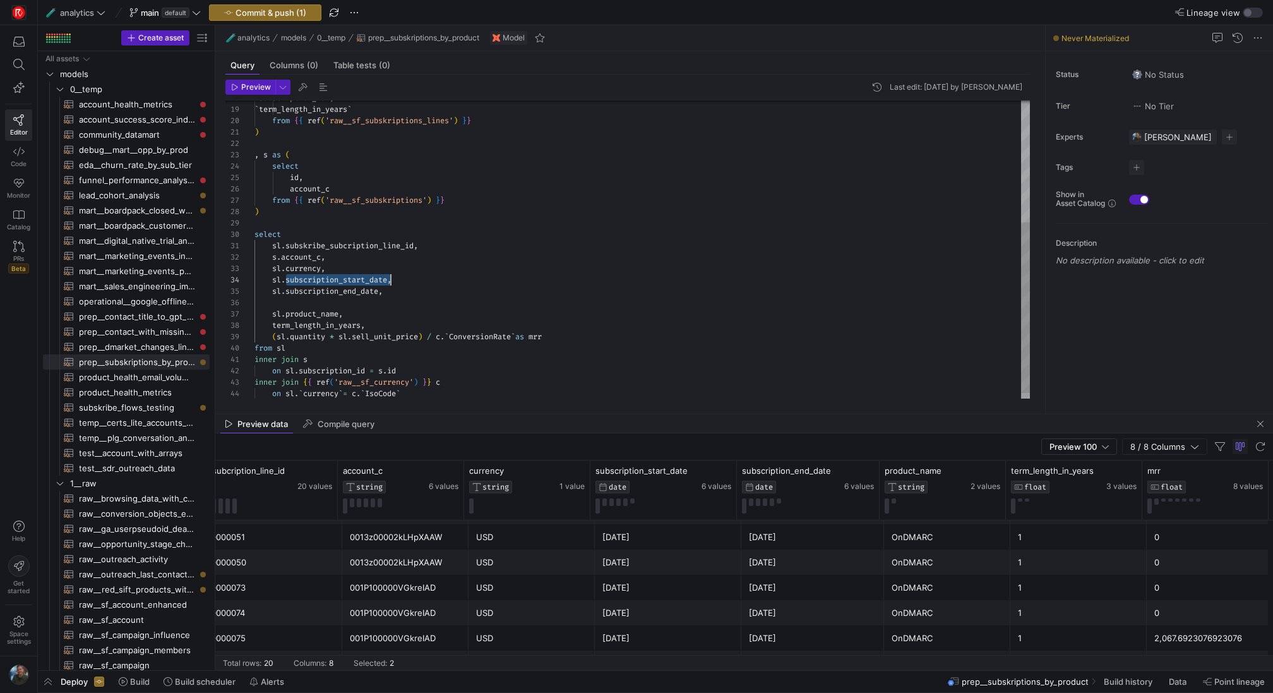
click at [375, 275] on div "select sl . subskribe_subcription_line_id , s . account_c , sl . currency , sl …" at bounding box center [641, 150] width 775 height 522
drag, startPoint x: 410, startPoint y: 277, endPoint x: 272, endPoint y: 283, distance: 139.1
click at [272, 283] on div "select sl . subskribe_subcription_line_id , s . account_c , sl . currency , sl …" at bounding box center [641, 150] width 775 height 522
click at [275, 307] on div "select sl . subskribe_subcription_line_id , s . account_c , sl . currency , sl …" at bounding box center [641, 150] width 775 height 522
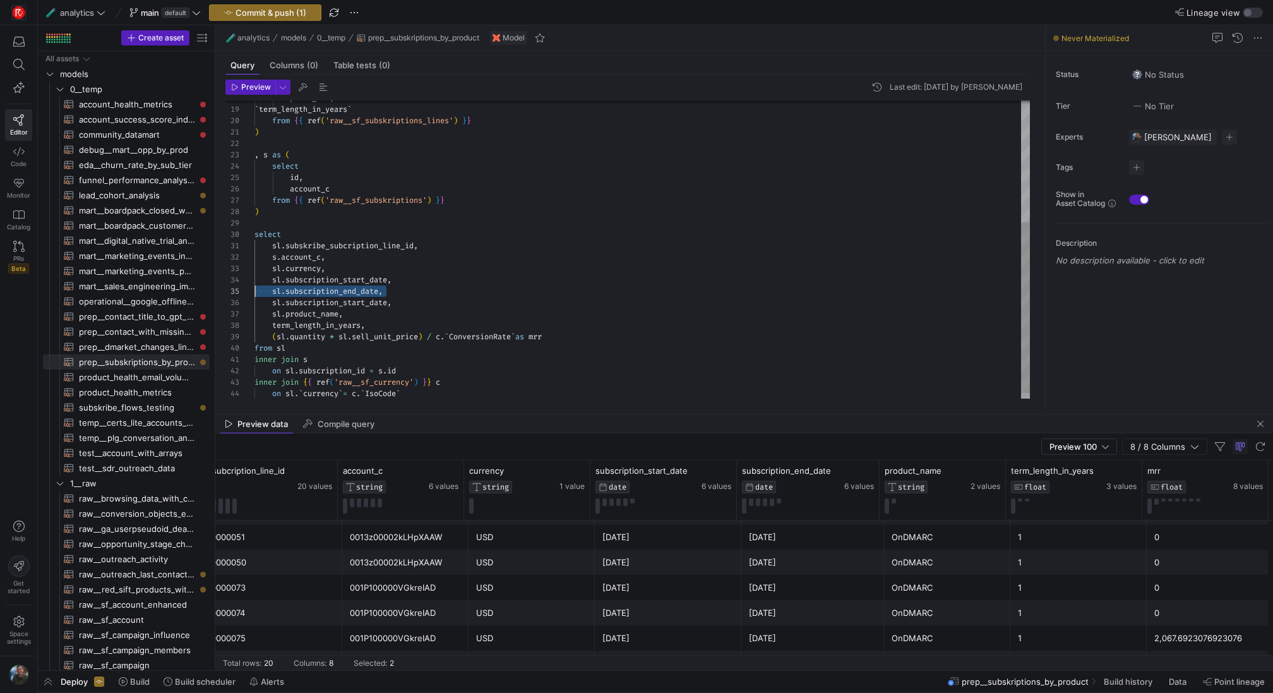
scroll to position [45, 23]
drag, startPoint x: 403, startPoint y: 292, endPoint x: 277, endPoint y: 292, distance: 126.3
click at [277, 292] on div "select sl . subskribe_subcription_line_id , s . account_c , sl . currency , sl …" at bounding box center [641, 150] width 775 height 522
click at [417, 287] on div "select sl . subskribe_subcription_line_id , s . account_c , sl . currency , sl …" at bounding box center [641, 150] width 775 height 522
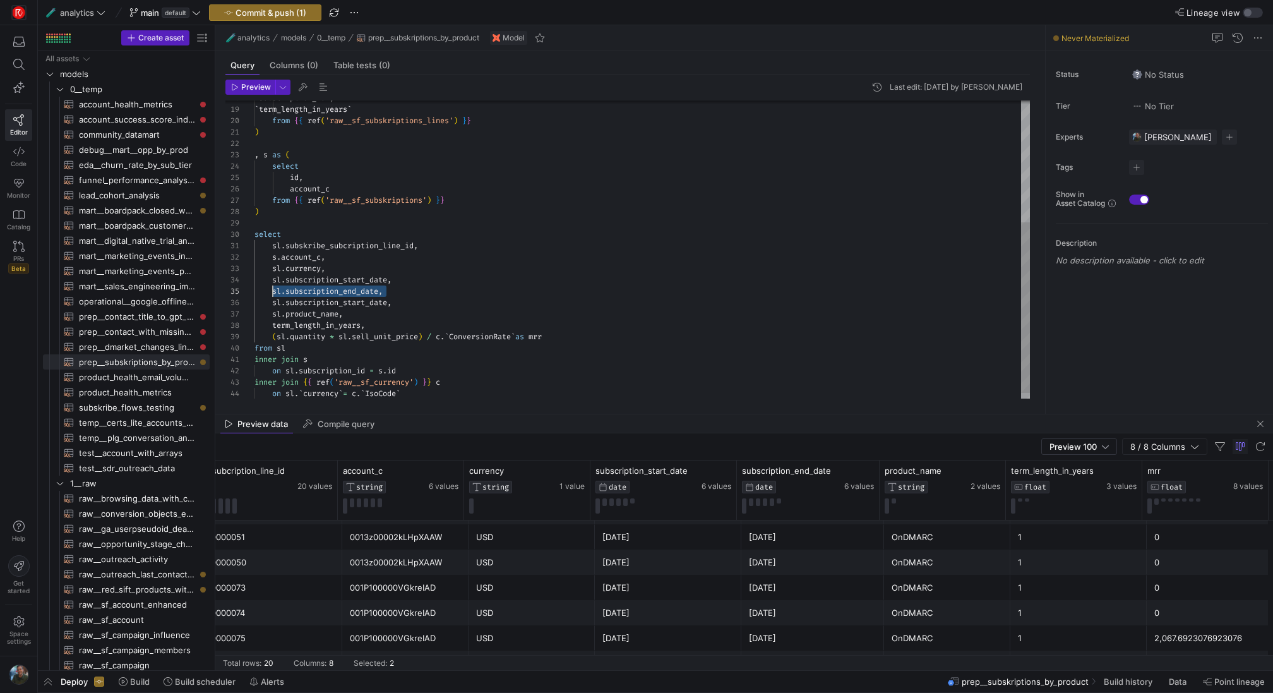
drag, startPoint x: 413, startPoint y: 287, endPoint x: 272, endPoint y: 287, distance: 140.8
click at [272, 287] on div "select sl . subskribe_subcription_line_id , s . account_c , sl . currency , sl …" at bounding box center [641, 150] width 775 height 522
click at [272, 301] on div "select sl . subskribe_subcription_line_id , s . account_c , sl . currency , sl …" at bounding box center [641, 150] width 775 height 522
click at [440, 286] on div "select sl . subskribe_subcription_line_id , s . account_c , sl . currency , sl …" at bounding box center [641, 150] width 775 height 522
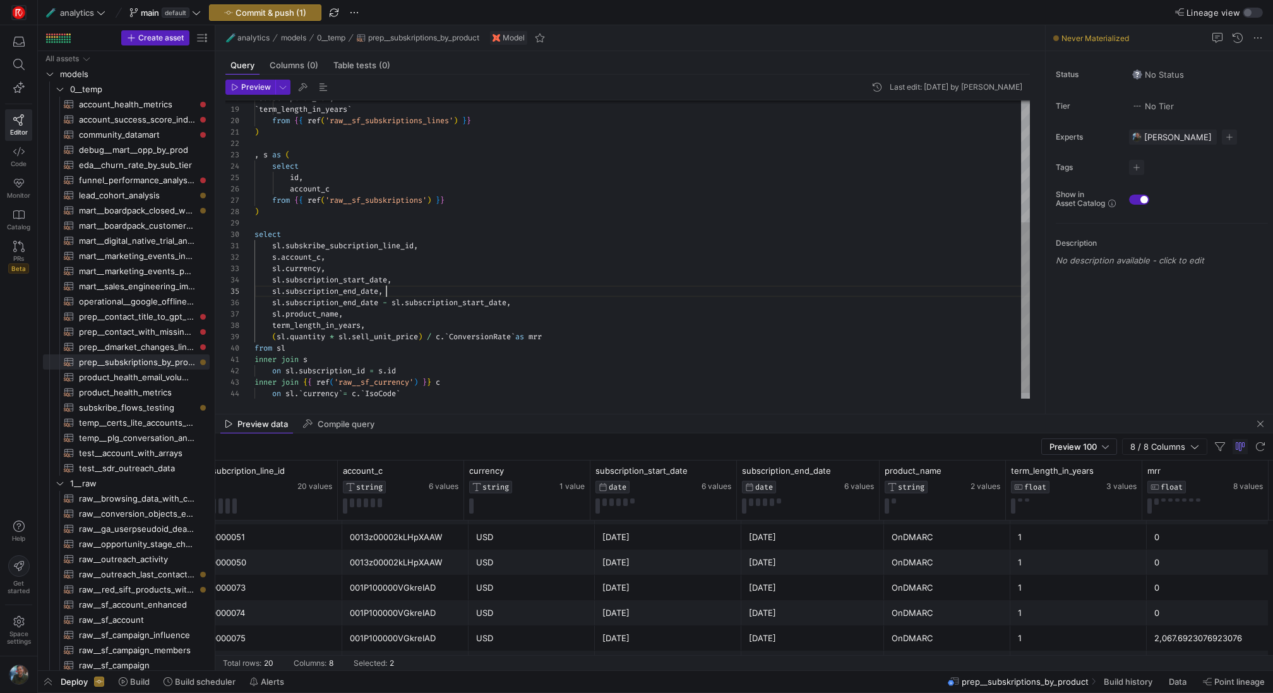
scroll to position [45, 132]
click at [265, 90] on span "Preview" at bounding box center [256, 87] width 30 height 9
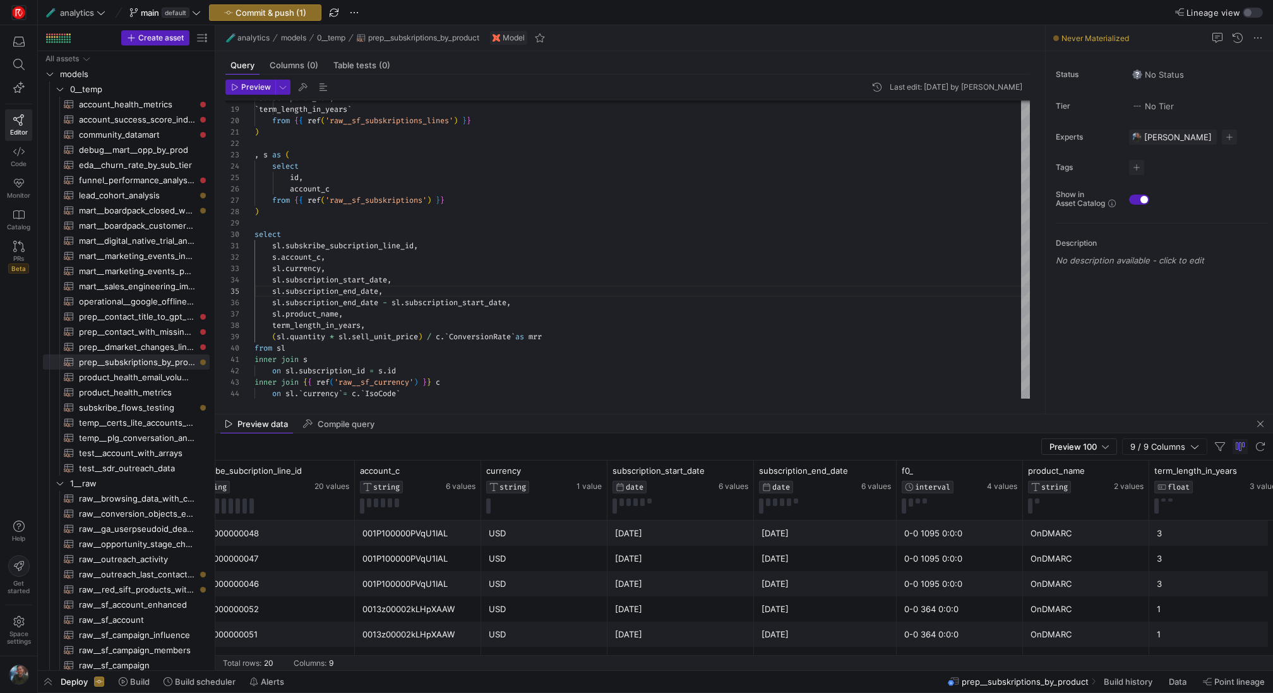
scroll to position [0, 37]
click at [271, 297] on div "select sl . subskribe_subcription_line_id , s . account_c , sl . currency , sl …" at bounding box center [641, 150] width 775 height 522
click at [442, 301] on div "select sl . subskribe_subcription_line_id , s . account_c , sl . currency , sl …" at bounding box center [641, 150] width 775 height 522
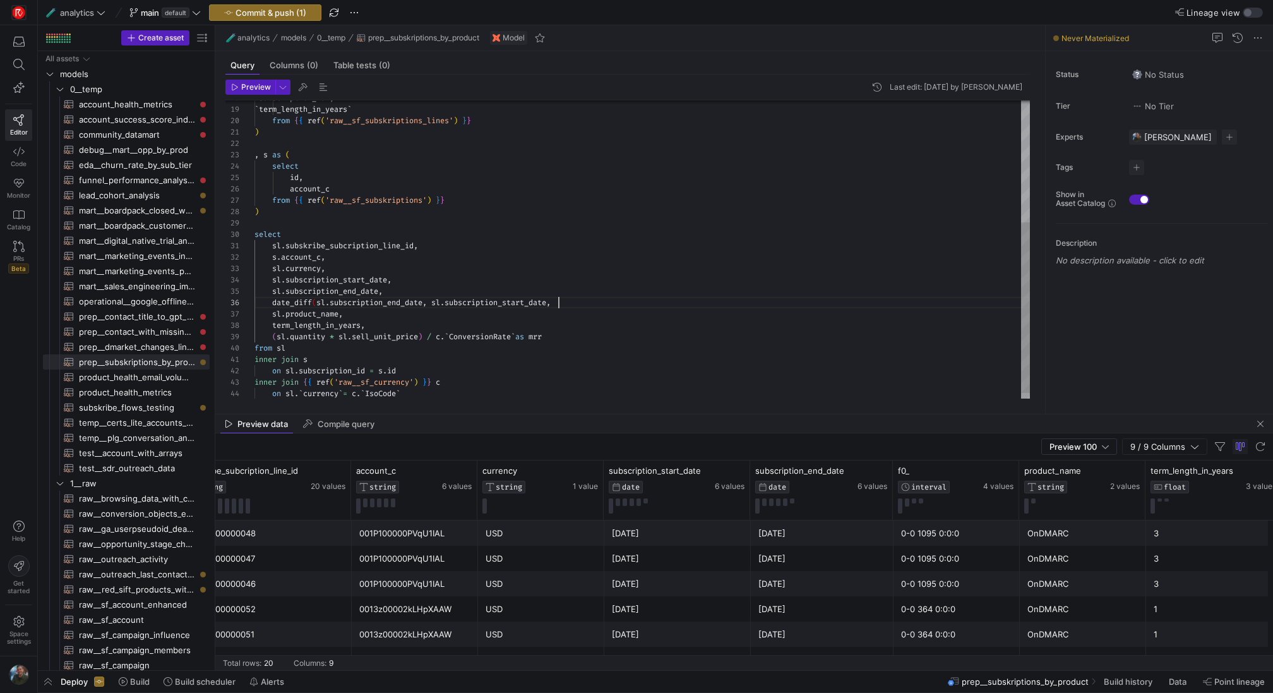
click at [609, 298] on div "select sl . subskribe_subcription_line_id , s . account_c , sl . currency , sl …" at bounding box center [641, 150] width 775 height 522
click at [234, 82] on button "Preview" at bounding box center [250, 87] width 50 height 15
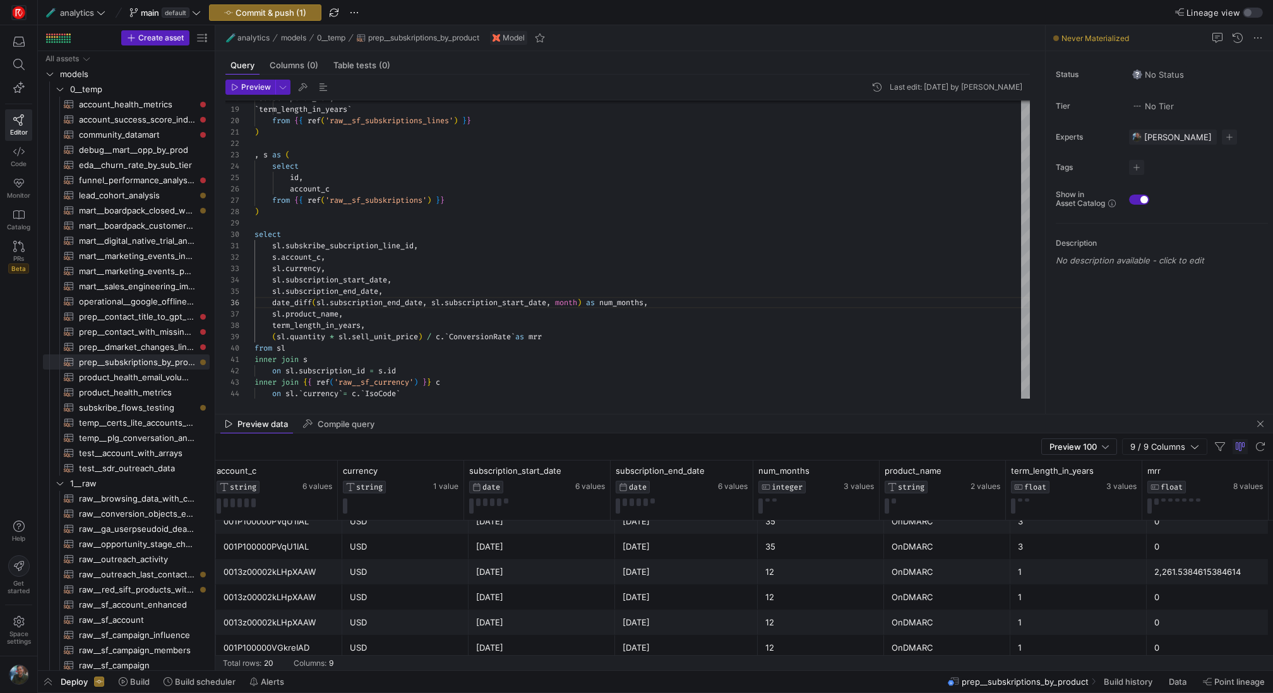
scroll to position [0, 0]
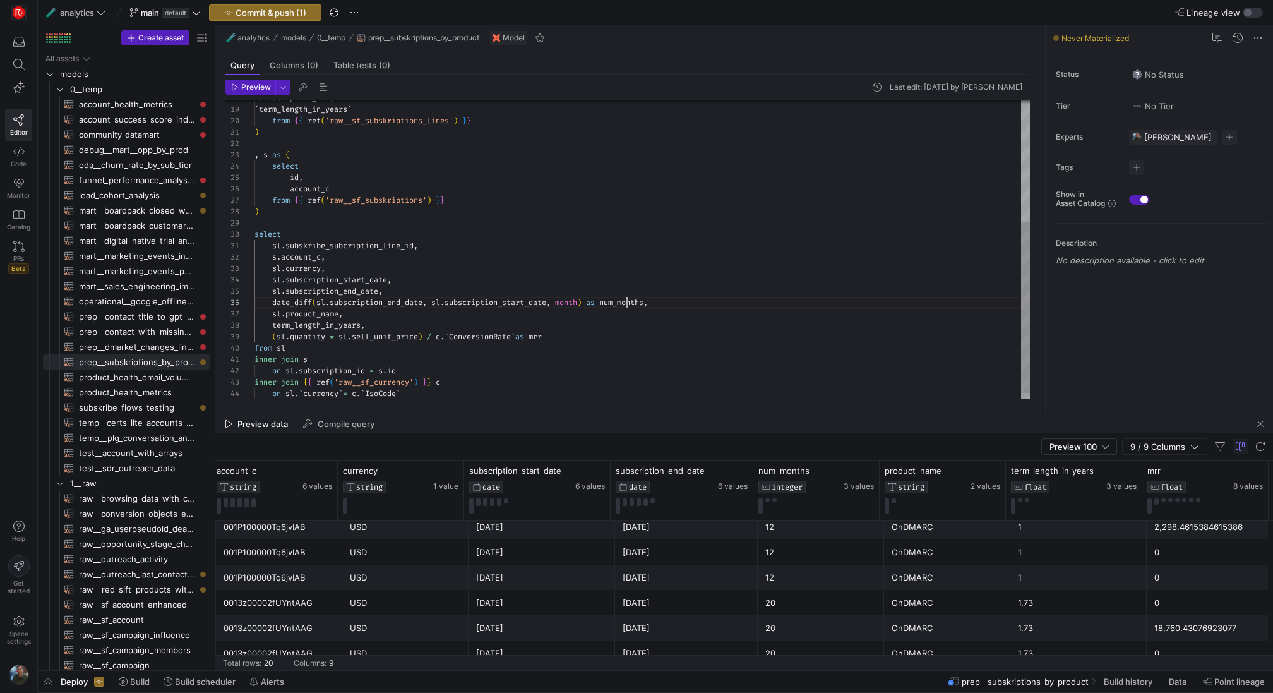
click at [626, 297] on div "select sl . subskribe_subcription_line_id , s . account_c , sl . currency , sl …" at bounding box center [641, 150] width 775 height 522
click at [711, 304] on div "select sl . subskribe_subcription_line_id , s . account_c , sl . currency , sl …" at bounding box center [641, 150] width 775 height 522
click at [721, 320] on div "select sl . subskribe_subcription_line_id , s . account_c , sl . currency , sl …" at bounding box center [641, 150] width 775 height 522
click at [633, 304] on div "select sl . subskribe_subcription_line_id , s . account_c , sl . currency , sl …" at bounding box center [641, 150] width 775 height 522
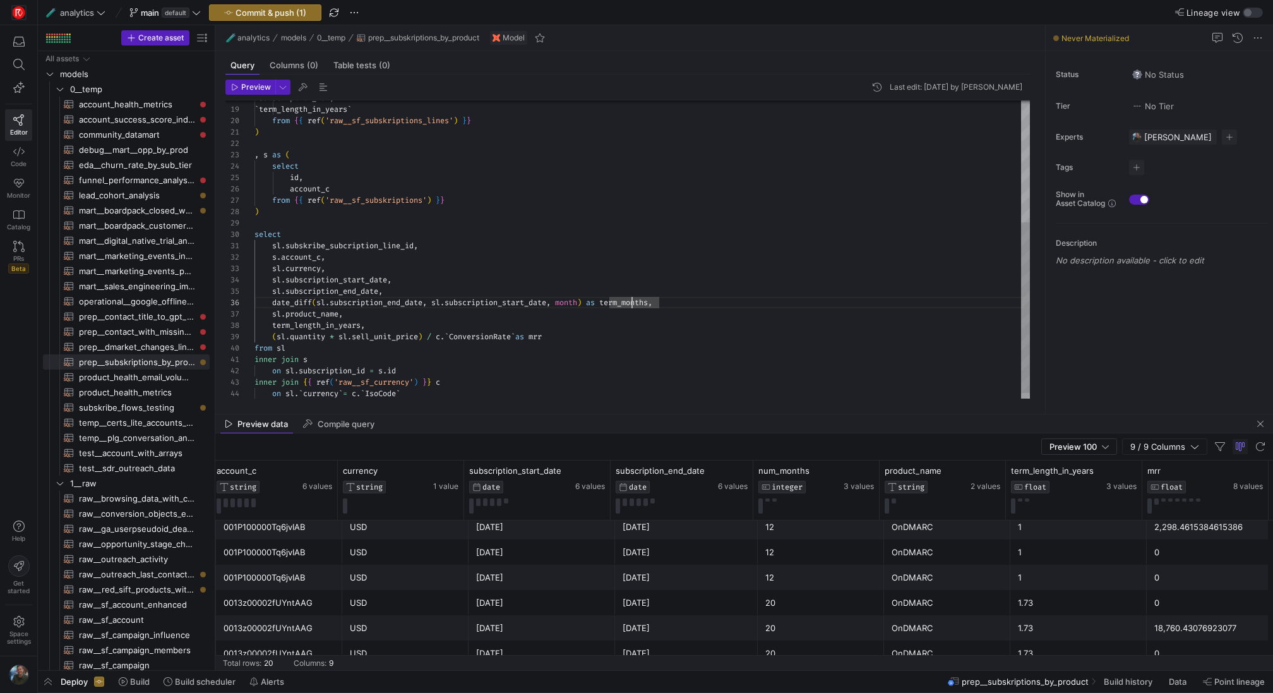
click at [679, 304] on div "select sl . subskribe_subcription_line_id , s . account_c , sl . currency , sl …" at bounding box center [641, 150] width 775 height 522
click at [360, 306] on div "select sl . subskribe_subcription_line_id , s . account_c , sl . currency , sl …" at bounding box center [641, 150] width 775 height 522
click at [357, 314] on div "select sl . subskribe_subcription_line_id , s . account_c , sl . currency , sl …" at bounding box center [641, 150] width 775 height 522
drag, startPoint x: 592, startPoint y: 304, endPoint x: 274, endPoint y: 304, distance: 317.6
click at [274, 304] on div "select sl . subskribe_subcription_line_id , s . account_c , sl . currency , sl …" at bounding box center [641, 150] width 775 height 522
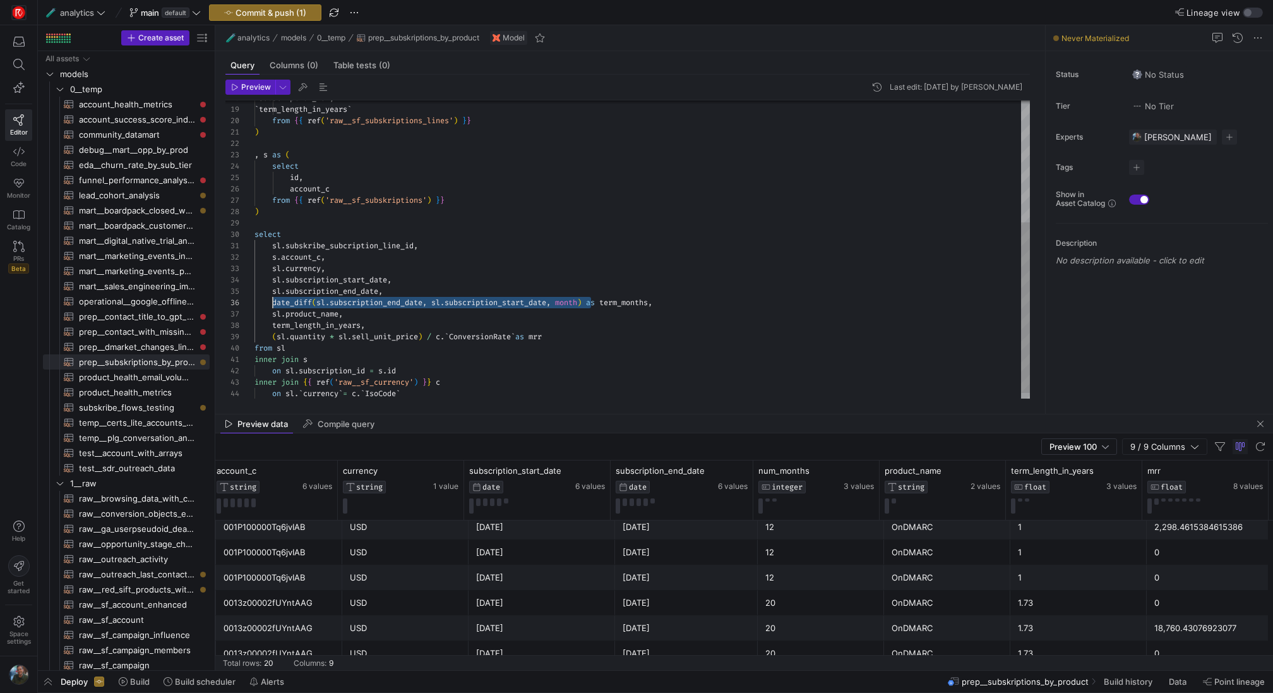
click at [429, 337] on div "select sl . subskribe_subcription_line_id , s . account_c , sl . currency , sl …" at bounding box center [641, 150] width 775 height 522
click at [896, 349] on div "select sl . subskribe_subcription_line_id , s . account_c , sl . currency , sl …" at bounding box center [641, 150] width 775 height 522
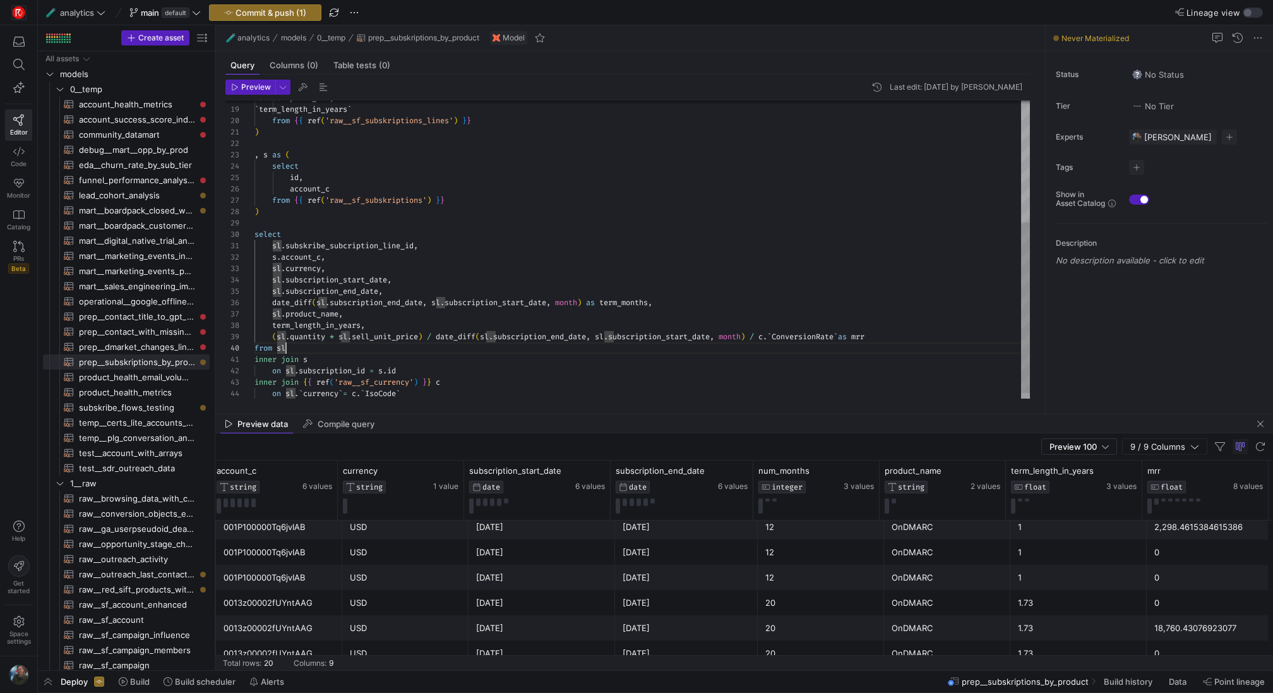
click at [882, 301] on div "select sl . subskribe_subcription_line_id , s . account_c , sl . currency , sl …" at bounding box center [641, 150] width 775 height 522
click at [273, 338] on div "select sl . subskribe_subcription_line_id , s . account_c , sl . currency , sl …" at bounding box center [641, 150] width 775 height 522
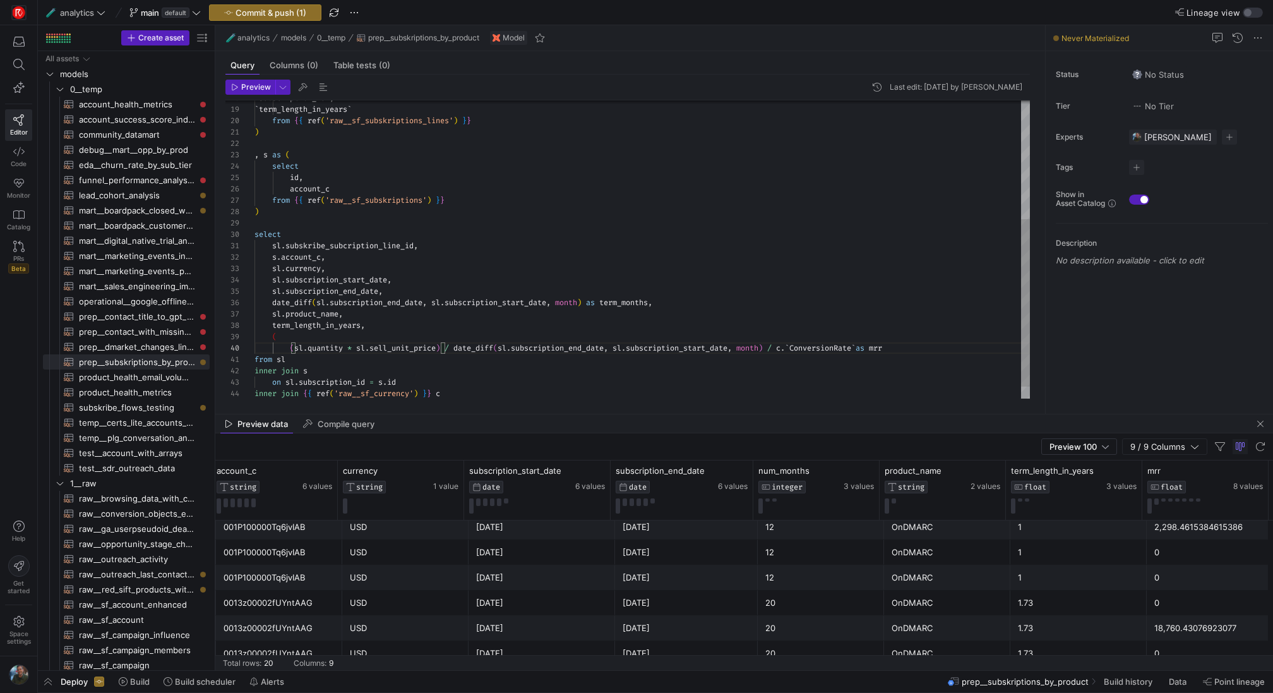
click at [449, 348] on div "select sl . subskribe_subcription_line_id , s . account_c , sl . currency , sl …" at bounding box center [641, 155] width 775 height 533
click at [620, 358] on div "select sl . subskribe_subcription_line_id , s . account_c , sl . currency , sl …" at bounding box center [641, 161] width 775 height 544
drag, startPoint x: 382, startPoint y: 367, endPoint x: 446, endPoint y: 367, distance: 63.8
click at [382, 367] on div "select sl . subskribe_subcription_line_id , s . account_c , sl . currency , sl …" at bounding box center [641, 167] width 775 height 556
click at [403, 392] on div "select sl . subskribe_subcription_line_id , s . account_c , sl . currency , sl …" at bounding box center [641, 172] width 775 height 567
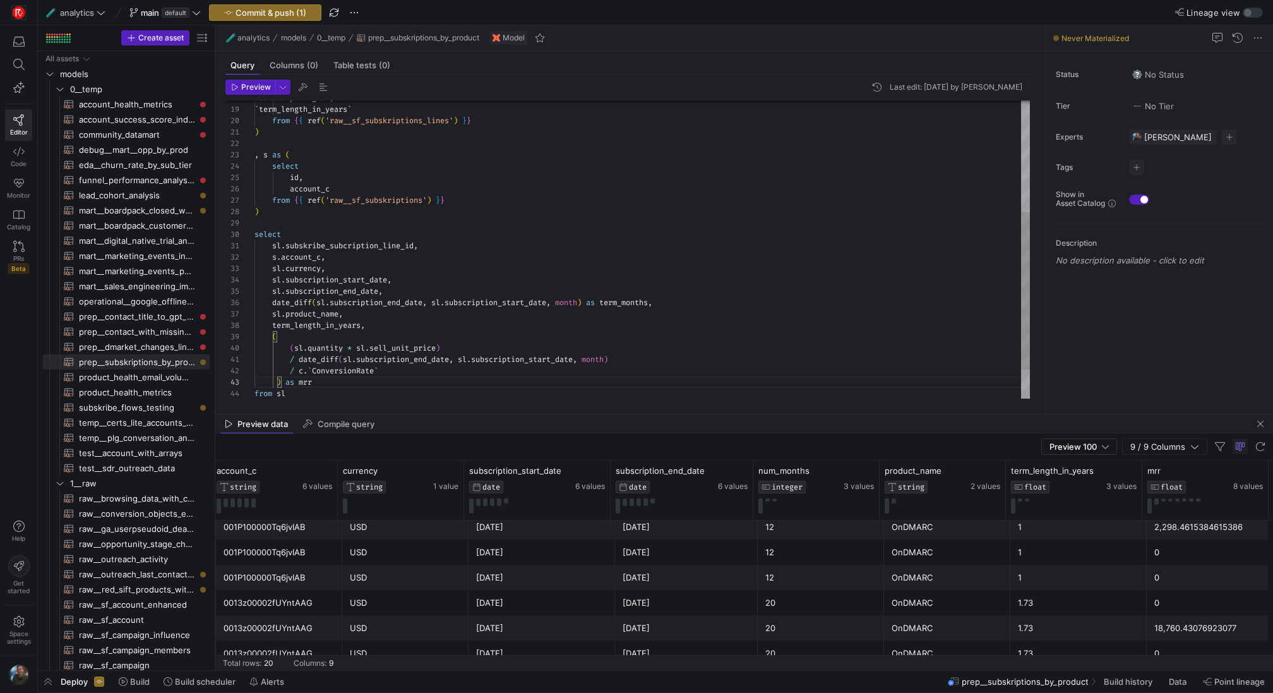
scroll to position [34, 32]
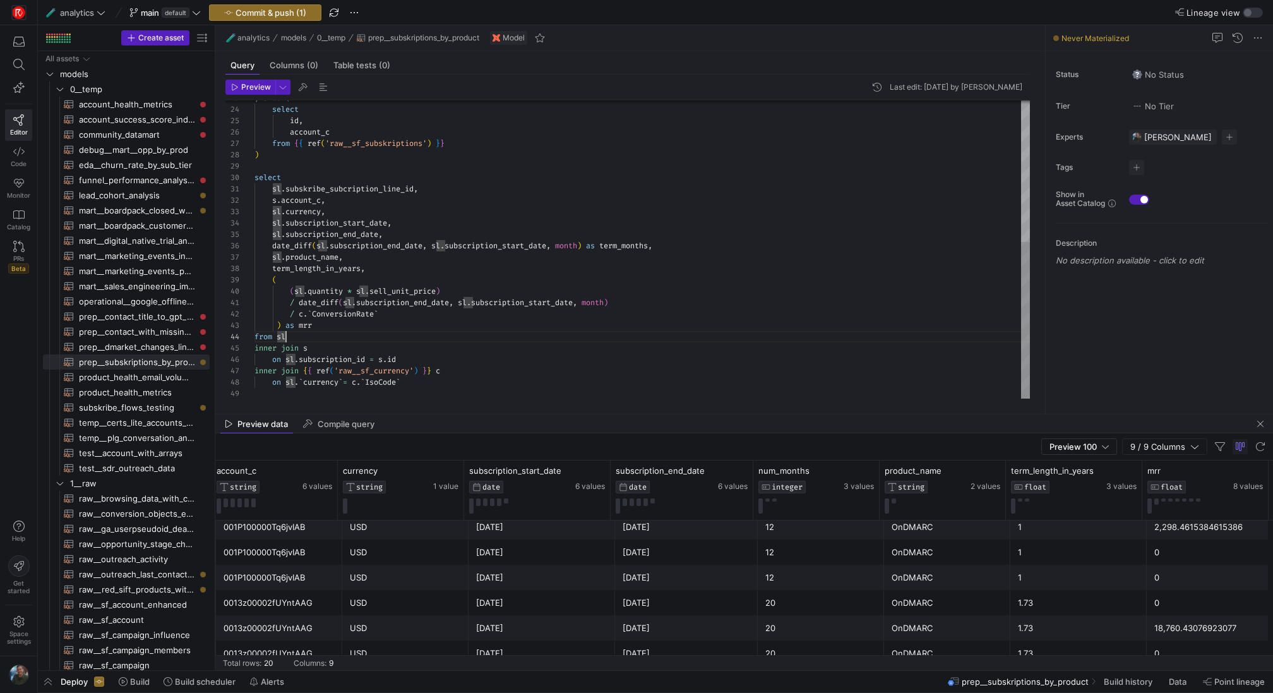
click at [496, 340] on div "select sl . subskribe_subcription_line_id , s . account_c , sl . currency , sl …" at bounding box center [641, 115] width 775 height 567
click at [249, 88] on span "Preview" at bounding box center [256, 87] width 30 height 9
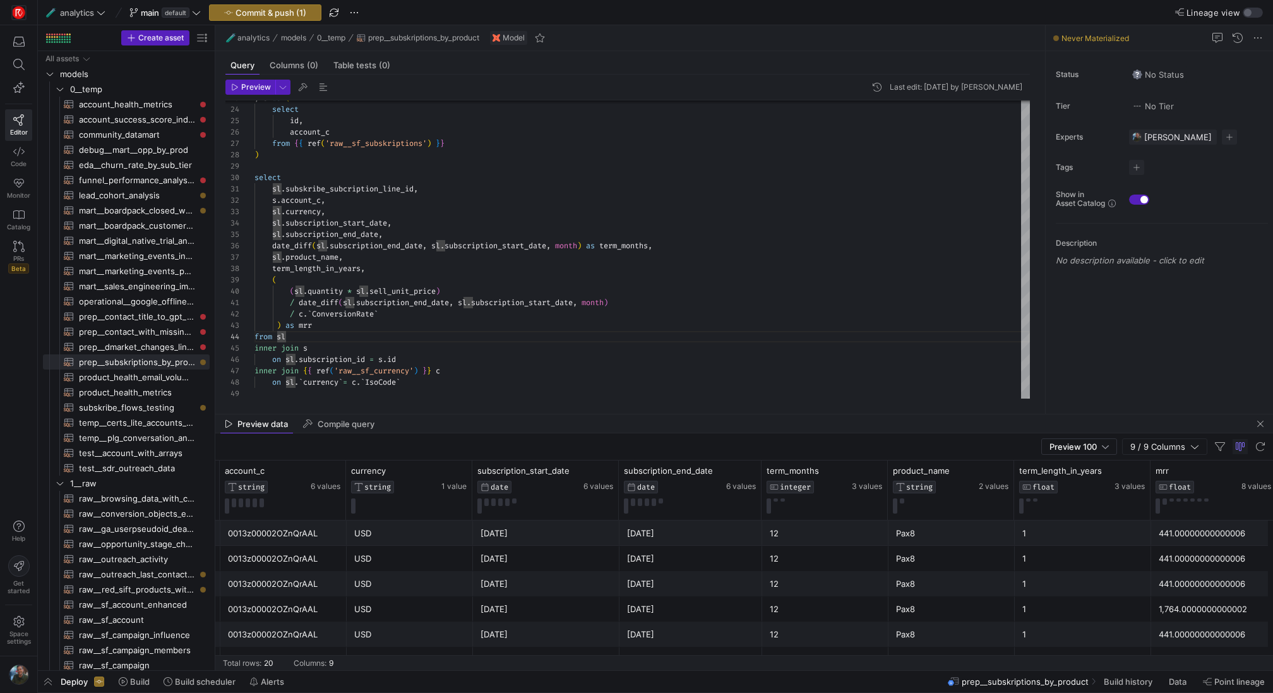
scroll to position [0, 177]
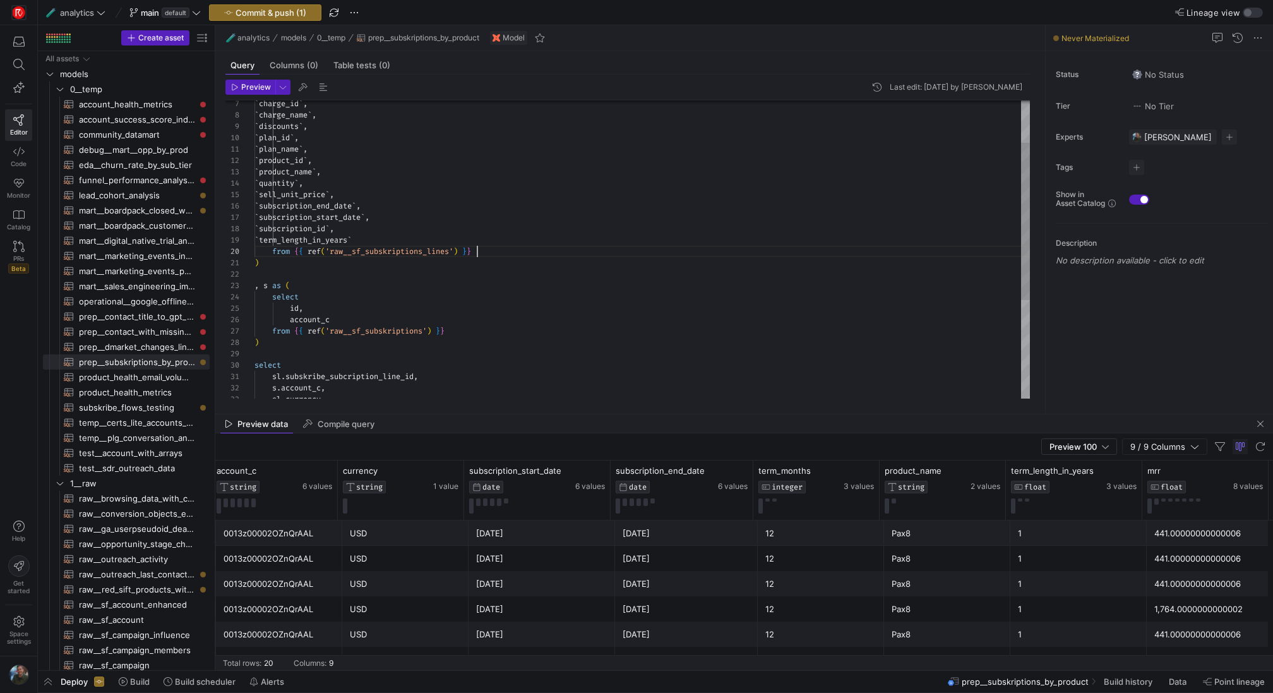
click at [499, 253] on div ", s as ( select id , account_c ) from { { ref ( 'raw__sf_subskriptions_lines' )…" at bounding box center [641, 303] width 775 height 567
click at [339, 170] on div ", s as ( select id , account_c ) from { { ref ( 'raw__sf_subskriptions_lines' )…" at bounding box center [641, 315] width 775 height 590
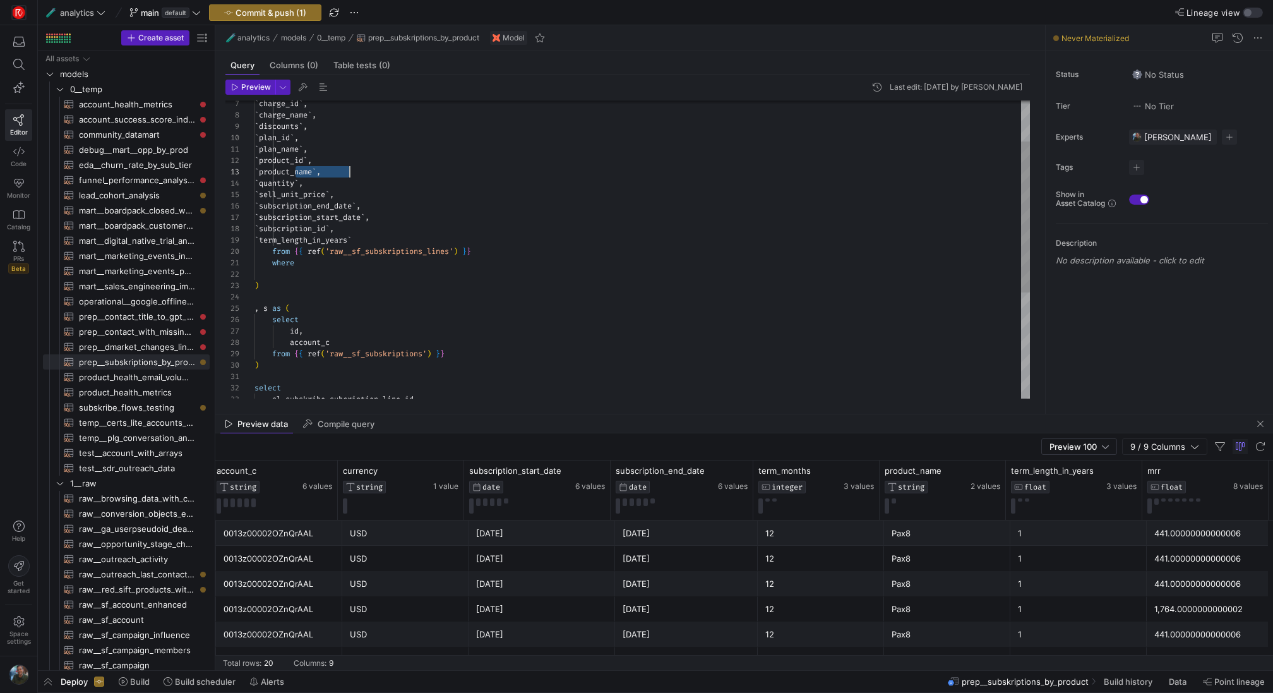
click at [340, 263] on div ", s as ( select id , account_c ) from { { ref ( 'raw__sf_subskriptions_lines' )…" at bounding box center [641, 315] width 775 height 590
click at [335, 268] on div ", s as ( select id , account_c ) from { { ref ( 'raw__sf_subskriptions_lines' )…" at bounding box center [641, 315] width 775 height 590
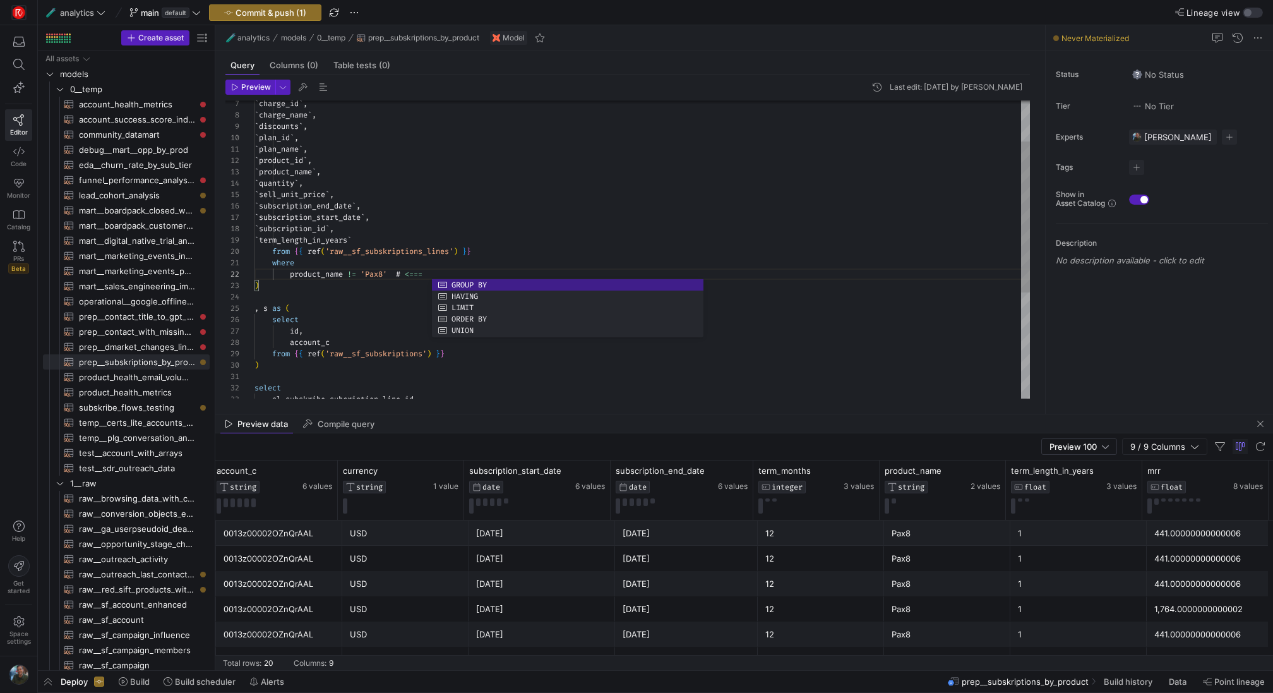
click at [402, 272] on div ", s as ( select id , account_c ) from { { ref ( 'raw__sf_subskriptions_lines' )…" at bounding box center [641, 315] width 775 height 590
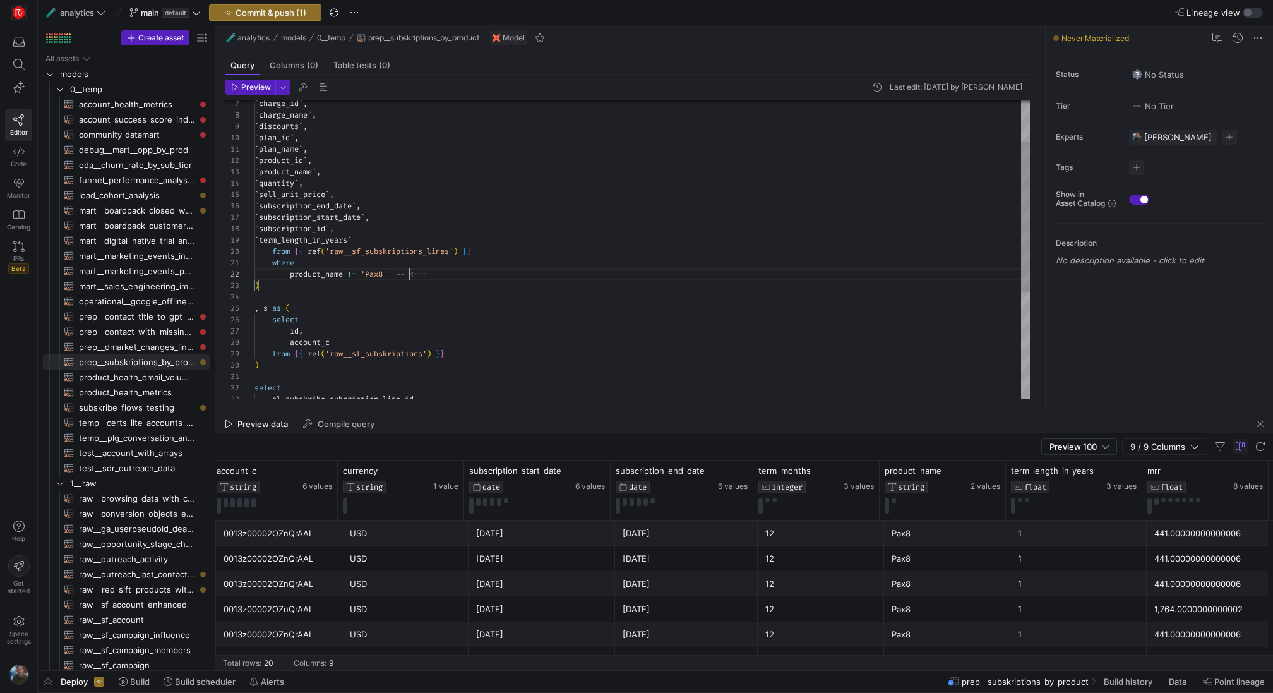
scroll to position [0, 41]
click at [489, 265] on div ", s as ( select id , account_c ) from { { ref ( 'raw__sf_subskriptions_lines' )…" at bounding box center [641, 315] width 775 height 590
click at [486, 283] on div ", s as ( select id , account_c ) from { { ref ( 'raw__sf_subskriptions_lines' )…" at bounding box center [641, 315] width 775 height 590
click at [499, 273] on div ", s as ( select id , account_c ) from { { ref ( 'raw__sf_subskriptions_lines' )…" at bounding box center [641, 315] width 775 height 590
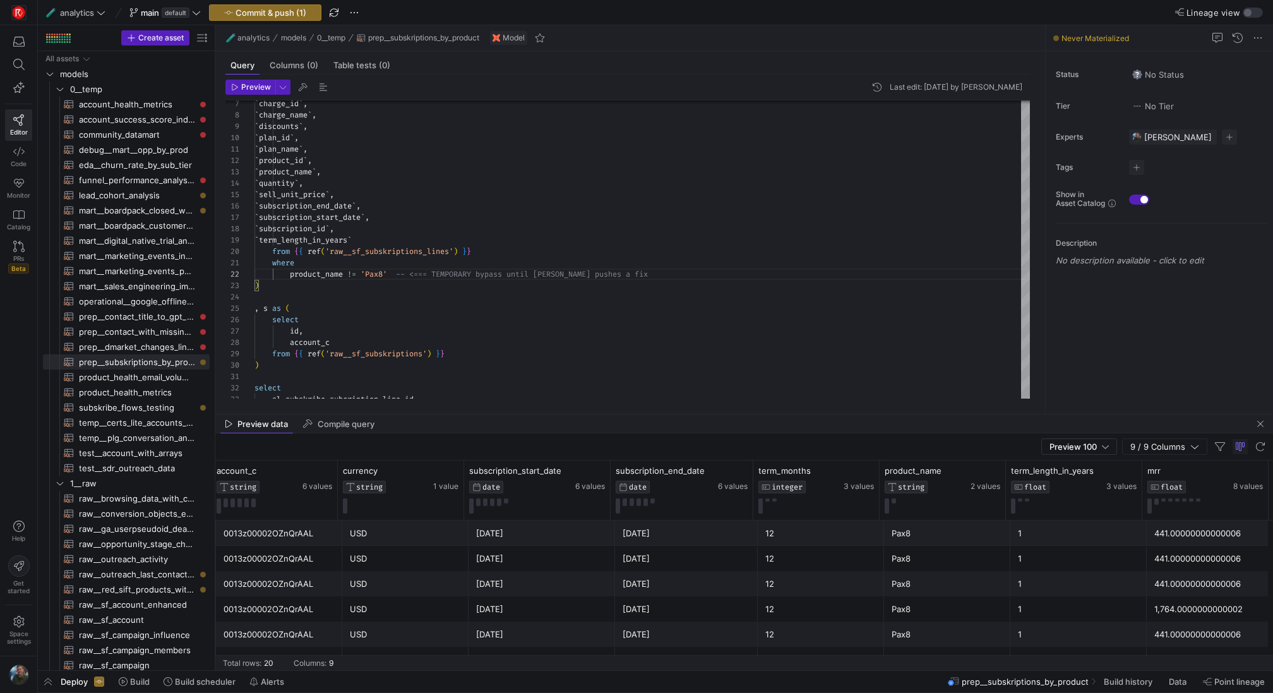
type textarea "where product_name != 'Pax8' -- <=== TEMPORARY bypass until Dylan pushes a fix …"
